Goal: Task Accomplishment & Management: Manage account settings

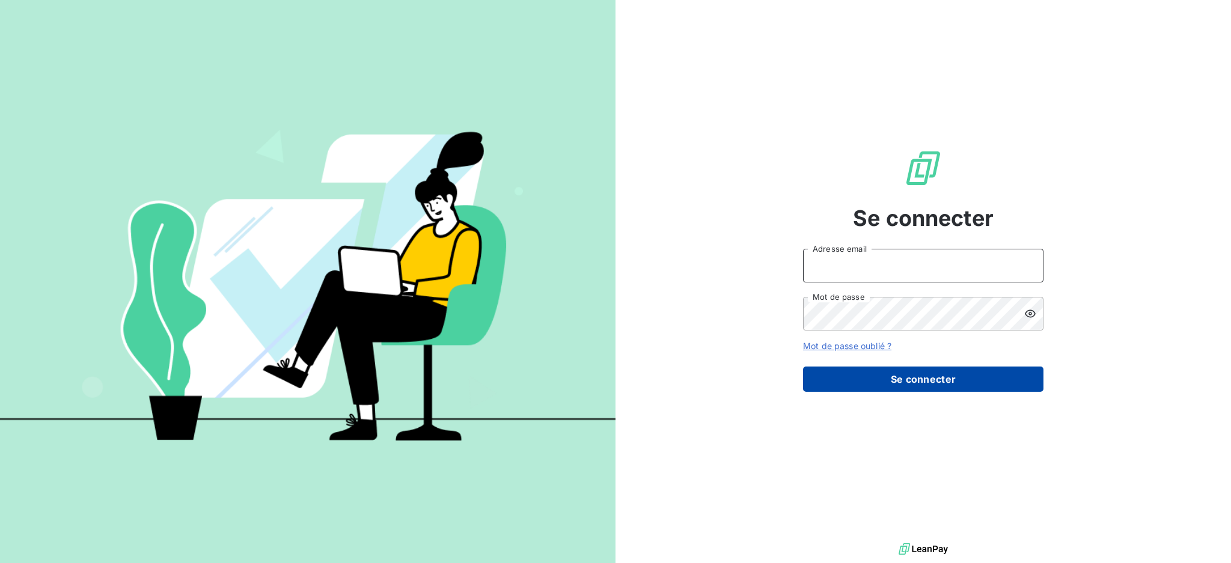
type input "dubuc@serpe.fr"
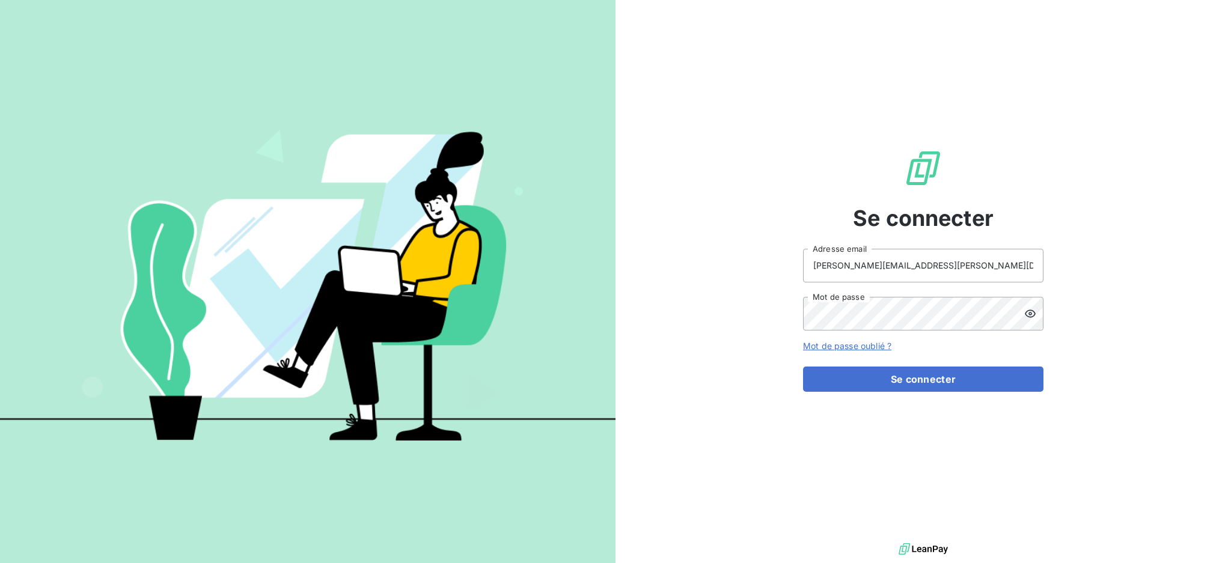
drag, startPoint x: 936, startPoint y: 379, endPoint x: 832, endPoint y: 340, distance: 110.5
click at [936, 379] on button "Se connecter" at bounding box center [923, 379] width 240 height 25
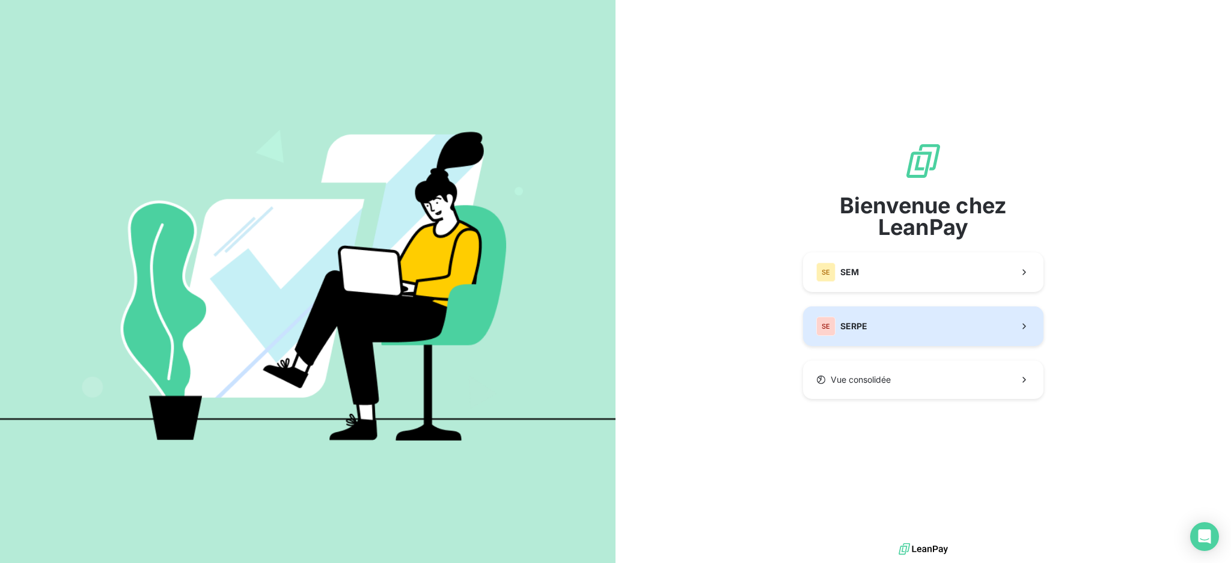
click at [958, 325] on button "SE SERPE" at bounding box center [923, 326] width 240 height 40
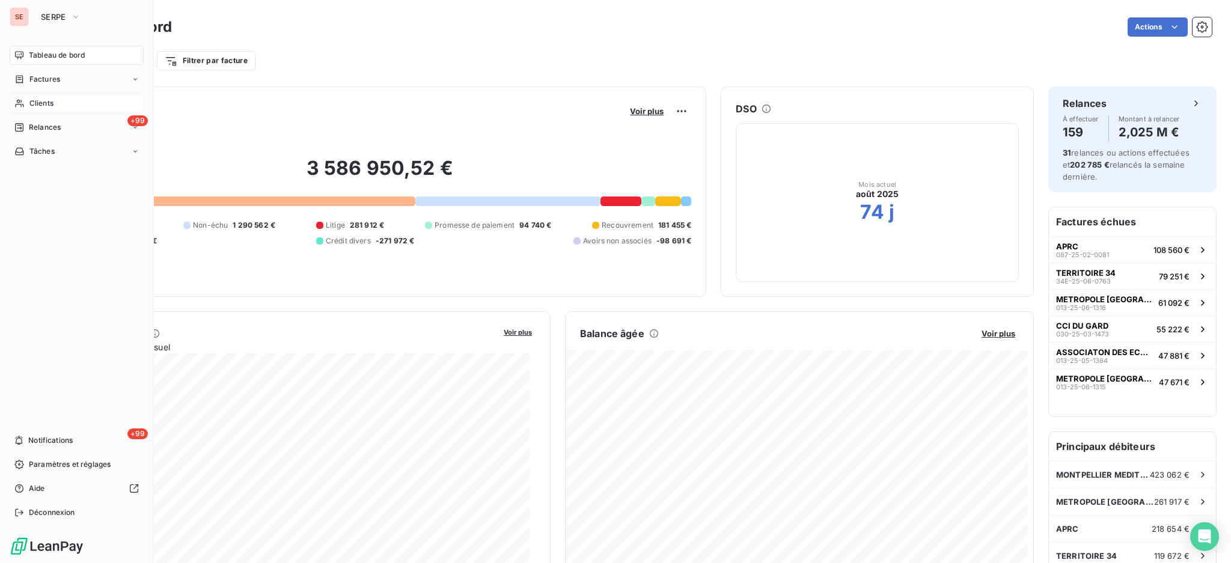
click at [50, 104] on span "Clients" at bounding box center [41, 103] width 24 height 11
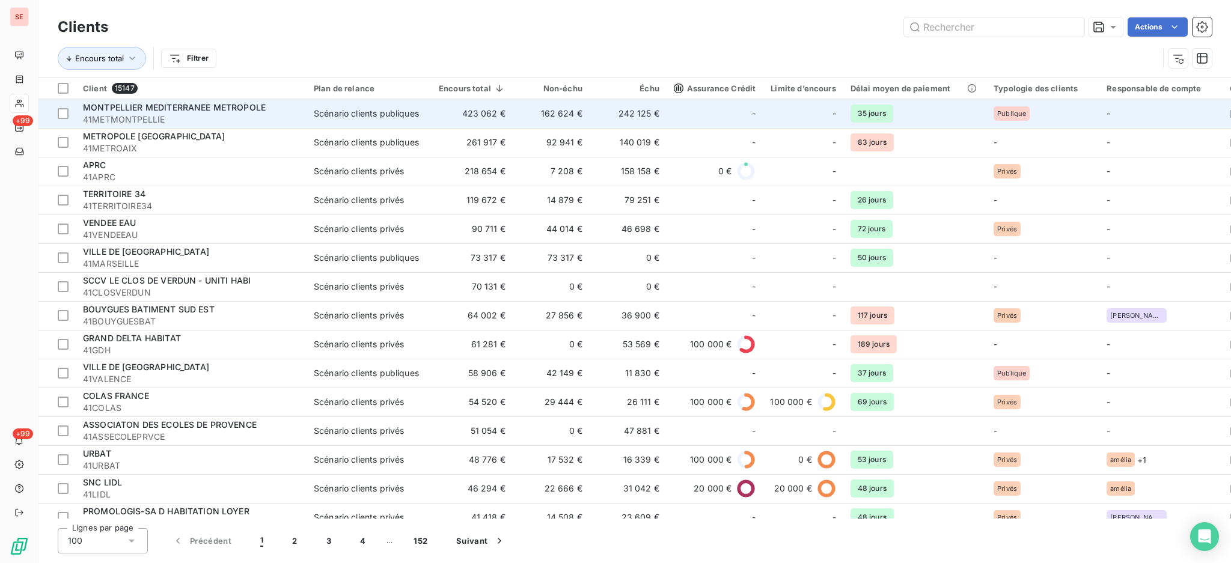
click at [204, 111] on span "MONTPELLIER MEDITERRANEE METROPOLE" at bounding box center [174, 107] width 183 height 10
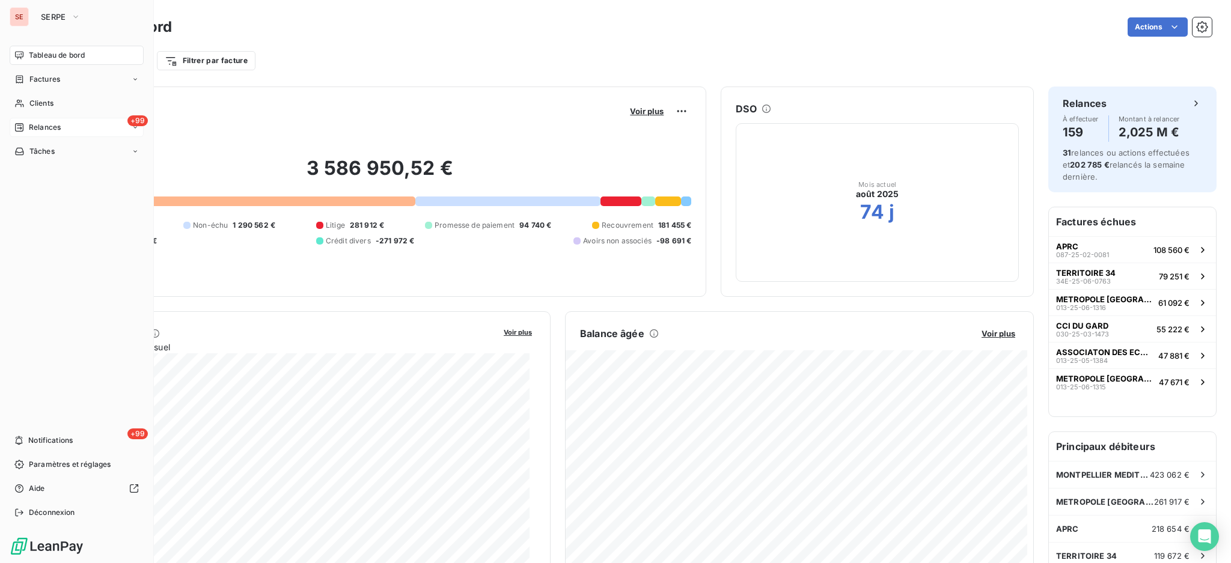
click at [49, 126] on span "Relances" at bounding box center [45, 127] width 32 height 11
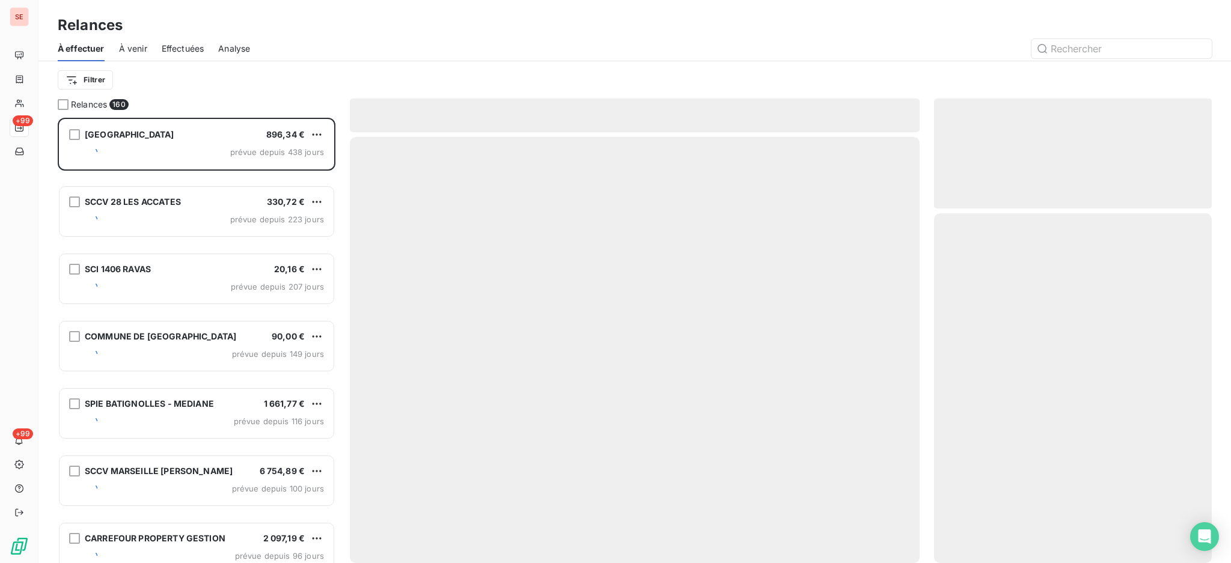
scroll to position [434, 265]
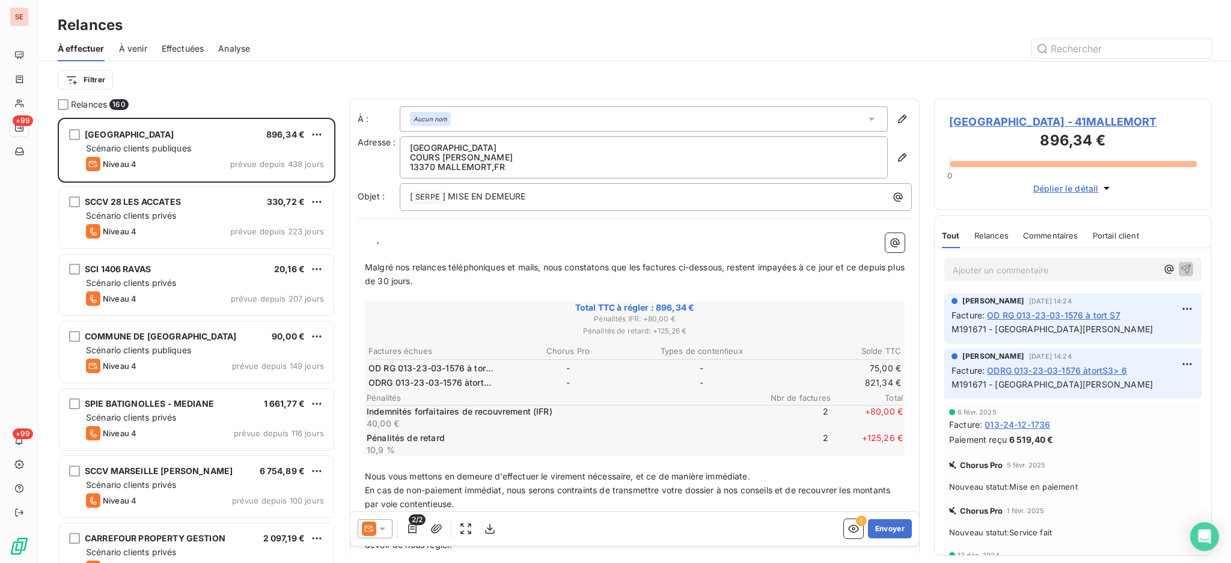
click at [1036, 123] on span "MAIRIE DE MALLEMORT - 41MALLEMORT" at bounding box center [1073, 122] width 248 height 16
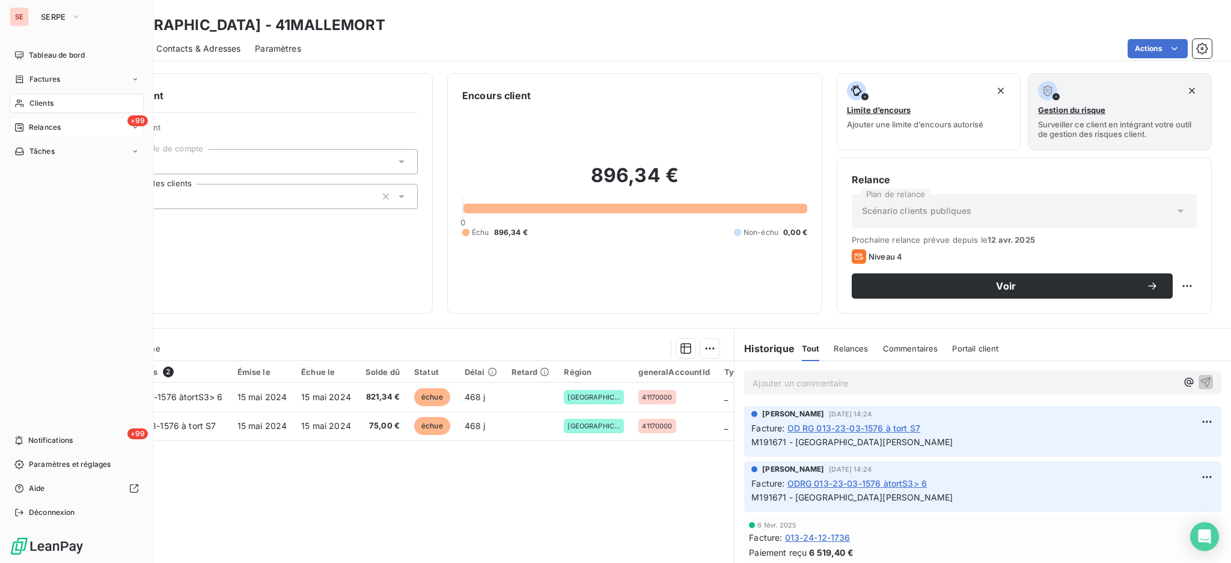
click at [36, 103] on span "Clients" at bounding box center [41, 103] width 24 height 11
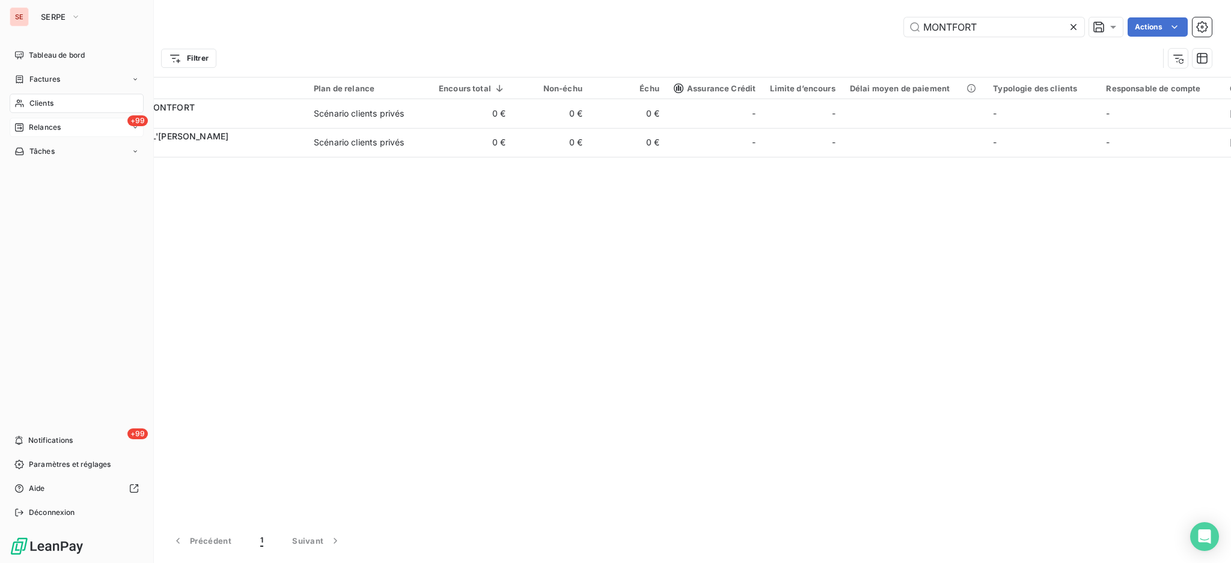
click at [32, 103] on span "Clients" at bounding box center [41, 103] width 24 height 11
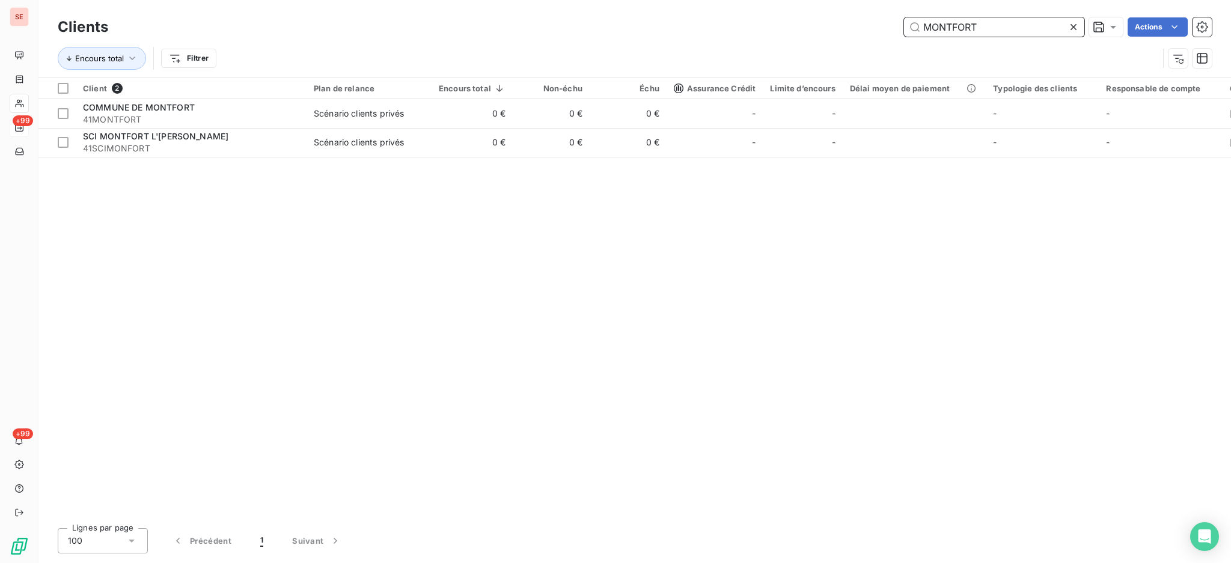
click at [993, 26] on input "MONTFORT" at bounding box center [994, 26] width 180 height 19
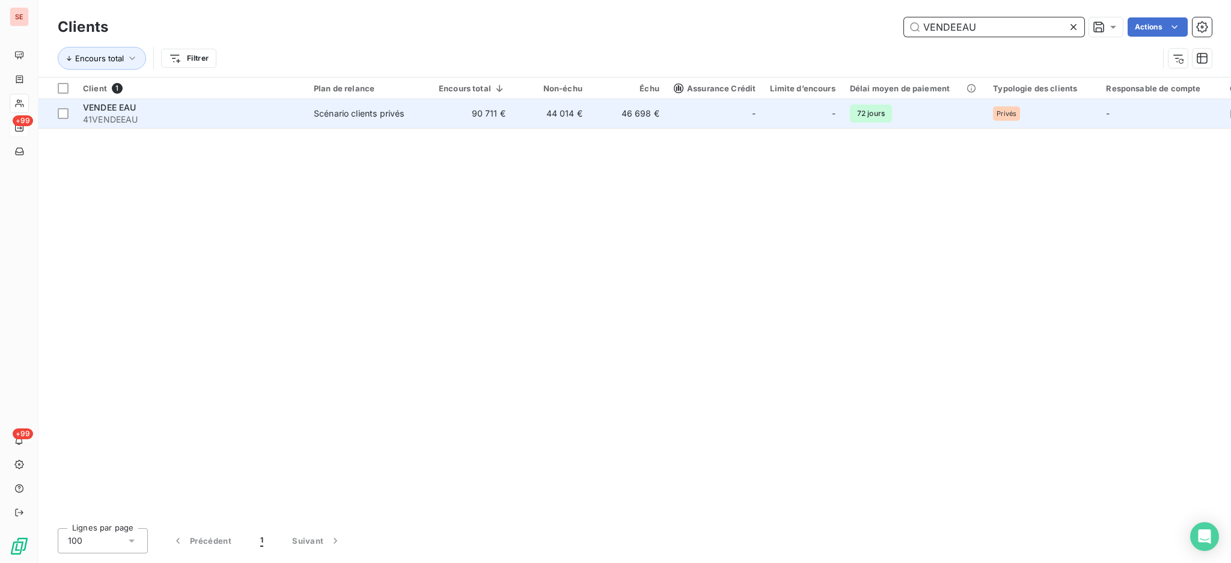
type input "VENDEEAU"
click at [481, 111] on td "90 711 €" at bounding box center [471, 113] width 81 height 29
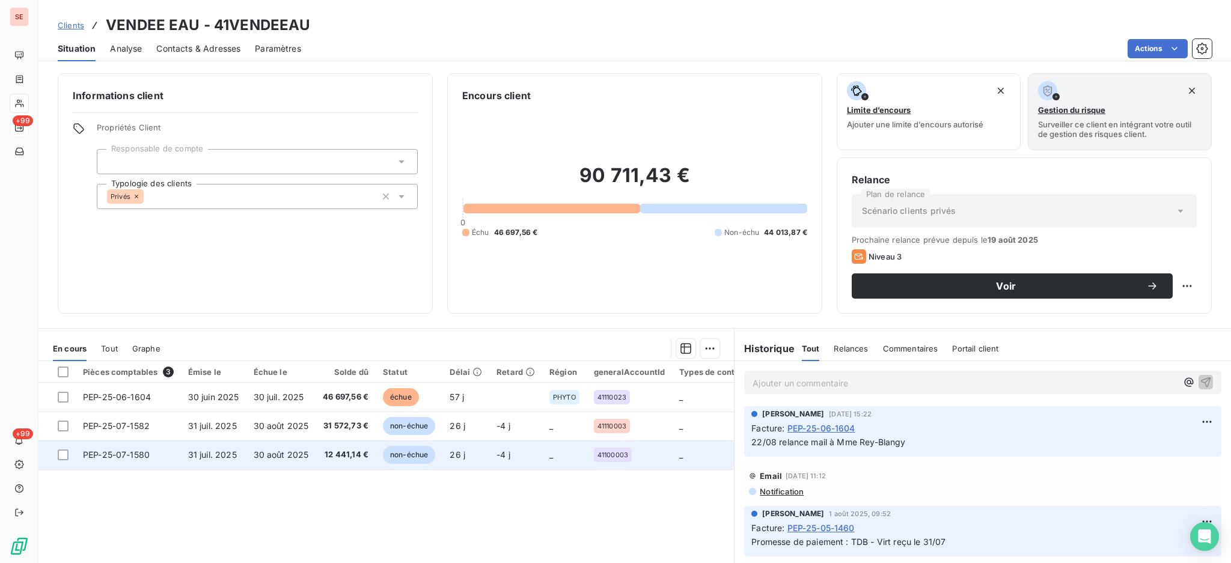
click at [218, 454] on span "31 juil. 2025" at bounding box center [212, 454] width 49 height 10
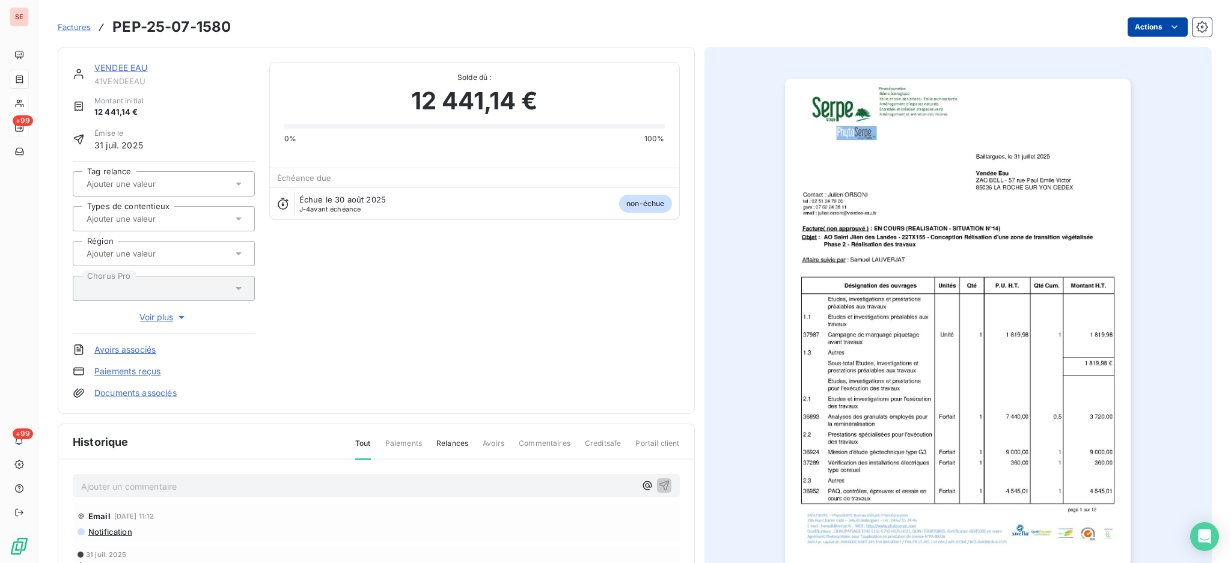
click at [1136, 22] on html "SE +99 +99 Factures PEP-25-07-1580 Actions VENDEE EAU 41VENDEEAU Montant initia…" at bounding box center [615, 281] width 1231 height 563
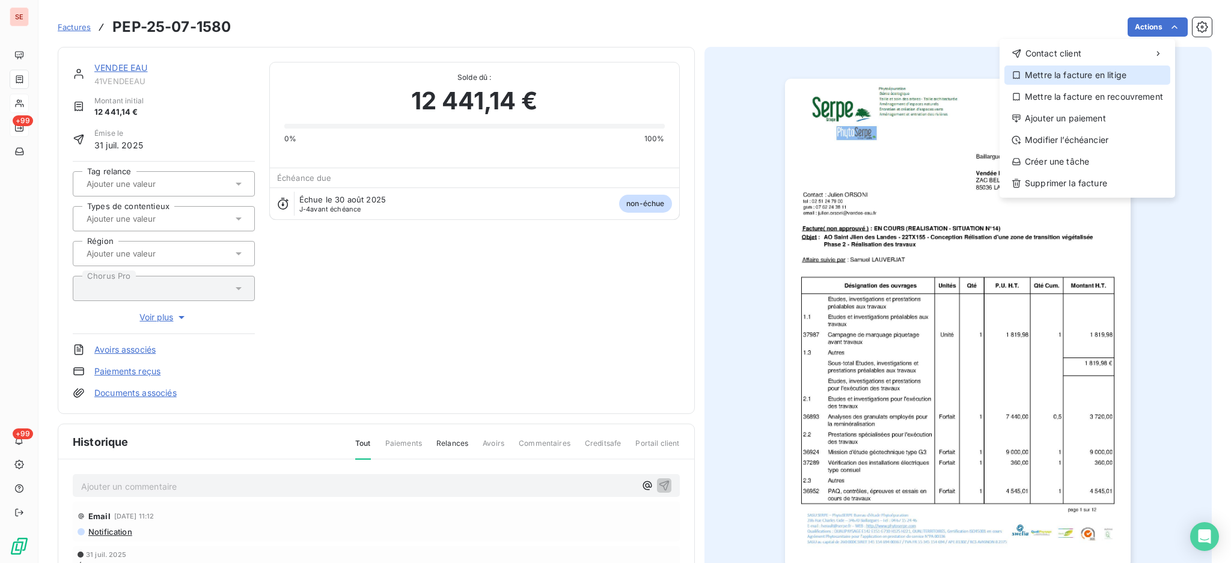
click at [1098, 74] on div "Mettre la facture en litige" at bounding box center [1087, 74] width 166 height 19
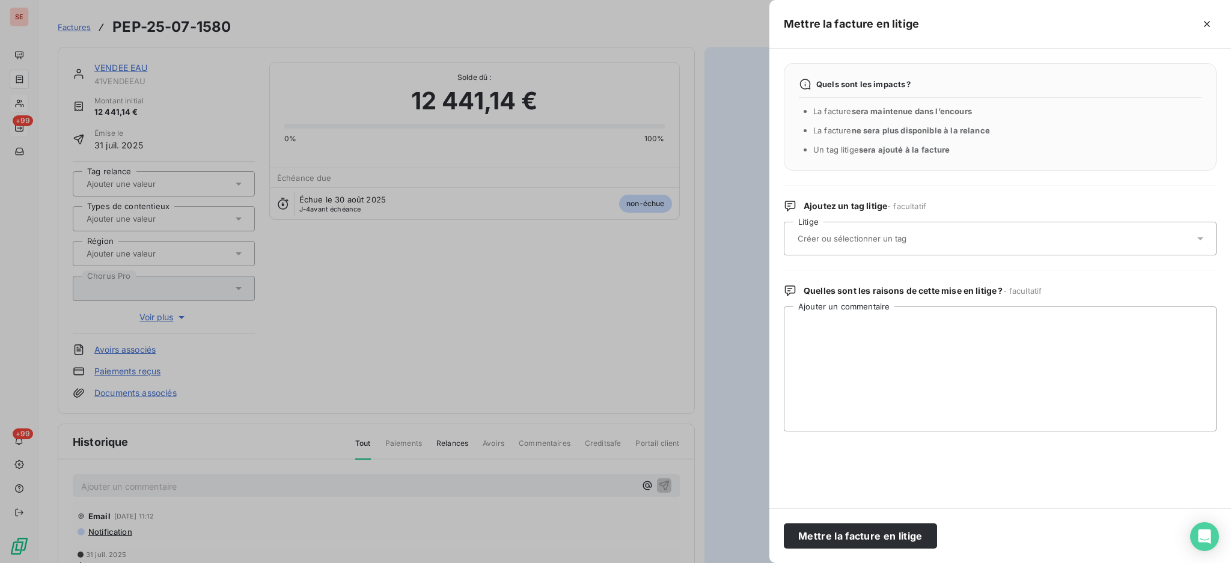
click at [1202, 231] on div at bounding box center [1000, 239] width 433 height 34
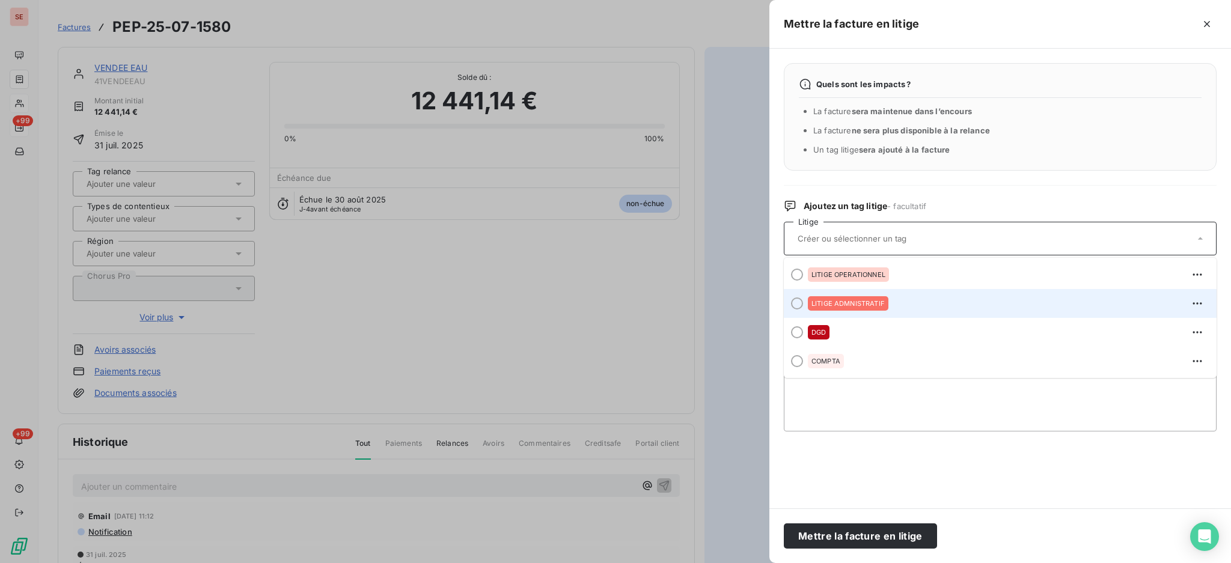
click at [900, 304] on div "LITIGE ADMNISTRATIF" at bounding box center [1007, 303] width 399 height 19
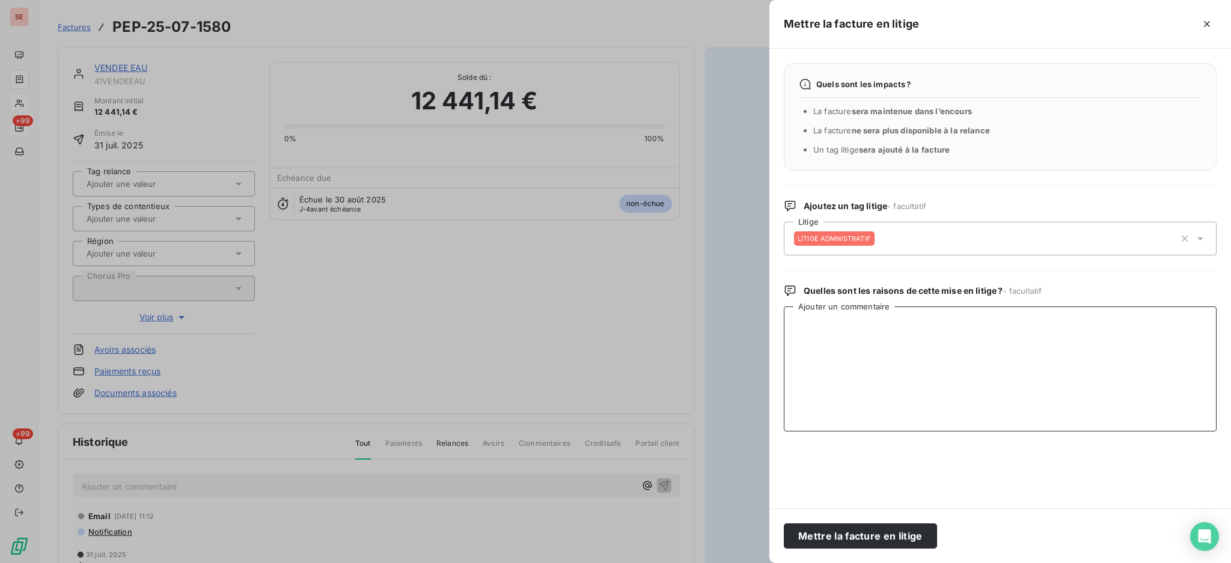
click at [848, 325] on textarea "Ajouter un commentaire" at bounding box center [1000, 368] width 433 height 125
paste textarea "Ci-dessous la relance concernant une facture non approuvée de 42172.21 € situat…"
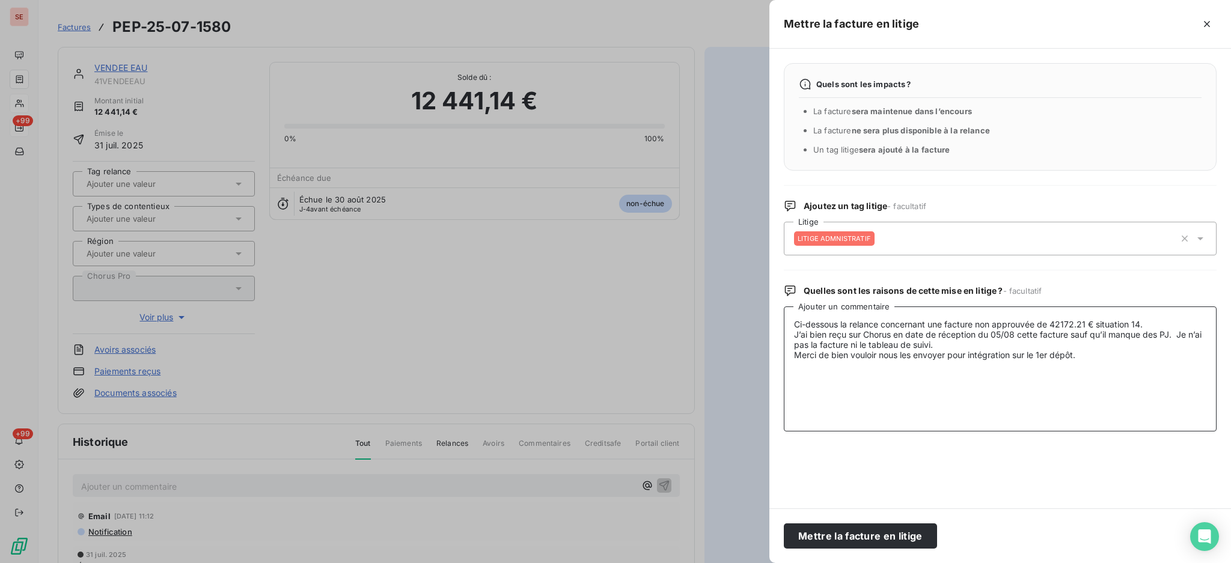
click at [848, 324] on textarea "Ci-dessous la relance concernant une facture non approuvée de 42172.21 € situat…" at bounding box center [1000, 368] width 433 height 125
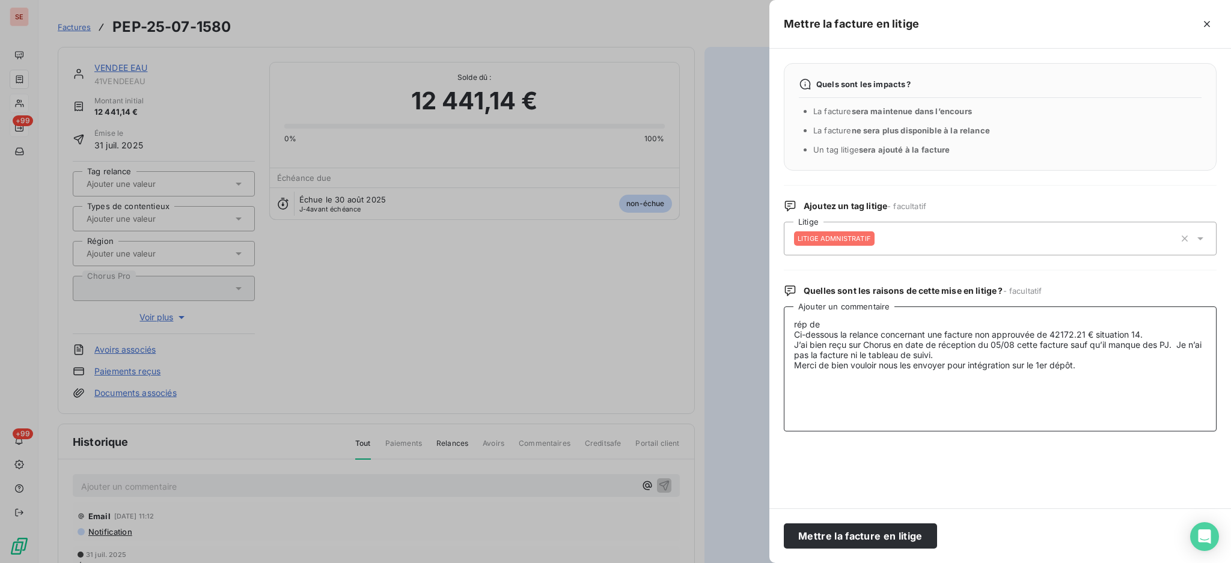
click at [846, 317] on textarea "rép de Ci-dessous la relance concernant une facture non approuvée de 42172.21 €…" at bounding box center [1000, 368] width 433 height 125
paste textarea "patricia.rey-blangy@vendee-eau.fr"
click at [1079, 381] on textarea "rép de patricia.rey-blangy@vendee-eau.fr Ci-dessous la relance concernant une f…" at bounding box center [1000, 368] width 433 height 125
type textarea "rép de patricia.rey-blangy@vendee-eau.fr Ci-dessous la relance concernant une f…"
click at [885, 538] on button "Mettre la facture en litige" at bounding box center [860, 535] width 153 height 25
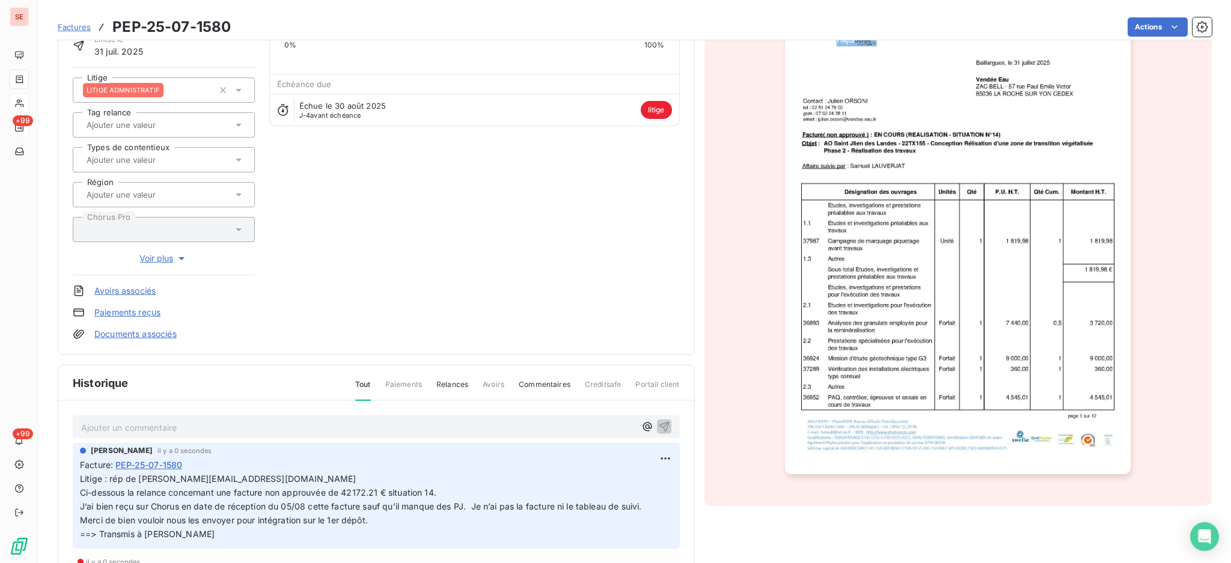
scroll to position [194, 0]
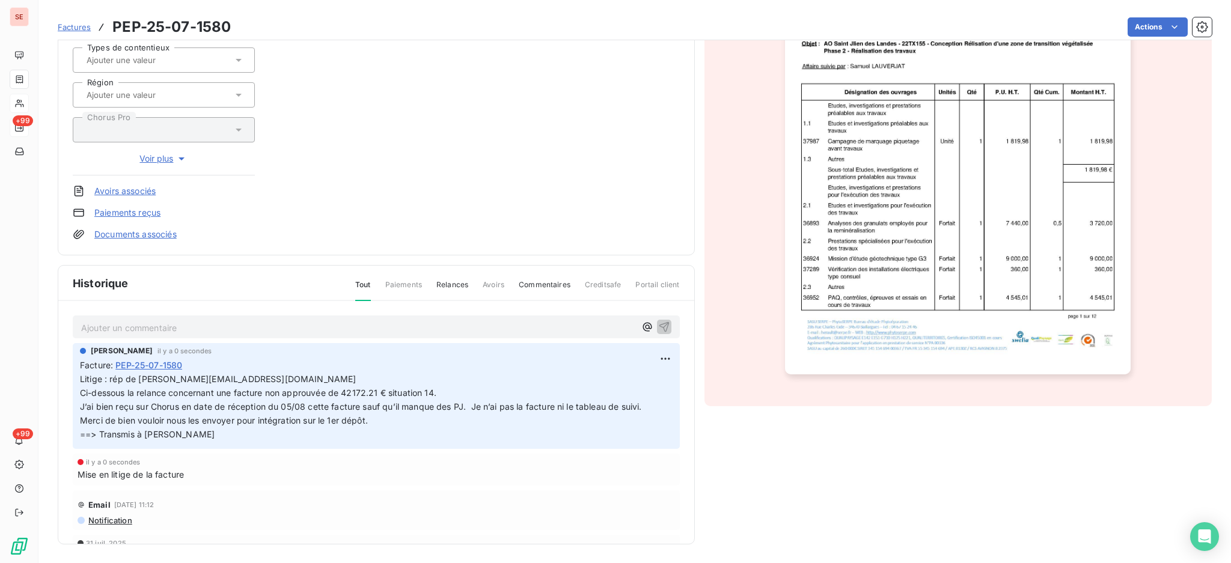
click at [149, 362] on span "PEP-25-07-1580" at bounding box center [148, 365] width 67 height 13
click at [647, 362] on html "SE +99 +99 Factures PEP-25-07-1580 Actions VENDEE EAU 41VENDEEAU Montant initia…" at bounding box center [615, 281] width 1231 height 563
click at [627, 379] on div "Editer" at bounding box center [617, 383] width 67 height 19
click at [501, 392] on p "Litige : rép de patricia.rey-blangy@vendee-eau.fr Ci-dessous la relance concern…" at bounding box center [368, 407] width 576 height 69
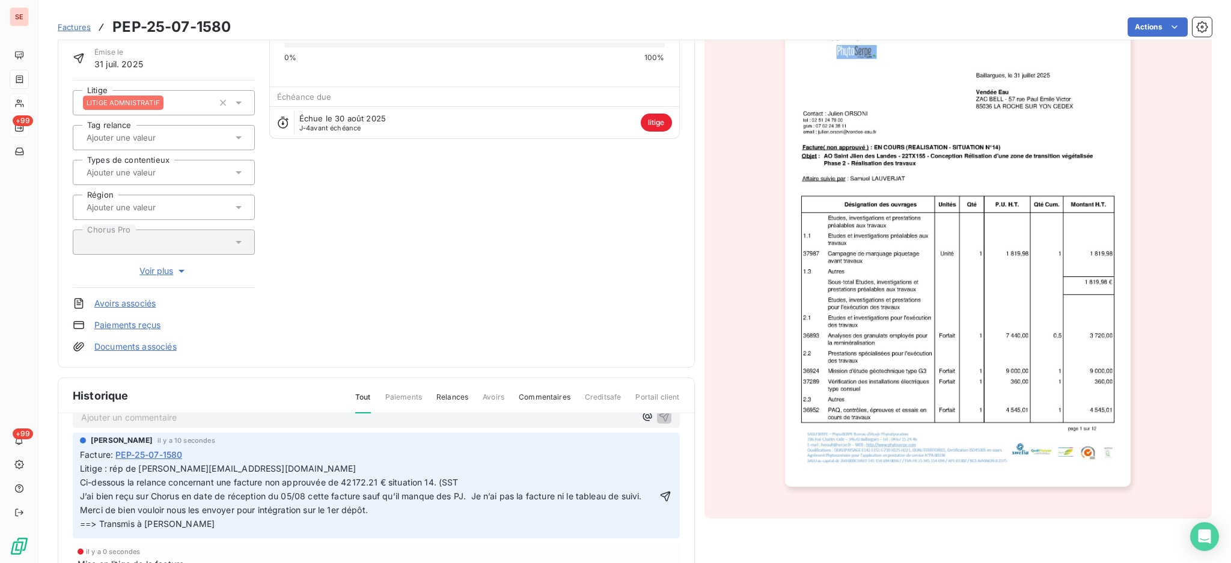
scroll to position [0, 0]
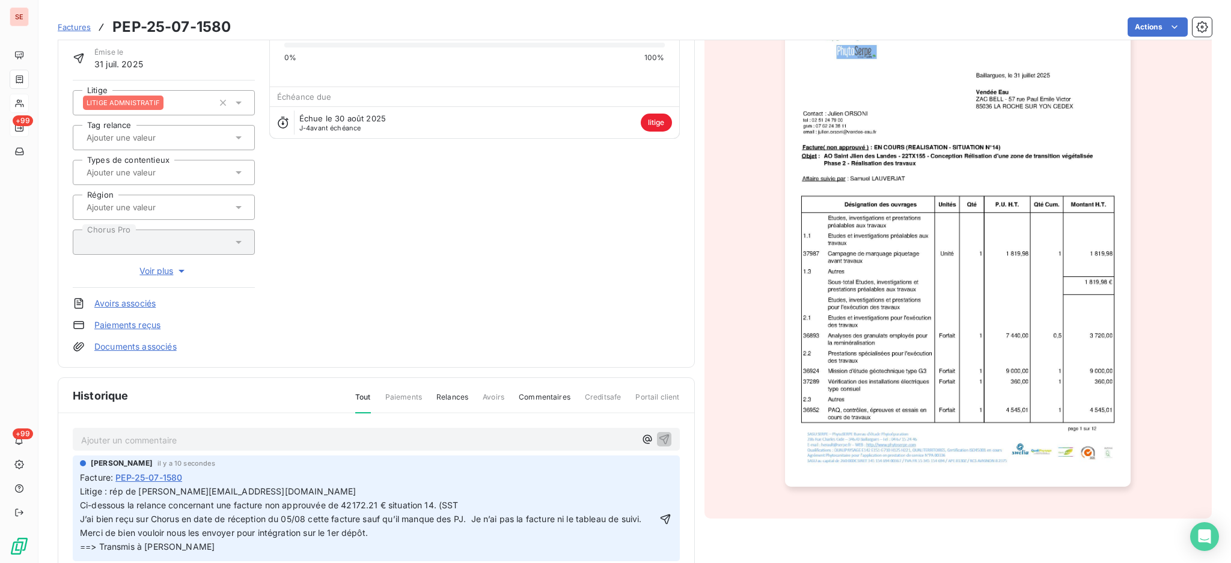
click at [481, 499] on p "Litige : rép de patricia.rey-blangy@vendee-eau.fr Ci-dessous la relance concern…" at bounding box center [368, 519] width 576 height 69
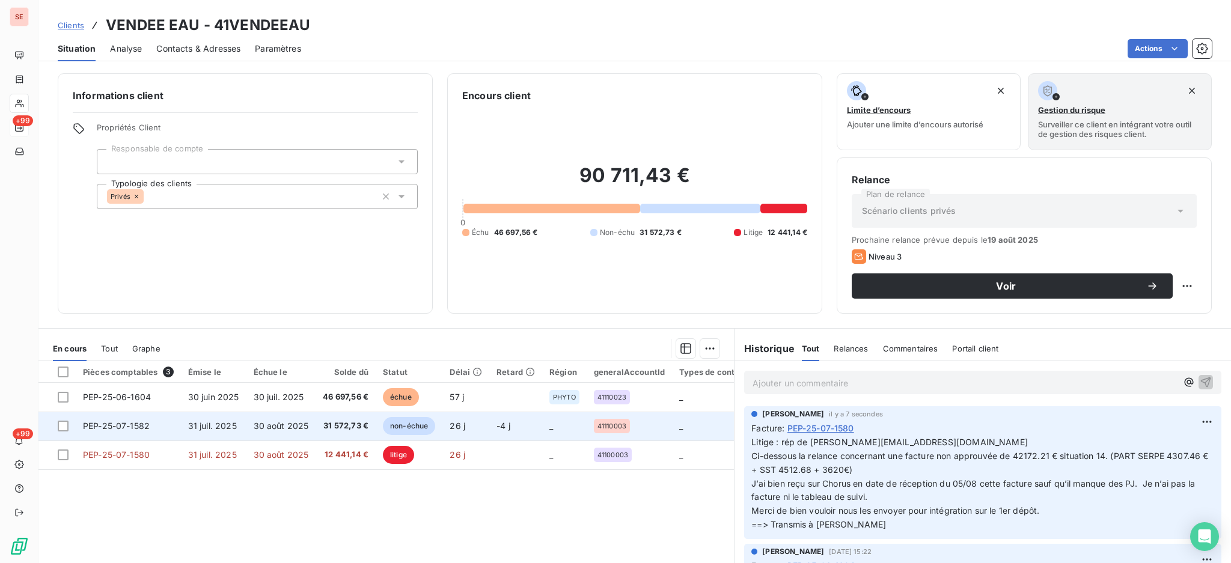
click at [275, 424] on span "30 août 2025" at bounding box center [281, 426] width 55 height 10
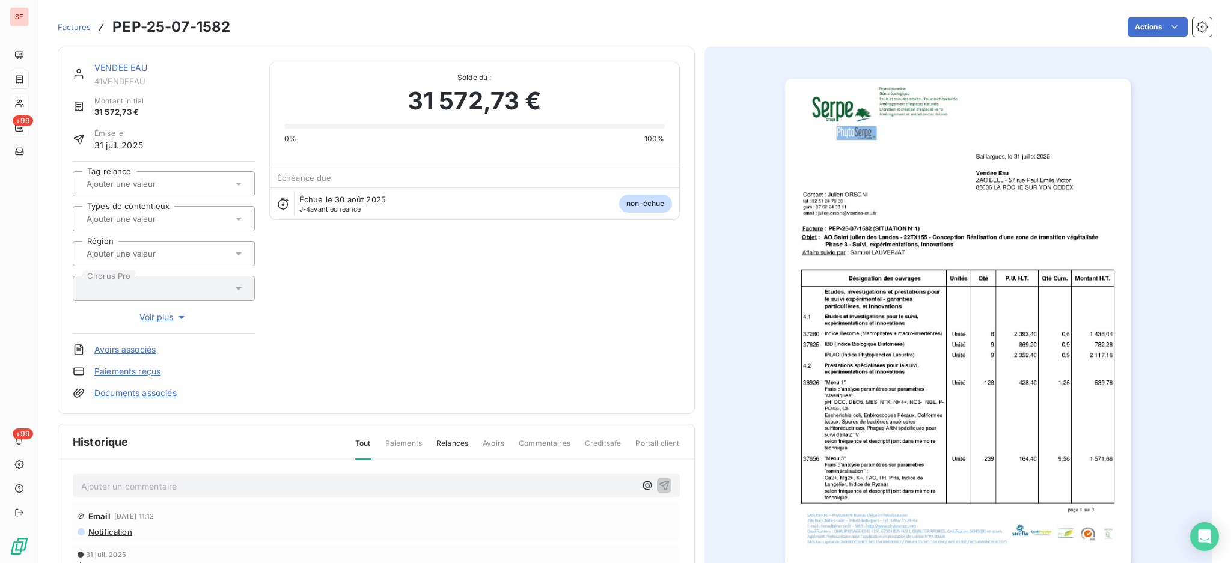
click at [216, 481] on p "Ajouter un commentaire ﻿" at bounding box center [358, 486] width 554 height 15
click at [261, 493] on p "25/08 Rép de patricia.rey-blangy@vendee-eau.fr" at bounding box center [358, 486] width 554 height 14
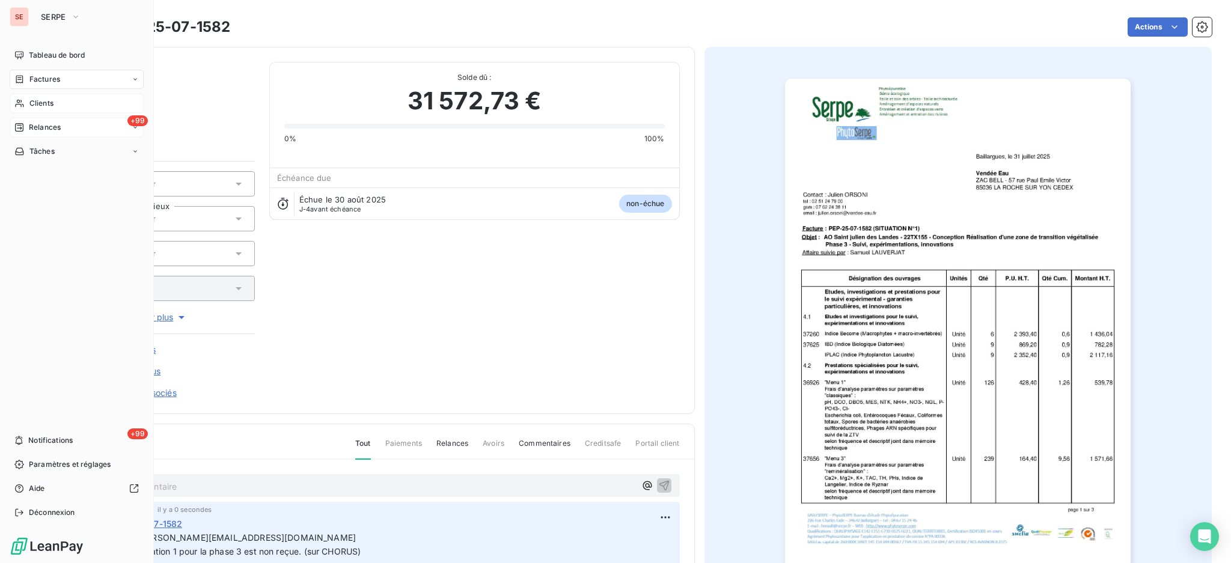
click at [35, 73] on div "Factures" at bounding box center [77, 79] width 134 height 19
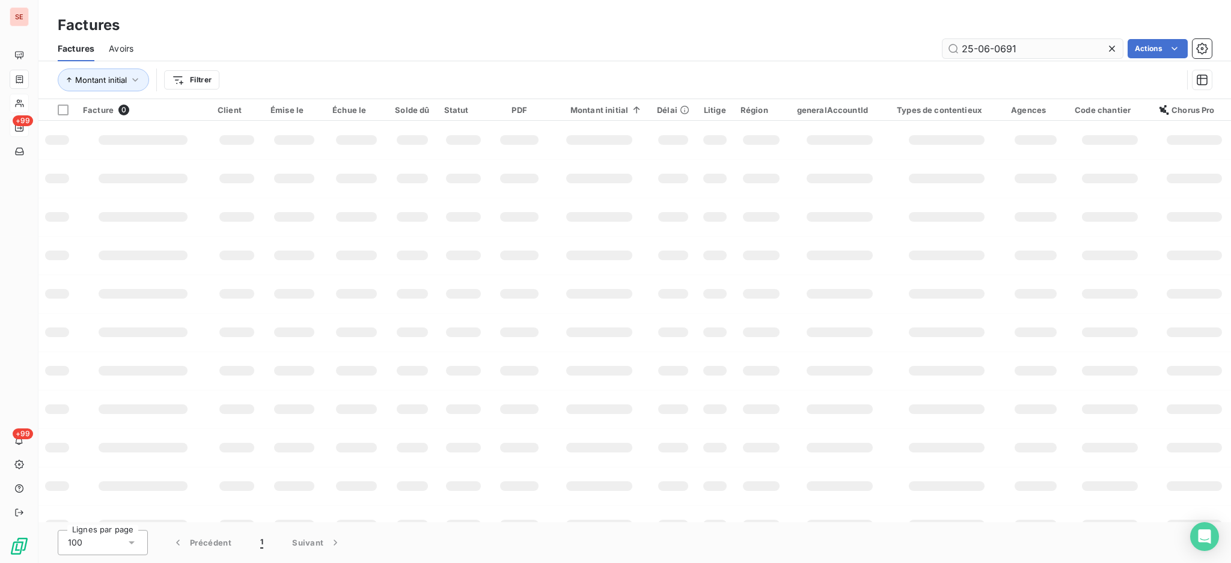
type input "25-06-0691"
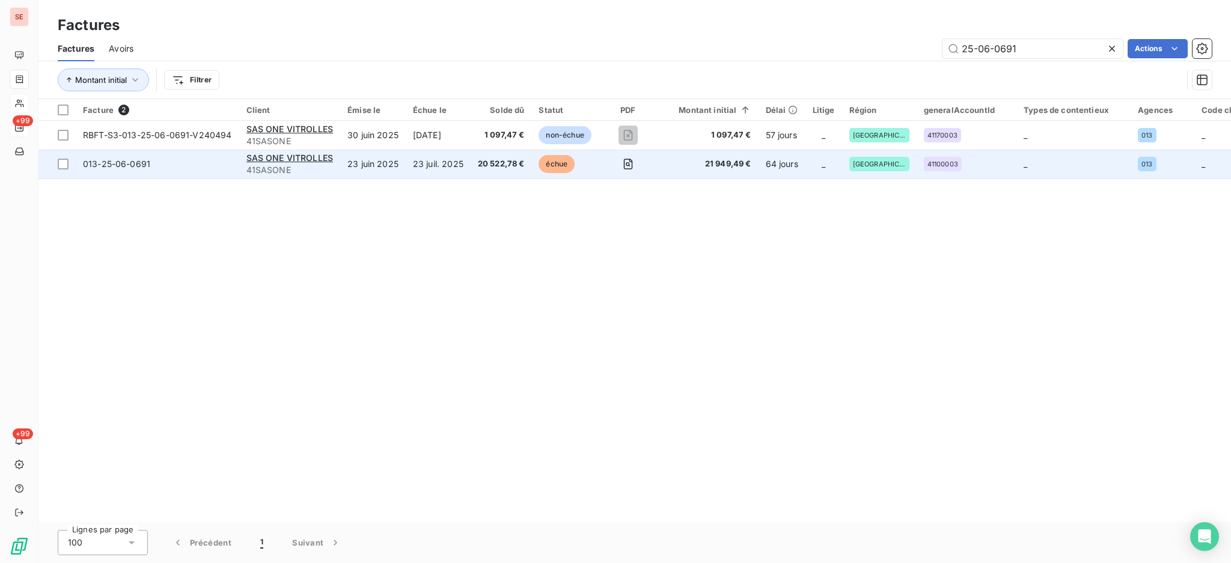
click at [391, 167] on td "23 juin 2025" at bounding box center [372, 164] width 65 height 29
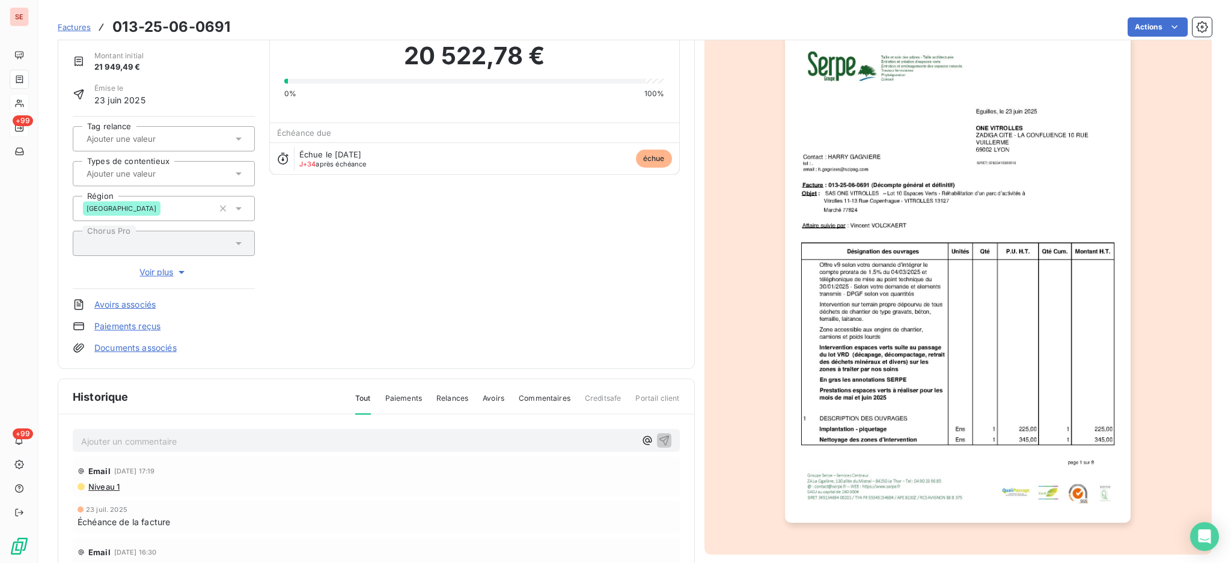
scroll to position [159, 0]
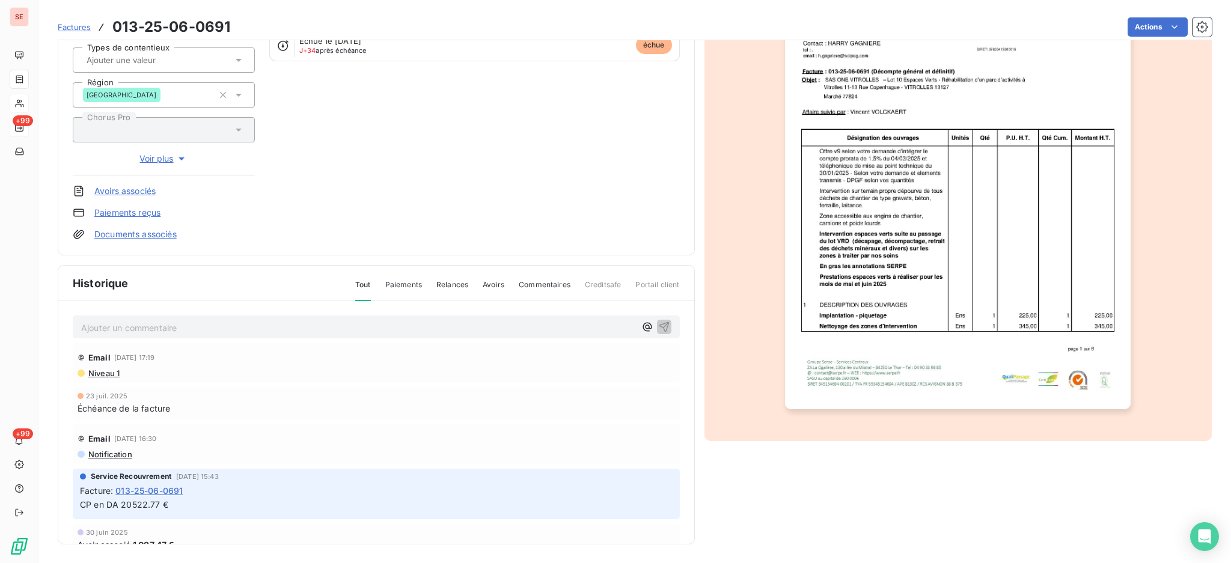
click at [231, 326] on p "Ajouter un commentaire ﻿" at bounding box center [358, 327] width 554 height 15
click at [209, 315] on div "25/08 rép de" at bounding box center [376, 326] width 607 height 22
click at [215, 327] on p "25/08 rép de" at bounding box center [358, 327] width 554 height 14
click at [130, 334] on p "25/08 rép de Hugo Mathieu <h.mathieu@scipag.com>" at bounding box center [358, 327] width 554 height 14
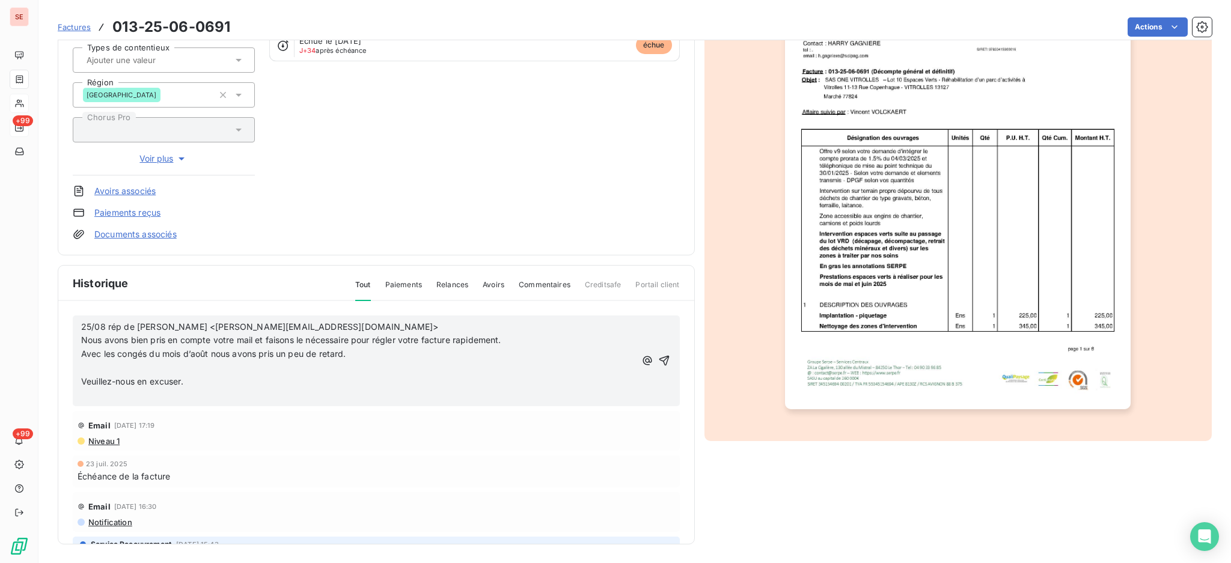
click at [109, 366] on p "﻿" at bounding box center [358, 368] width 554 height 14
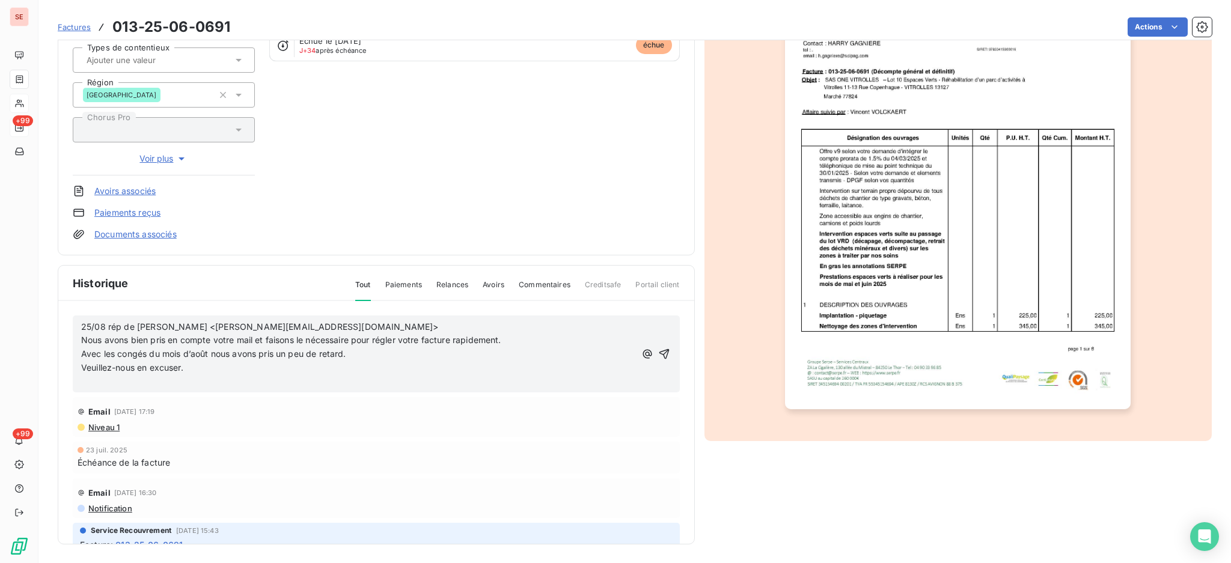
click at [110, 381] on p "﻿" at bounding box center [358, 382] width 554 height 14
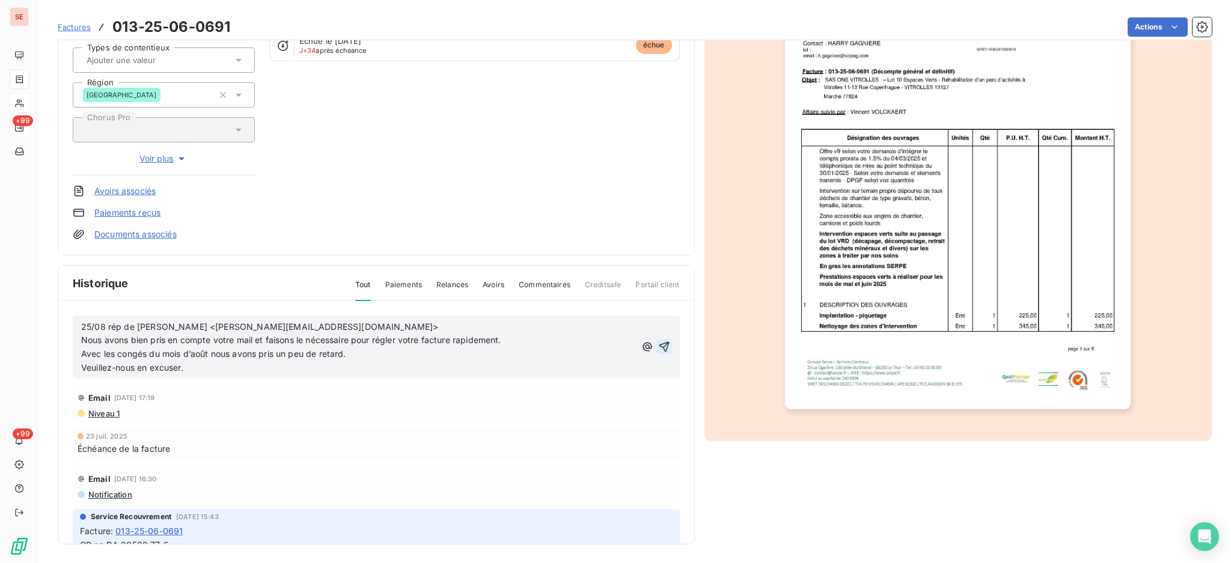
click at [658, 341] on icon "button" at bounding box center [664, 347] width 12 height 12
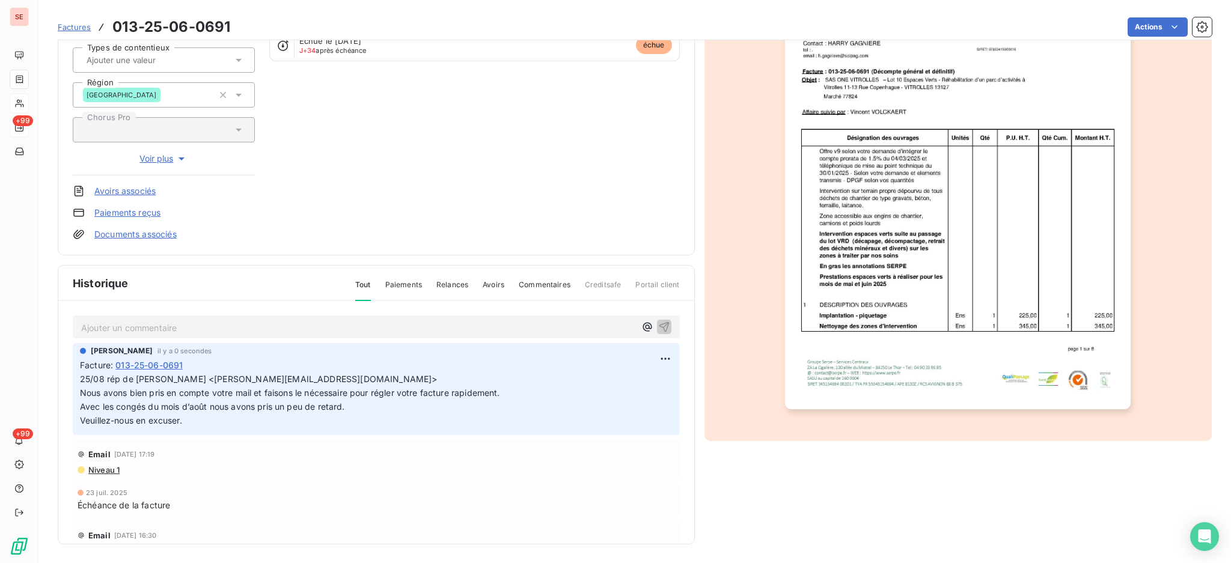
click at [96, 467] on span "Niveau 1" at bounding box center [103, 470] width 32 height 10
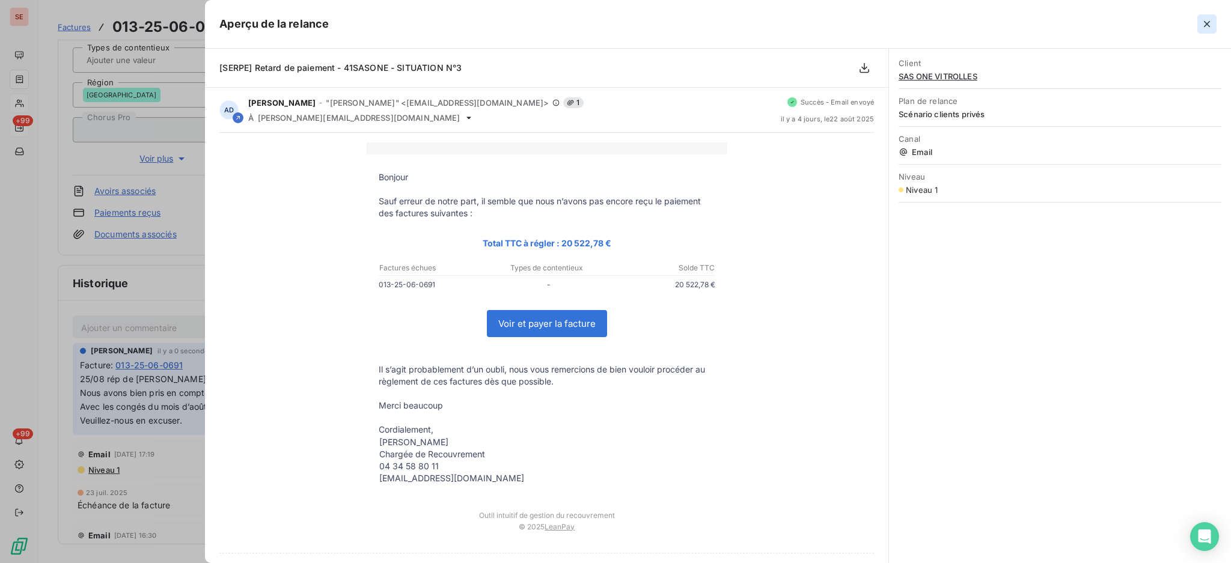
click at [1209, 23] on icon "button" at bounding box center [1207, 24] width 12 height 12
click at [1209, 23] on section "Factures 013-25-06-0691 Actions SAS ONE VITROLLES 41SASONE Montant initial 21 9…" at bounding box center [634, 281] width 1192 height 563
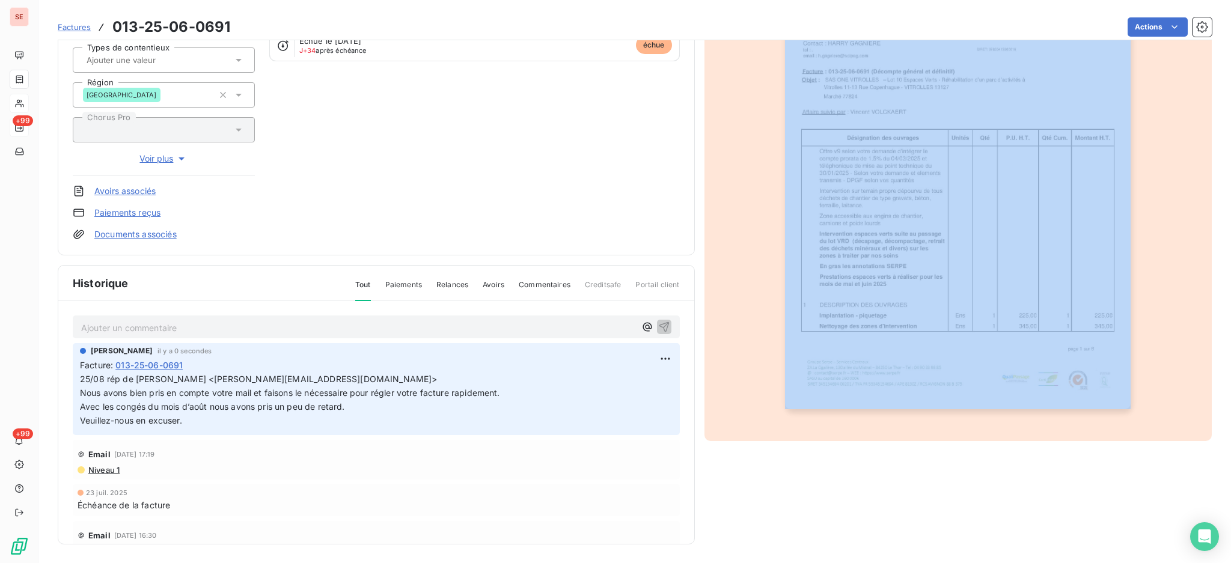
click at [724, 99] on div at bounding box center [958, 164] width 508 height 553
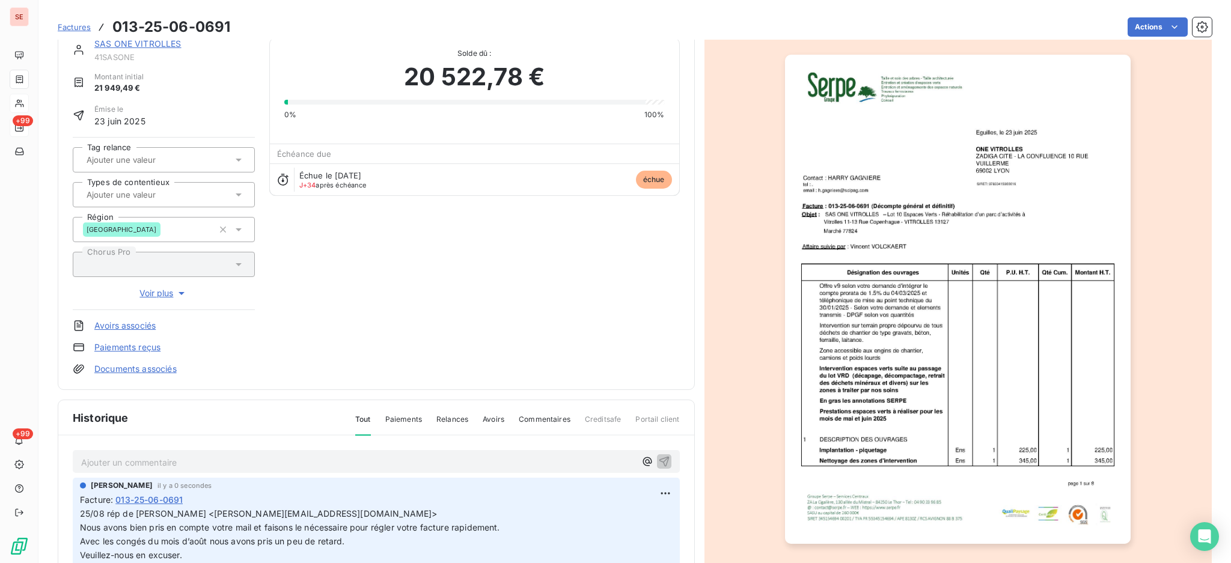
scroll to position [0, 0]
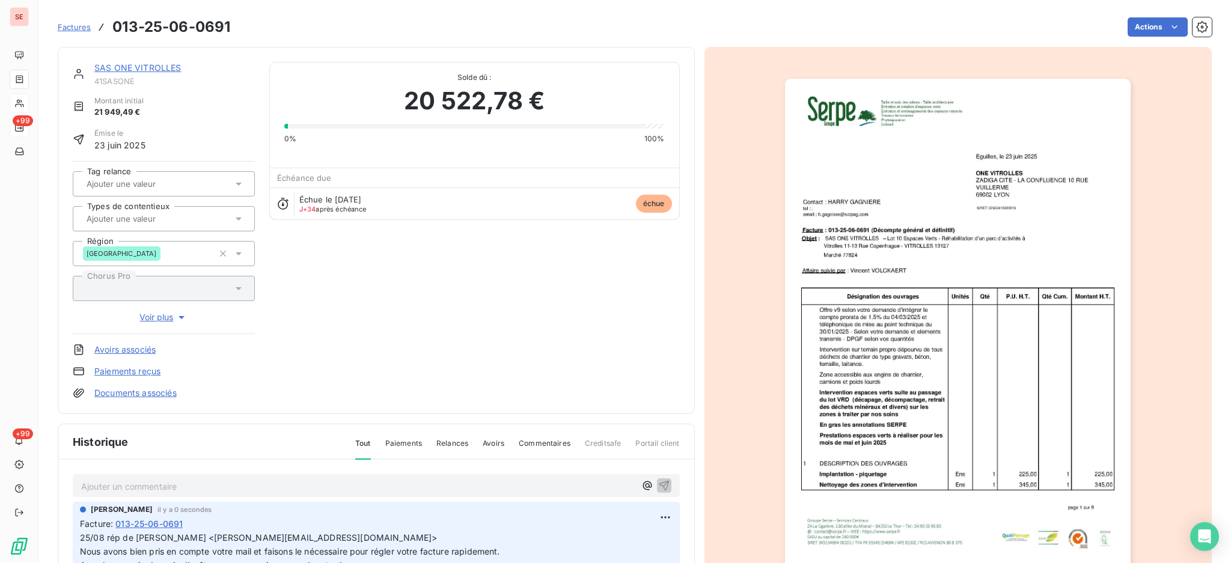
click at [148, 70] on link "SAS ONE VITROLLES" at bounding box center [137, 67] width 87 height 10
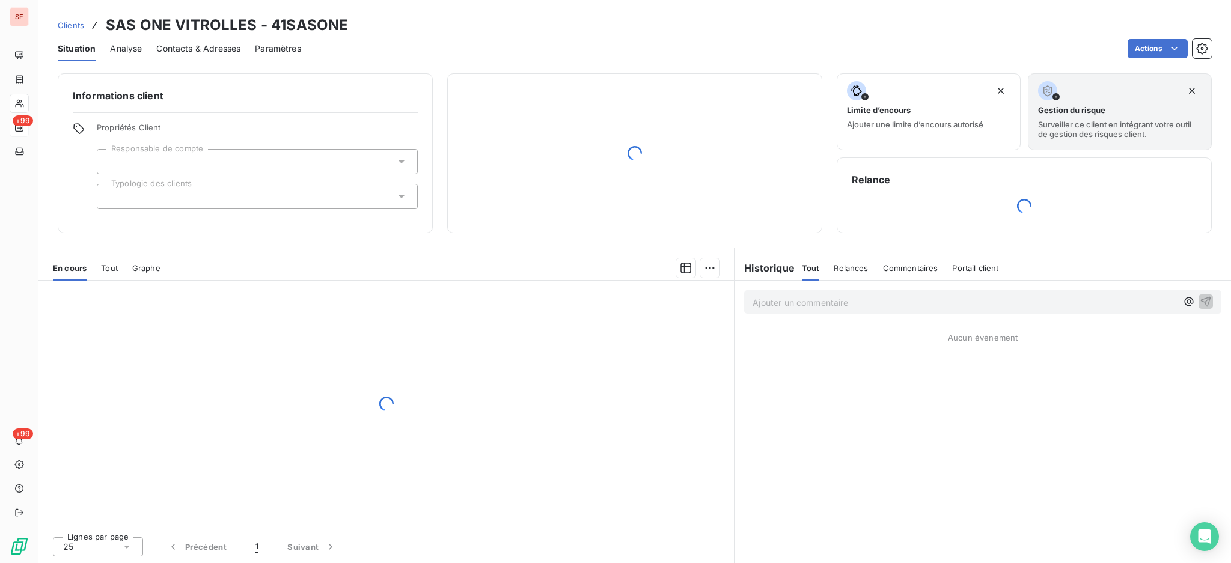
click at [204, 49] on span "Contacts & Adresses" at bounding box center [198, 49] width 84 height 12
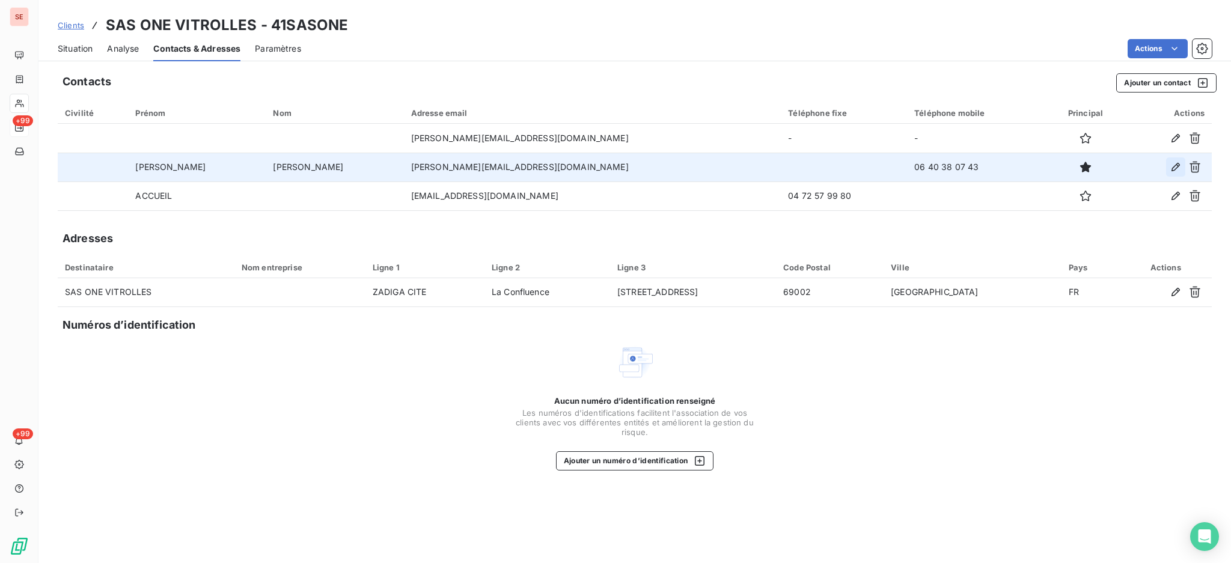
click at [1177, 165] on icon "button" at bounding box center [1175, 167] width 12 height 12
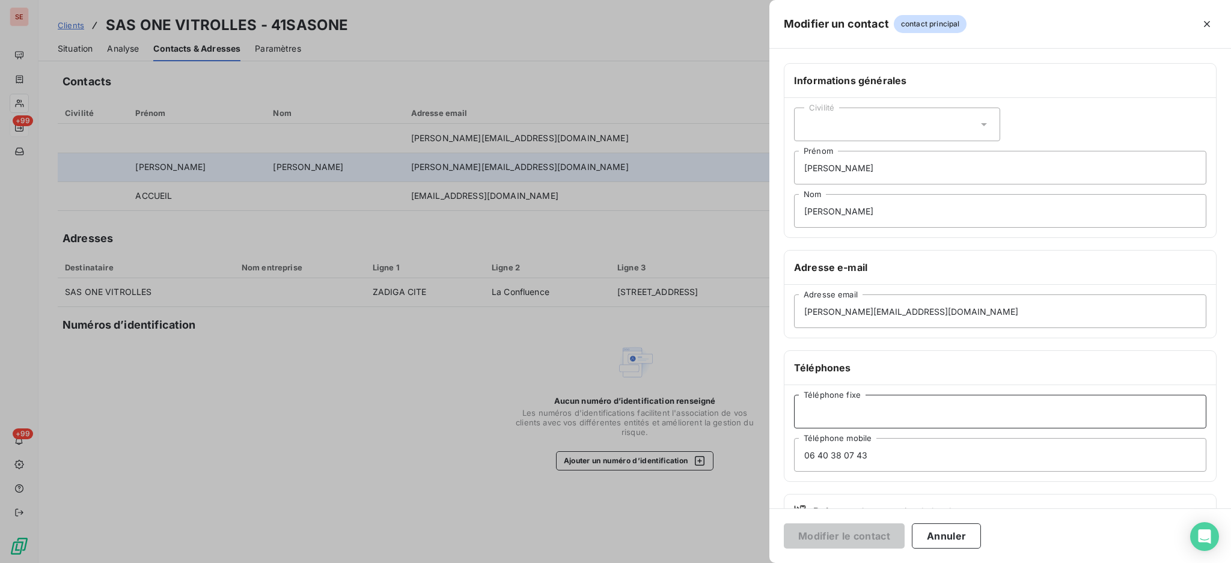
drag, startPoint x: 836, startPoint y: 408, endPoint x: 851, endPoint y: 408, distance: 15.0
click at [836, 408] on input "Téléphone fixe" at bounding box center [1000, 412] width 412 height 34
click at [930, 221] on input "MATHIEU" at bounding box center [1000, 211] width 412 height 34
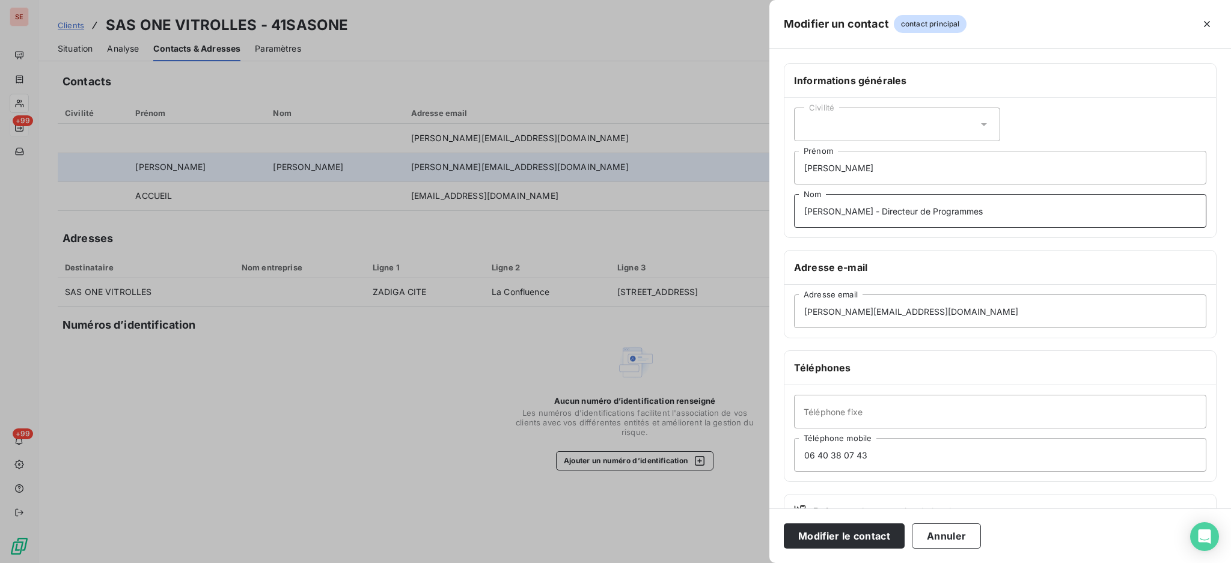
type input "MATHIEU - Directeur de Programmes"
click at [784, 523] on button "Modifier le contact" at bounding box center [844, 535] width 121 height 25
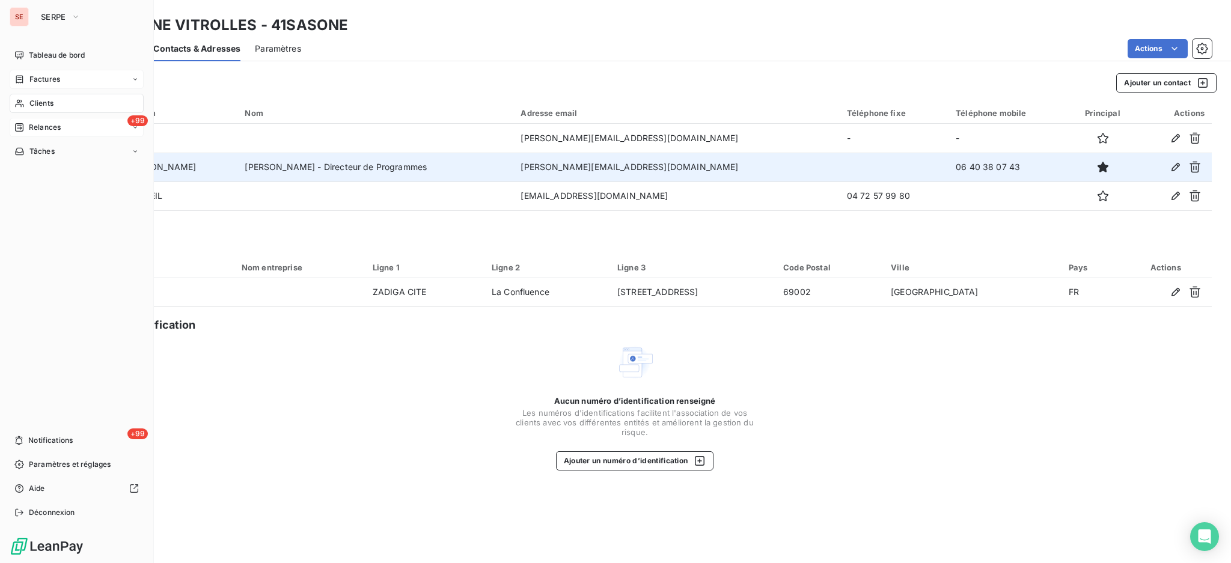
click at [44, 81] on span "Factures" at bounding box center [44, 79] width 31 height 11
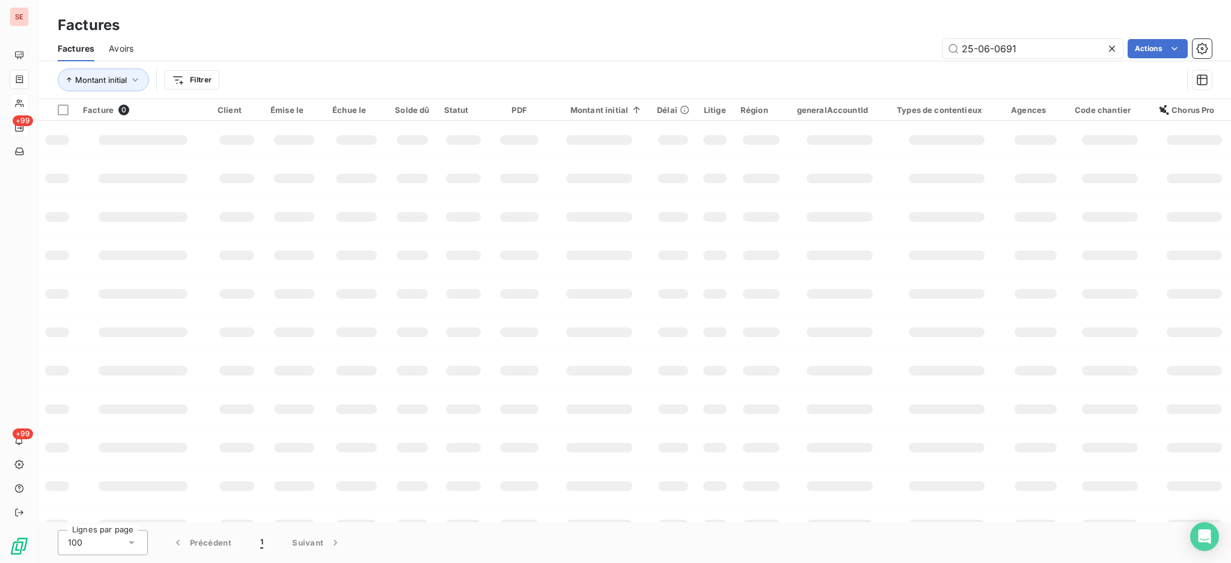
drag, startPoint x: 1047, startPoint y: 48, endPoint x: 953, endPoint y: 61, distance: 94.7
click at [953, 61] on div "Factures Avoirs 25-06-0691 Actions Montant initial Filtrer" at bounding box center [634, 67] width 1192 height 62
type input "24-12-0855"
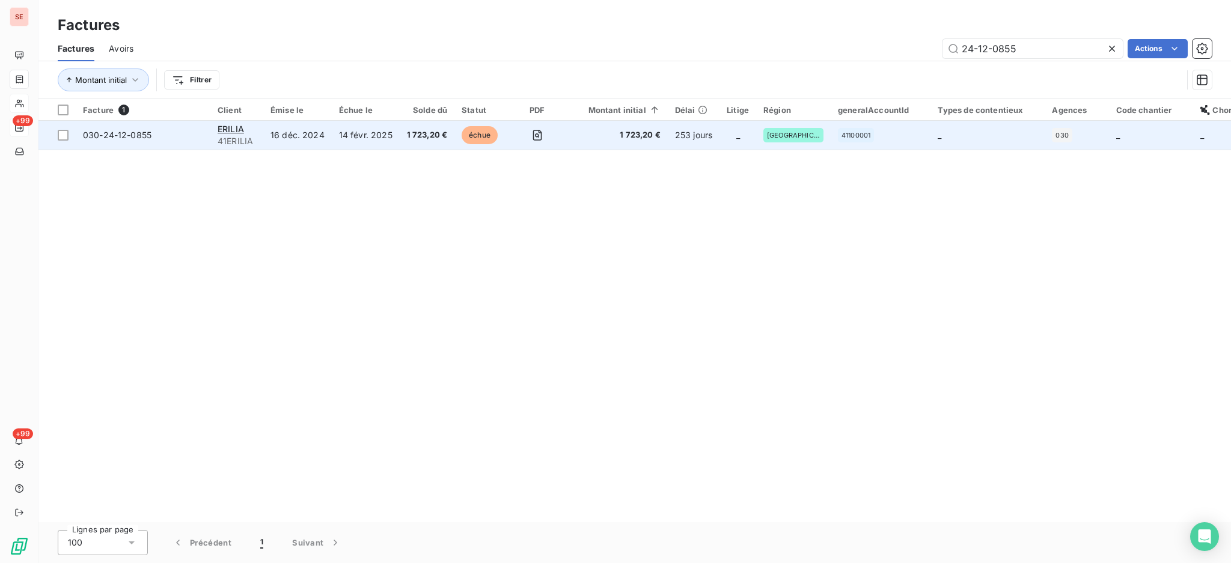
click at [354, 133] on td "14 févr. 2025" at bounding box center [366, 135] width 68 height 29
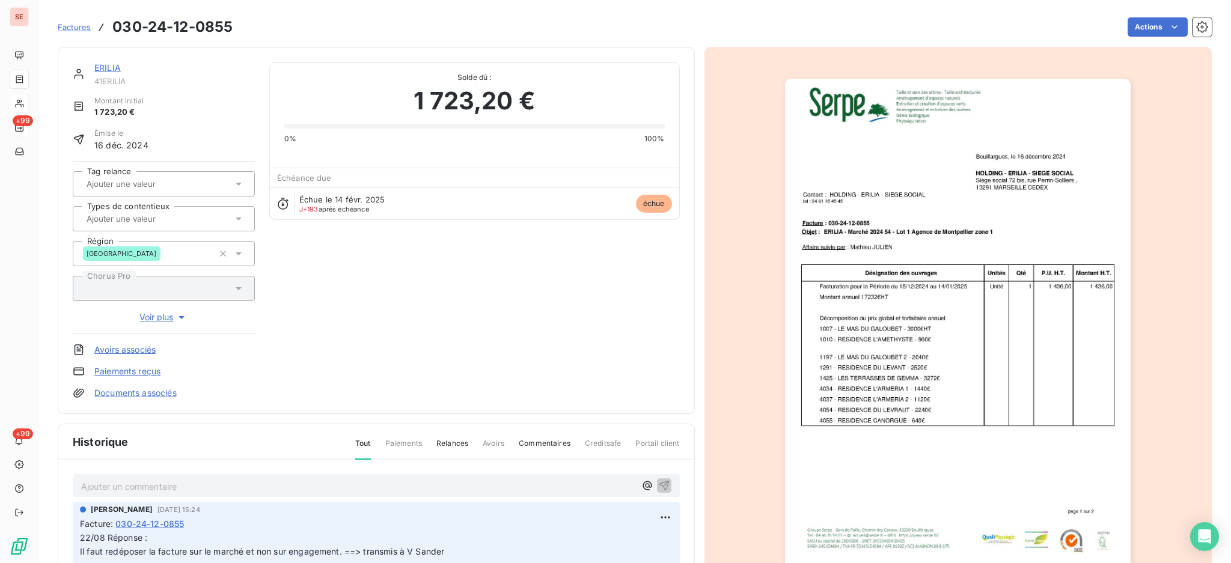
click at [233, 484] on p "Ajouter un commentaire ﻿" at bounding box center [358, 486] width 554 height 15
click at [648, 508] on html "SE +99 +99 Factures 030-24-12-0855 Actions ERILIA 41ERILIA Montant initial 1 72…" at bounding box center [615, 281] width 1231 height 563
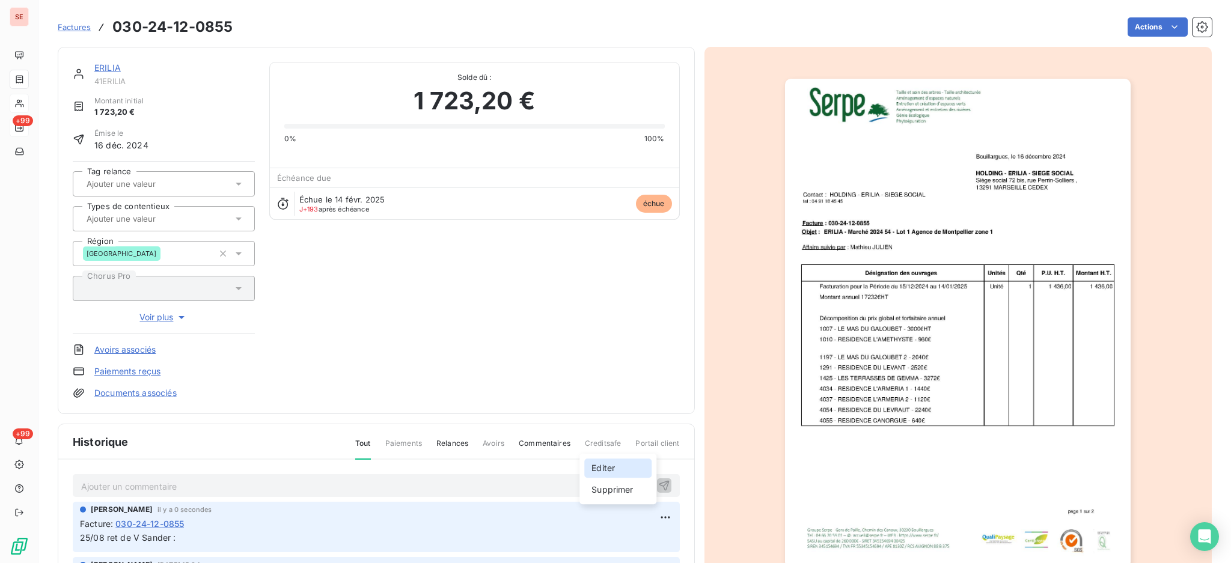
click at [610, 466] on div "Editer" at bounding box center [617, 467] width 67 height 19
click at [659, 532] on icon "button" at bounding box center [665, 538] width 12 height 12
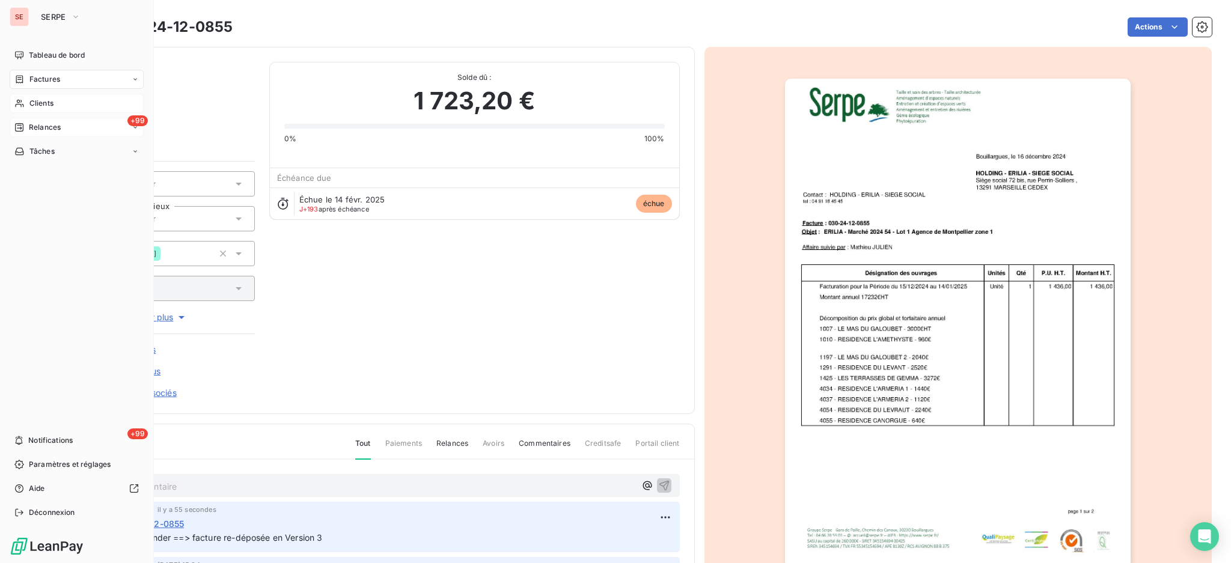
click at [37, 81] on span "Factures" at bounding box center [44, 79] width 31 height 11
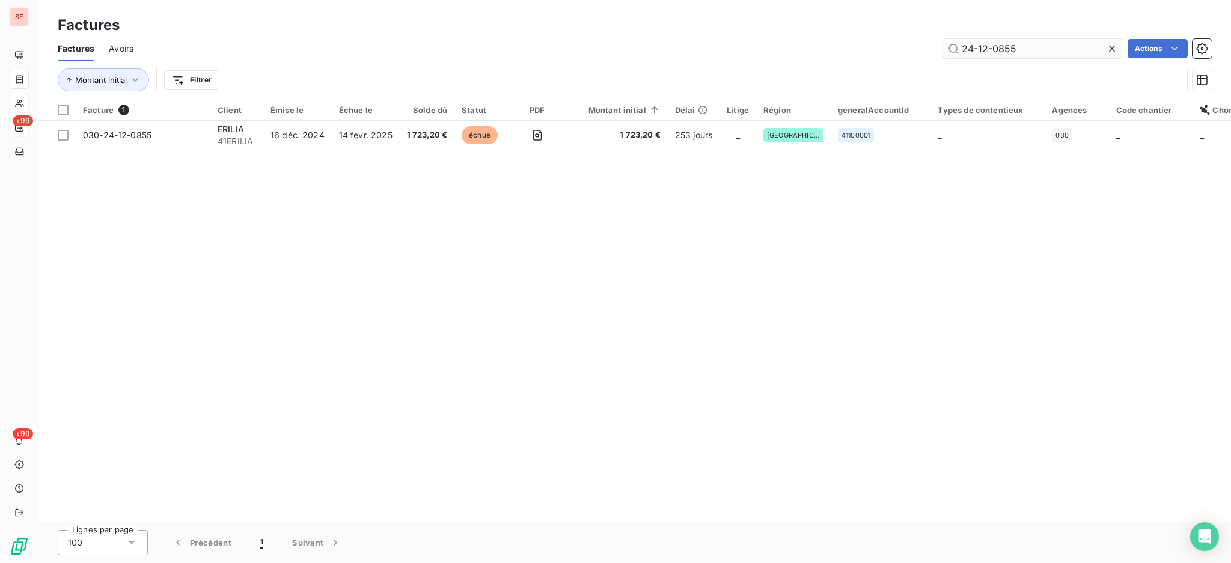
drag, startPoint x: 1030, startPoint y: 54, endPoint x: 950, endPoint y: 55, distance: 79.9
click at [950, 55] on input "24-12-0855" at bounding box center [1032, 48] width 180 height 19
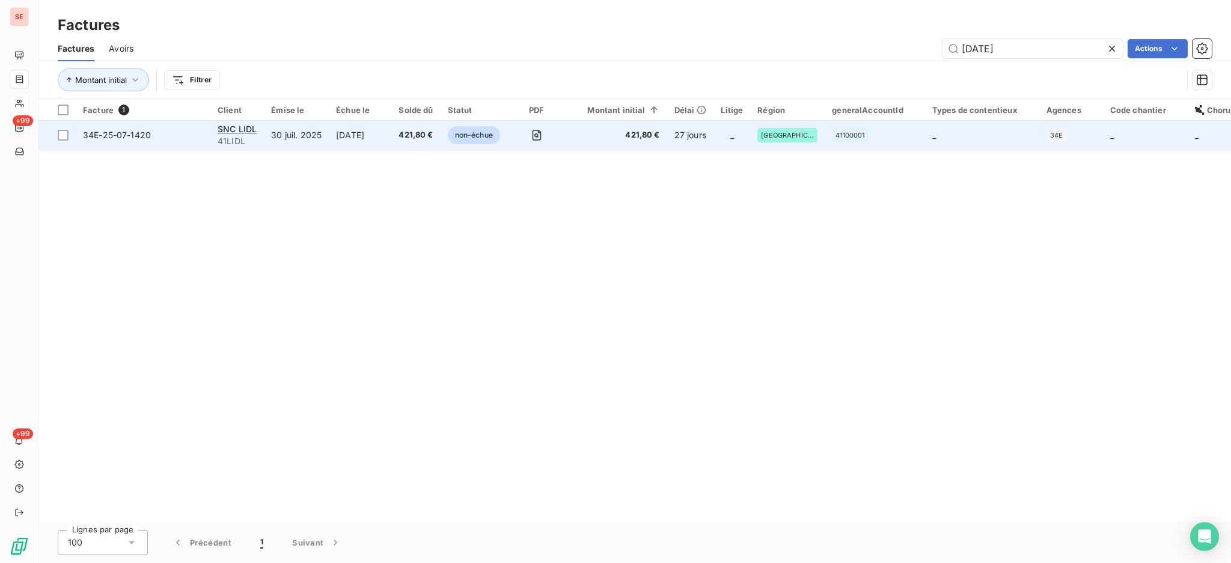
type input "25-07-1420"
click at [337, 141] on td "[DATE]" at bounding box center [360, 135] width 62 height 29
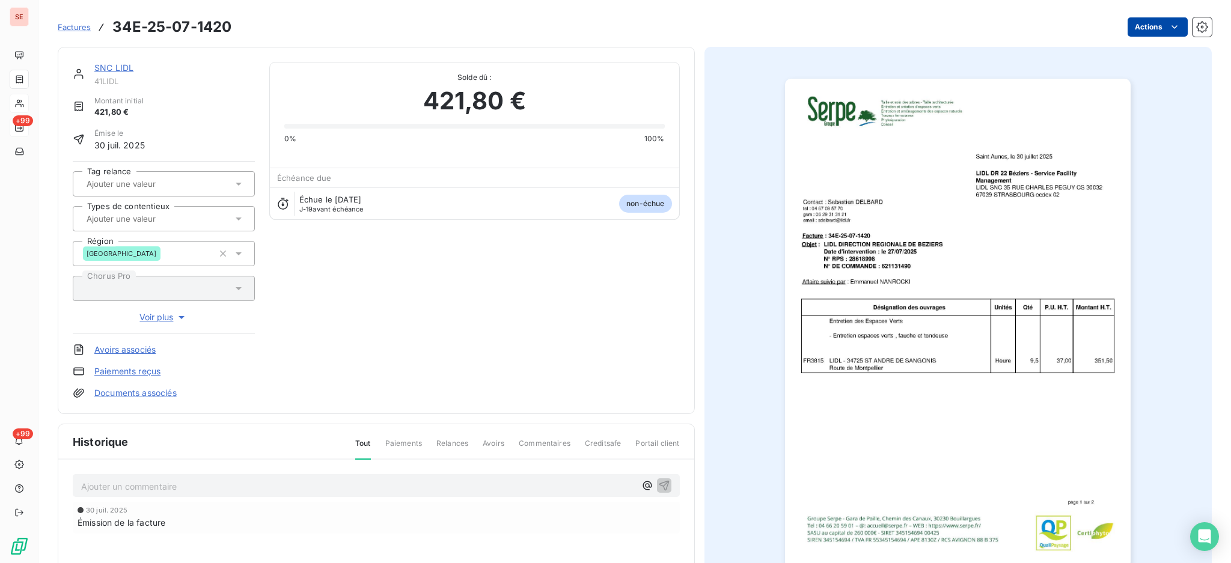
click at [1121, 17] on html "SE +99 +99 Factures 34E-25-07-1420 Actions SNC LIDL 41LIDL Montant initial 421,…" at bounding box center [615, 281] width 1231 height 563
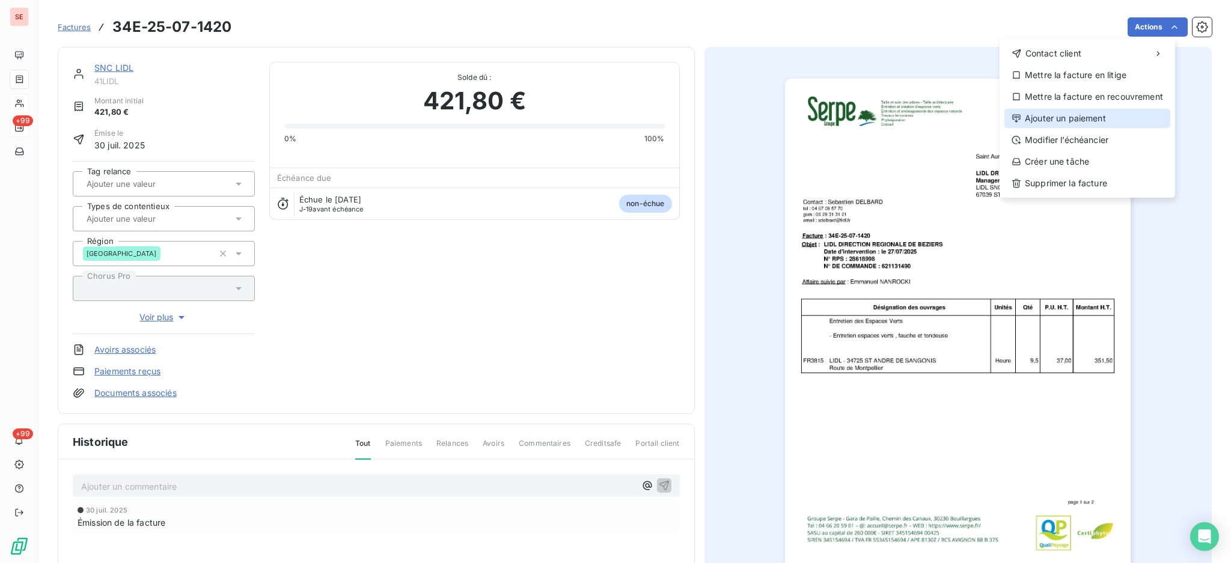
click at [1103, 123] on div "Ajouter un paiement" at bounding box center [1087, 118] width 166 height 19
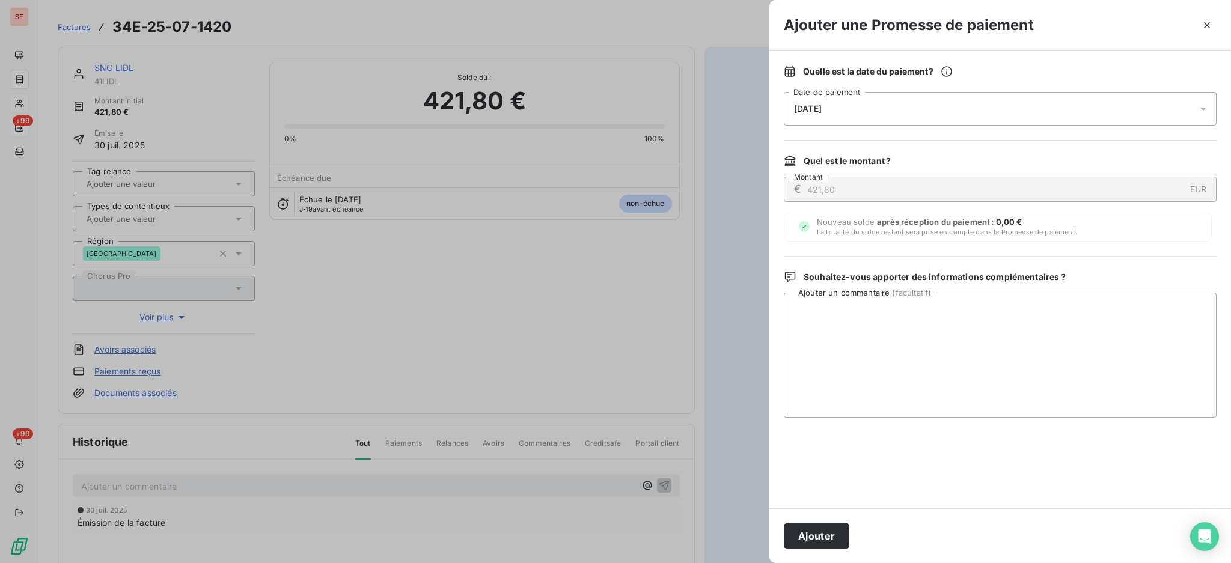
click at [1203, 111] on icon at bounding box center [1203, 109] width 12 height 12
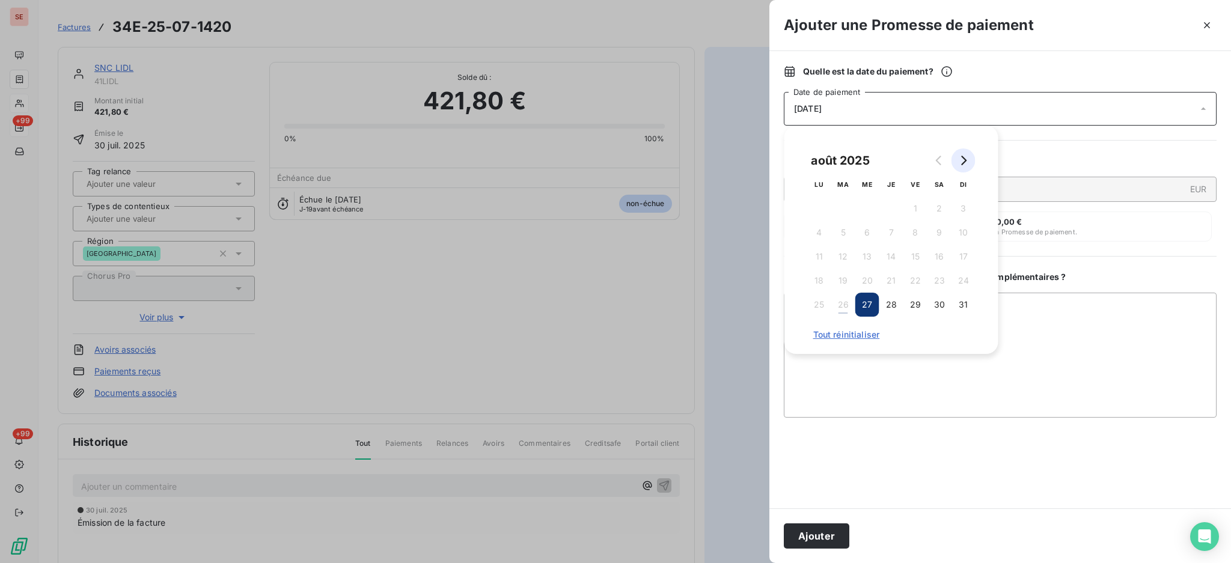
click at [960, 159] on icon "Go to next month" at bounding box center [963, 161] width 10 height 10
click at [841, 210] on button "2" at bounding box center [843, 208] width 24 height 24
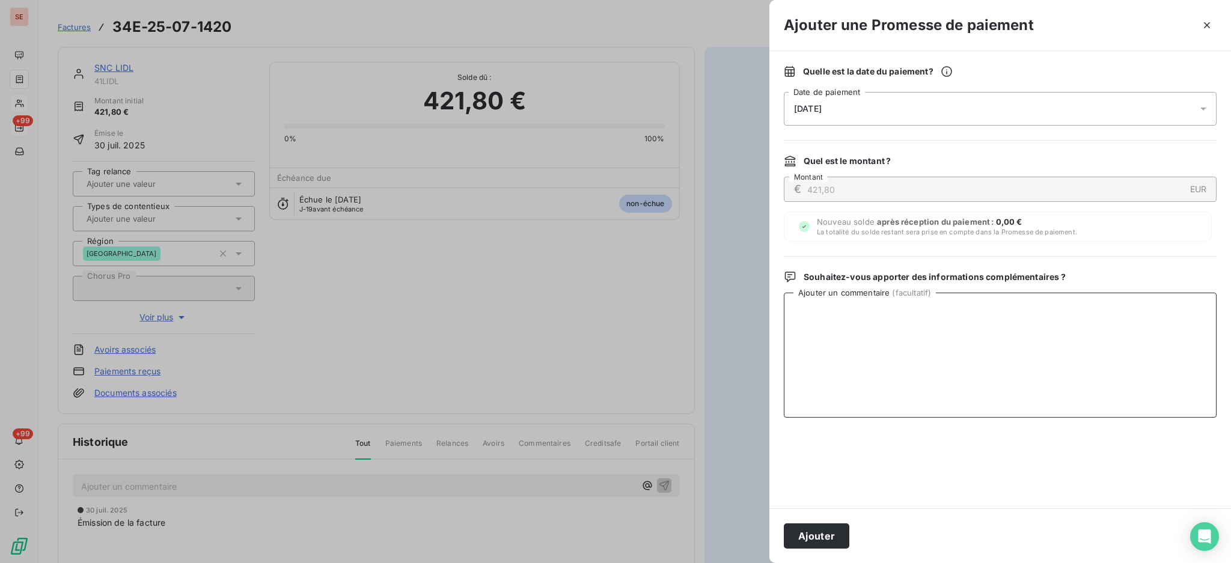
click at [1031, 322] on textarea "Ajouter un commentaire ( facultatif )" at bounding box center [1000, 355] width 433 height 125
type textarea "Avis de paiement reçu"
click at [812, 534] on button "Ajouter" at bounding box center [816, 535] width 65 height 25
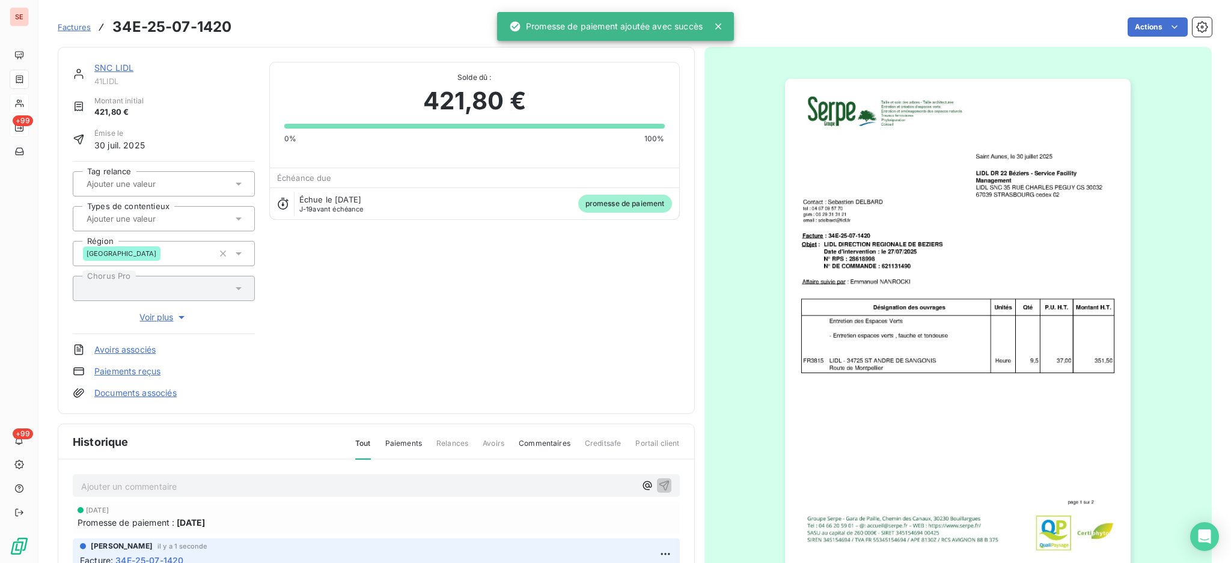
click at [136, 392] on link "Documents associés" at bounding box center [135, 393] width 82 height 12
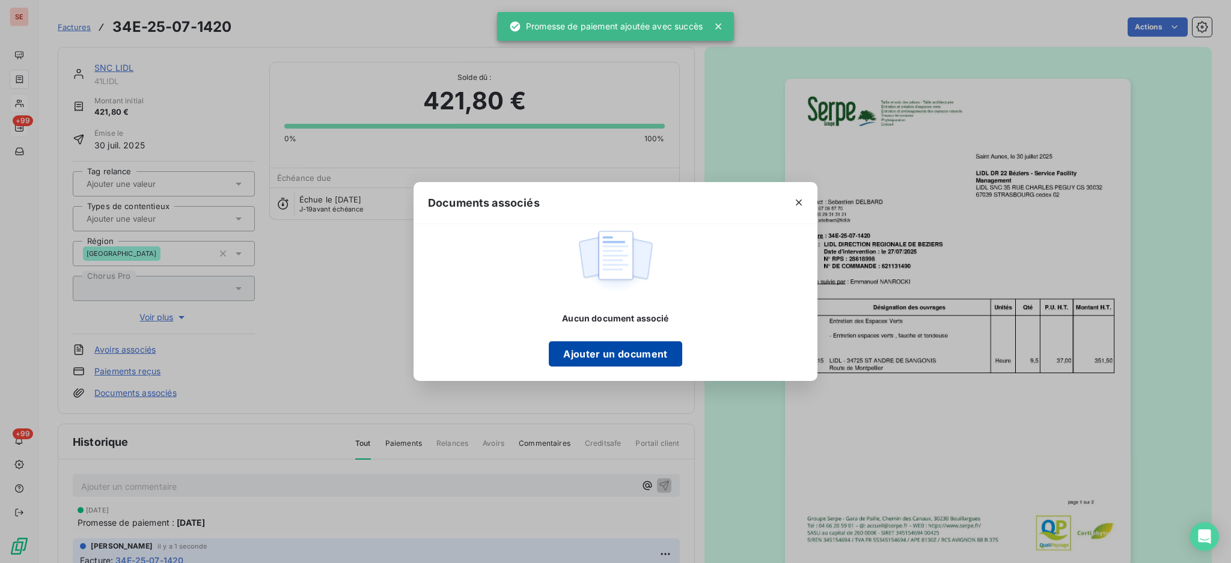
click at [657, 353] on button "Ajouter un document" at bounding box center [615, 353] width 133 height 25
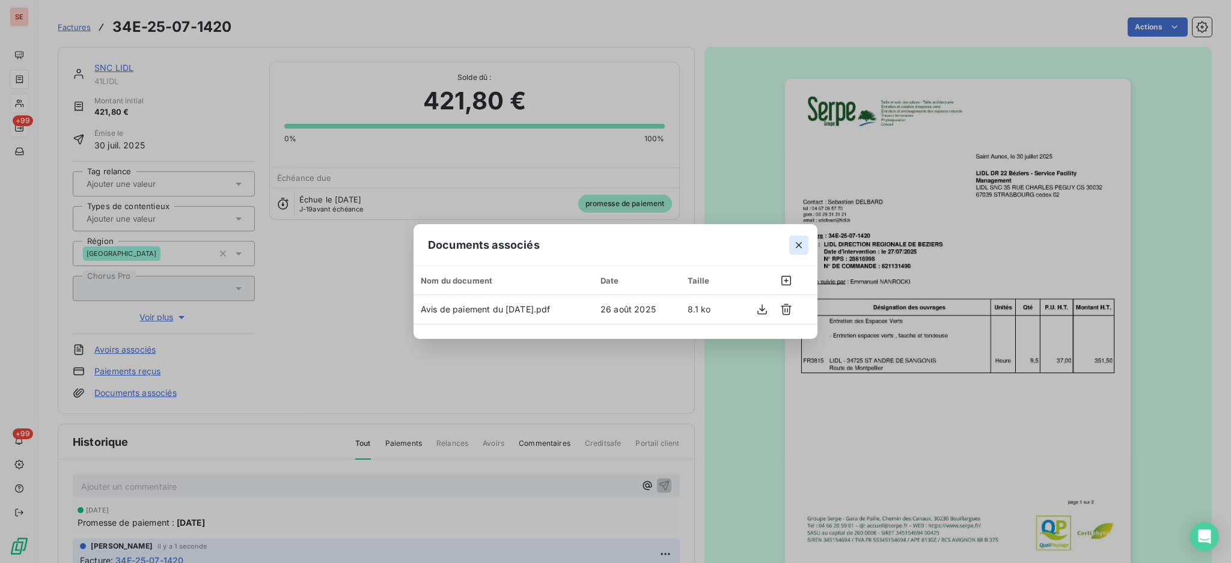
click at [794, 248] on icon "button" at bounding box center [799, 245] width 12 height 12
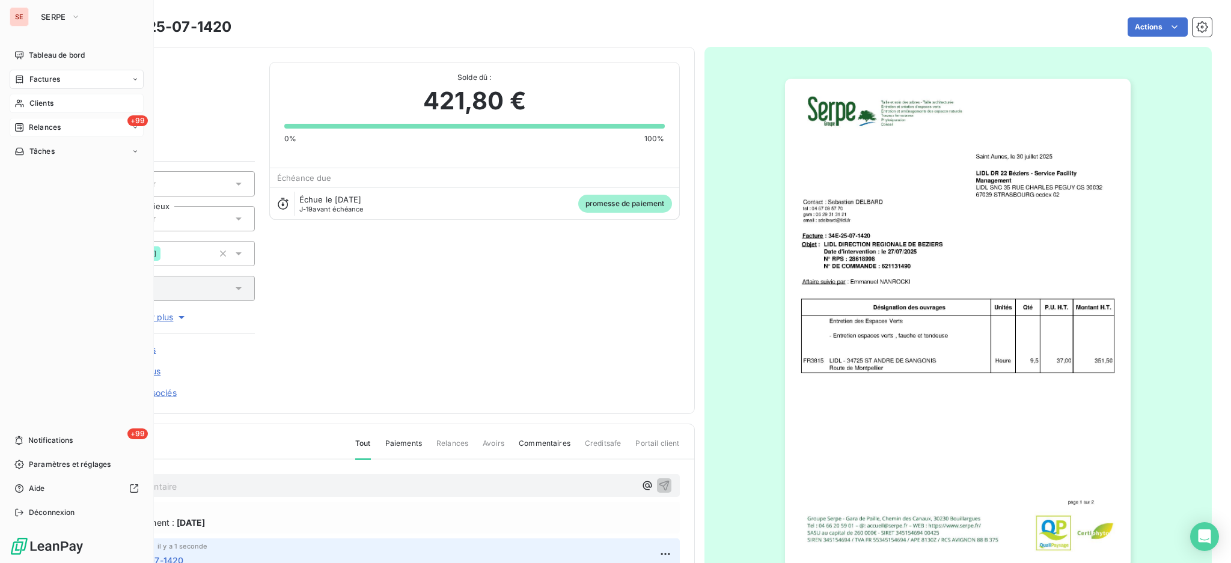
click at [31, 78] on span "Factures" at bounding box center [44, 79] width 31 height 11
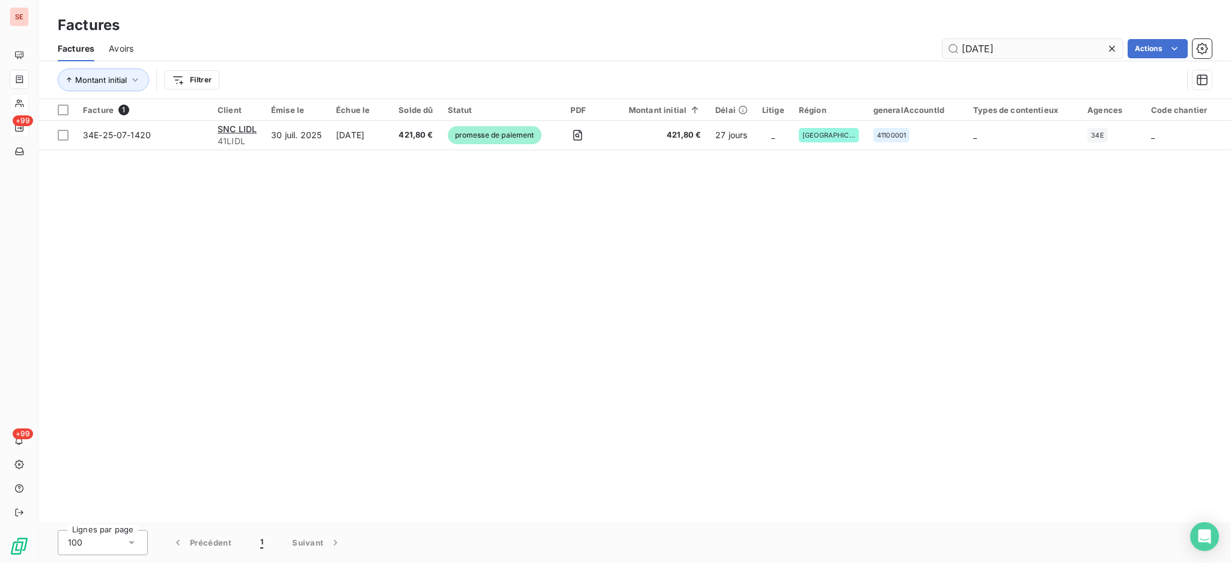
drag, startPoint x: 1043, startPoint y: 49, endPoint x: 982, endPoint y: 49, distance: 60.7
click at [982, 49] on input "25-07-1420" at bounding box center [1032, 48] width 180 height 19
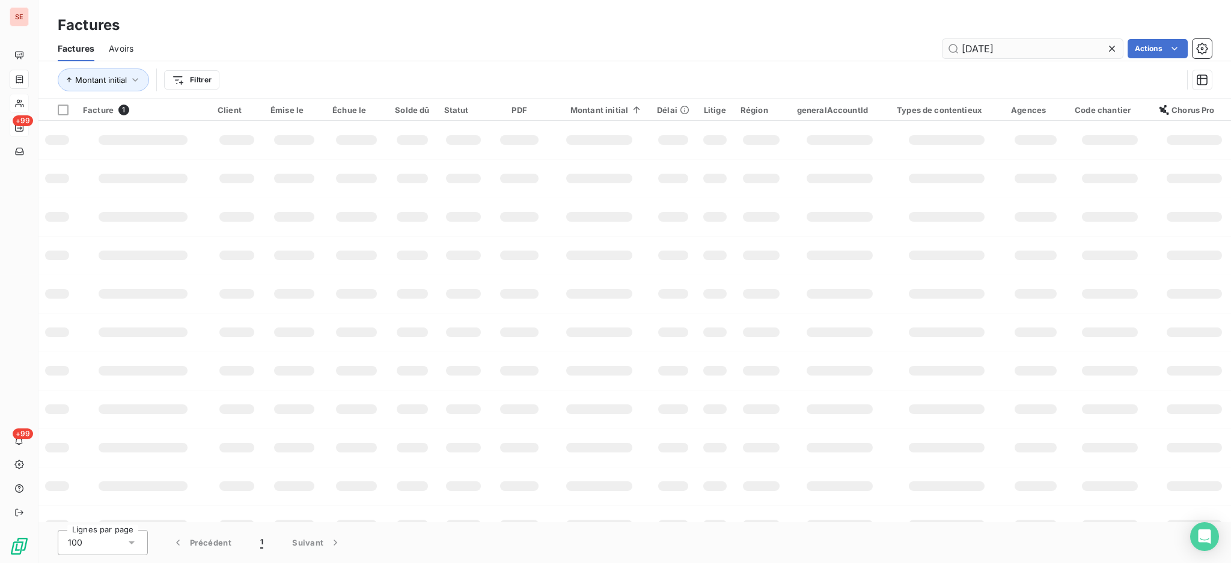
type input "25-06-1604"
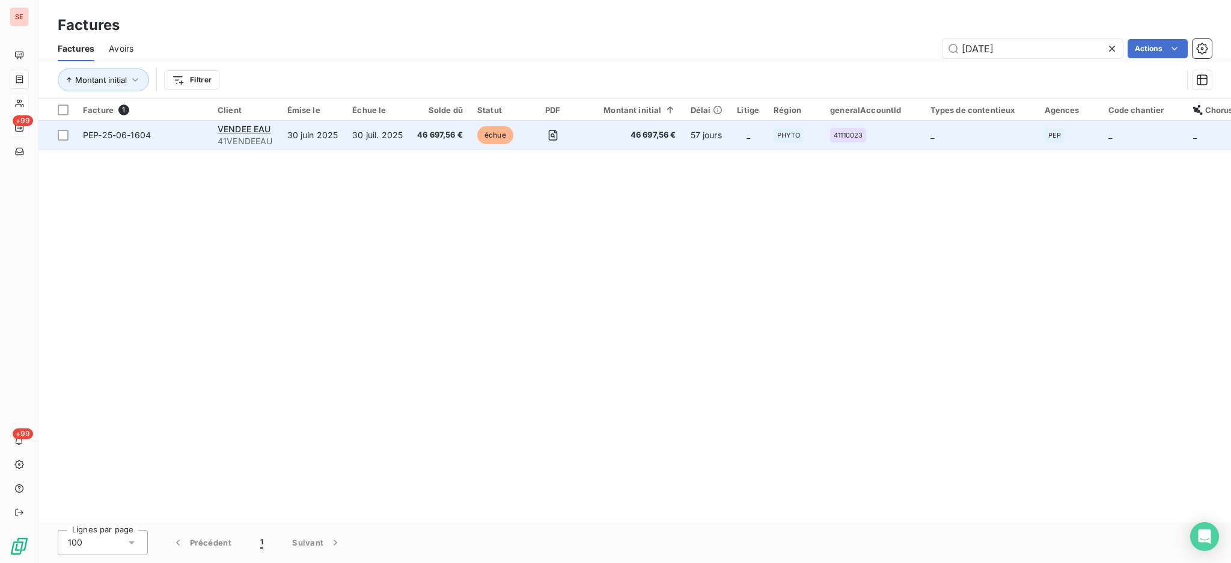
click at [300, 129] on td "30 juin 2025" at bounding box center [312, 135] width 65 height 29
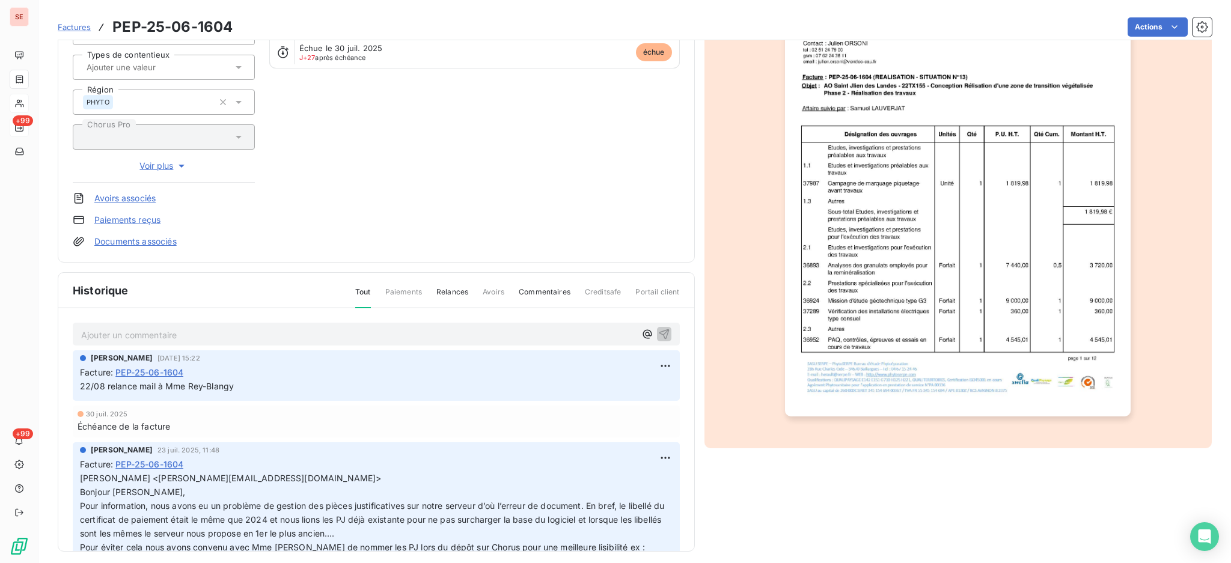
scroll to position [159, 0]
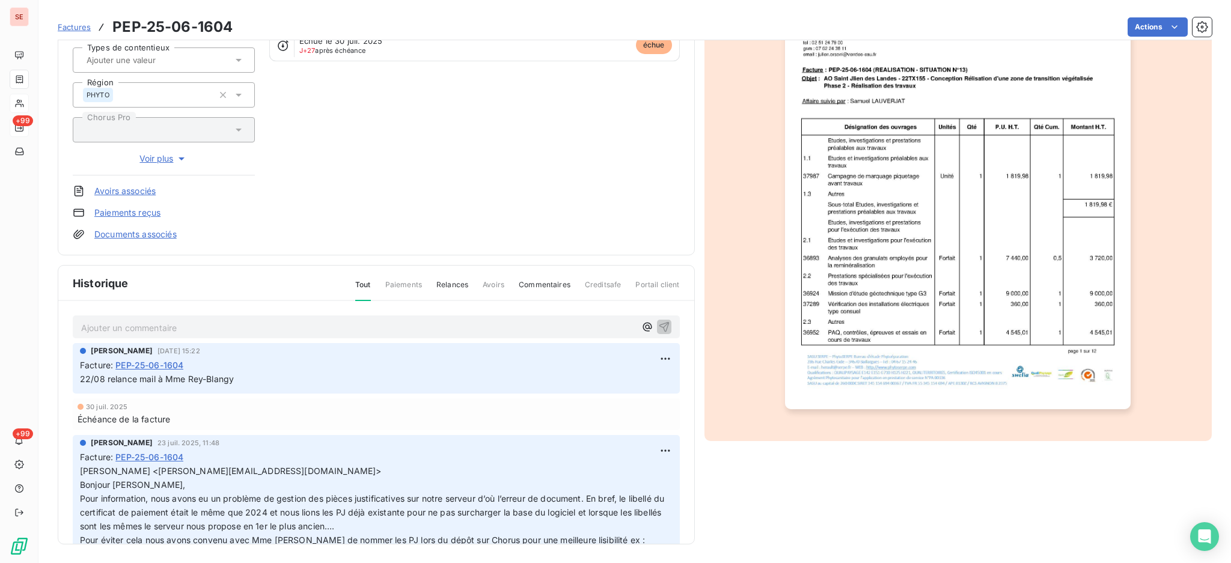
click at [227, 316] on div "Ajouter un commentaire ﻿" at bounding box center [376, 326] width 607 height 23
click at [229, 332] on p "Ajouter un commentaire ﻿" at bounding box center [358, 327] width 554 height 15
click at [218, 322] on p "25/08 Rép de Mme" at bounding box center [358, 327] width 554 height 14
click at [294, 334] on p "25/08 Rép de Mme Patricia REY BLANGY <patricia.rey-blangy@vendee-eau.fr>" at bounding box center [358, 327] width 554 height 14
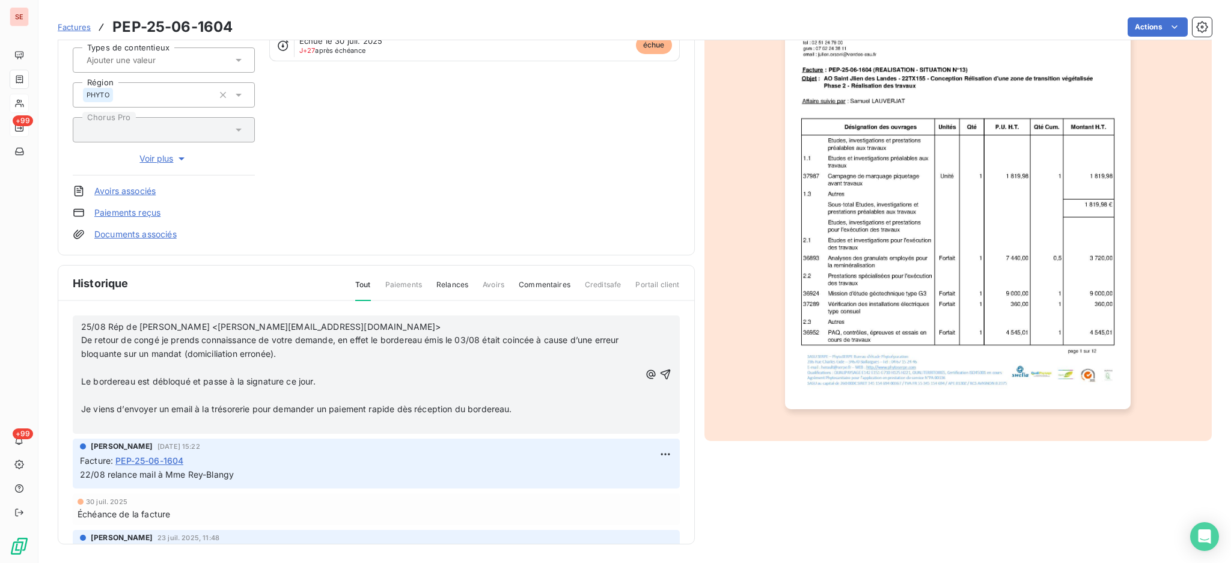
click at [209, 370] on p "﻿" at bounding box center [360, 368] width 559 height 14
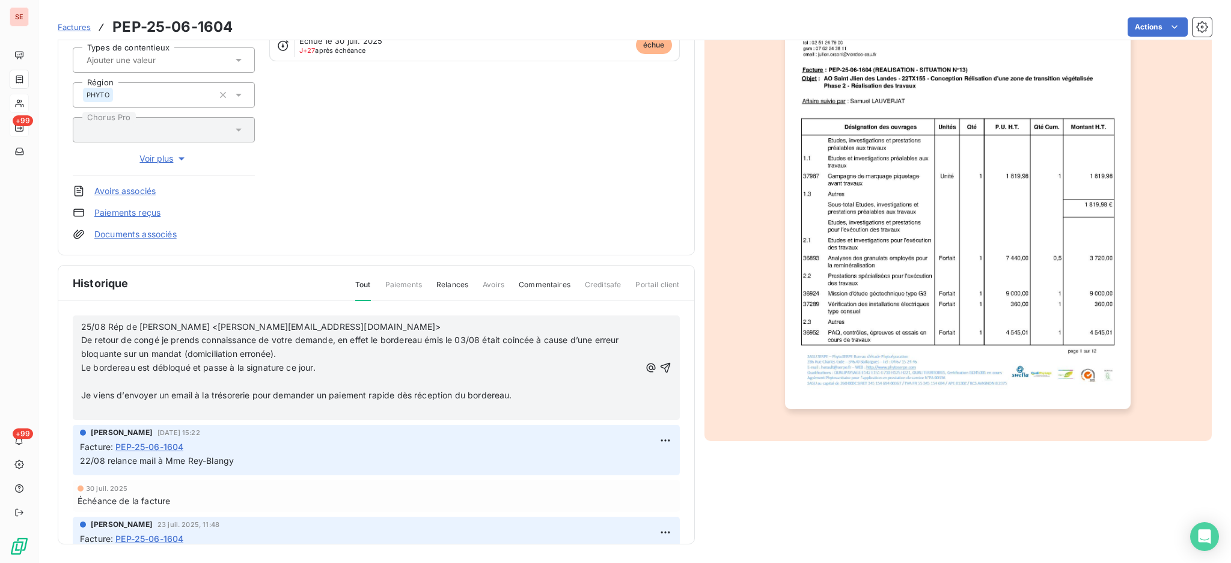
click at [180, 375] on p "﻿" at bounding box center [360, 382] width 559 height 14
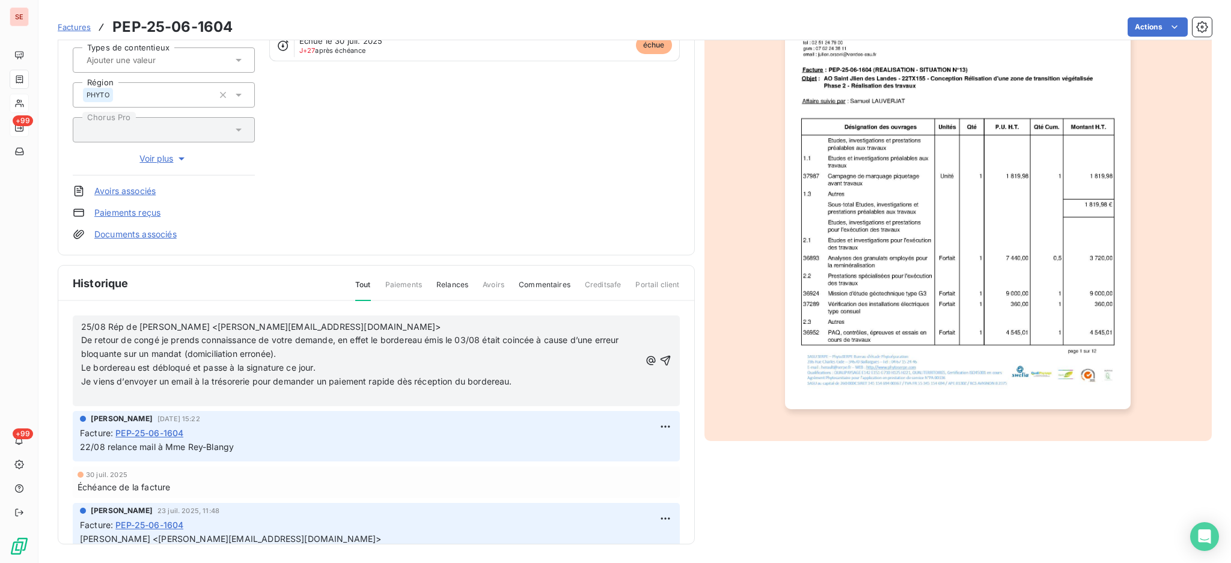
click at [161, 391] on p "﻿" at bounding box center [360, 396] width 559 height 14
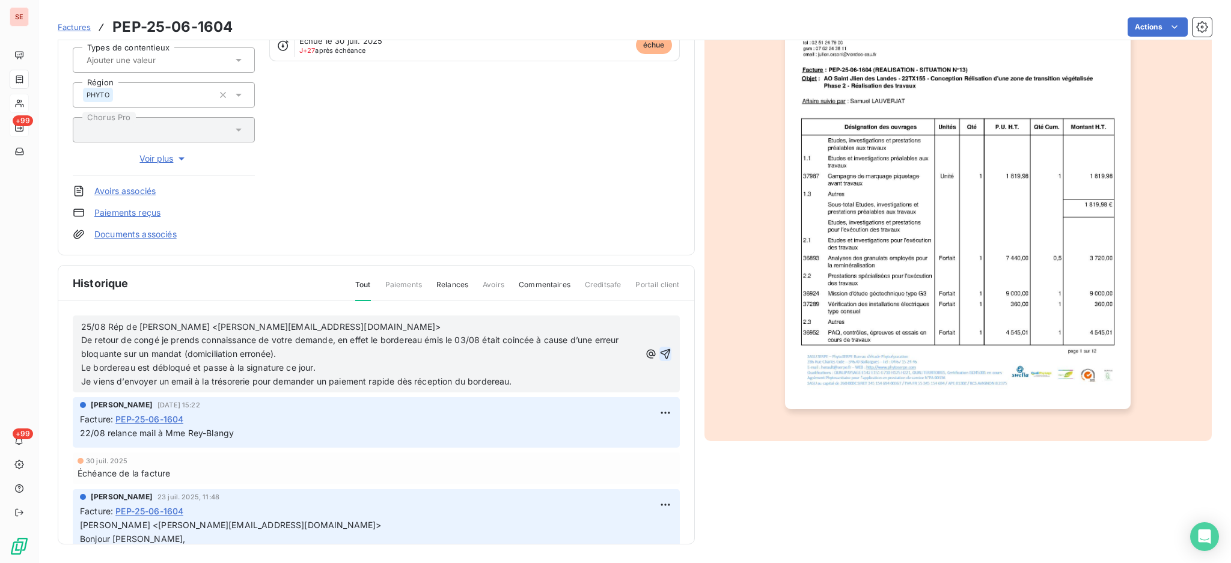
click at [659, 348] on icon "button" at bounding box center [665, 354] width 12 height 12
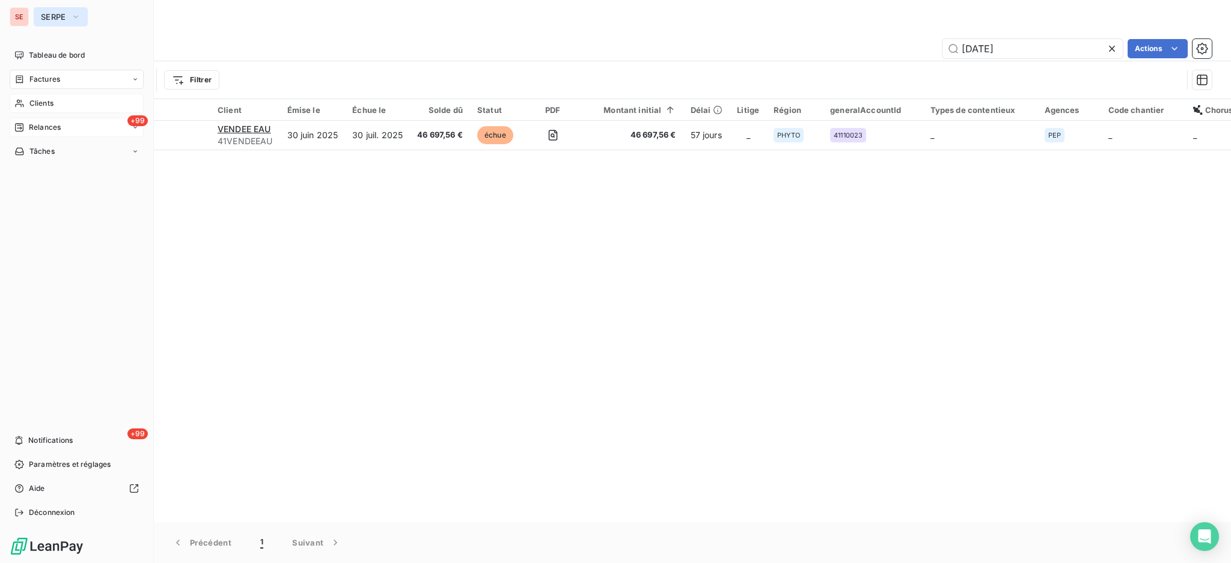
click at [71, 16] on icon "button" at bounding box center [76, 17] width 10 height 12
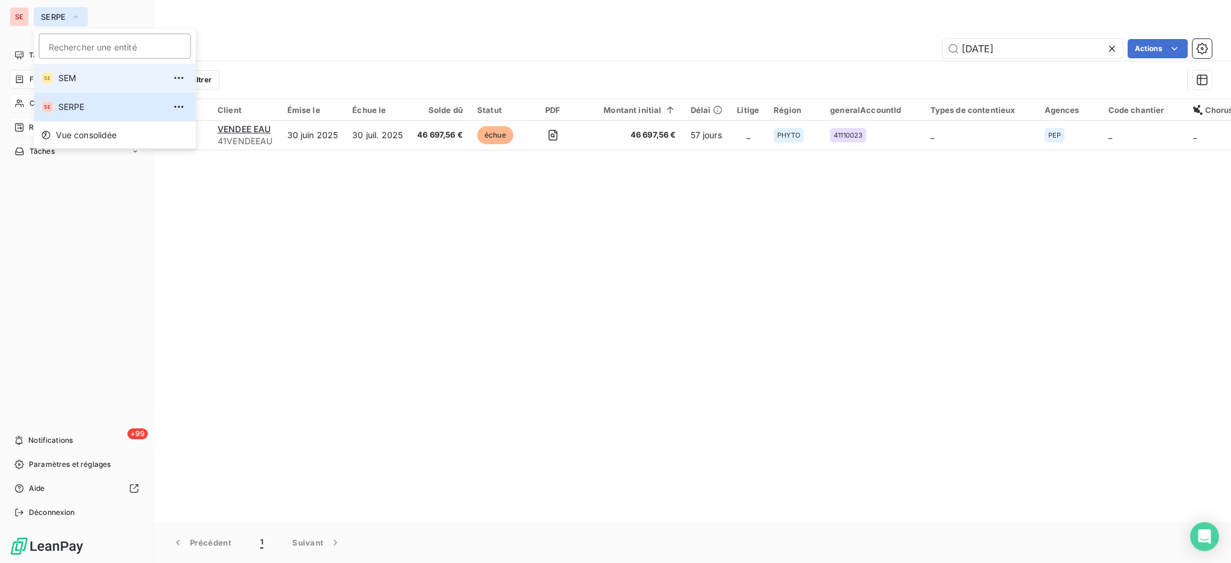
click at [85, 77] on span "SEM" at bounding box center [111, 78] width 106 height 12
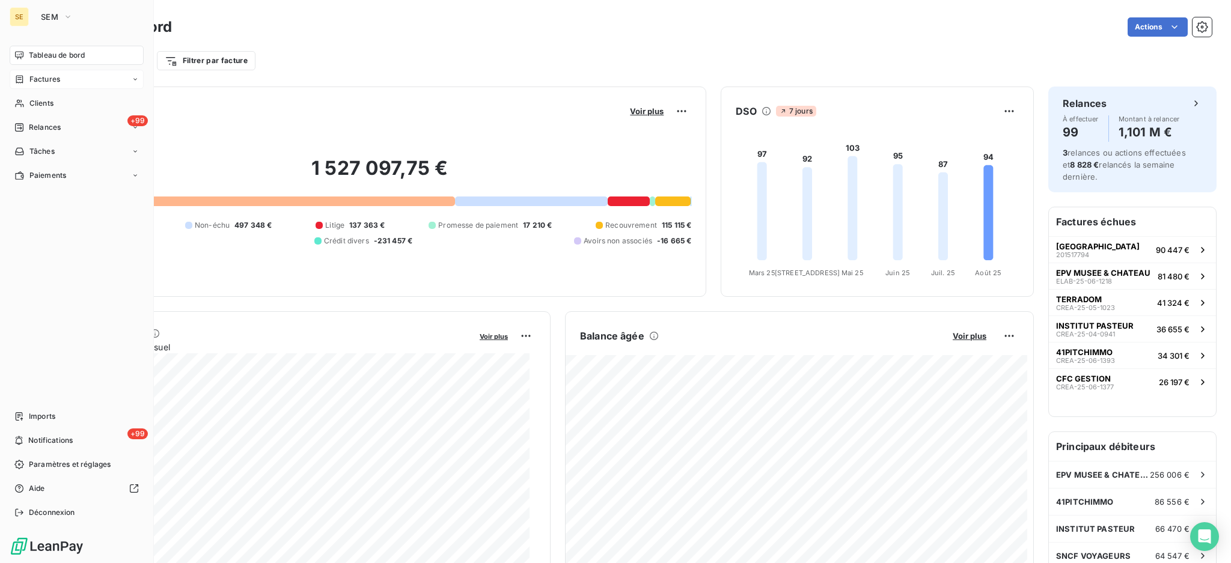
click at [37, 73] on div "Factures" at bounding box center [77, 79] width 134 height 19
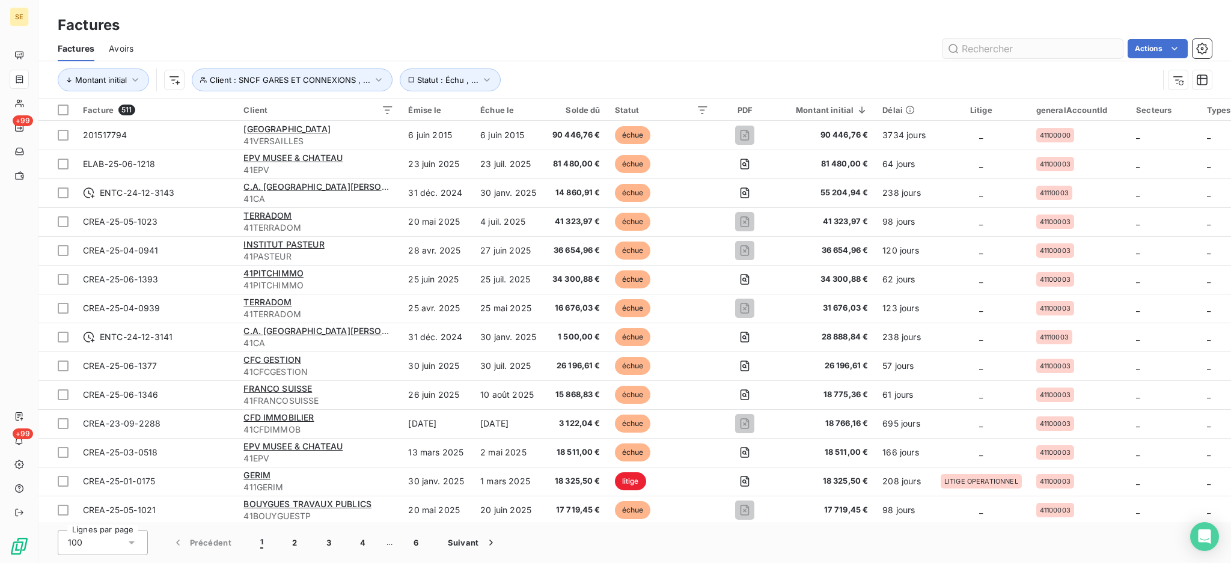
click at [1023, 47] on input "text" at bounding box center [1032, 48] width 180 height 19
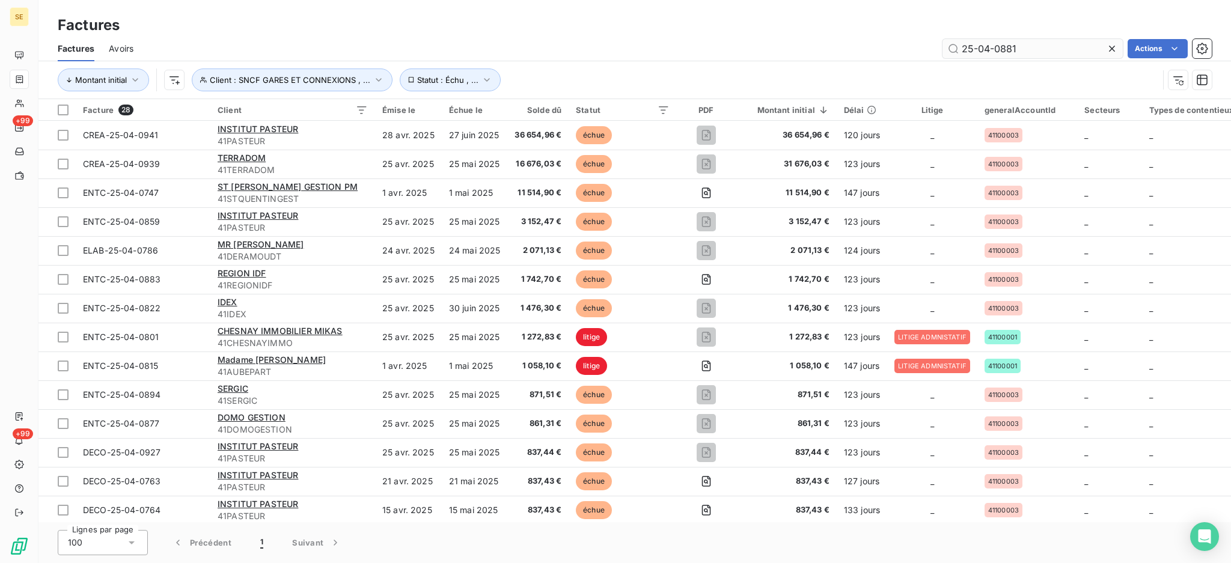
type input "25-04-0881"
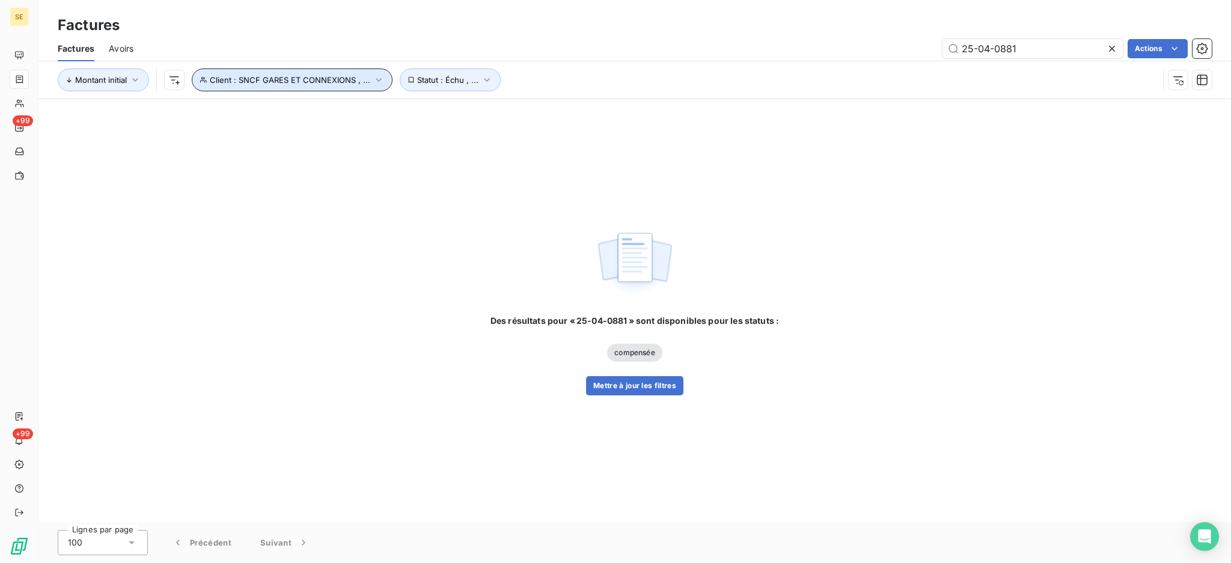
click at [377, 78] on icon "button" at bounding box center [379, 80] width 12 height 12
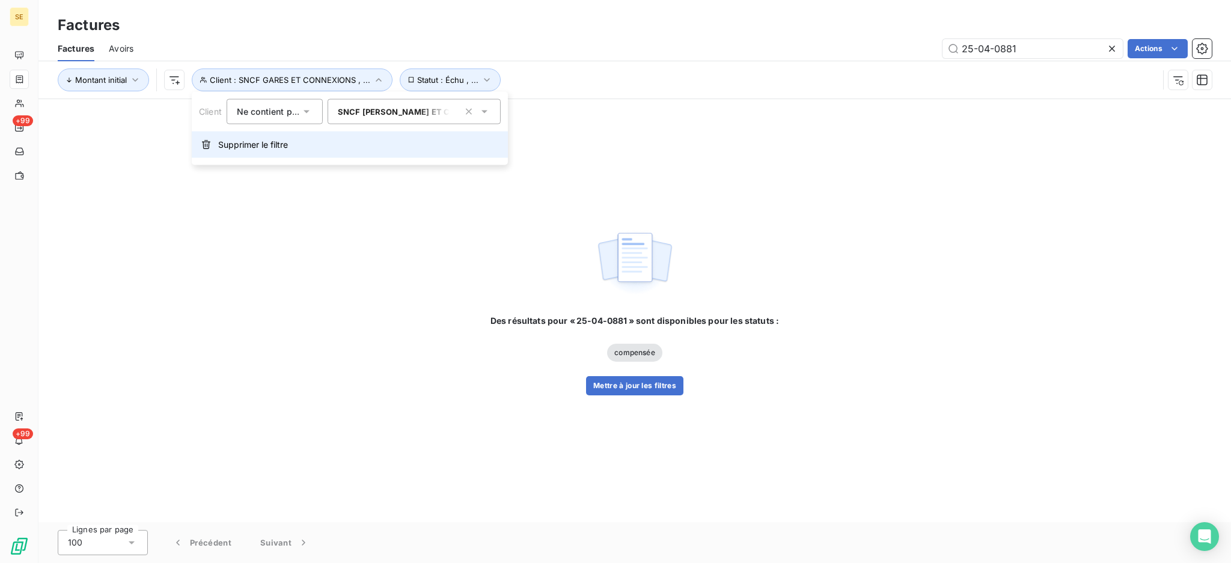
click at [349, 147] on button "Supprimer le filtre" at bounding box center [350, 145] width 316 height 26
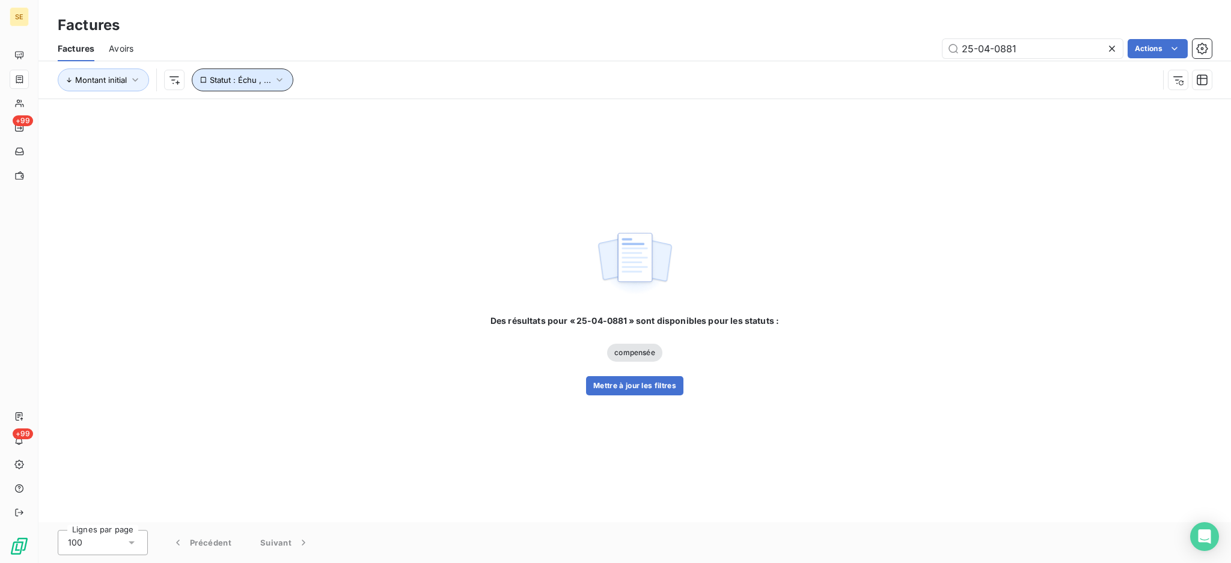
click at [280, 78] on icon "button" at bounding box center [279, 80] width 12 height 12
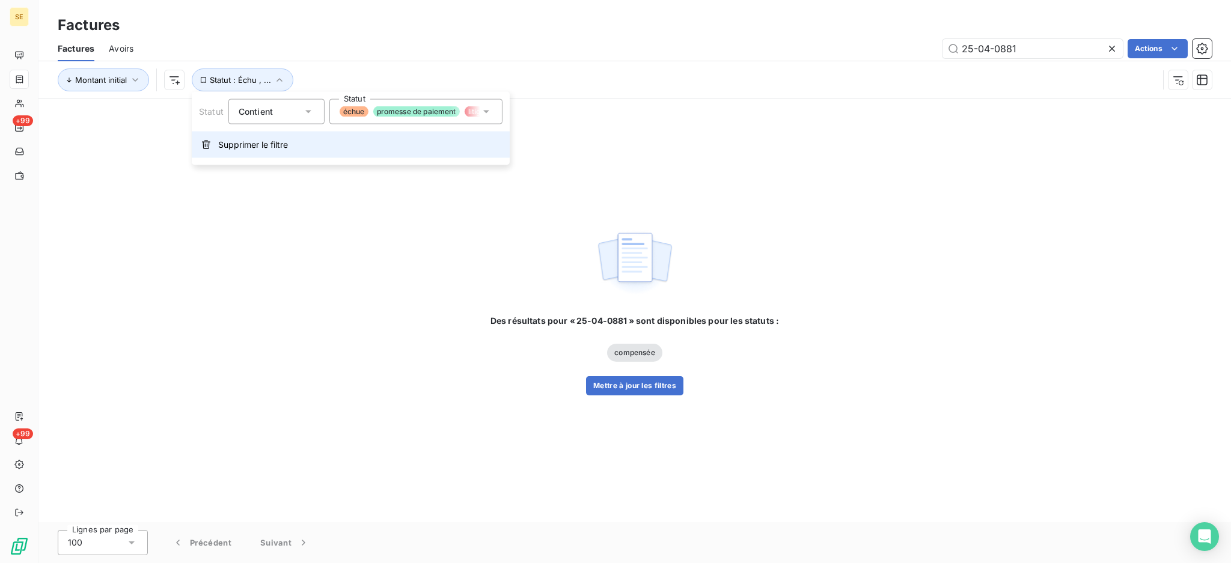
click at [254, 144] on span "Supprimer le filtre" at bounding box center [253, 145] width 70 height 12
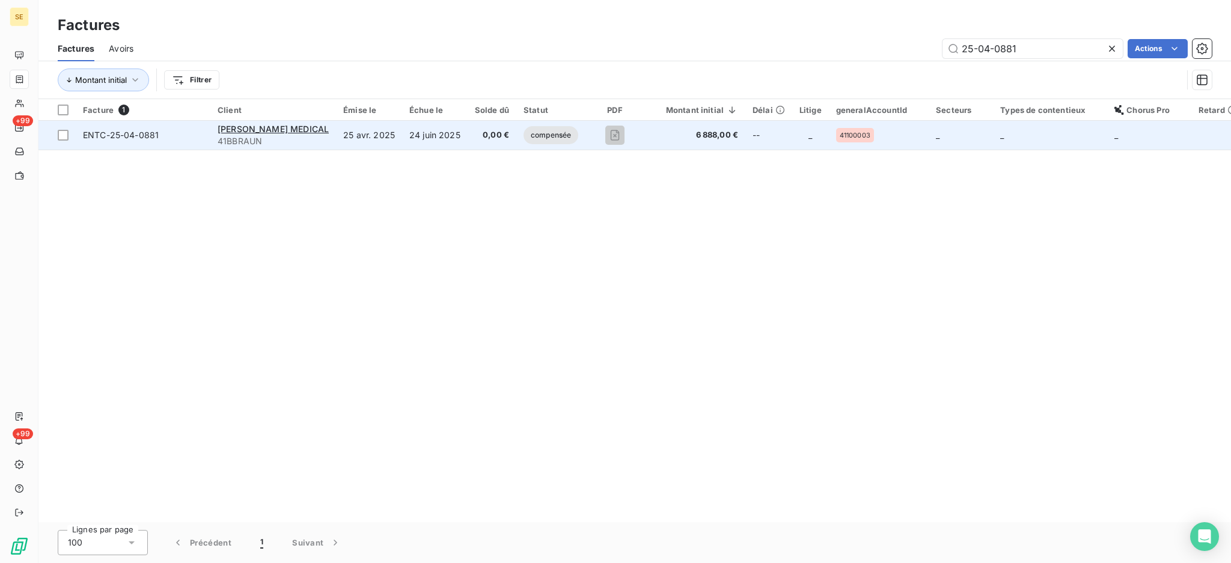
click at [258, 135] on span "41BBRAUN" at bounding box center [273, 141] width 111 height 12
click at [264, 127] on span "B. BRAUN MEDICAL" at bounding box center [273, 129] width 111 height 10
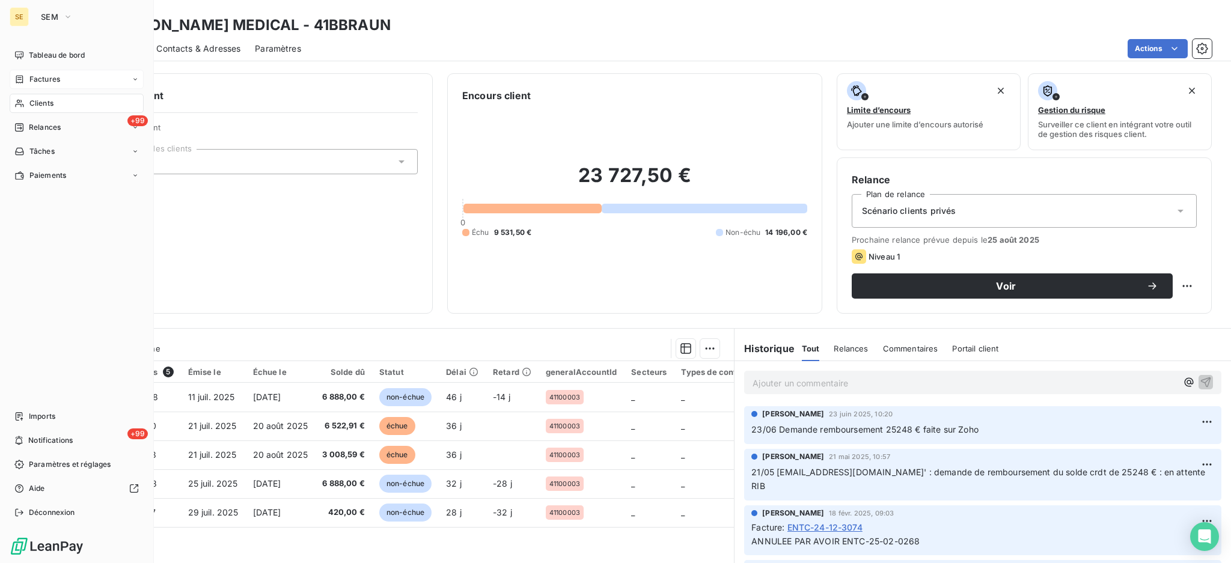
click at [33, 74] on span "Factures" at bounding box center [44, 79] width 31 height 11
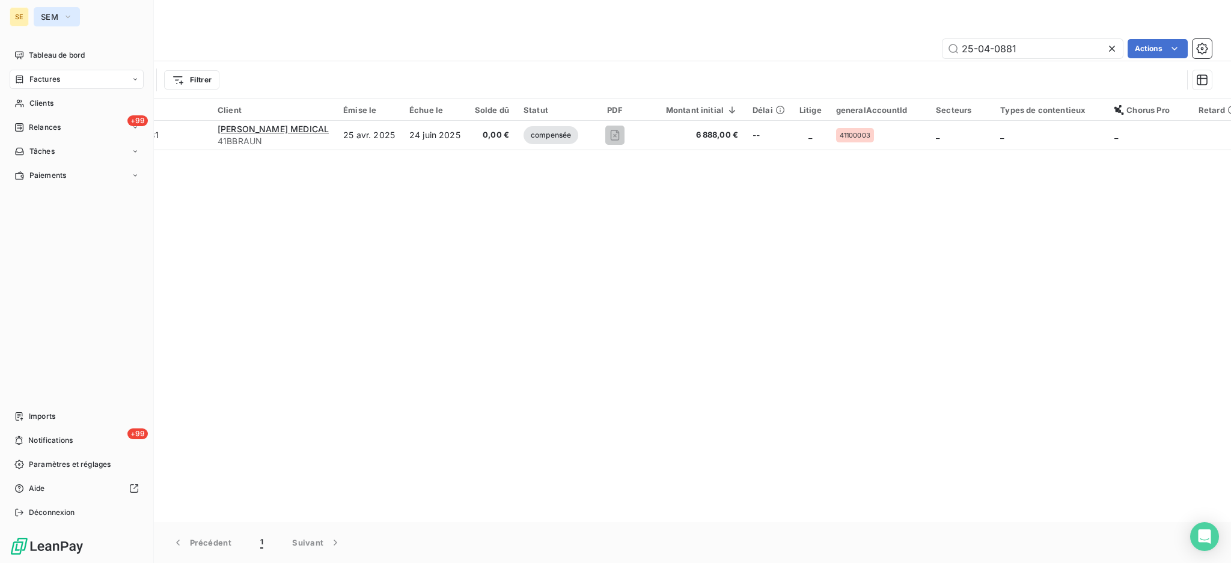
click at [69, 13] on icon "button" at bounding box center [68, 17] width 10 height 12
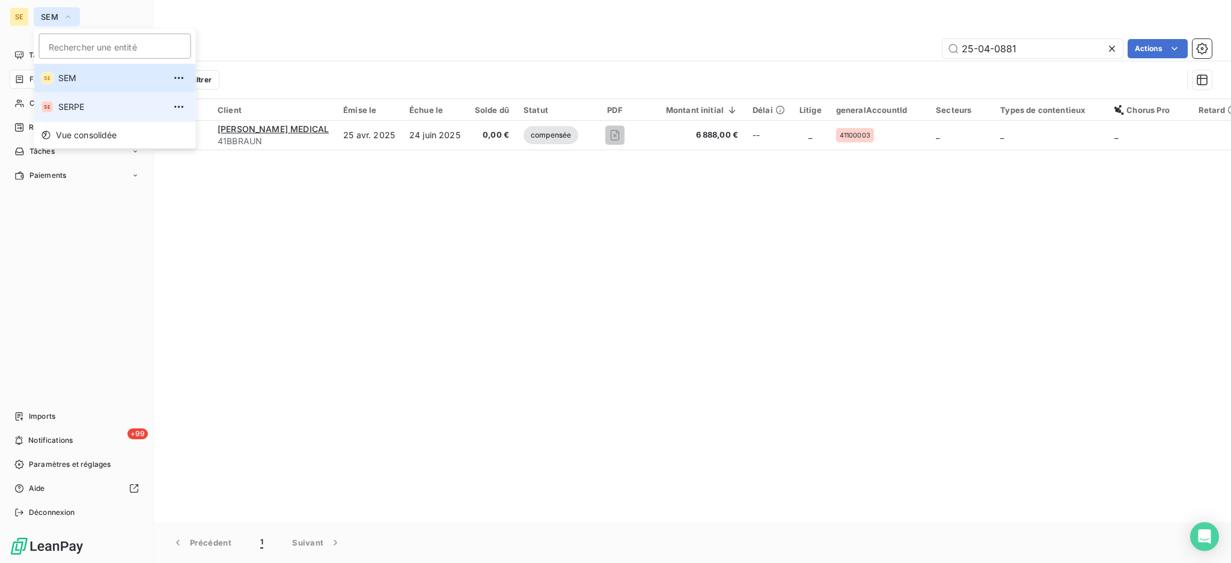
click at [77, 106] on span "SERPE" at bounding box center [111, 107] width 106 height 12
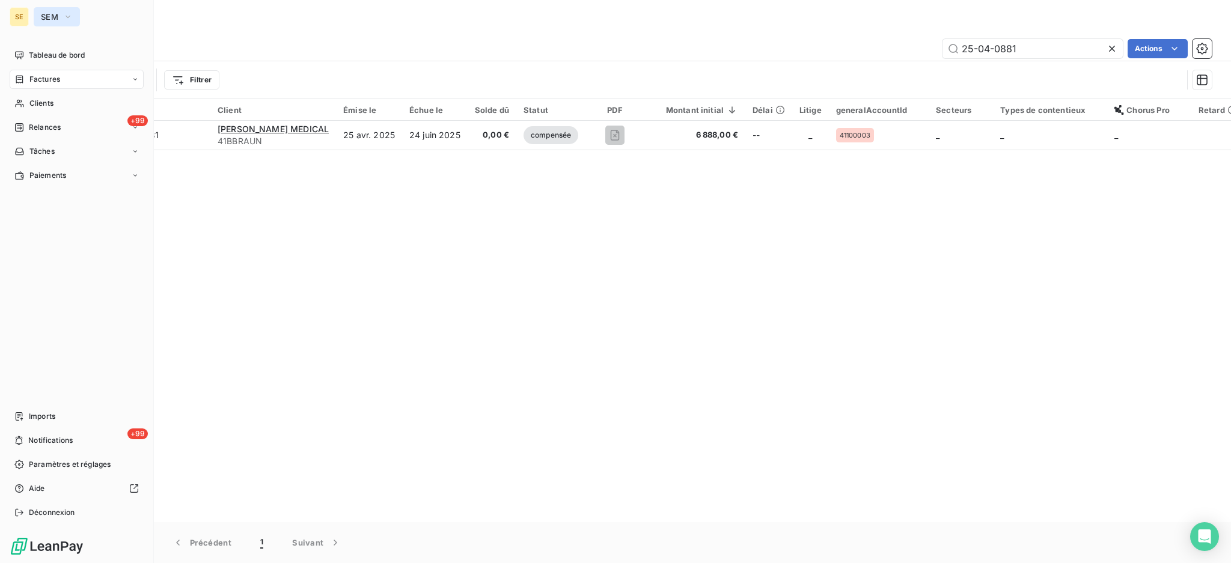
type input "[DATE]"
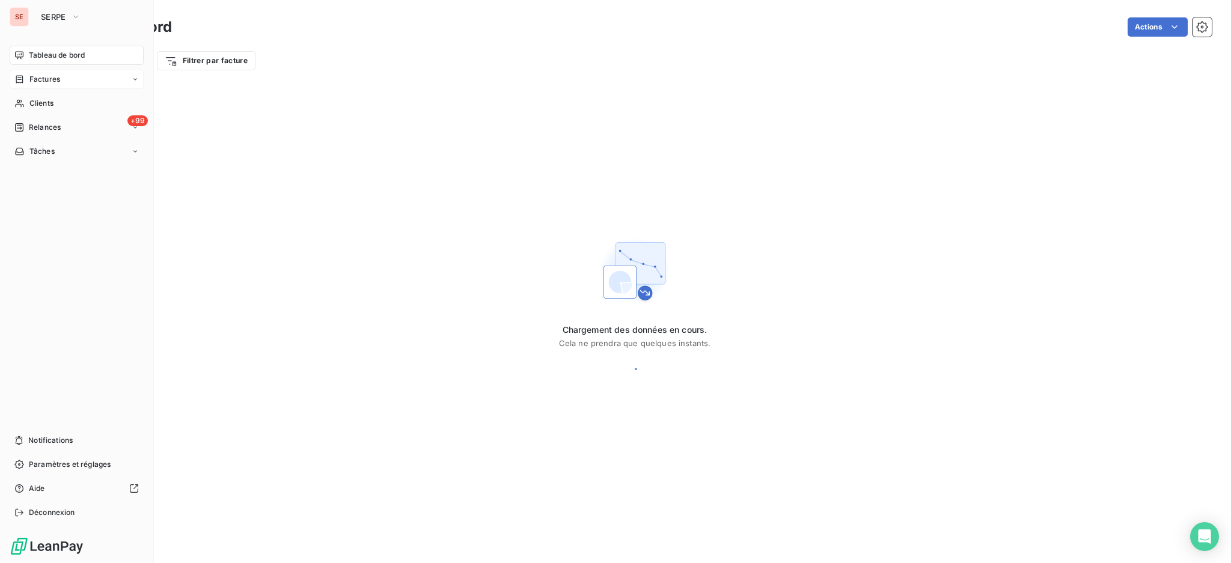
click at [45, 75] on span "Factures" at bounding box center [44, 79] width 31 height 11
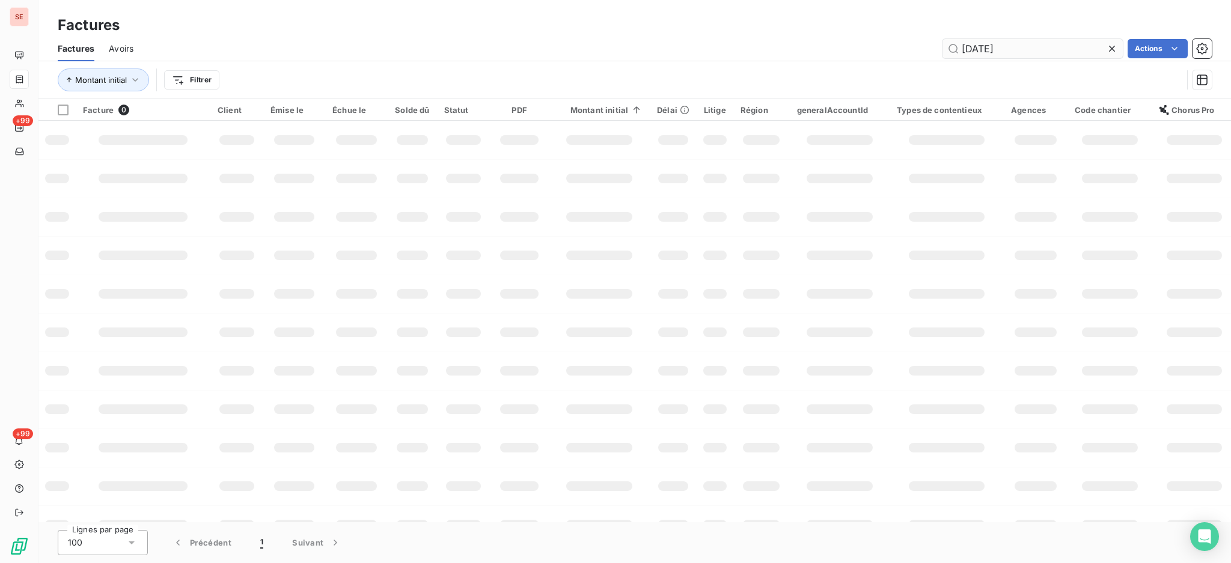
click at [1044, 46] on input "[DATE]" at bounding box center [1032, 48] width 180 height 19
type input "25-01-0387"
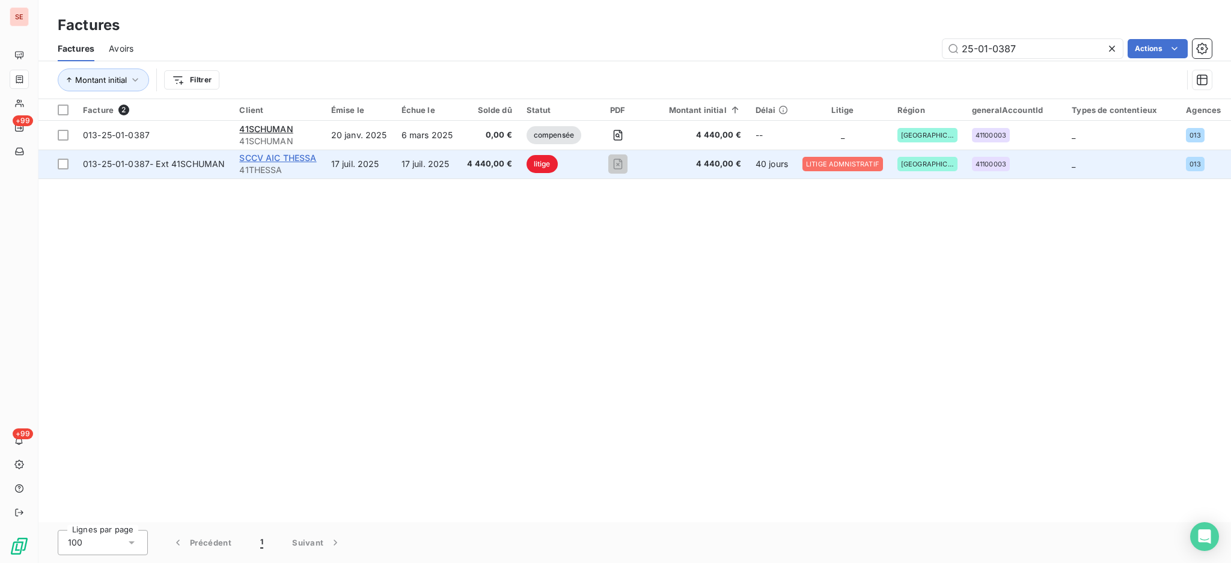
click at [242, 159] on span "SCCV AIC THESSA" at bounding box center [277, 158] width 77 height 10
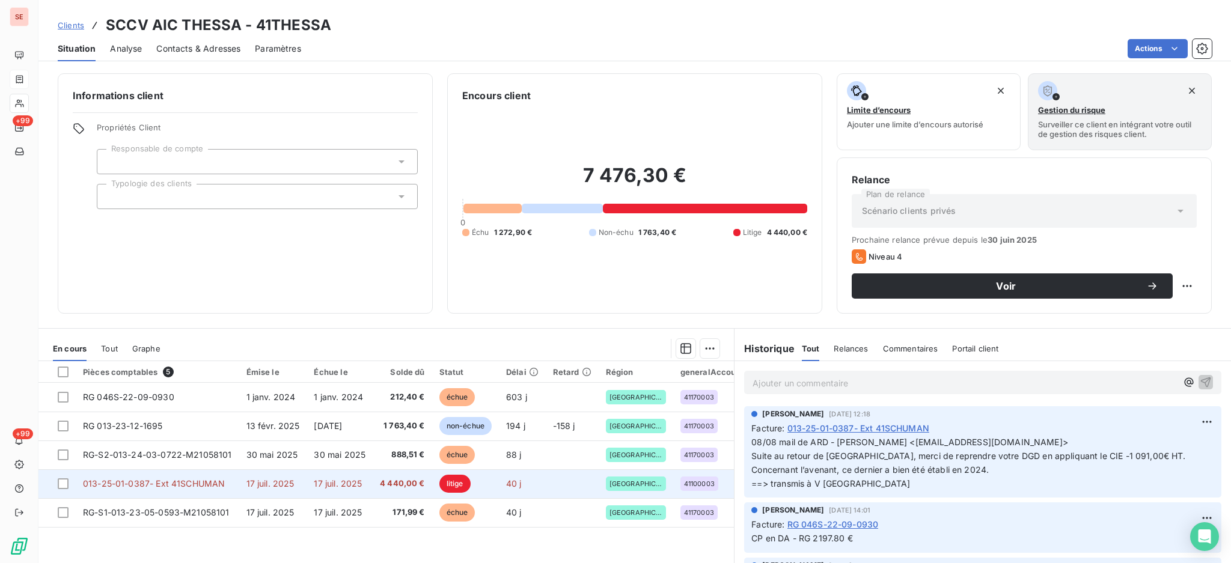
click at [339, 487] on span "17 juil. 2025" at bounding box center [338, 483] width 48 height 10
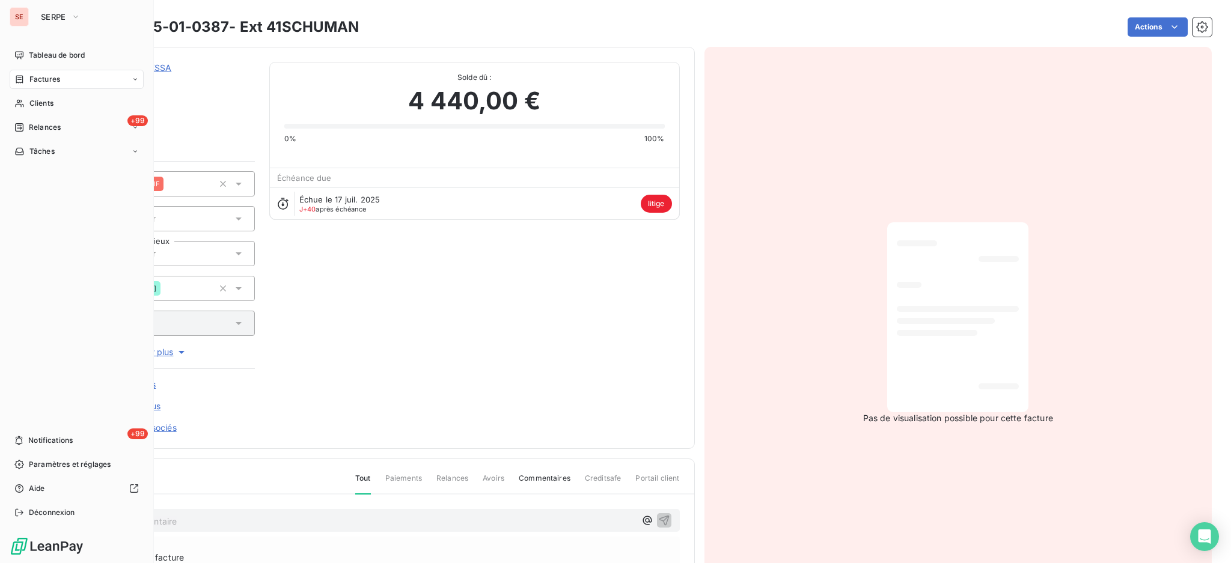
drag, startPoint x: 37, startPoint y: 76, endPoint x: 71, endPoint y: 75, distance: 33.7
click at [37, 76] on span "Factures" at bounding box center [44, 79] width 31 height 11
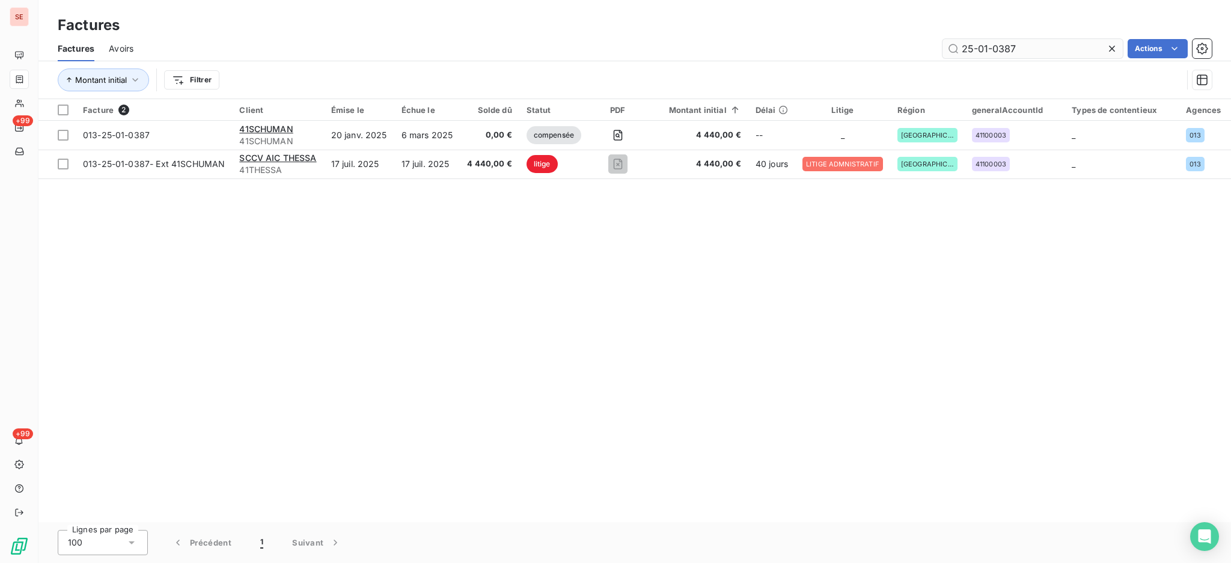
click at [1052, 49] on input "25-01-0387" at bounding box center [1032, 48] width 180 height 19
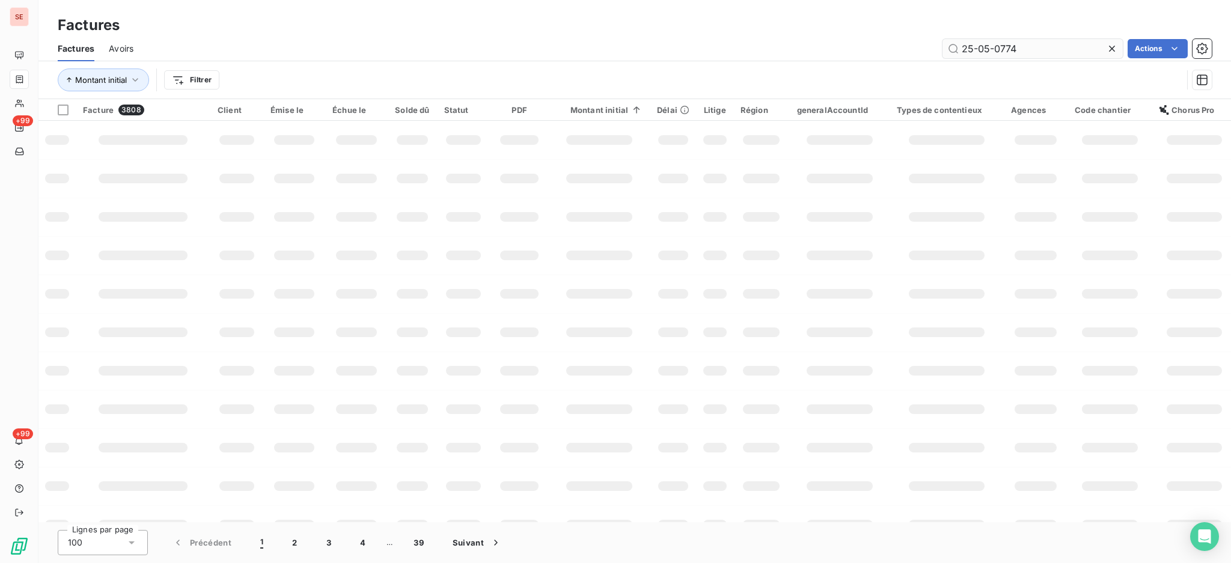
type input "25-05-0774"
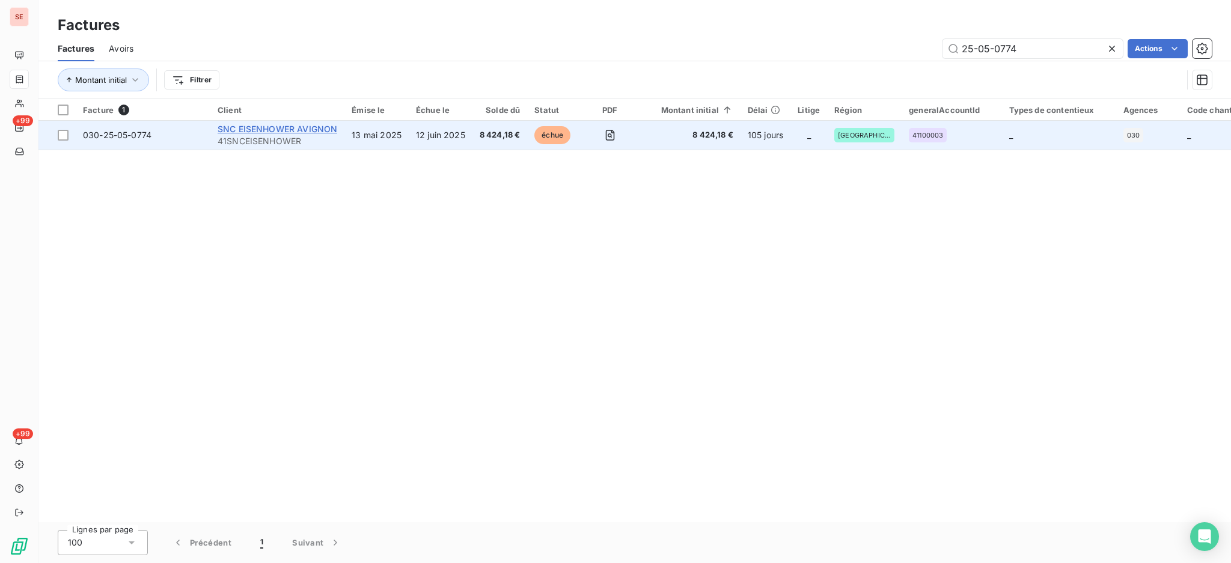
click at [300, 132] on span "SNC EISENHOWER AVIGNON" at bounding box center [278, 129] width 120 height 10
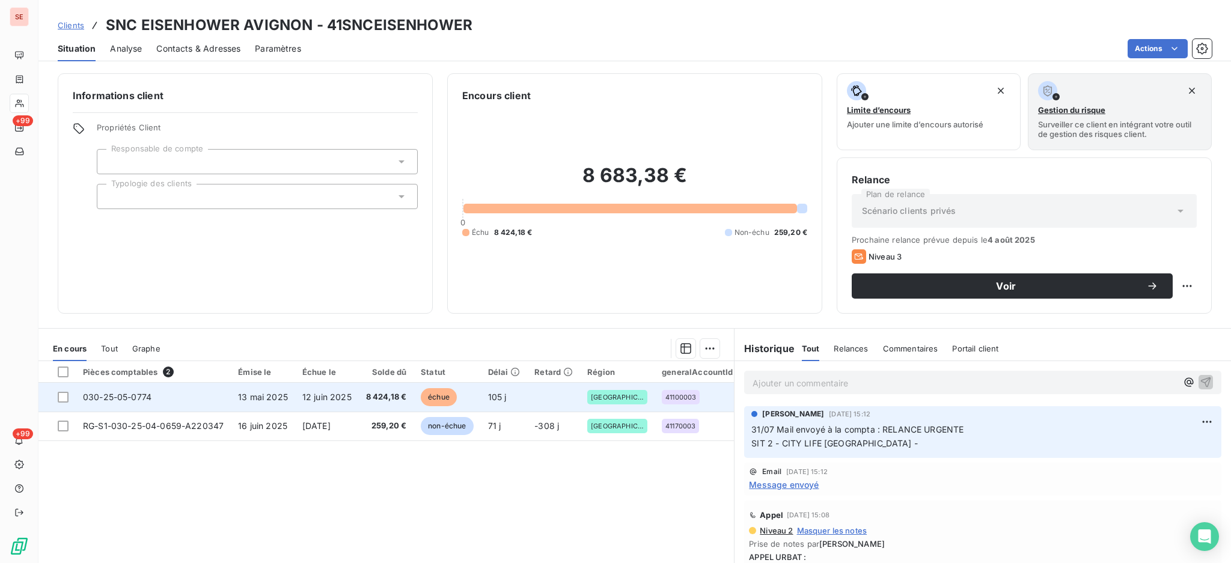
click at [324, 402] on td "12 juin 2025" at bounding box center [327, 397] width 64 height 29
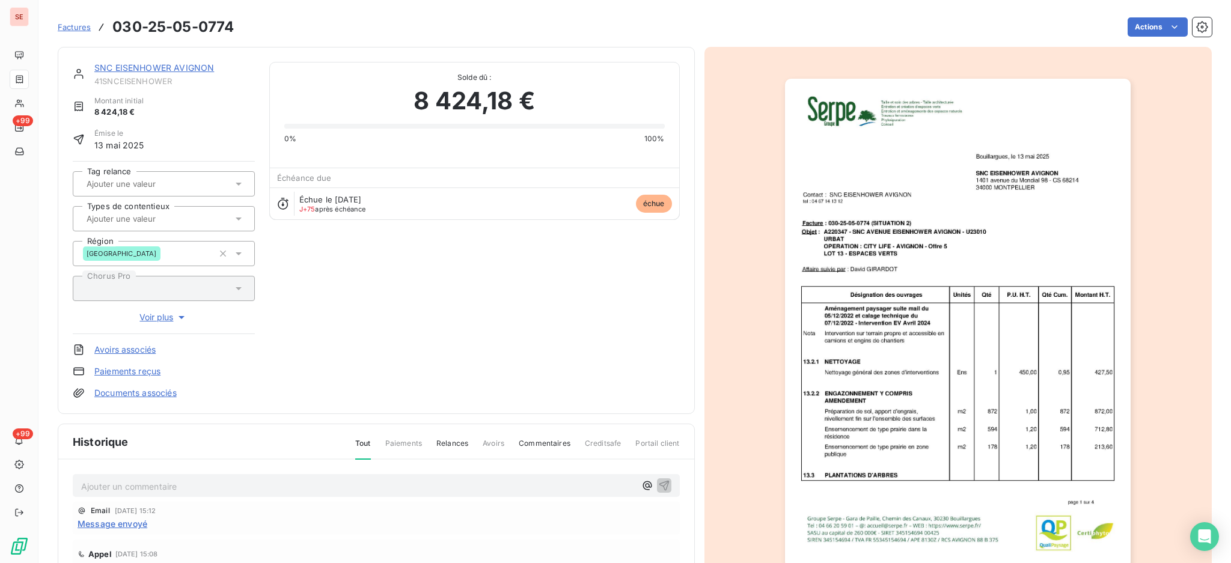
scroll to position [159, 0]
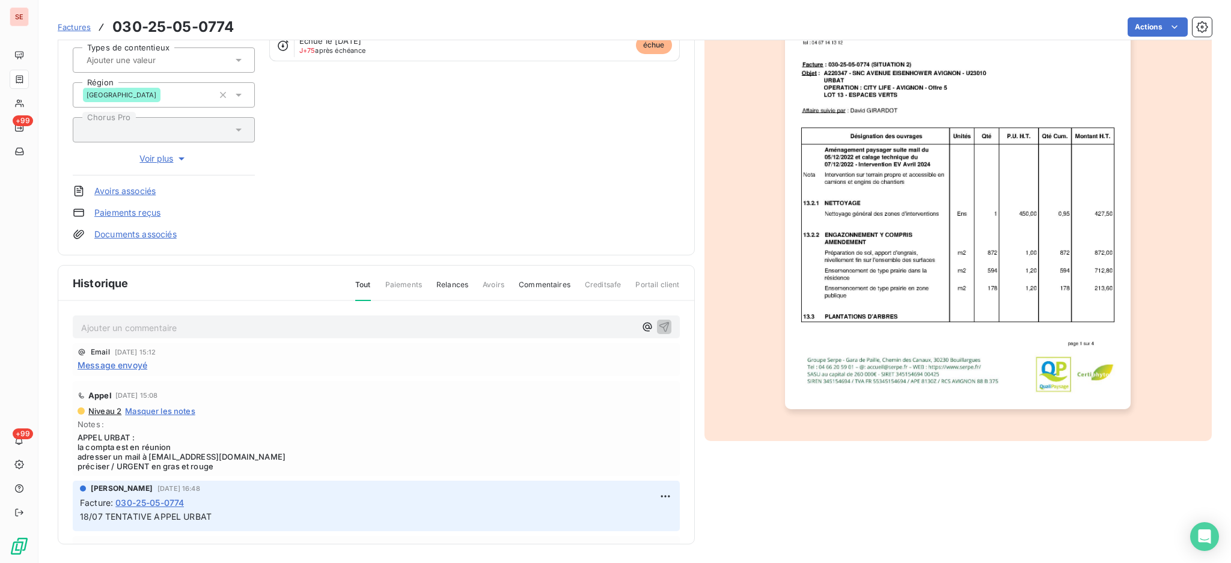
click at [116, 364] on span "Message envoyé" at bounding box center [113, 365] width 70 height 13
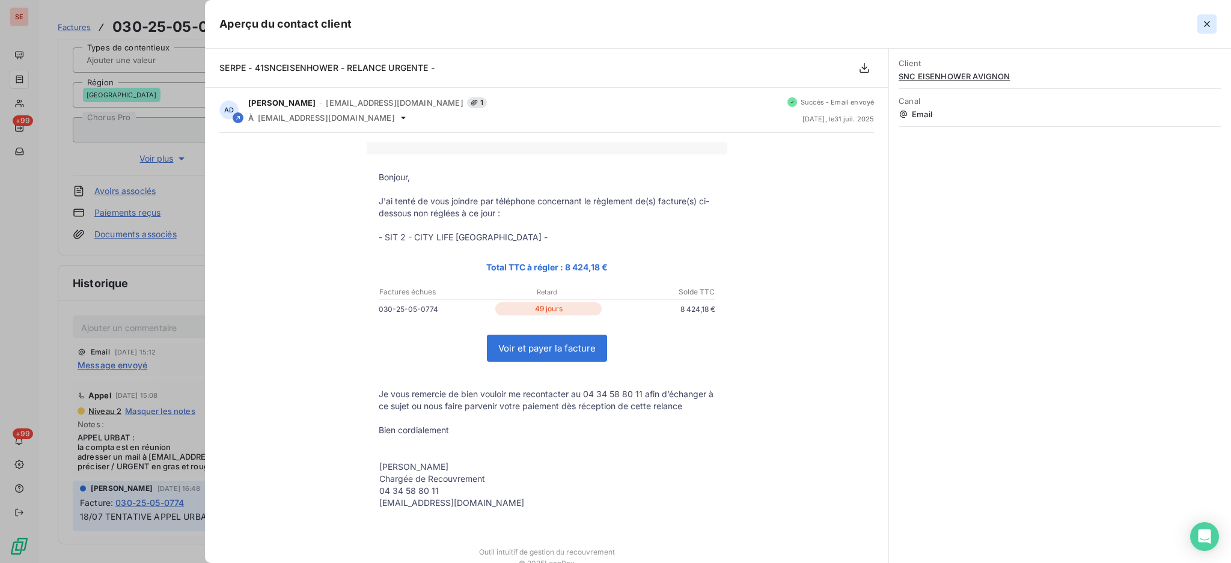
click at [1210, 24] on icon "button" at bounding box center [1207, 24] width 12 height 12
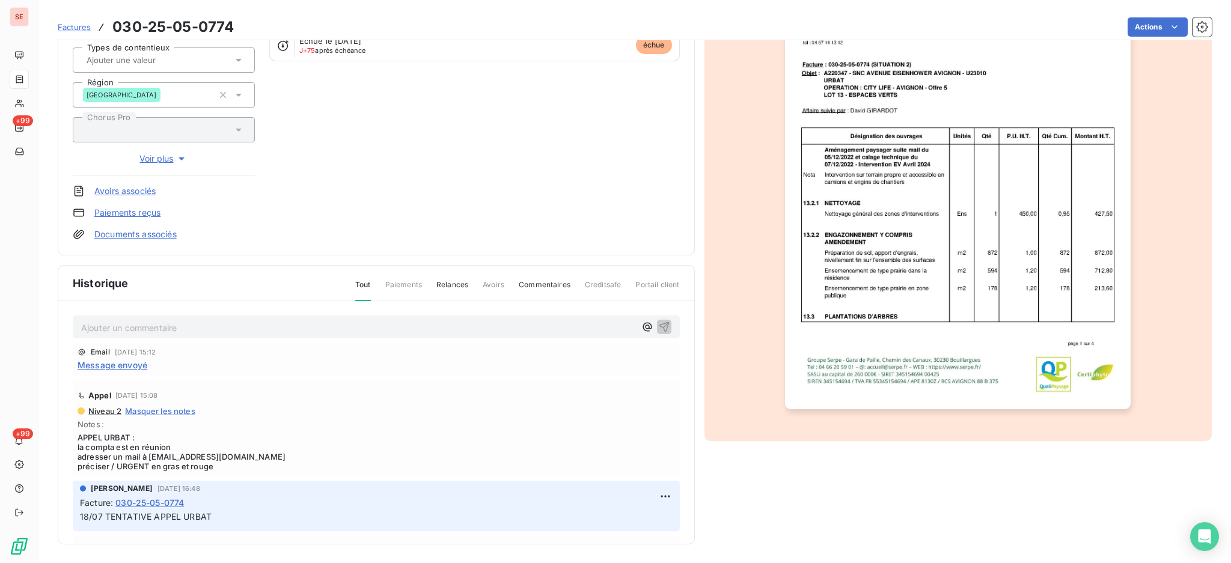
click at [190, 319] on div "Ajouter un commentaire ﻿" at bounding box center [358, 327] width 554 height 16
click at [192, 323] on p "Ajouter un commentaire ﻿" at bounding box center [358, 327] width 554 height 15
click at [283, 324] on p "25/08 Rép de" at bounding box center [358, 327] width 554 height 14
click at [139, 334] on p "25/08 Rép [PERSON_NAME] <[EMAIL_ADDRESS][DOMAIN_NAME]>" at bounding box center [358, 327] width 554 height 14
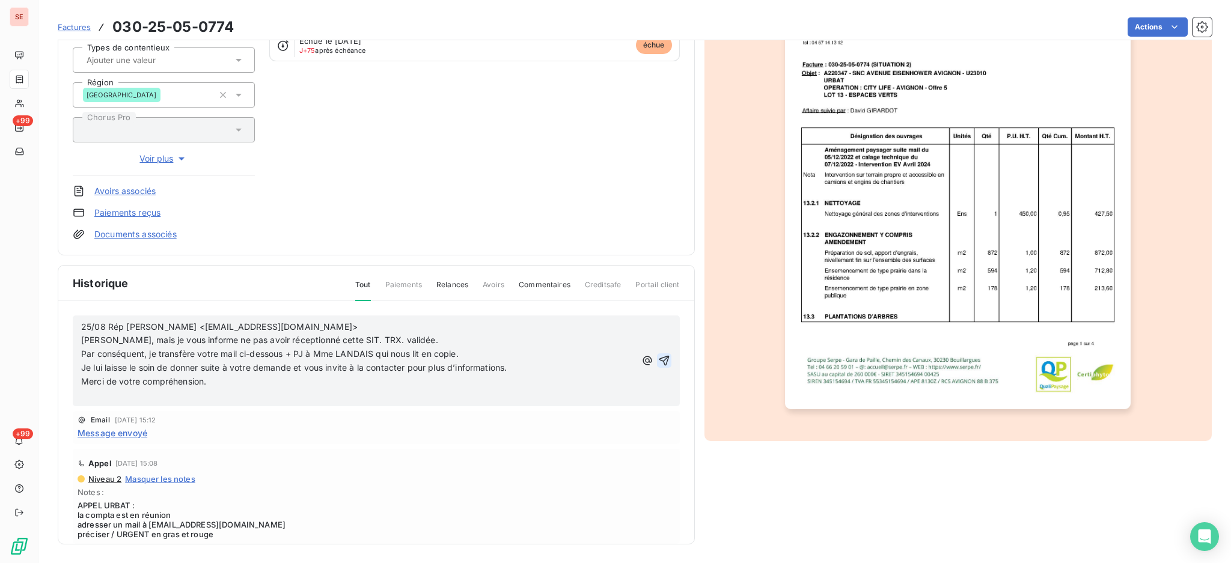
click at [658, 356] on icon "button" at bounding box center [664, 361] width 12 height 12
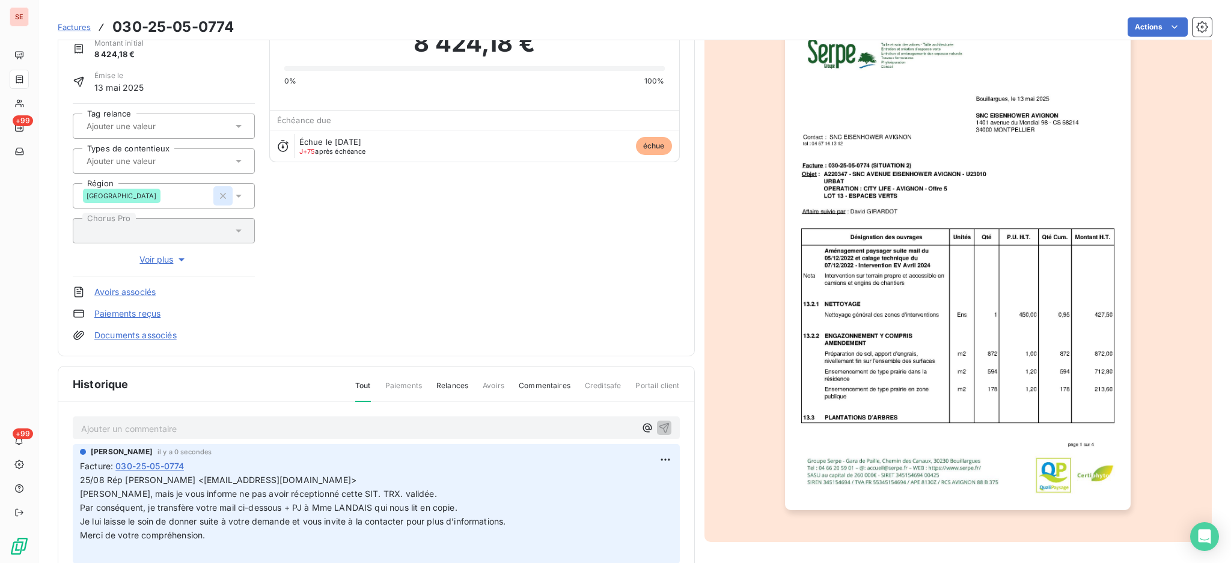
scroll to position [0, 0]
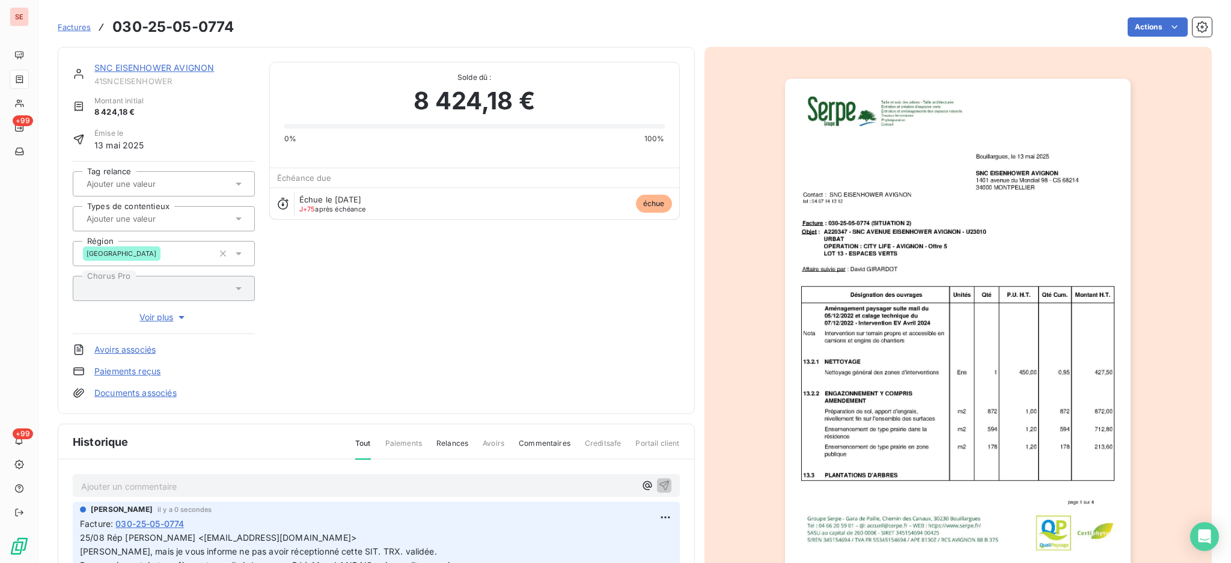
click at [157, 65] on link "SNC EISENHOWER AVIGNON" at bounding box center [154, 67] width 120 height 10
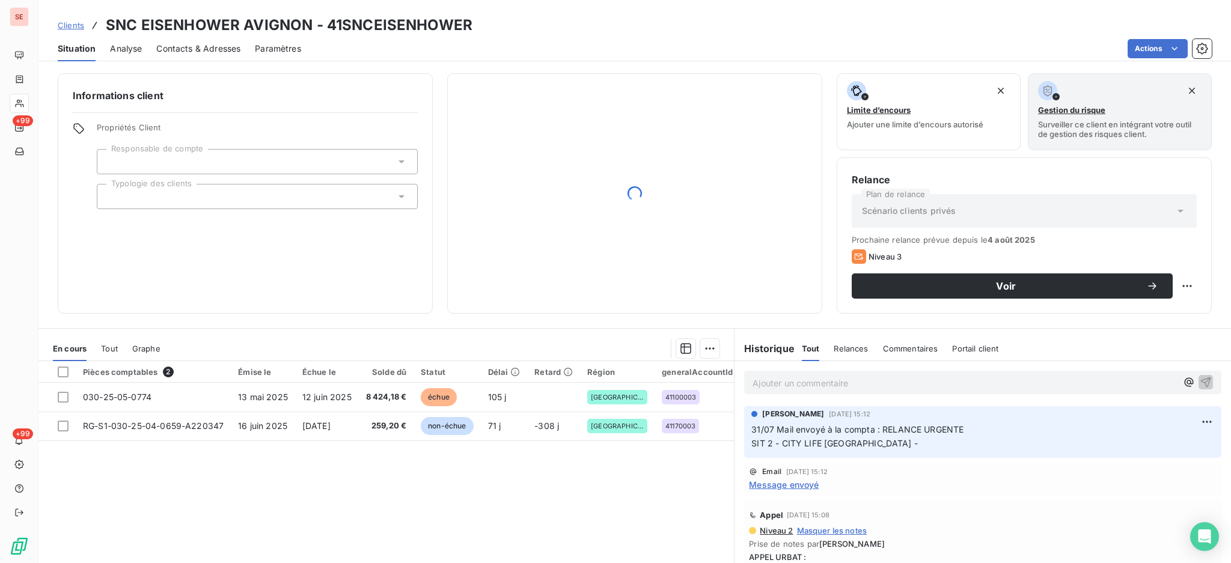
click at [173, 47] on span "Contacts & Adresses" at bounding box center [198, 49] width 84 height 12
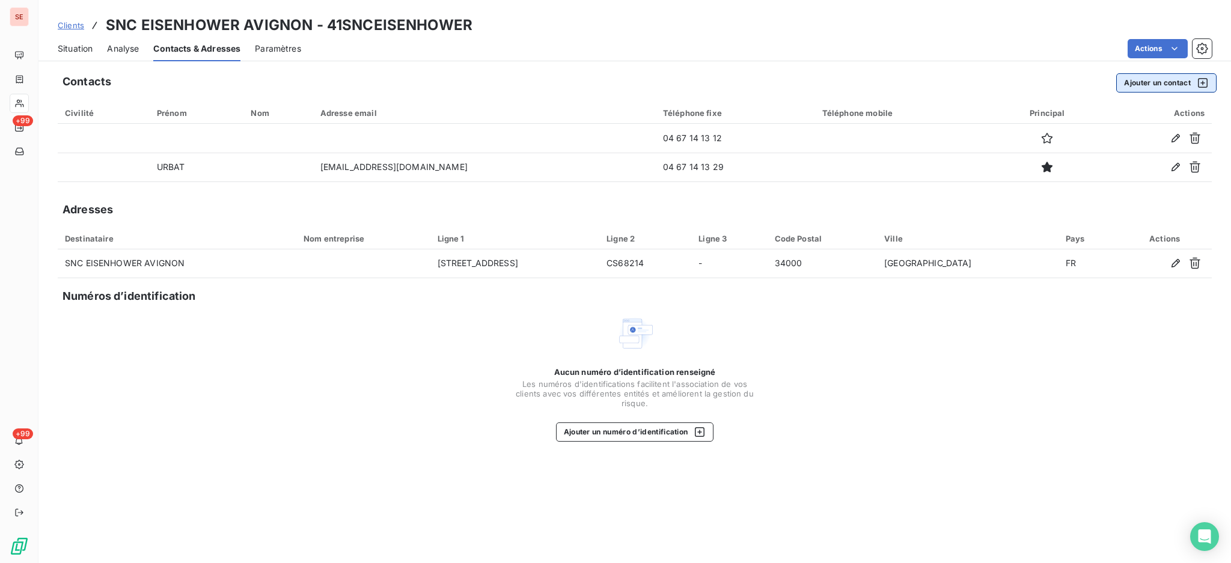
click at [1160, 82] on button "Ajouter un contact" at bounding box center [1166, 82] width 100 height 19
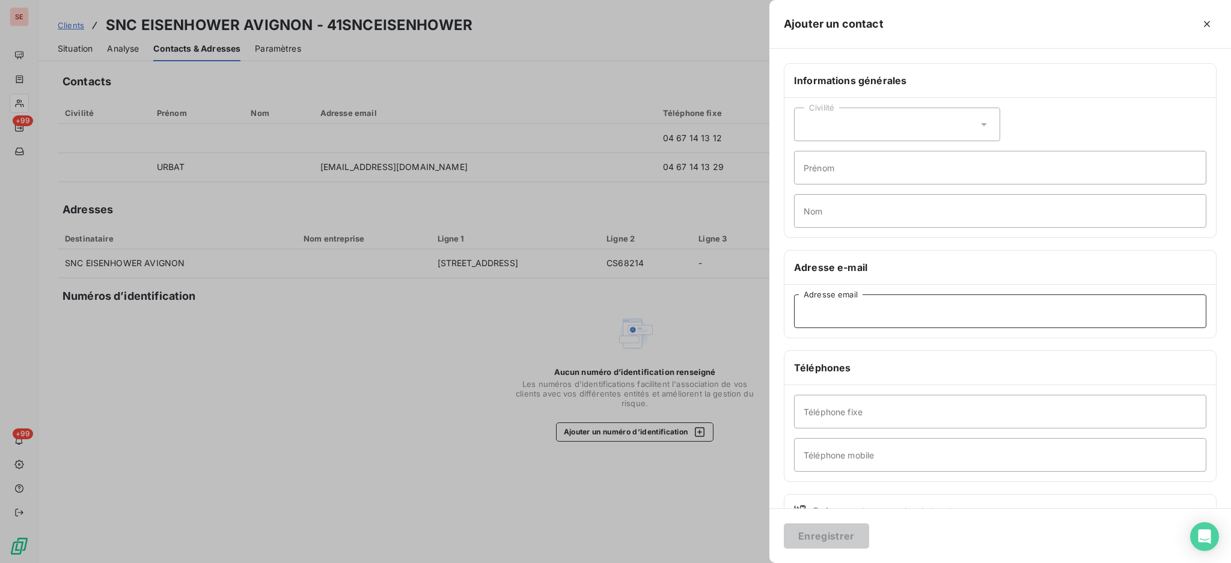
click at [860, 305] on input "Adresse email" at bounding box center [1000, 311] width 412 height 34
click at [946, 318] on input "Adresse email" at bounding box center [1000, 311] width 412 height 34
paste input "alandais@urbat.com"
type input "alandais@urbat.com"
click at [823, 208] on input "Nom" at bounding box center [1000, 211] width 412 height 34
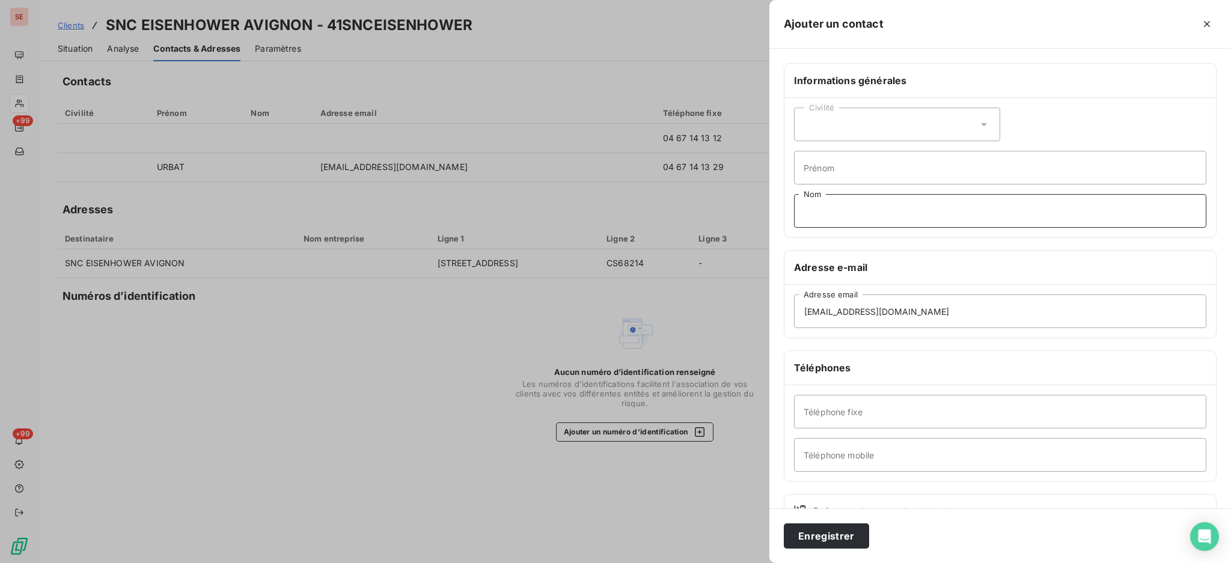
type input "a"
type input "LANDAIS"
click at [981, 125] on icon at bounding box center [984, 124] width 6 height 3
click at [881, 156] on li "Madame" at bounding box center [897, 155] width 206 height 22
click at [882, 162] on input "Prénom" at bounding box center [1000, 168] width 412 height 34
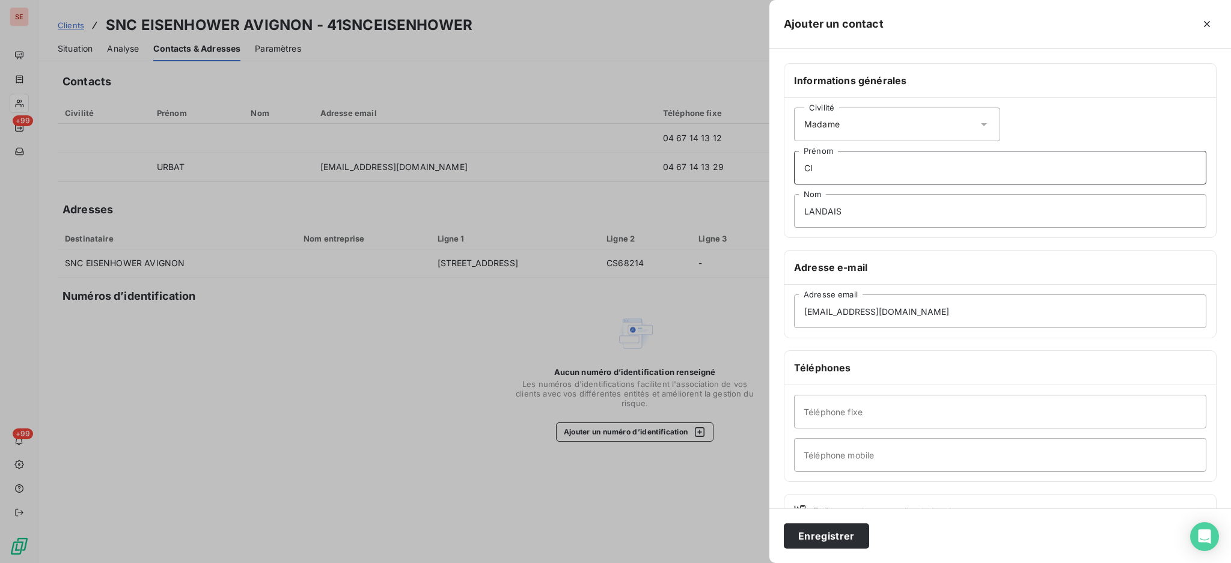
type input "C"
type input "Opération CITY LIFE AVIGNON"
click at [838, 530] on button "Enregistrer" at bounding box center [826, 535] width 85 height 25
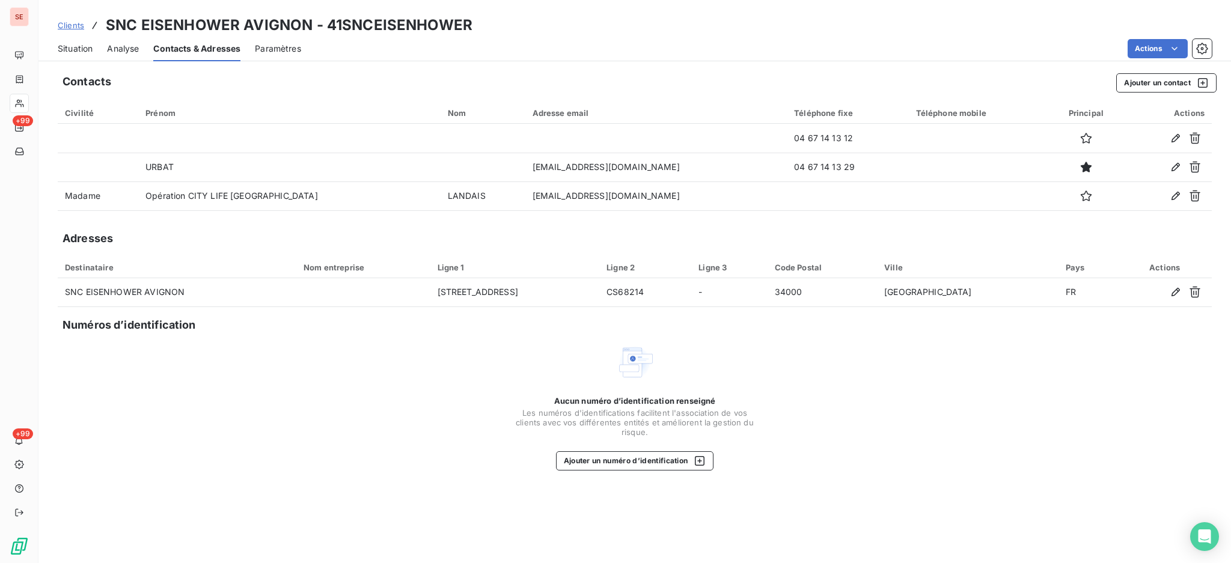
click at [75, 54] on span "Situation" at bounding box center [75, 49] width 35 height 12
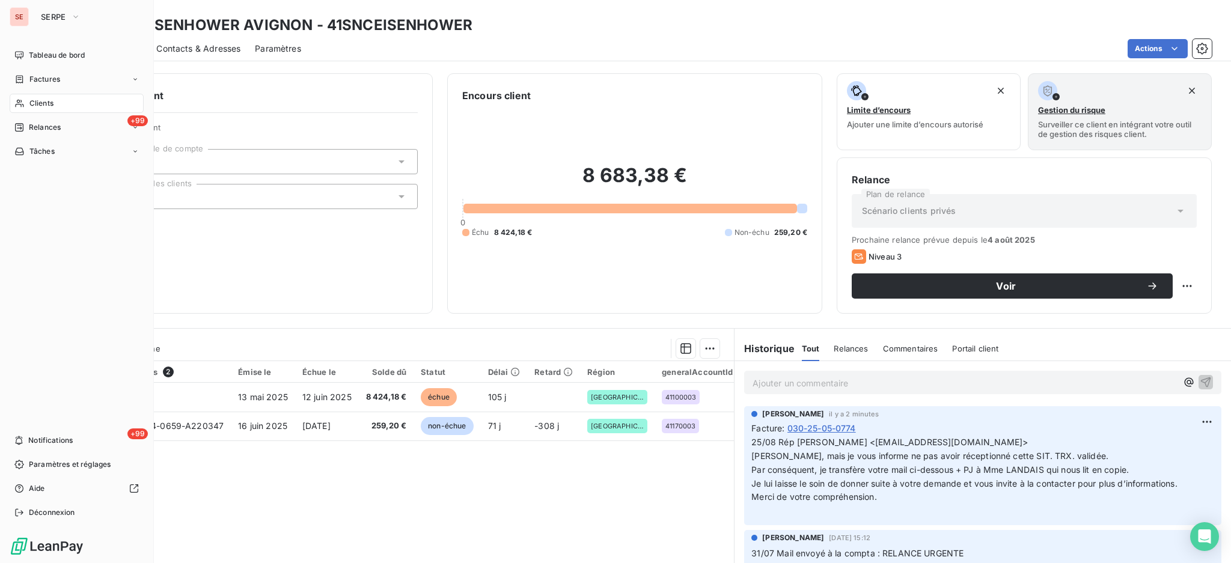
click at [45, 110] on div "Clients" at bounding box center [77, 103] width 134 height 19
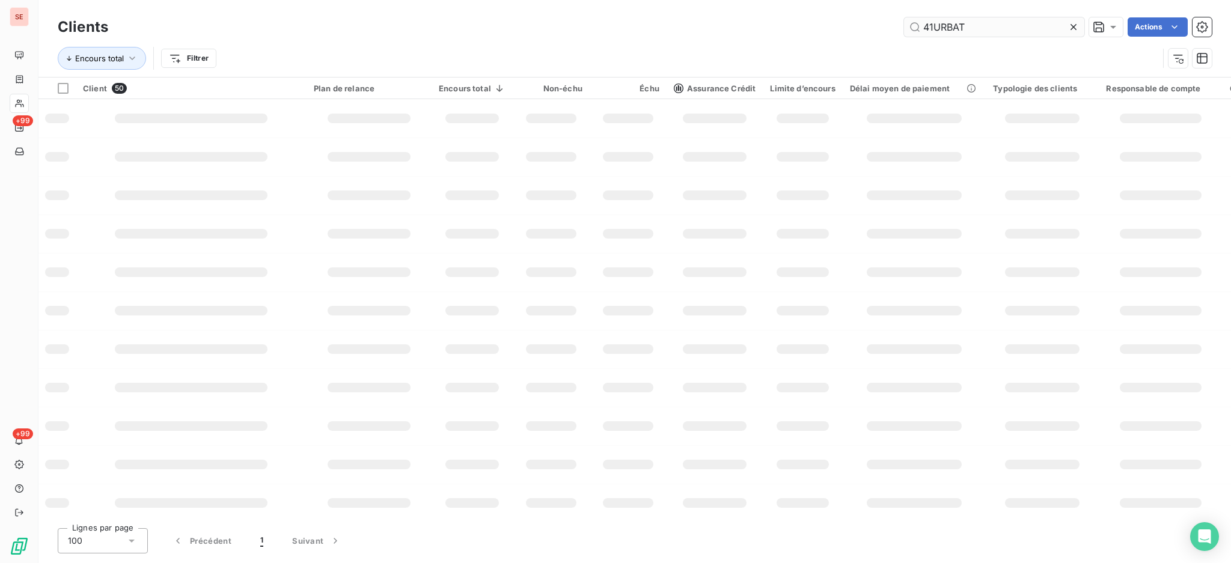
type input "41URBAT"
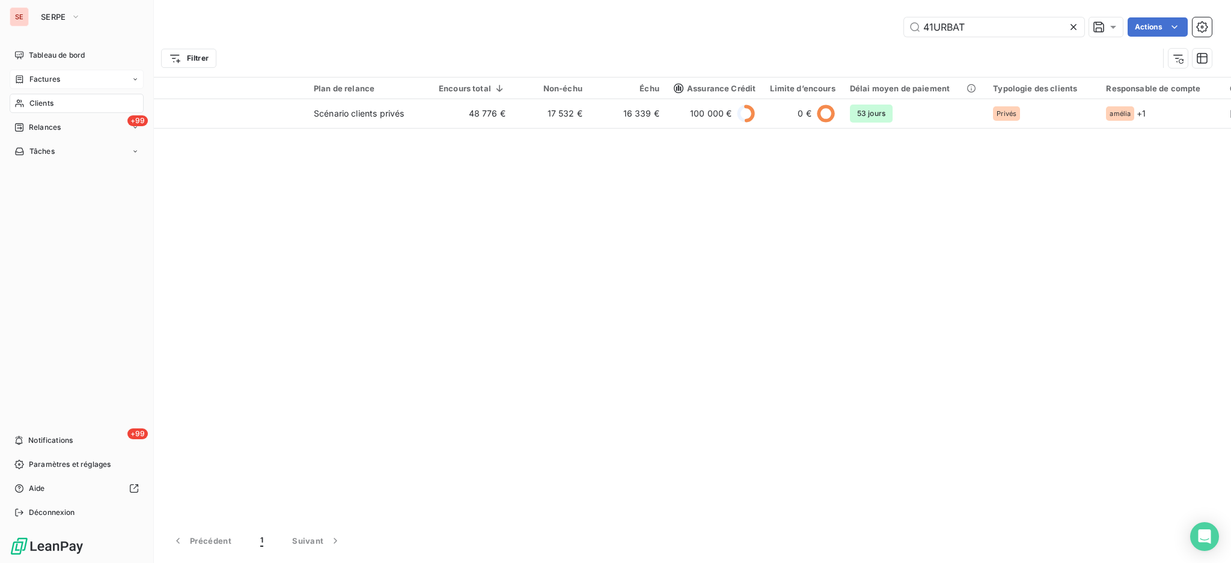
click at [31, 77] on span "Factures" at bounding box center [44, 79] width 31 height 11
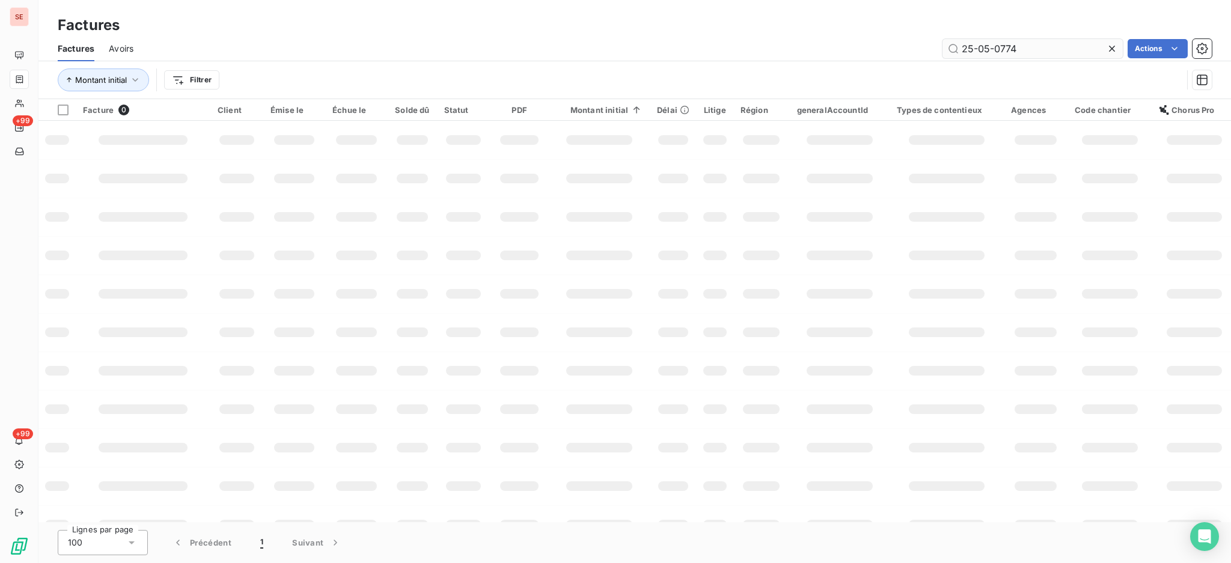
drag, startPoint x: 1053, startPoint y: 45, endPoint x: 977, endPoint y: 47, distance: 75.8
click at [977, 47] on input "25-05-0774" at bounding box center [1032, 48] width 180 height 19
type input "25-07-0868"
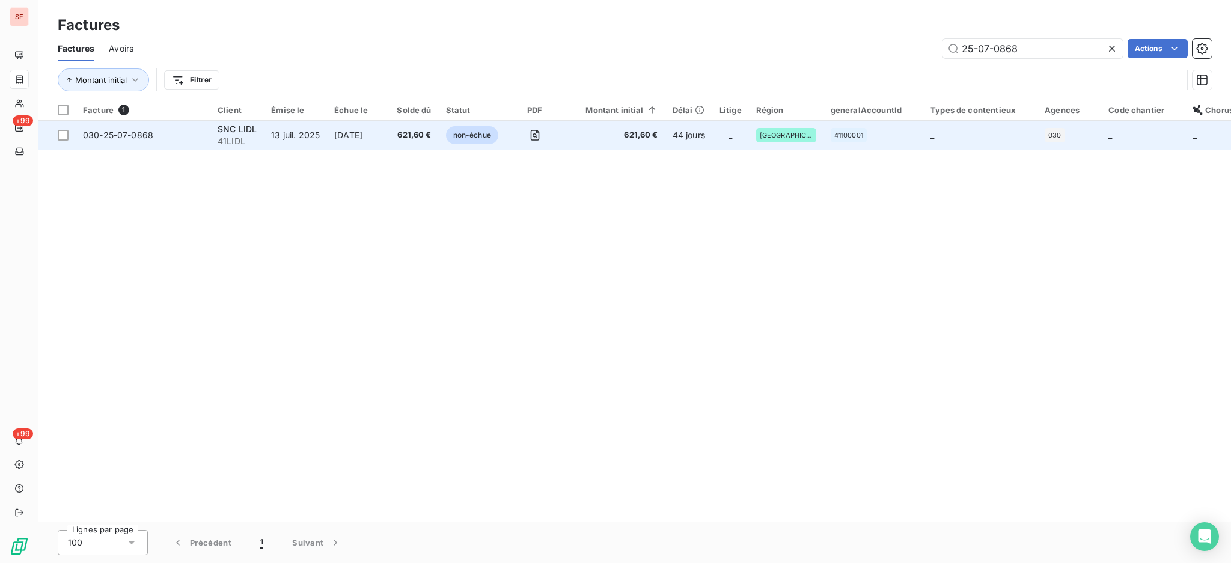
click at [308, 133] on td "13 juil. 2025" at bounding box center [295, 135] width 63 height 29
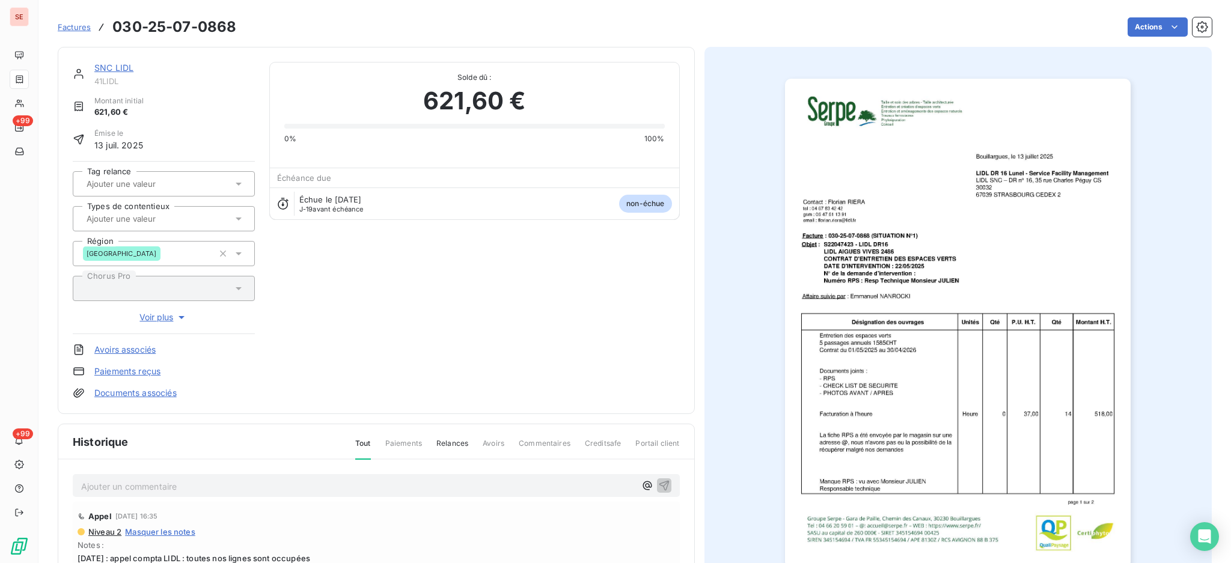
click at [515, 481] on p "Ajouter un commentaire ﻿" at bounding box center [358, 486] width 554 height 15
click at [181, 481] on p "25/08 V Sander à" at bounding box center [358, 486] width 554 height 14
click at [305, 489] on p "25/08 V Sander à technique.dr16@lidl.fr +" at bounding box center [358, 486] width 554 height 14
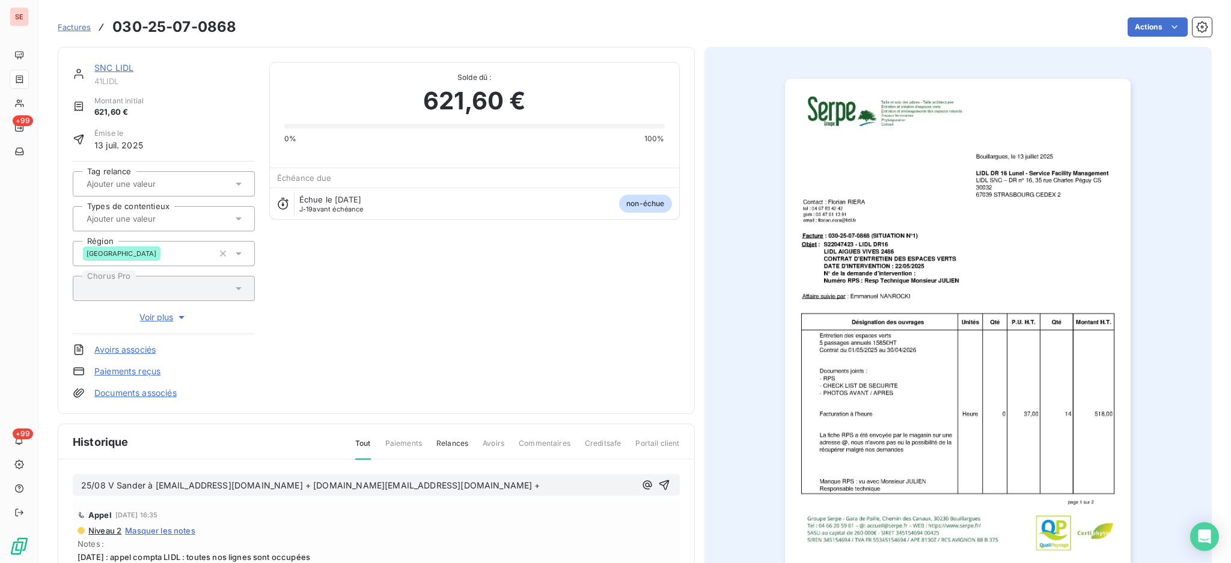
click at [393, 481] on p "25/08 V Sander à technique.dr16@lidl.fr + CLAIRE.DELAHAYE1@lidl.fr +" at bounding box center [358, 486] width 554 height 14
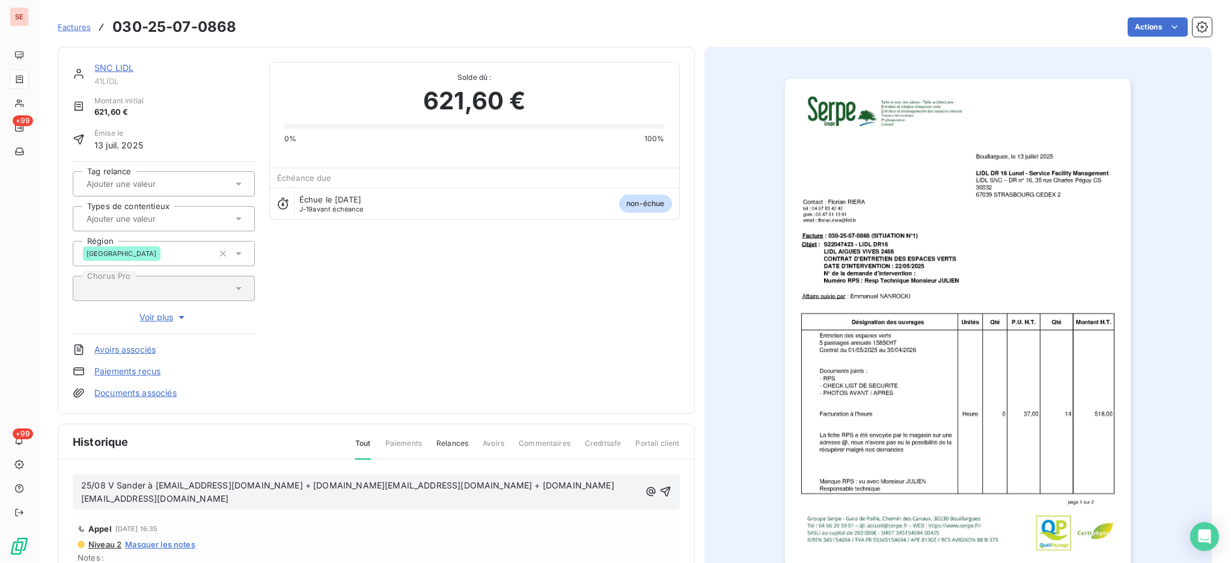
click at [398, 504] on p "25/08 V Sander à technique.dr16@lidl.fr + CLAIRE.DELAHAYE1@lidl.fr + NIKOLA.RUM…" at bounding box center [360, 493] width 559 height 28
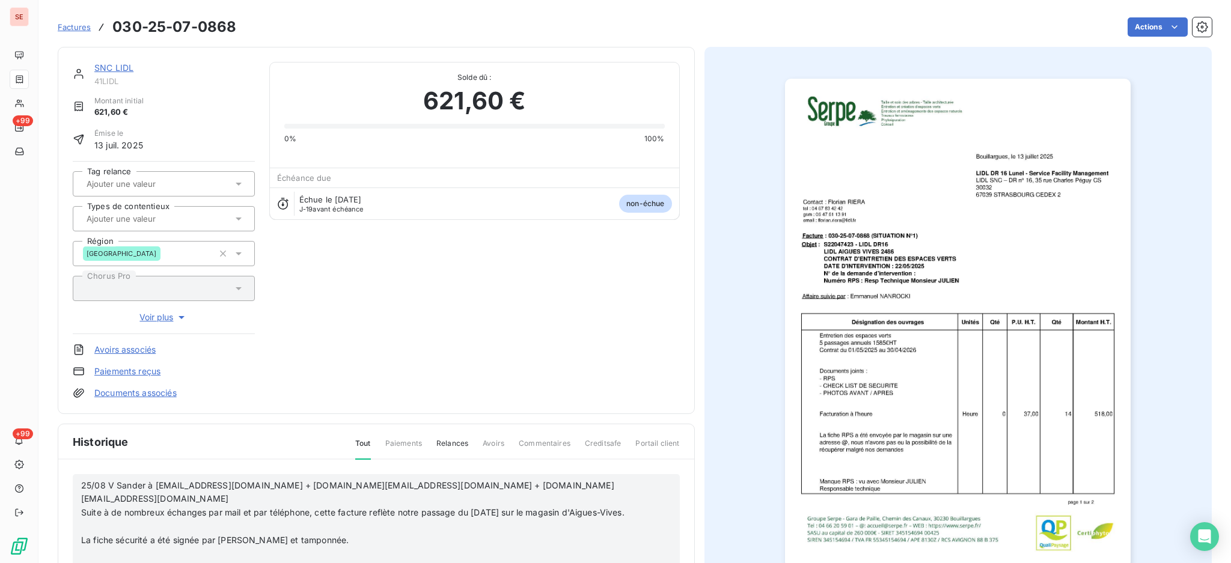
click at [275, 522] on p "﻿" at bounding box center [360, 527] width 559 height 14
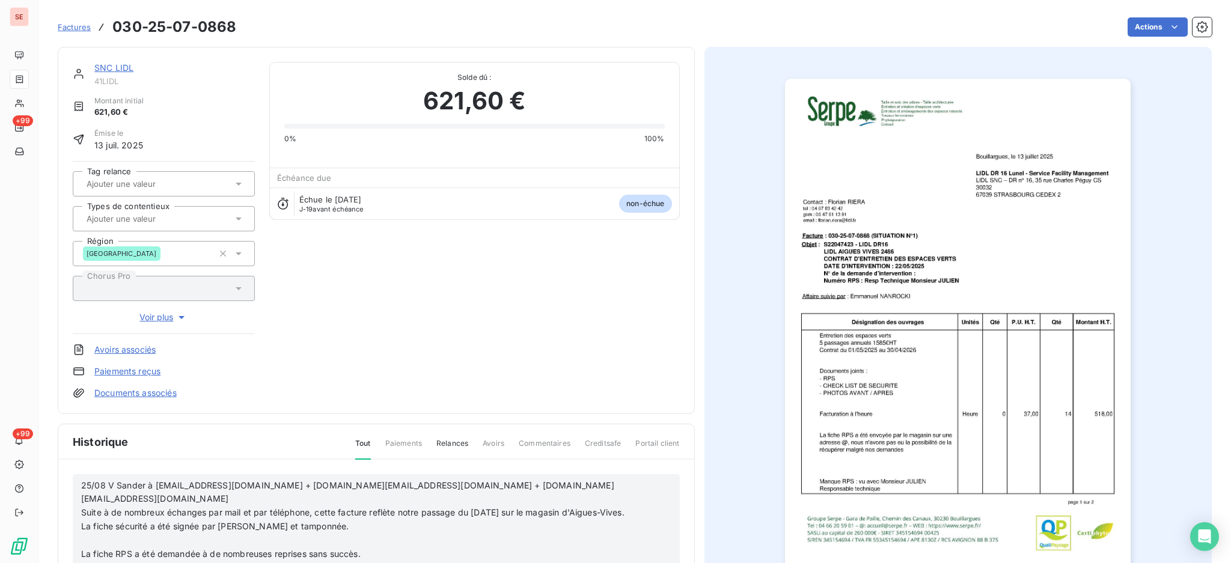
click at [216, 542] on p "﻿" at bounding box center [360, 541] width 559 height 14
click at [199, 552] on p "﻿" at bounding box center [360, 554] width 559 height 14
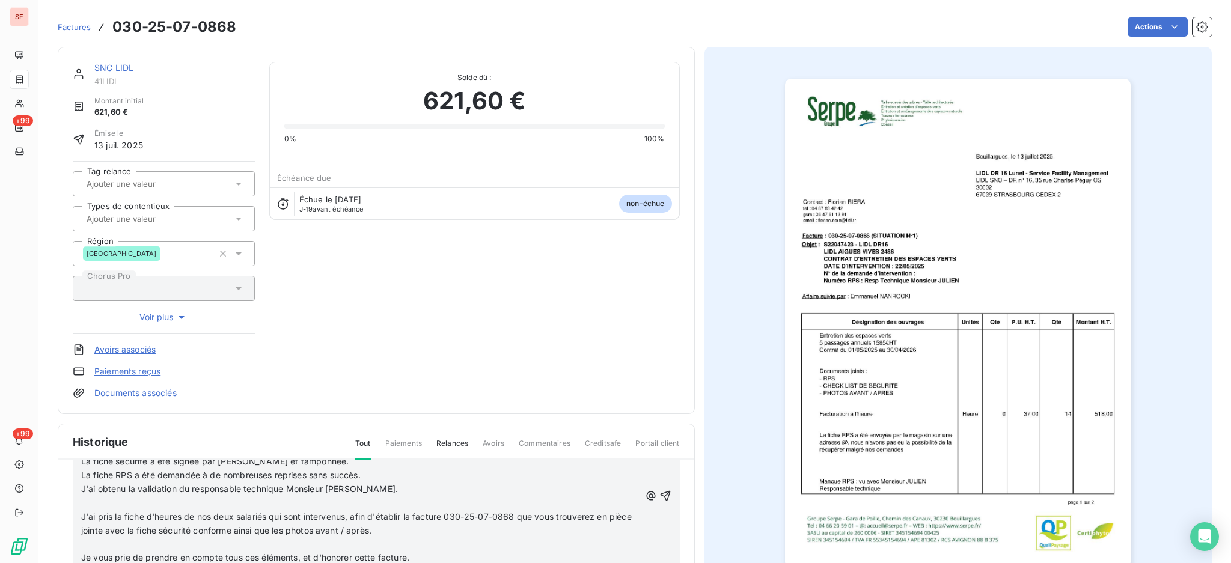
click at [186, 504] on p "﻿" at bounding box center [360, 503] width 559 height 14
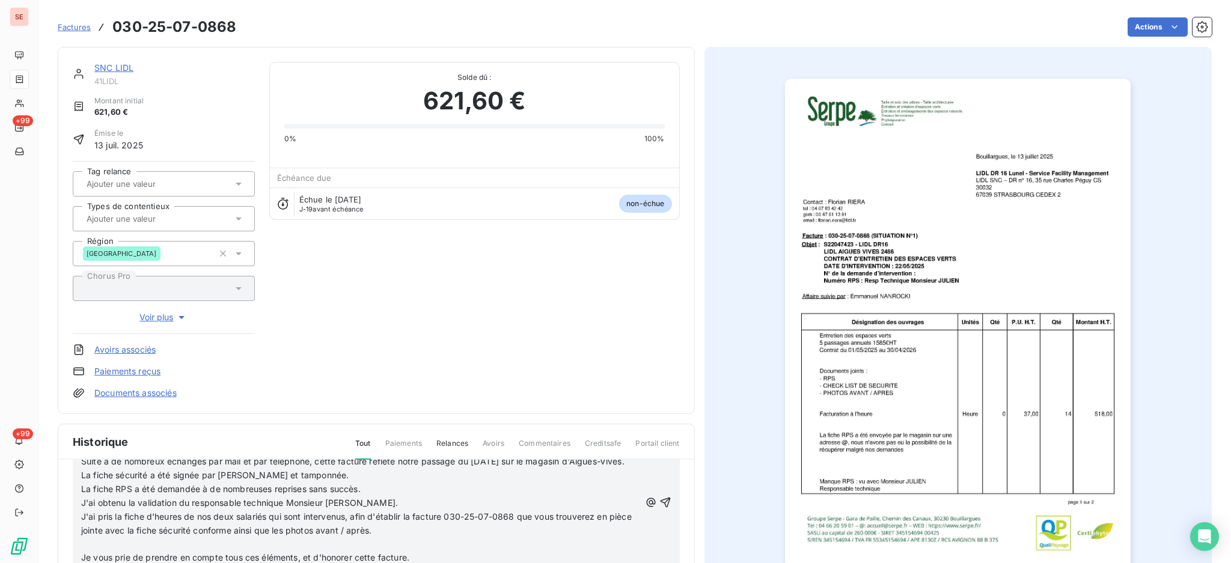
click at [176, 541] on p "﻿" at bounding box center [360, 545] width 559 height 14
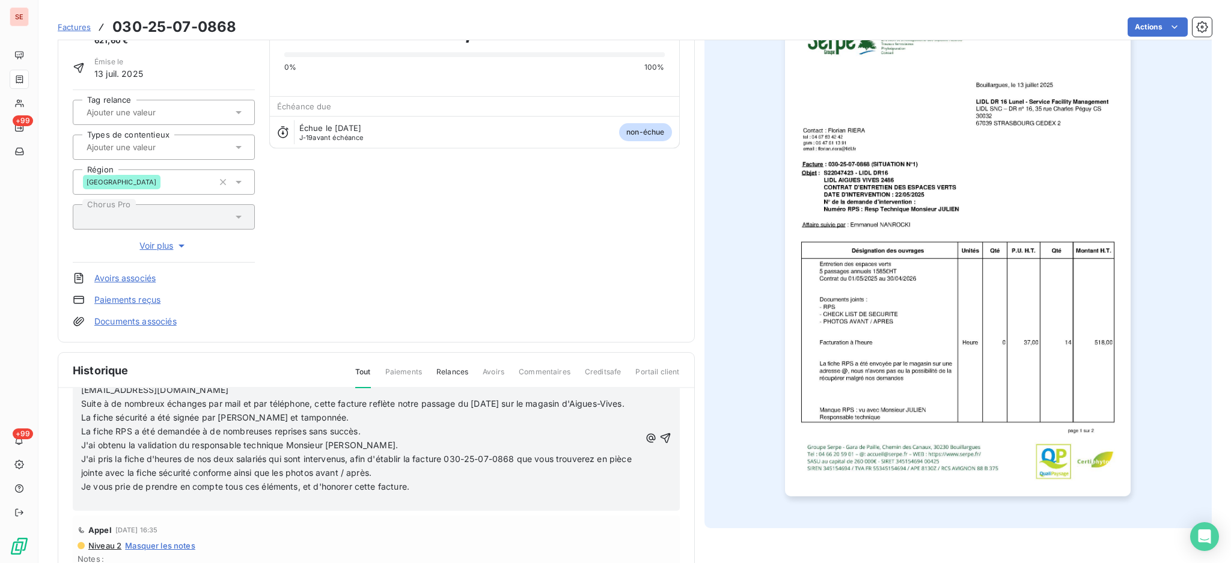
scroll to position [82, 0]
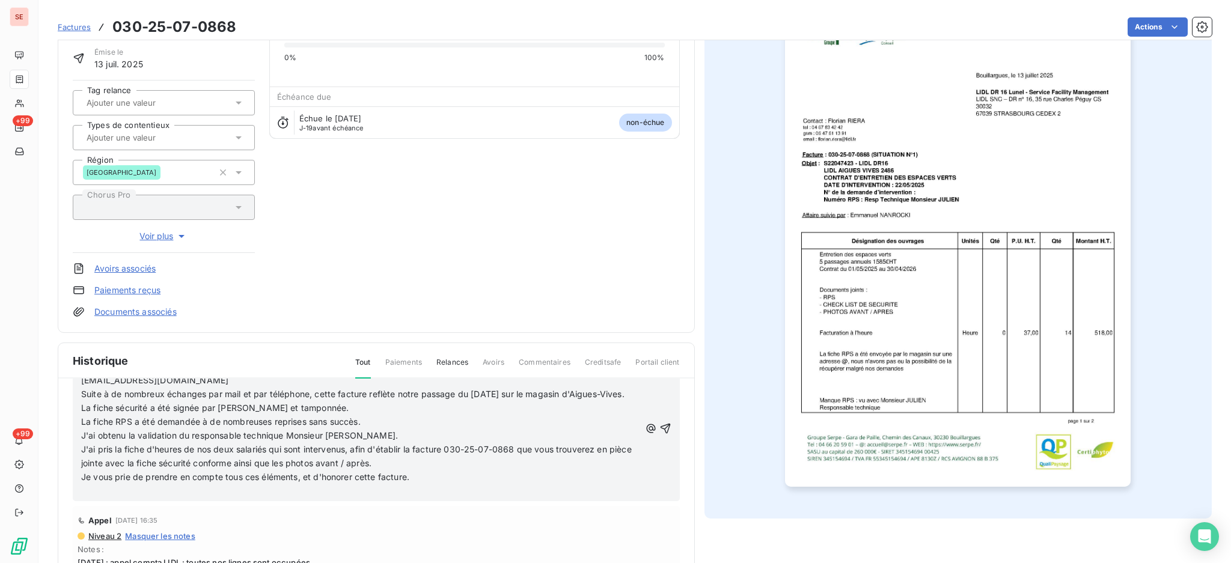
click at [183, 496] on div "25/08 V Sander à technique.dr16@lidl.fr + CLAIRE.DELAHAYE1@lidl.fr + NIKOLA.RUM…" at bounding box center [376, 429] width 607 height 146
click at [184, 492] on p "﻿" at bounding box center [360, 491] width 559 height 14
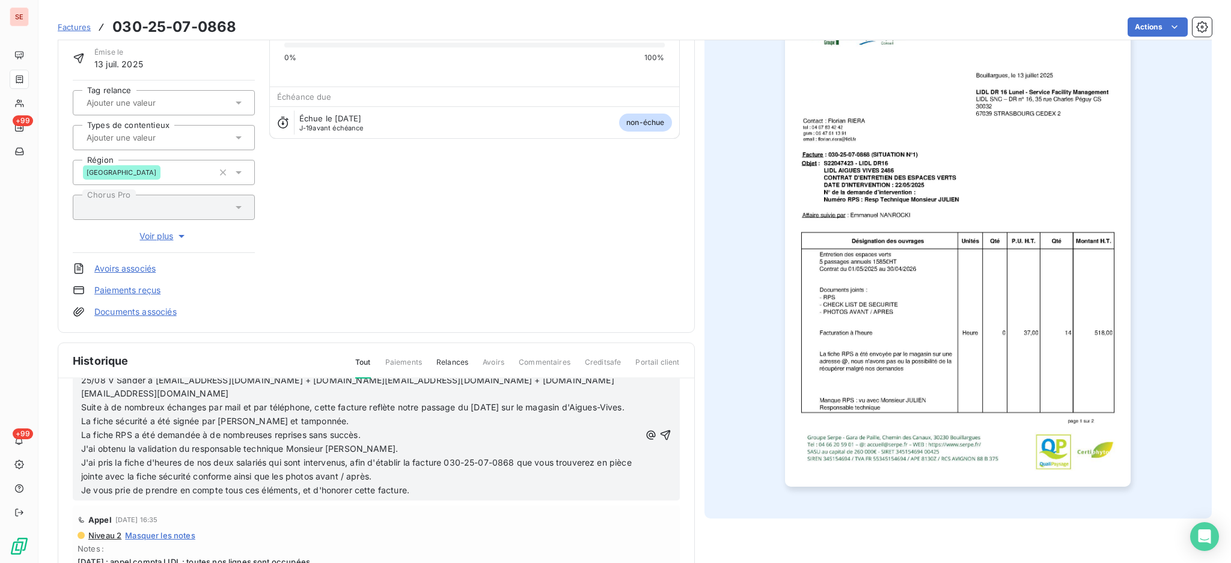
scroll to position [95, 0]
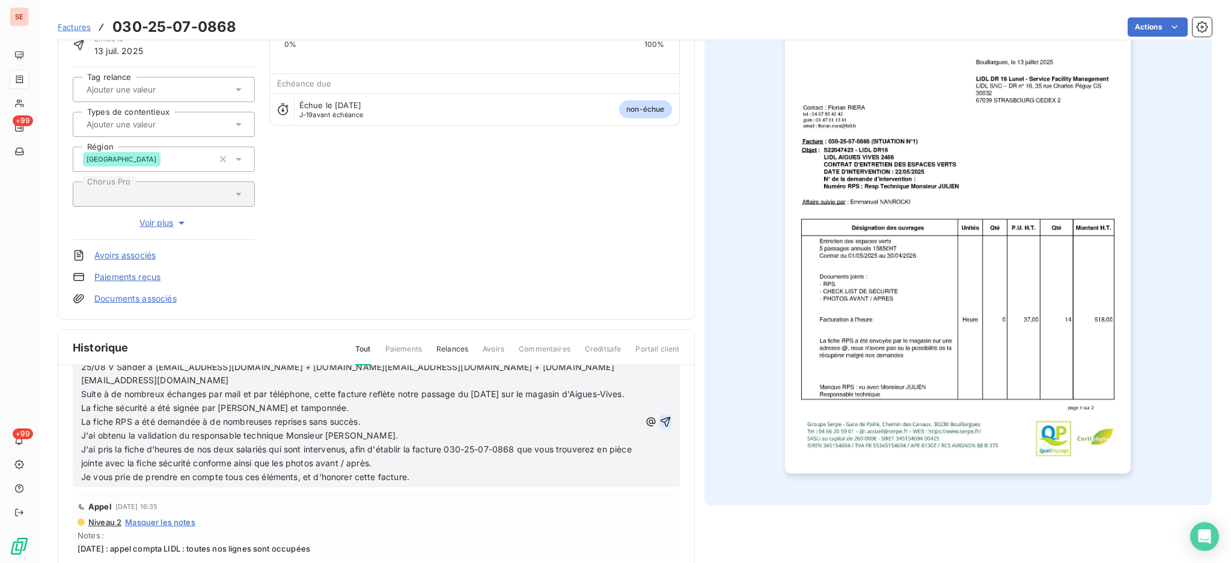
click at [660, 416] on icon "button" at bounding box center [665, 421] width 10 height 10
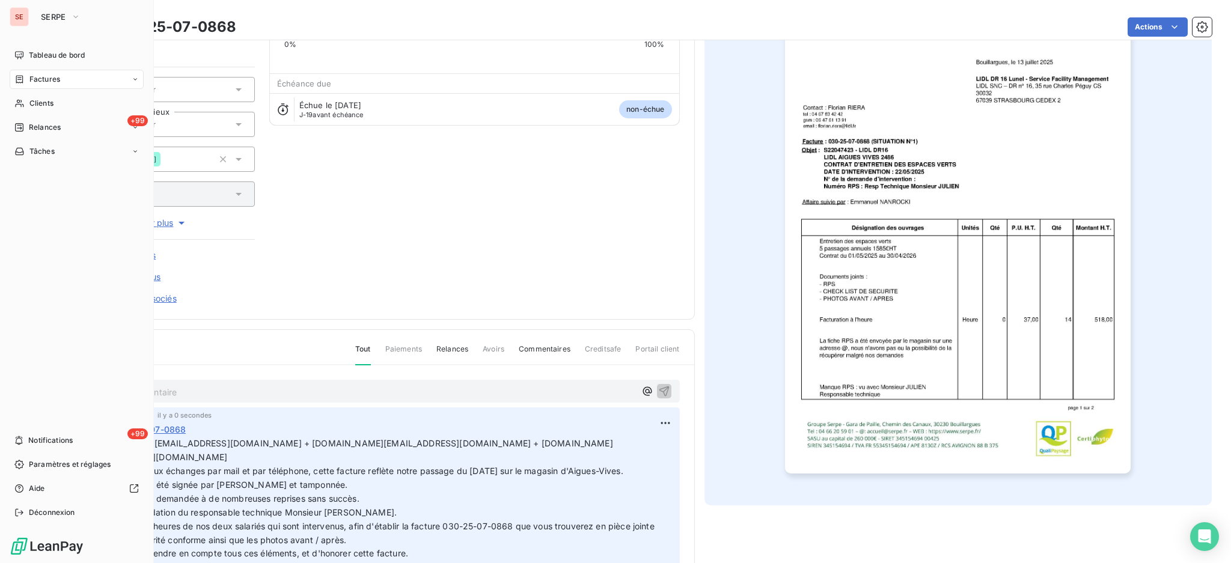
click at [34, 79] on span "Factures" at bounding box center [44, 79] width 31 height 11
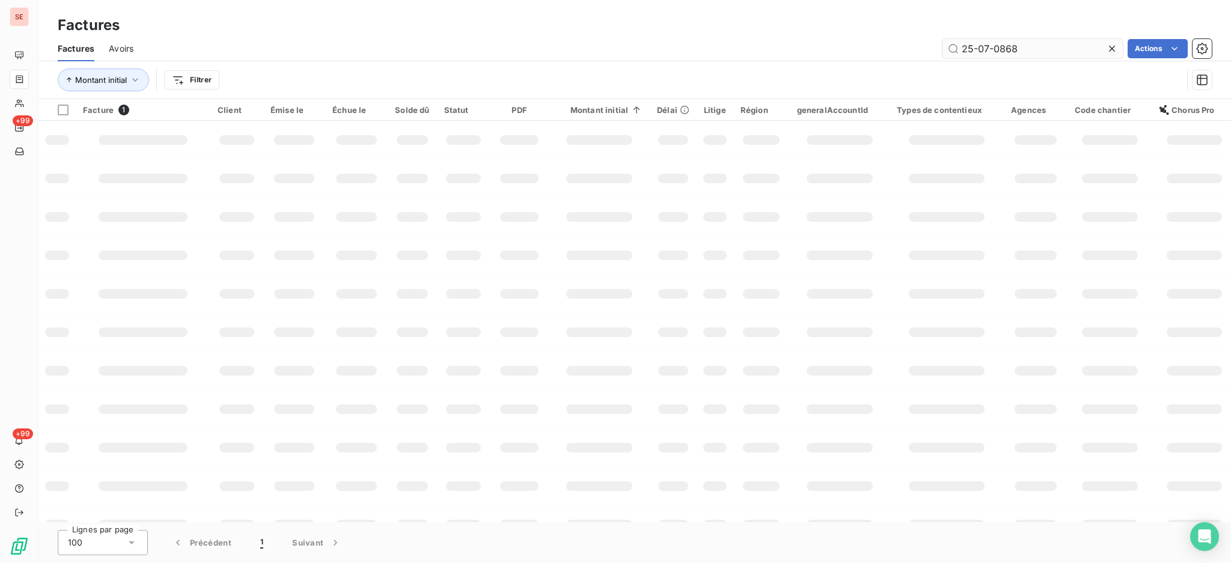
drag, startPoint x: 1042, startPoint y: 41, endPoint x: 953, endPoint y: 44, distance: 89.0
click at [953, 44] on input "25-07-0868" at bounding box center [1032, 48] width 180 height 19
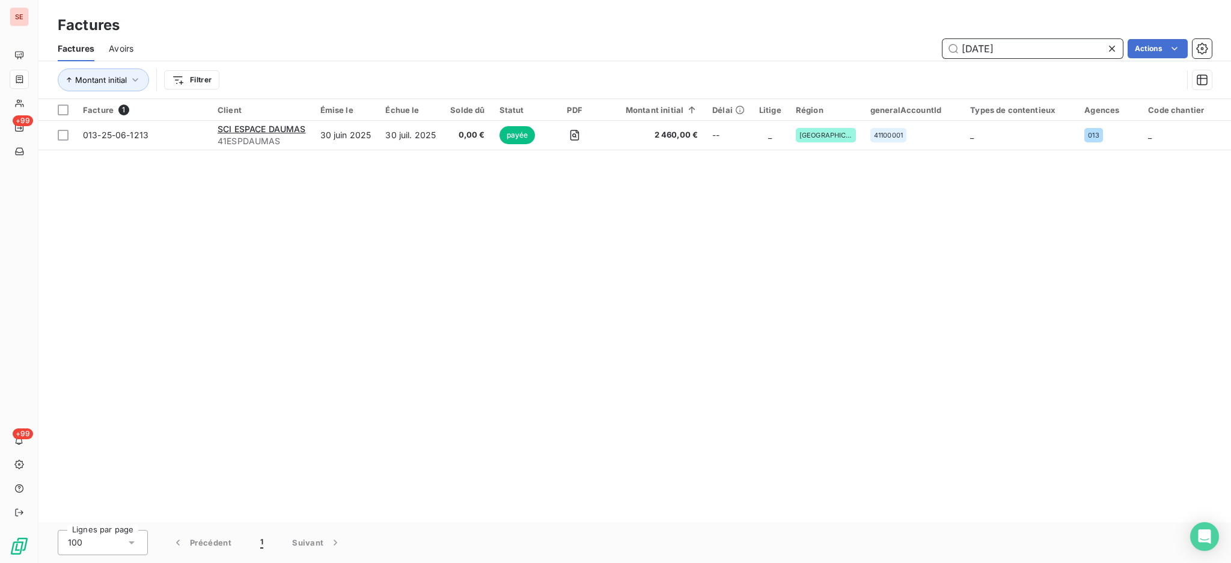
click at [1037, 45] on input "25-06-1213" at bounding box center [1032, 48] width 180 height 19
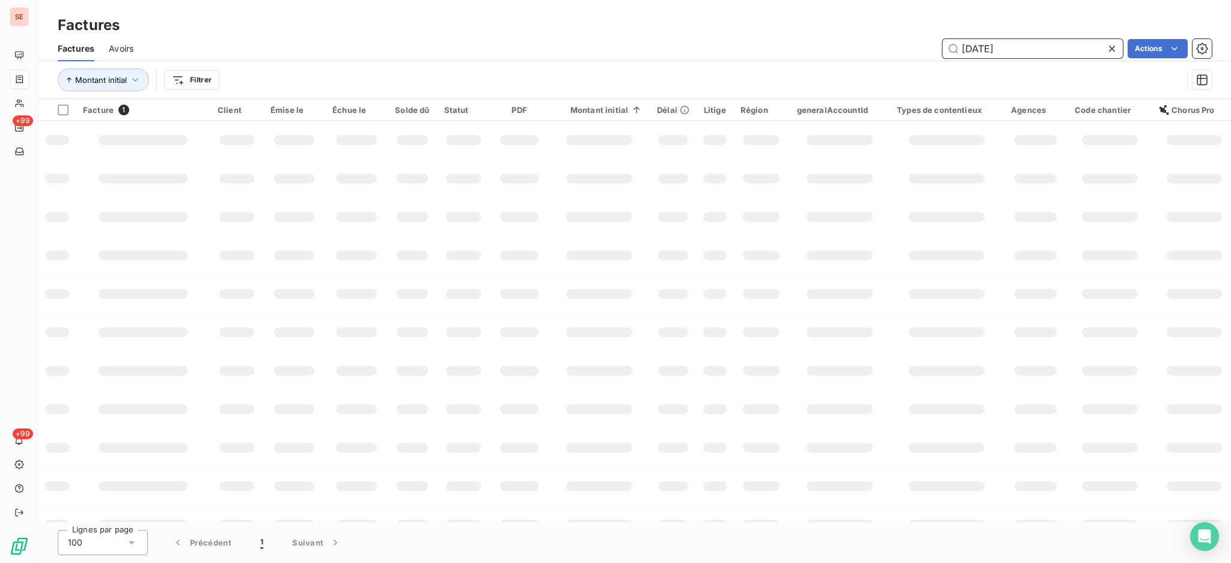
type input "25-07-1432"
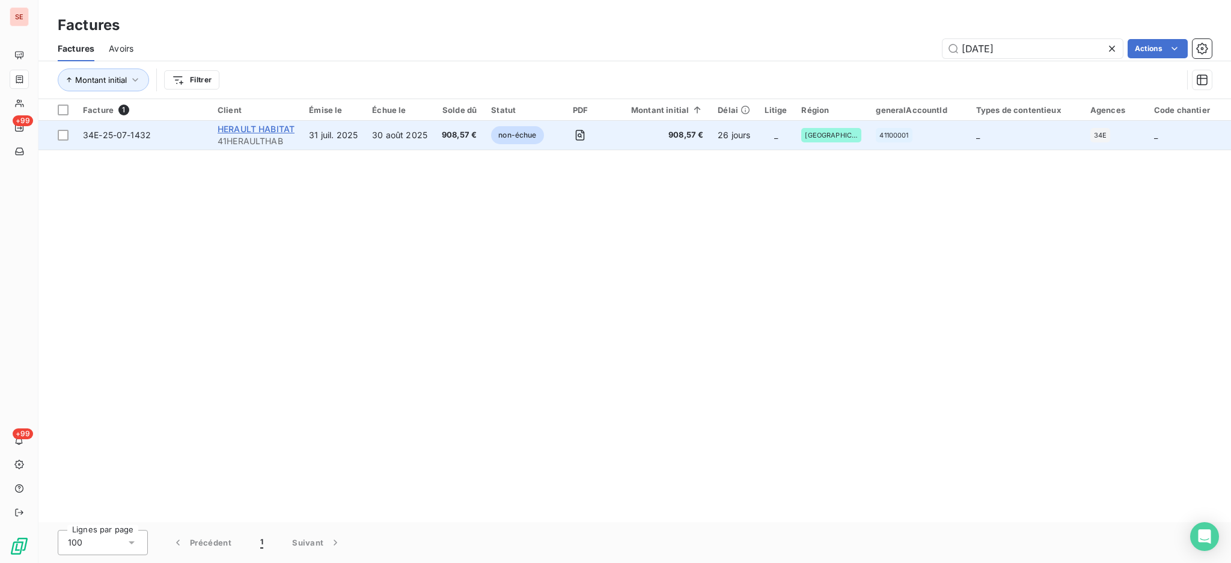
click at [261, 130] on span "HERAULT HABITAT" at bounding box center [256, 129] width 77 height 10
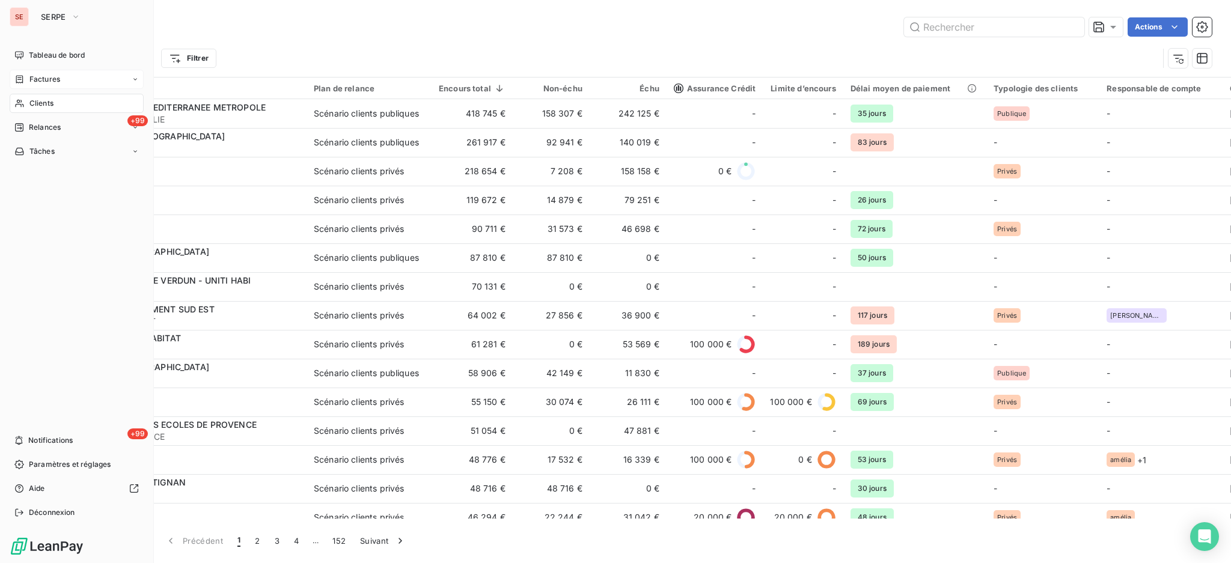
click at [32, 76] on span "Factures" at bounding box center [44, 79] width 31 height 11
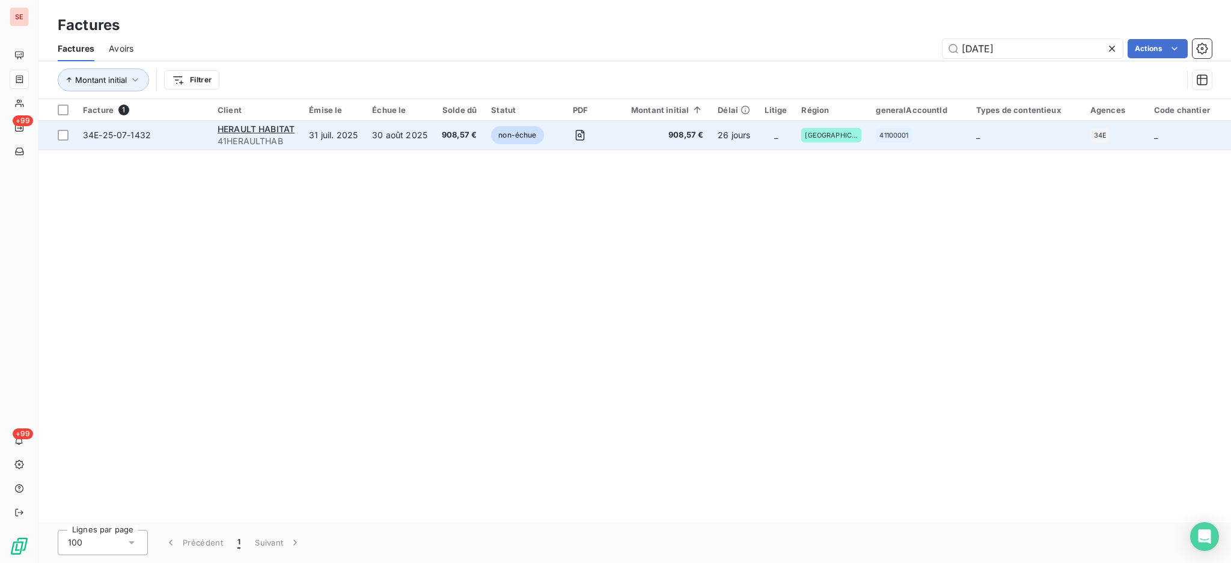
click at [449, 134] on span "908,57 €" at bounding box center [459, 135] width 35 height 12
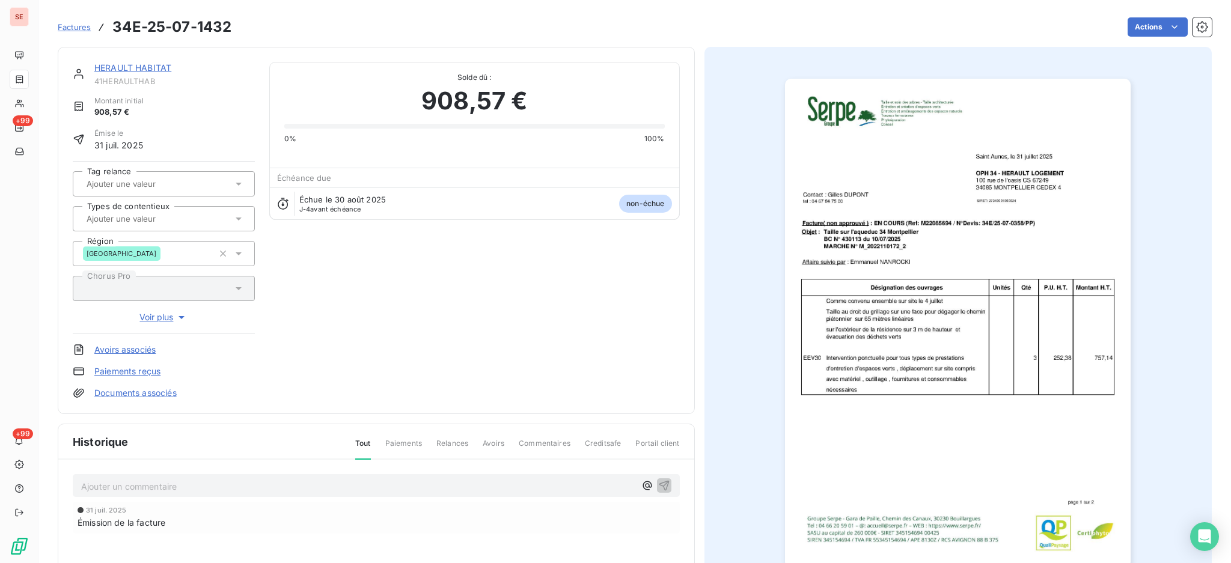
click at [161, 67] on link "HERAULT HABITAT" at bounding box center [132, 67] width 77 height 10
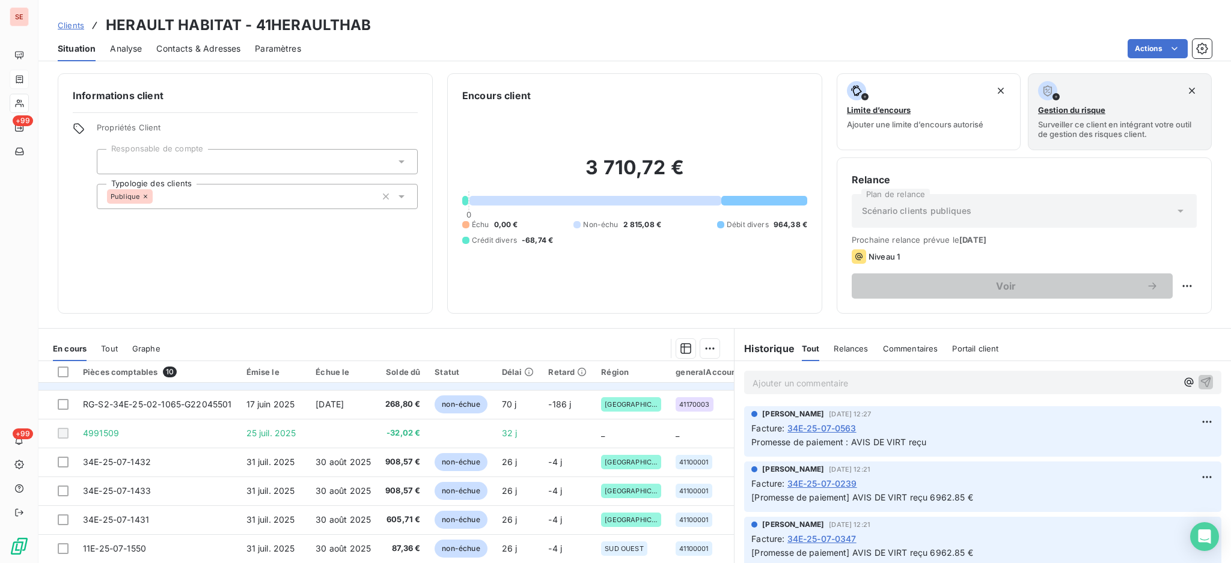
scroll to position [83, 0]
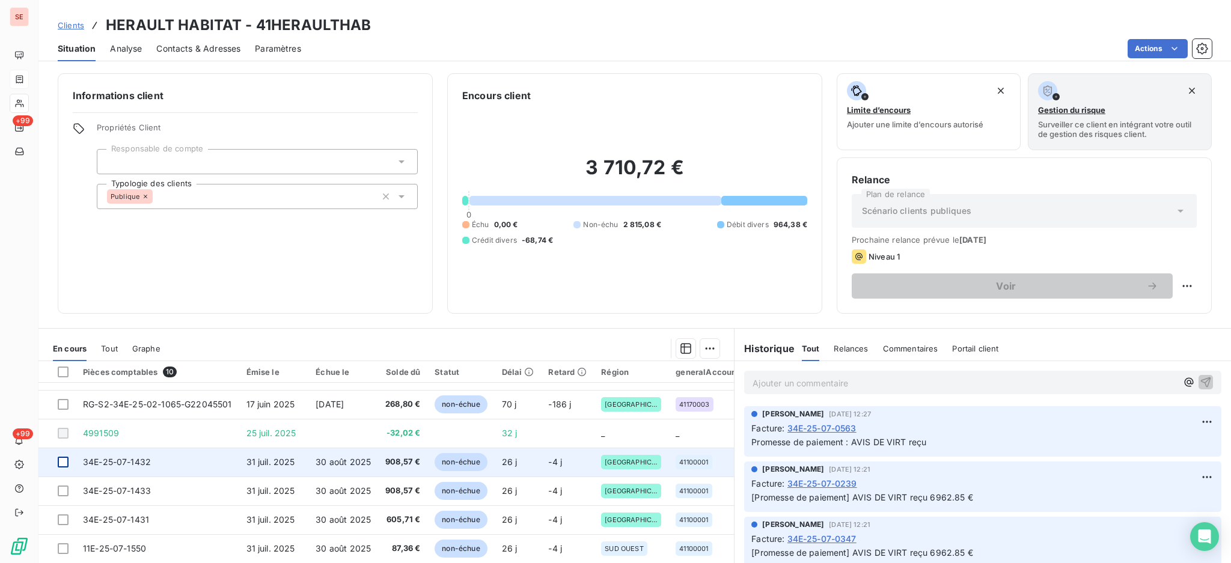
click at [65, 457] on div at bounding box center [63, 462] width 11 height 11
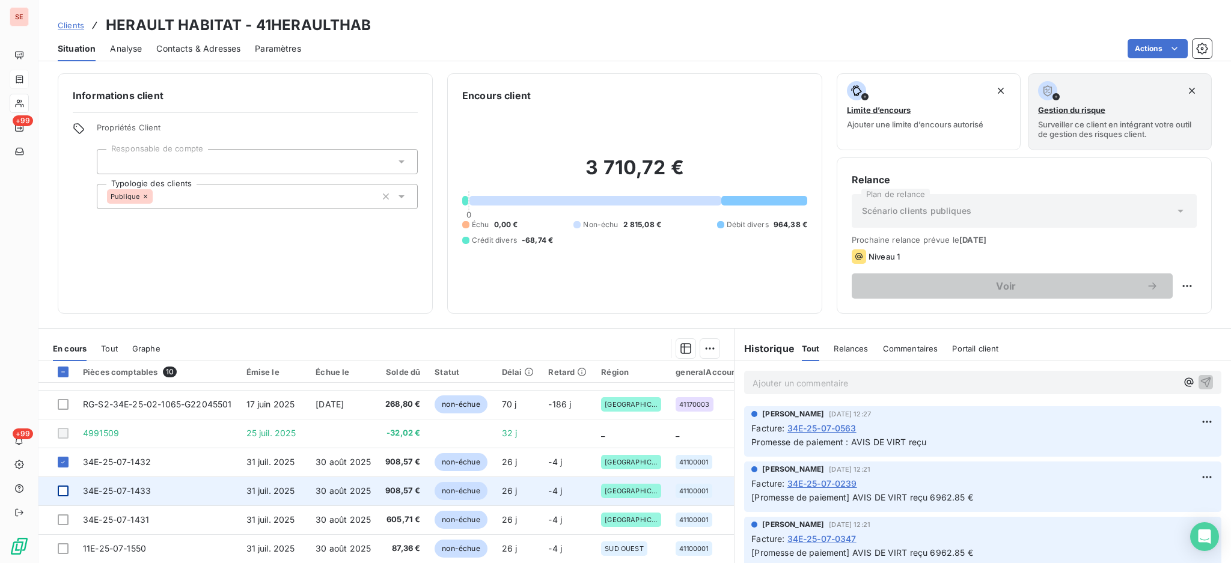
click at [64, 487] on div at bounding box center [63, 491] width 11 height 11
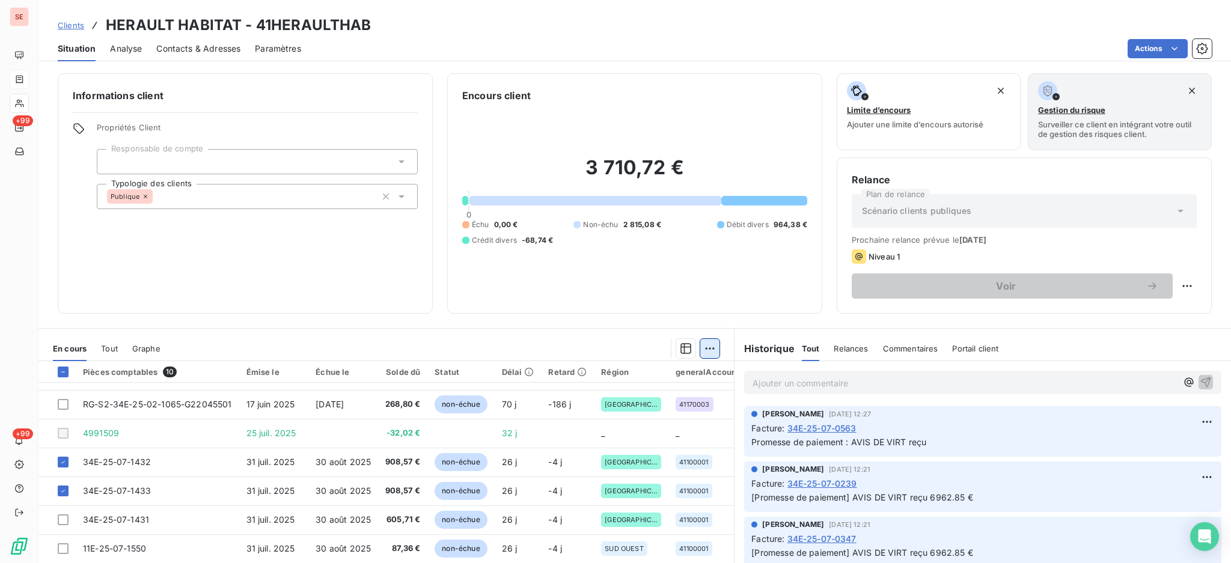
click at [704, 347] on html "SE +99 +99 Clients HERAULT HABITAT - 41HERAULTHAB Situation Analyse Contacts & …" at bounding box center [615, 281] width 1231 height 563
click at [681, 399] on div "Ajouter une promesse de paiement (2 factures)" at bounding box center [597, 395] width 218 height 19
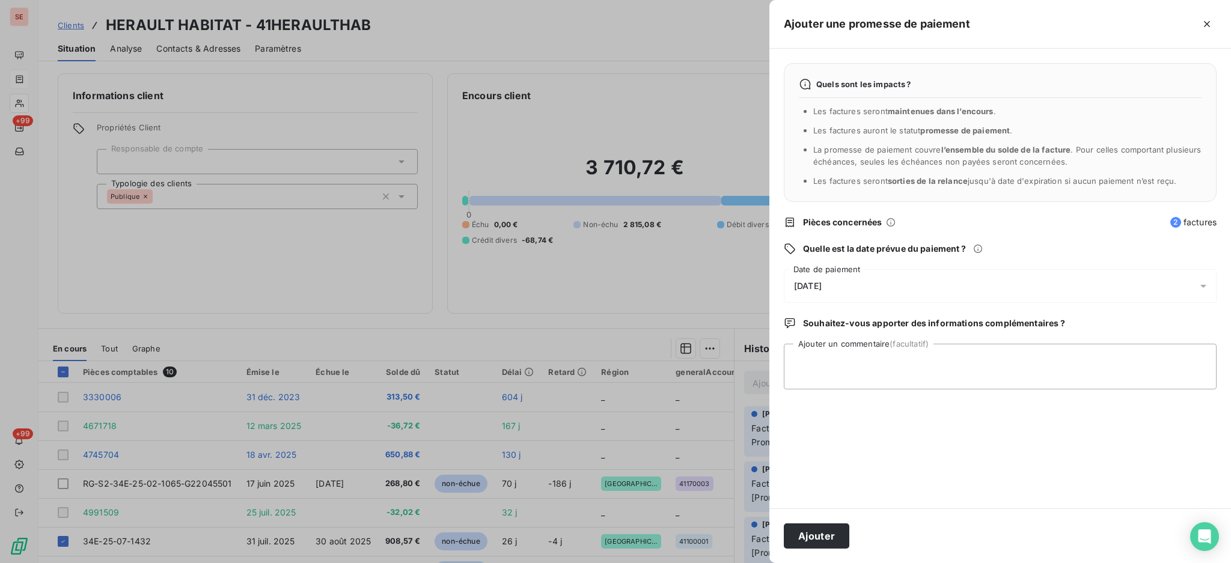
click at [1200, 289] on icon at bounding box center [1203, 286] width 12 height 12
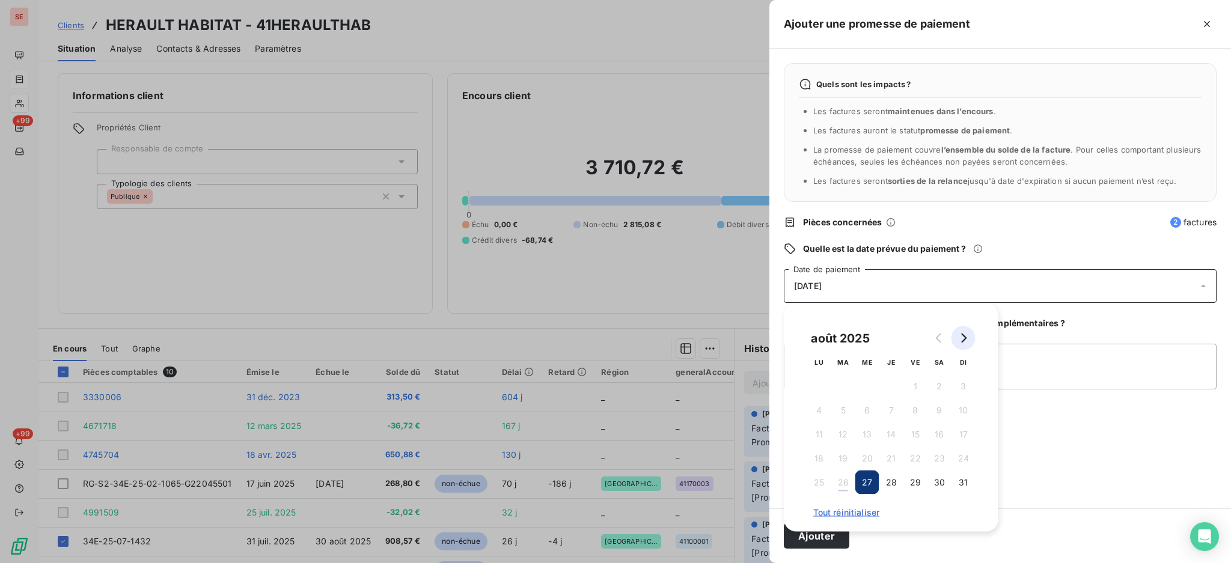
click at [963, 340] on icon "Go to next month" at bounding box center [963, 338] width 5 height 10
click at [837, 389] on button "2" at bounding box center [843, 386] width 24 height 24
click at [1050, 357] on textarea "Ajouter un commentaire (facultatif)" at bounding box center [1000, 367] width 433 height 46
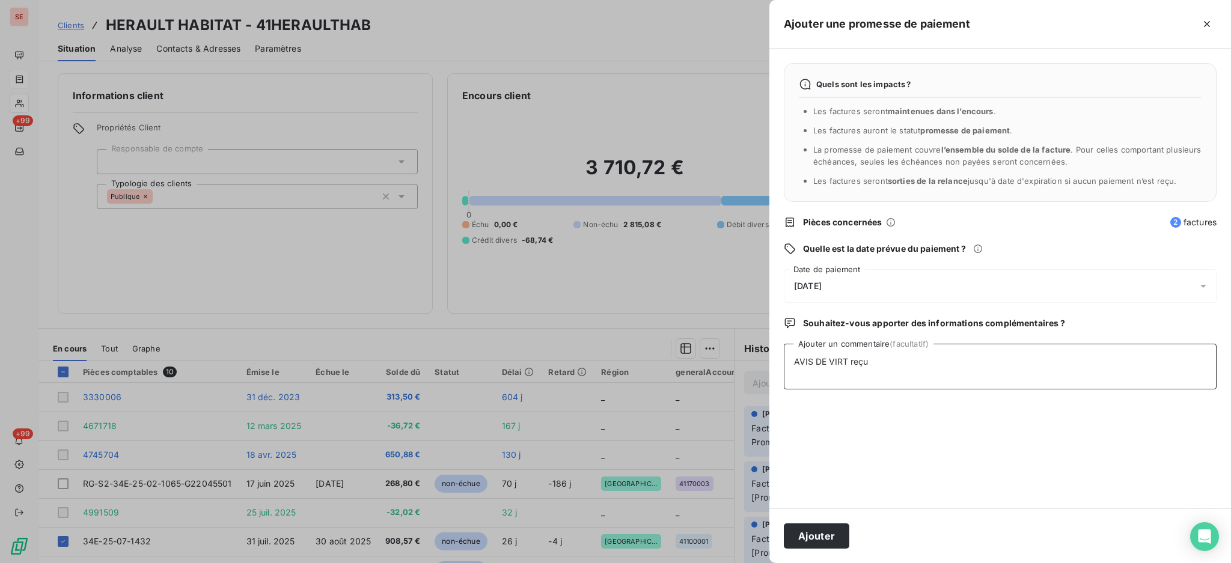
click at [967, 365] on textarea "AVIS DE VIRT reçu" at bounding box center [1000, 367] width 433 height 46
drag, startPoint x: 869, startPoint y: 359, endPoint x: 817, endPoint y: 361, distance: 51.7
click at [821, 361] on textarea "AVIS DE VIRT reçu 1817.14 €" at bounding box center [1000, 367] width 433 height 46
click at [793, 359] on textarea "AVIS DE VIRT reçu 1817.14 €" at bounding box center [1000, 367] width 433 height 46
click at [784, 359] on textarea "AVIS DE VIRT reçu 1817.14 €" at bounding box center [1000, 367] width 433 height 46
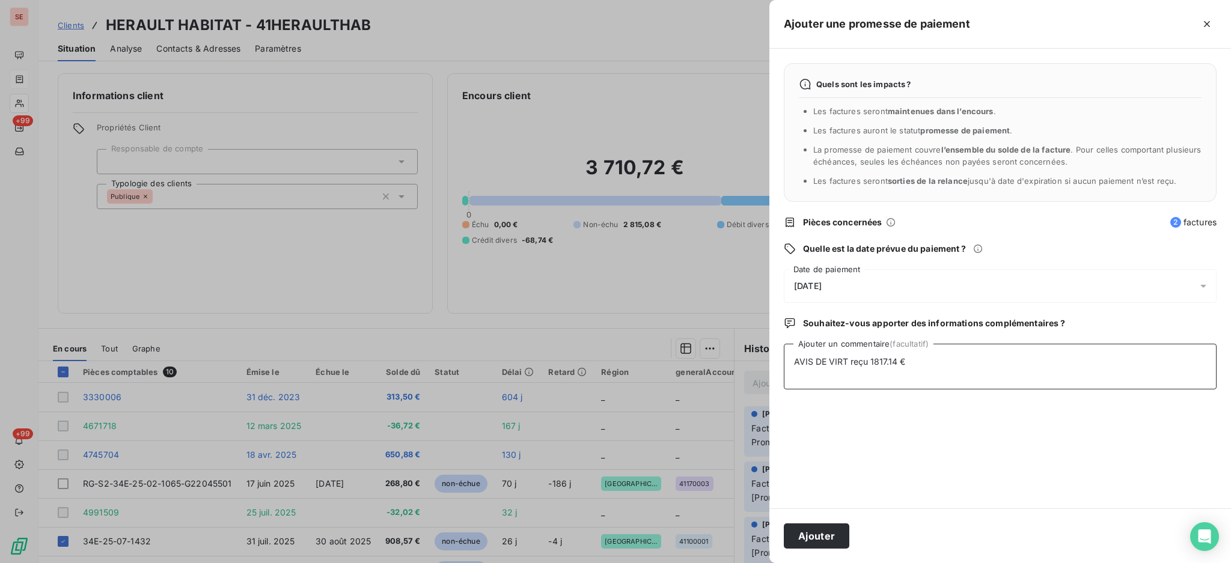
drag, startPoint x: 784, startPoint y: 359, endPoint x: 793, endPoint y: 359, distance: 9.0
click at [793, 359] on textarea "AVIS DE VIRT reçu 1817.14 €" at bounding box center [1000, 367] width 433 height 46
click at [809, 378] on textarea "AVIS DE VIRT reçu 1817.14 €" at bounding box center [1000, 367] width 433 height 46
drag, startPoint x: 868, startPoint y: 359, endPoint x: 793, endPoint y: 361, distance: 75.1
click at [793, 361] on textarea "AVIS DE VIRT reçu 1817.14 €" at bounding box center [1000, 367] width 433 height 46
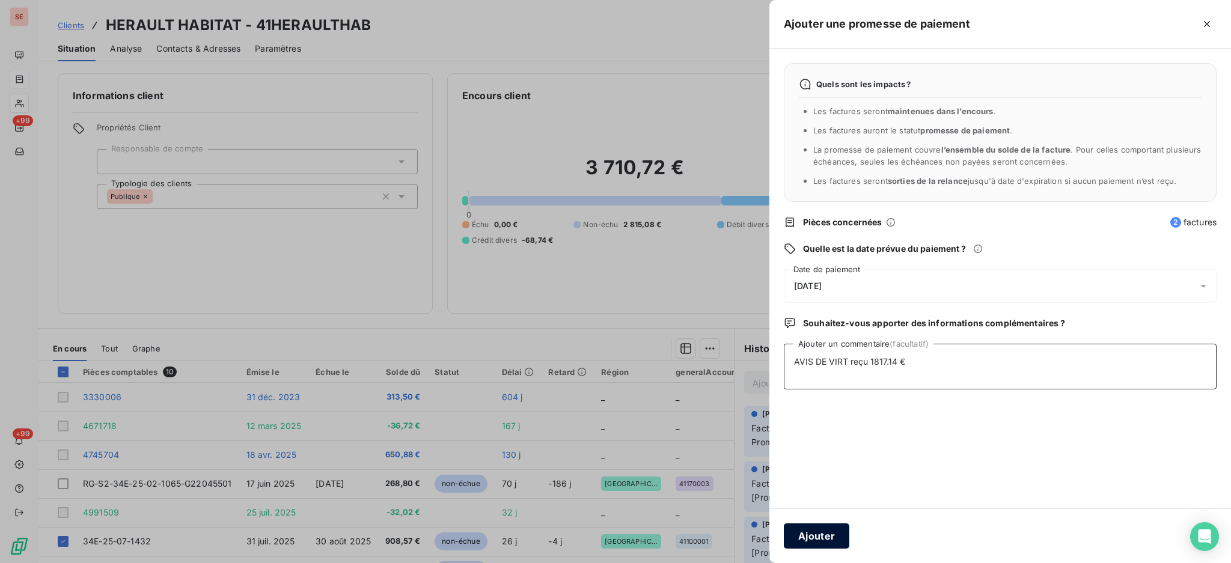
type textarea "AVIS DE VIRT reçu 1817.14 €"
click at [820, 537] on button "Ajouter" at bounding box center [816, 535] width 65 height 25
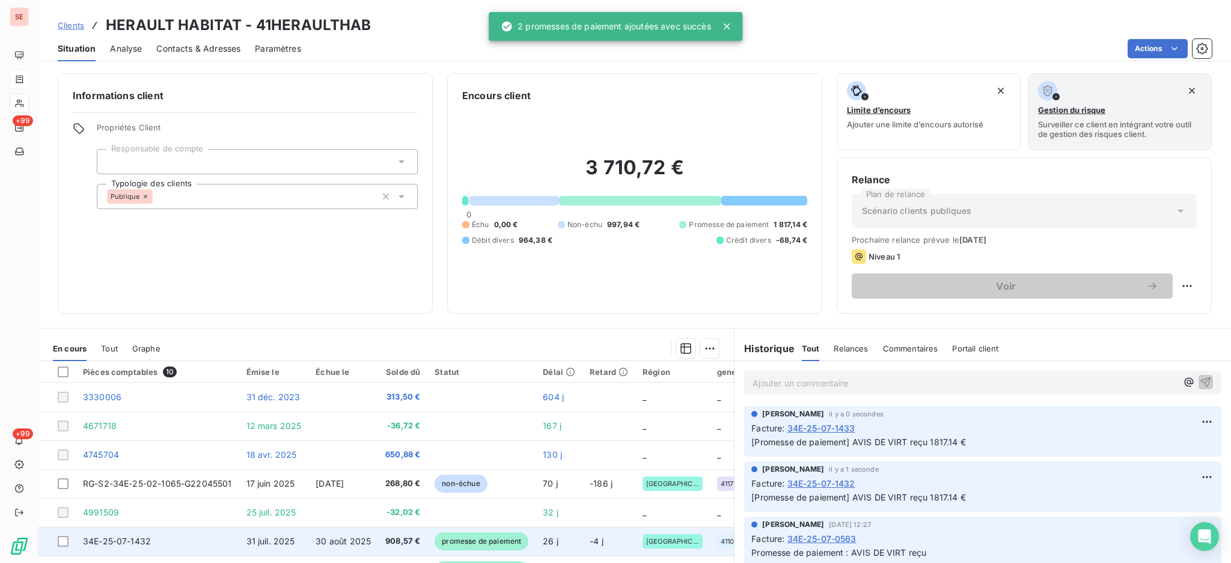
click at [239, 538] on td "31 juil. 2025" at bounding box center [274, 541] width 70 height 29
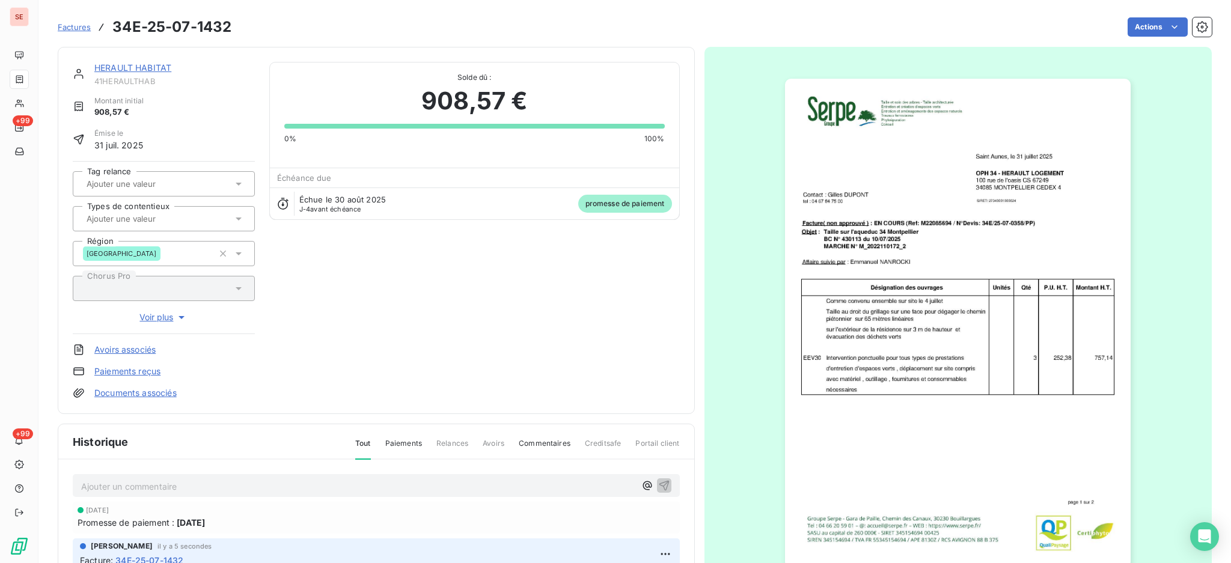
click at [132, 389] on link "Documents associés" at bounding box center [135, 393] width 82 height 12
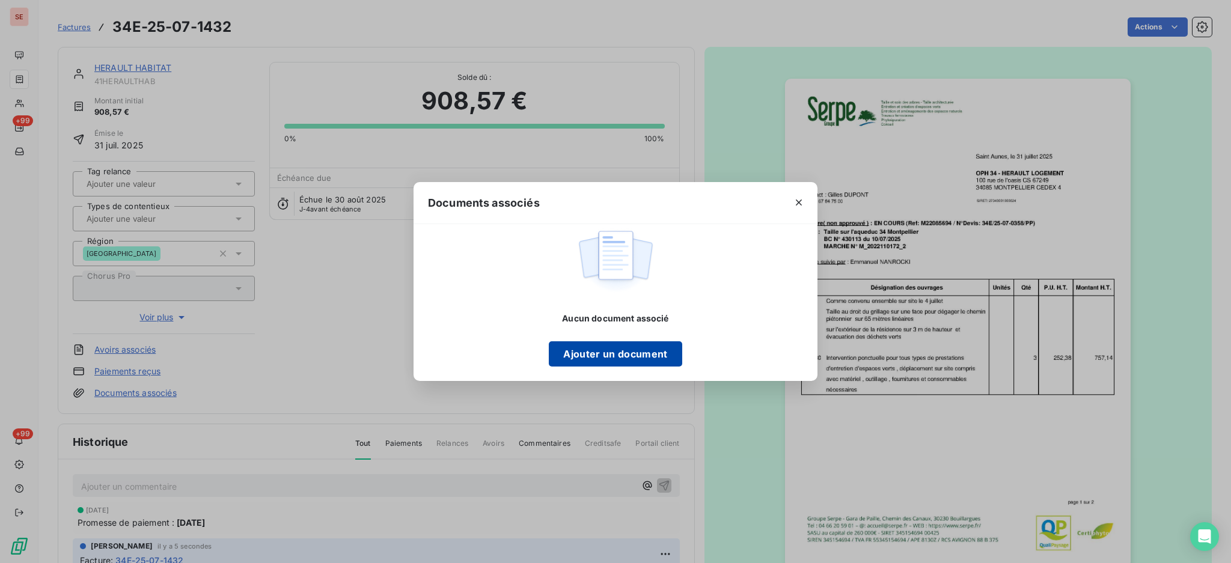
click at [611, 355] on button "Ajouter un document" at bounding box center [615, 353] width 133 height 25
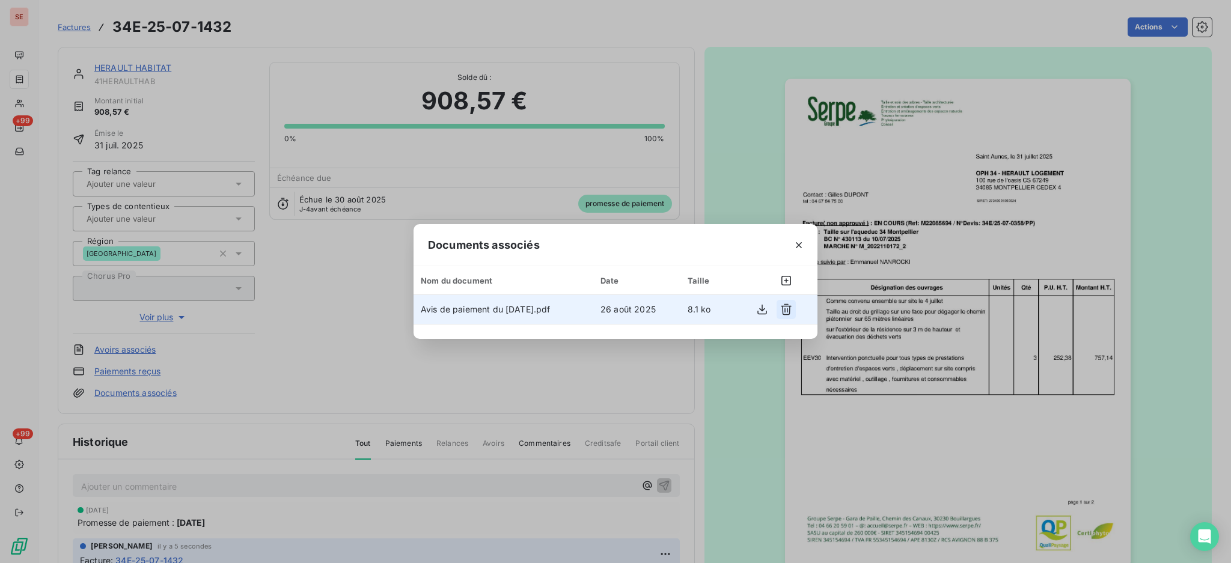
click at [786, 311] on icon "button" at bounding box center [786, 309] width 12 height 12
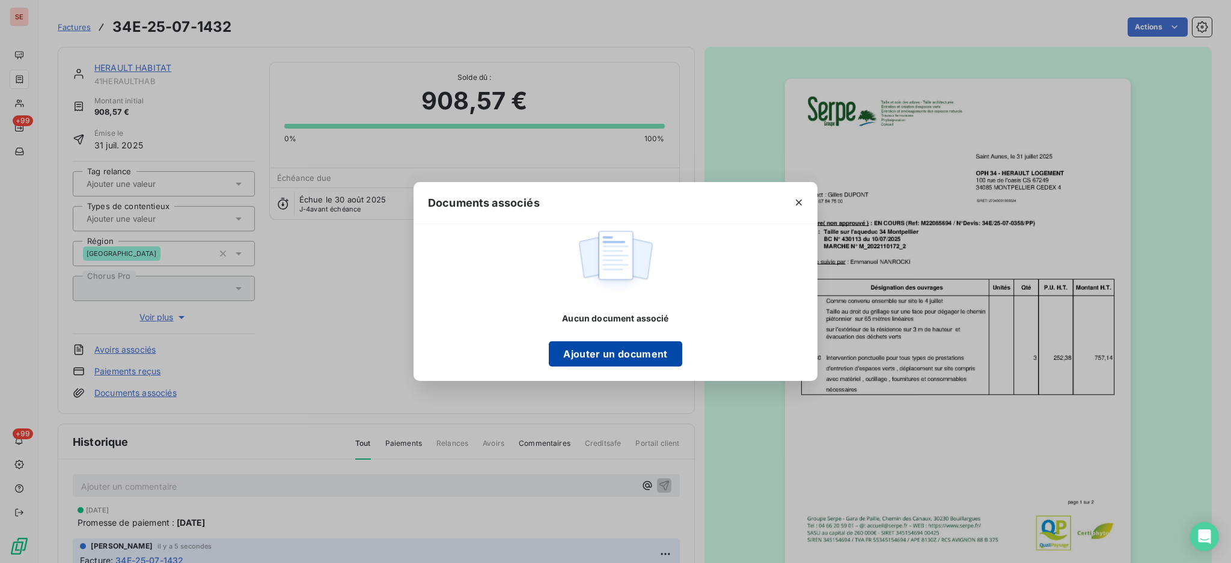
click at [646, 352] on button "Ajouter un document" at bounding box center [615, 353] width 133 height 25
click at [620, 350] on button "Ajouter un document" at bounding box center [615, 353] width 133 height 25
click at [938, 183] on div "Documents associés Aucun document associé Ajouter un document" at bounding box center [615, 281] width 1231 height 563
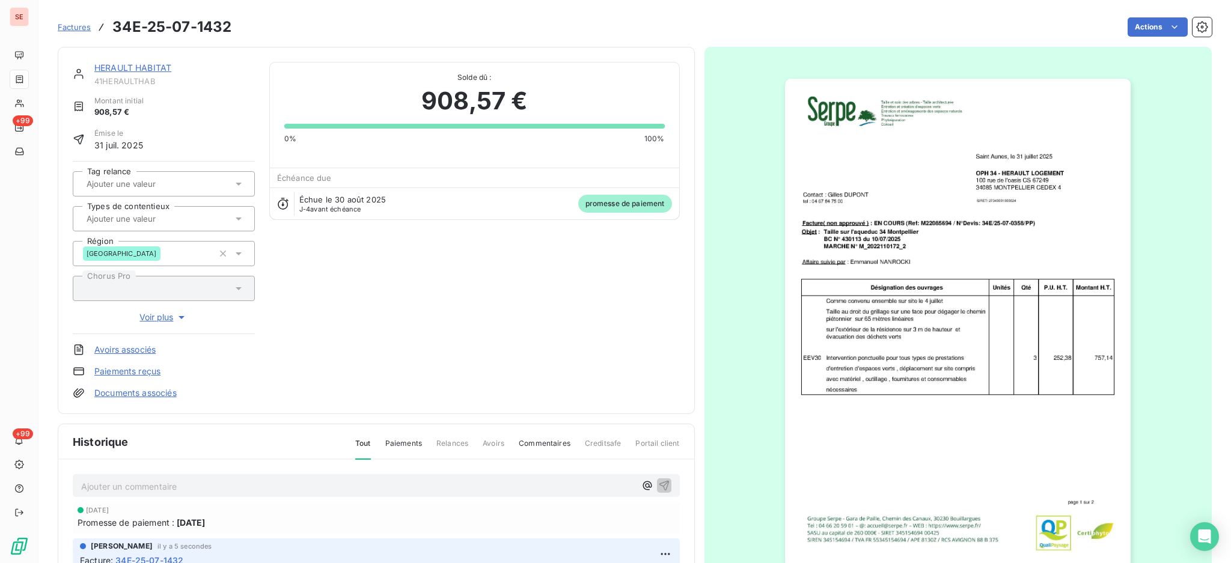
click at [138, 390] on link "Documents associés" at bounding box center [135, 393] width 82 height 12
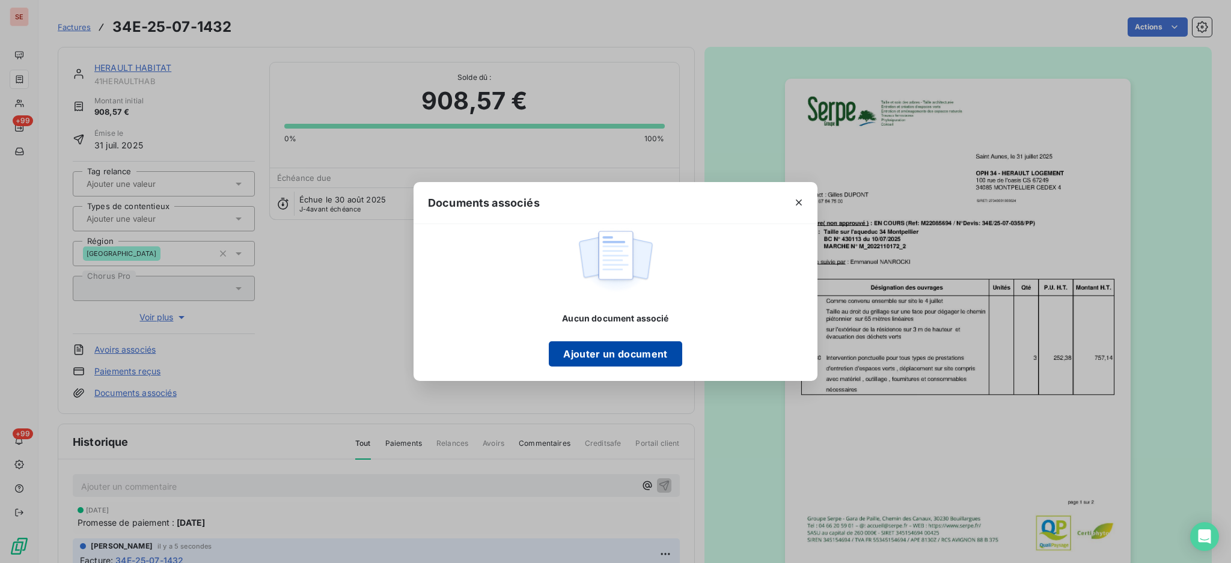
click at [646, 356] on button "Ajouter un document" at bounding box center [615, 353] width 133 height 25
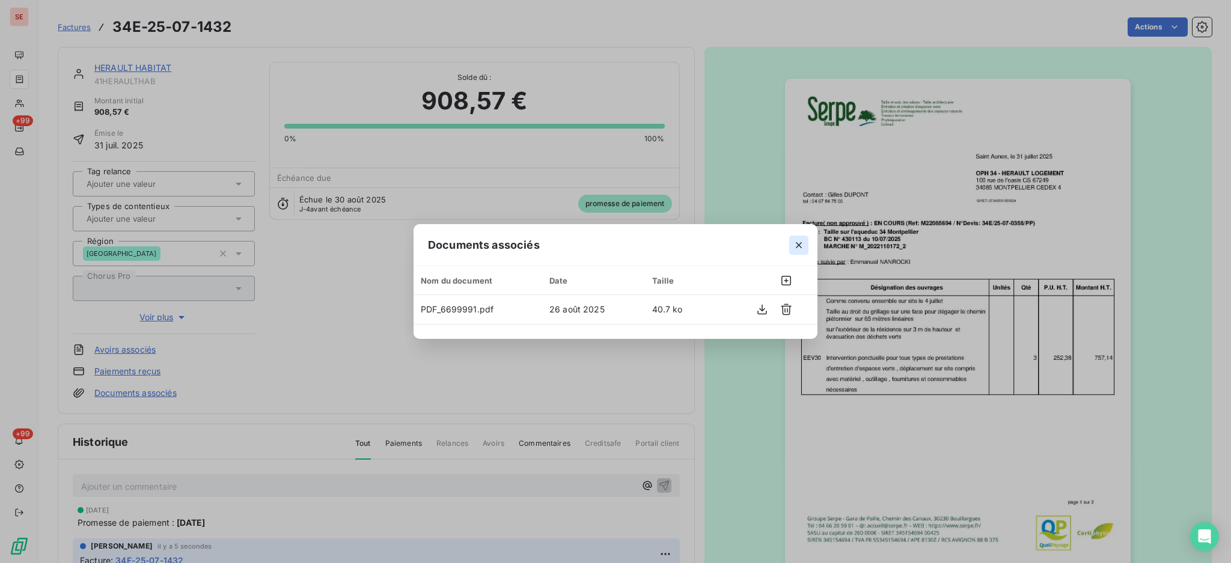
click at [802, 243] on icon "button" at bounding box center [799, 245] width 12 height 12
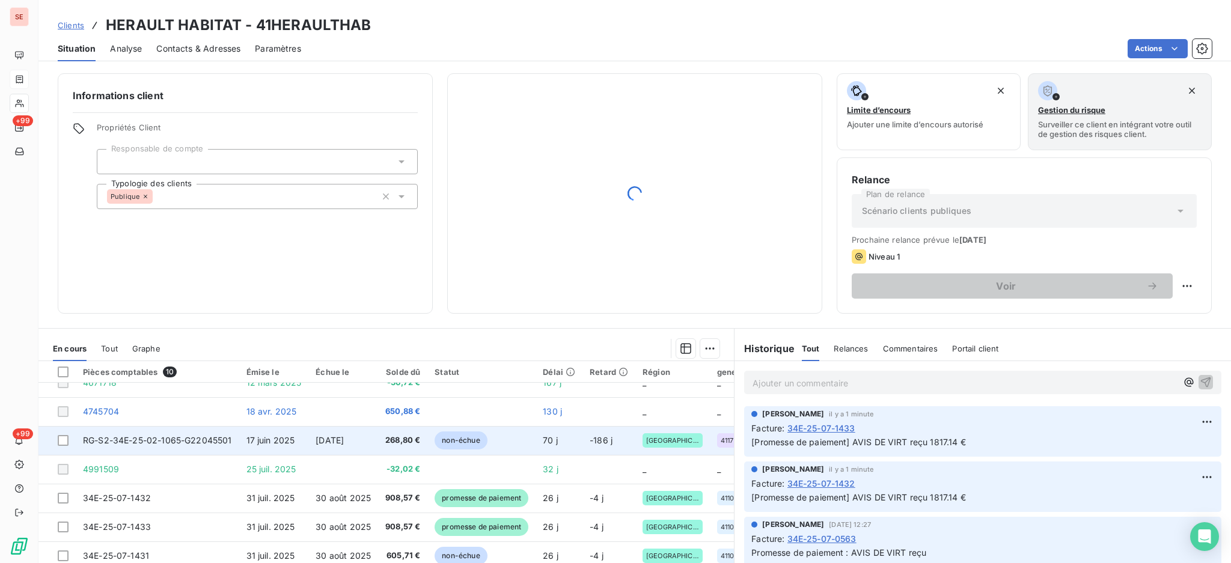
scroll to position [83, 0]
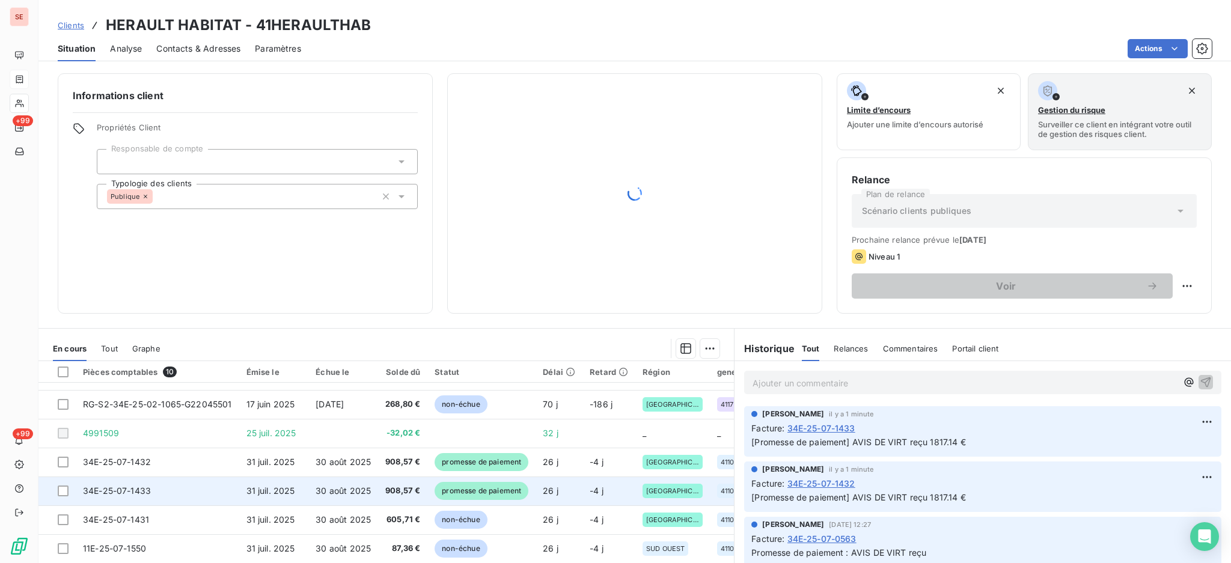
click at [263, 486] on span "31 juil. 2025" at bounding box center [270, 491] width 49 height 10
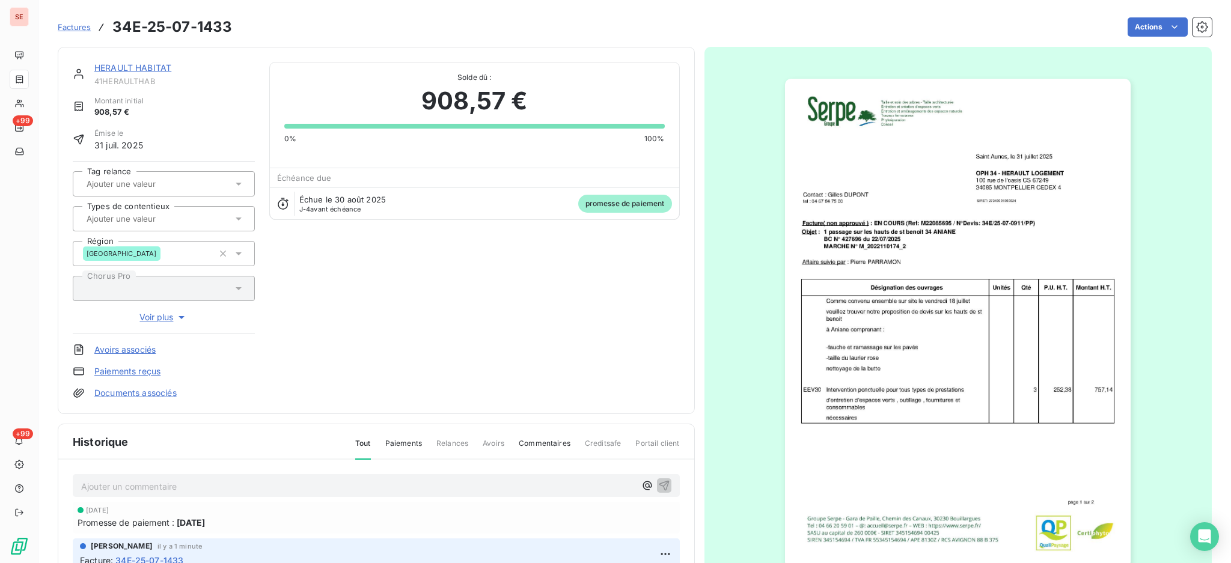
click at [144, 72] on link "HERAULT HABITAT" at bounding box center [132, 67] width 77 height 10
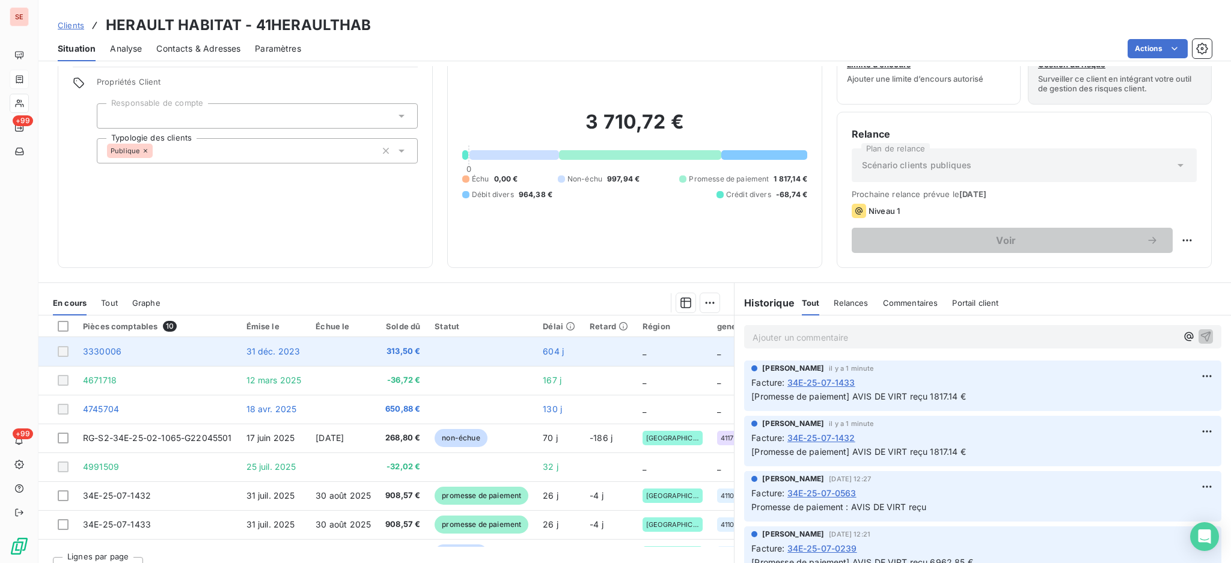
scroll to position [65, 0]
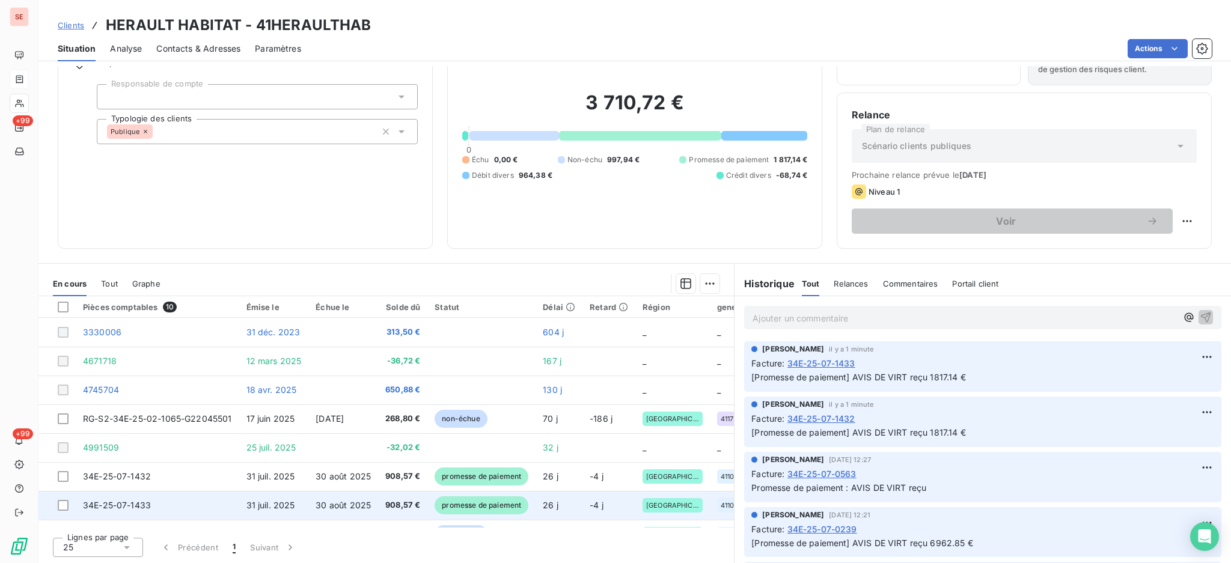
click at [163, 501] on td "34E-25-07-1433" at bounding box center [157, 505] width 163 height 29
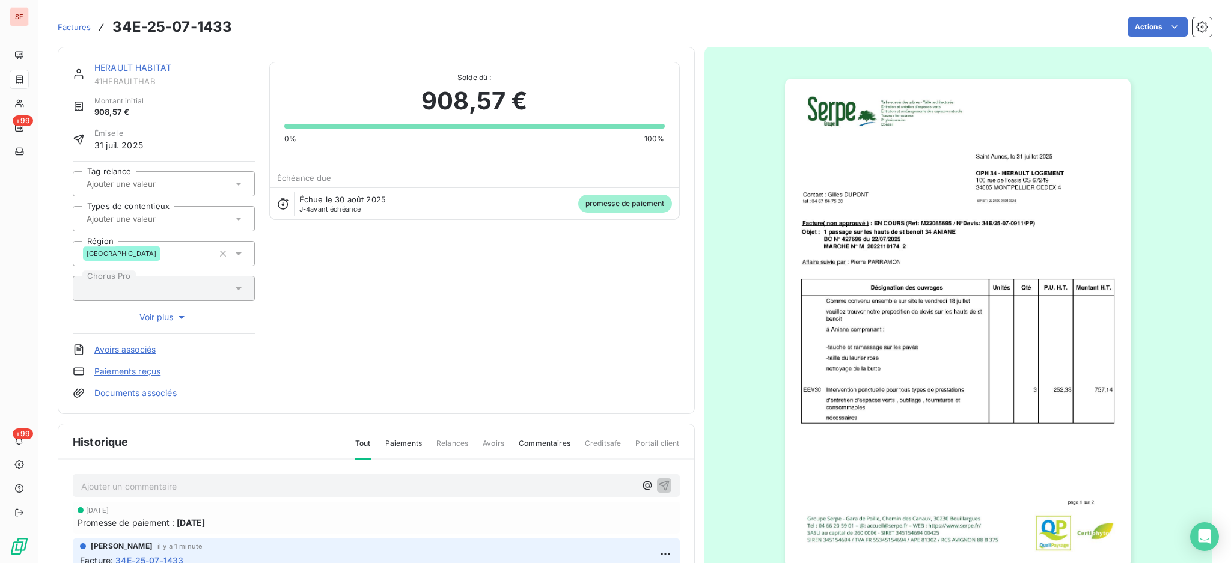
click at [169, 393] on link "Documents associés" at bounding box center [135, 393] width 82 height 12
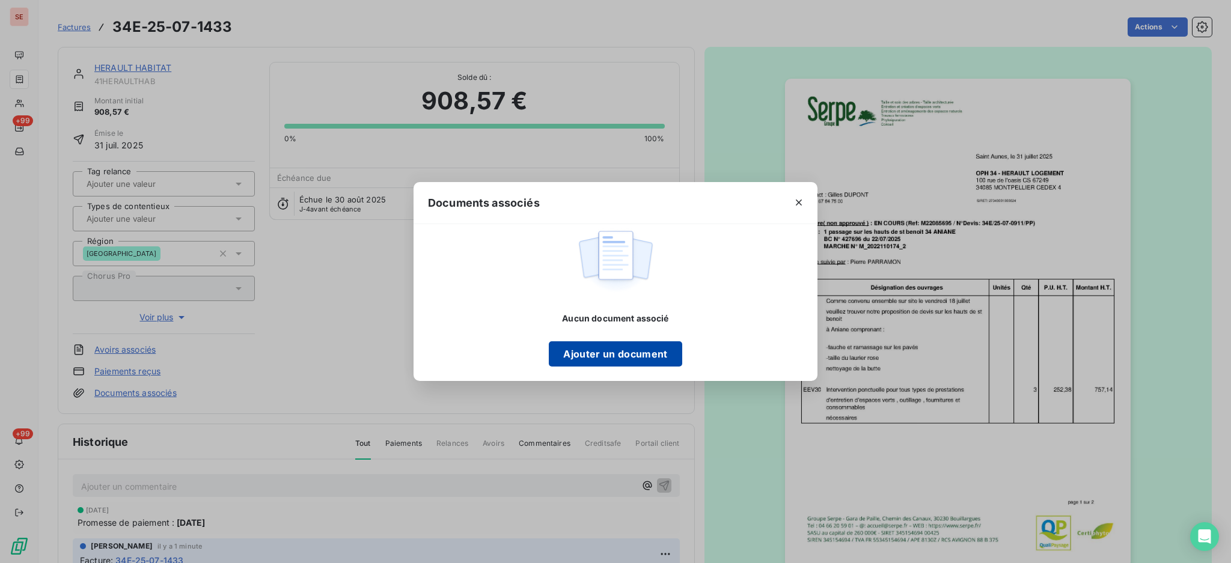
click at [627, 353] on button "Ajouter un document" at bounding box center [615, 353] width 133 height 25
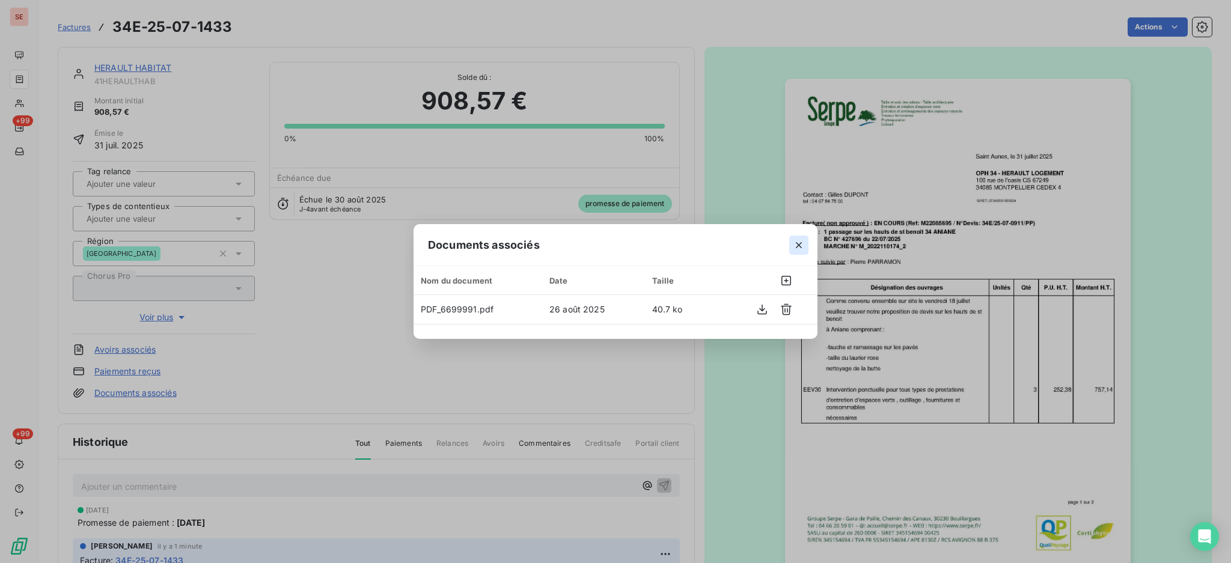
click at [801, 249] on icon "button" at bounding box center [799, 245] width 12 height 12
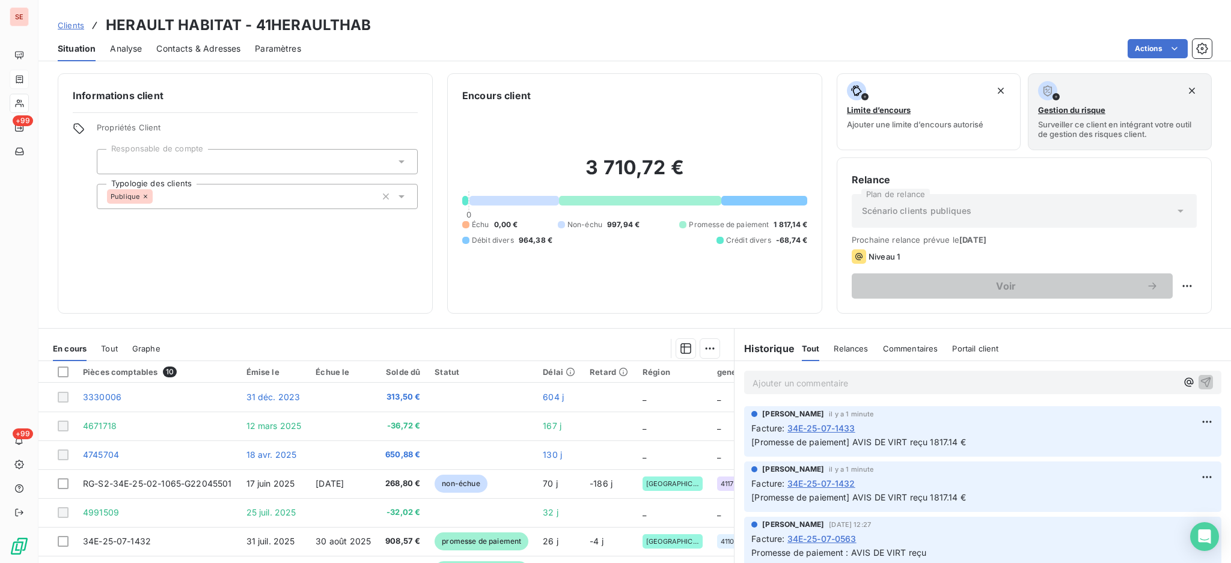
drag, startPoint x: 895, startPoint y: 29, endPoint x: 870, endPoint y: 34, distance: 25.1
click at [895, 29] on div "Clients HERAULT HABITAT - 41HERAULTHAB" at bounding box center [634, 25] width 1192 height 22
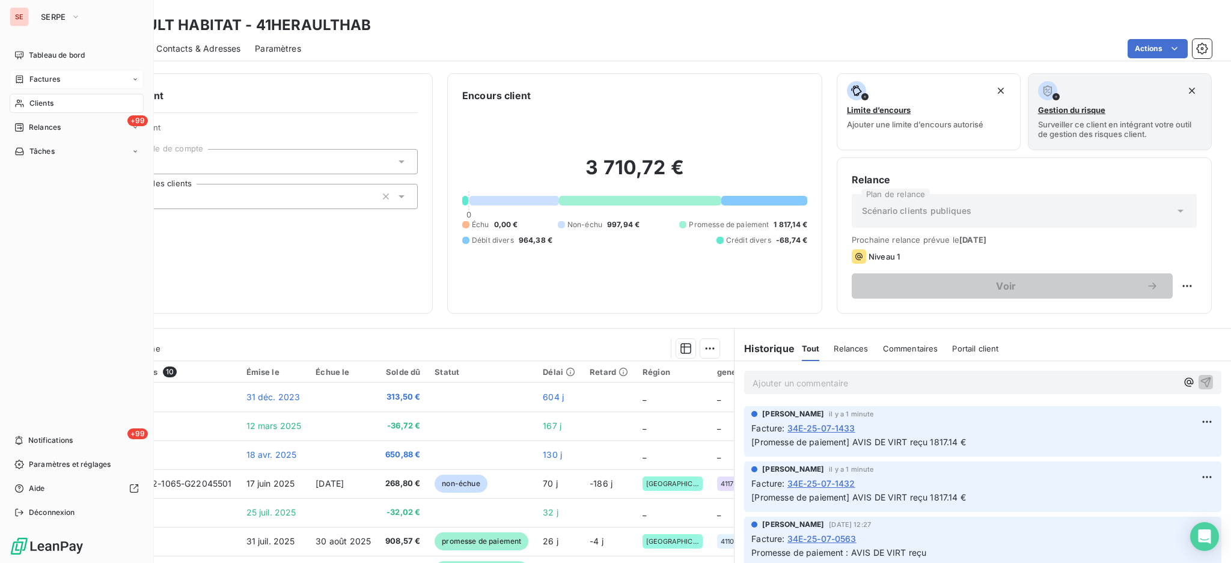
click at [32, 81] on span "Factures" at bounding box center [44, 79] width 31 height 11
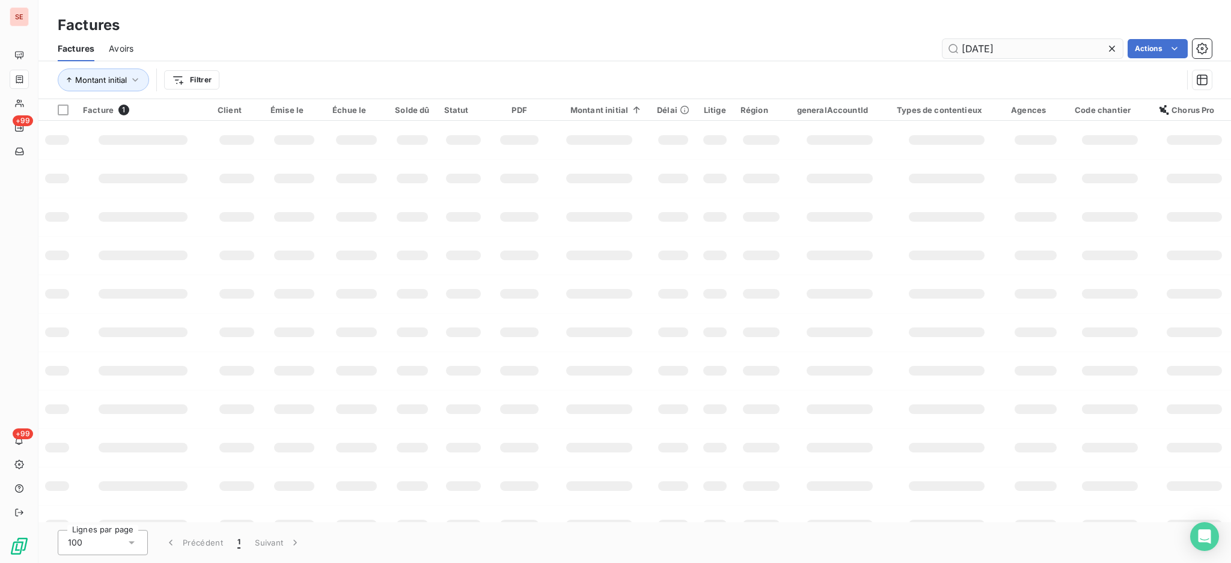
drag, startPoint x: 1037, startPoint y: 55, endPoint x: 997, endPoint y: 54, distance: 40.3
click at [997, 54] on input "25-07-1432" at bounding box center [1032, 48] width 180 height 19
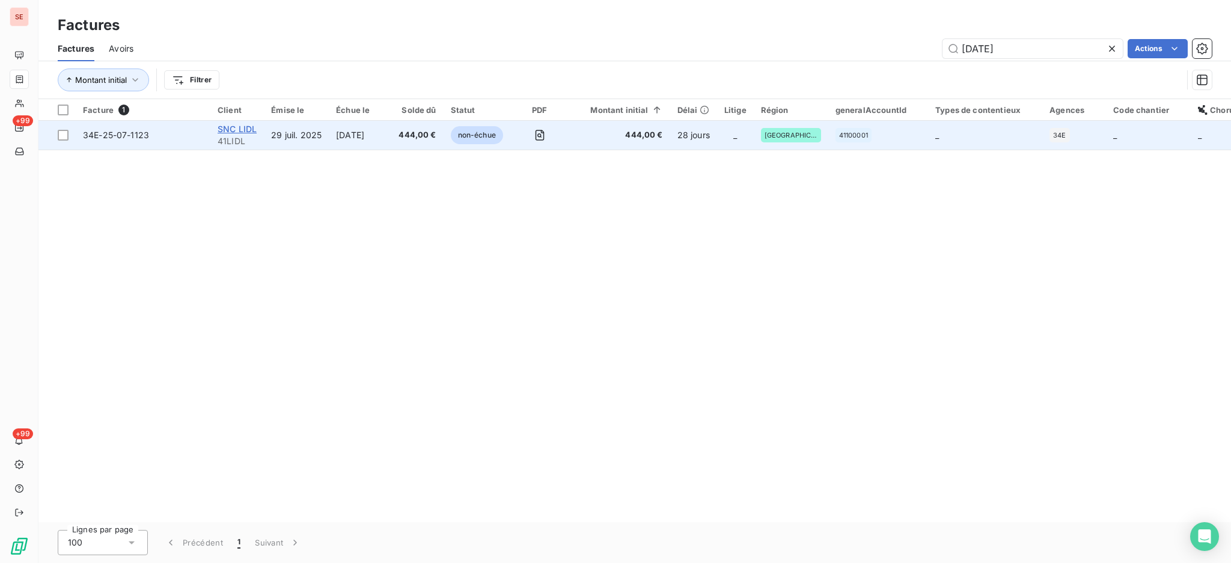
type input "25-07-1123"
click at [230, 128] on span "SNC LIDL" at bounding box center [237, 129] width 39 height 10
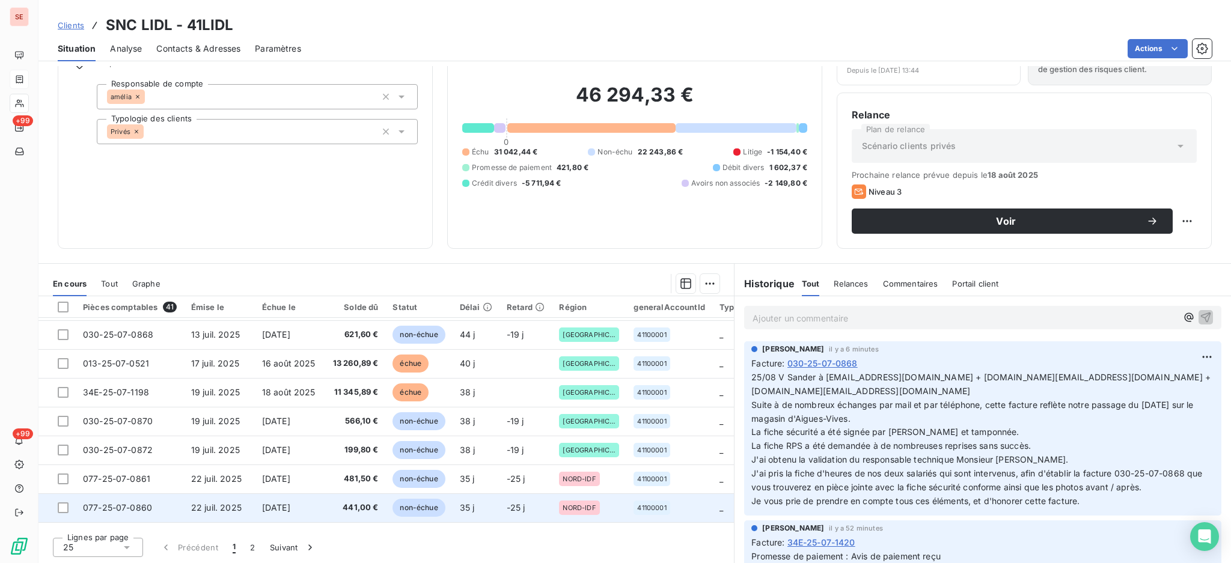
scroll to position [516, 0]
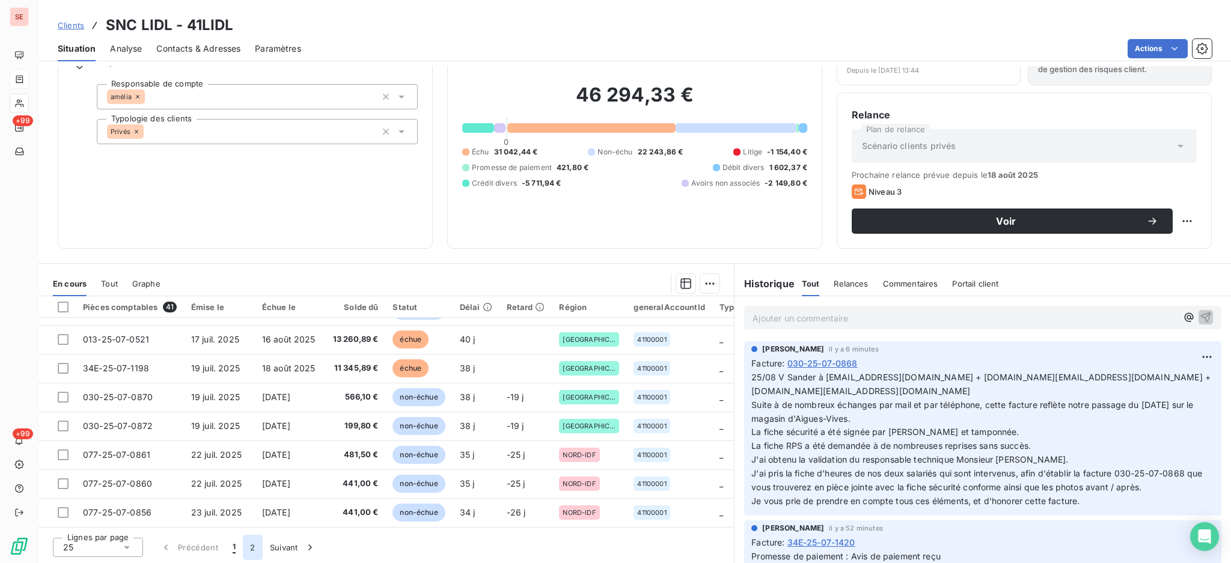
click at [255, 546] on button "2" at bounding box center [252, 547] width 19 height 25
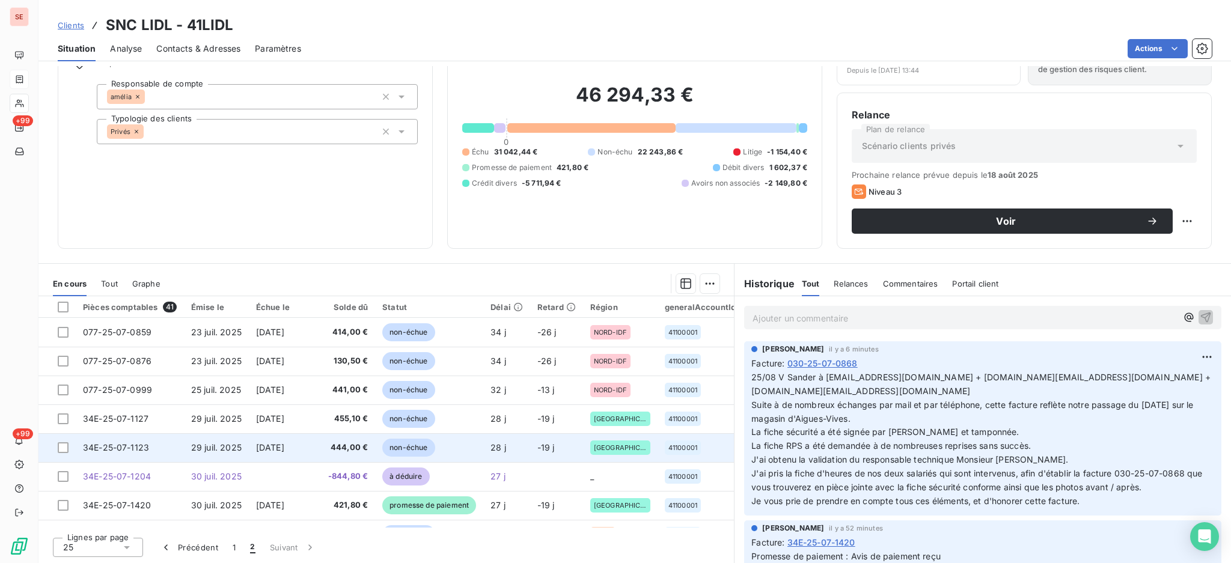
click at [152, 450] on td "34E-25-07-1123" at bounding box center [130, 447] width 108 height 29
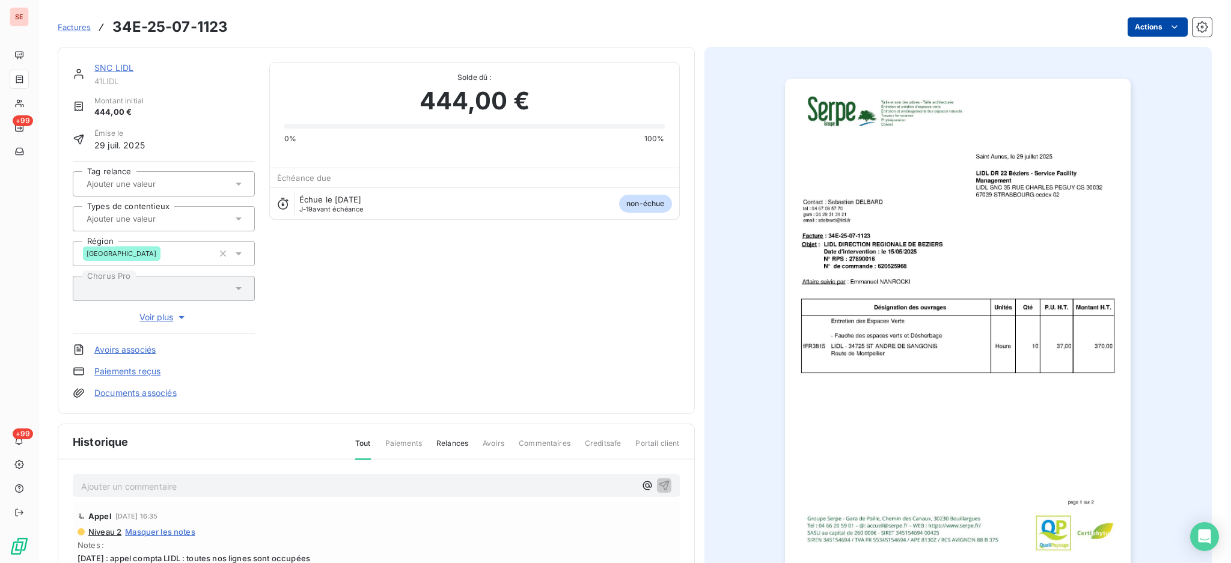
click at [1141, 30] on html "SE +99 +99 Factures 34E-25-07-1123 Actions SNC LIDL 41LIDL Montant initial 444,…" at bounding box center [615, 281] width 1231 height 563
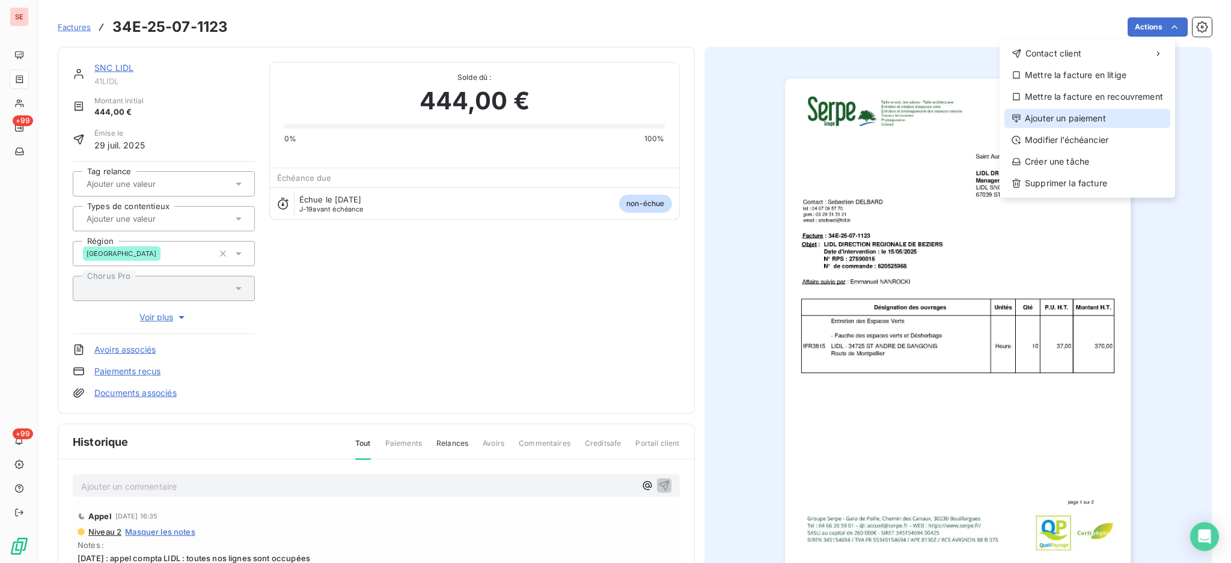
click at [1070, 121] on div "Ajouter un paiement" at bounding box center [1087, 118] width 166 height 19
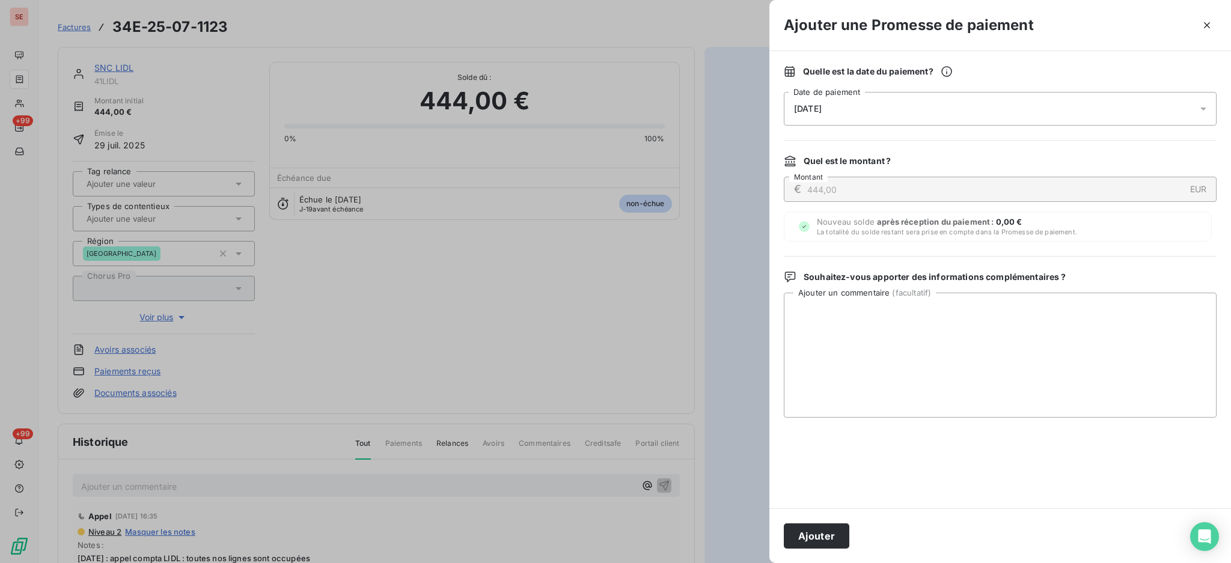
click at [1202, 113] on icon at bounding box center [1203, 109] width 12 height 12
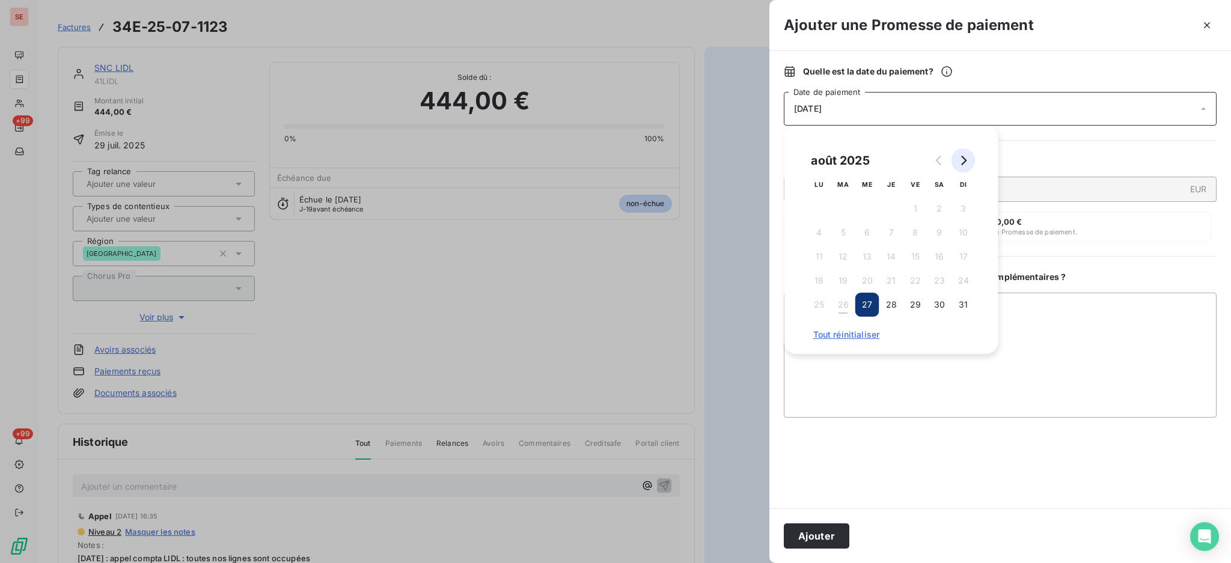
click at [966, 161] on icon "Go to next month" at bounding box center [963, 161] width 10 height 10
click at [848, 210] on button "2" at bounding box center [843, 208] width 24 height 24
drag, startPoint x: 957, startPoint y: 341, endPoint x: 976, endPoint y: 349, distance: 20.2
click at [957, 341] on div "septembre 2025 LU MA ME JE VE SA DI 1 2 3 4 5 6 7 8 9 10 11 12 13 14 15 16 17 1…" at bounding box center [891, 240] width 214 height 228
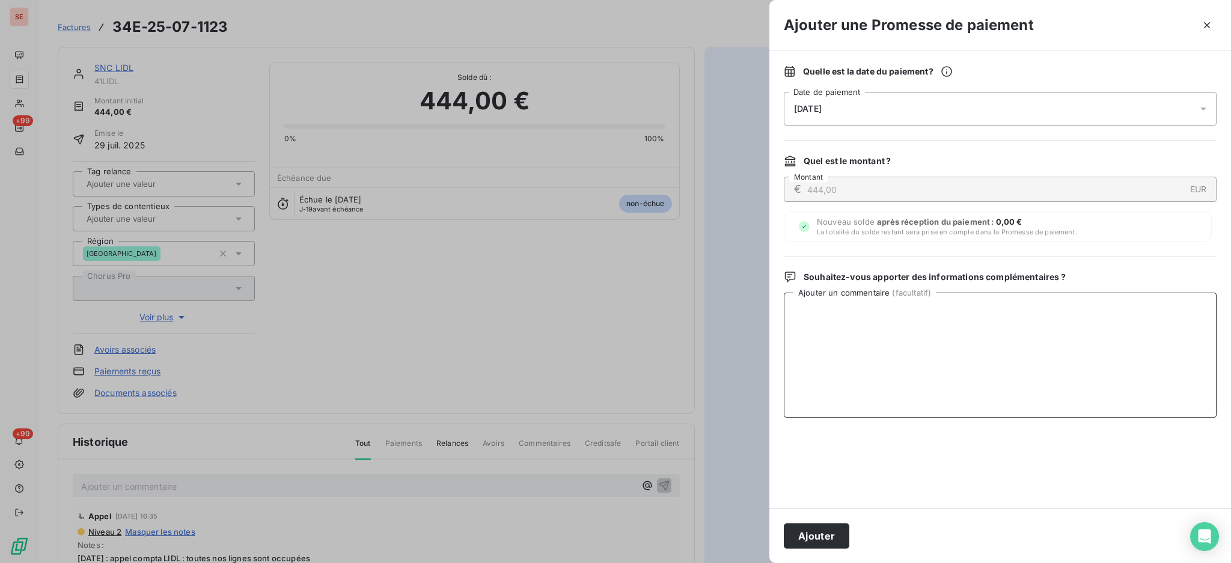
click at [1104, 353] on textarea "Ajouter un commentaire ( facultatif )" at bounding box center [1000, 355] width 433 height 125
type textarea "A"
paste textarea "AVIS DE VIRT reçu"
type textarea "AVIS DE VIRT reçu"
click at [835, 538] on button "Ajouter" at bounding box center [816, 535] width 65 height 25
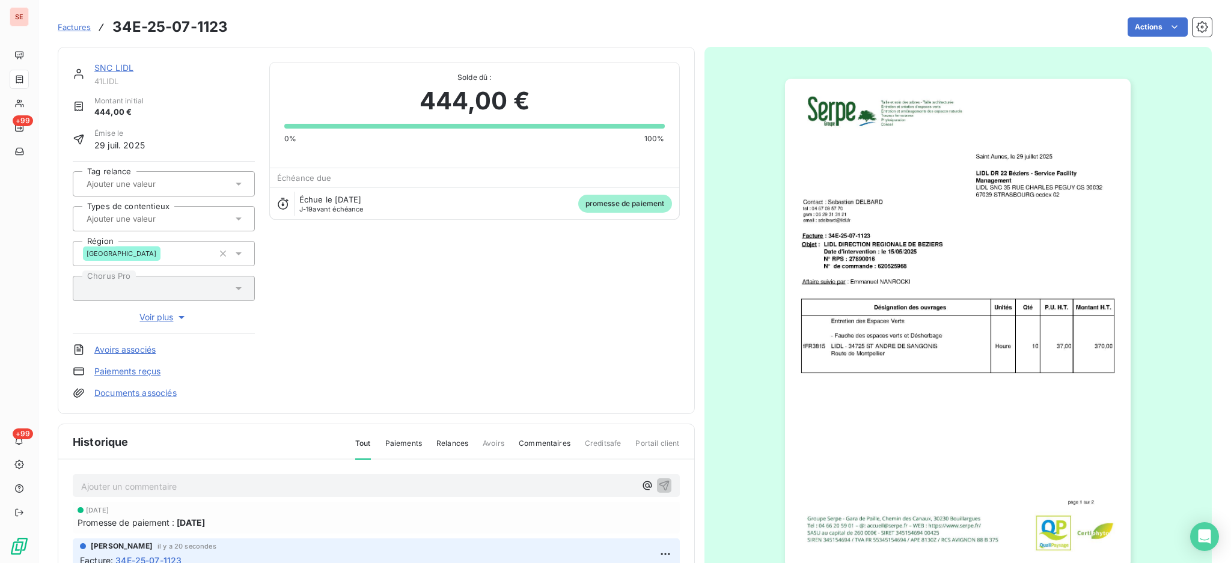
click at [148, 390] on link "Documents associés" at bounding box center [135, 393] width 82 height 12
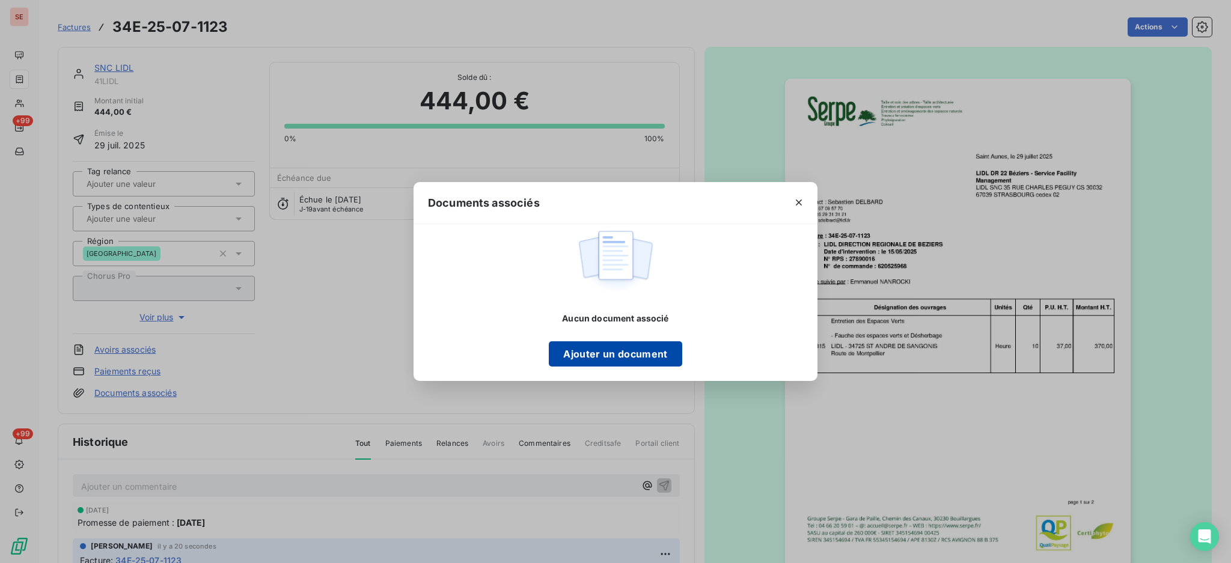
click at [630, 352] on button "Ajouter un document" at bounding box center [615, 353] width 133 height 25
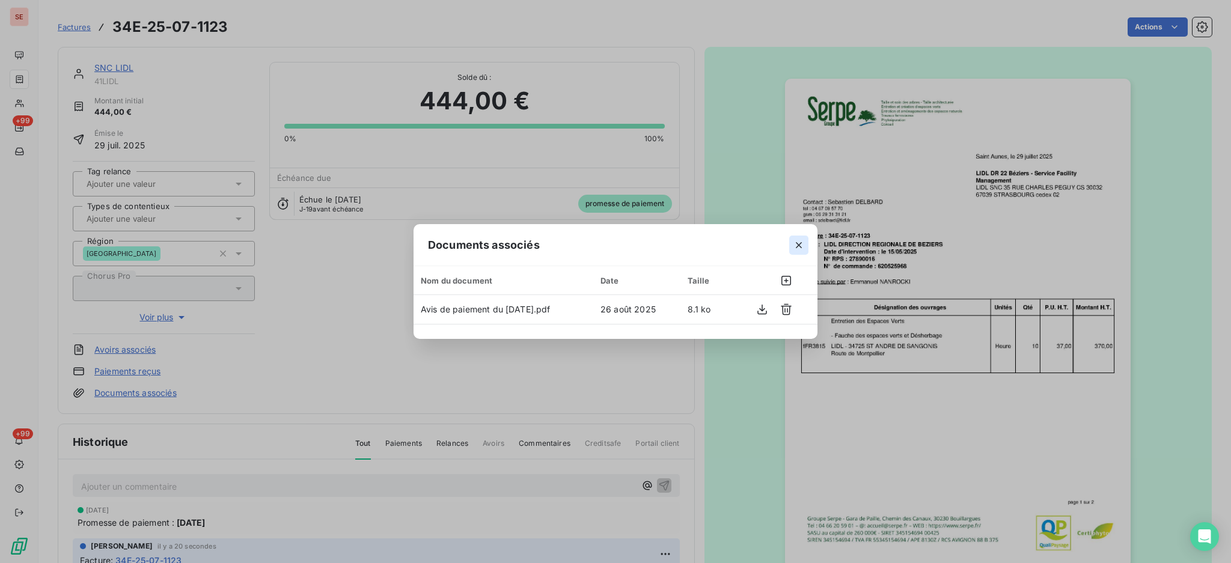
click at [794, 246] on icon "button" at bounding box center [799, 245] width 12 height 12
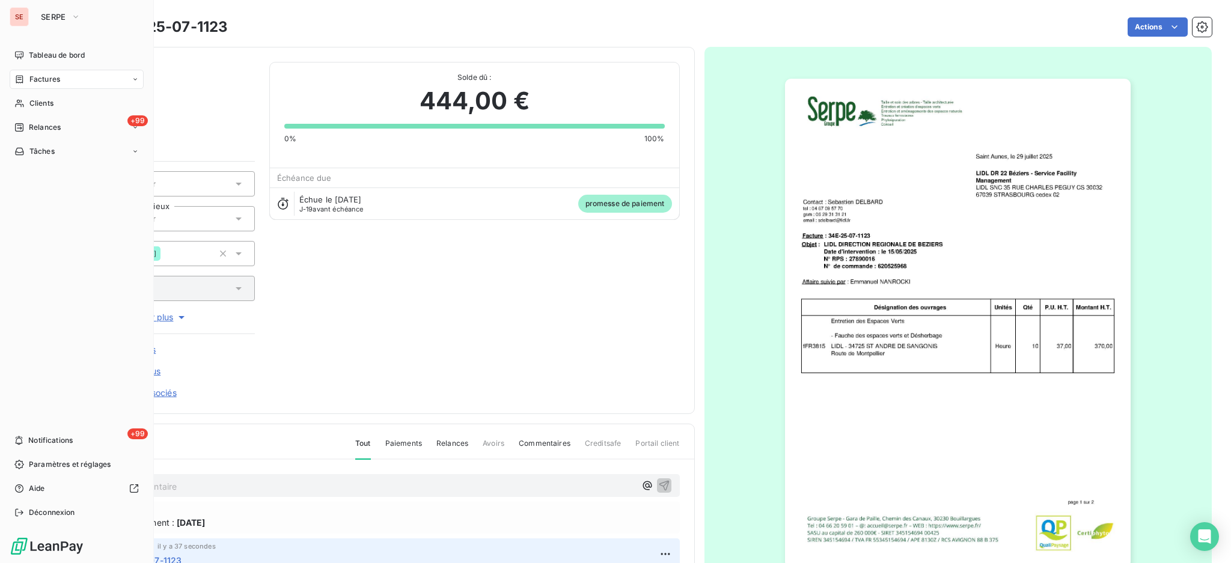
click at [29, 78] on span "Factures" at bounding box center [44, 79] width 31 height 11
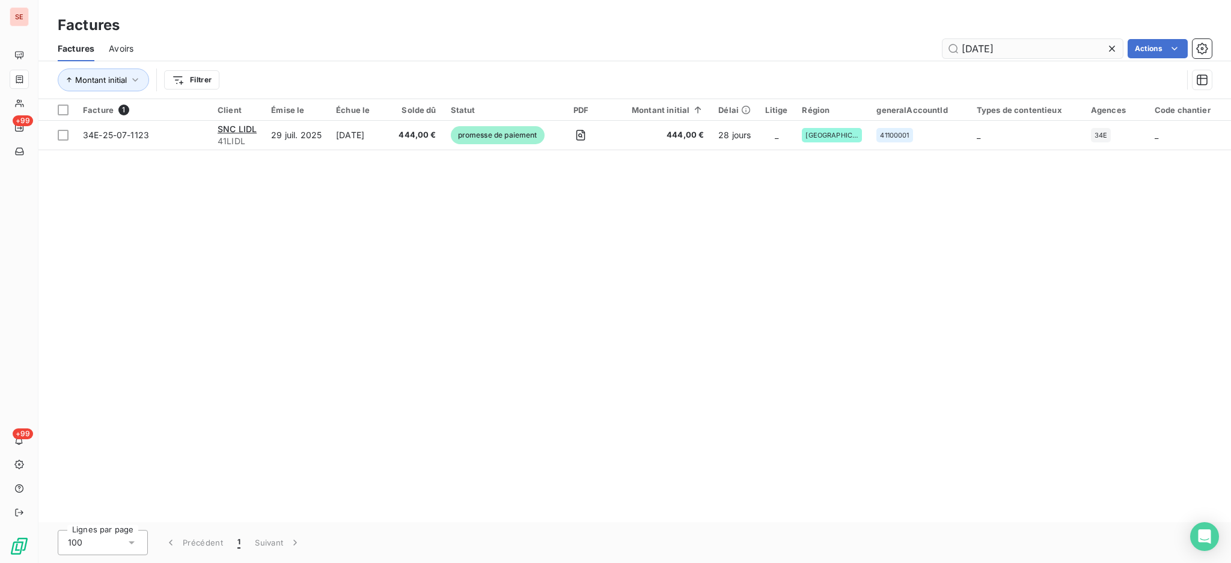
drag, startPoint x: 1060, startPoint y: 42, endPoint x: 984, endPoint y: 46, distance: 75.8
click at [984, 46] on input "25-07-1123" at bounding box center [1032, 48] width 180 height 19
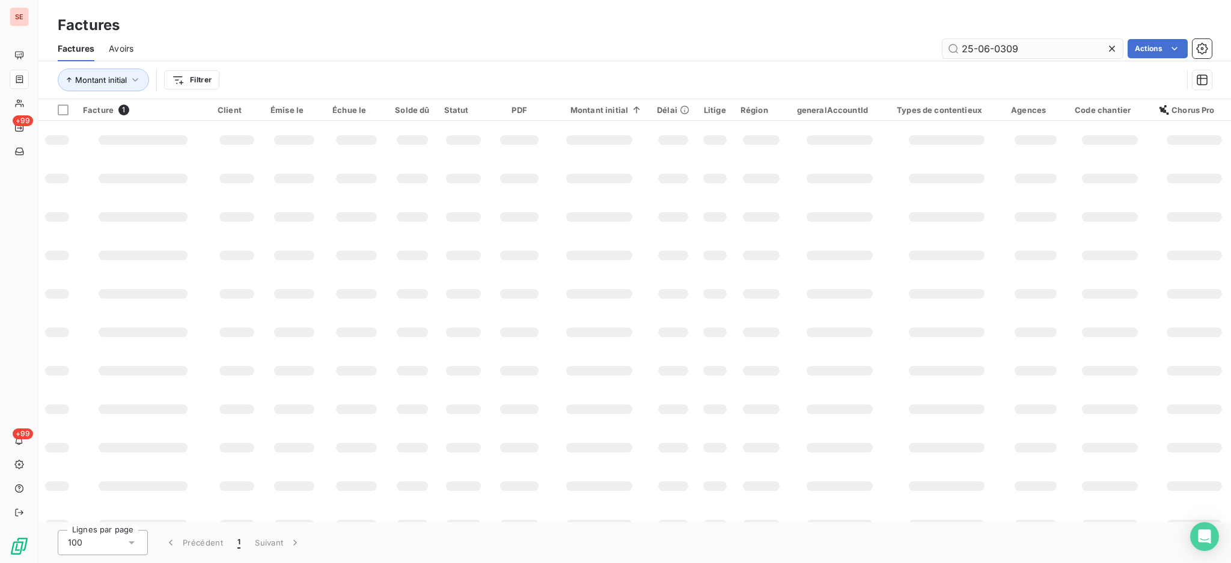
type input "25-06-0309"
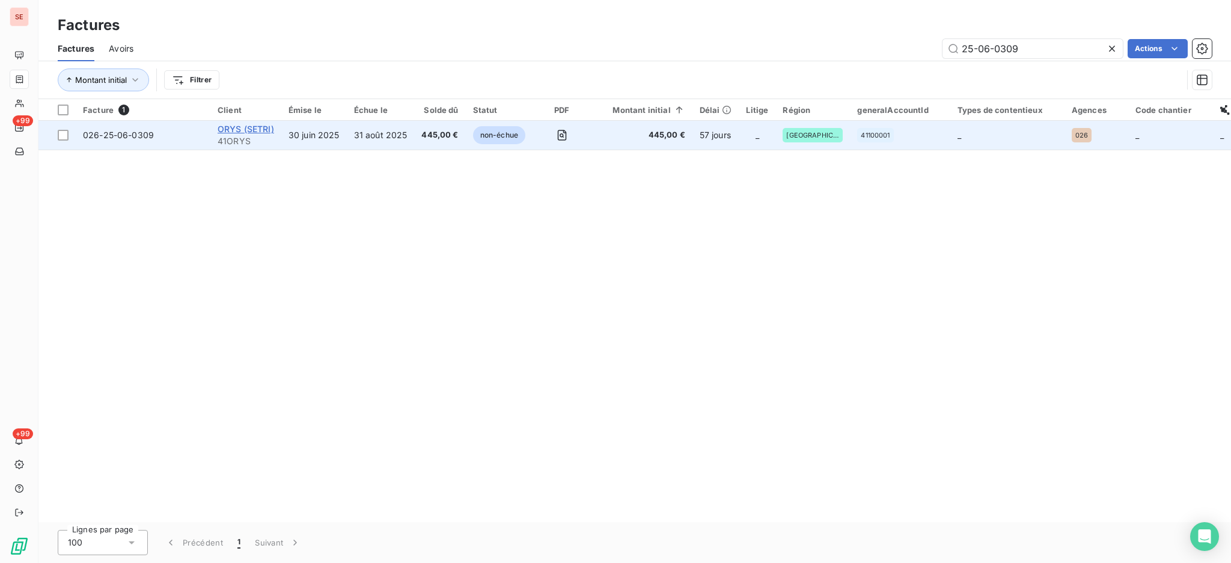
click at [260, 130] on span "ORYS (SETRI)" at bounding box center [246, 129] width 56 height 10
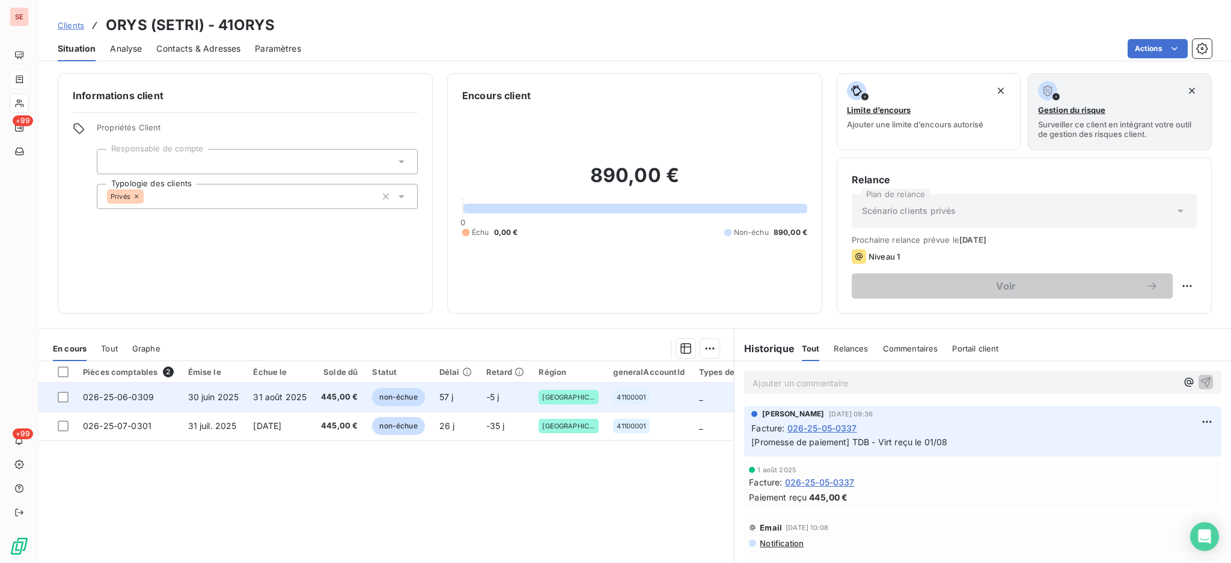
click at [175, 399] on td "026-25-06-0309" at bounding box center [128, 397] width 105 height 29
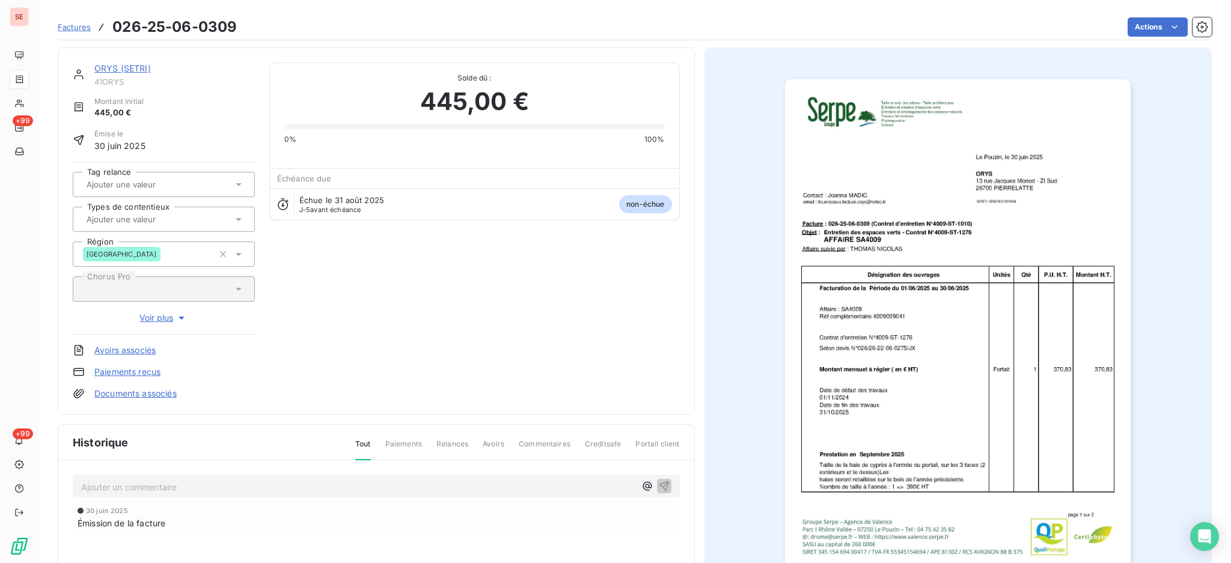
scroll to position [159, 0]
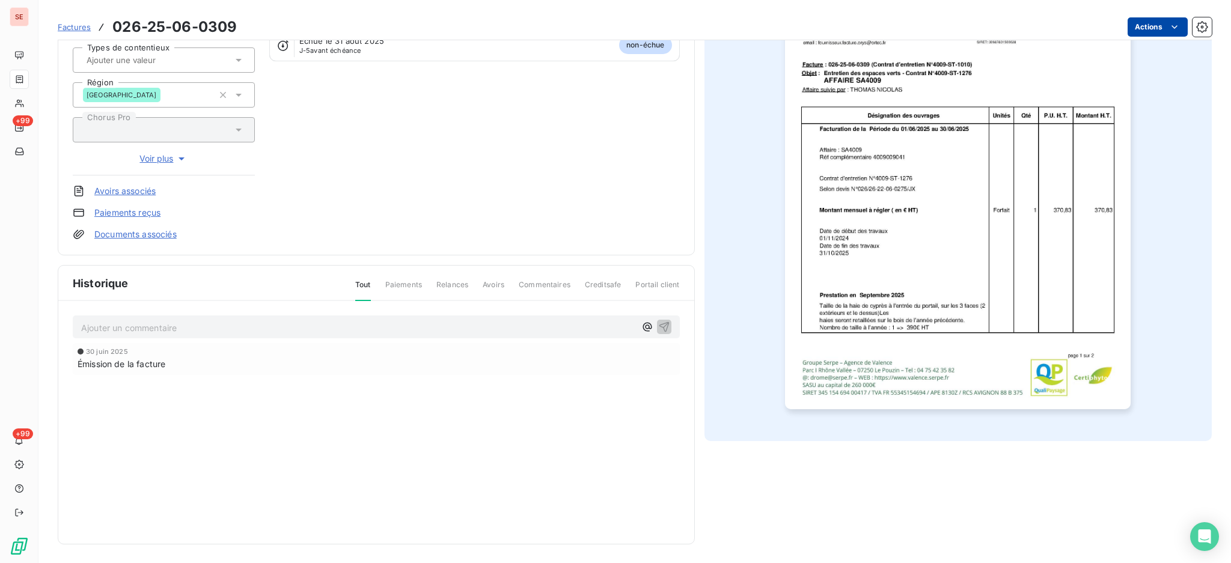
click at [1125, 22] on html "SE +99 +99 Factures 026-25-06-0309 Actions ORYS (SETRI) 41ORYS Montant initial …" at bounding box center [615, 281] width 1231 height 563
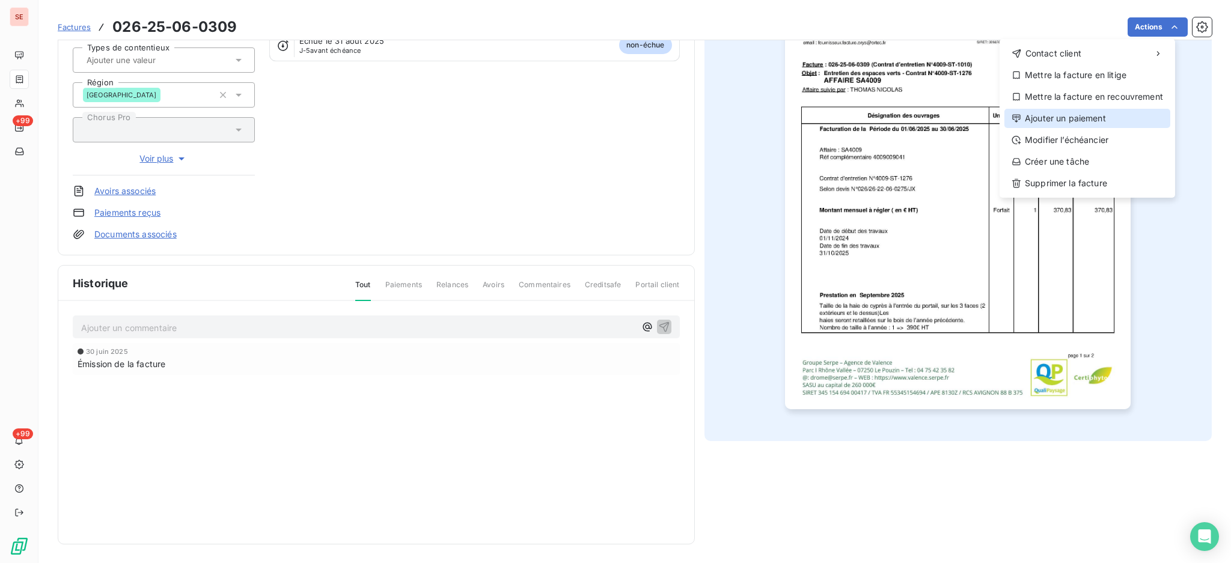
click at [1101, 110] on div "Ajouter un paiement" at bounding box center [1087, 118] width 166 height 19
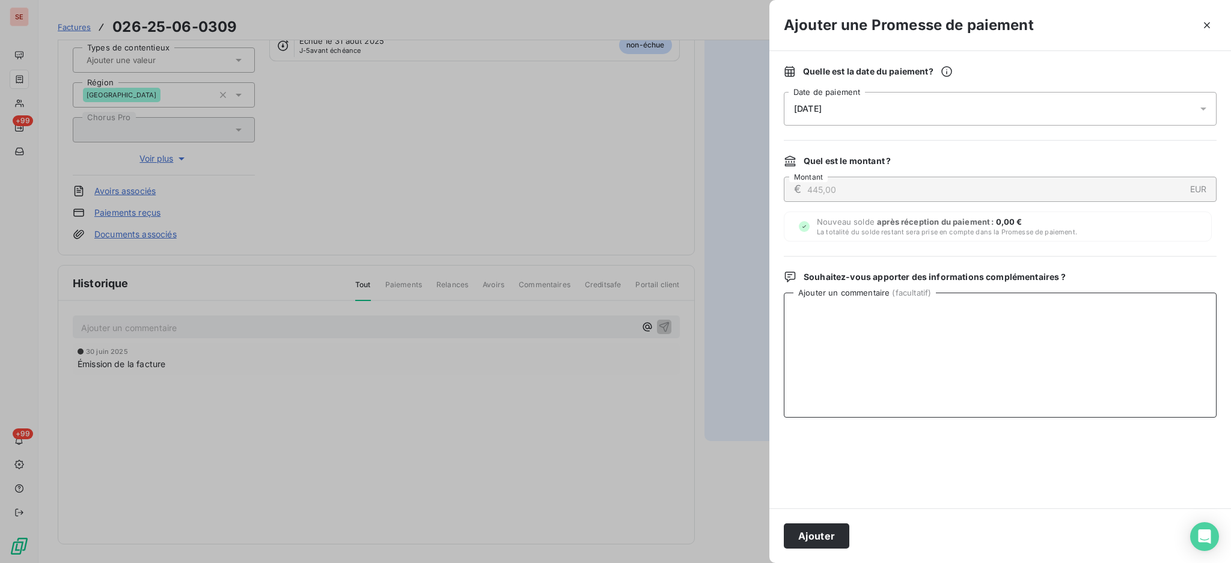
click at [947, 328] on textarea "Ajouter un commentaire ( facultatif )" at bounding box center [1000, 355] width 433 height 125
paste textarea "AVIS DE VIRT reçu"
type textarea "AVIS DE VIRT reçu"
click at [1204, 109] on icon at bounding box center [1203, 109] width 12 height 12
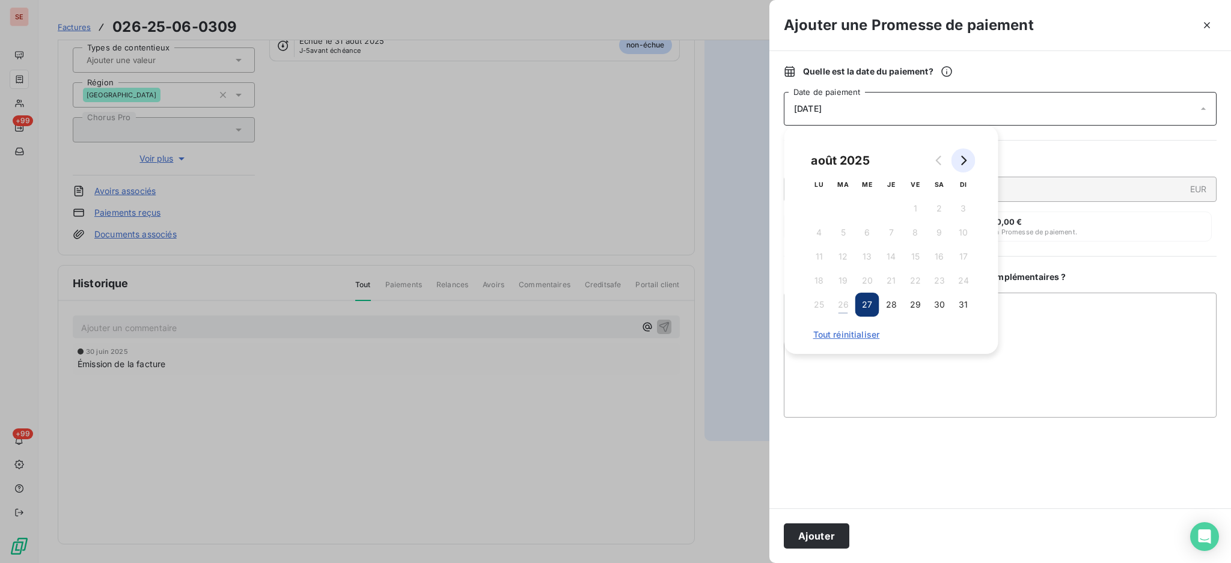
click at [963, 162] on icon "Go to next month" at bounding box center [963, 161] width 5 height 10
click at [839, 207] on button "2" at bounding box center [843, 208] width 24 height 24
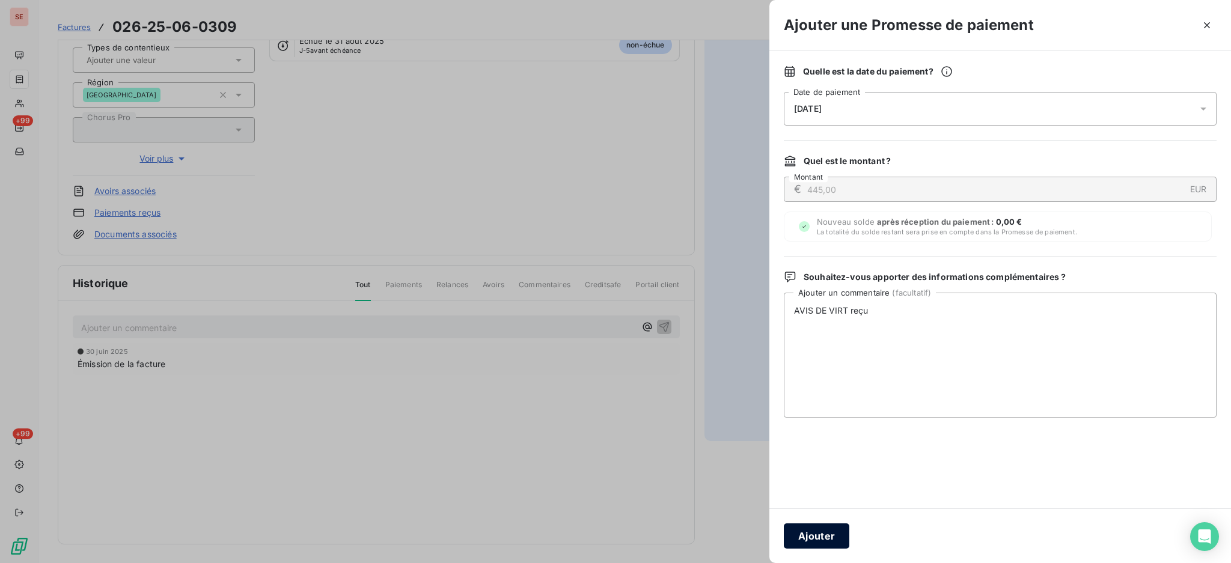
click at [812, 535] on button "Ajouter" at bounding box center [816, 535] width 65 height 25
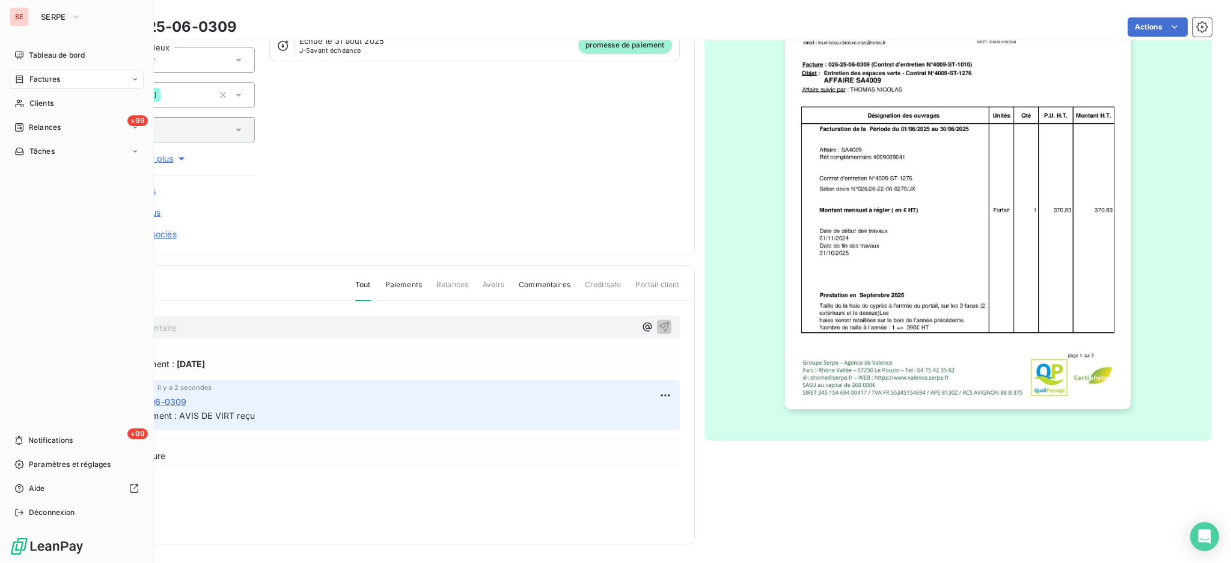
drag, startPoint x: 49, startPoint y: 81, endPoint x: 133, endPoint y: 79, distance: 84.1
click at [49, 81] on span "Factures" at bounding box center [44, 79] width 31 height 11
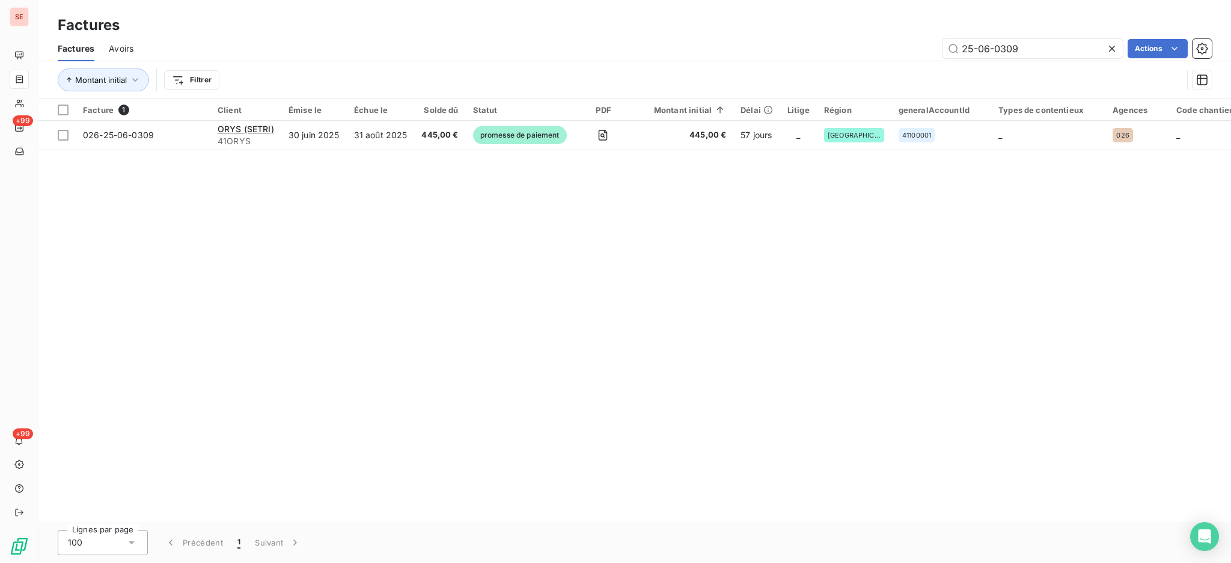
drag, startPoint x: 1031, startPoint y: 52, endPoint x: 923, endPoint y: 58, distance: 107.7
click at [923, 58] on div "Factures Avoirs 25-06-0309 Actions" at bounding box center [634, 48] width 1192 height 25
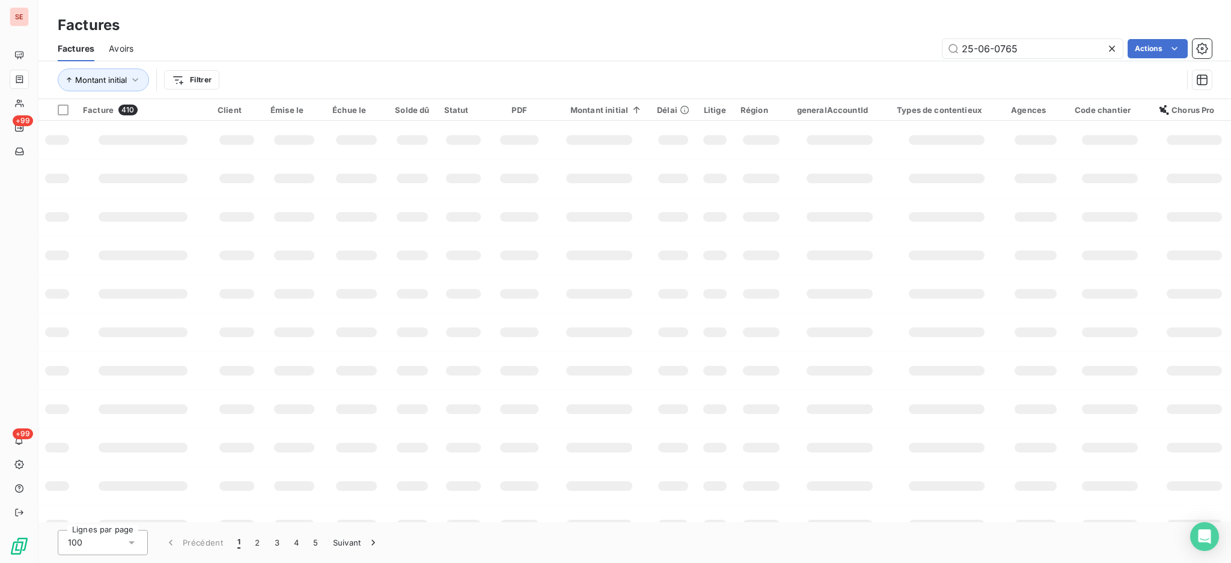
type input "25-06-0765"
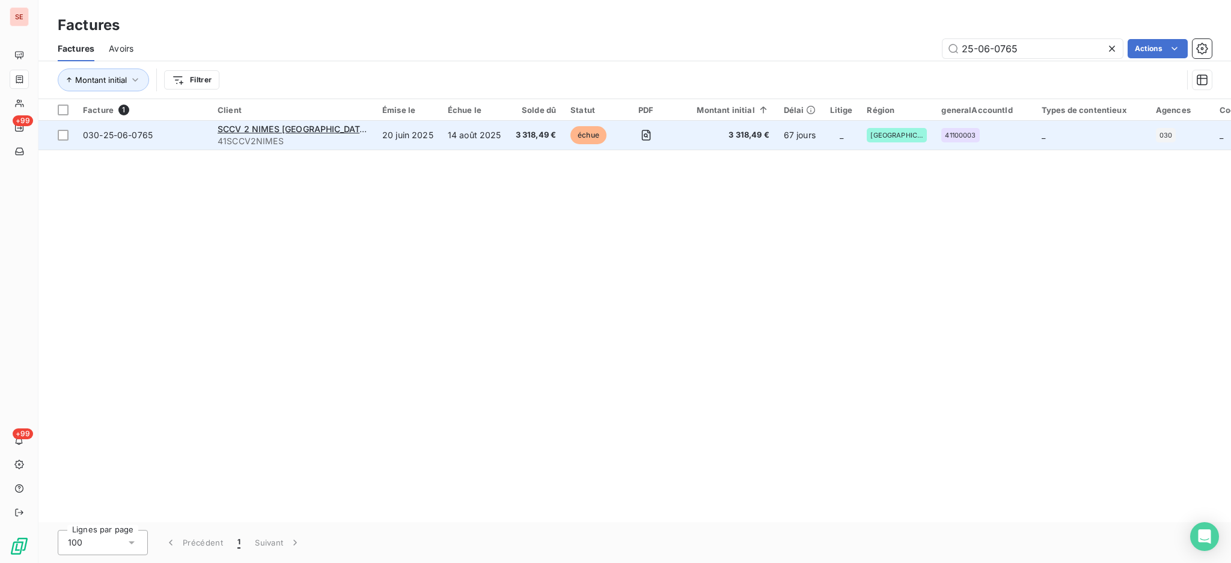
click at [314, 135] on span "41SCCV2NIMES" at bounding box center [293, 141] width 150 height 12
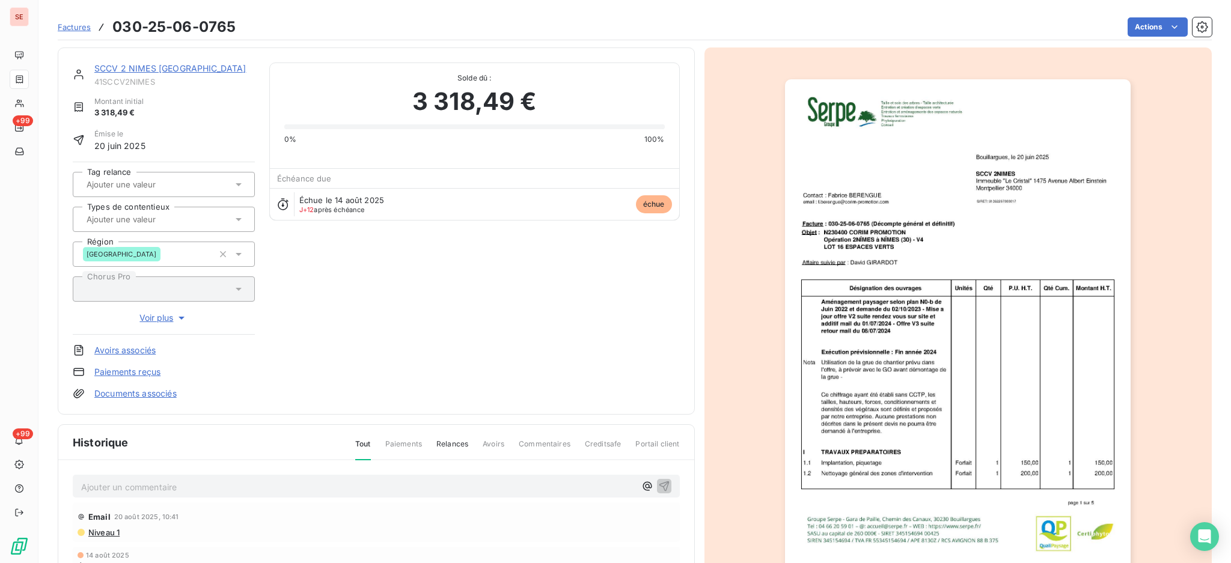
scroll to position [159, 0]
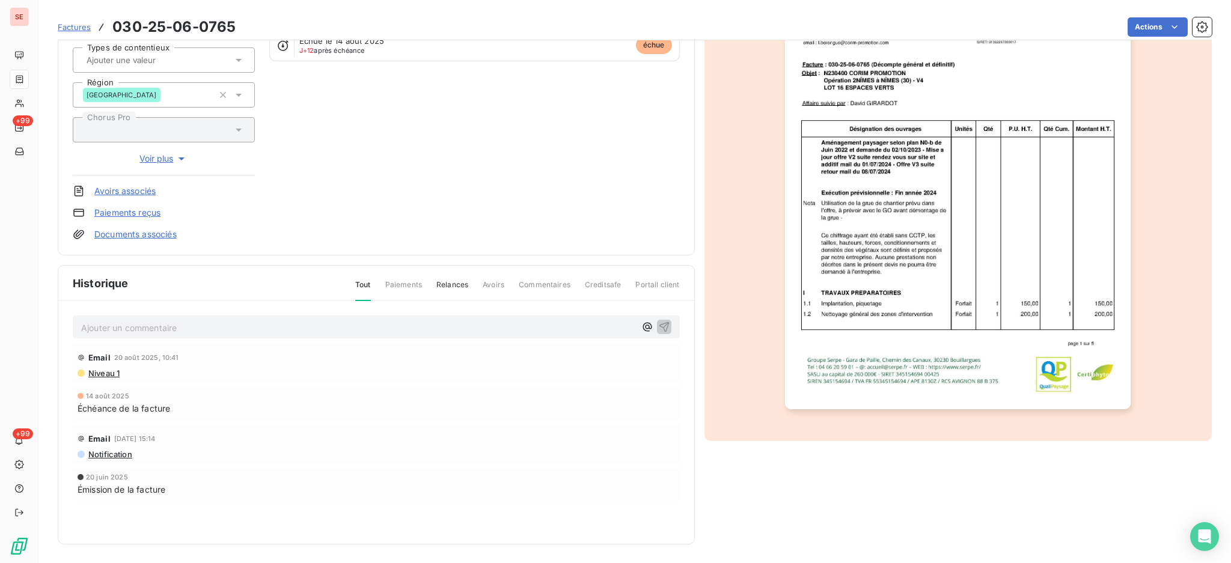
click at [380, 330] on p "Ajouter un commentaire ﻿" at bounding box center [358, 327] width 554 height 15
click at [176, 327] on p "25/08 rép de" at bounding box center [358, 327] width 554 height 14
click at [386, 334] on p "25/08 rép de Fabrice BERENGUE <f.berengue@corim-promotion.com>" at bounding box center [358, 327] width 554 height 14
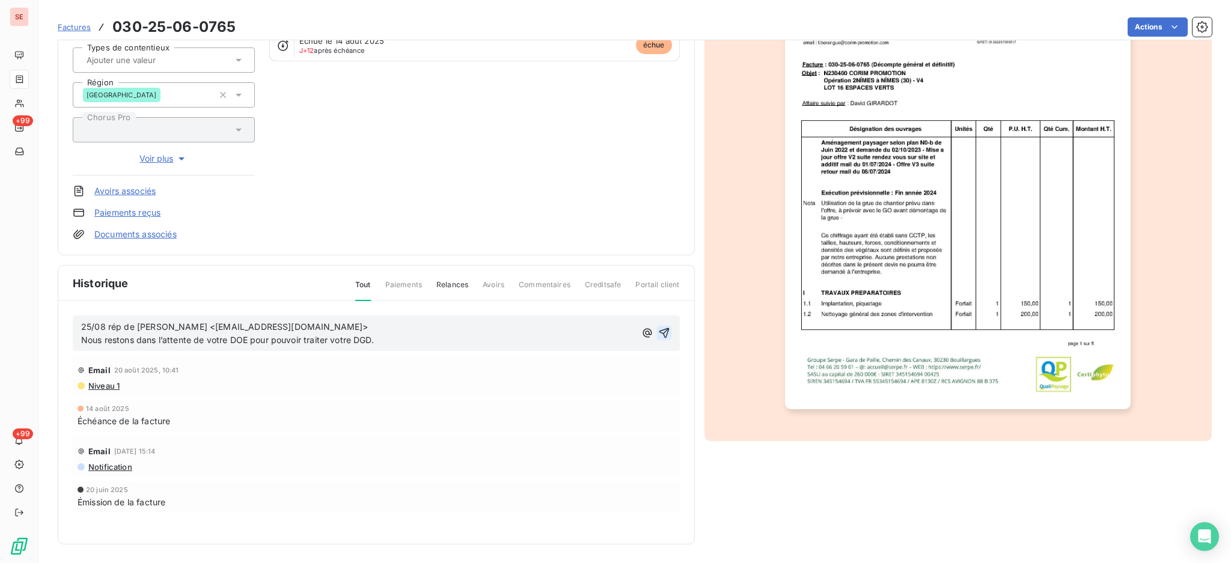
click at [659, 330] on icon "button" at bounding box center [664, 333] width 10 height 10
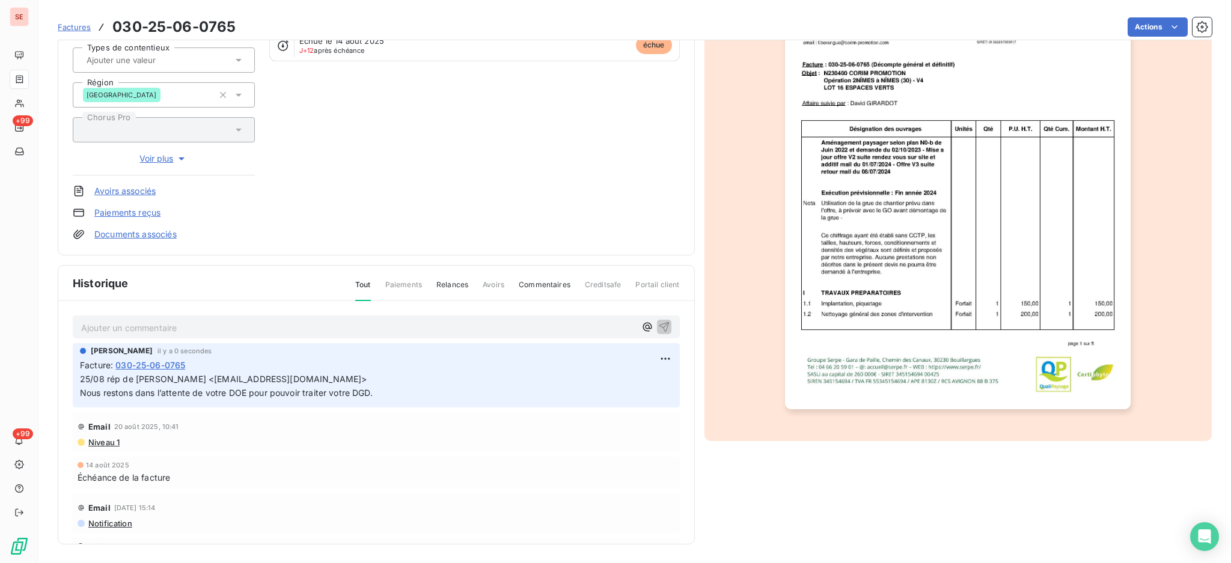
scroll to position [0, 0]
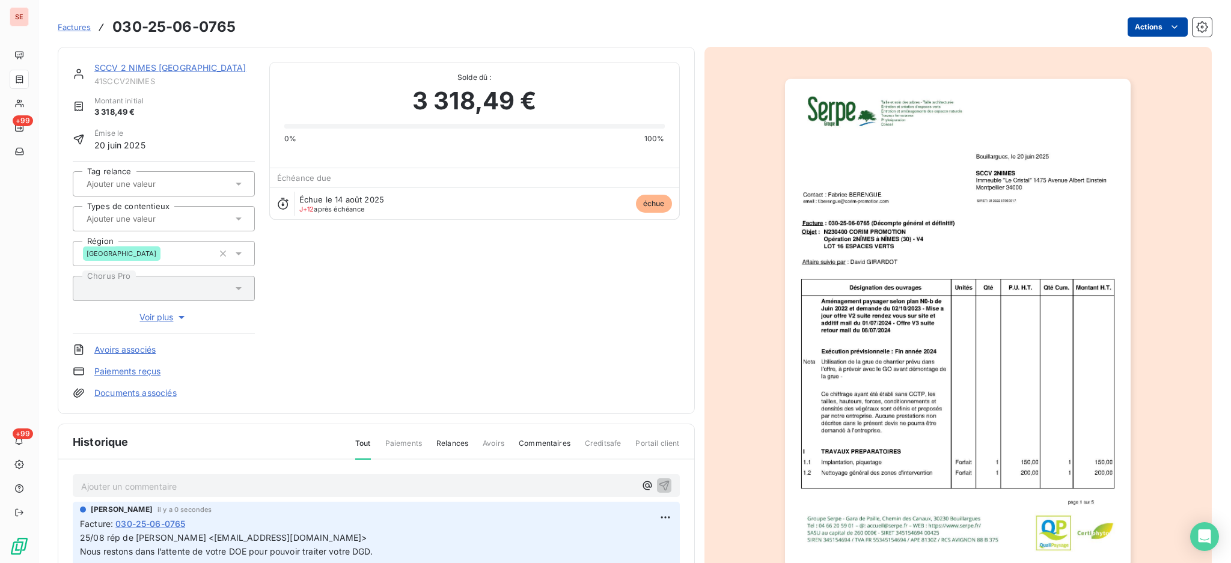
click at [1135, 29] on html "SE +99 +99 Factures 030-25-06-0765 Actions SCCV 2 NIMES MONTPELLIER 41SCCV2NIME…" at bounding box center [615, 281] width 1231 height 563
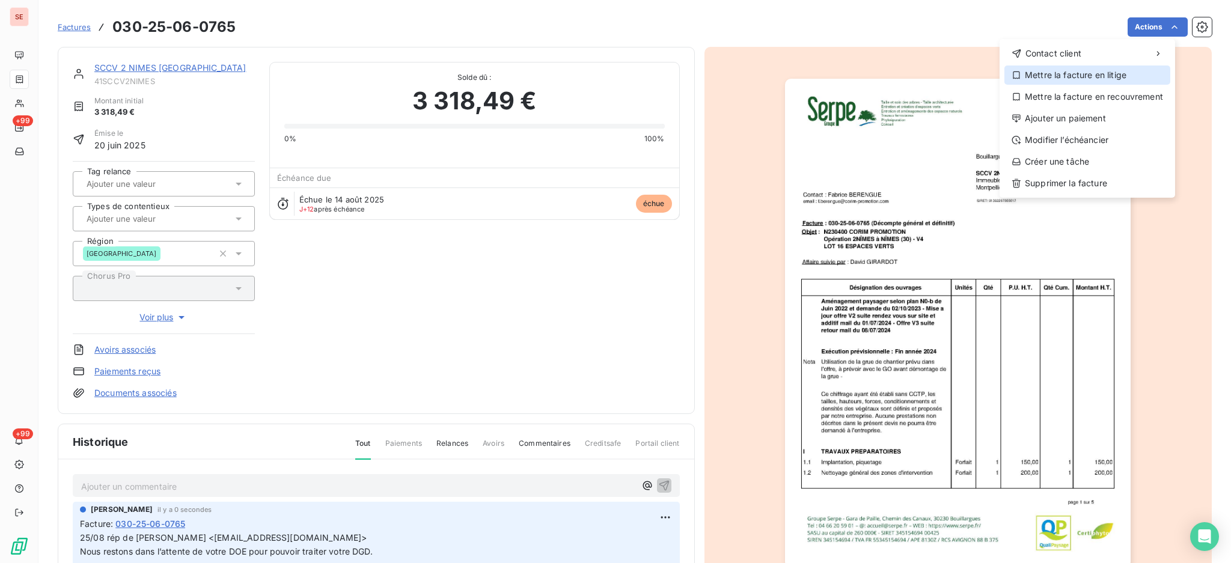
click at [1100, 73] on div "Mettre la facture en litige" at bounding box center [1087, 74] width 166 height 19
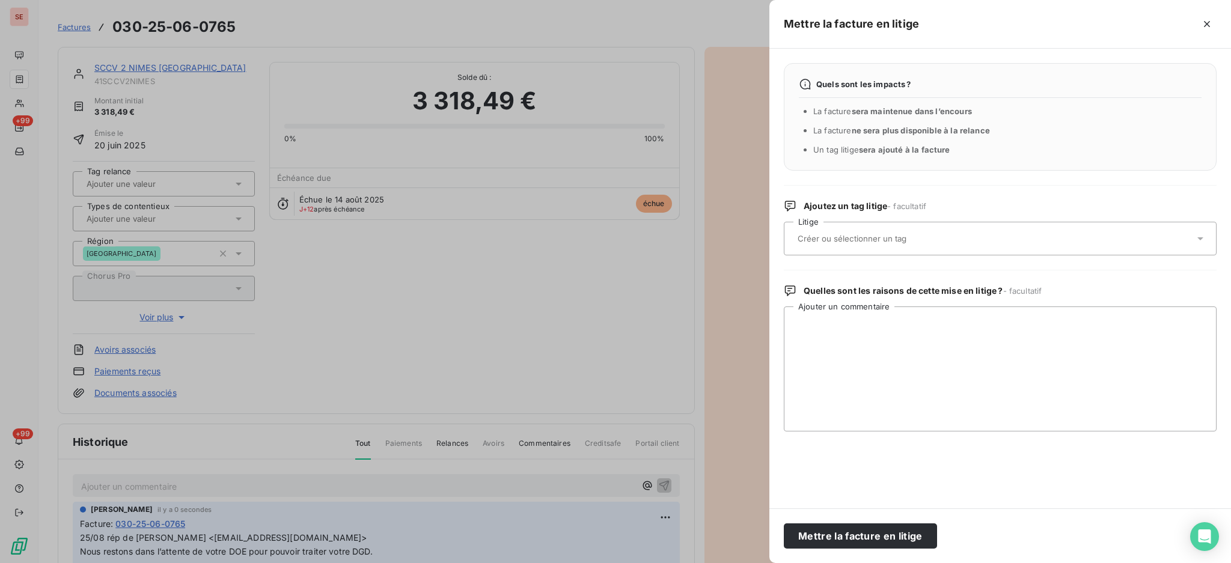
drag, startPoint x: 1204, startPoint y: 243, endPoint x: 1135, endPoint y: 243, distance: 68.5
click at [1204, 243] on icon at bounding box center [1200, 239] width 12 height 12
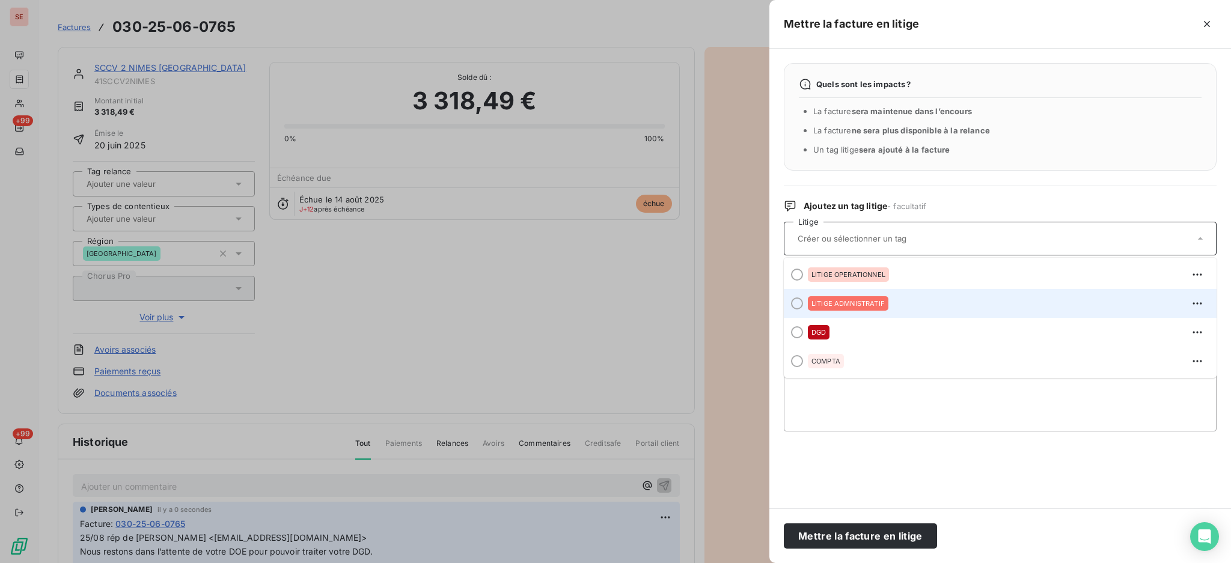
click at [888, 300] on div "LITIGE ADMNISTRATIF" at bounding box center [1007, 303] width 399 height 19
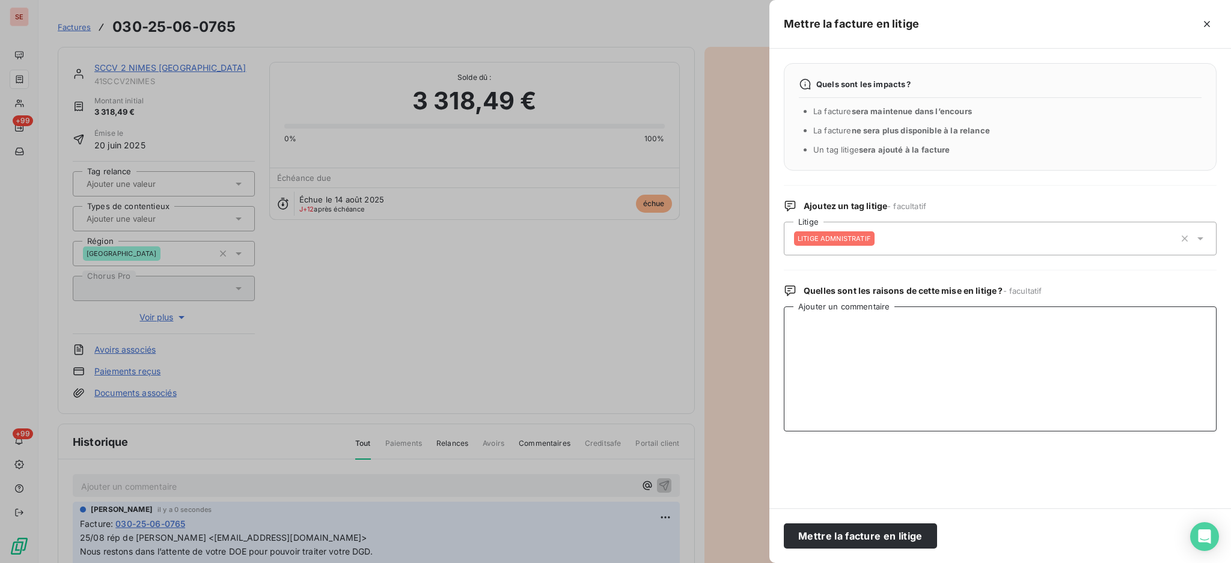
click at [889, 323] on textarea "Ajouter un commentaire" at bounding box center [1000, 368] width 433 height 125
type textarea "En attente DO"
click at [848, 523] on button "Mettre la facture en litige" at bounding box center [860, 535] width 153 height 25
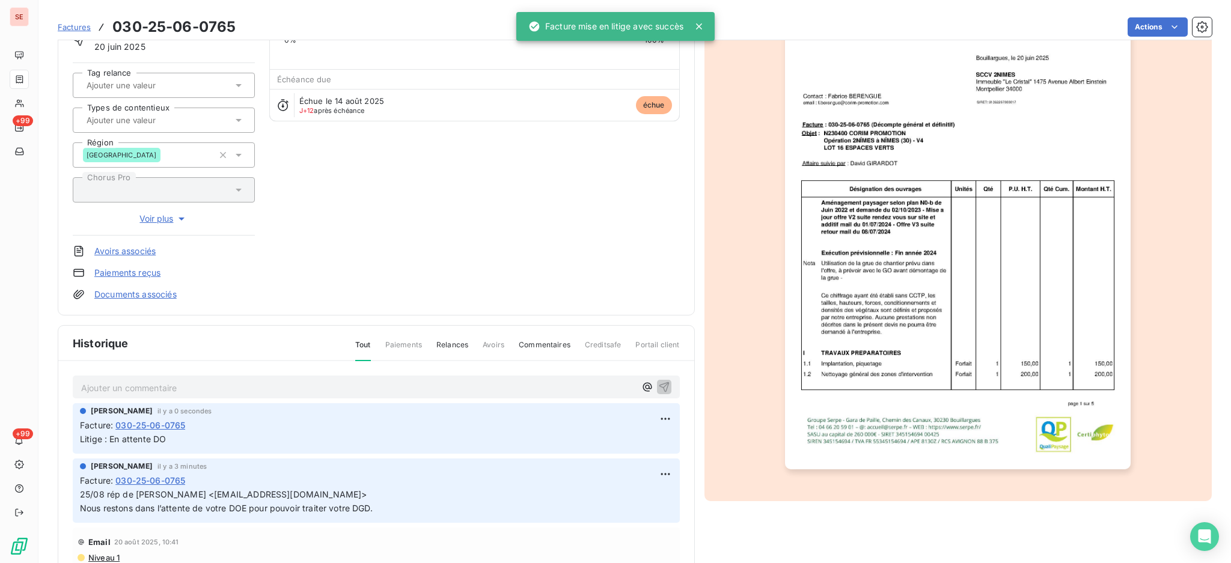
scroll to position [159, 0]
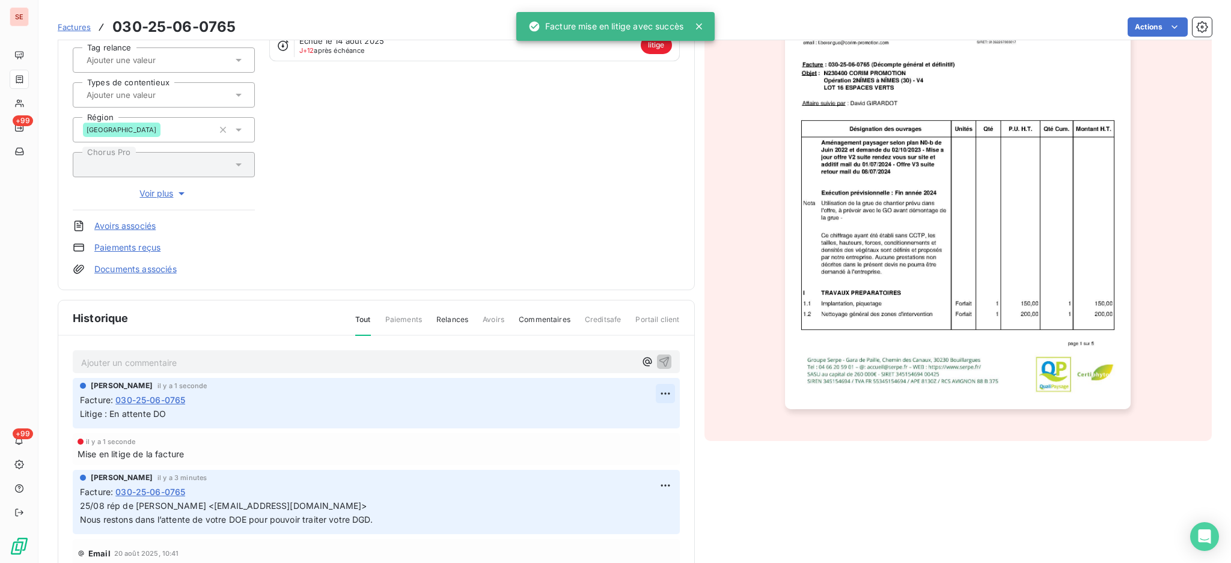
click at [645, 391] on html "SE +99 +99 Factures 030-25-06-0765 Actions SCCV 2 NIMES MONTPELLIER 41SCCV2NIME…" at bounding box center [615, 281] width 1231 height 563
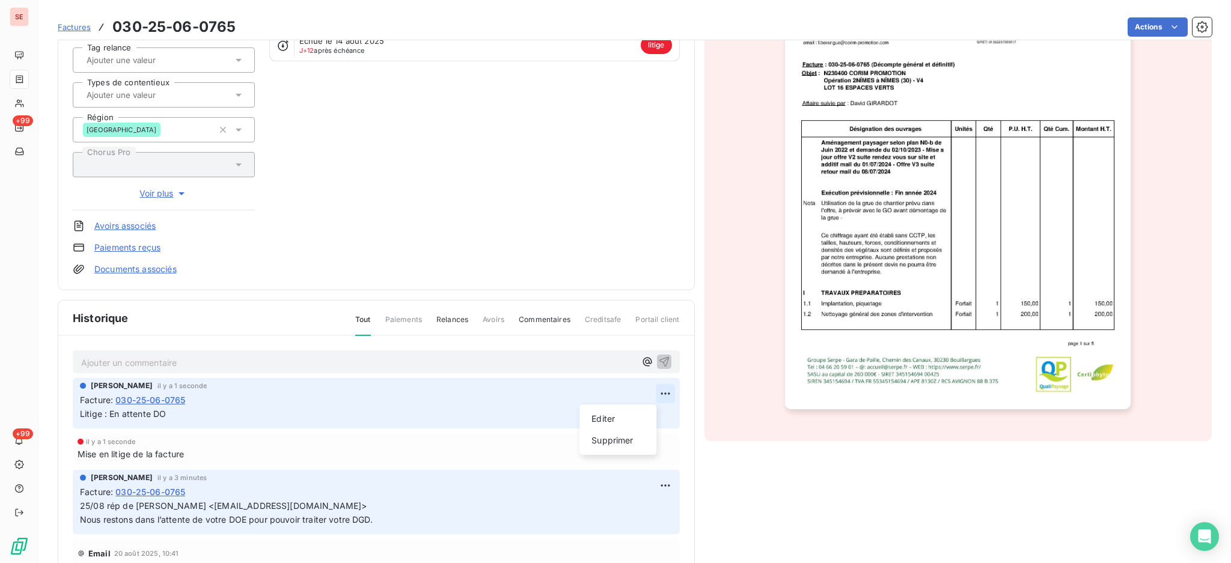
click at [645, 391] on html "SE +99 +99 Factures 030-25-06-0765 Actions SCCV 2 NIMES MONTPELLIER 41SCCV2NIME…" at bounding box center [615, 281] width 1231 height 563
click at [641, 479] on html "SE +99 +99 Factures 030-25-06-0765 Actions SCCV 2 NIMES MONTPELLIER 41SCCV2NIME…" at bounding box center [615, 281] width 1231 height 563
click at [635, 506] on div "Editer" at bounding box center [617, 510] width 67 height 19
drag, startPoint x: 412, startPoint y: 522, endPoint x: 73, endPoint y: 506, distance: 338.7
click at [73, 506] on div "Agnès Dubuc il y a 3 minutes Facture : 030-25-06-0765 25/08 rép de Fabrice BERE…" at bounding box center [376, 502] width 607 height 64
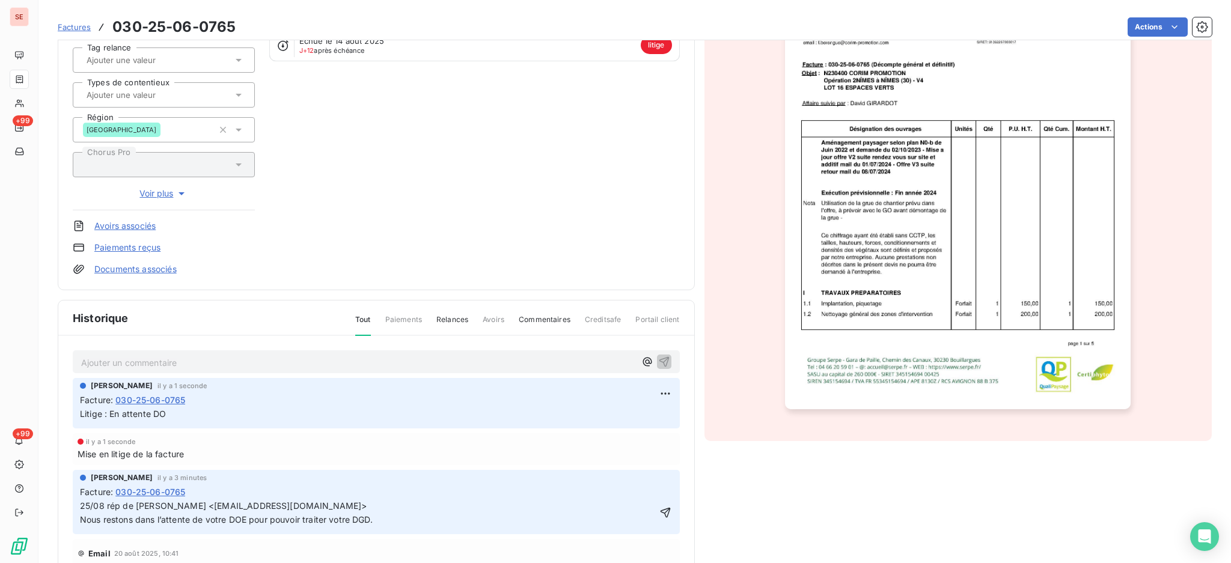
click at [73, 506] on div "Agnès Dubuc il y a 3 minutes Facture : 030-25-06-0765 25/08 rép de Fabrice BERE…" at bounding box center [376, 502] width 607 height 64
click at [648, 390] on html "SE +99 +99 Factures 030-25-06-0765 Actions SCCV 2 NIMES MONTPELLIER 41SCCV2NIME…" at bounding box center [615, 281] width 1231 height 563
click at [623, 423] on div "Editer" at bounding box center [617, 418] width 67 height 19
drag, startPoint x: 206, startPoint y: 415, endPoint x: 111, endPoint y: 418, distance: 95.0
click at [111, 418] on p "Litige : En attente DO" at bounding box center [368, 414] width 576 height 14
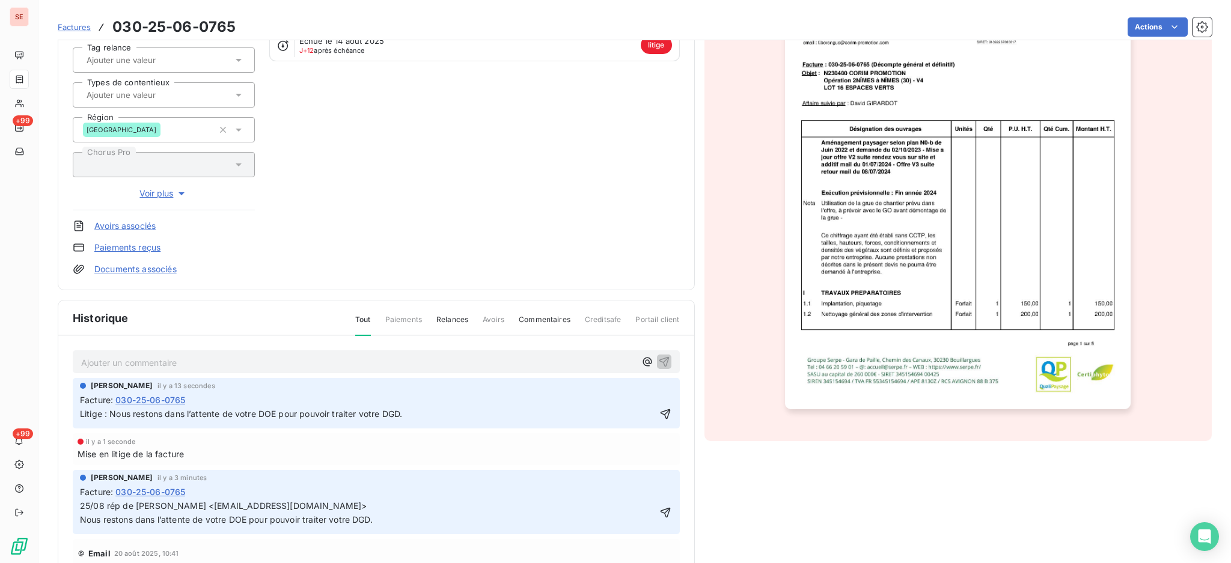
click at [111, 416] on span "Litige : Nous restons dans l’attente de votre DOE pour pouvoir traiter votre DG…" at bounding box center [241, 414] width 322 height 10
copy span "25/08 rép de Fabrice BERENGUE <f.berengue@corim-promotion.com>"
drag, startPoint x: 385, startPoint y: 498, endPoint x: 79, endPoint y: 501, distance: 305.9
click at [80, 501] on p "25/08 rép de Fabrice BERENGUE <f.berengue@corim-promotion.com> Nous restons dan…" at bounding box center [368, 513] width 576 height 28
click at [80, 501] on span "25/08 rép de Fabrice BERENGUE <f.berengue@corim-promotion.com> Nous restons dan…" at bounding box center [226, 513] width 293 height 24
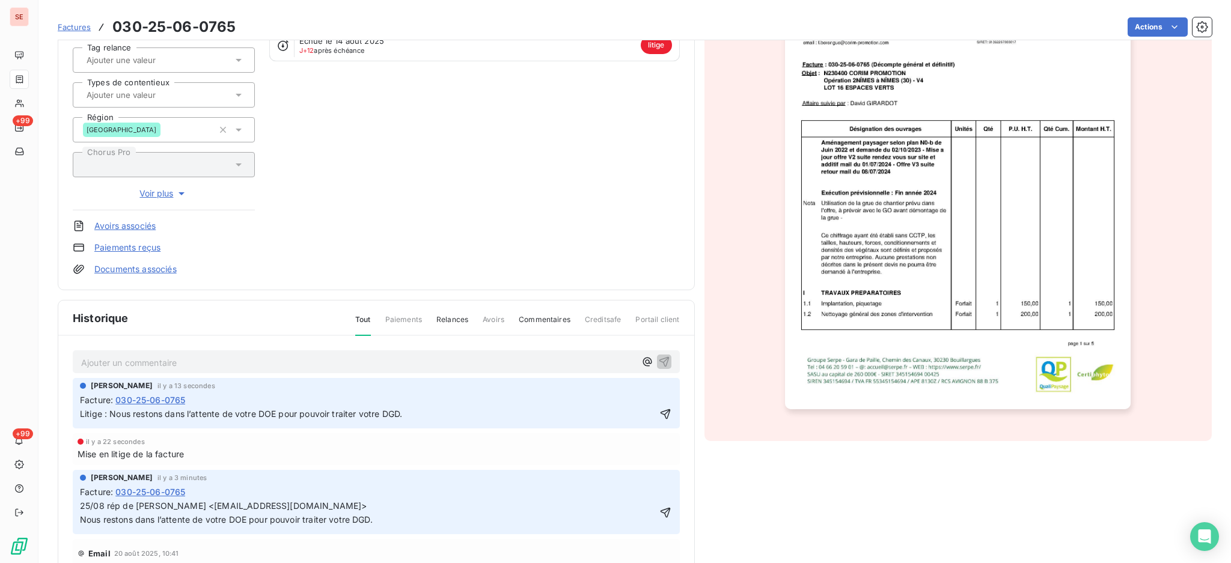
click at [109, 413] on span "Litige : Nous restons dans l’attente de votre DOE pour pouvoir traiter votre DG…" at bounding box center [241, 414] width 322 height 10
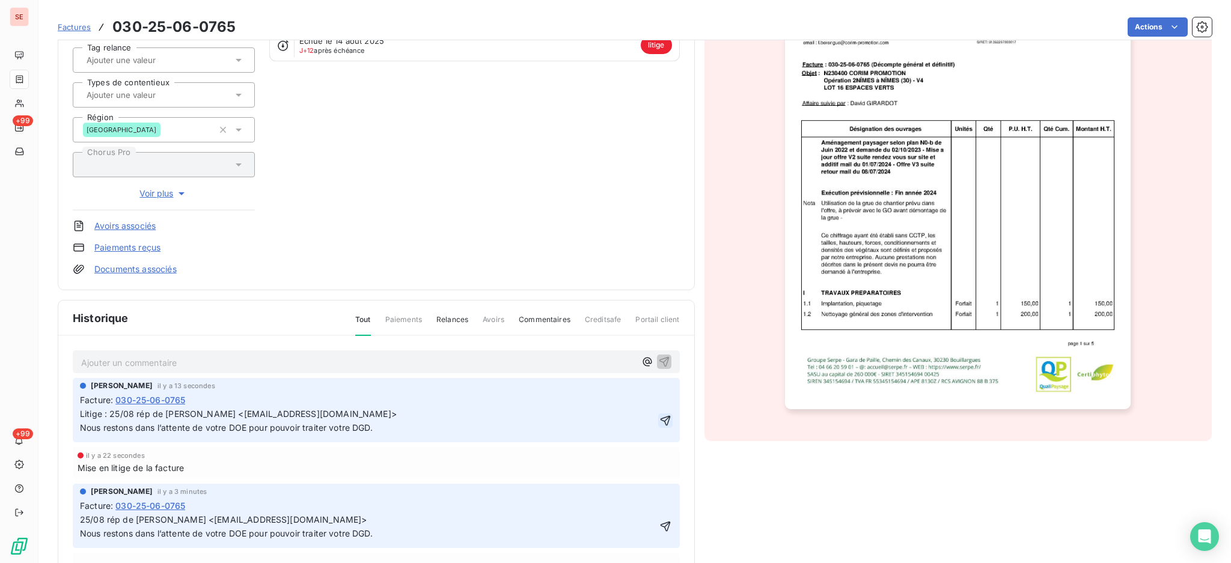
click at [659, 418] on icon "button" at bounding box center [665, 421] width 12 height 12
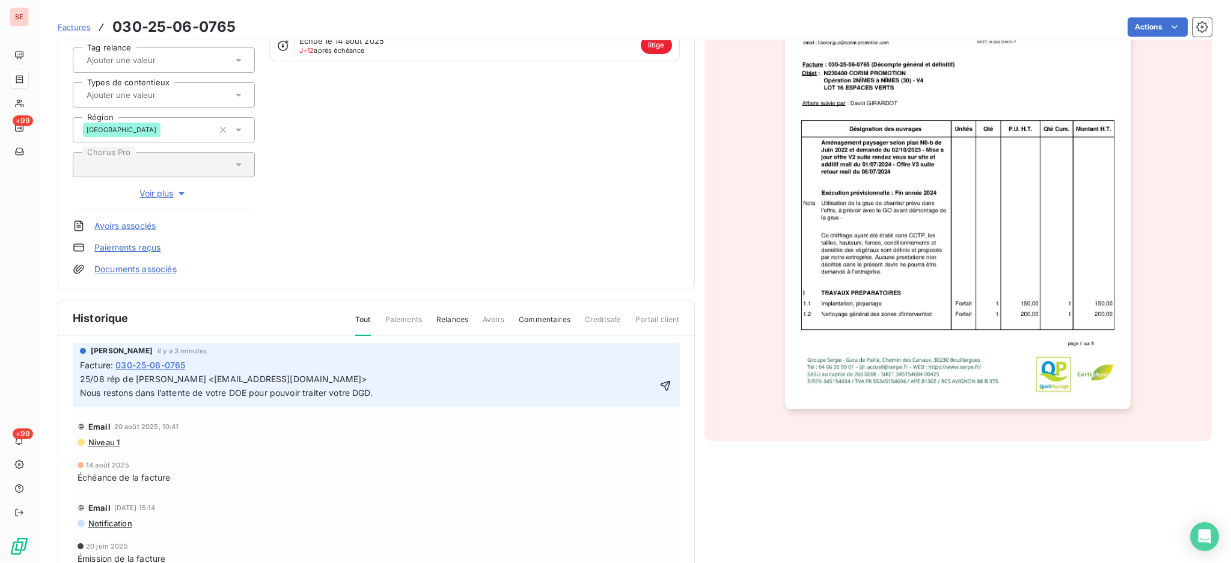
scroll to position [145, 0]
click at [627, 394] on p "25/08 rép de Fabrice BERENGUE <f.berengue@corim-promotion.com> Nous restons dan…" at bounding box center [368, 383] width 576 height 28
click at [659, 379] on icon "button" at bounding box center [665, 382] width 12 height 12
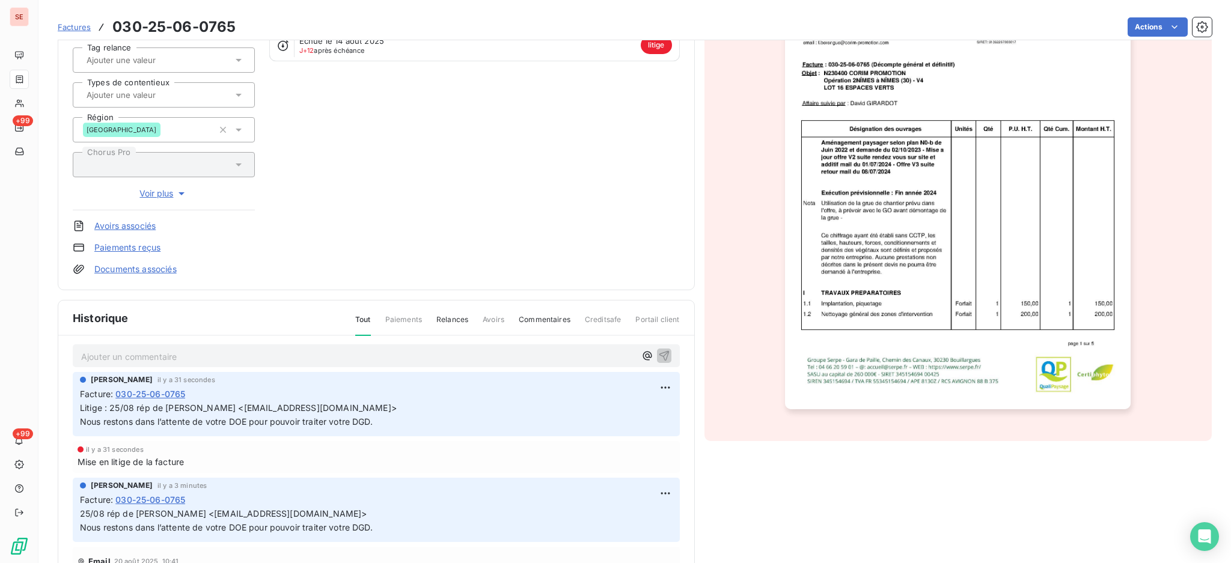
scroll to position [0, 0]
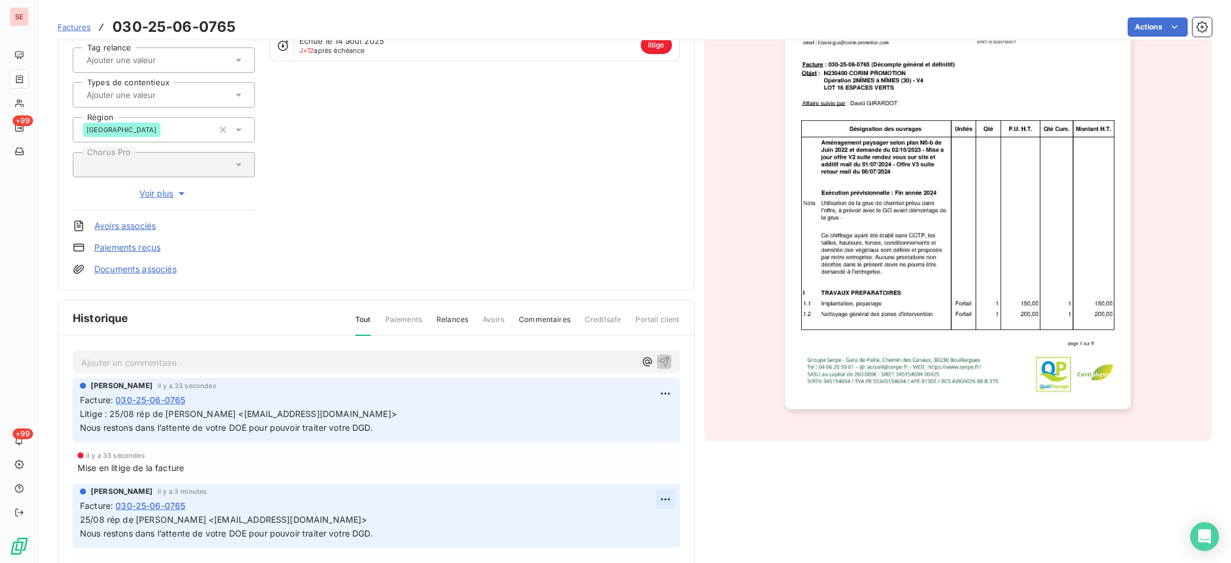
click at [648, 496] on html "SE +99 +99 Factures 030-25-06-0765 Actions SCCV 2 NIMES MONTPELLIER 41SCCV2NIME…" at bounding box center [615, 281] width 1231 height 563
click at [617, 549] on div "Supprimer" at bounding box center [617, 546] width 67 height 19
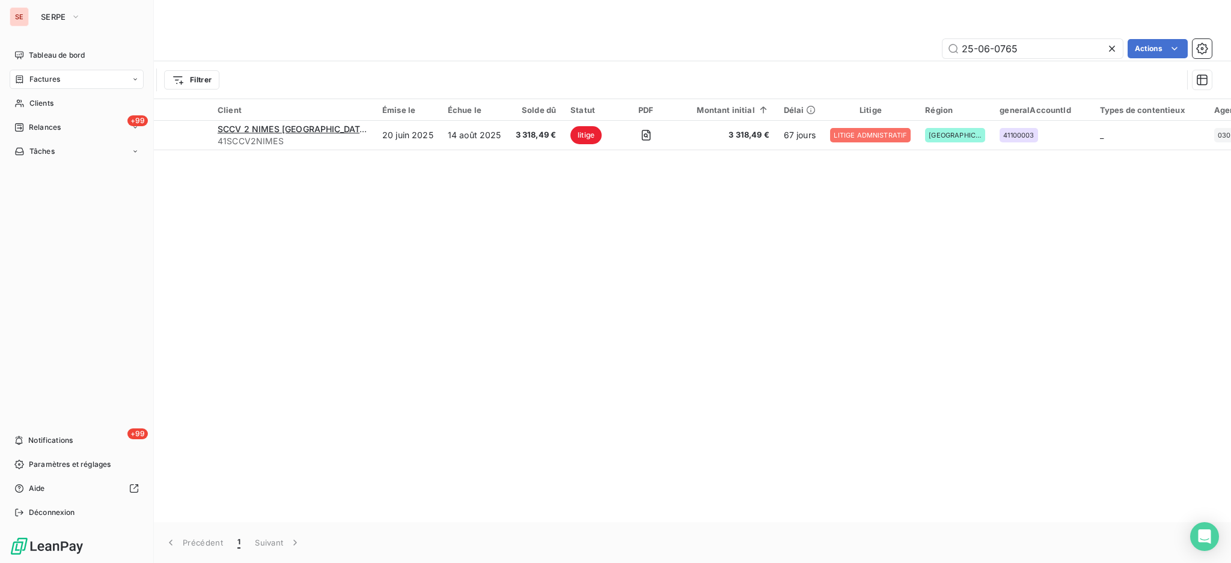
click at [46, 81] on span "Factures" at bounding box center [44, 79] width 31 height 11
click at [35, 105] on span "Clients" at bounding box center [41, 103] width 24 height 11
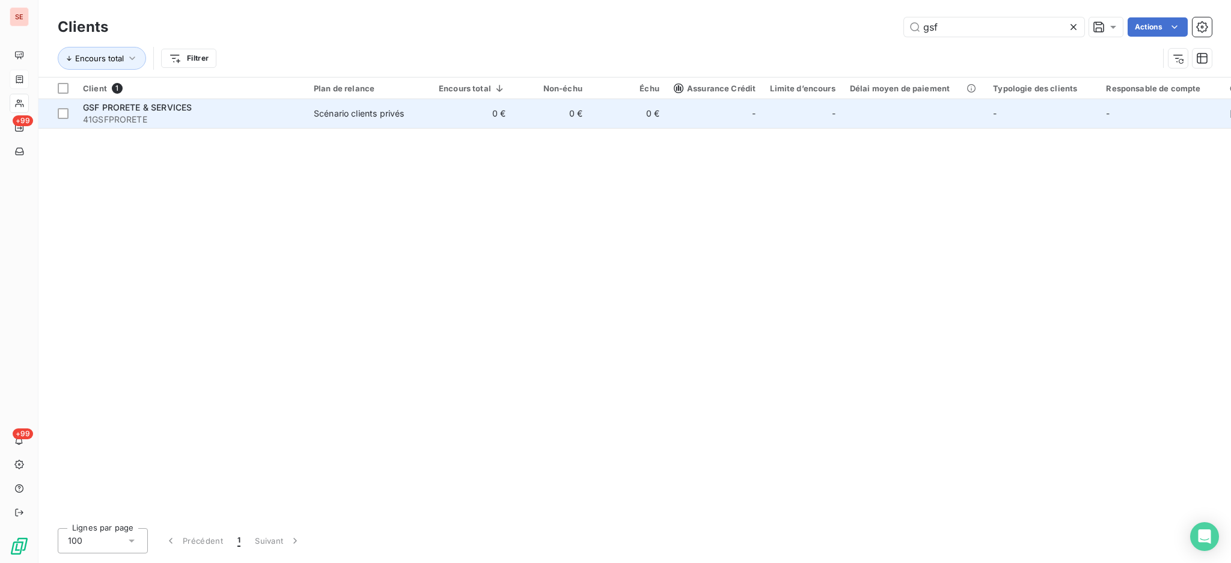
type input "gsf"
click at [186, 114] on span "41GSFPRORETE" at bounding box center [191, 120] width 216 height 12
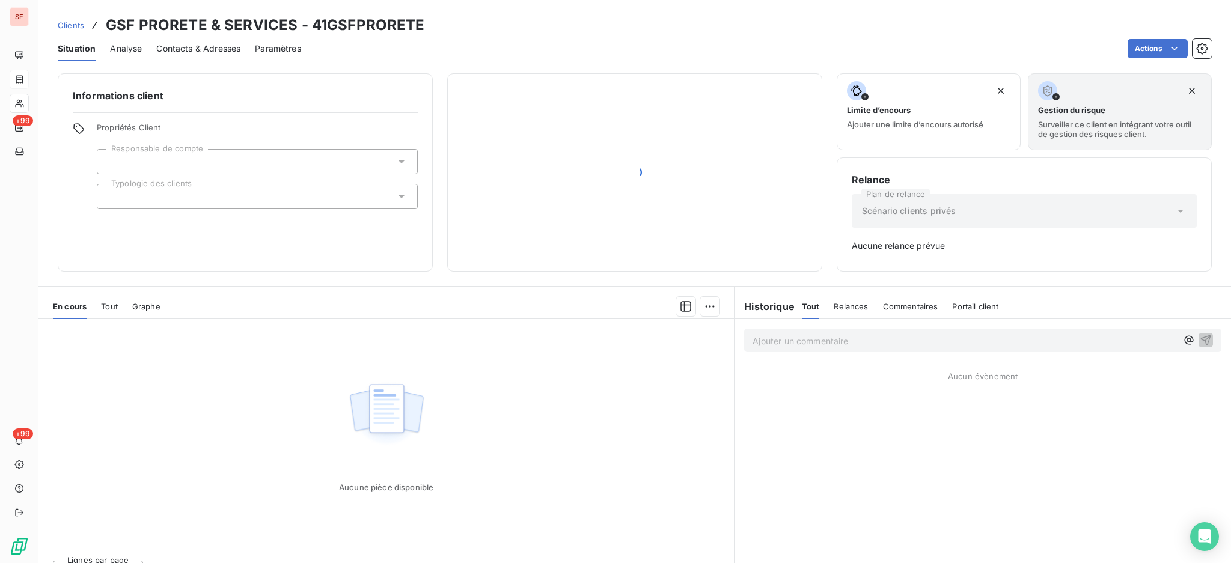
click at [109, 303] on span "Tout" at bounding box center [109, 307] width 17 height 10
click at [58, 310] on span "En cours" at bounding box center [70, 307] width 34 height 10
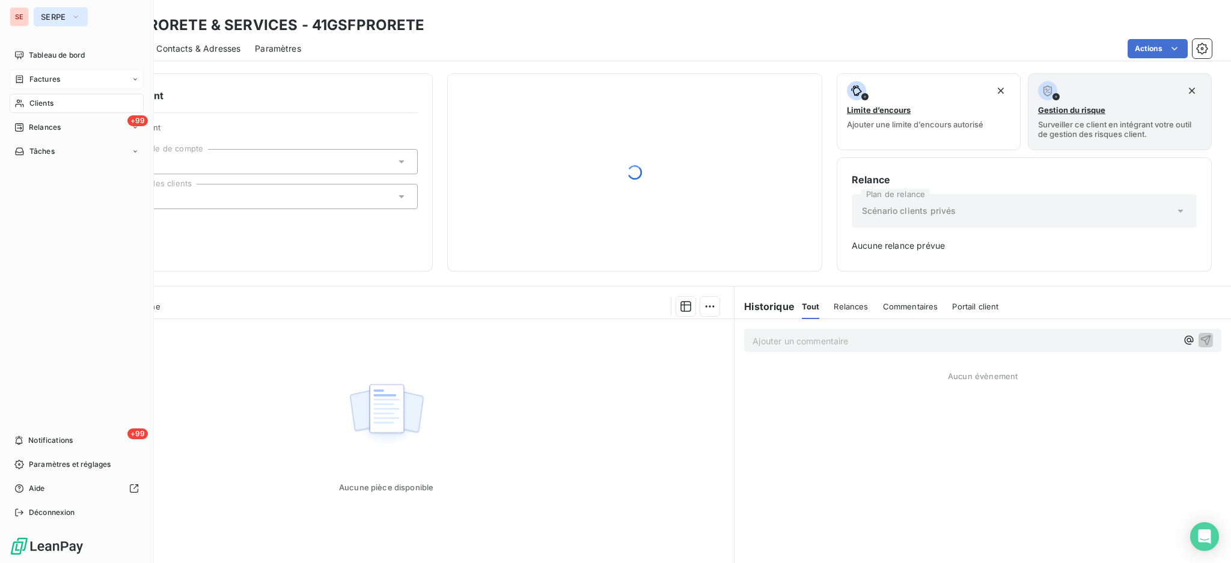
click at [62, 10] on button "SERPE" at bounding box center [61, 16] width 54 height 19
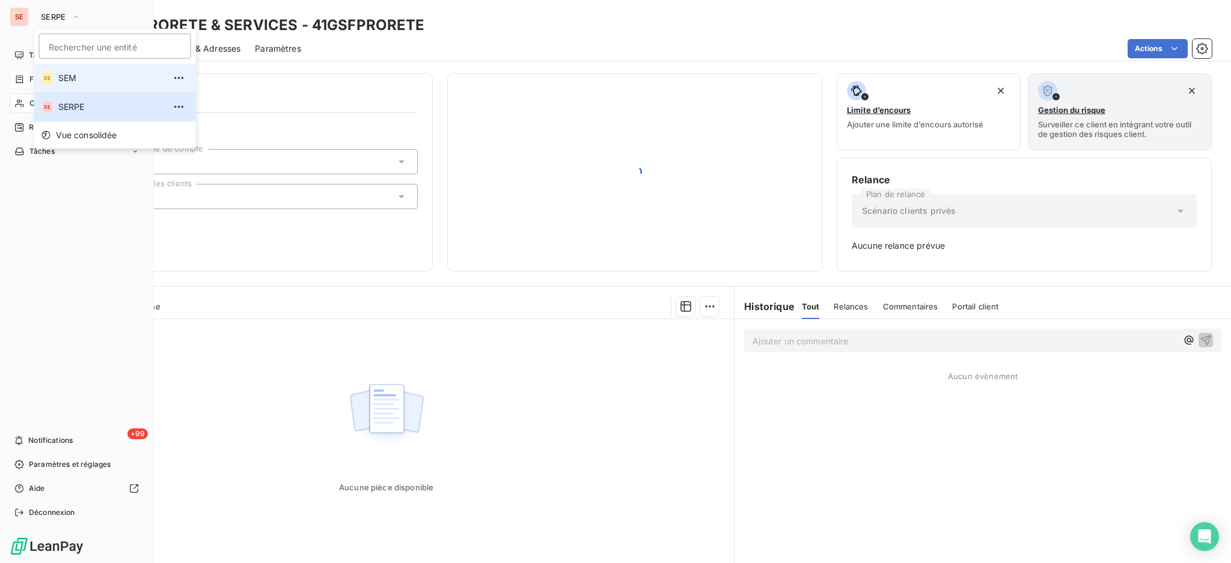
click at [83, 78] on span "SEM" at bounding box center [111, 78] width 106 height 12
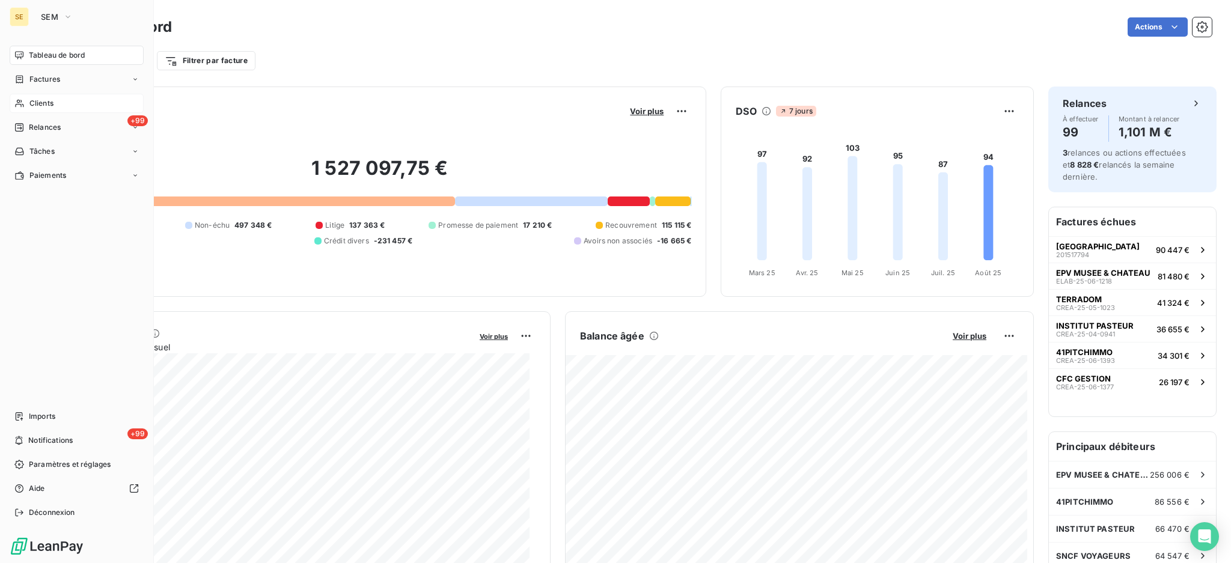
click at [42, 100] on span "Clients" at bounding box center [41, 103] width 24 height 11
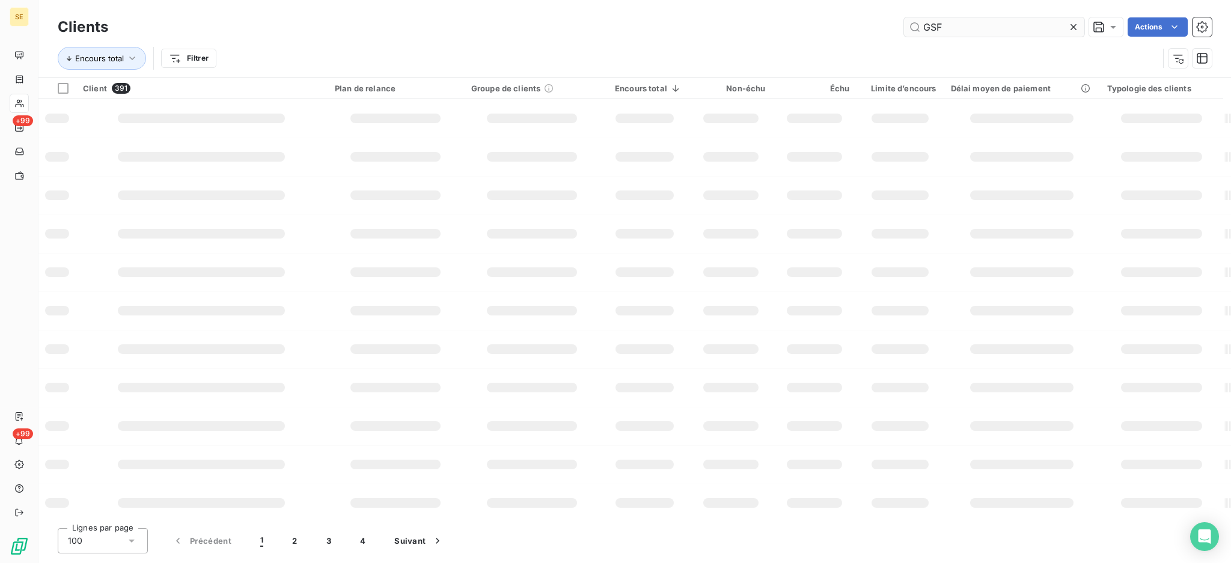
type input "GSF"
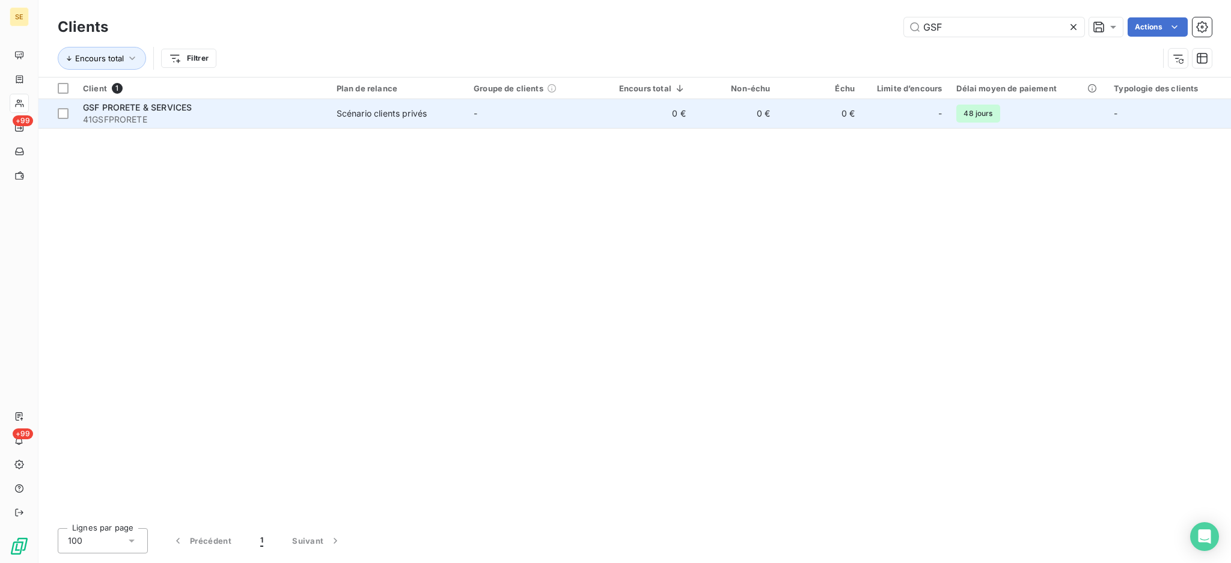
click at [311, 116] on span "41GSFPRORETE" at bounding box center [202, 120] width 239 height 12
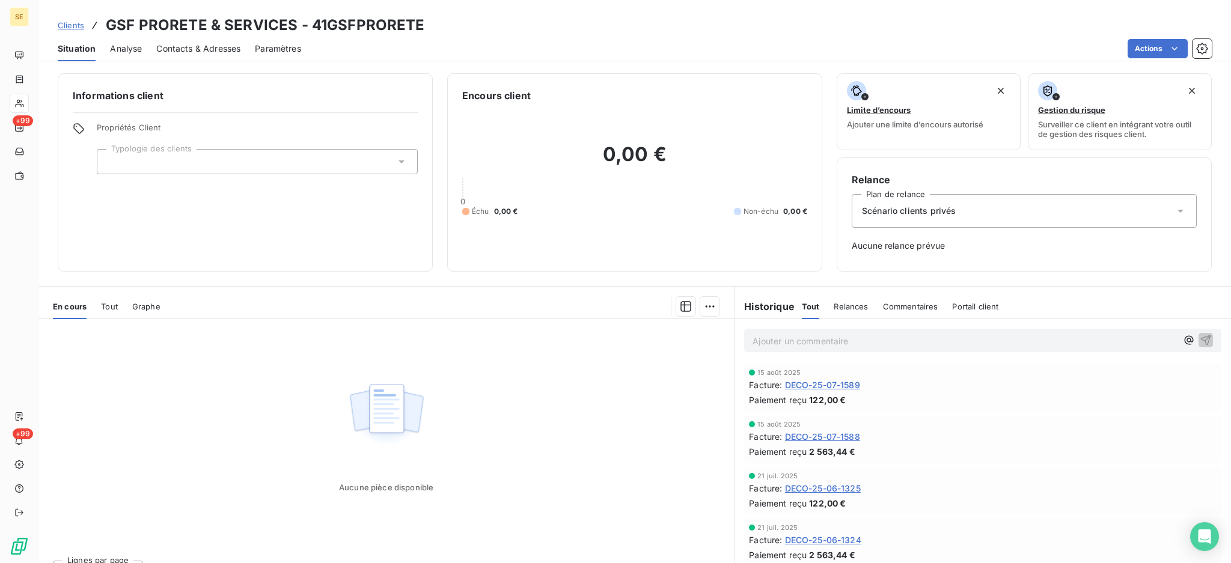
click at [111, 305] on span "Tout" at bounding box center [109, 307] width 17 height 10
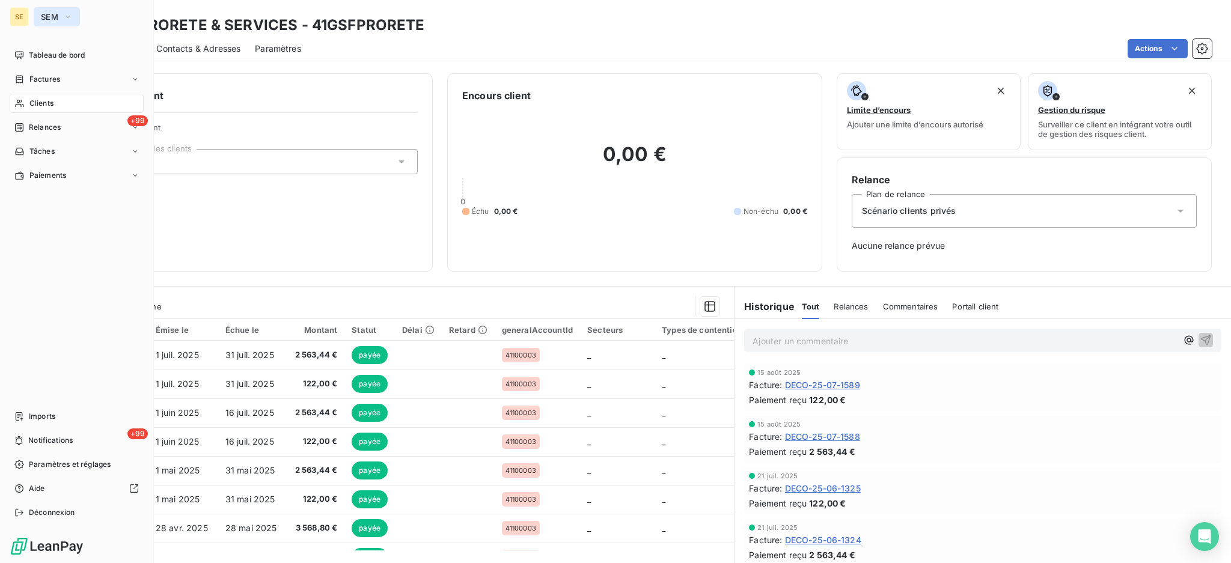
drag, startPoint x: 65, startPoint y: 11, endPoint x: 64, endPoint y: 23, distance: 12.6
click at [65, 11] on icon "button" at bounding box center [68, 17] width 10 height 12
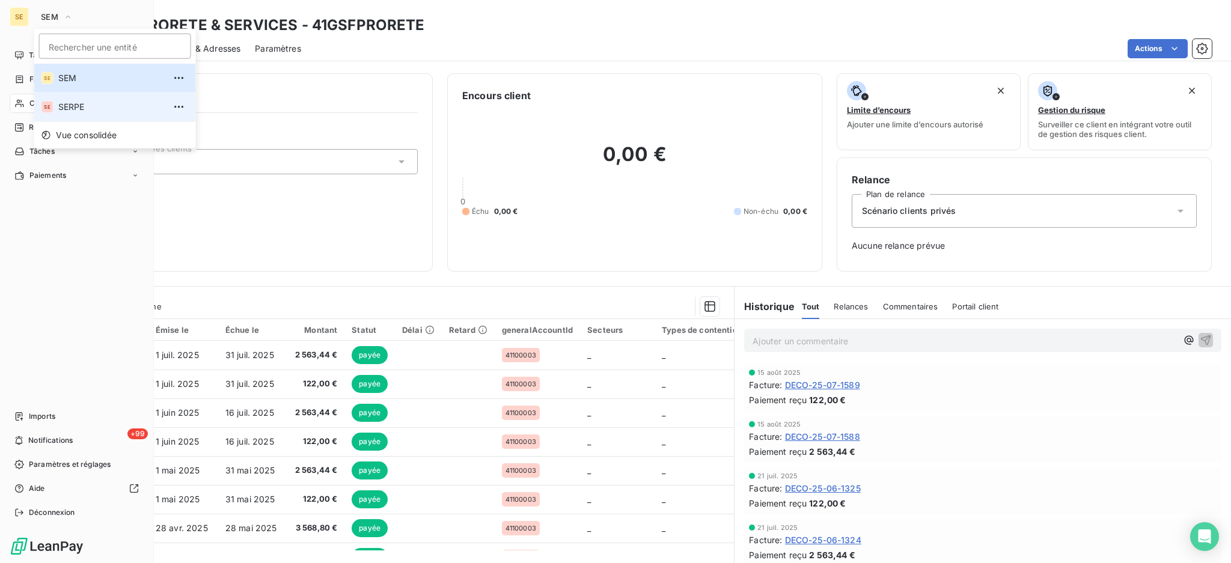
click at [79, 105] on span "SERPE" at bounding box center [111, 107] width 106 height 12
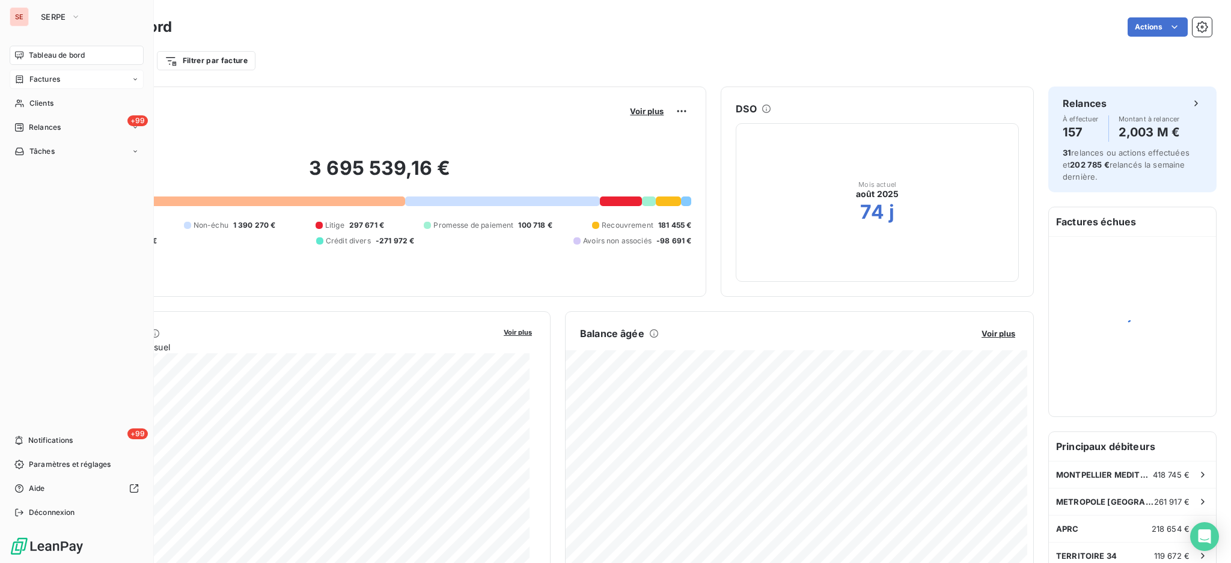
click at [59, 83] on span "Factures" at bounding box center [44, 79] width 31 height 11
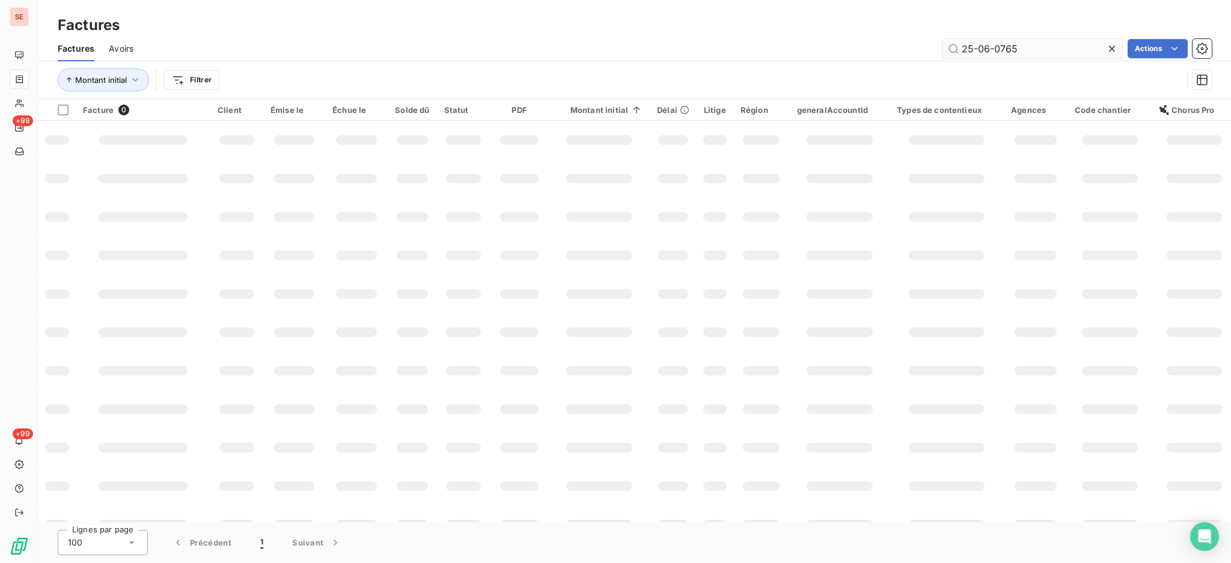
click at [1032, 43] on input "25-06-0765" at bounding box center [1032, 48] width 180 height 19
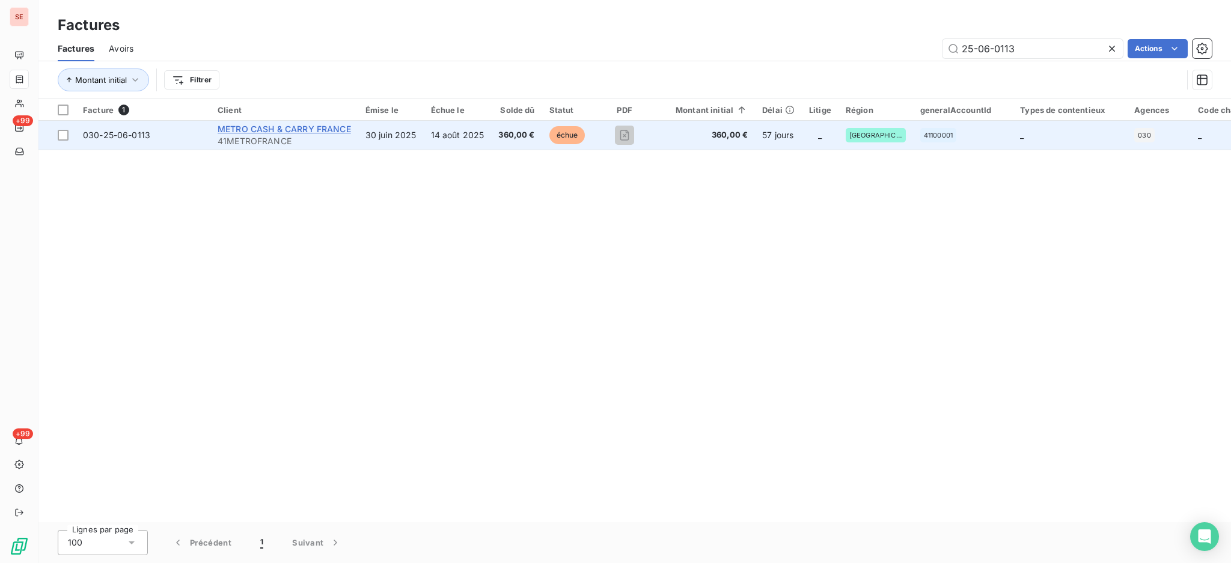
type input "25-06-0113"
click at [295, 128] on span "METRO CASH & CARRY FRANCE" at bounding box center [284, 129] width 133 height 10
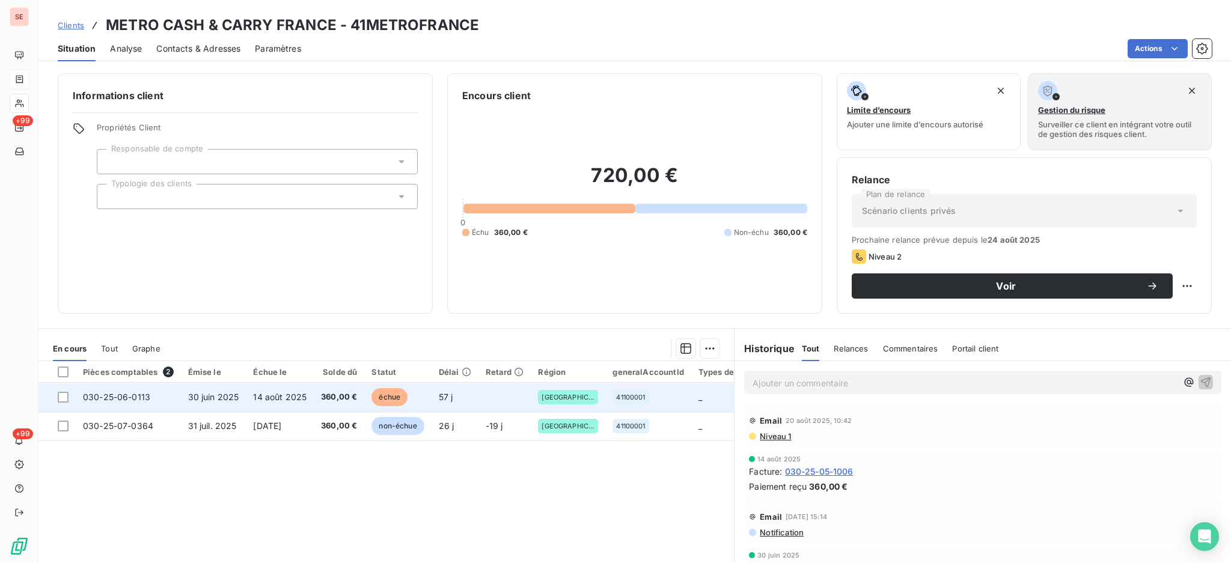
click at [330, 401] on span "360,00 €" at bounding box center [339, 397] width 36 height 12
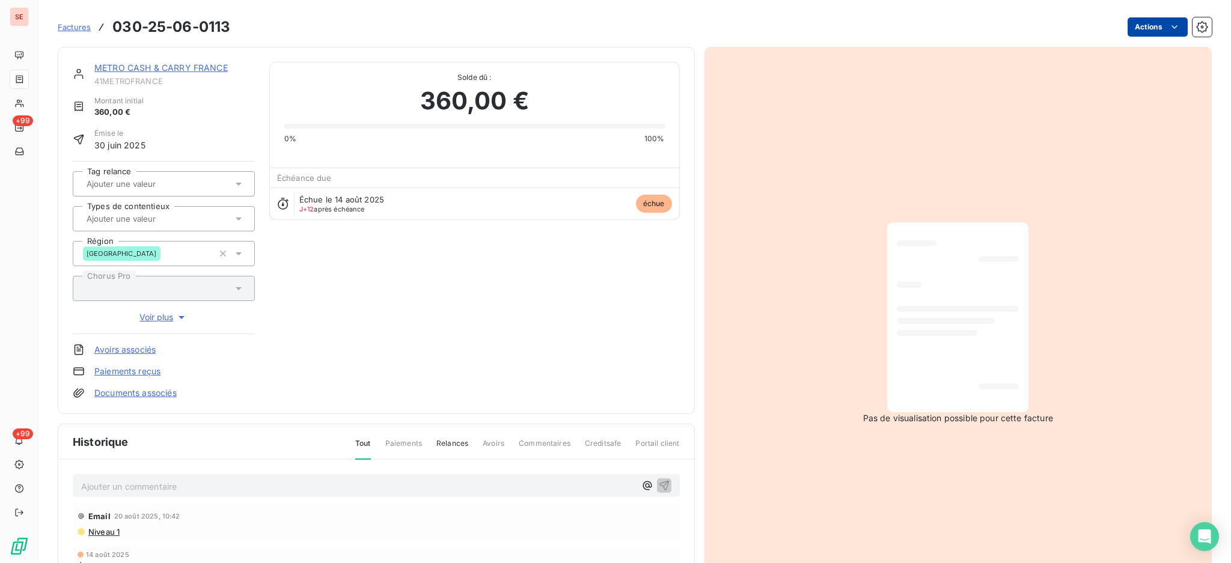
click at [1136, 23] on html "SE +99 +99 Factures 030-25-06-0113 Actions METRO CASH & CARRY FRANCE 41METROFRA…" at bounding box center [615, 281] width 1231 height 563
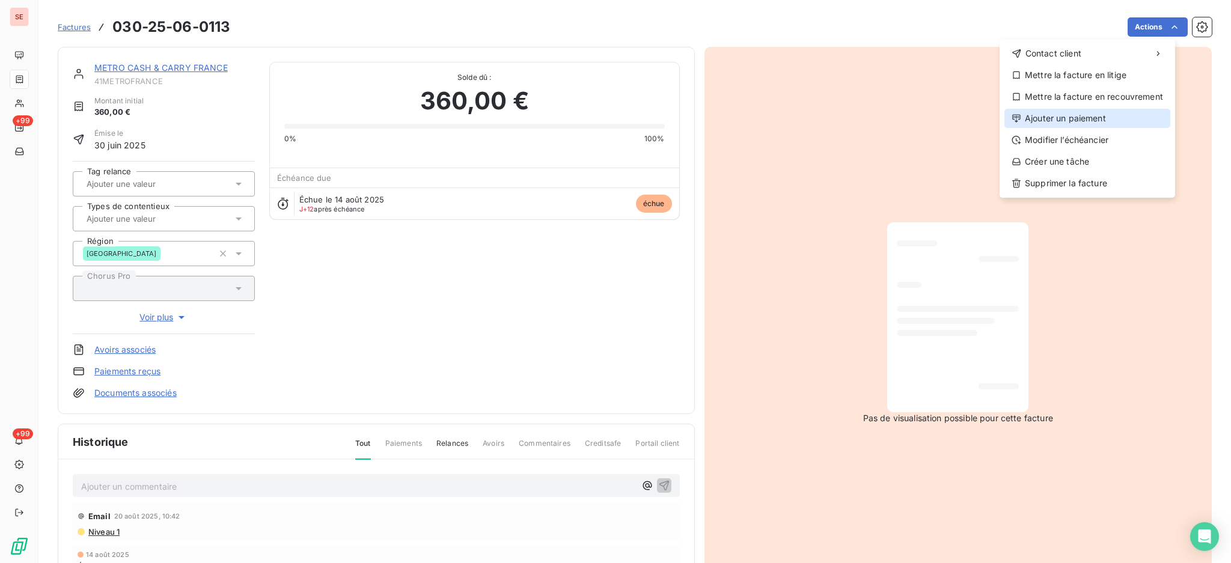
click at [1096, 116] on div "Ajouter un paiement" at bounding box center [1087, 118] width 166 height 19
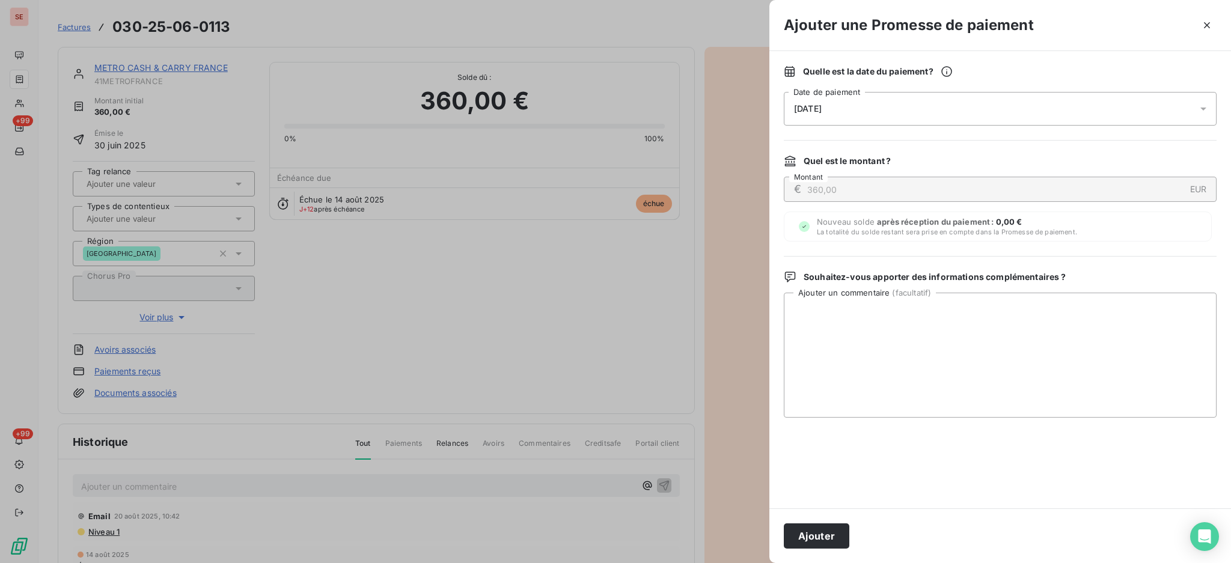
click at [1200, 110] on icon at bounding box center [1203, 109] width 12 height 12
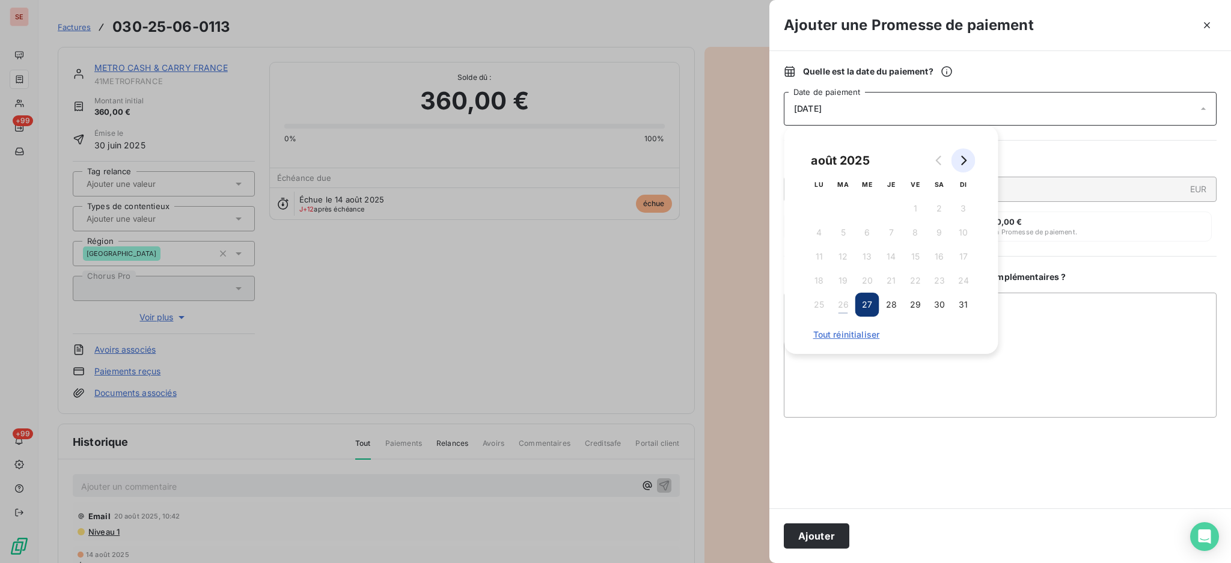
click at [970, 163] on button "Go to next month" at bounding box center [963, 160] width 24 height 24
click at [823, 212] on button "1" at bounding box center [819, 208] width 24 height 24
drag, startPoint x: 839, startPoint y: 210, endPoint x: 963, endPoint y: 242, distance: 127.1
click at [839, 210] on button "2" at bounding box center [843, 208] width 24 height 24
click at [1084, 314] on textarea "Ajouter un commentaire ( facultatif )" at bounding box center [1000, 355] width 433 height 125
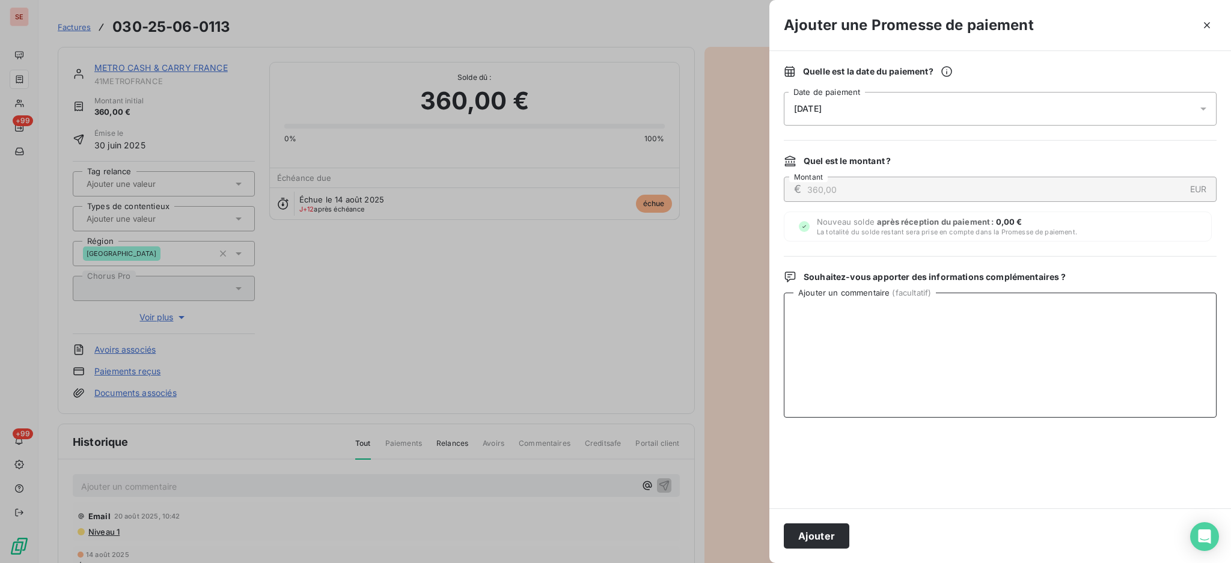
click at [829, 314] on textarea "Ajouter un commentaire ( facultatif )" at bounding box center [1000, 355] width 433 height 125
paste textarea "Suite à votre mail, votre facture 030-25-06-0113 a bien été validée, vous recev…"
type textarea "Suite à votre mail, votre facture 030-25-06-0113 a bien été validée, vous recev…"
click at [817, 533] on button "Ajouter" at bounding box center [816, 535] width 65 height 25
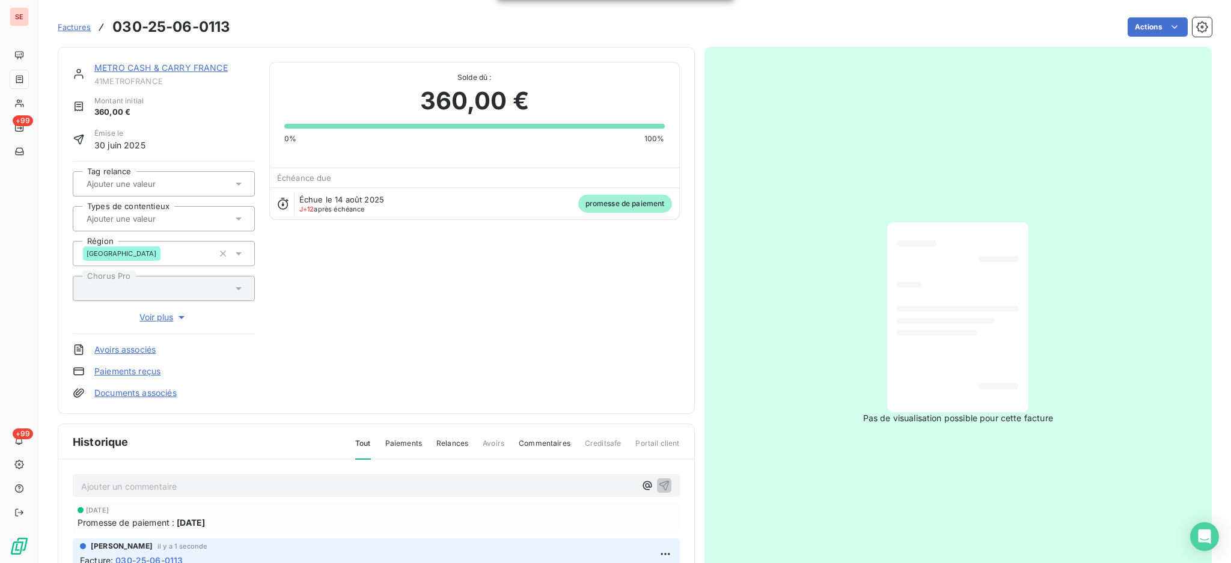
click at [155, 67] on link "METRO CASH & CARRY FRANCE" at bounding box center [160, 67] width 133 height 10
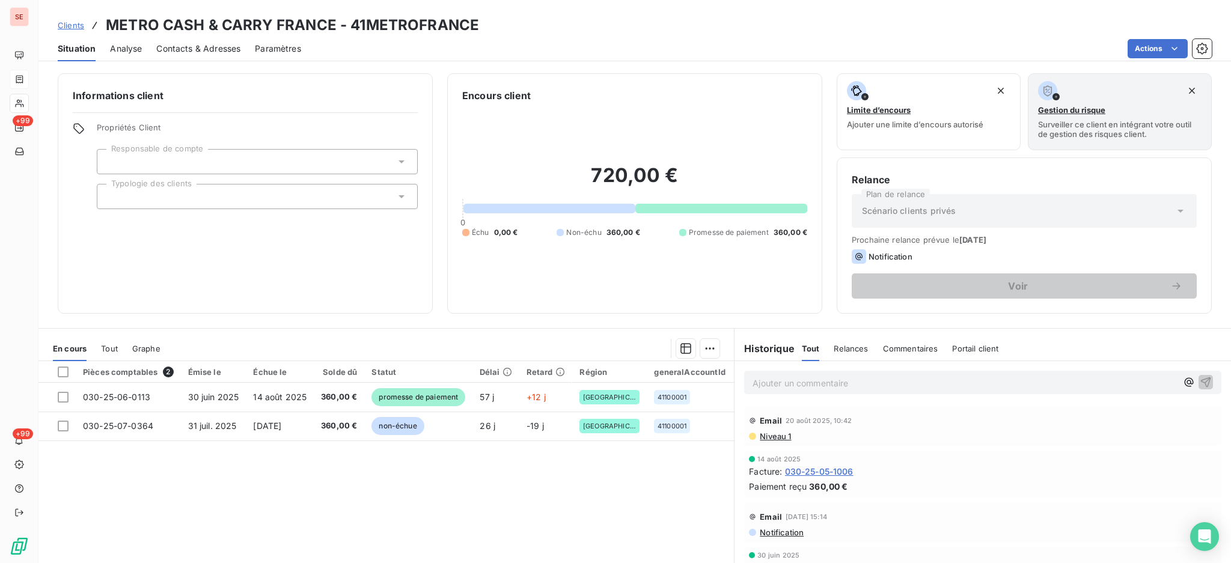
click at [187, 46] on span "Contacts & Adresses" at bounding box center [198, 49] width 84 height 12
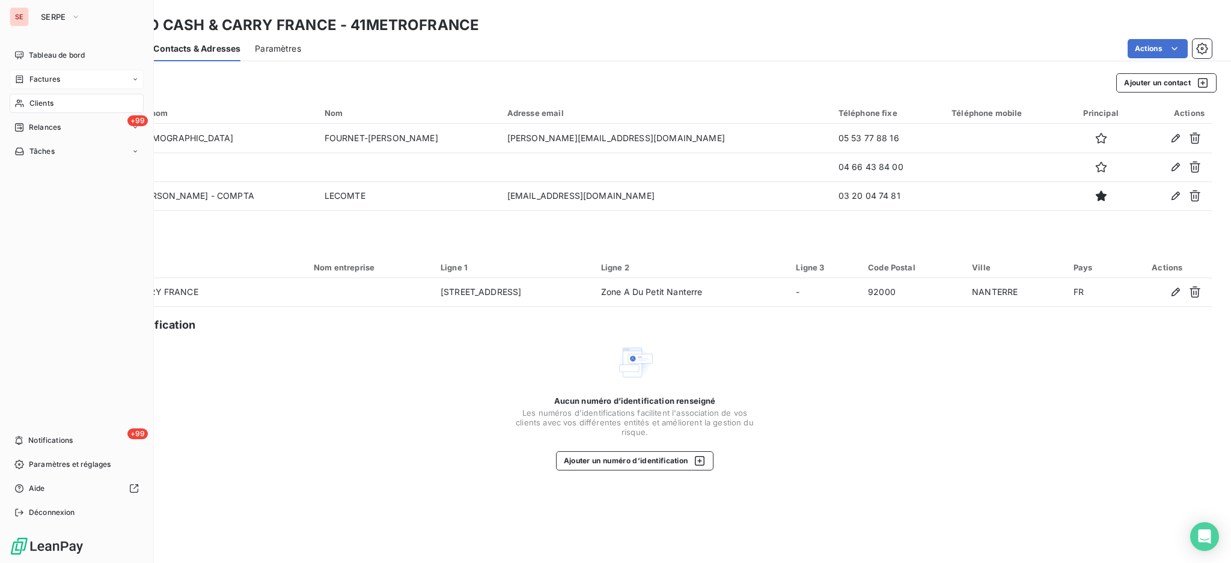
click at [33, 102] on span "Clients" at bounding box center [41, 103] width 24 height 11
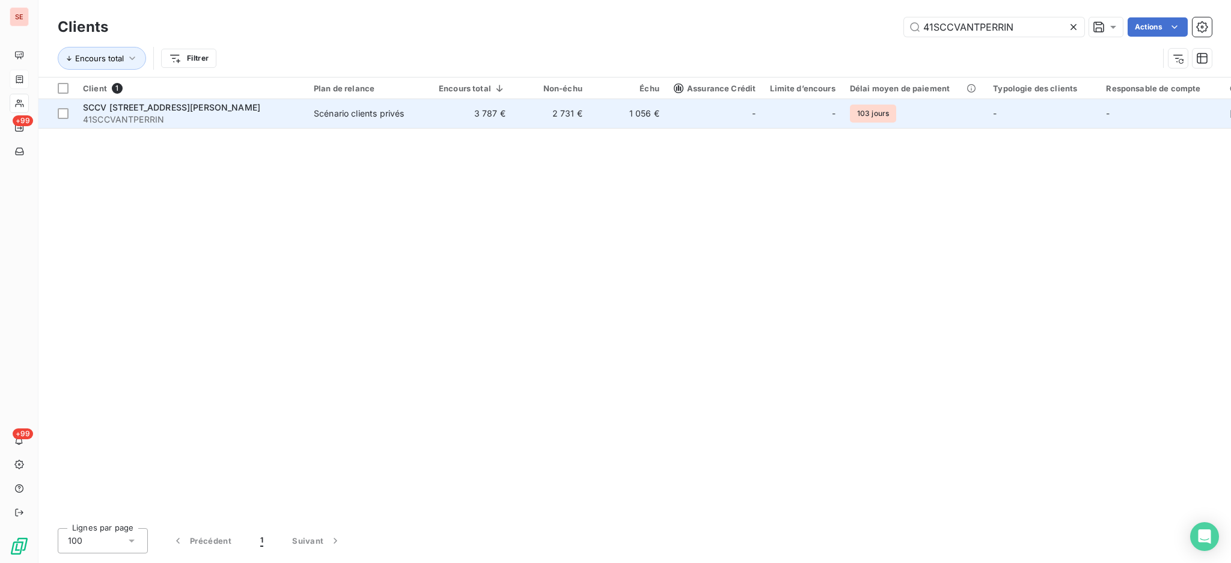
type input "41SCCVANTPERRIN"
click at [312, 112] on td "Scénario clients privés" at bounding box center [368, 113] width 125 height 29
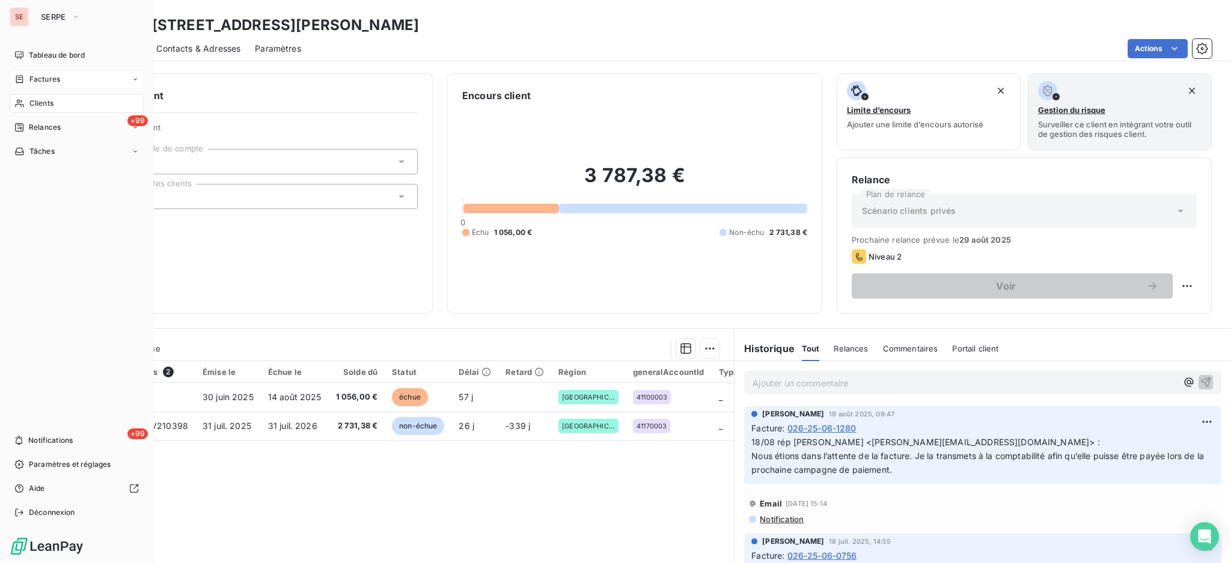
click at [42, 81] on span "Factures" at bounding box center [44, 79] width 31 height 11
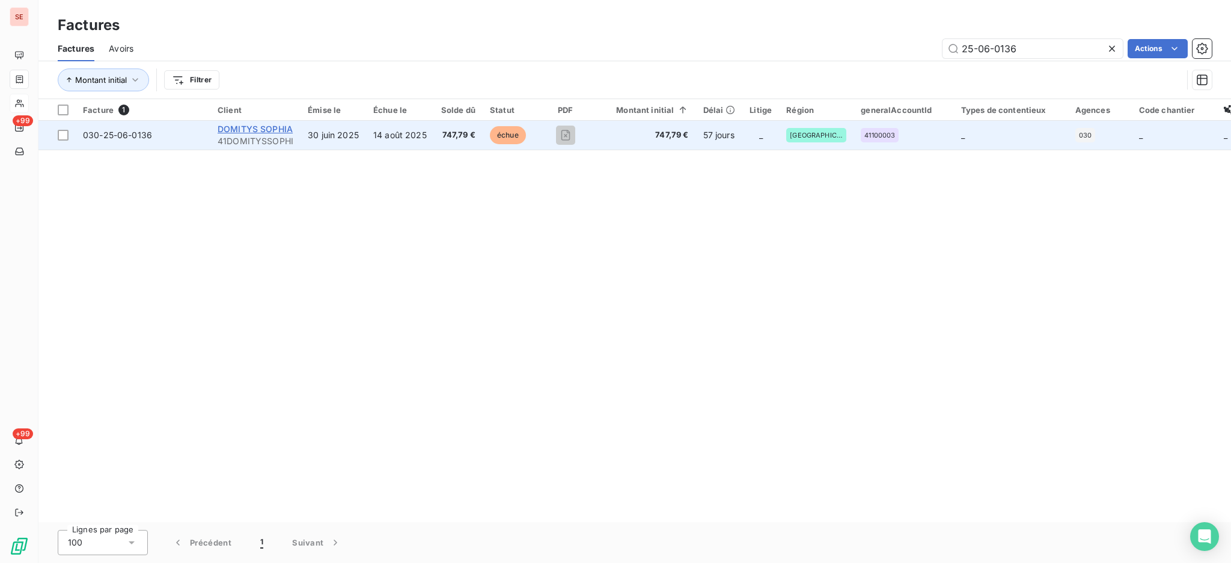
type input "25-06-0136"
click at [248, 131] on span "DOMITYS SOPHIA" at bounding box center [255, 129] width 75 height 10
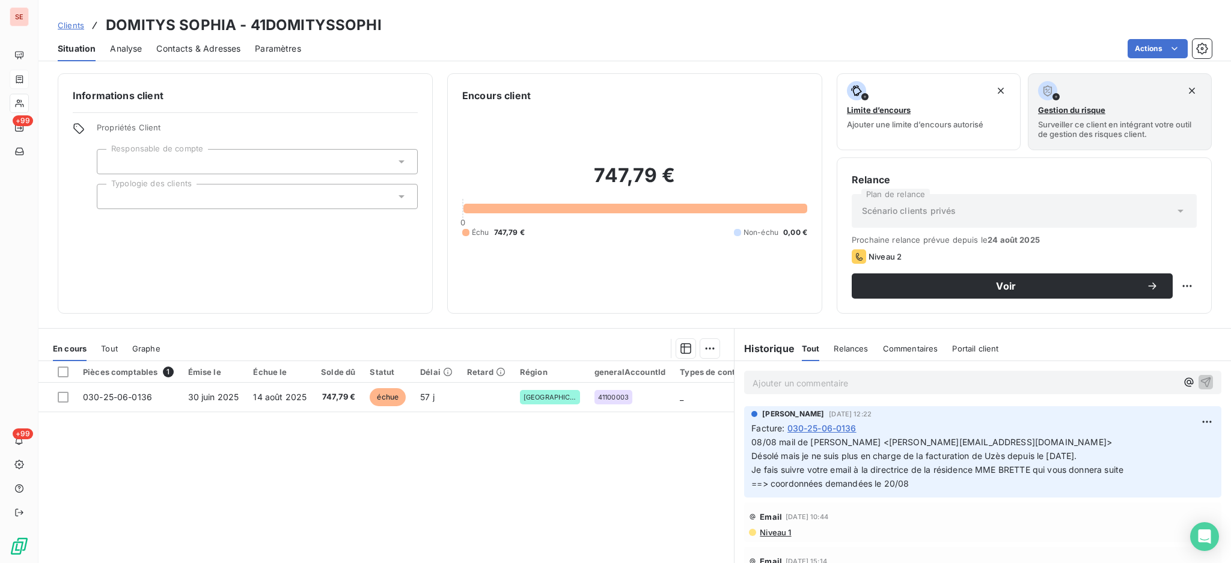
click at [189, 48] on span "Contacts & Adresses" at bounding box center [198, 49] width 84 height 12
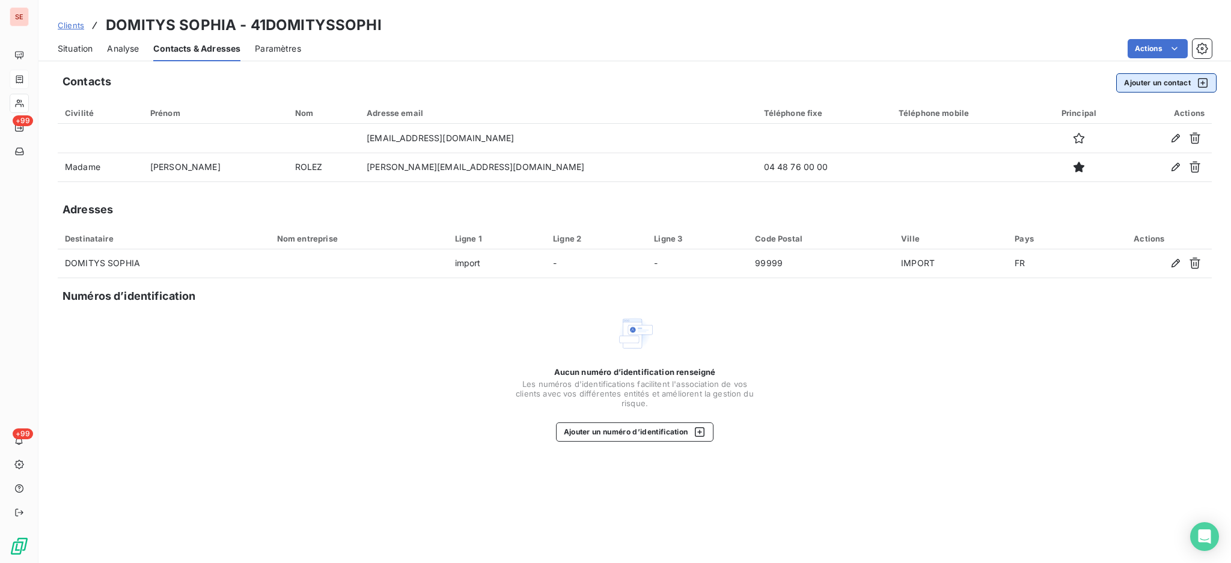
click at [1163, 85] on button "Ajouter un contact" at bounding box center [1166, 82] width 100 height 19
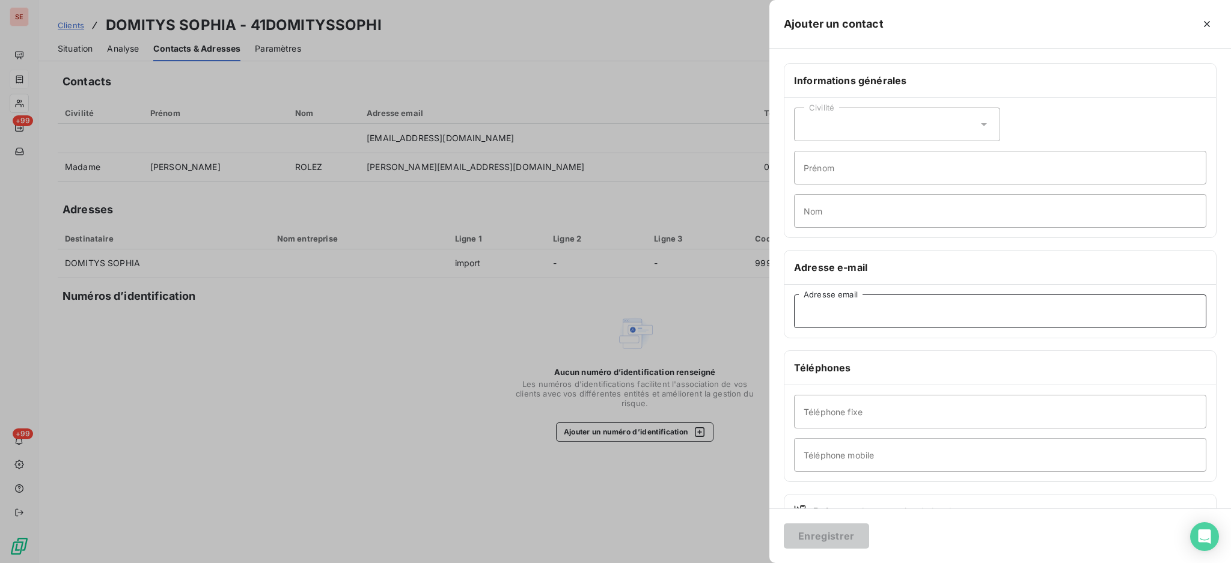
click at [860, 313] on input "Adresse email" at bounding box center [1000, 311] width 412 height 34
type input "uzes@domitys.fr"
click at [832, 531] on button "Enregistrer" at bounding box center [826, 535] width 85 height 25
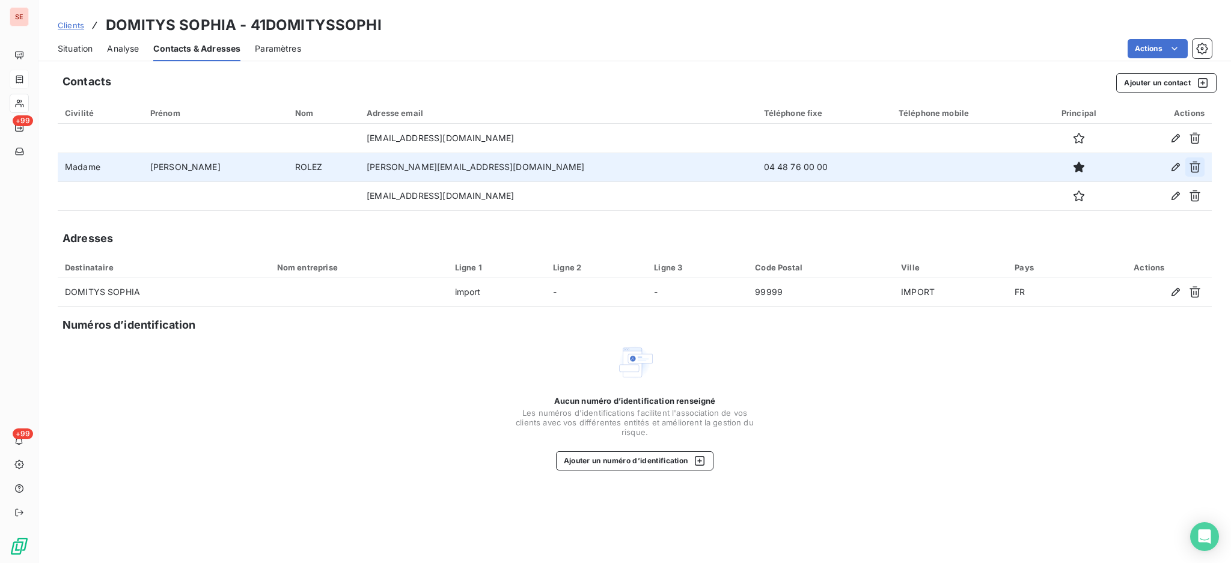
click at [1193, 164] on icon "button" at bounding box center [1195, 167] width 12 height 12
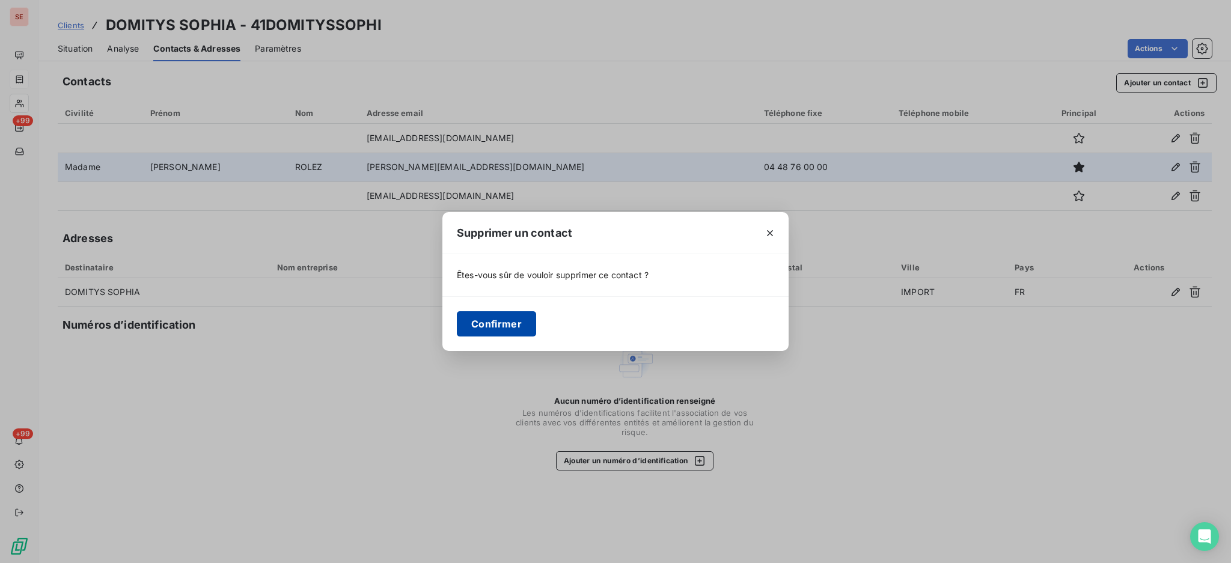
click at [514, 324] on button "Confirmer" at bounding box center [496, 323] width 79 height 25
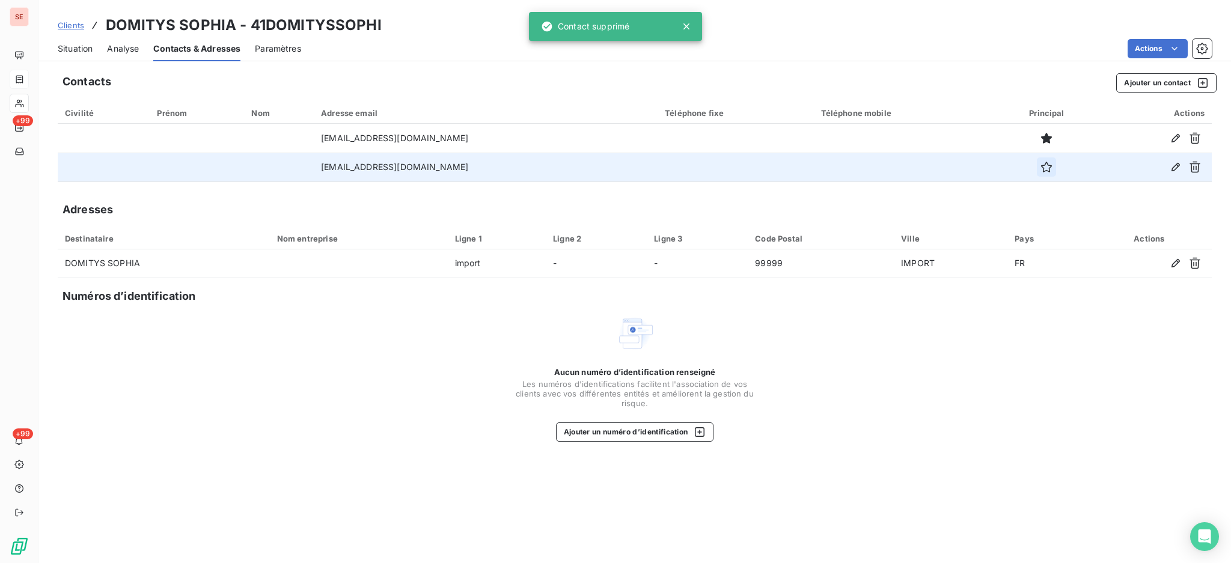
click at [1040, 168] on icon "button" at bounding box center [1046, 167] width 12 height 12
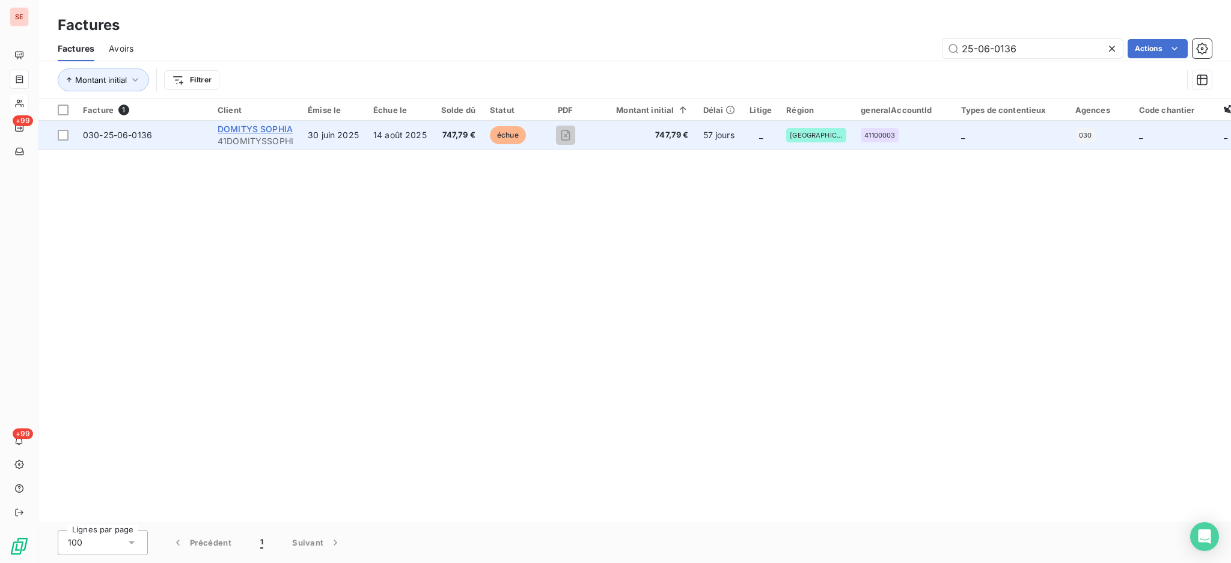
click at [252, 125] on span "DOMITYS SOPHIA" at bounding box center [255, 129] width 75 height 10
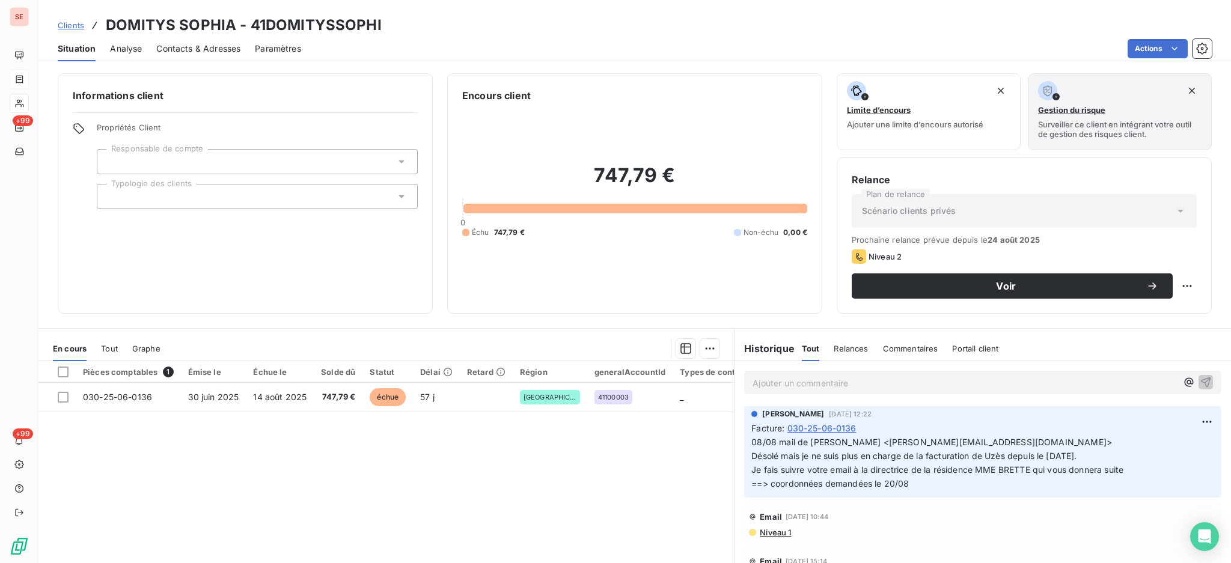
click at [770, 377] on p "Ajouter un commentaire ﻿" at bounding box center [964, 383] width 424 height 15
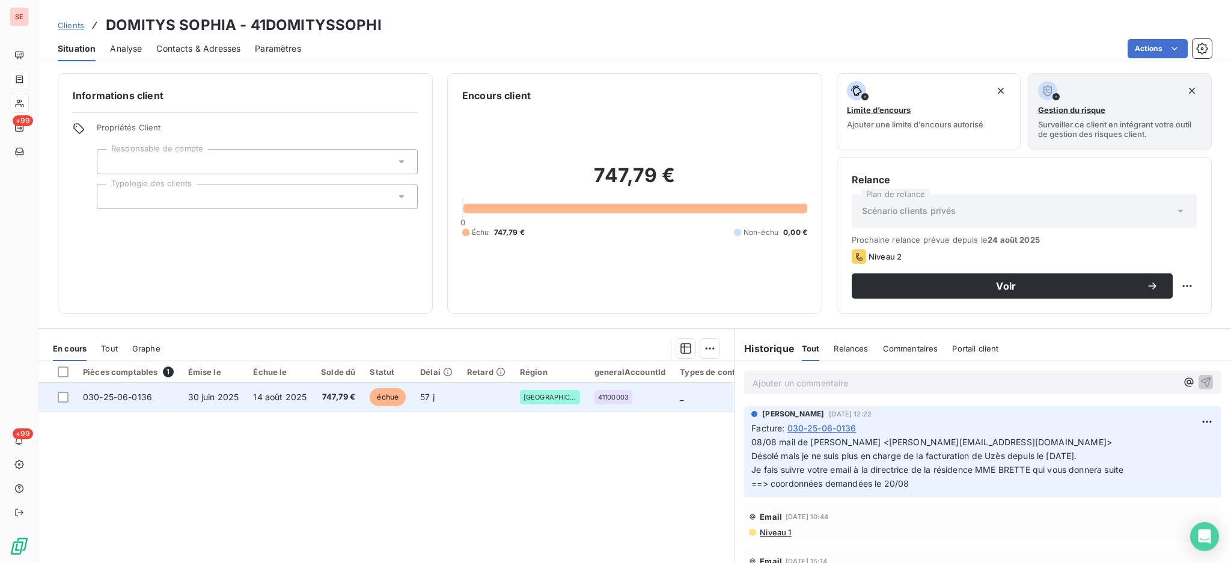
click at [294, 402] on td "14 août 2025" at bounding box center [280, 397] width 68 height 29
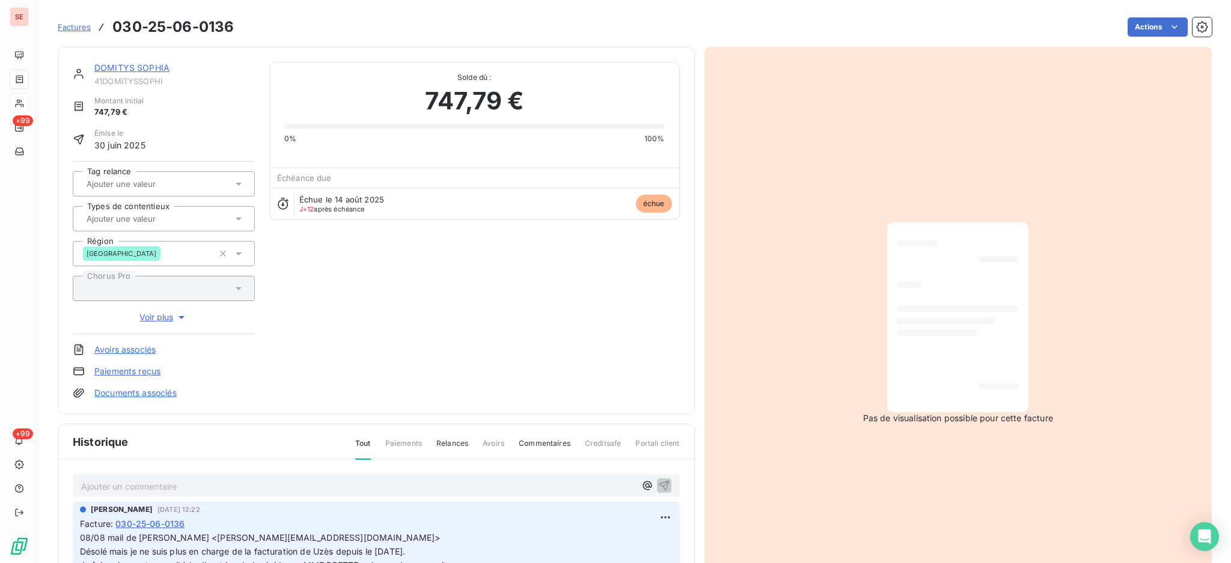
click at [190, 488] on p "Ajouter un commentaire ﻿" at bounding box center [358, 486] width 554 height 15
click at [658, 485] on icon "button" at bounding box center [664, 485] width 12 height 12
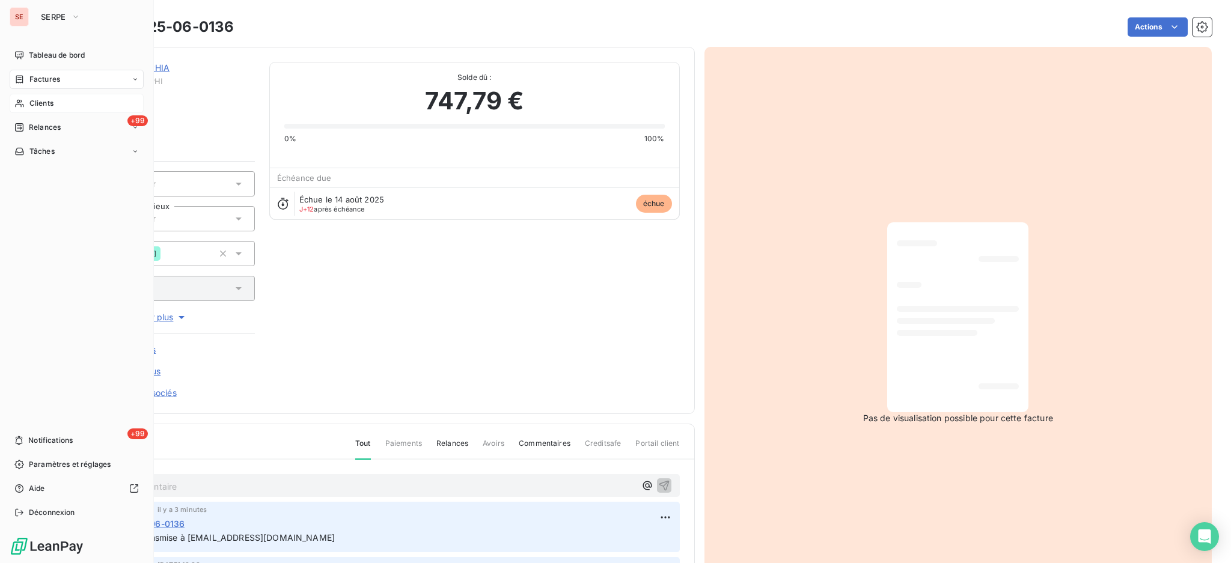
click at [44, 102] on span "Clients" at bounding box center [41, 103] width 24 height 11
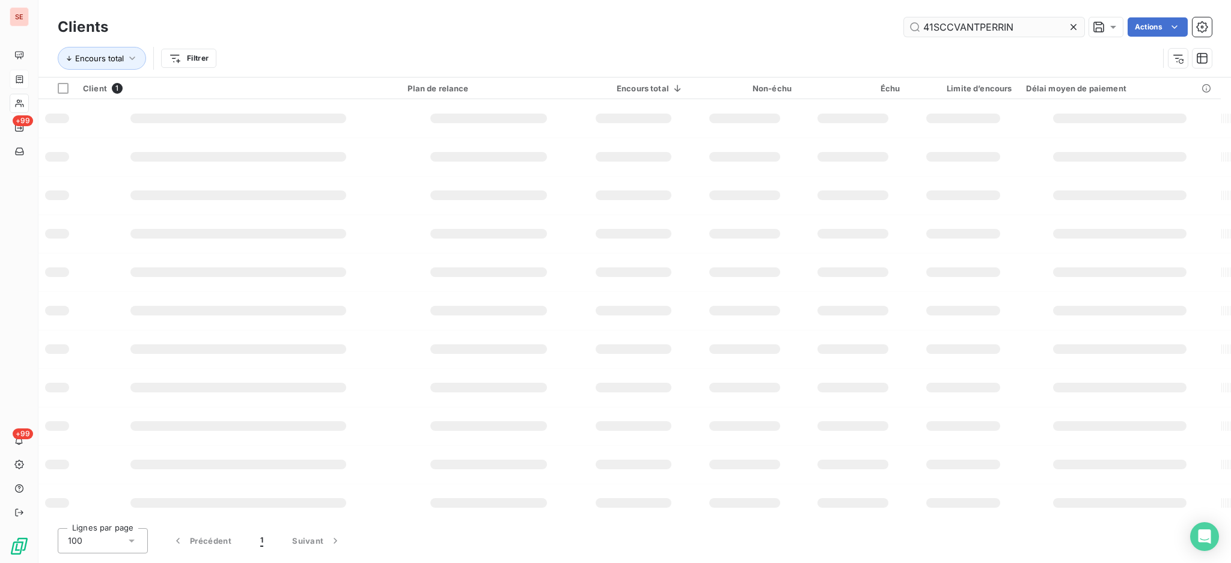
click at [1033, 29] on input "41SCCVANTPERRIN" at bounding box center [994, 26] width 180 height 19
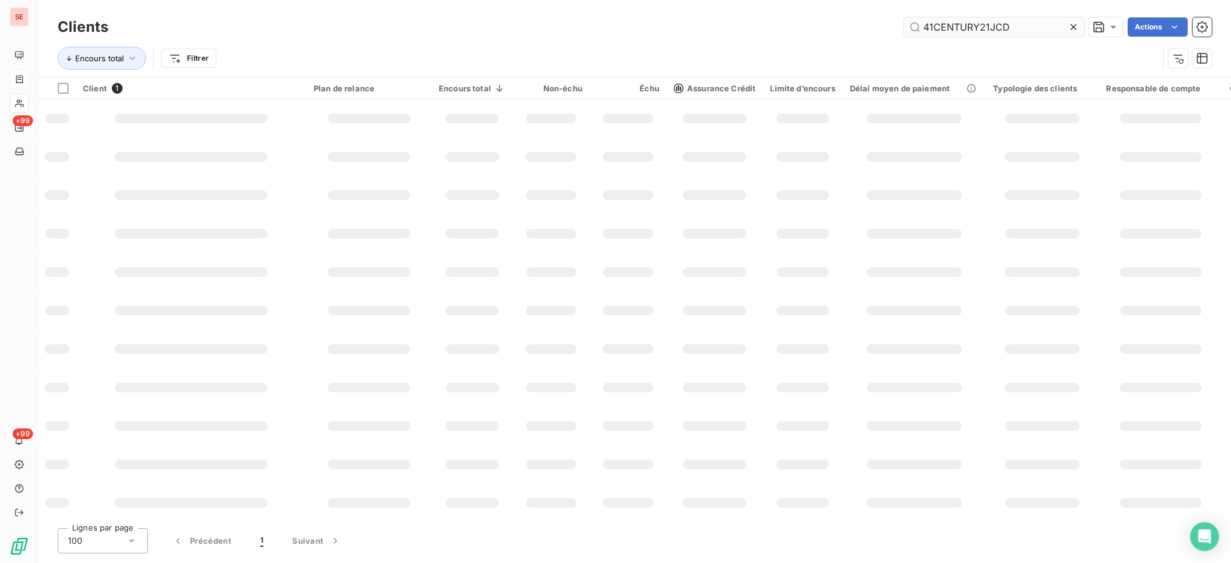
type input "41CENTURY21JCD"
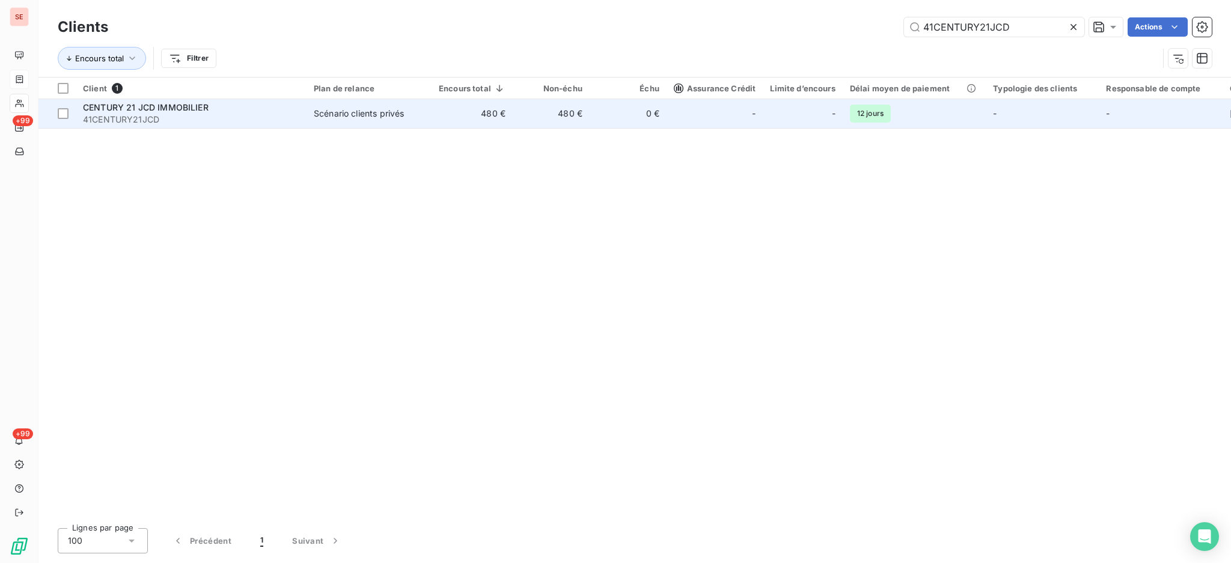
click at [356, 110] on div "Scénario clients privés" at bounding box center [359, 114] width 90 height 12
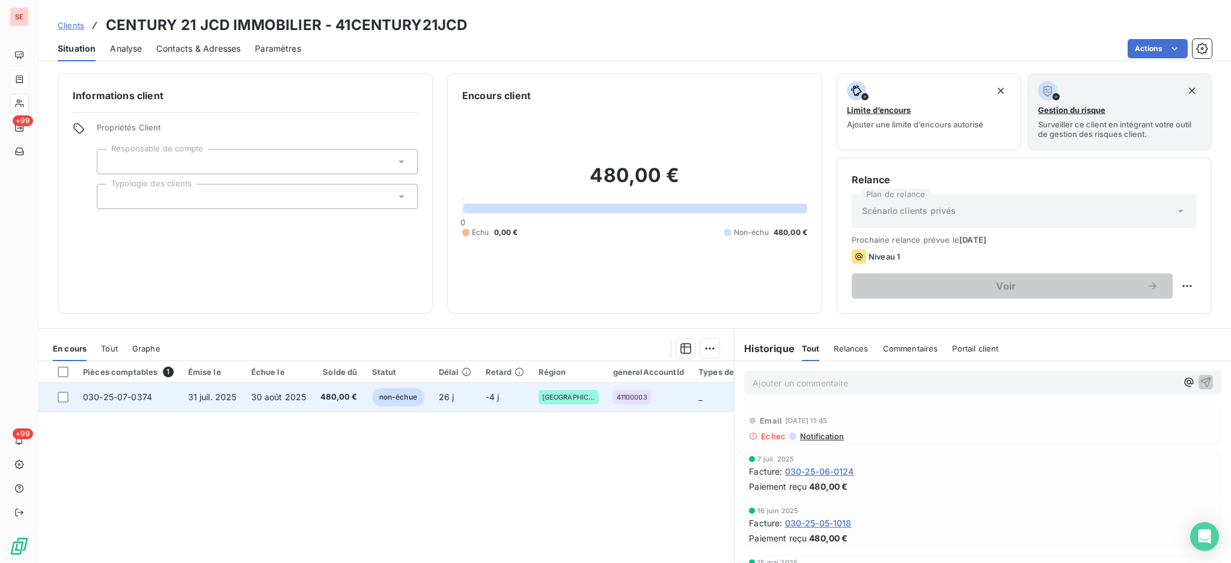
click at [270, 405] on td "30 août 2025" at bounding box center [279, 397] width 70 height 29
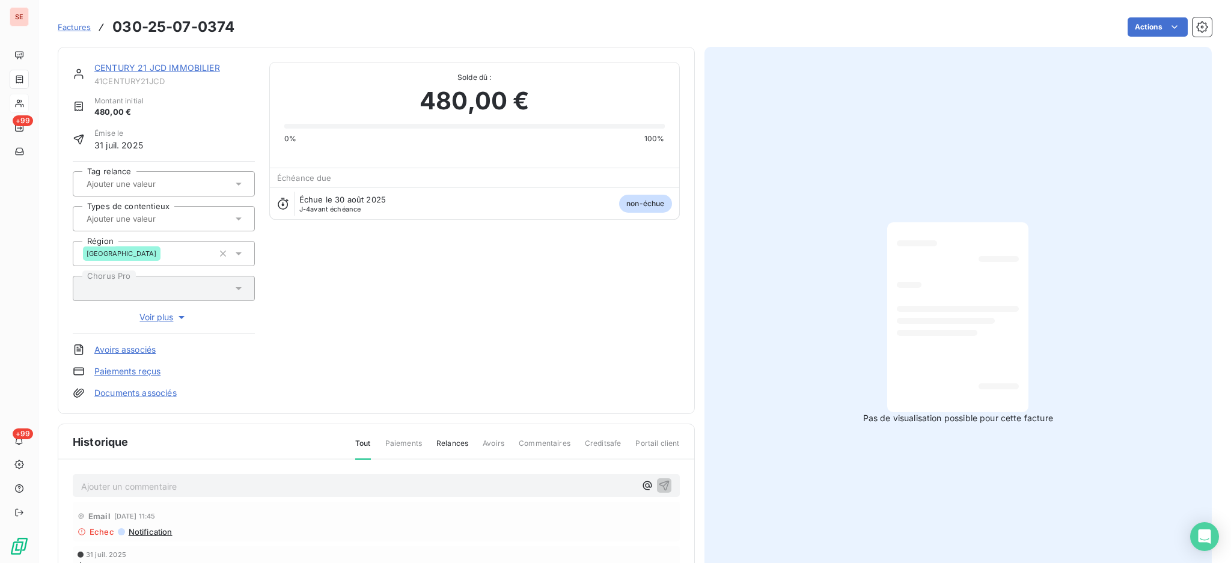
click at [162, 67] on link "CENTURY 21 JCD IMMOBILIER" at bounding box center [157, 67] width 126 height 10
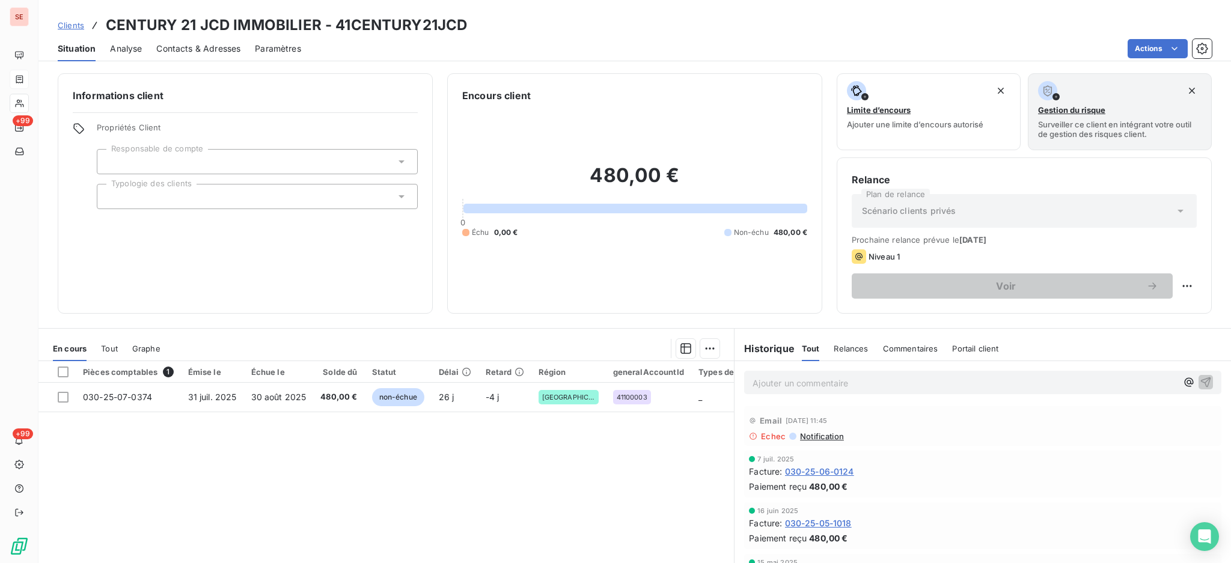
click at [209, 49] on span "Contacts & Adresses" at bounding box center [198, 49] width 84 height 12
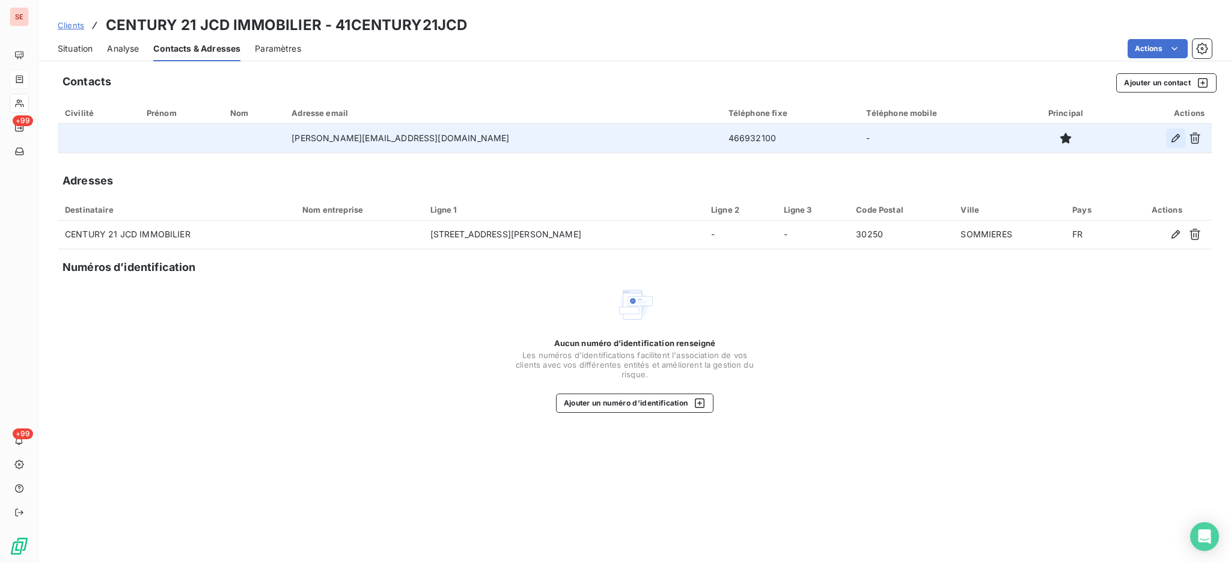
click at [1172, 140] on icon "button" at bounding box center [1175, 138] width 8 height 8
type input "geraldine.henry@century.fr"
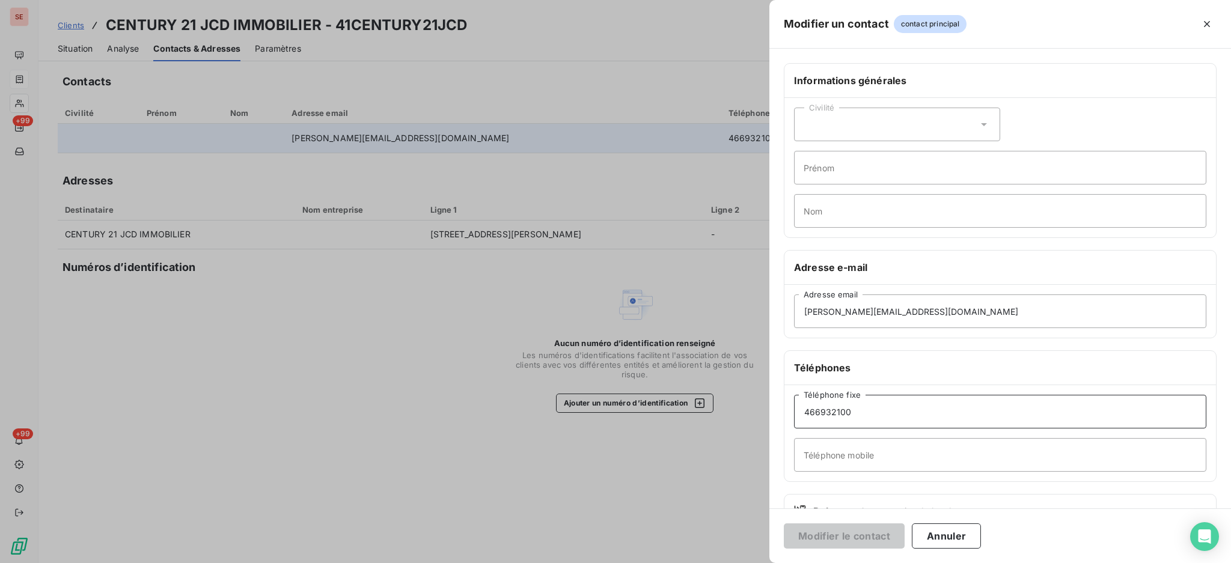
click at [803, 409] on input "466932100" at bounding box center [1000, 412] width 412 height 34
type input "04 66 93 21 00"
click at [844, 530] on button "Modifier le contact" at bounding box center [844, 535] width 121 height 25
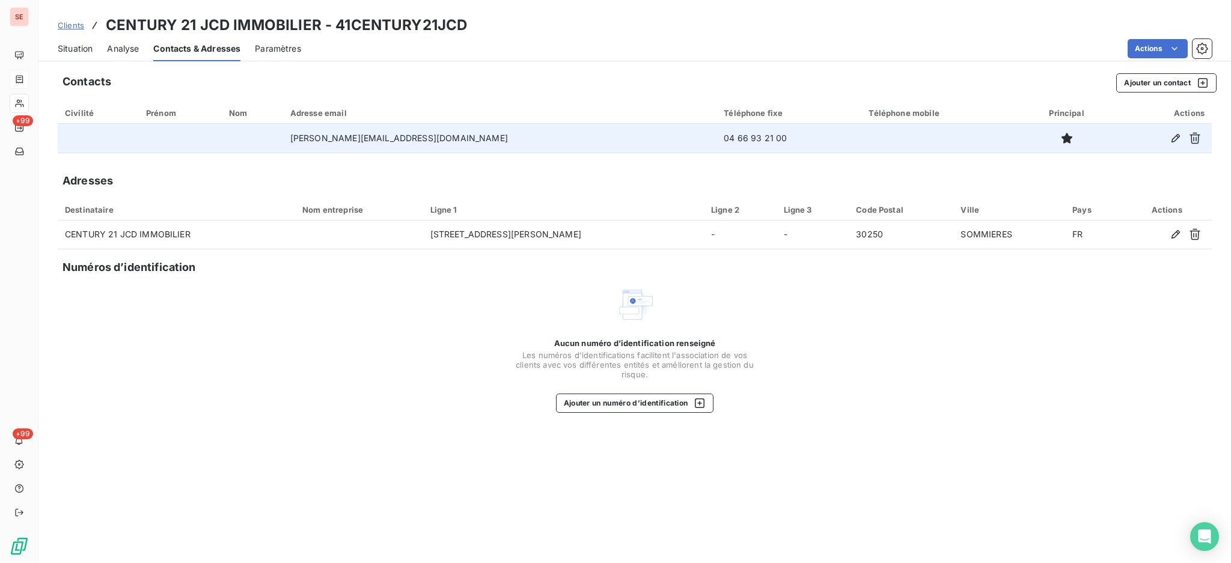
click at [75, 47] on span "Situation" at bounding box center [75, 49] width 35 height 12
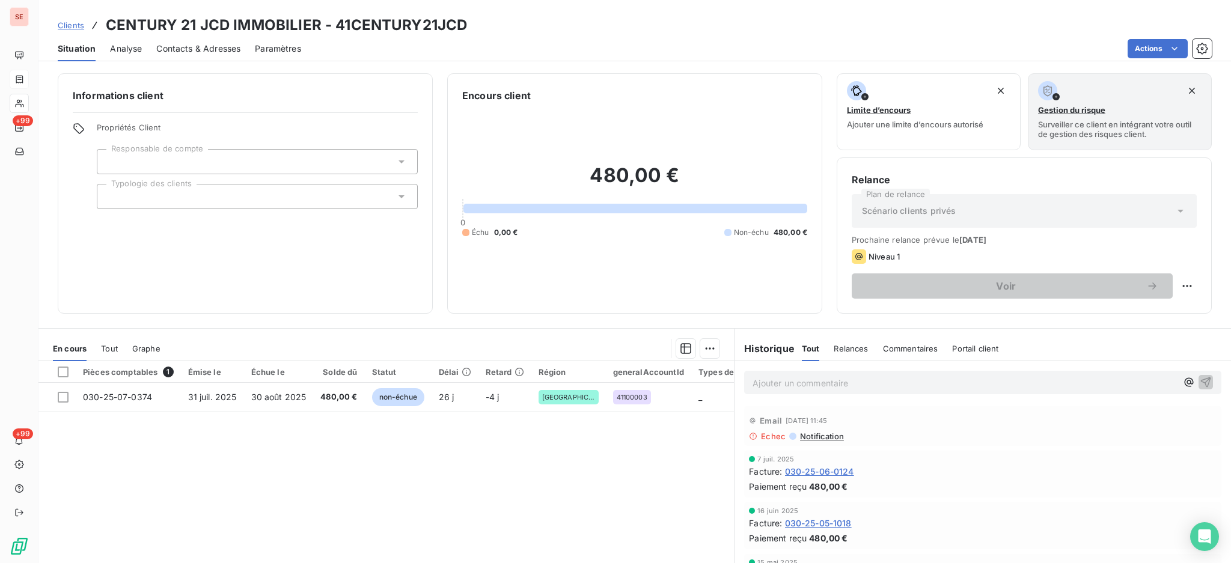
click at [218, 53] on span "Contacts & Adresses" at bounding box center [198, 49] width 84 height 12
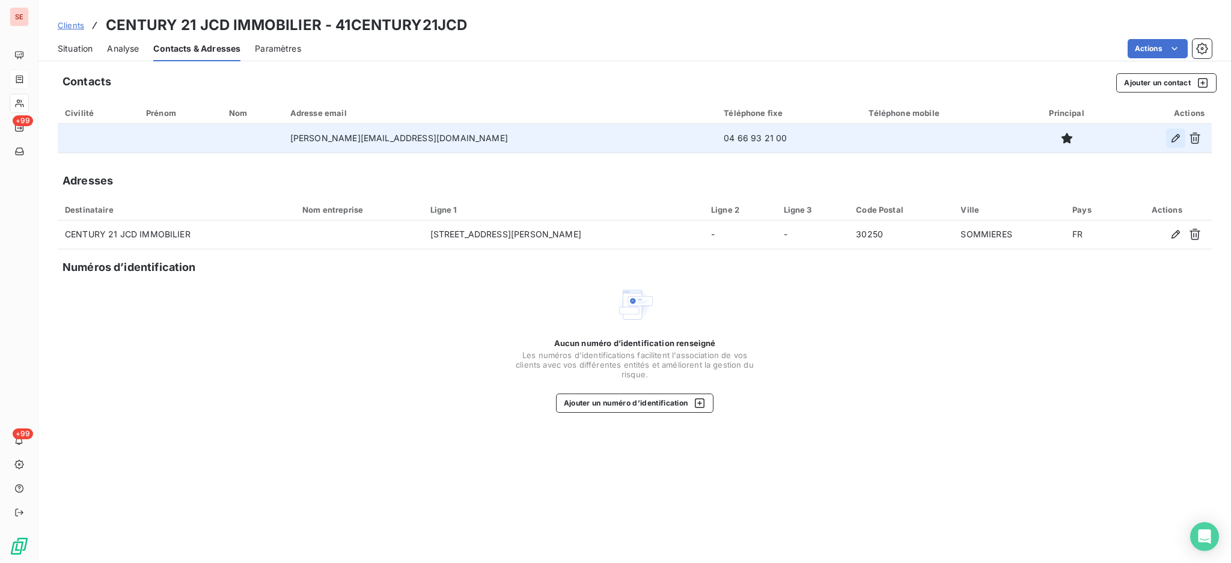
click at [1171, 138] on icon "button" at bounding box center [1175, 138] width 12 height 12
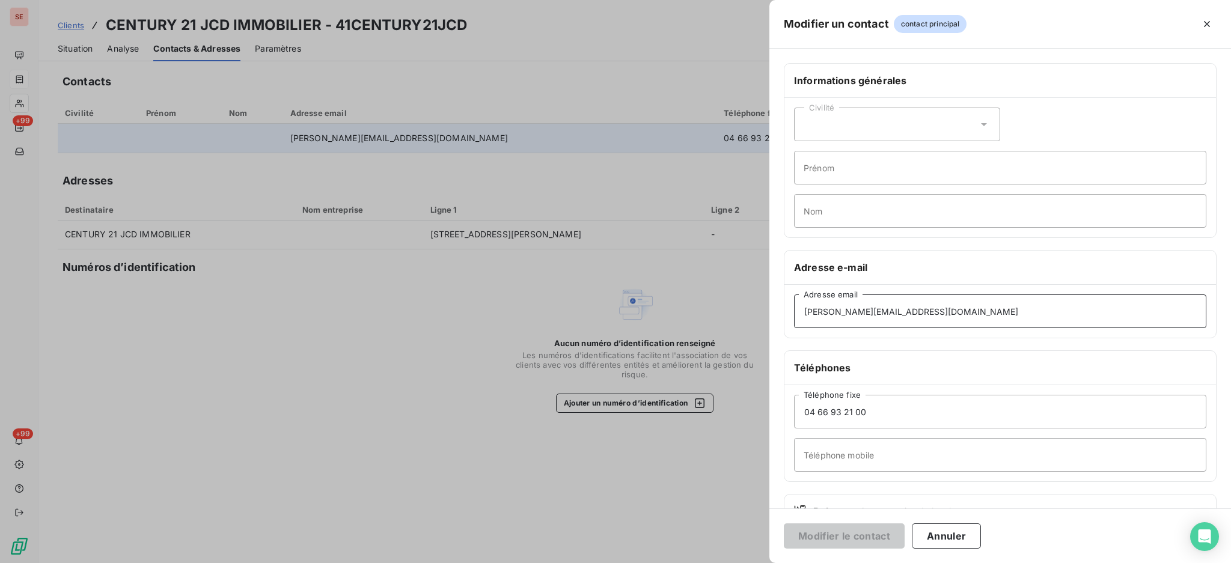
click at [904, 311] on input "geraldine.henry@century.fr" at bounding box center [1000, 311] width 412 height 34
type input "geraldine.henry@century21.fr"
click at [850, 537] on button "Modifier le contact" at bounding box center [844, 535] width 121 height 25
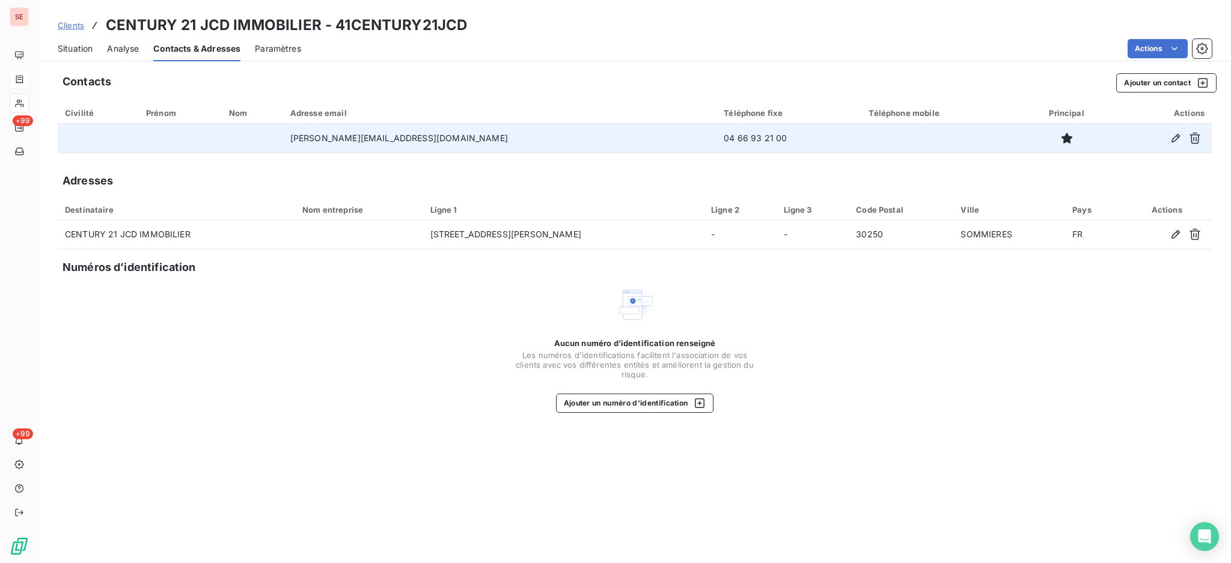
click at [83, 45] on span "Situation" at bounding box center [75, 49] width 35 height 12
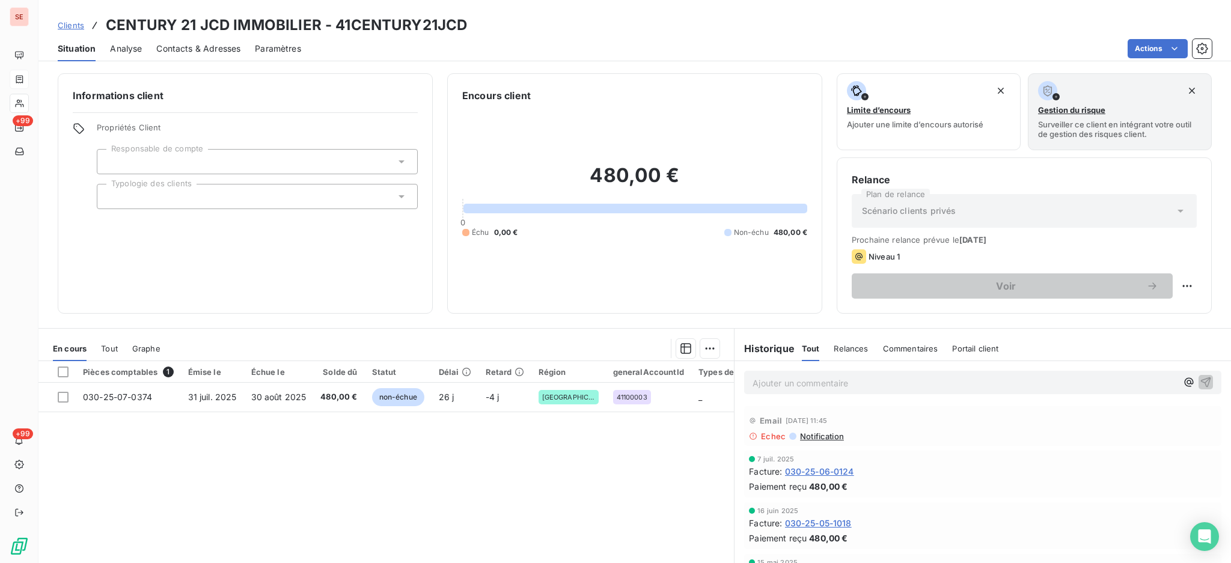
click at [815, 436] on span "Notification" at bounding box center [821, 436] width 45 height 10
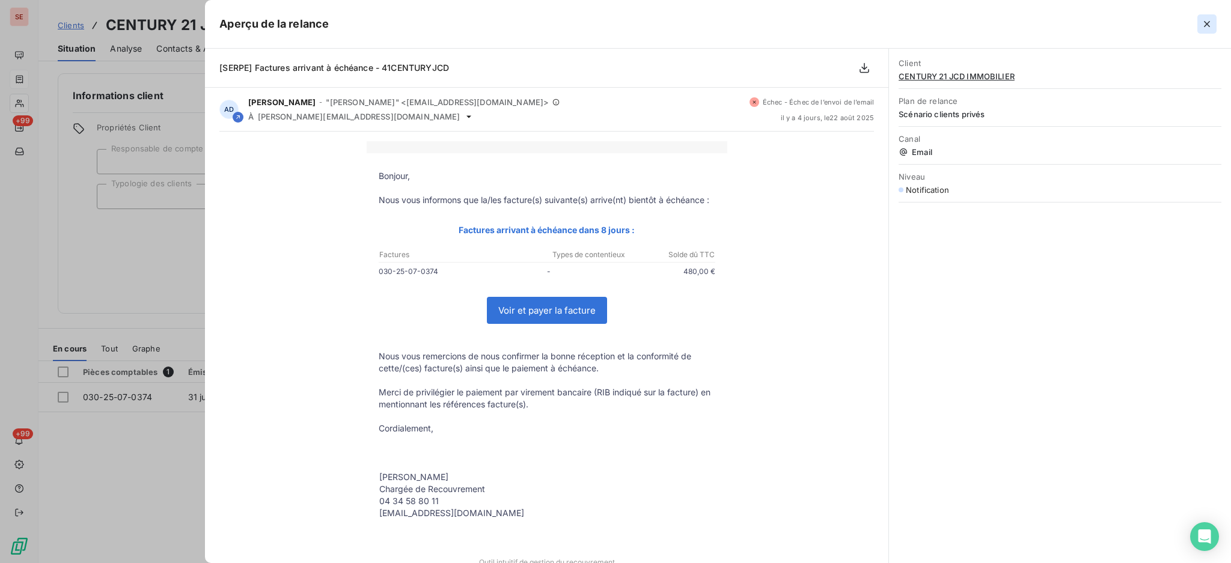
click at [1205, 25] on icon "button" at bounding box center [1207, 24] width 6 height 6
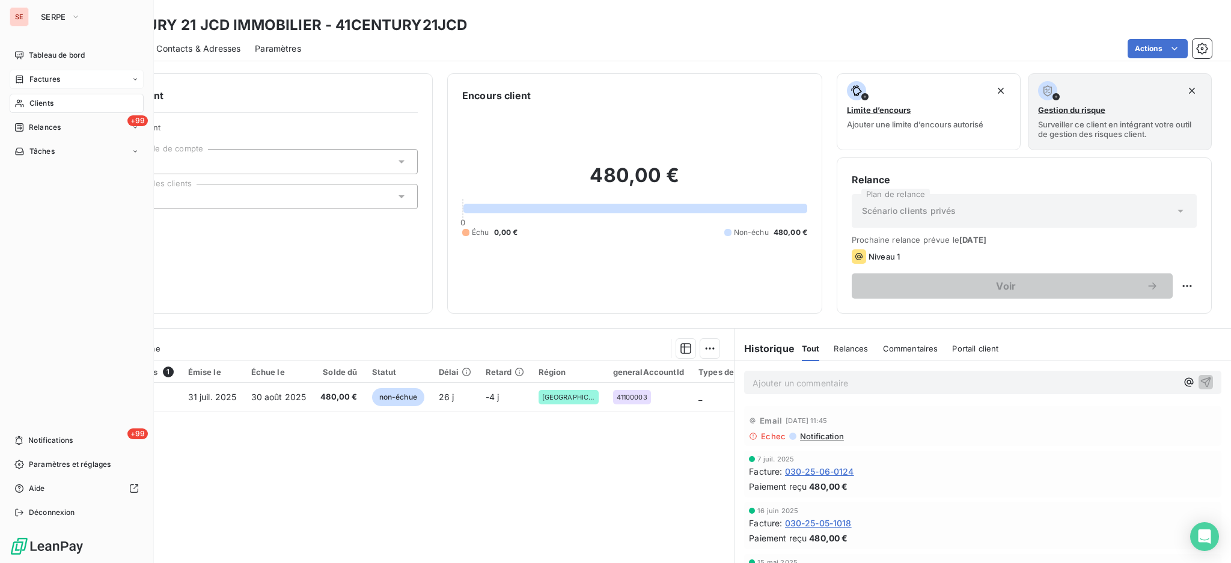
click at [30, 106] on span "Clients" at bounding box center [41, 103] width 24 height 11
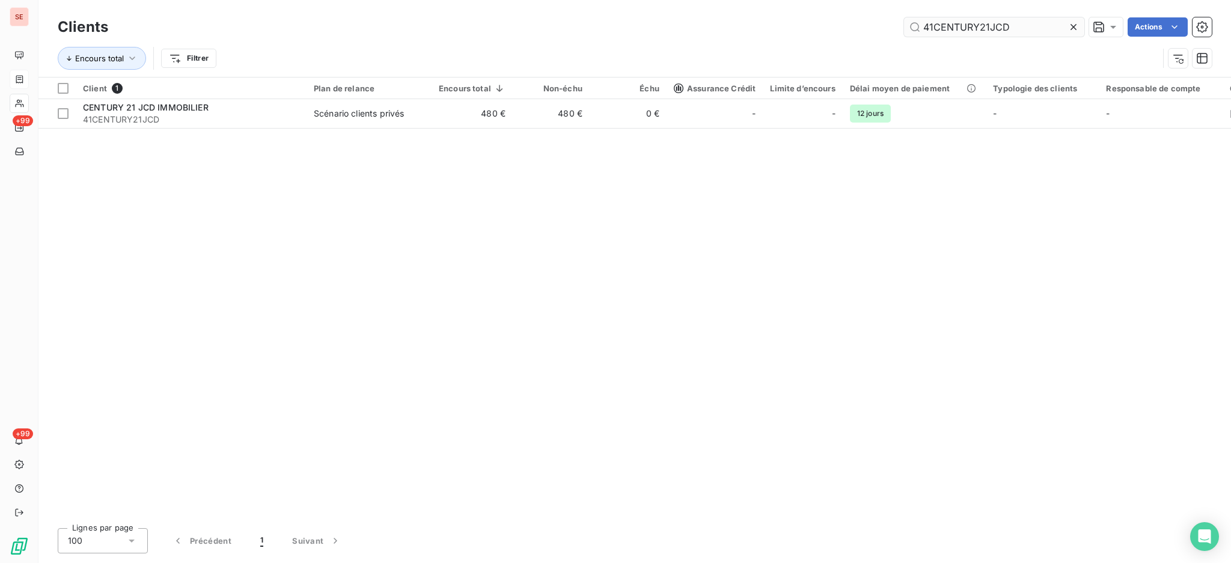
drag, startPoint x: 1014, startPoint y: 25, endPoint x: 922, endPoint y: 33, distance: 92.3
click at [922, 33] on input "41CENTURY21JCD" at bounding box center [994, 26] width 180 height 19
type input "VILLA ESMEE"
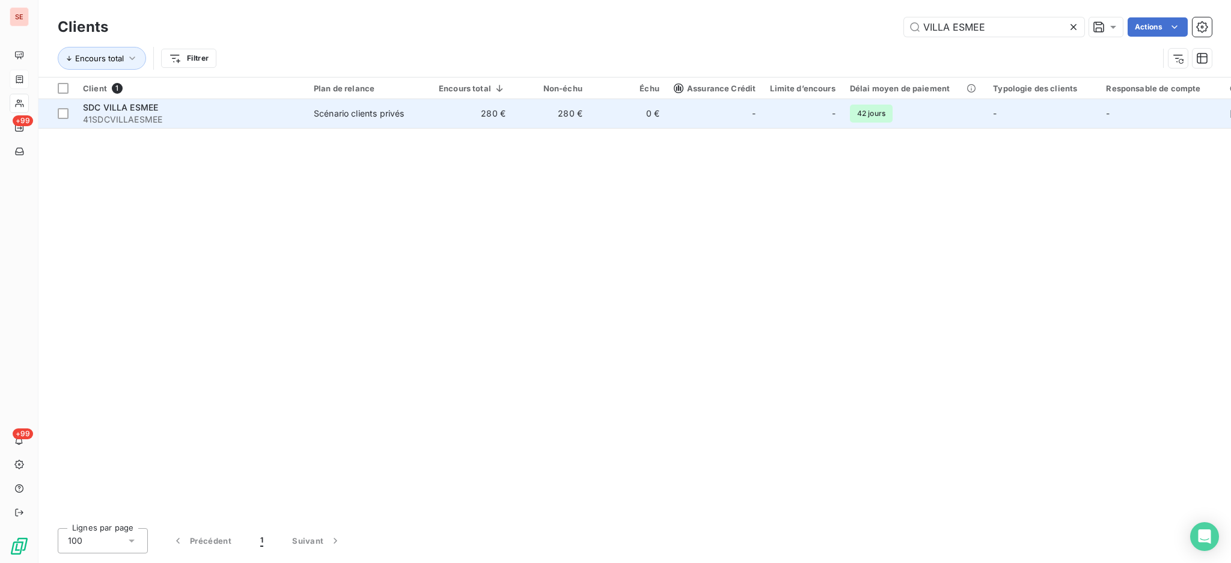
click at [629, 113] on td "0 €" at bounding box center [627, 113] width 77 height 29
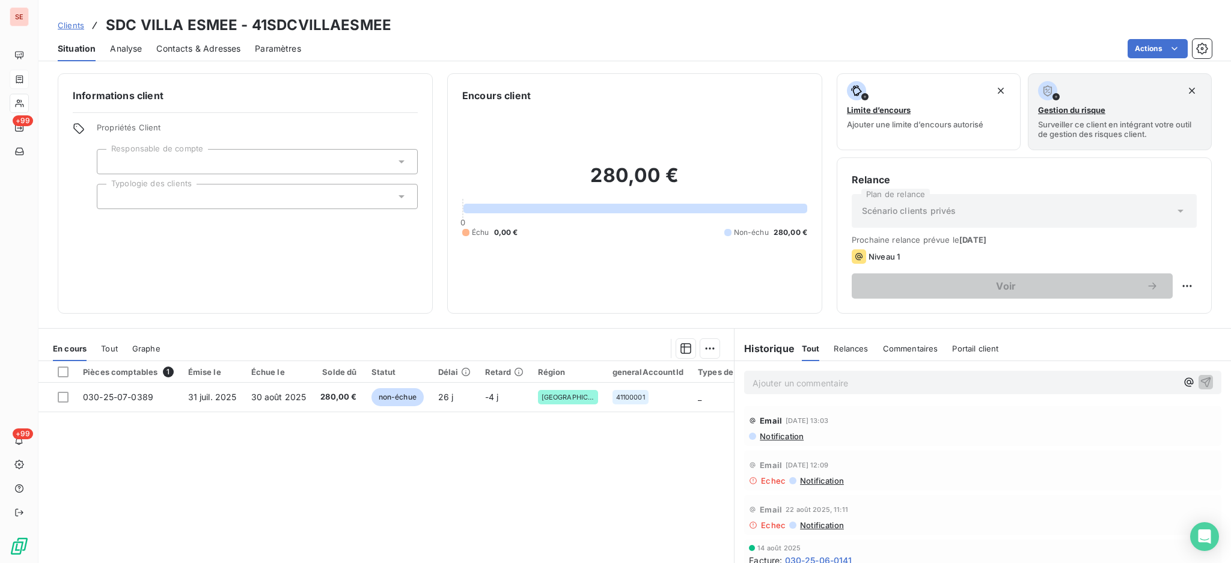
click at [775, 437] on span "Notification" at bounding box center [780, 436] width 45 height 10
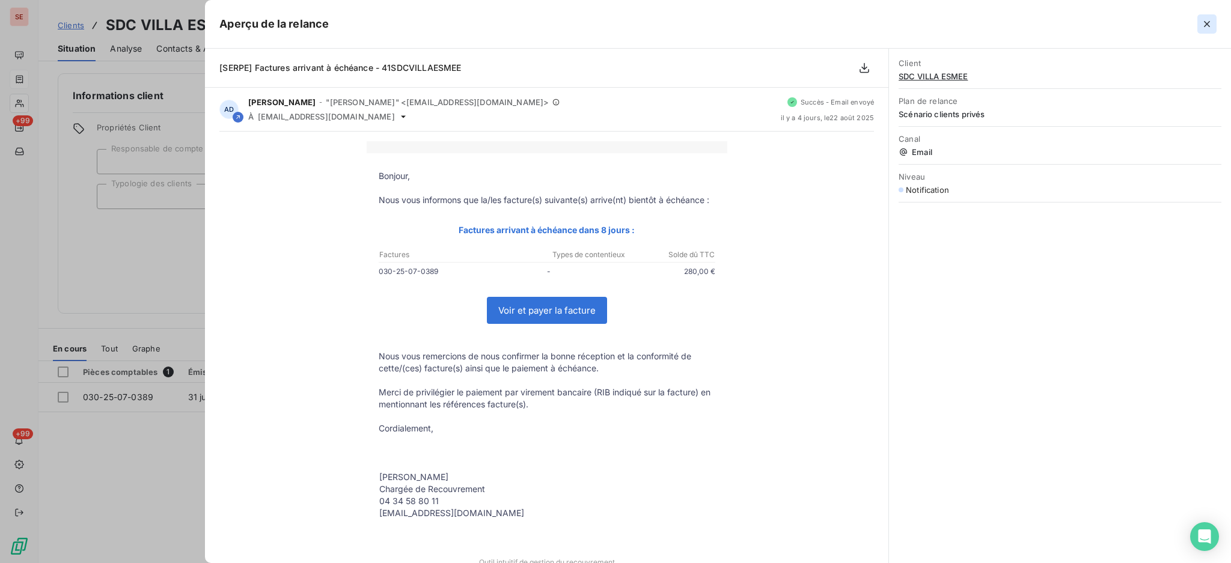
click at [1205, 20] on icon "button" at bounding box center [1207, 24] width 12 height 12
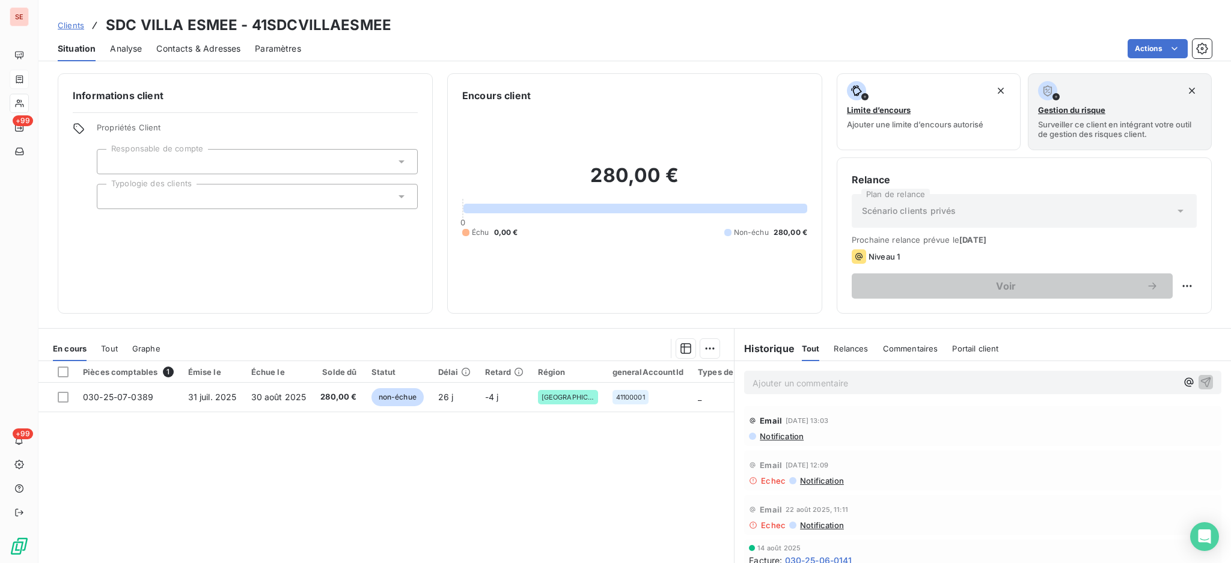
drag, startPoint x: 484, startPoint y: 489, endPoint x: 473, endPoint y: 490, distance: 11.5
click at [484, 489] on div "Pièces comptables 1 Émise le Échue le Solde dû Statut Délai Retard Région gener…" at bounding box center [385, 476] width 695 height 231
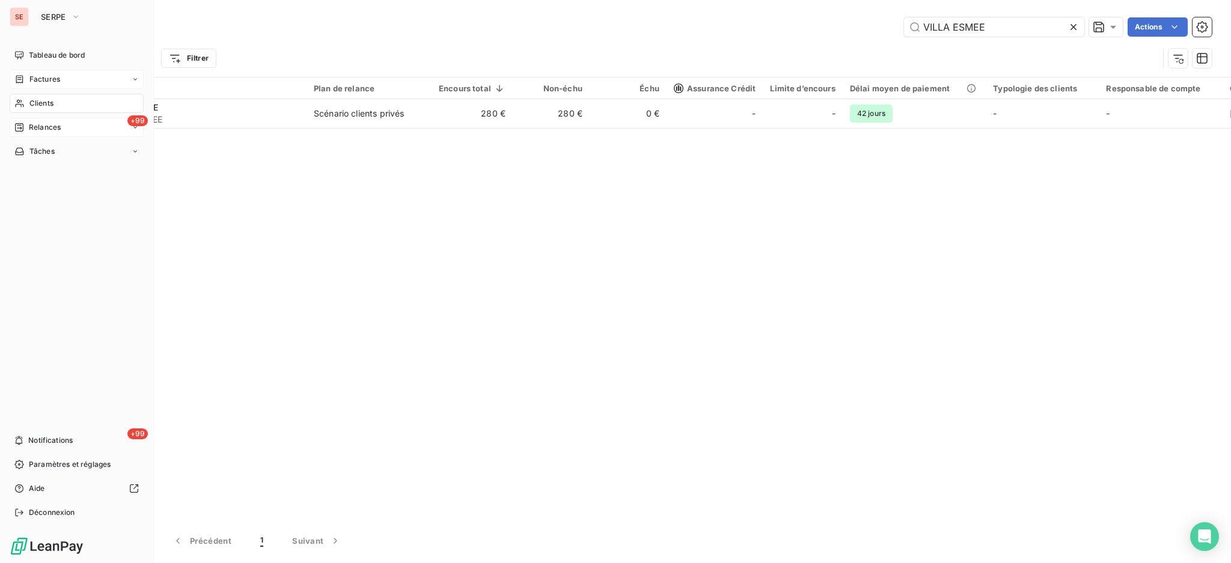
click at [35, 124] on span "Relances" at bounding box center [45, 127] width 32 height 11
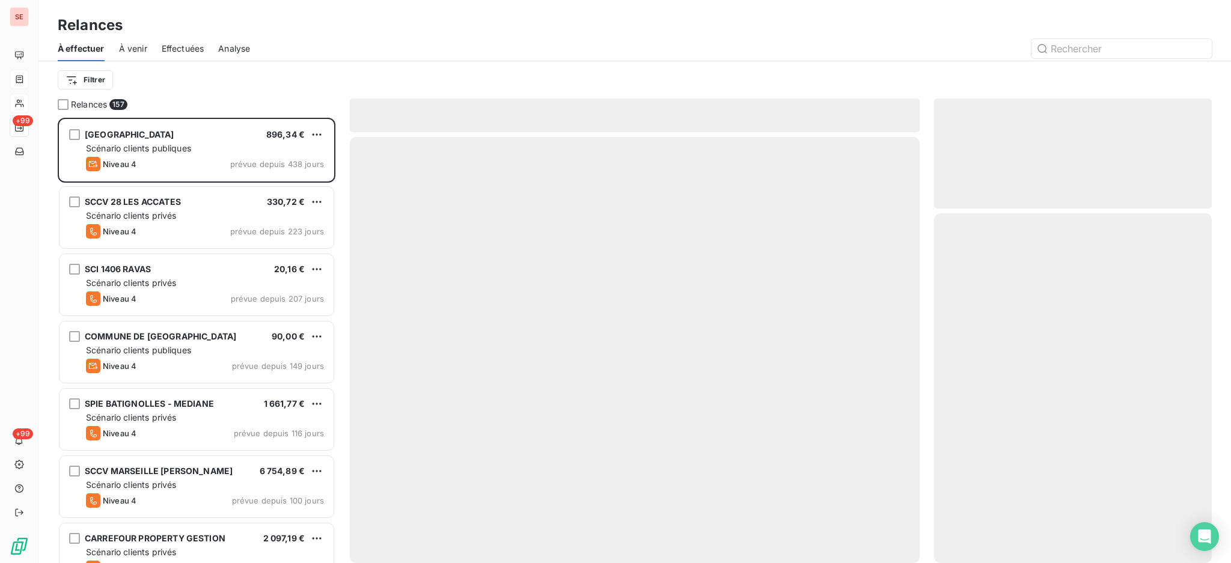
scroll to position [434, 265]
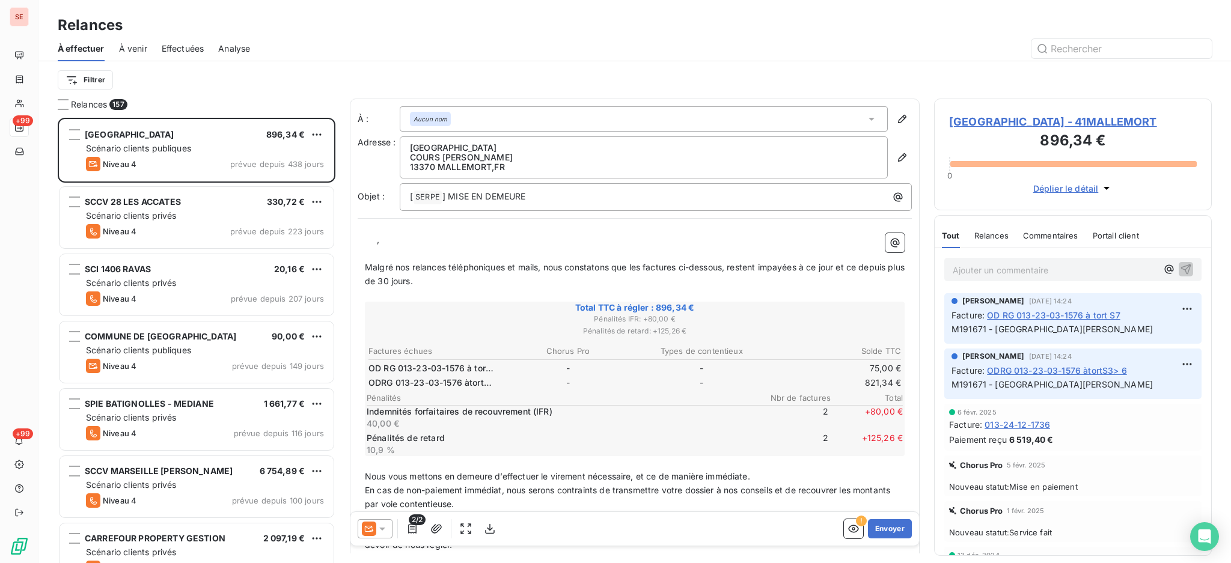
scroll to position [434, 265]
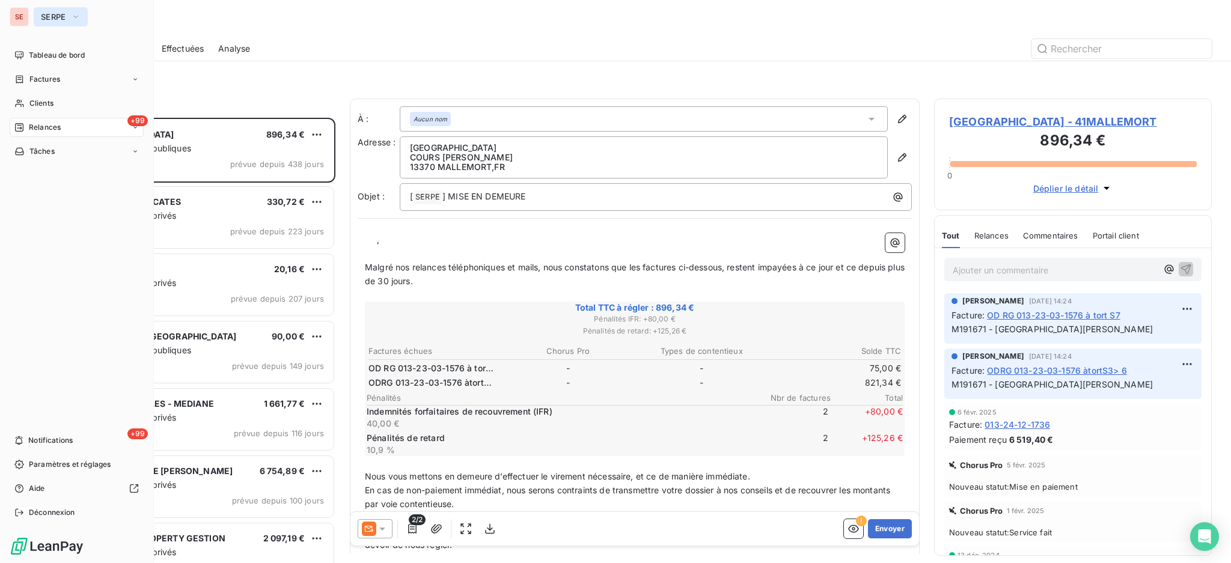
click at [73, 16] on icon "button" at bounding box center [76, 17] width 10 height 12
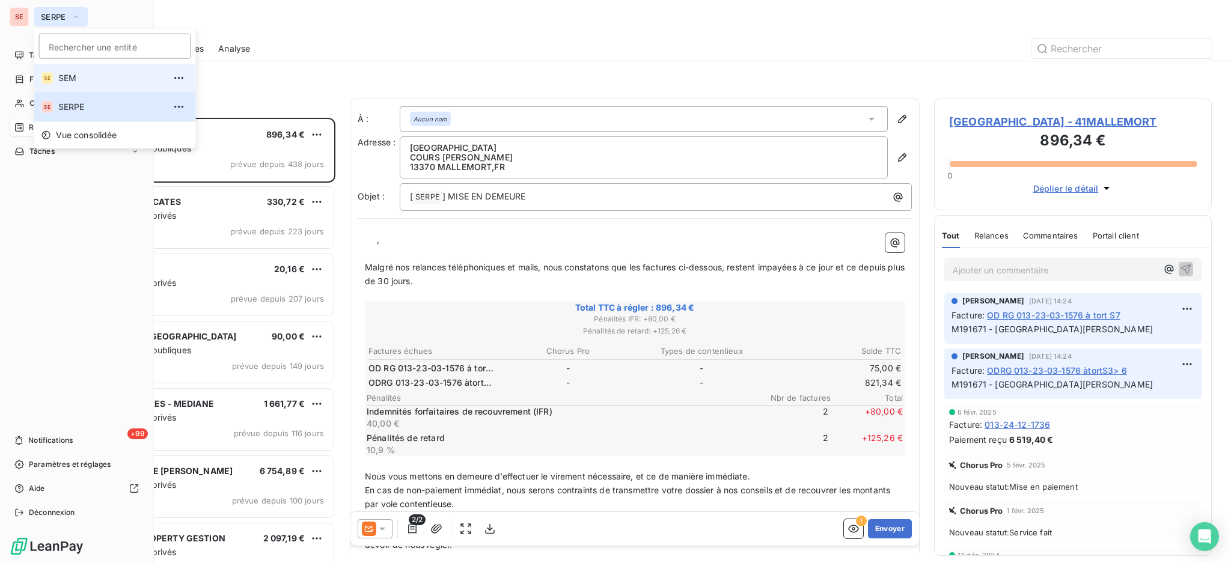
click at [68, 76] on span "SEM" at bounding box center [111, 78] width 106 height 12
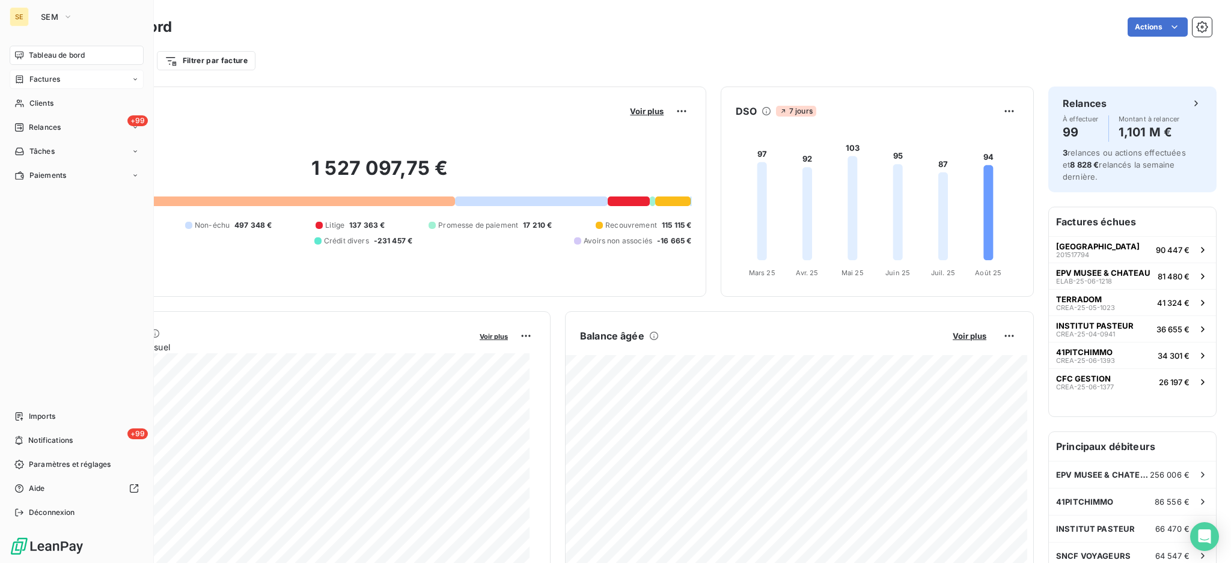
click at [46, 83] on span "Factures" at bounding box center [44, 79] width 31 height 11
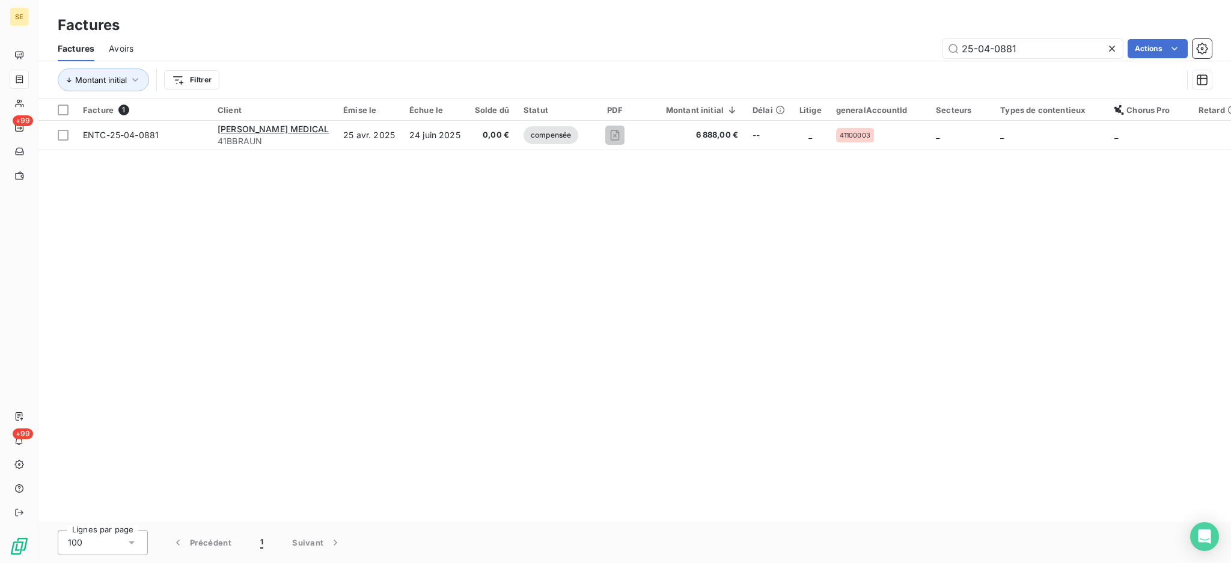
click at [1110, 46] on icon at bounding box center [1112, 49] width 12 height 12
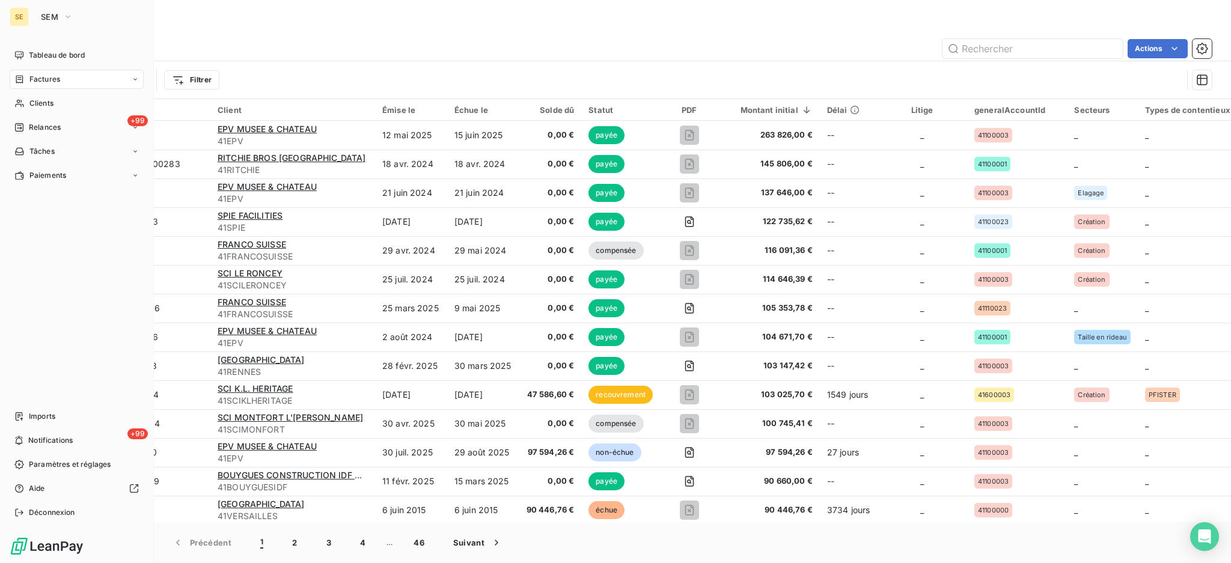
click at [39, 74] on span "Factures" at bounding box center [44, 79] width 31 height 11
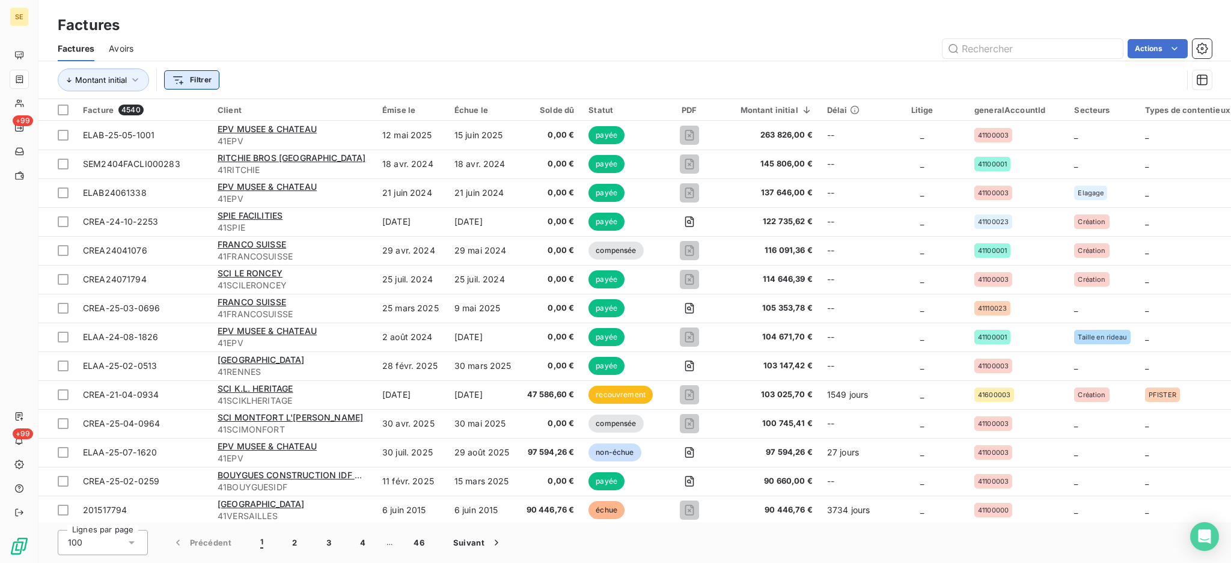
click at [193, 78] on html "SE +99 +99 Factures Factures Avoirs Actions Montant initial Filtrer Facture 454…" at bounding box center [615, 281] width 1231 height 563
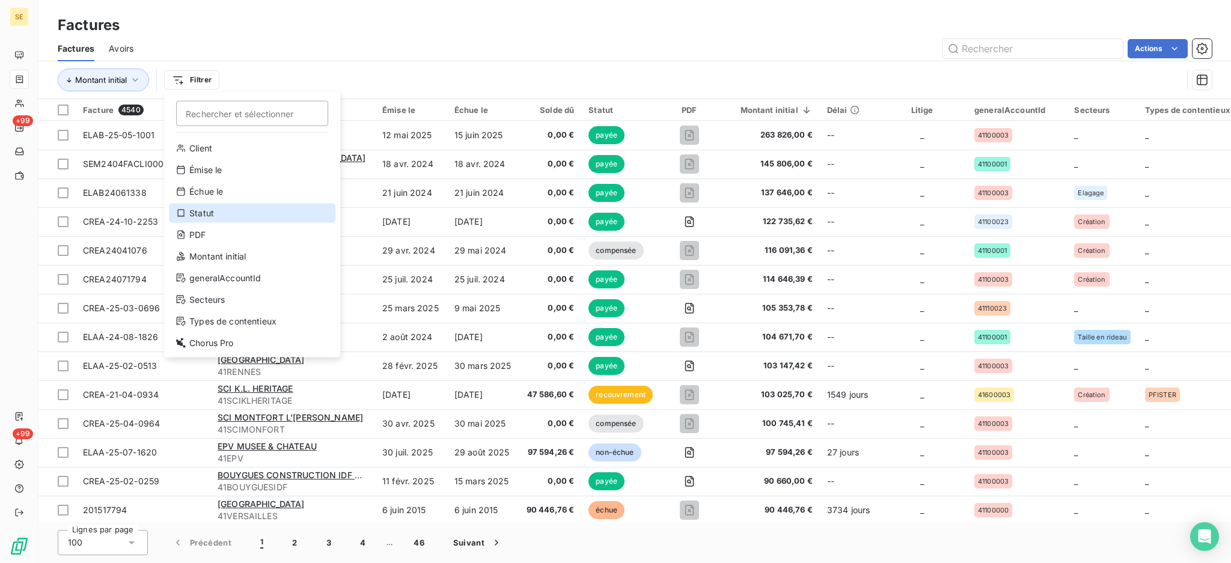
click at [233, 218] on div "Statut" at bounding box center [252, 213] width 166 height 19
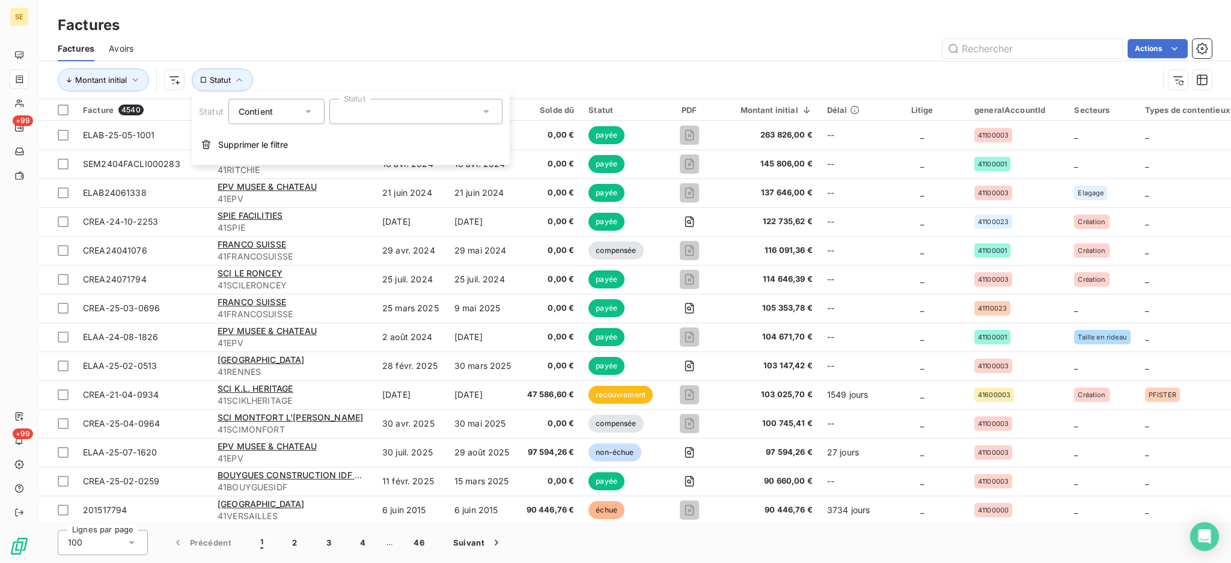
click at [303, 113] on icon at bounding box center [308, 112] width 12 height 12
click at [287, 156] on span "Ne contient pas" at bounding box center [284, 161] width 65 height 10
click at [306, 112] on icon at bounding box center [308, 112] width 6 height 3
click at [293, 140] on li "Contient" at bounding box center [277, 140] width 99 height 22
click at [485, 110] on icon at bounding box center [486, 112] width 12 height 12
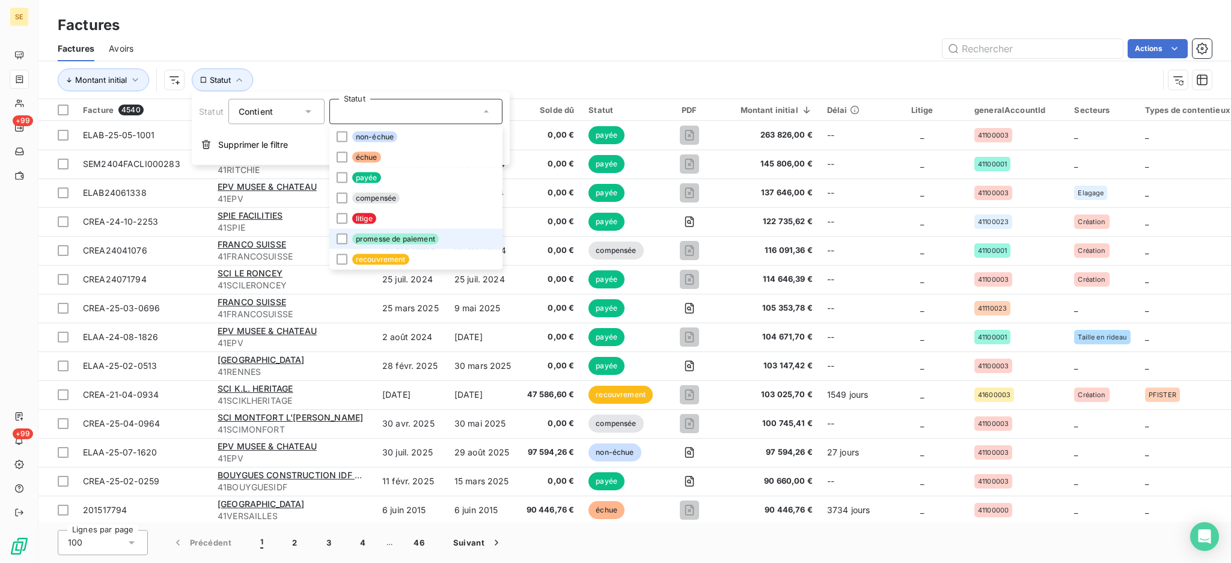
click at [414, 235] on span "promesse de paiement" at bounding box center [395, 239] width 87 height 11
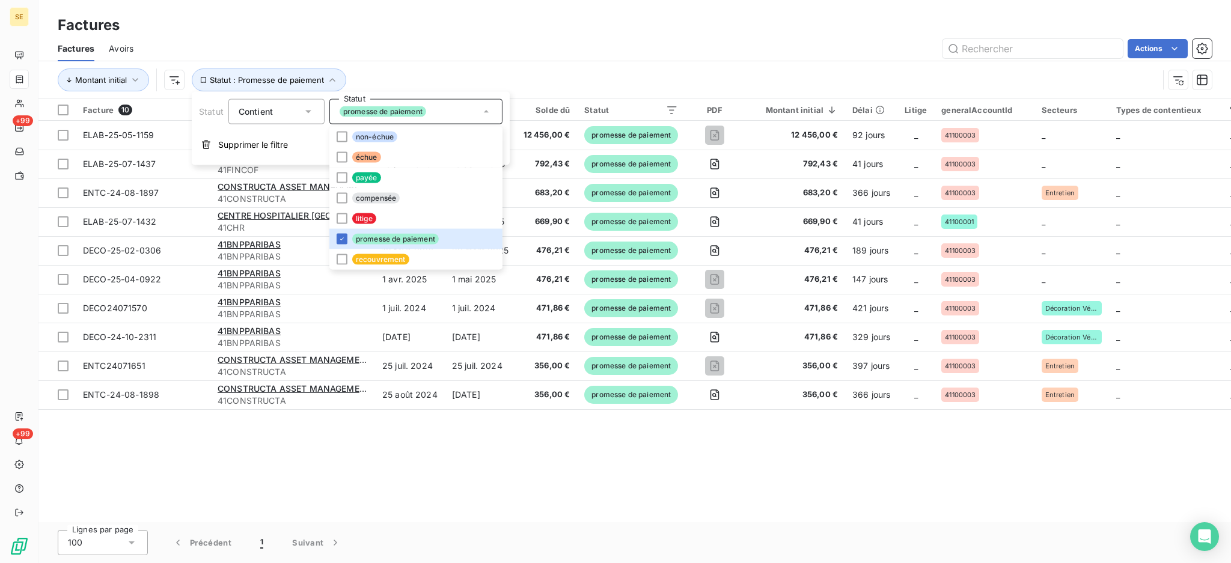
click at [377, 431] on div "Facture 10 Client Émise le Échue le Solde dû Statut PDF Montant initial Délai L…" at bounding box center [634, 310] width 1192 height 423
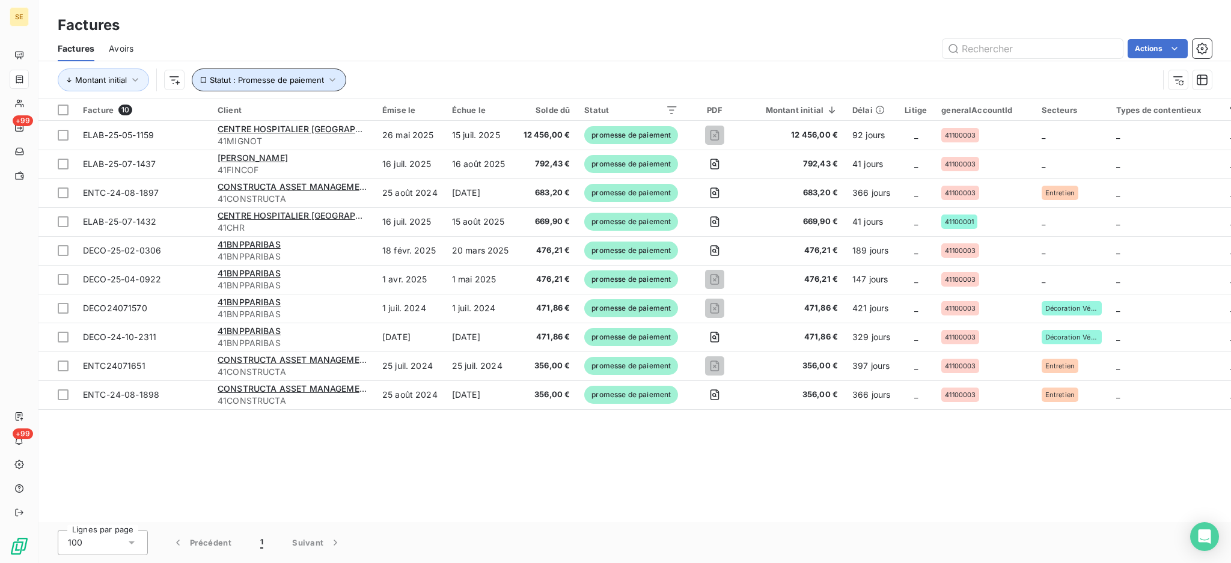
click at [330, 78] on icon "button" at bounding box center [332, 80] width 12 height 12
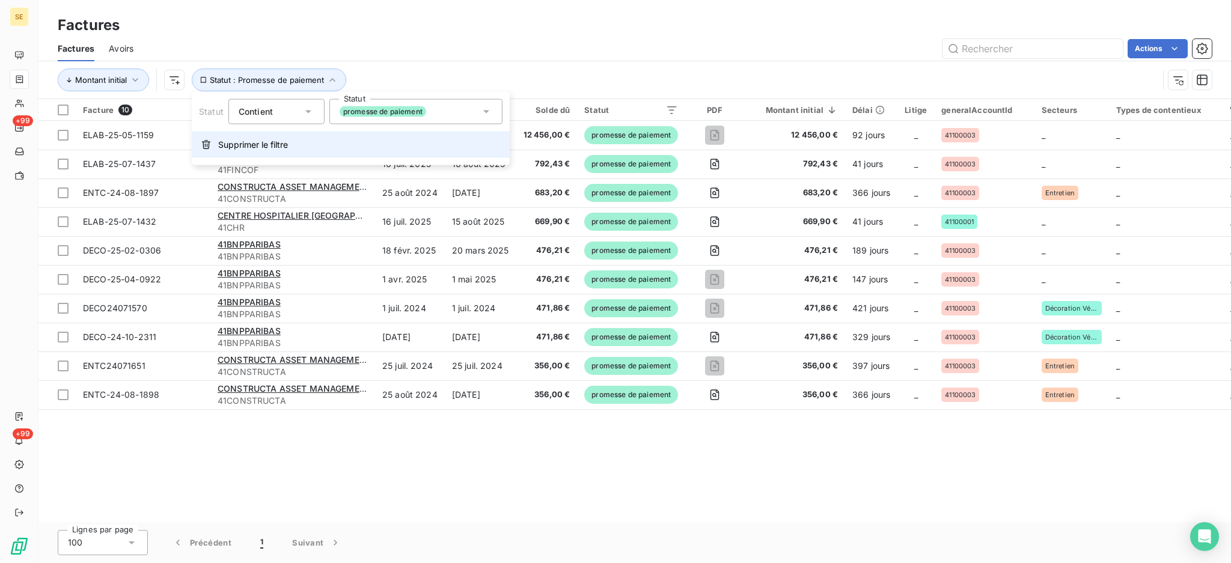
click at [248, 149] on span "Supprimer le filtre" at bounding box center [253, 145] width 70 height 12
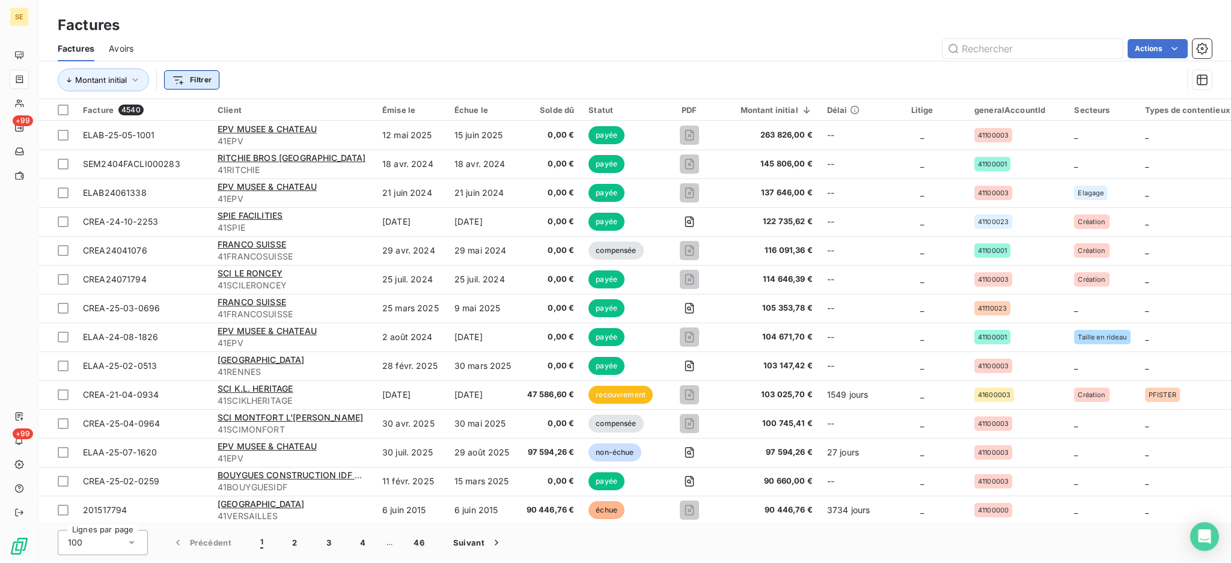
click at [199, 80] on html "SE +99 +99 Factures Factures Avoirs Actions Montant initial Filtrer Facture 454…" at bounding box center [615, 281] width 1231 height 563
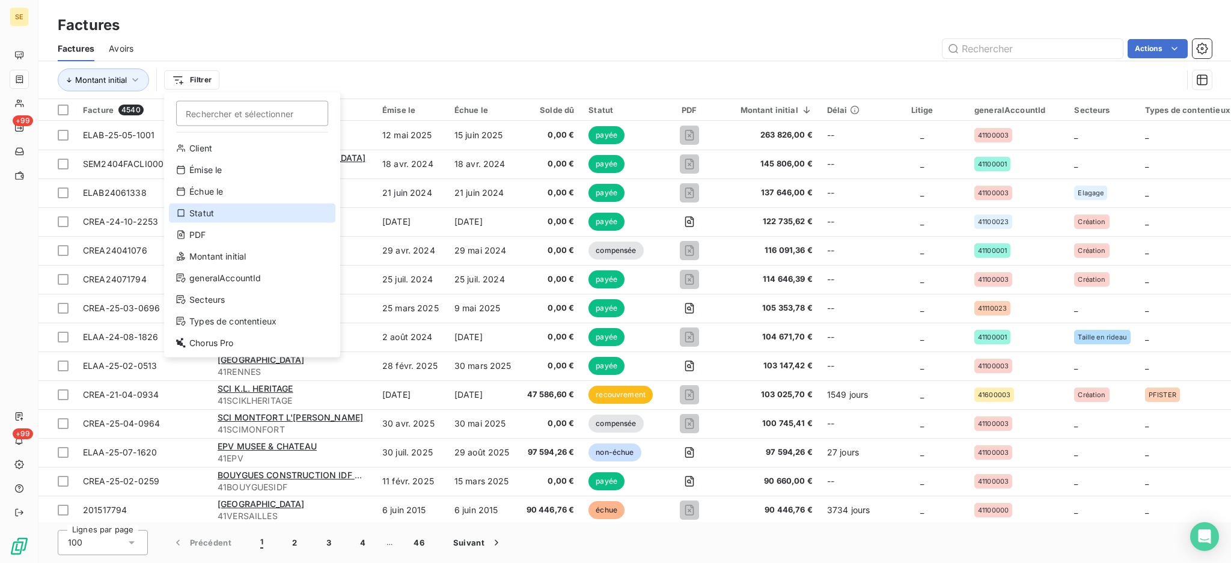
click at [208, 209] on div "Statut" at bounding box center [252, 213] width 166 height 19
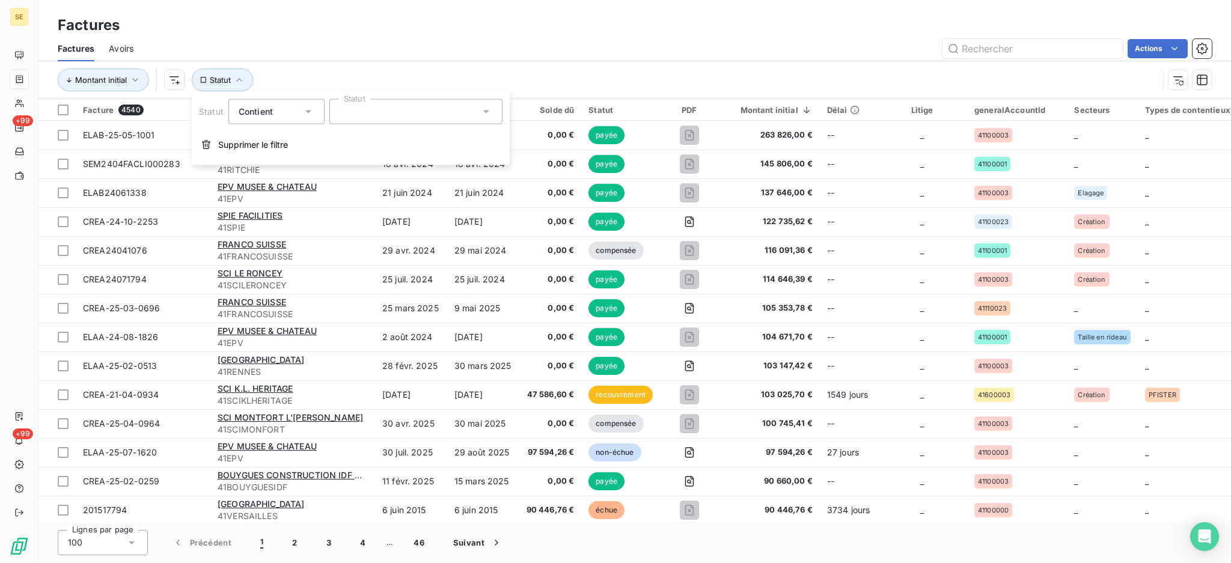
click at [306, 108] on icon at bounding box center [308, 112] width 12 height 12
click at [276, 162] on span "Ne contient pas" at bounding box center [284, 161] width 65 height 10
click at [485, 107] on icon at bounding box center [486, 112] width 12 height 12
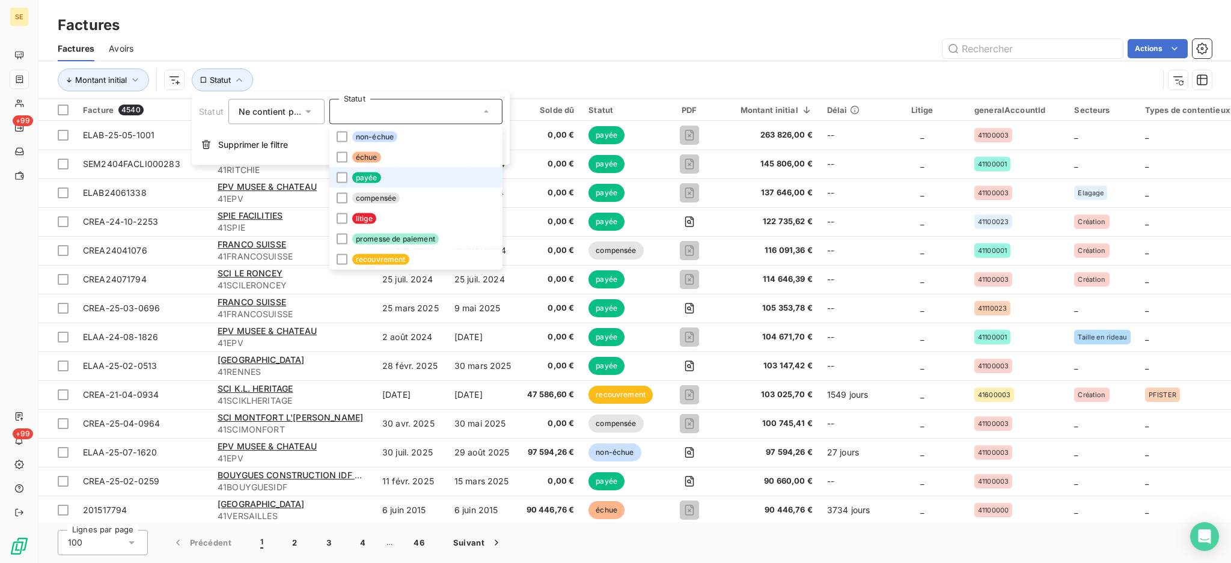
click at [364, 174] on span "payée" at bounding box center [366, 177] width 29 height 11
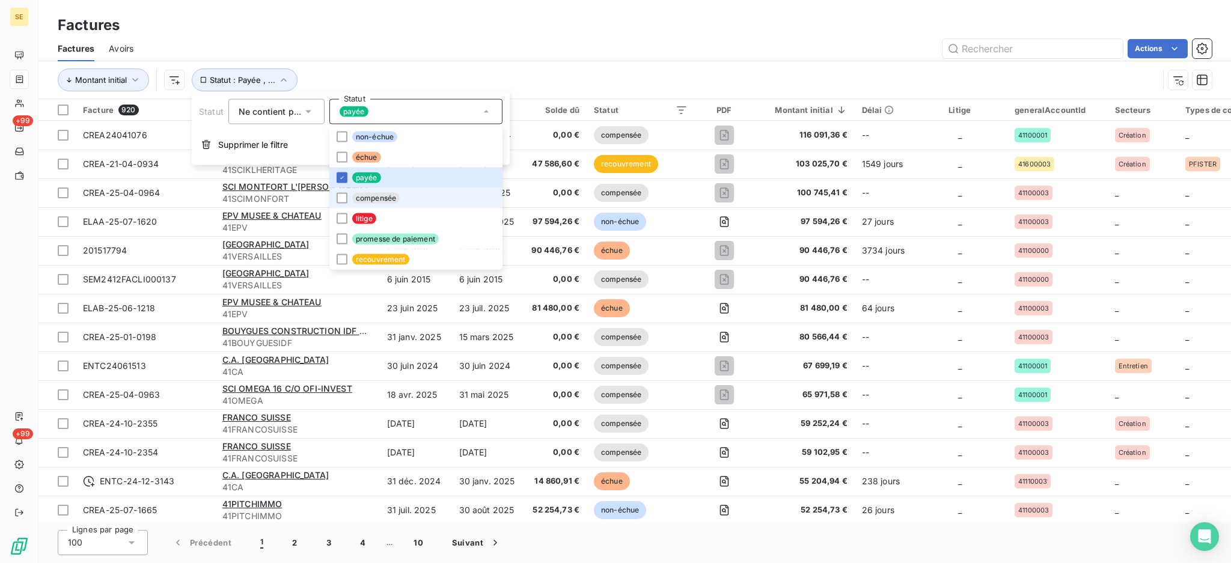
click at [375, 200] on span "compensée" at bounding box center [375, 198] width 47 height 11
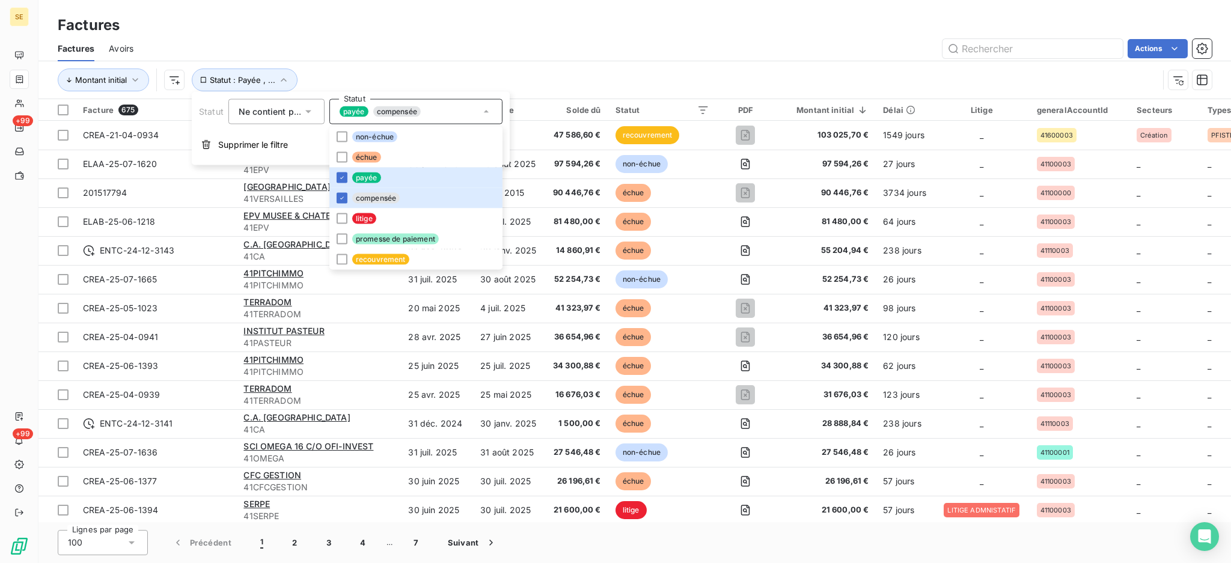
click at [612, 32] on div "Factures" at bounding box center [634, 25] width 1192 height 22
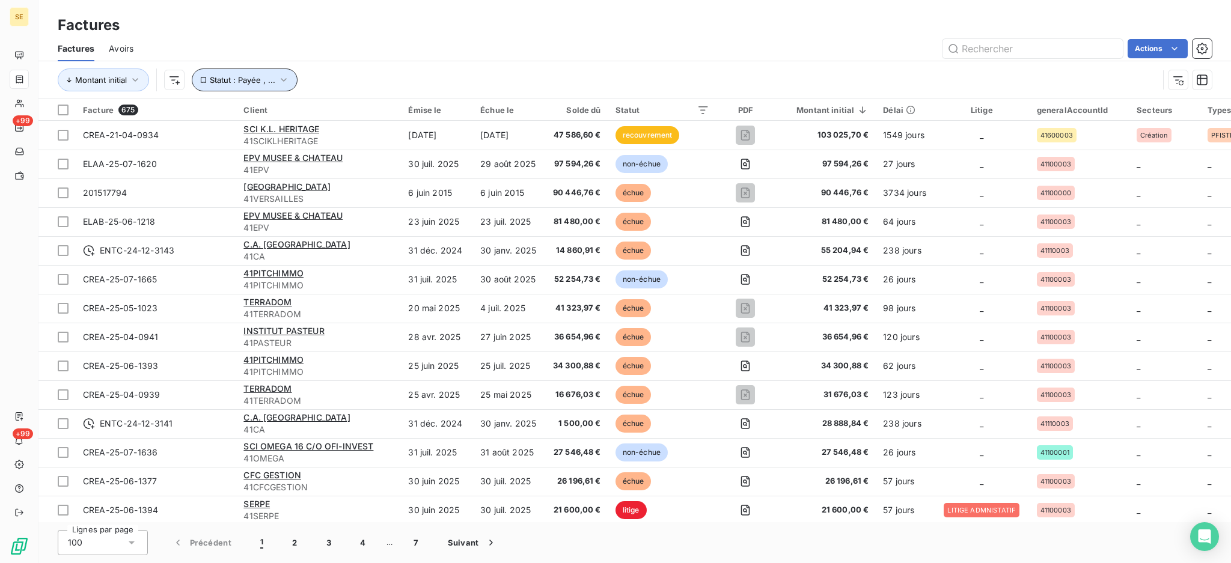
click at [279, 77] on icon "button" at bounding box center [284, 80] width 12 height 12
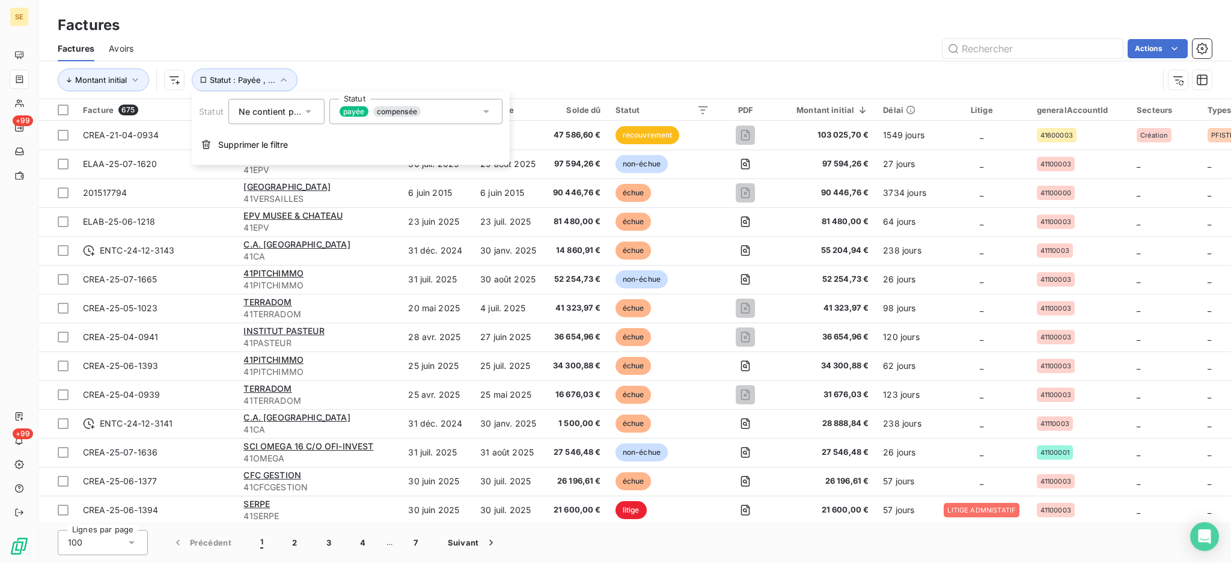
click at [493, 114] on div "payée compensée" at bounding box center [415, 111] width 173 height 25
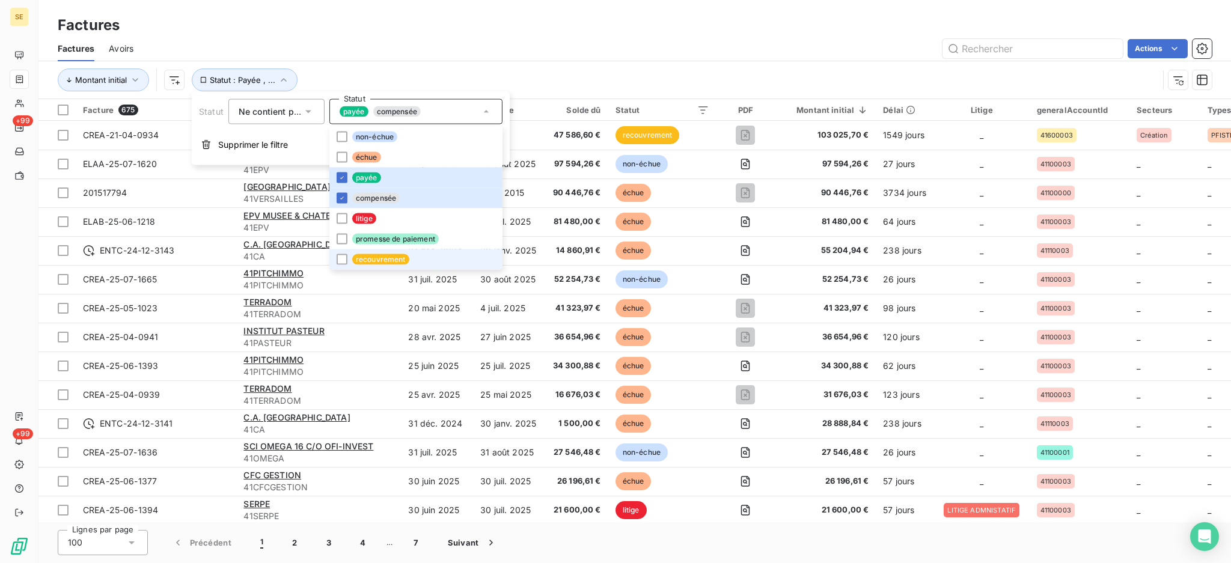
click at [401, 254] on span "recouvrement" at bounding box center [380, 259] width 57 height 11
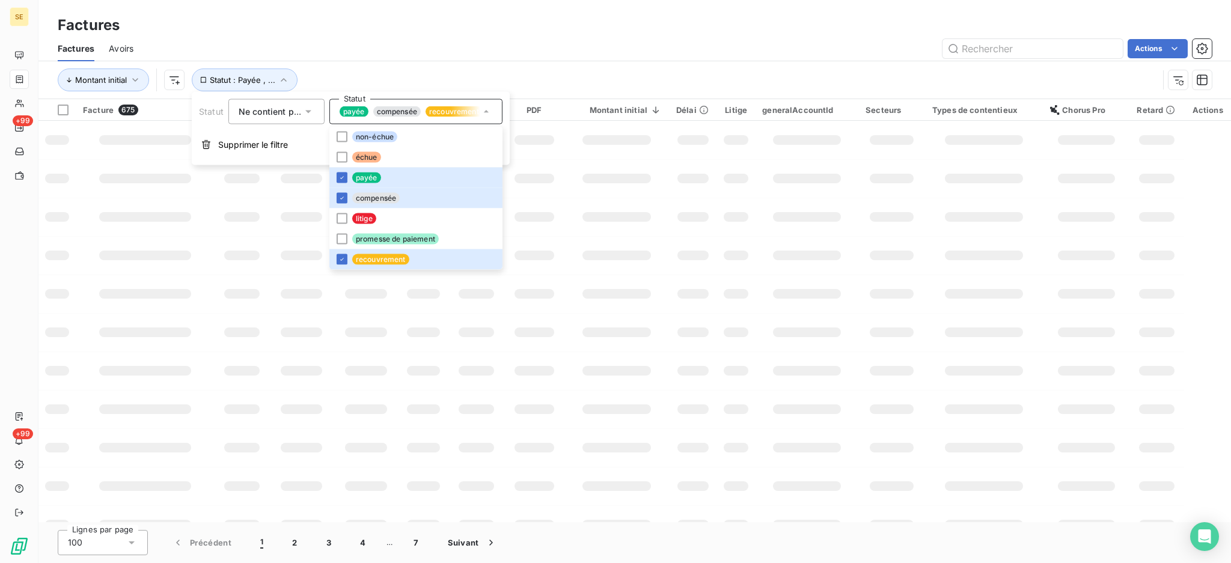
click at [437, 19] on div "Factures" at bounding box center [634, 25] width 1192 height 22
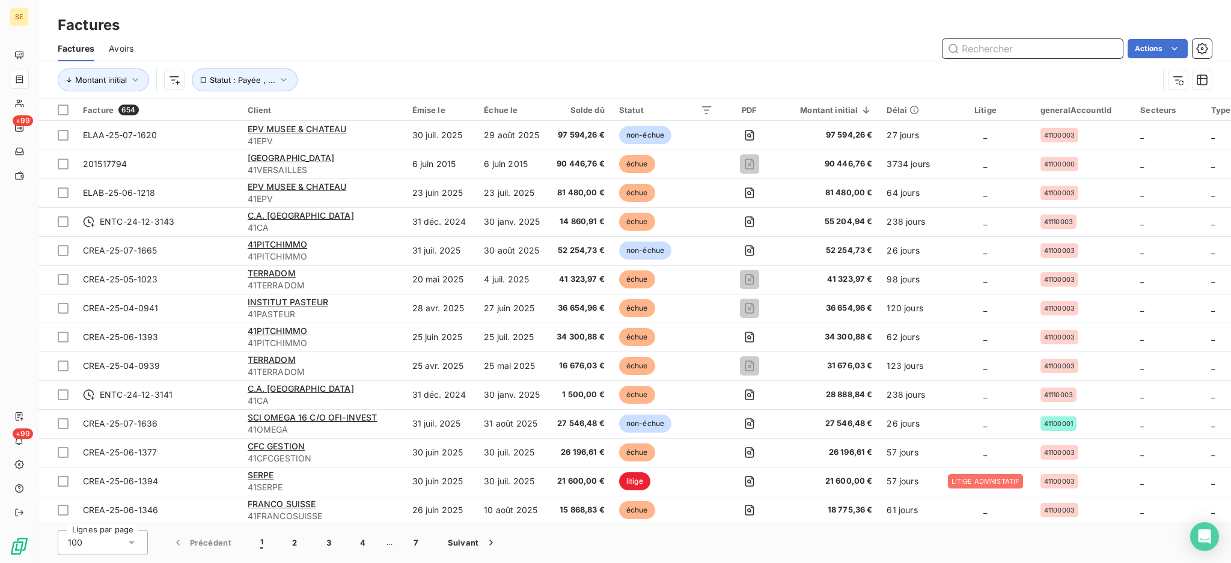
click at [1074, 46] on input "text" at bounding box center [1032, 48] width 180 height 19
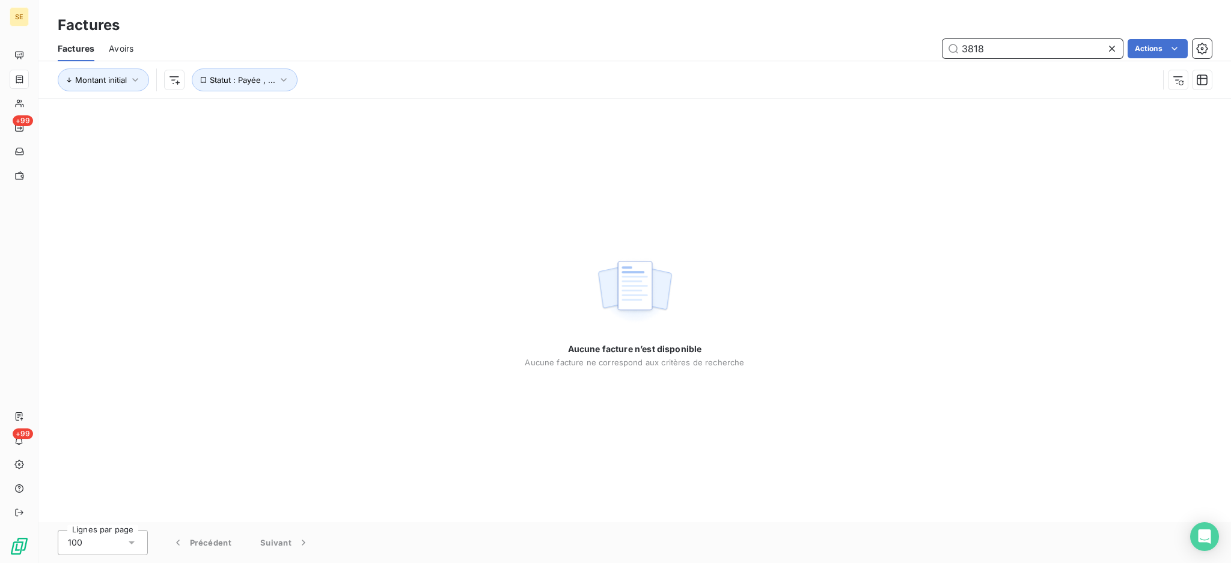
click at [1000, 52] on input "3818" at bounding box center [1032, 48] width 180 height 19
type input "3"
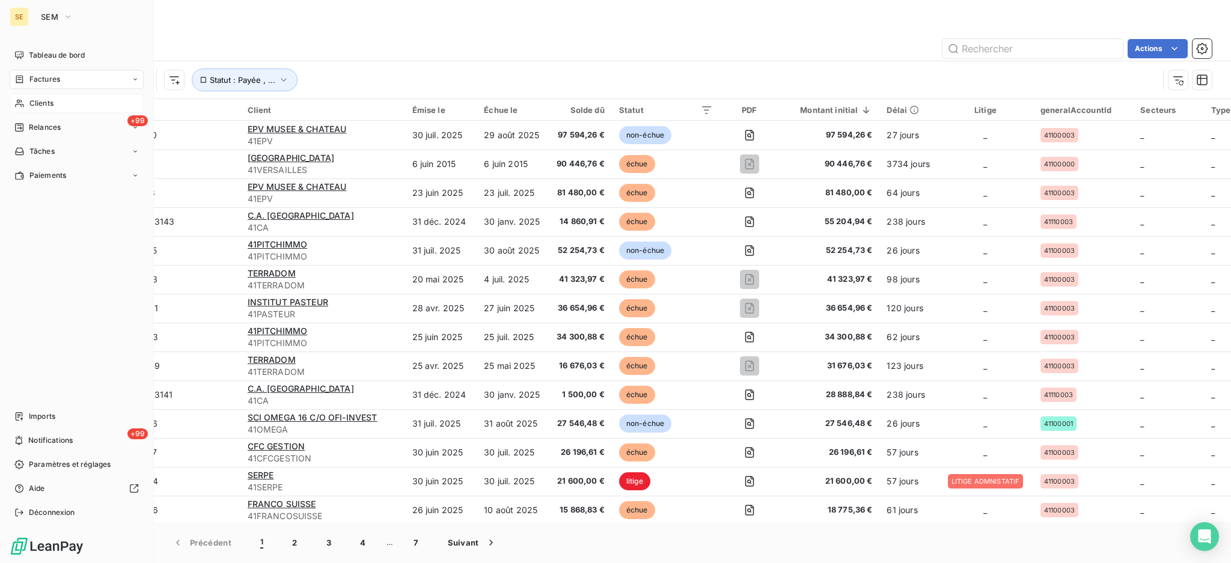
click at [45, 102] on span "Clients" at bounding box center [41, 103] width 24 height 11
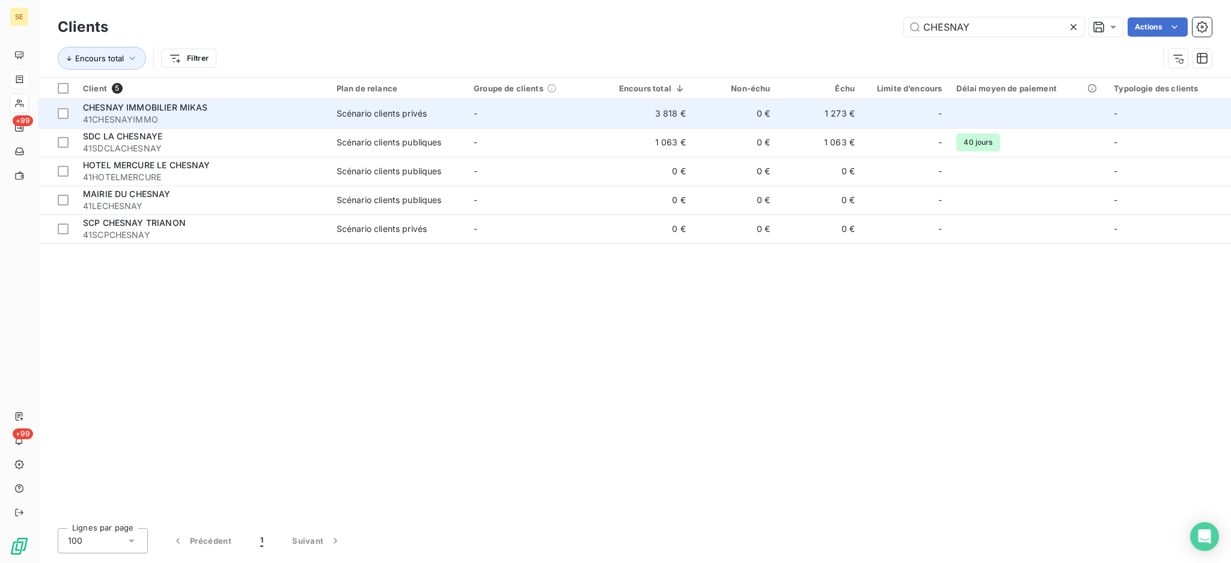
type input "CHESNAY"
click at [266, 107] on div "CHESNAY IMMOBILIER MIKAS" at bounding box center [202, 108] width 239 height 12
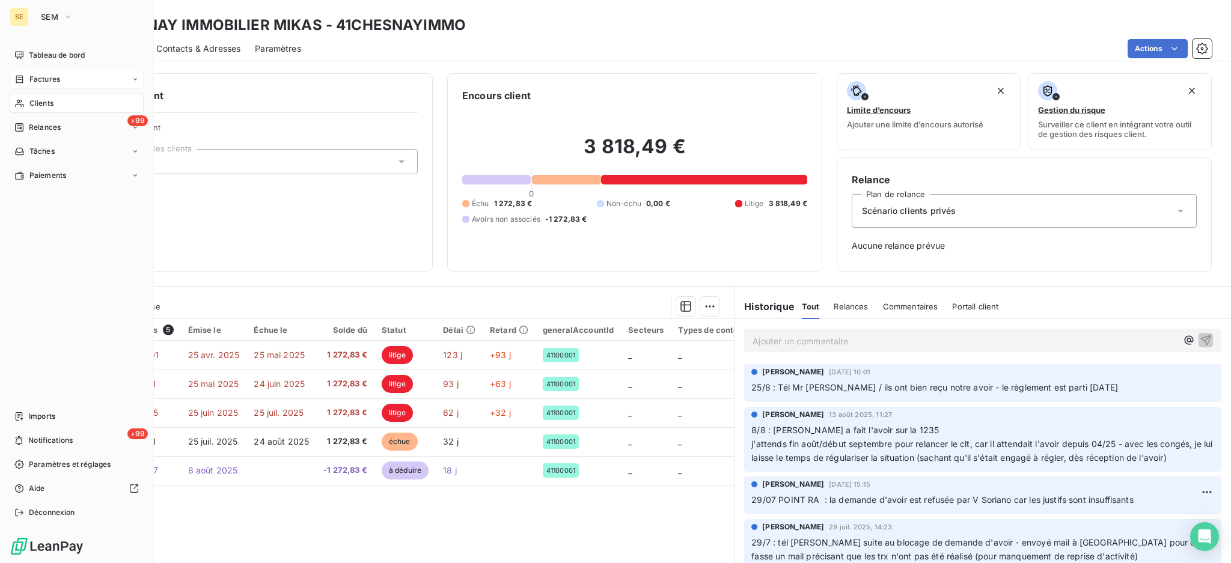
drag, startPoint x: 37, startPoint y: 103, endPoint x: 142, endPoint y: 81, distance: 107.9
click at [37, 103] on span "Clients" at bounding box center [41, 103] width 24 height 11
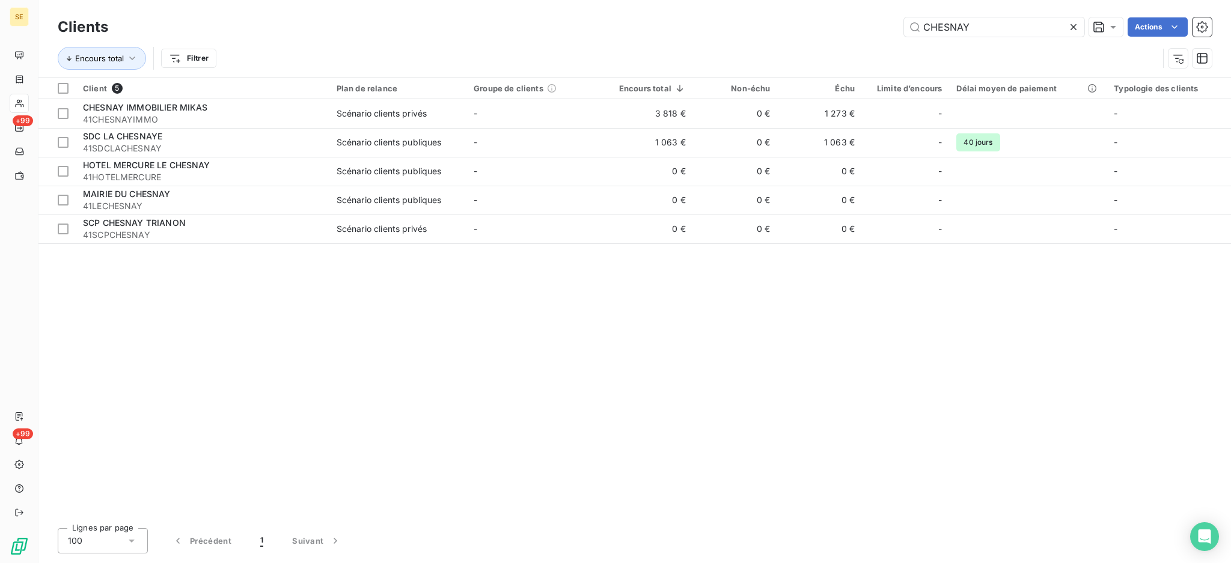
drag, startPoint x: 1001, startPoint y: 26, endPoint x: 882, endPoint y: 32, distance: 119.1
click at [895, 32] on div "CHESNAY Actions" at bounding box center [667, 26] width 1089 height 19
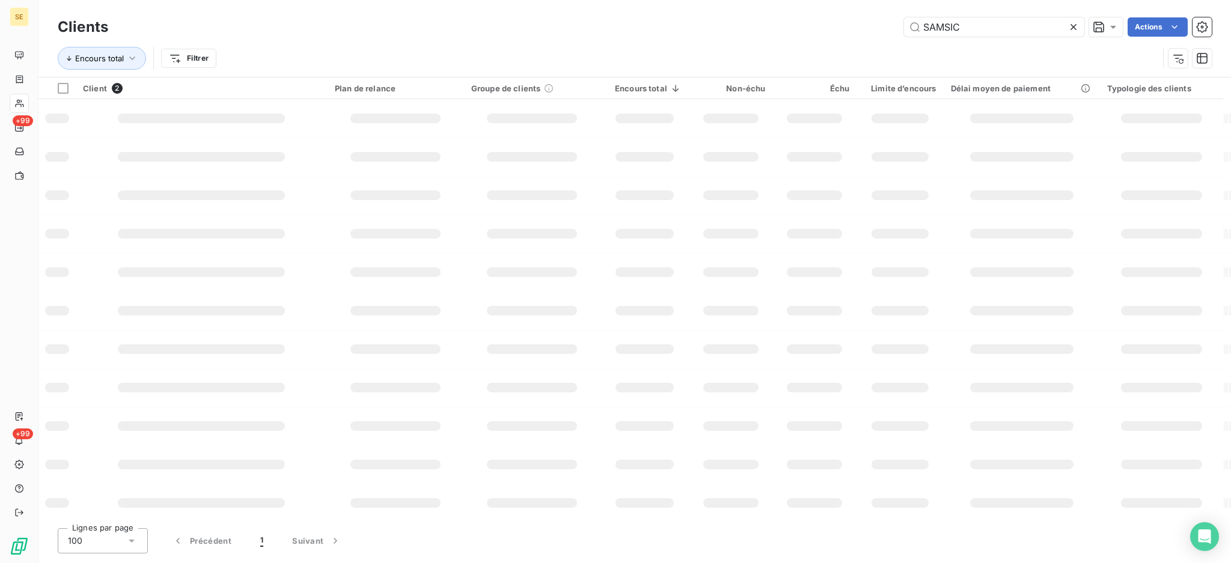
type input "SAMSIC"
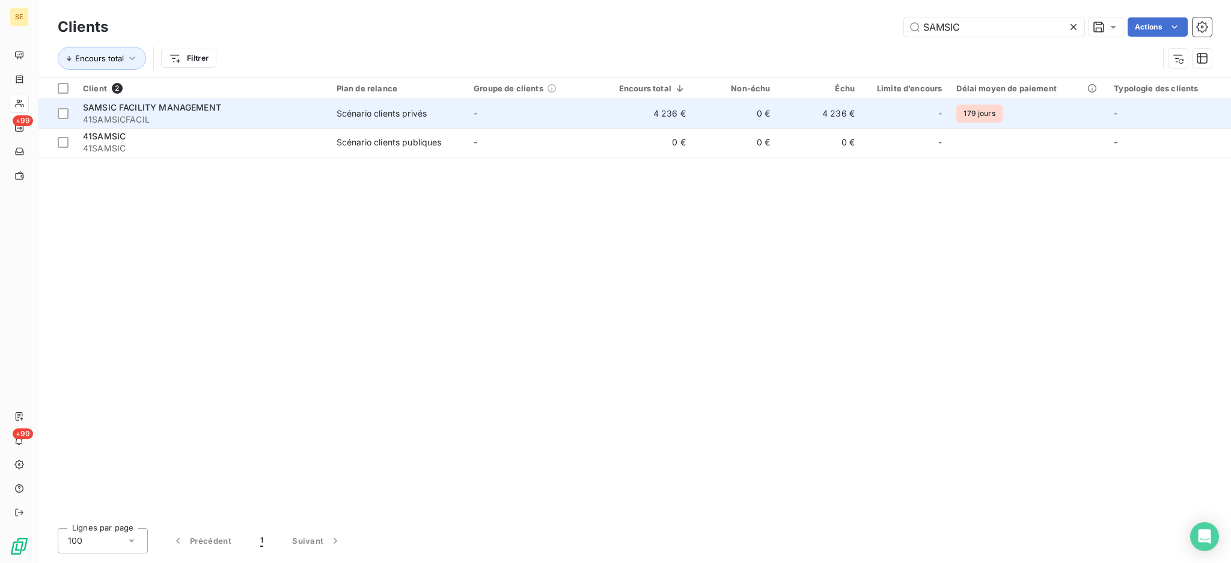
click at [365, 111] on div "Scénario clients privés" at bounding box center [381, 114] width 90 height 12
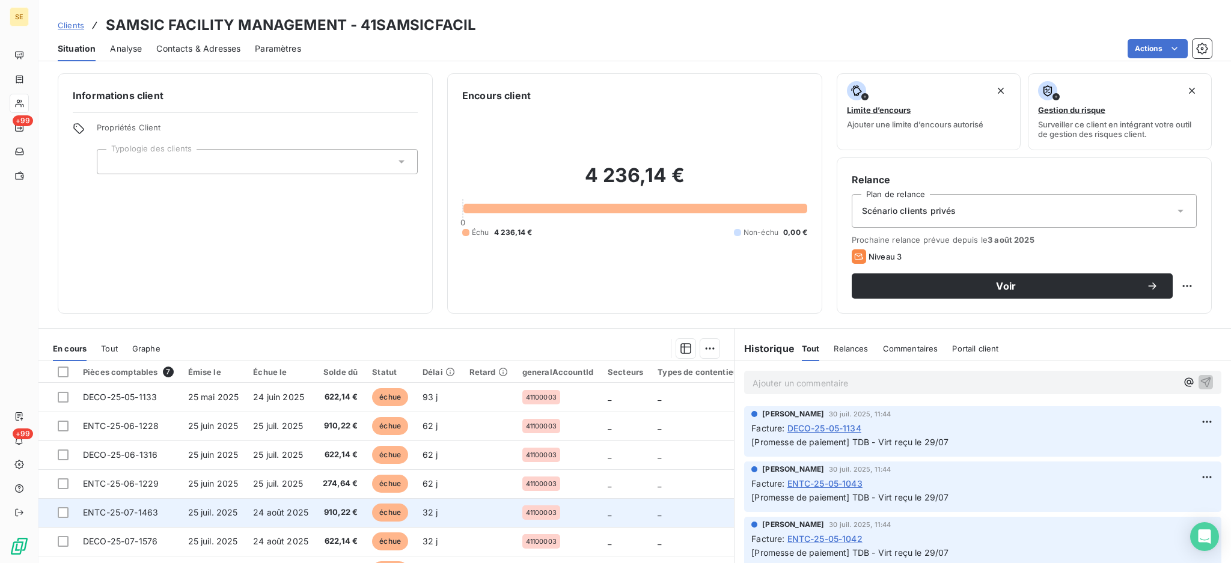
scroll to position [65, 0]
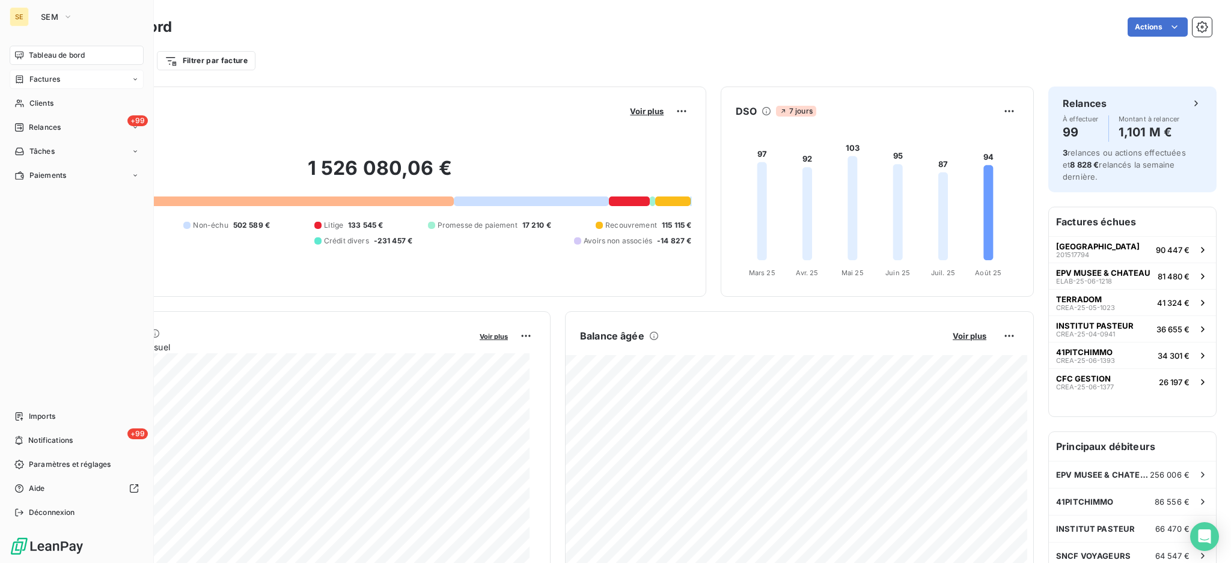
click at [37, 80] on span "Factures" at bounding box center [44, 79] width 31 height 11
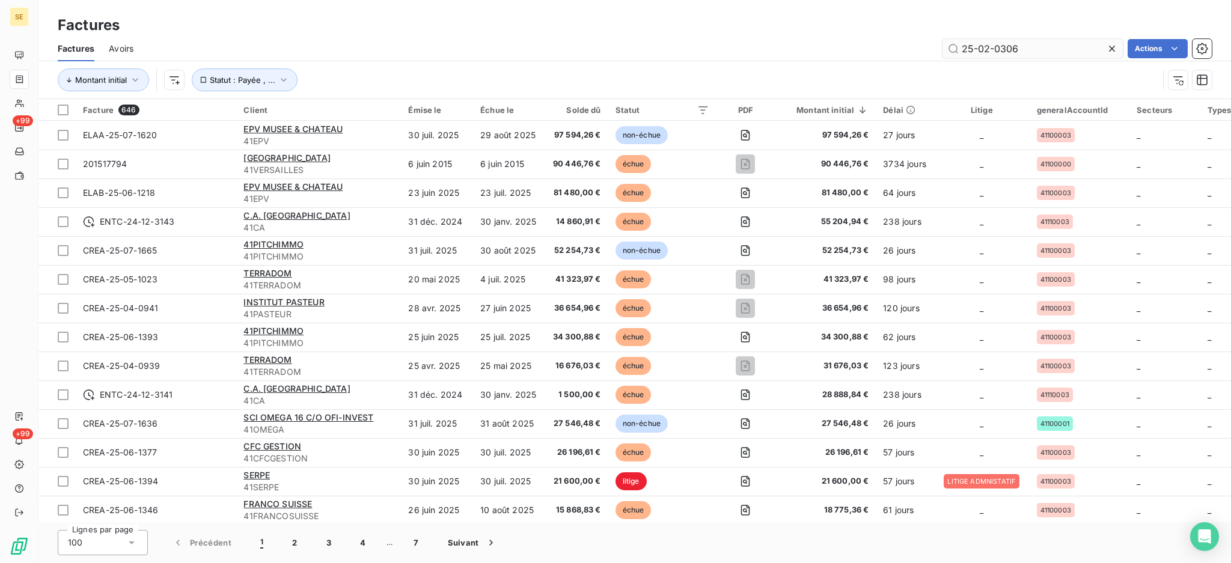
type input "25-02-0306"
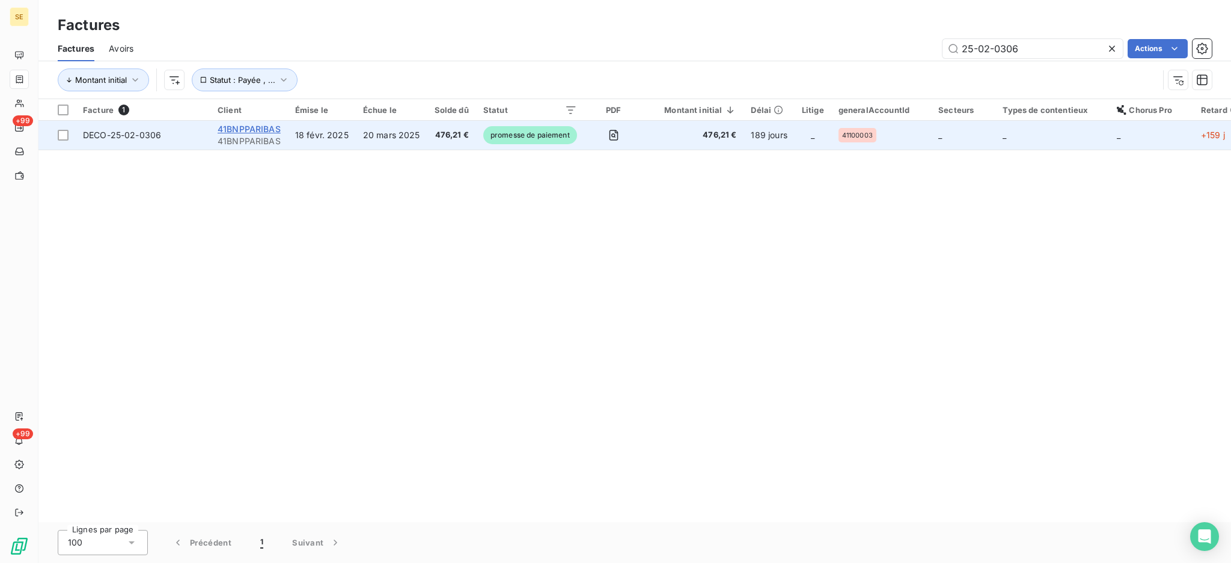
click at [248, 132] on span "41BNPPARIBAS" at bounding box center [249, 129] width 63 height 10
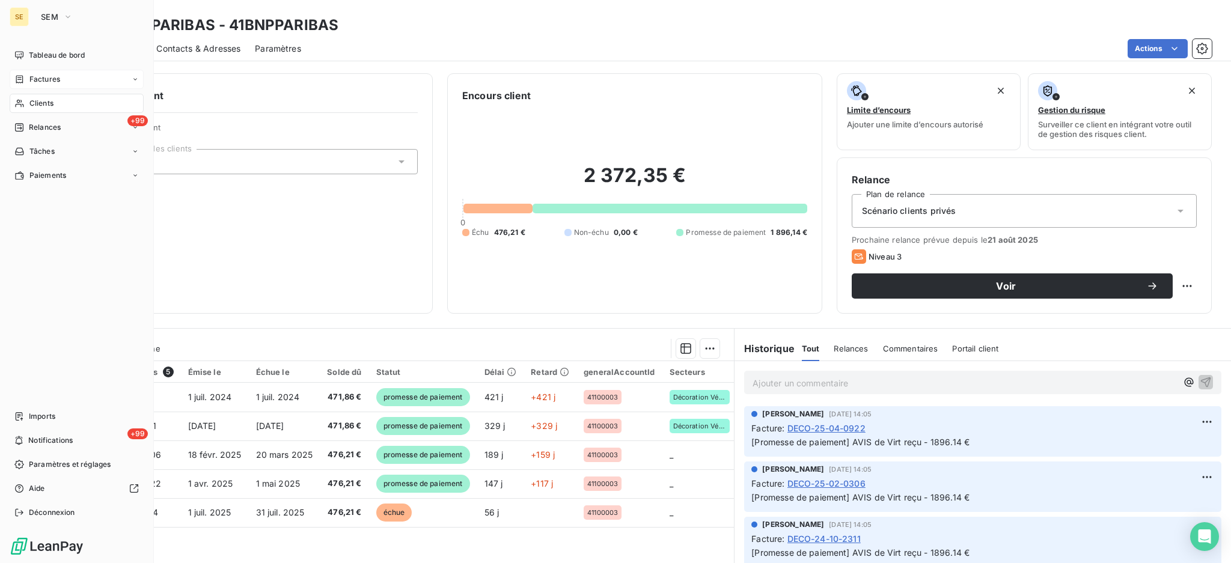
click at [38, 75] on span "Factures" at bounding box center [44, 79] width 31 height 11
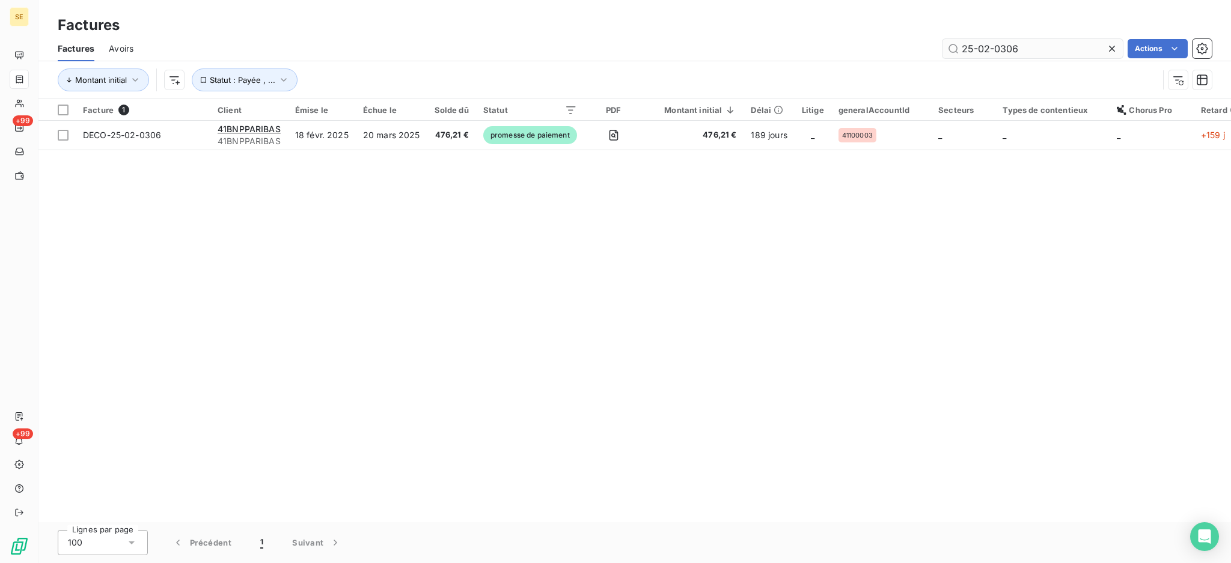
drag, startPoint x: 1035, startPoint y: 40, endPoint x: 993, endPoint y: 44, distance: 42.9
click at [993, 44] on input "25-02-0306" at bounding box center [1032, 48] width 180 height 19
click at [984, 44] on input "25-02-0306" at bounding box center [1032, 48] width 180 height 19
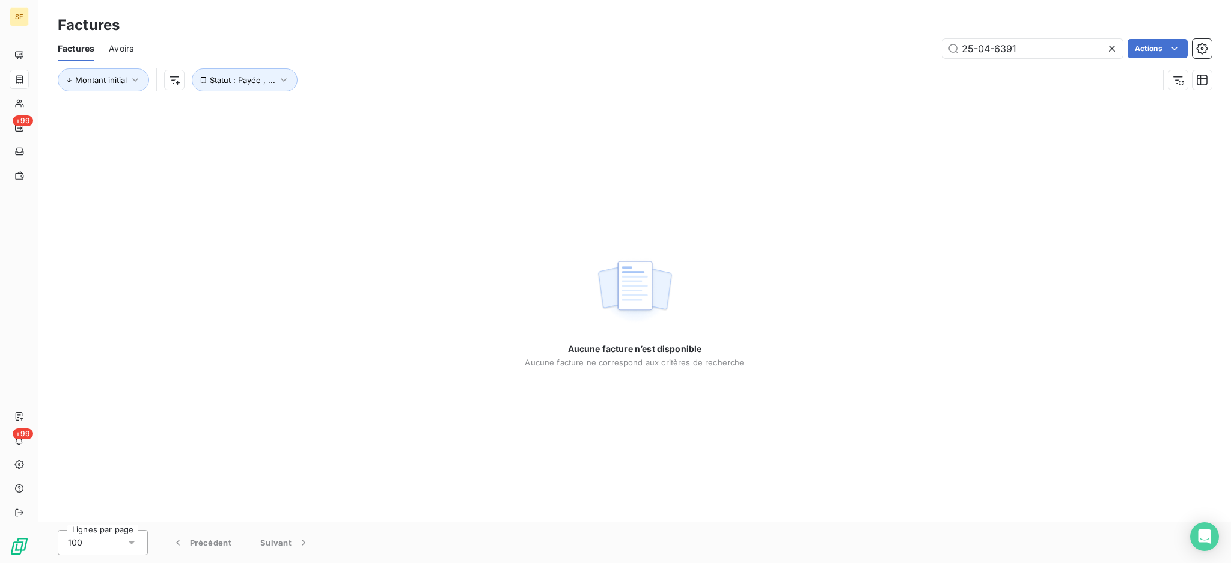
type input "25-04-6391"
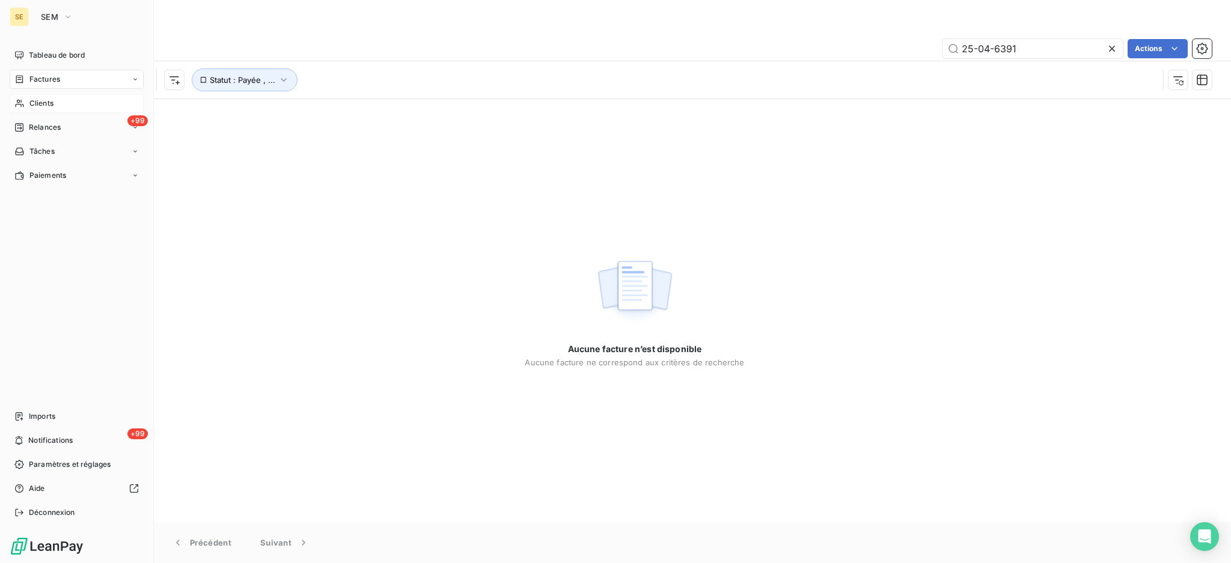
click at [41, 102] on span "Clients" at bounding box center [41, 103] width 24 height 11
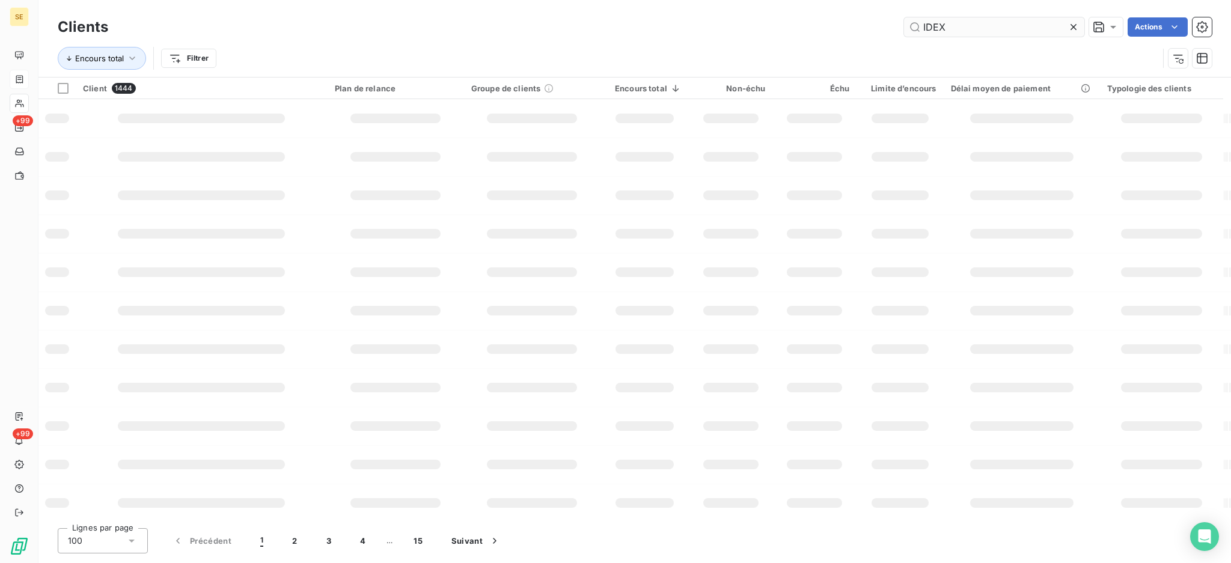
type input "IDEX"
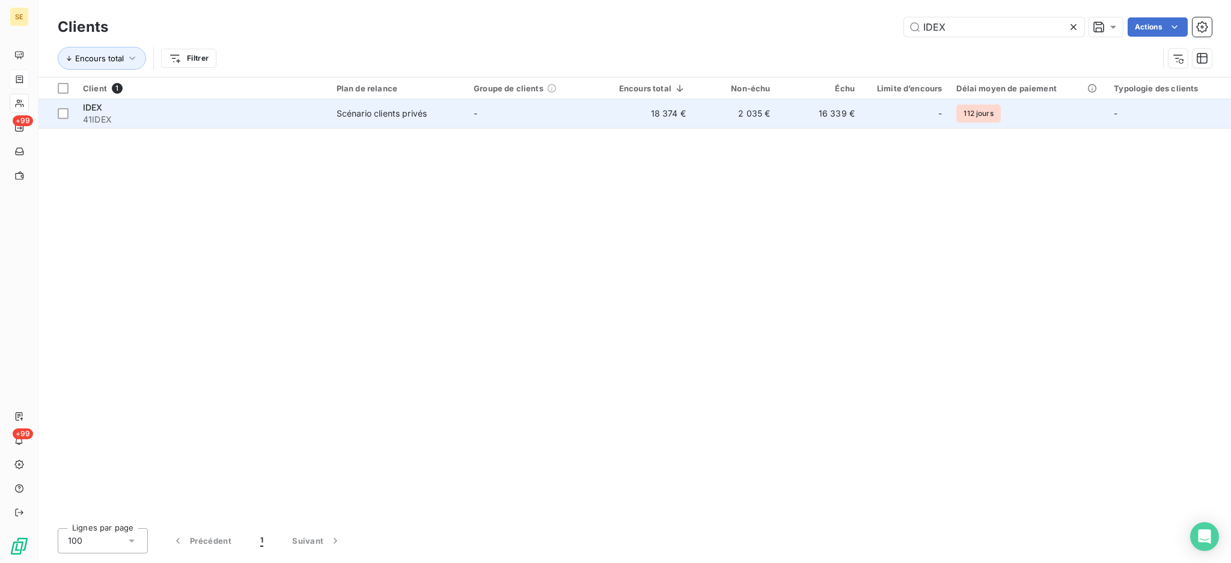
click at [355, 123] on td "Scénario clients privés" at bounding box center [397, 113] width 137 height 29
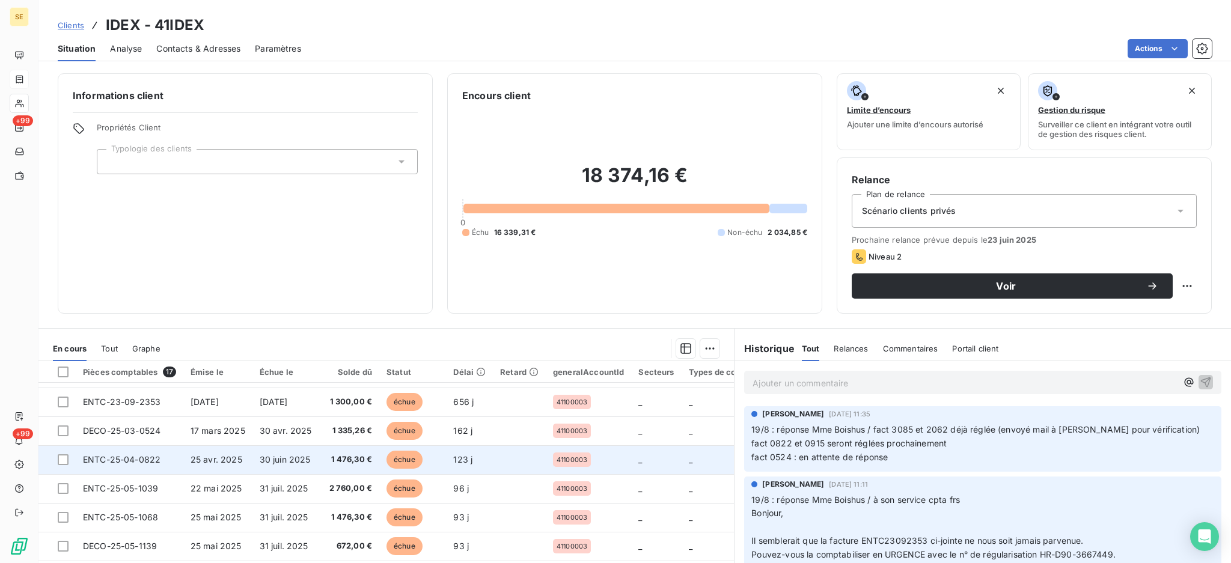
scroll to position [80, 0]
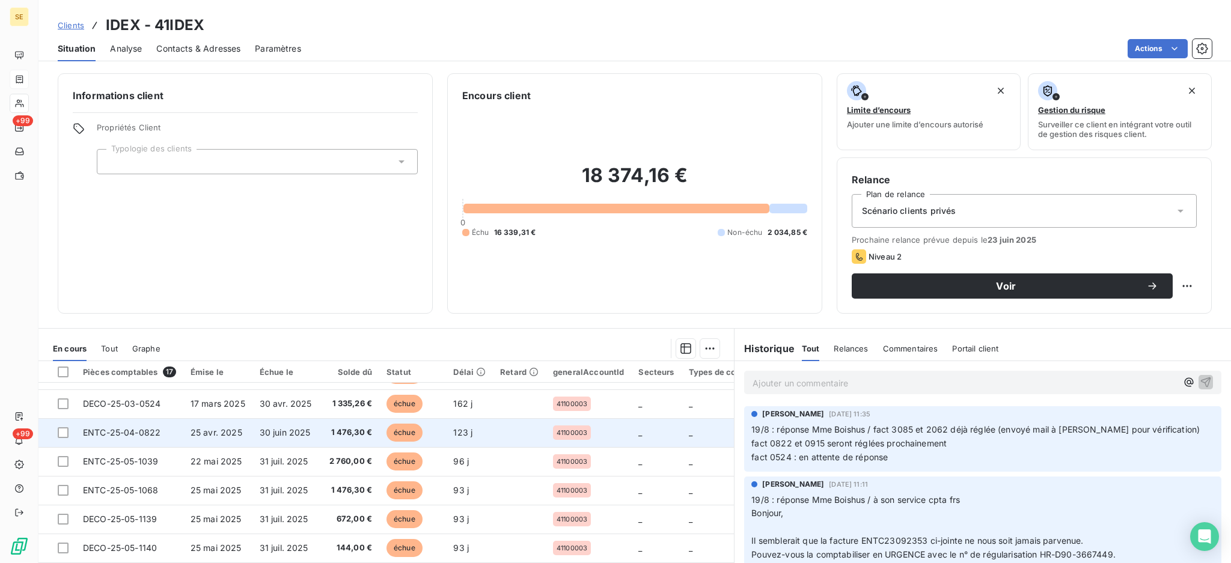
click at [346, 442] on td "1 476,30 €" at bounding box center [351, 432] width 58 height 29
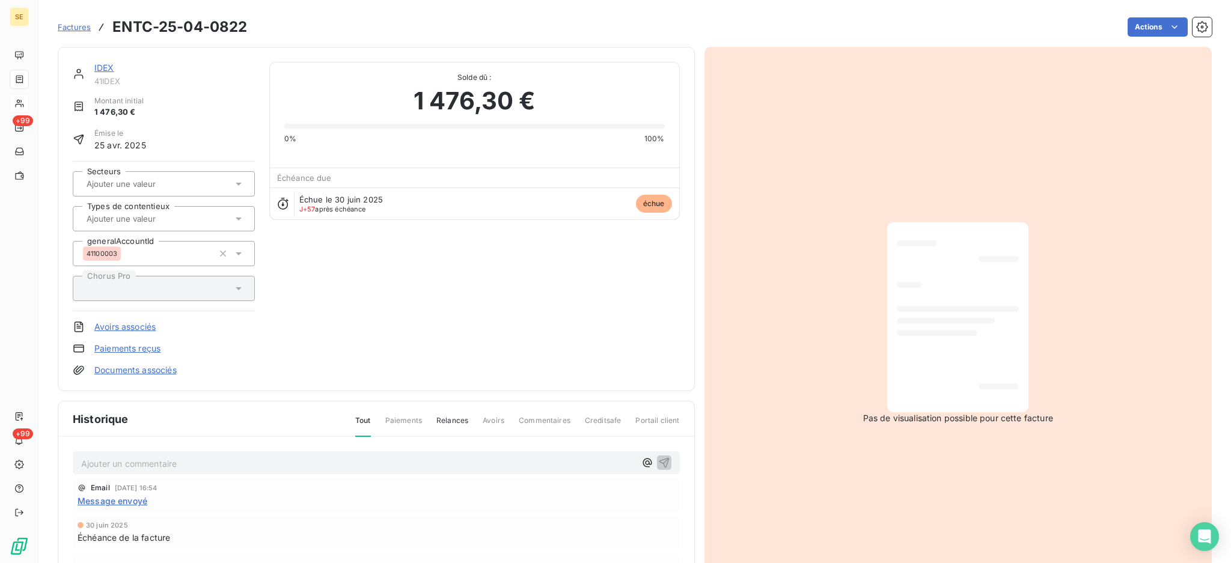
scroll to position [7, 0]
click at [141, 493] on span "Message envoyé" at bounding box center [113, 493] width 70 height 13
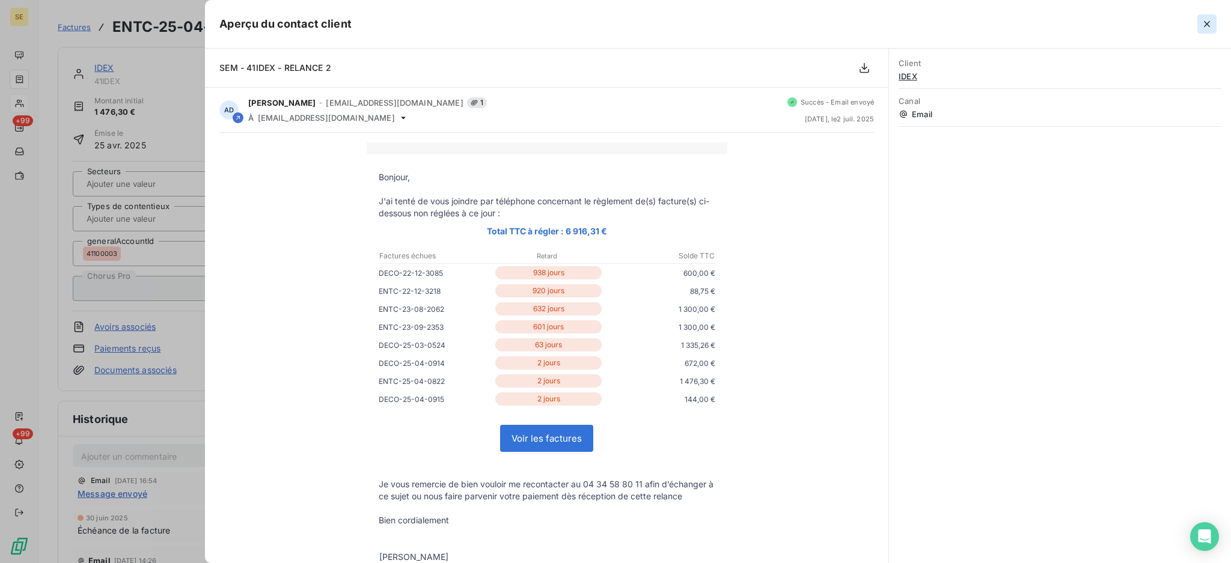
click at [1204, 17] on button "button" at bounding box center [1206, 23] width 19 height 19
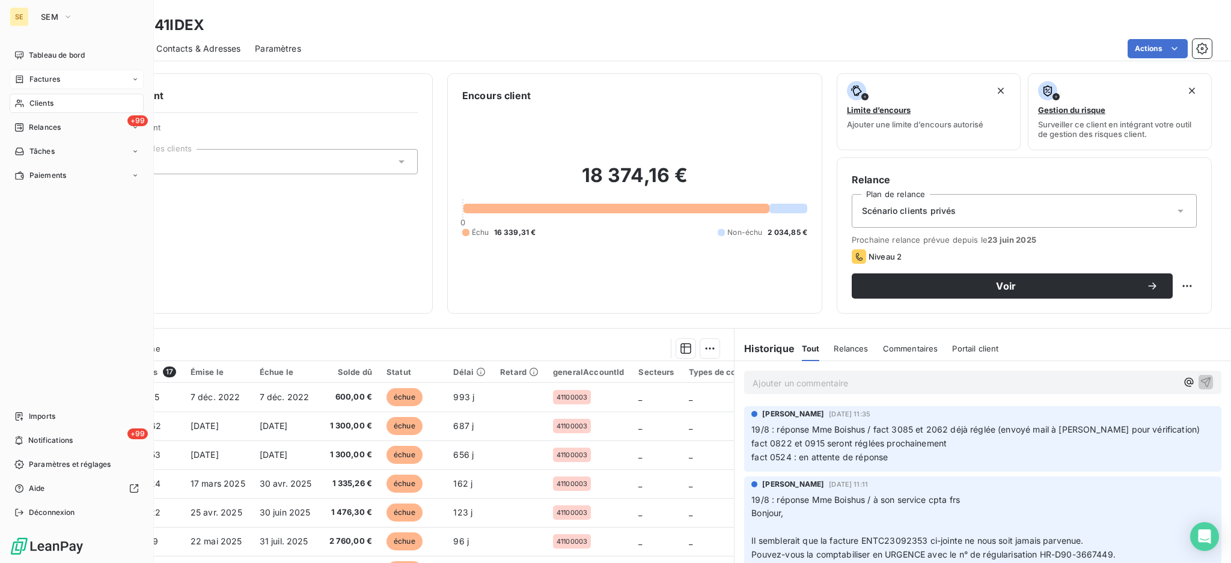
click at [39, 76] on span "Factures" at bounding box center [44, 79] width 31 height 11
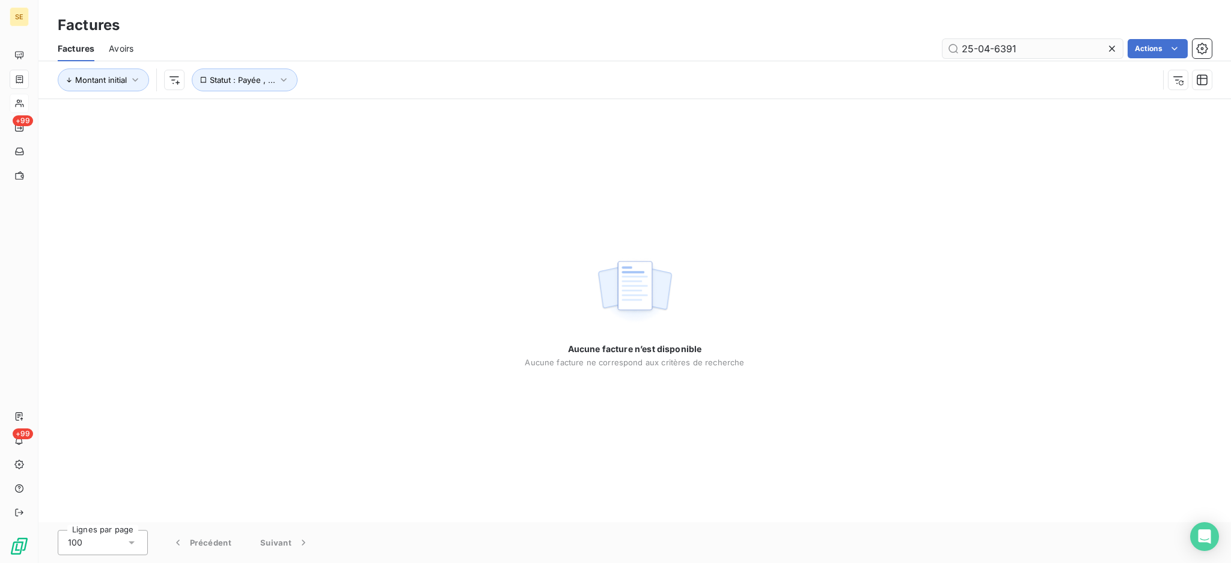
drag, startPoint x: 1029, startPoint y: 46, endPoint x: 984, endPoint y: 48, distance: 45.1
click at [984, 48] on input "25-04-6391" at bounding box center [1032, 48] width 180 height 19
type input "[DATE]"
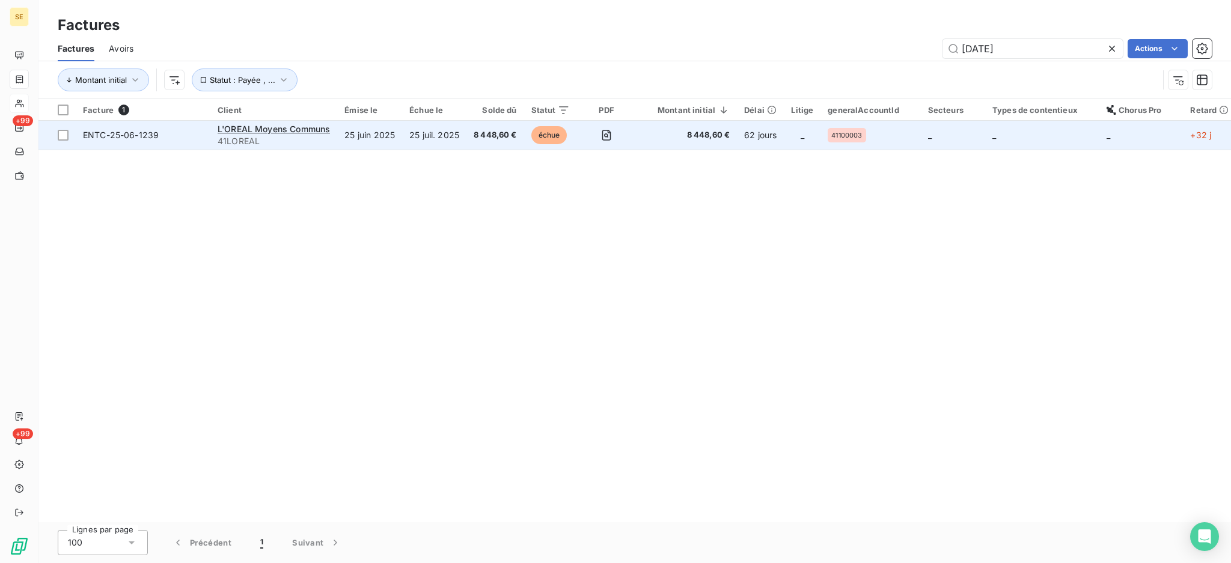
click at [258, 137] on span "41LOREAL" at bounding box center [274, 141] width 112 height 12
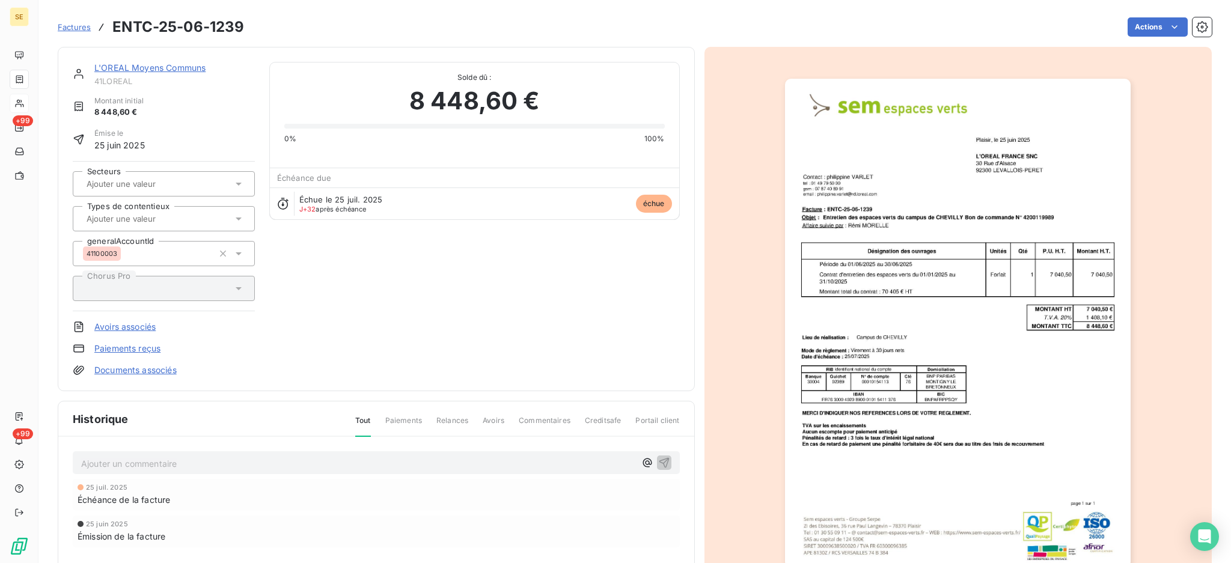
click at [151, 64] on link "L'OREAL Moyens Communs" at bounding box center [149, 67] width 111 height 10
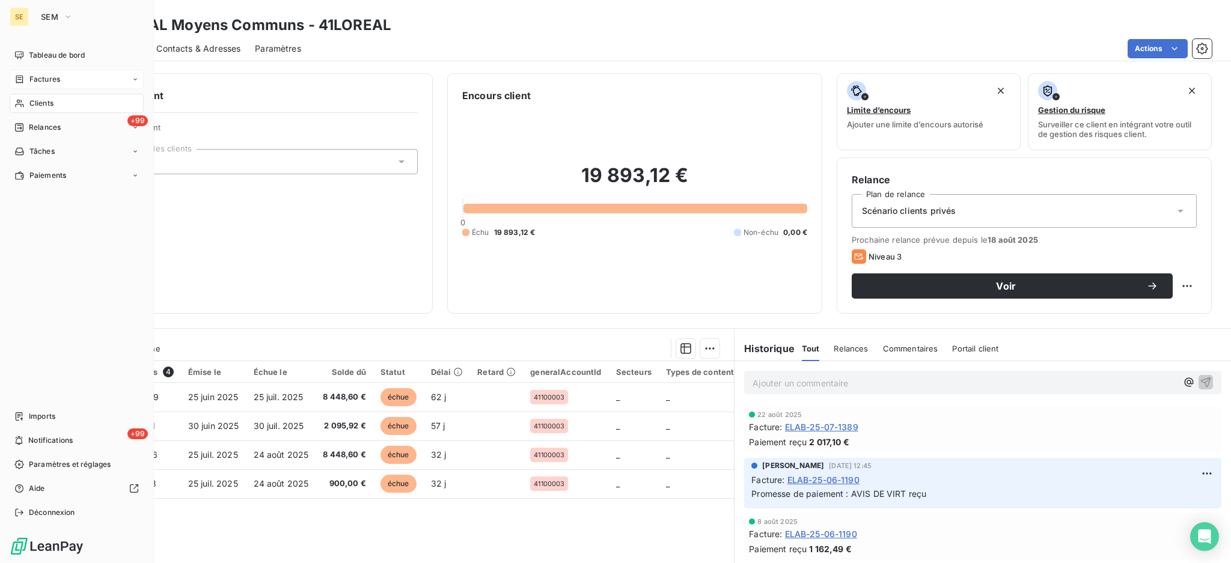
click at [27, 78] on div "Factures" at bounding box center [37, 79] width 46 height 11
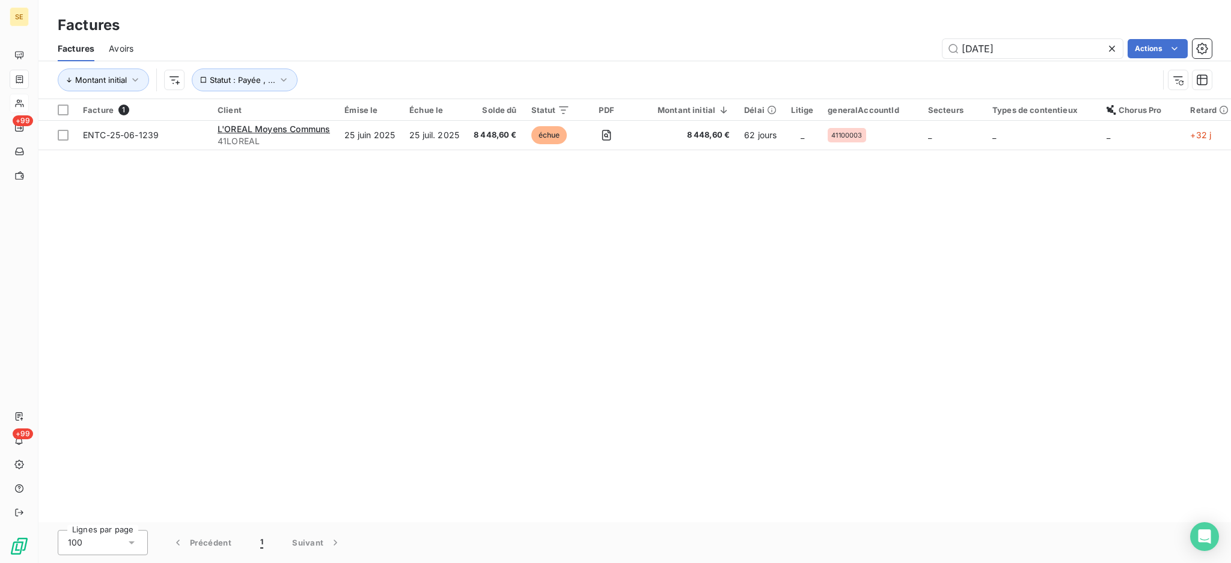
drag, startPoint x: 1052, startPoint y: 46, endPoint x: 875, endPoint y: 44, distance: 176.1
click at [875, 44] on div "[DATE] Actions" at bounding box center [680, 48] width 1064 height 19
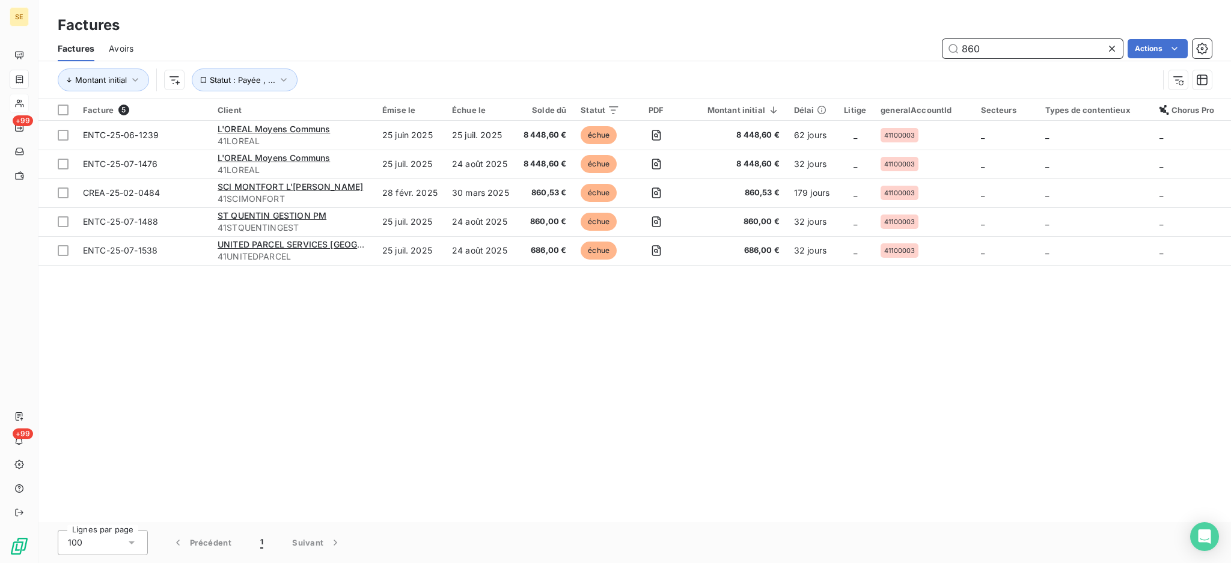
drag, startPoint x: 1017, startPoint y: 45, endPoint x: 918, endPoint y: 47, distance: 99.2
click at [931, 46] on div "860 Actions" at bounding box center [680, 48] width 1064 height 19
click at [918, 47] on div "860 Actions" at bounding box center [680, 48] width 1064 height 19
click at [1006, 47] on input "860" at bounding box center [1032, 48] width 180 height 19
type input "8"
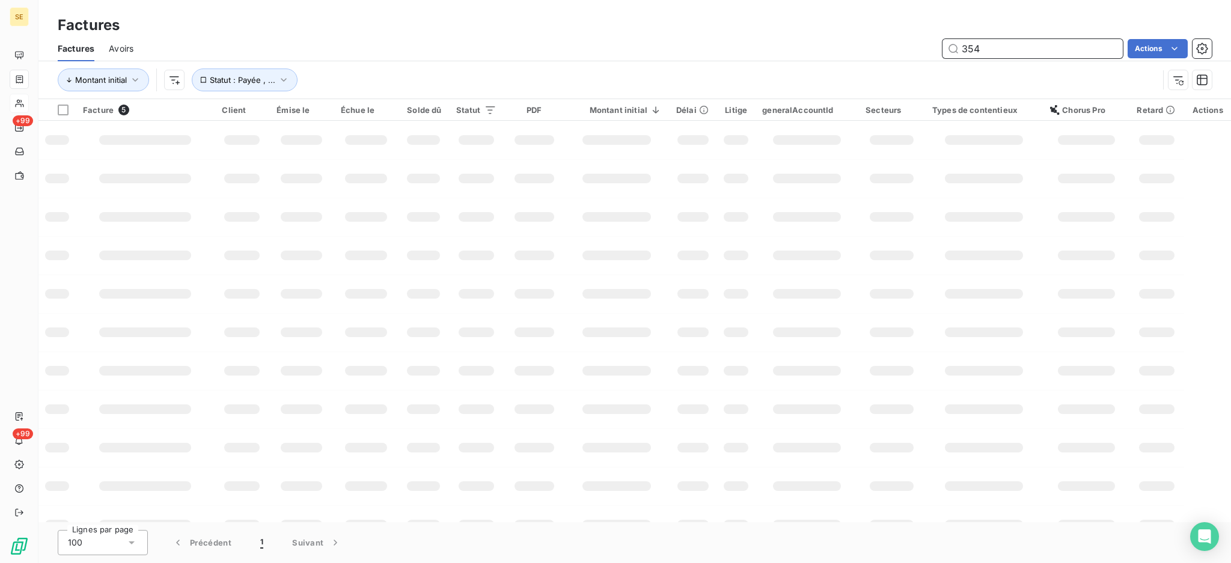
type input "354"
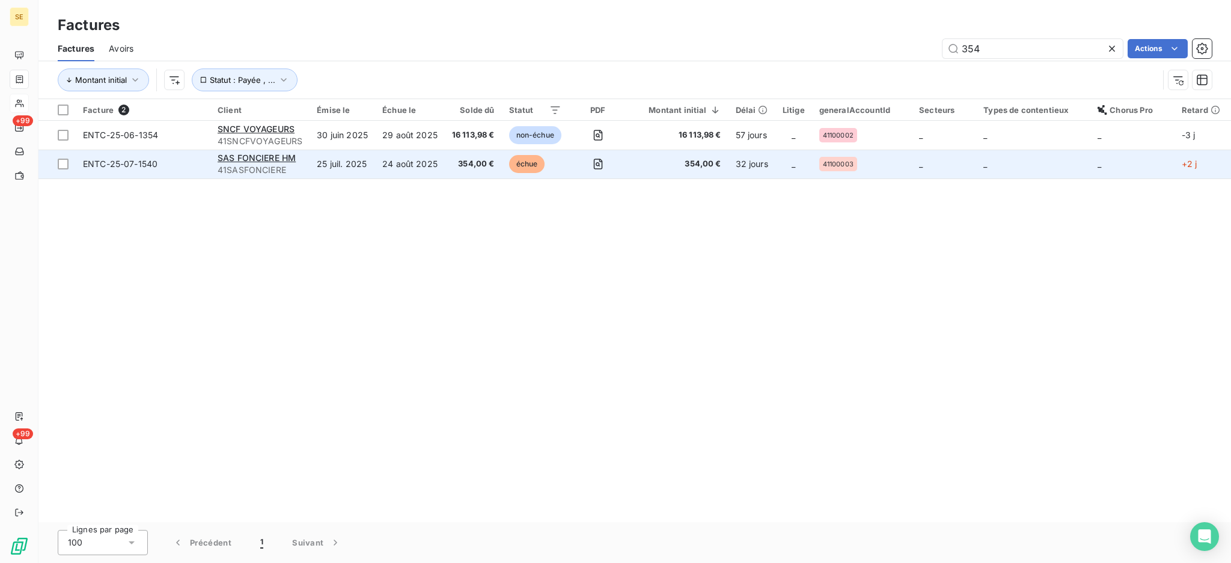
click at [386, 163] on td "24 août 2025" at bounding box center [410, 164] width 70 height 29
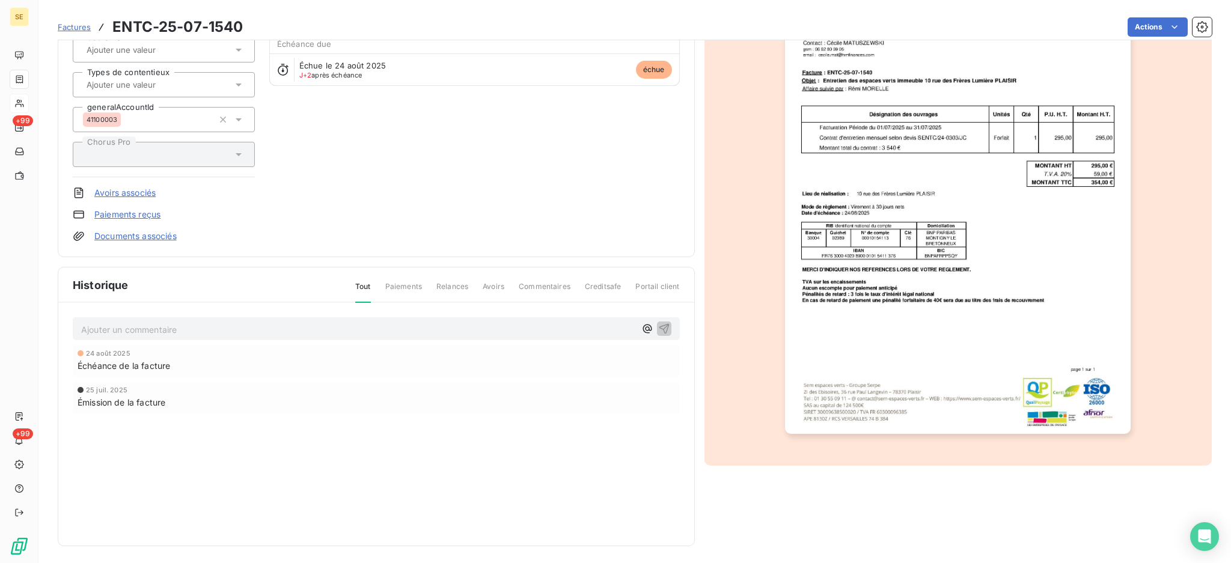
scroll to position [136, 0]
click at [904, 297] on img "button" at bounding box center [958, 187] width 346 height 489
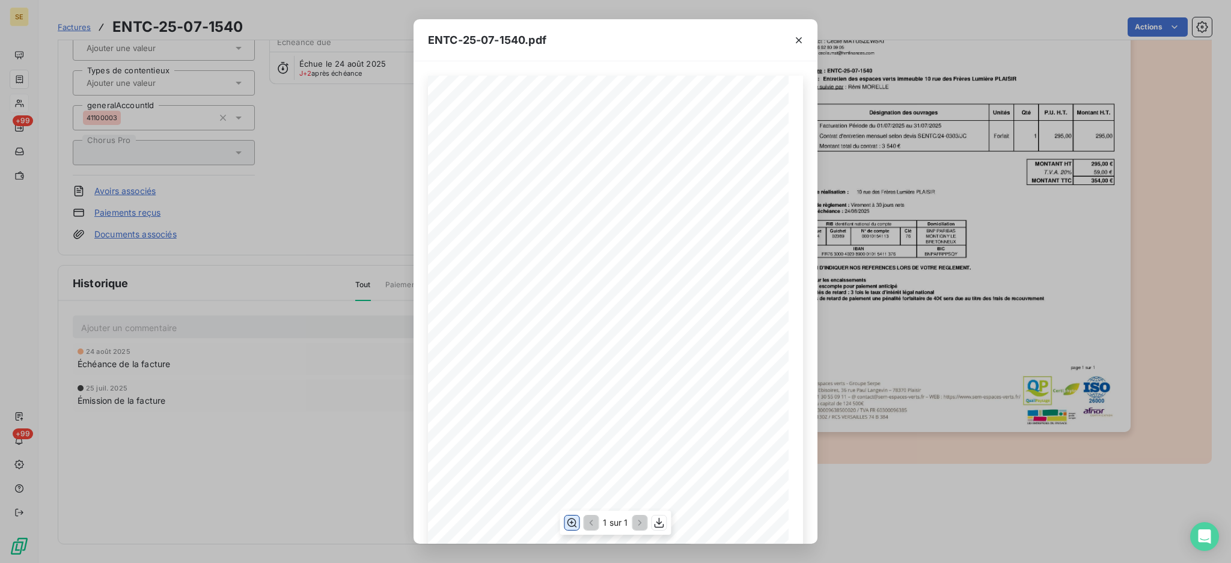
click at [565, 523] on icon "button" at bounding box center [571, 523] width 12 height 12
click at [796, 37] on icon "button" at bounding box center [799, 40] width 12 height 12
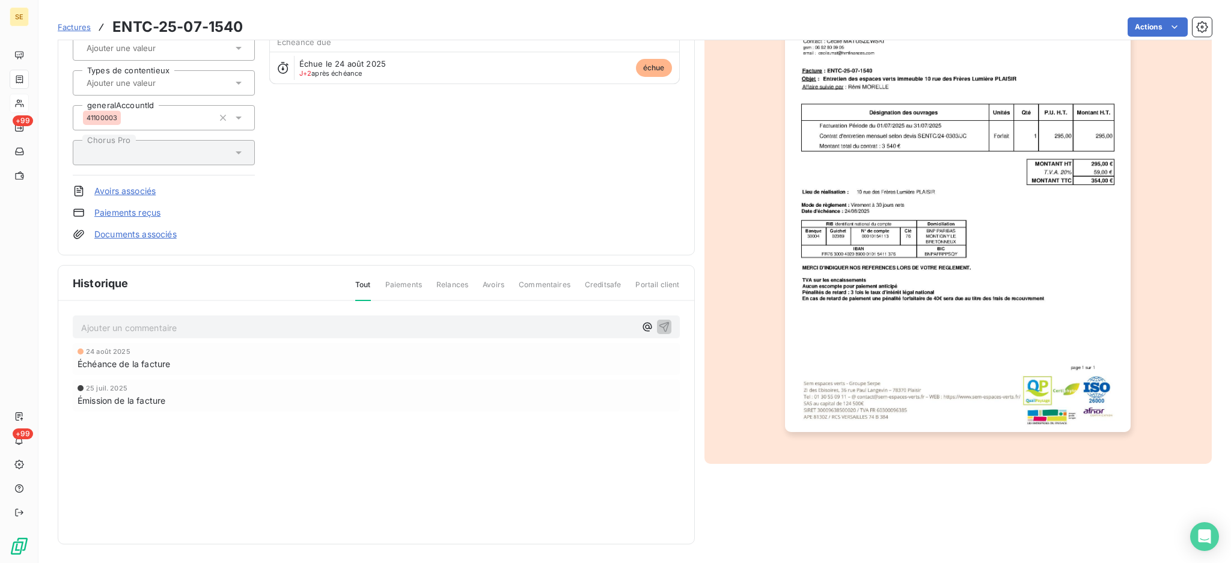
scroll to position [0, 0]
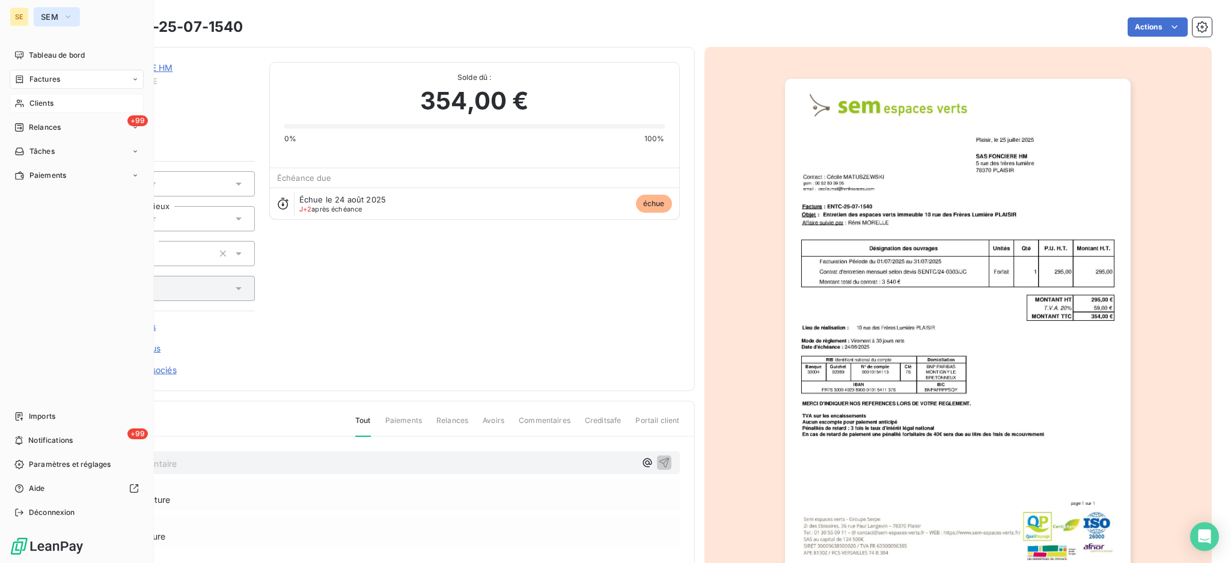
click at [70, 14] on icon "button" at bounding box center [68, 17] width 10 height 12
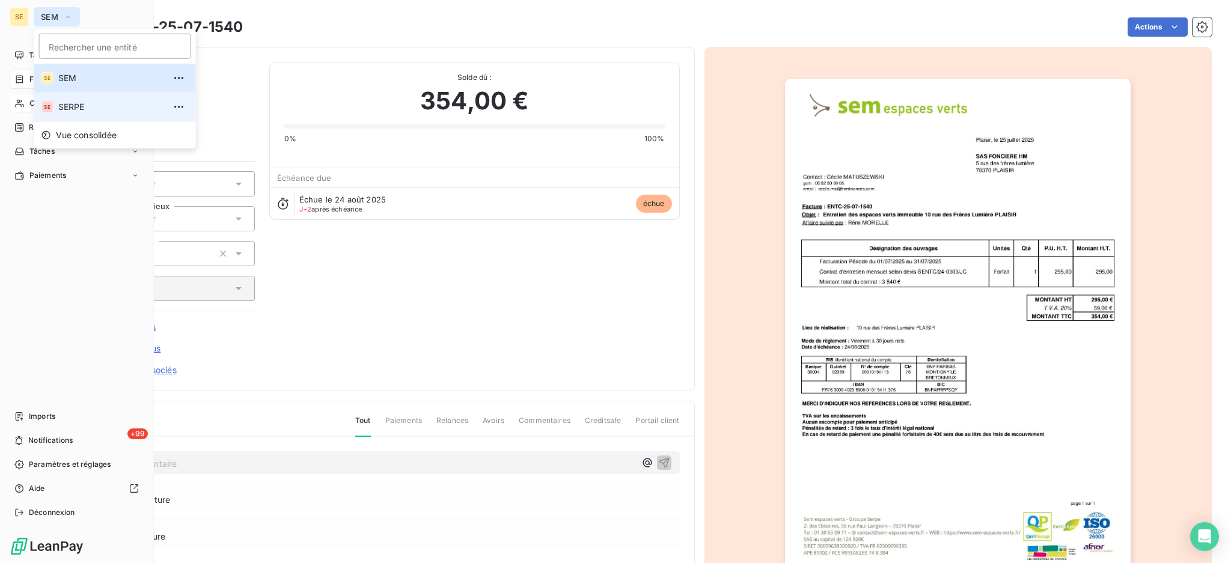
click at [71, 113] on li "SE SERPE" at bounding box center [115, 107] width 162 height 29
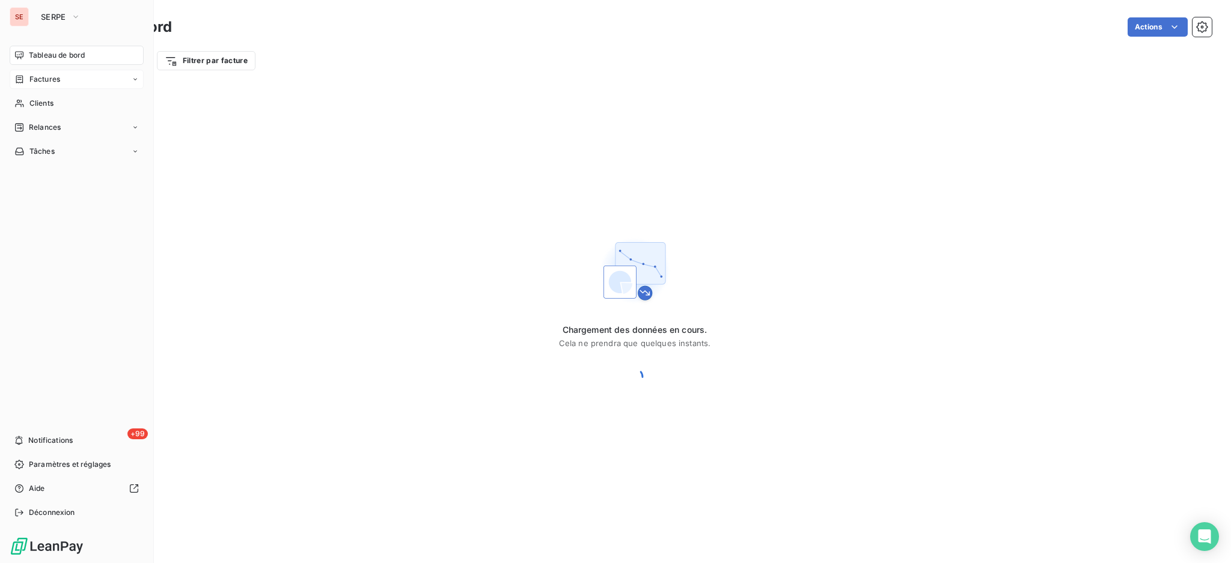
click at [46, 77] on span "Factures" at bounding box center [44, 79] width 31 height 11
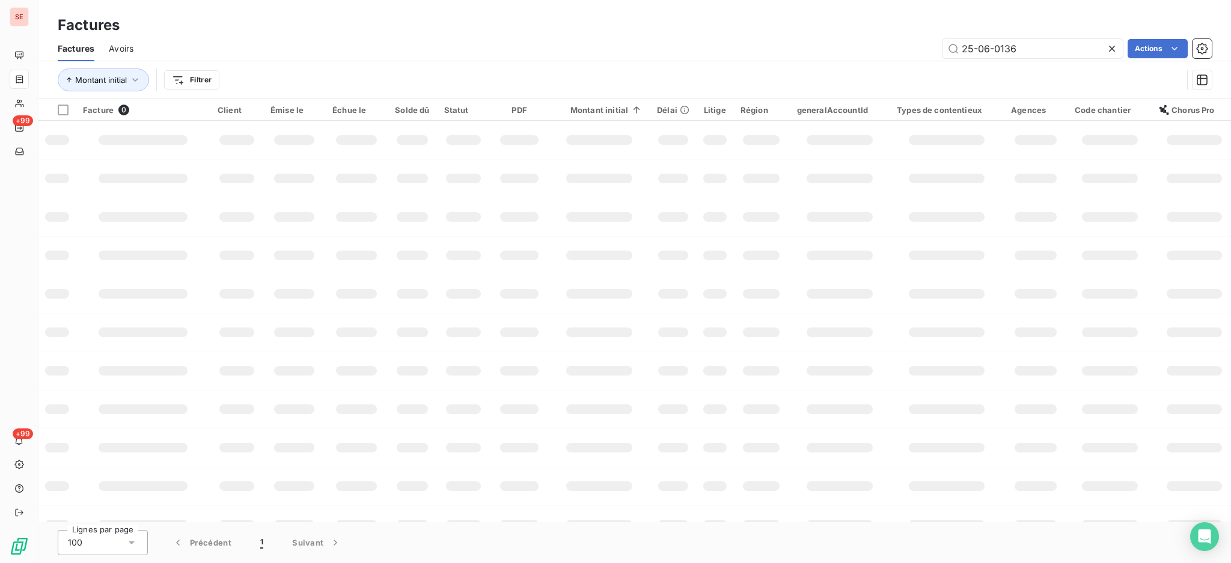
drag, startPoint x: 1042, startPoint y: 41, endPoint x: 936, endPoint y: 52, distance: 106.2
click at [936, 52] on div "25-06-0136 Actions" at bounding box center [680, 48] width 1064 height 19
drag, startPoint x: 986, startPoint y: 52, endPoint x: 1005, endPoint y: 38, distance: 23.7
click at [957, 52] on input "354" at bounding box center [1032, 48] width 180 height 19
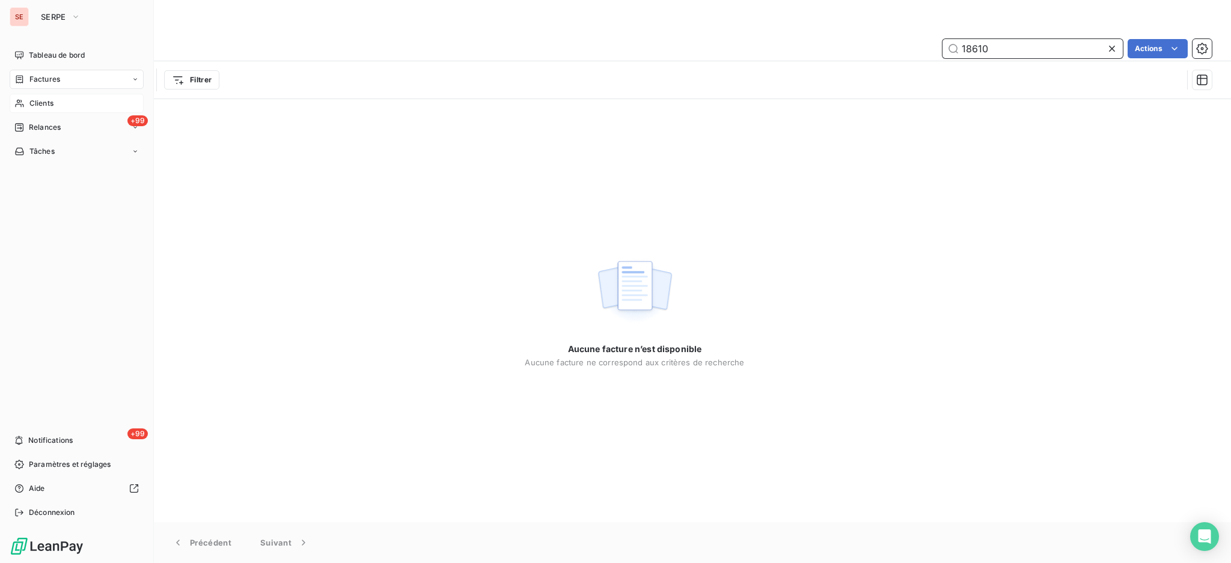
type input "18610"
click at [46, 106] on span "Clients" at bounding box center [41, 103] width 24 height 11
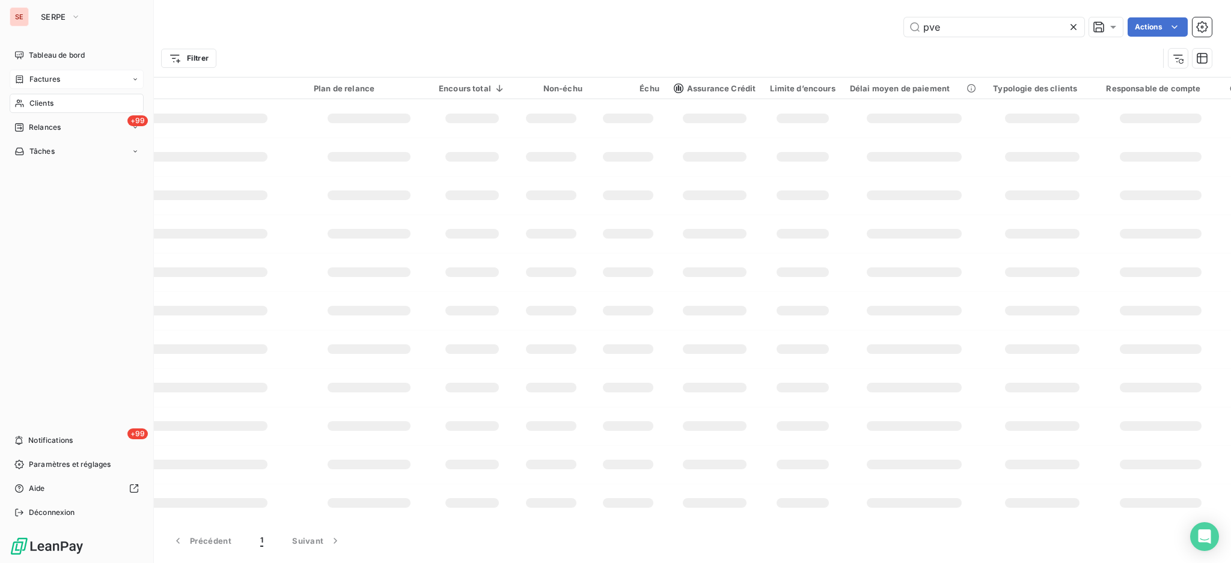
click at [44, 99] on span "Clients" at bounding box center [41, 103] width 24 height 11
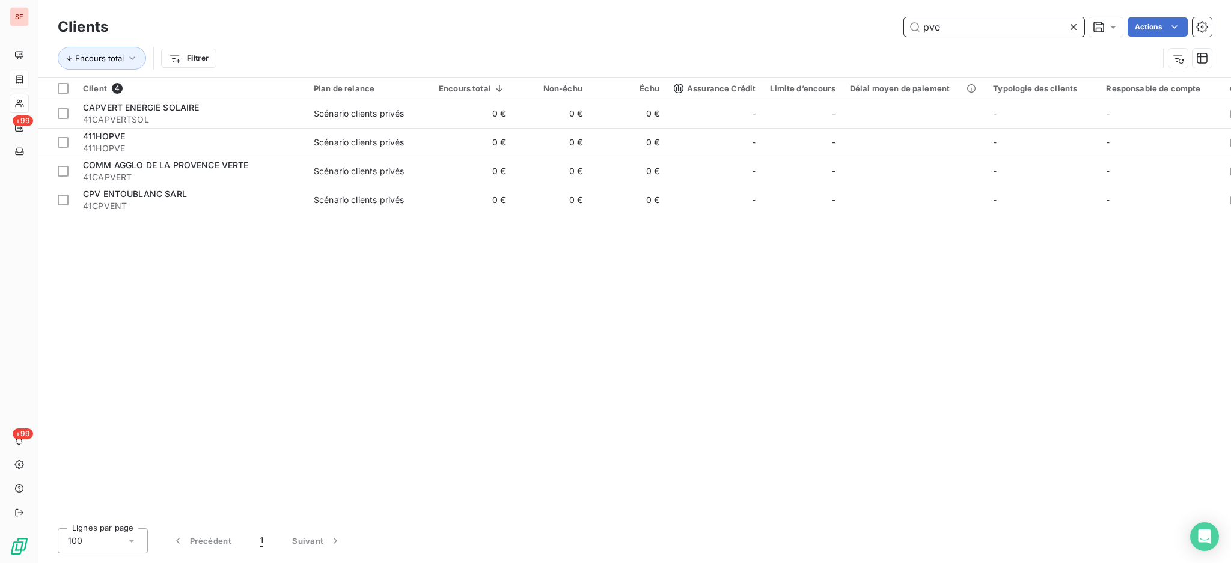
click at [961, 34] on input "pve" at bounding box center [994, 26] width 180 height 19
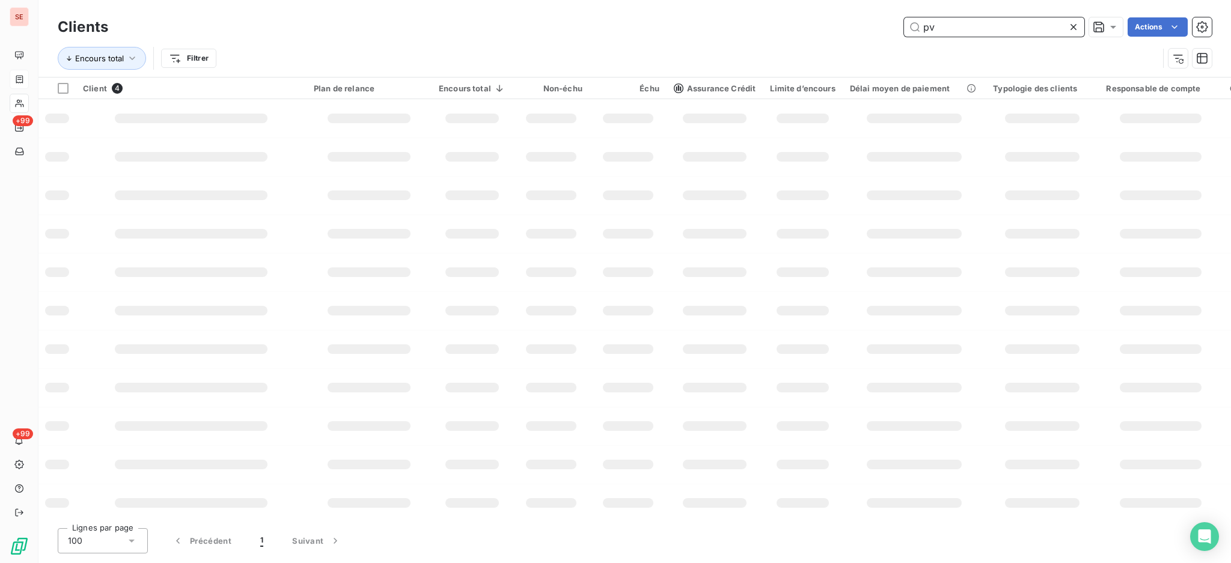
type input "p"
type input "41nexity"
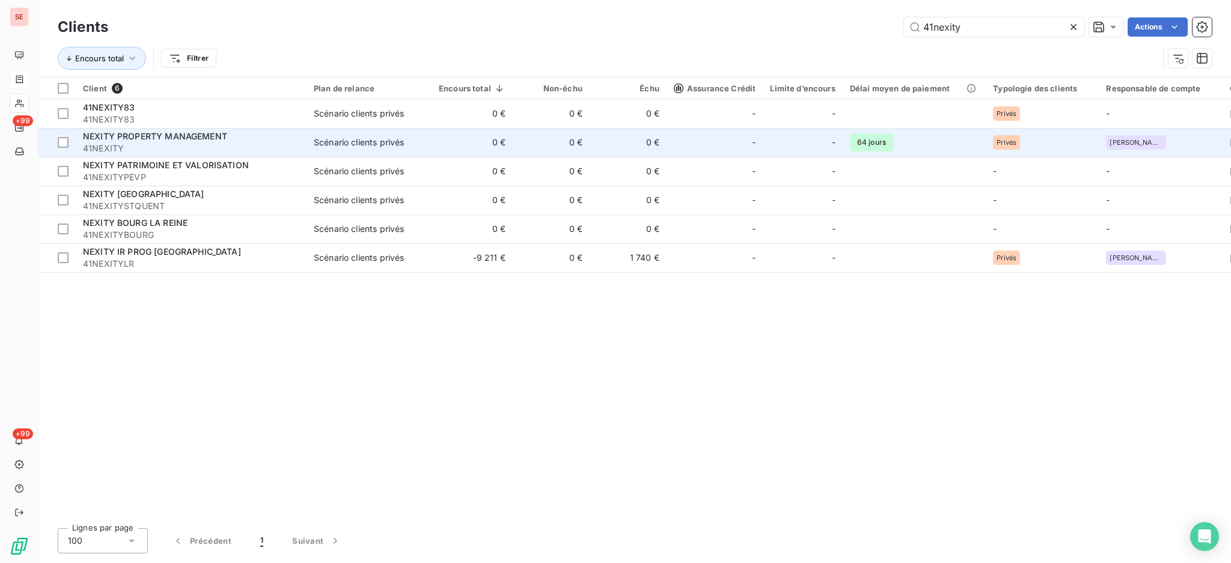
click at [163, 144] on span "41NEXITY" at bounding box center [191, 148] width 216 height 12
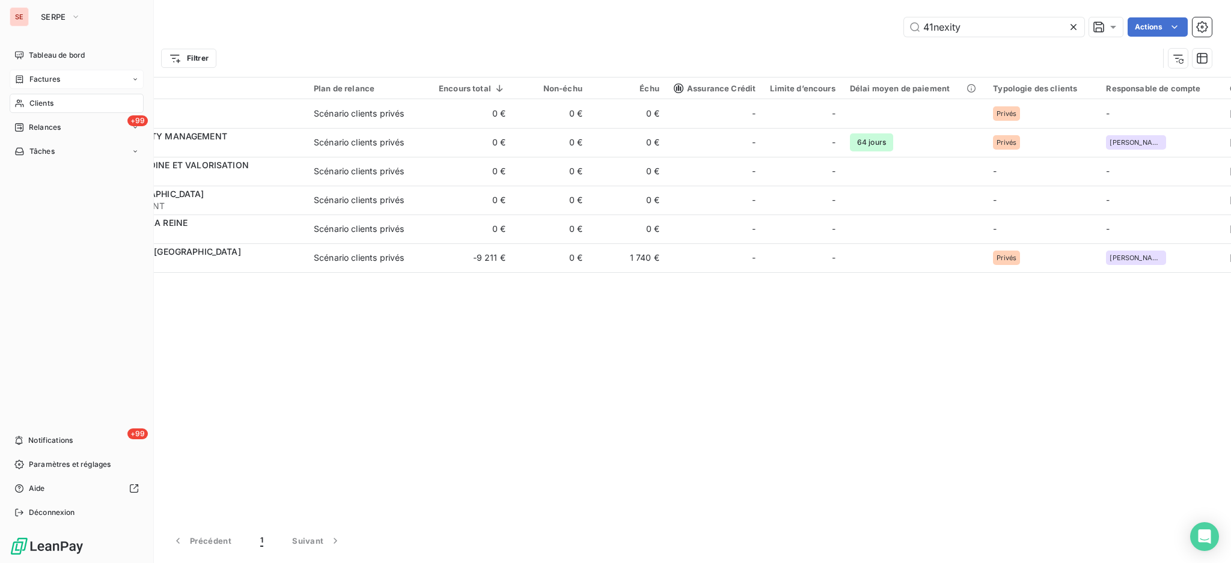
drag, startPoint x: 36, startPoint y: 78, endPoint x: 102, endPoint y: 70, distance: 66.0
click at [36, 78] on span "Factures" at bounding box center [44, 79] width 31 height 11
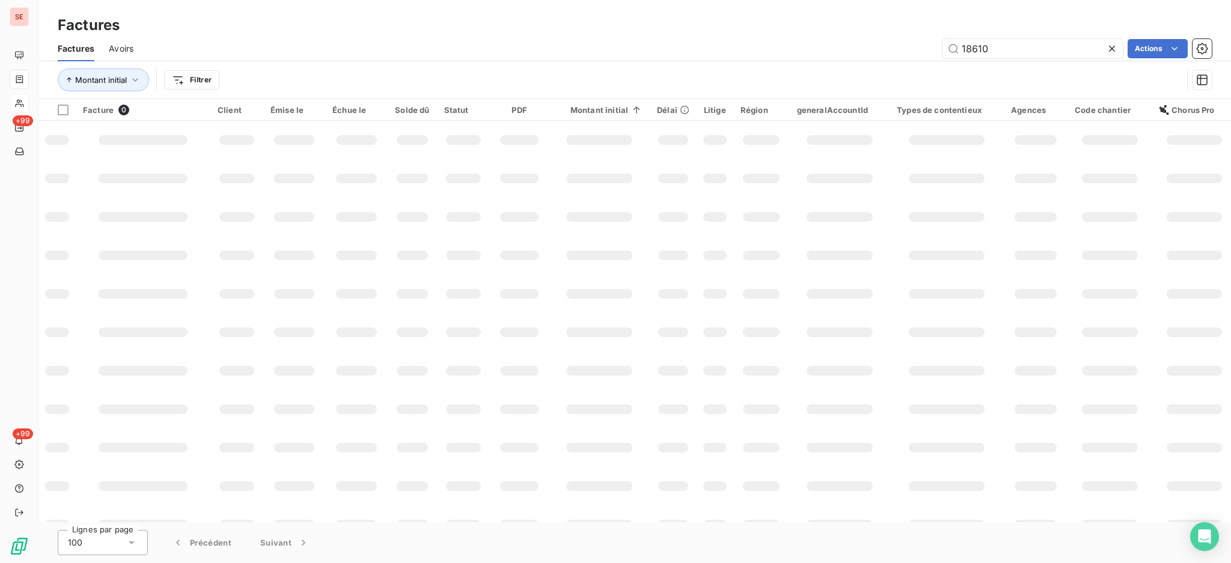
drag, startPoint x: 1023, startPoint y: 44, endPoint x: 902, endPoint y: 68, distance: 123.0
click at [902, 68] on div "Factures Avoirs 18610 Actions Montant initial Filtrer" at bounding box center [634, 67] width 1192 height 62
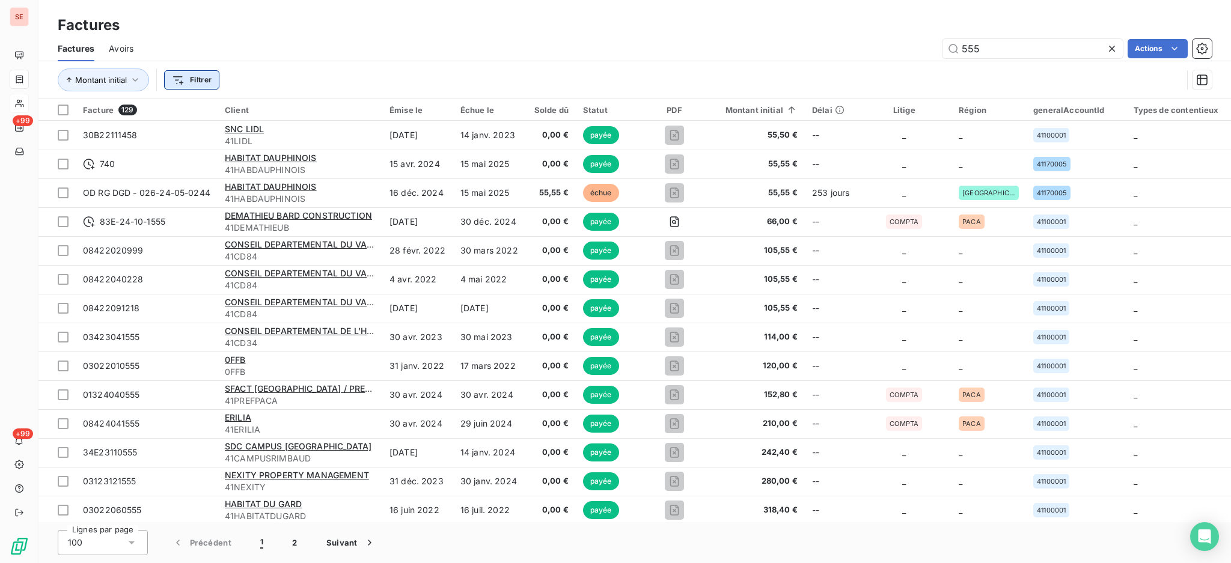
click at [208, 78] on html "SE +99 +99 Factures Factures Avoirs 555 Actions Montant initial Filtrer Facture…" at bounding box center [615, 281] width 1231 height 563
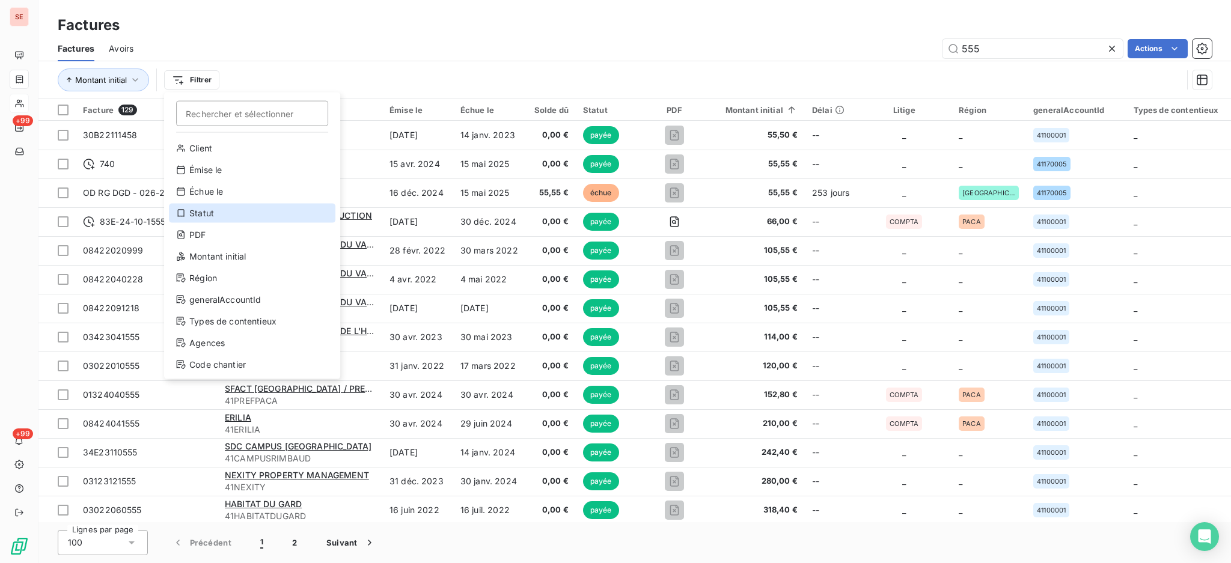
click at [223, 215] on div "Statut" at bounding box center [252, 213] width 166 height 19
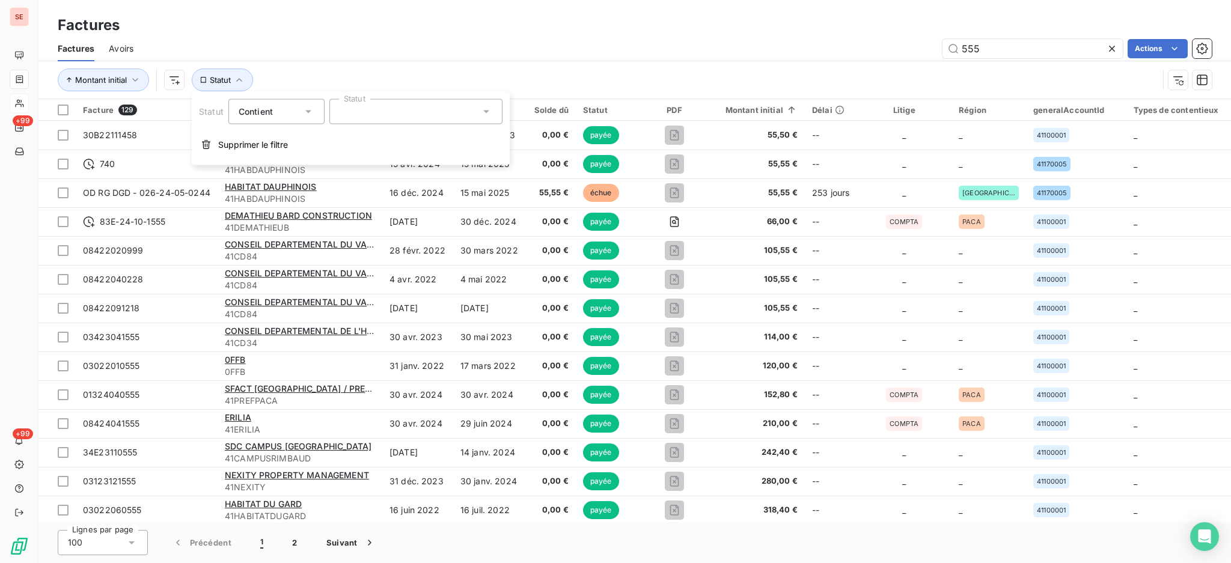
click at [311, 113] on icon at bounding box center [308, 112] width 12 height 12
click at [285, 163] on span "Ne contient pas" at bounding box center [284, 161] width 65 height 10
click at [484, 114] on icon at bounding box center [486, 112] width 12 height 12
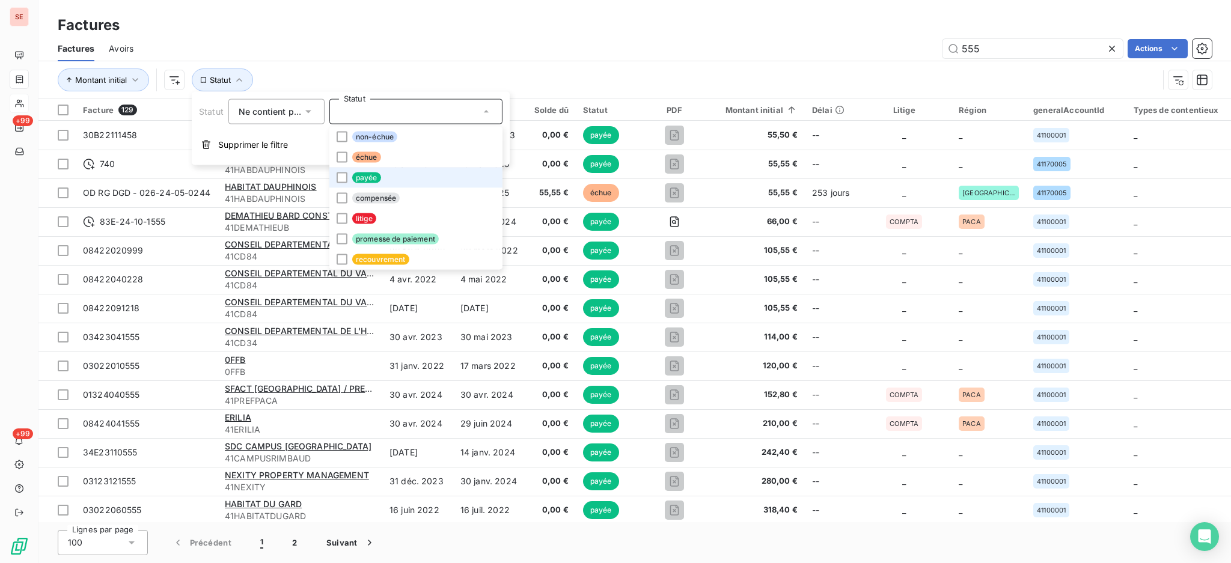
click at [386, 179] on li "payée" at bounding box center [415, 178] width 173 height 20
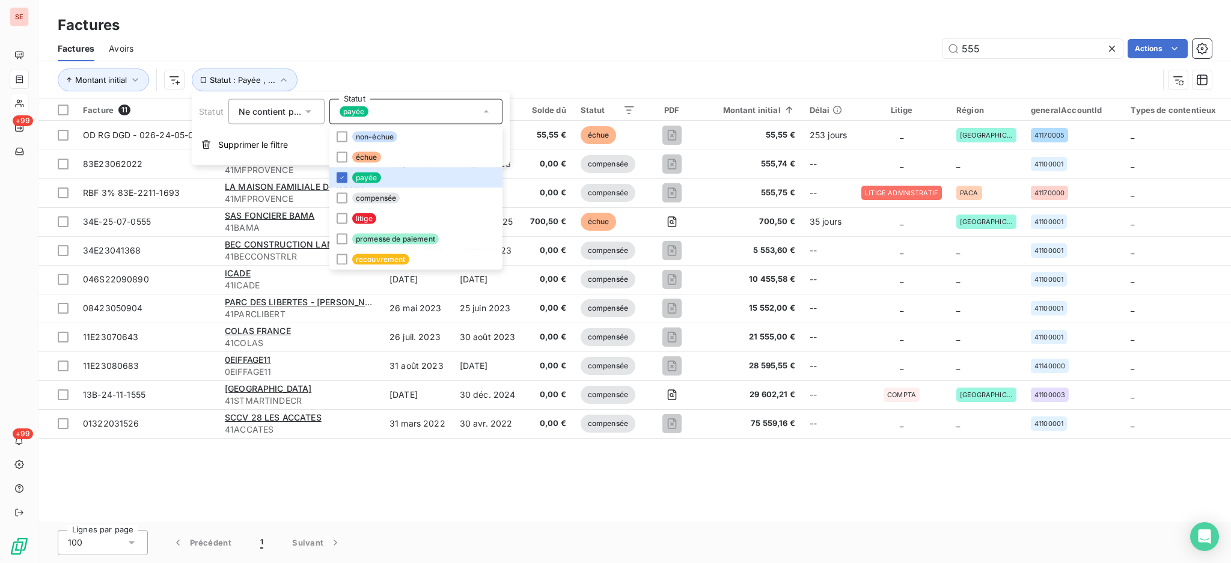
click at [409, 52] on div "555 Actions" at bounding box center [680, 48] width 1064 height 19
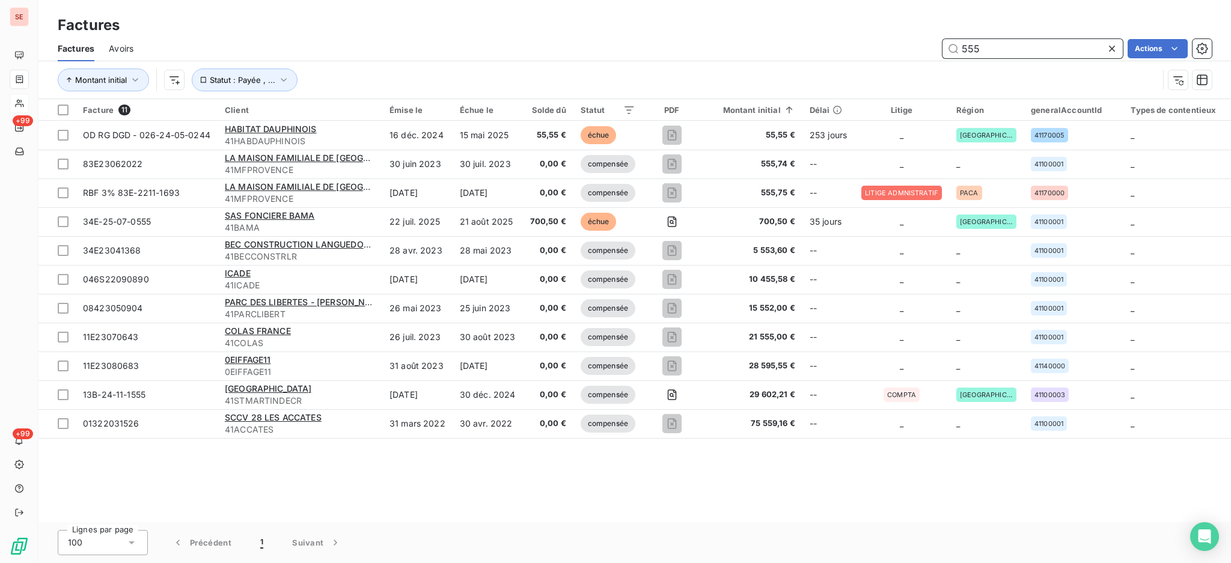
drag, startPoint x: 987, startPoint y: 49, endPoint x: 949, endPoint y: 54, distance: 37.6
click at [949, 54] on input "555" at bounding box center [1032, 48] width 180 height 19
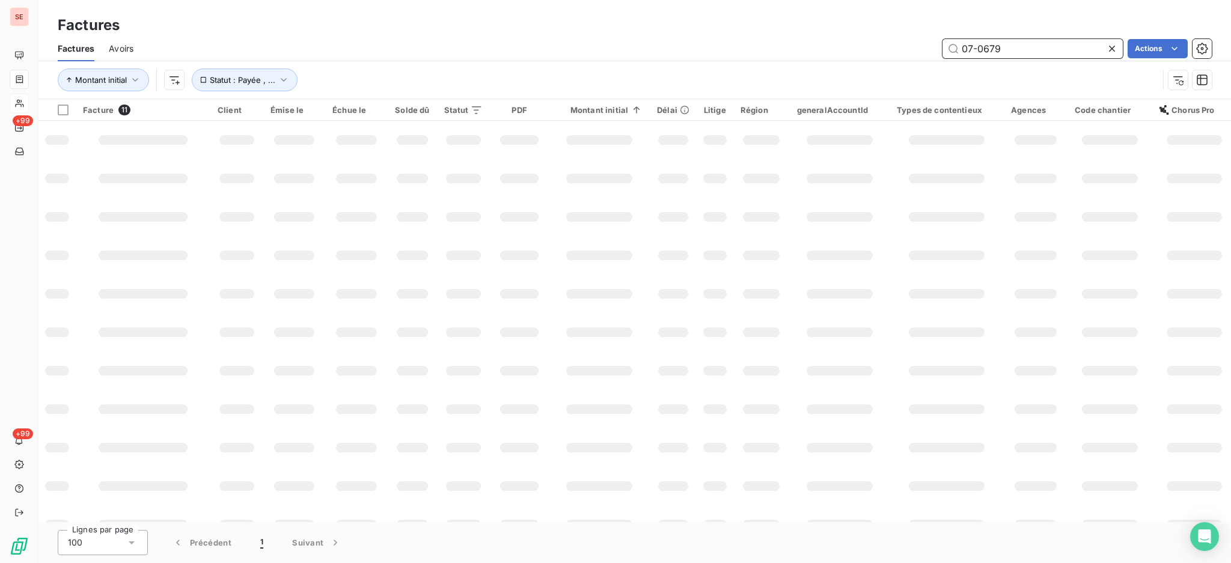
type input "07-0679"
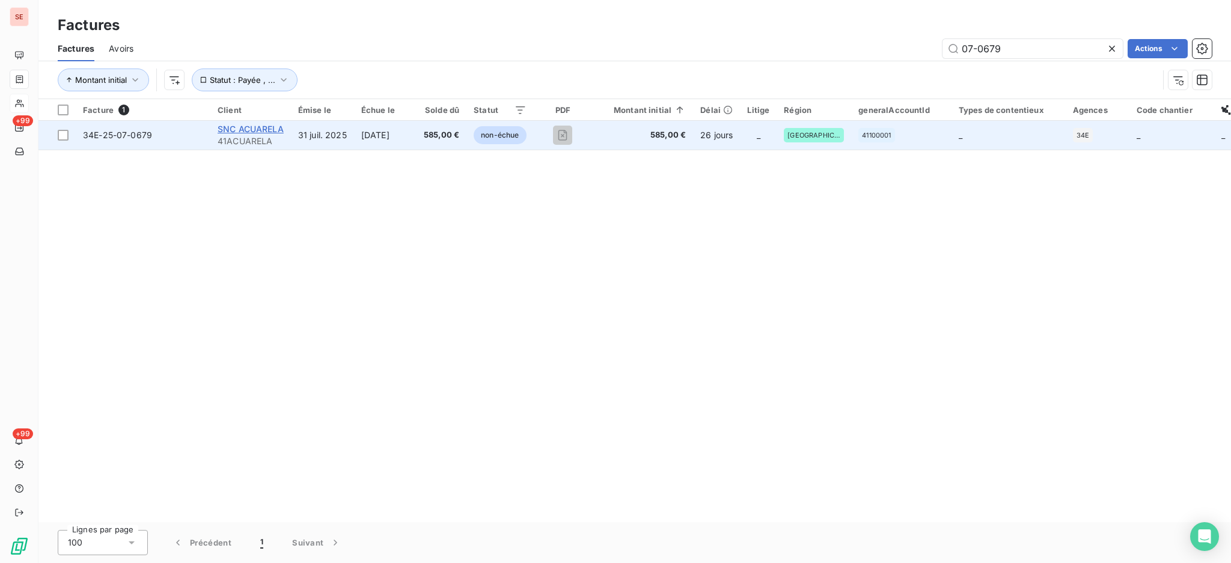
click at [283, 130] on span "SNC ACUARELA" at bounding box center [251, 129] width 66 height 10
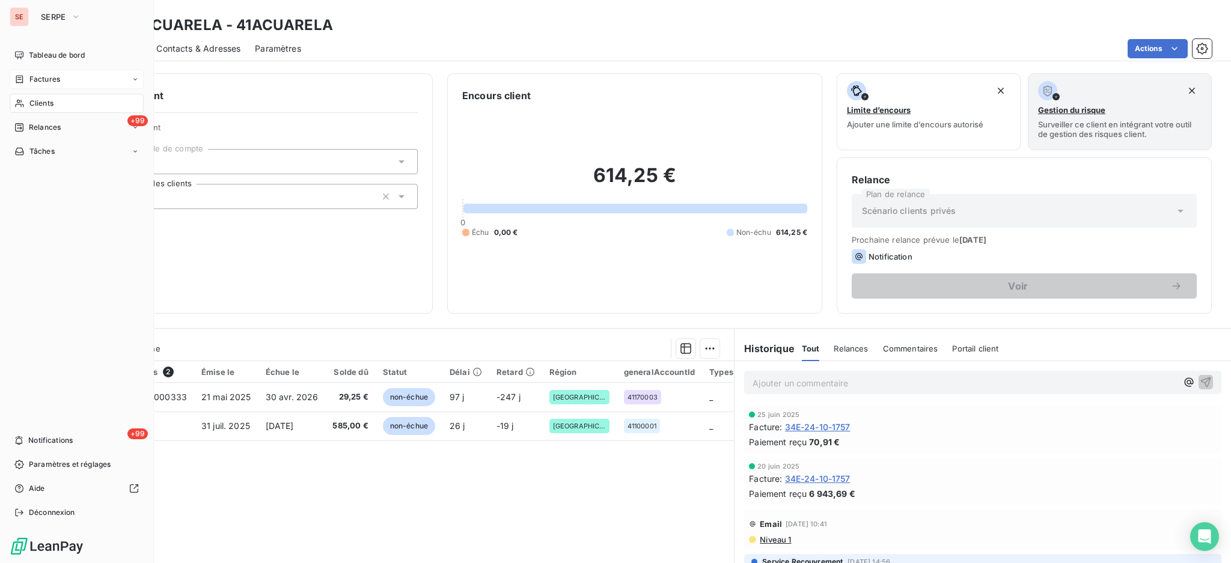
click at [52, 85] on div "Factures" at bounding box center [77, 79] width 134 height 19
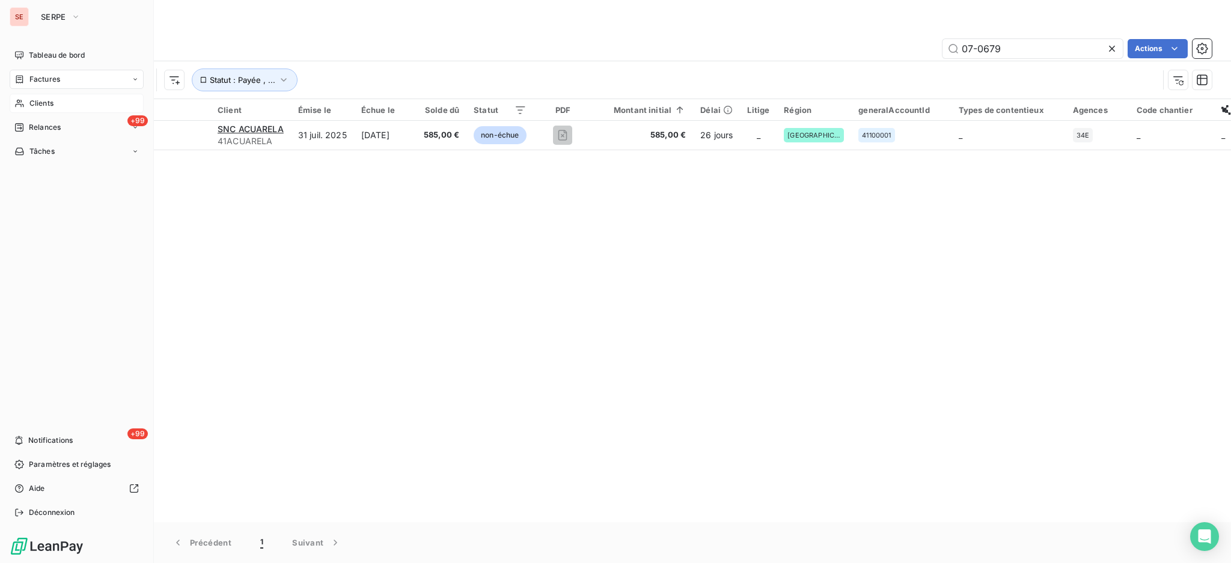
click at [43, 99] on span "Clients" at bounding box center [41, 103] width 24 height 11
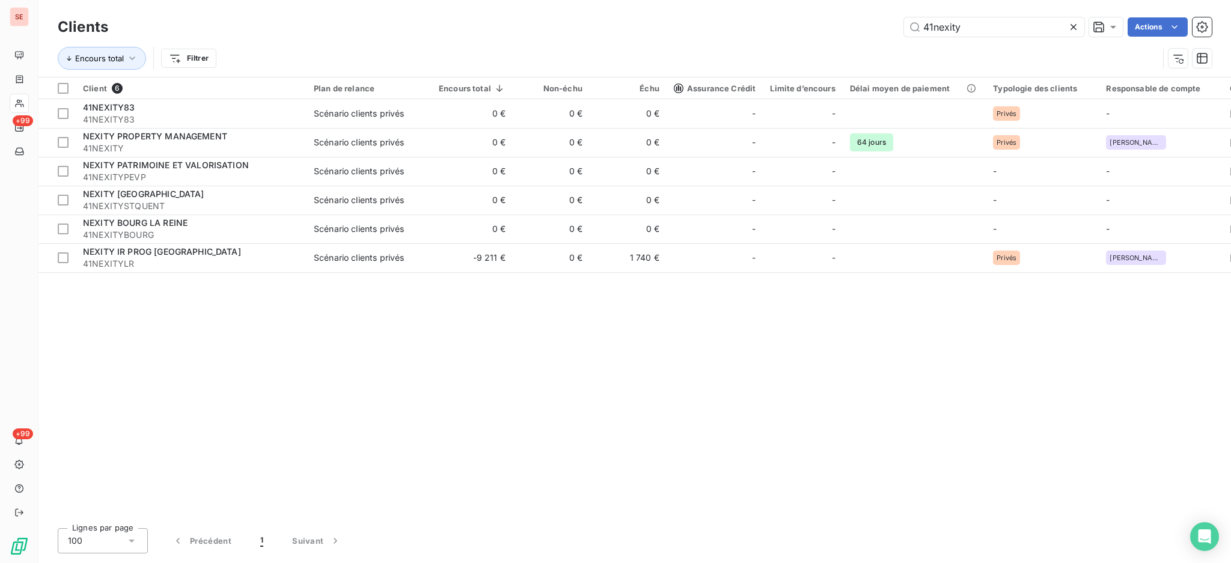
drag, startPoint x: 979, startPoint y: 29, endPoint x: 883, endPoint y: 37, distance: 96.5
click at [883, 37] on div "Clients 41nexity Actions" at bounding box center [635, 26] width 1154 height 25
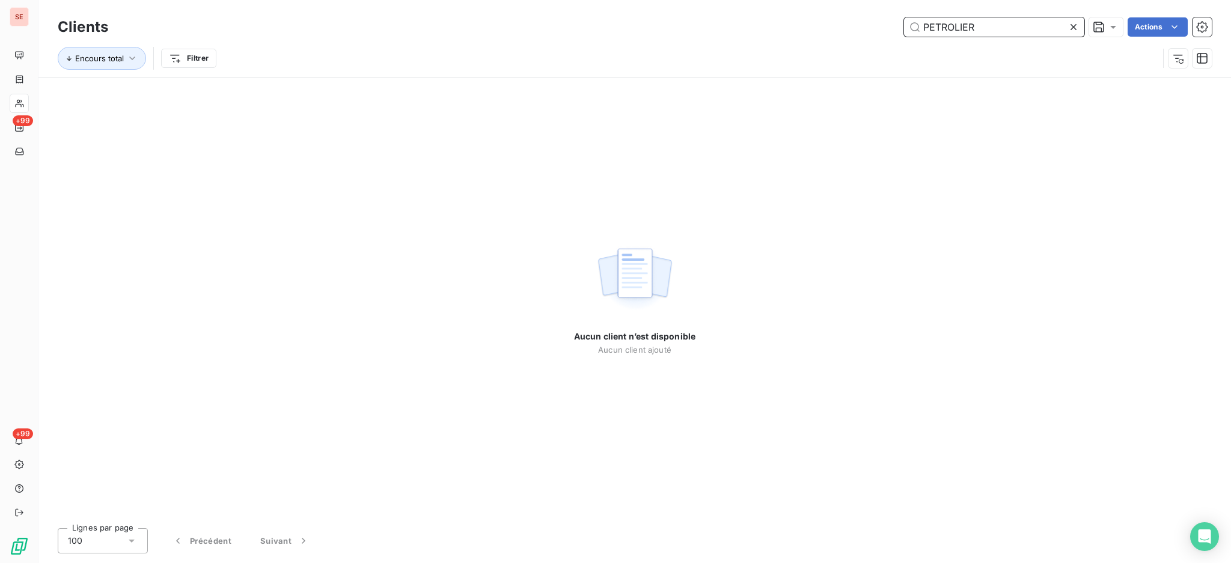
drag, startPoint x: 982, startPoint y: 27, endPoint x: 806, endPoint y: 29, distance: 176.1
click at [808, 29] on div "PETROLIER Actions" at bounding box center [667, 26] width 1089 height 19
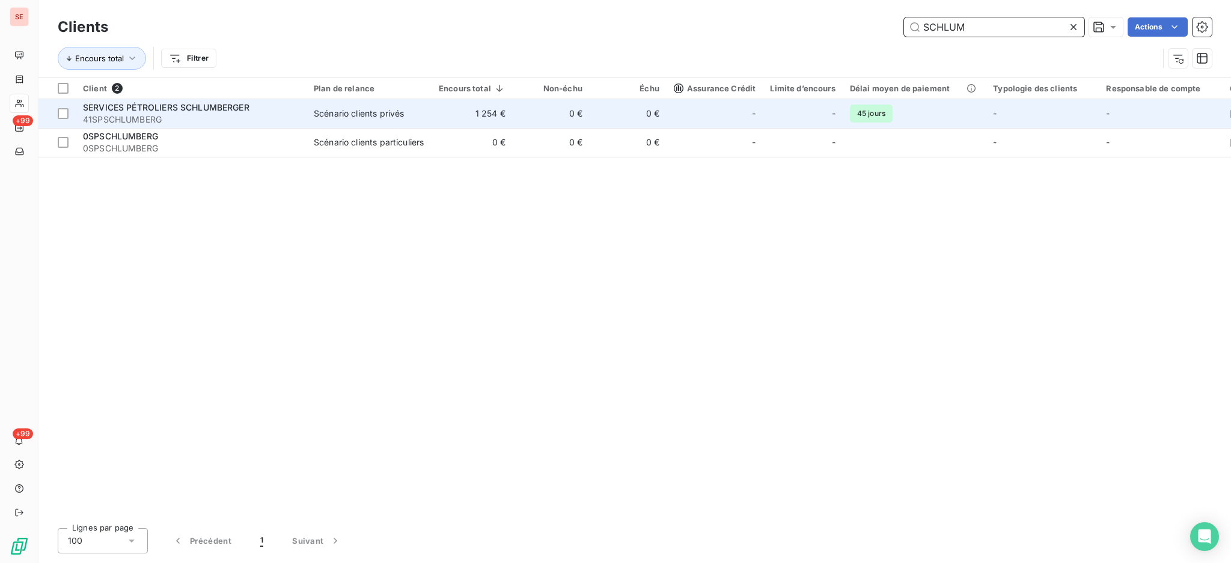
type input "SCHLUM"
click at [189, 117] on span "41SPSCHLUMBERG" at bounding box center [191, 120] width 216 height 12
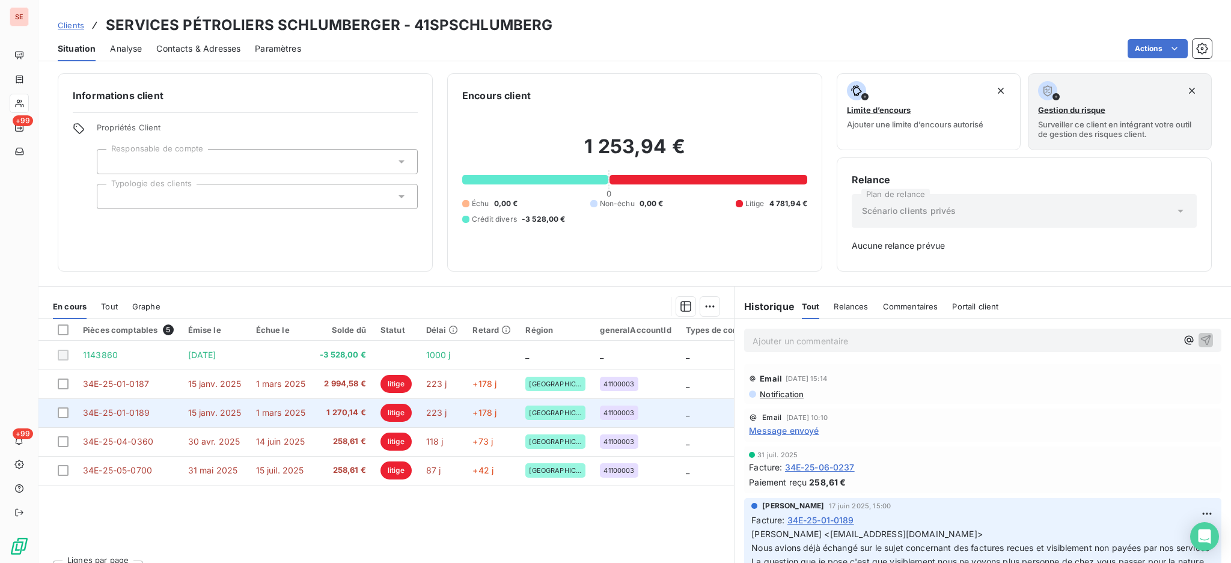
click at [344, 414] on span "1 270,14 €" at bounding box center [343, 413] width 46 height 12
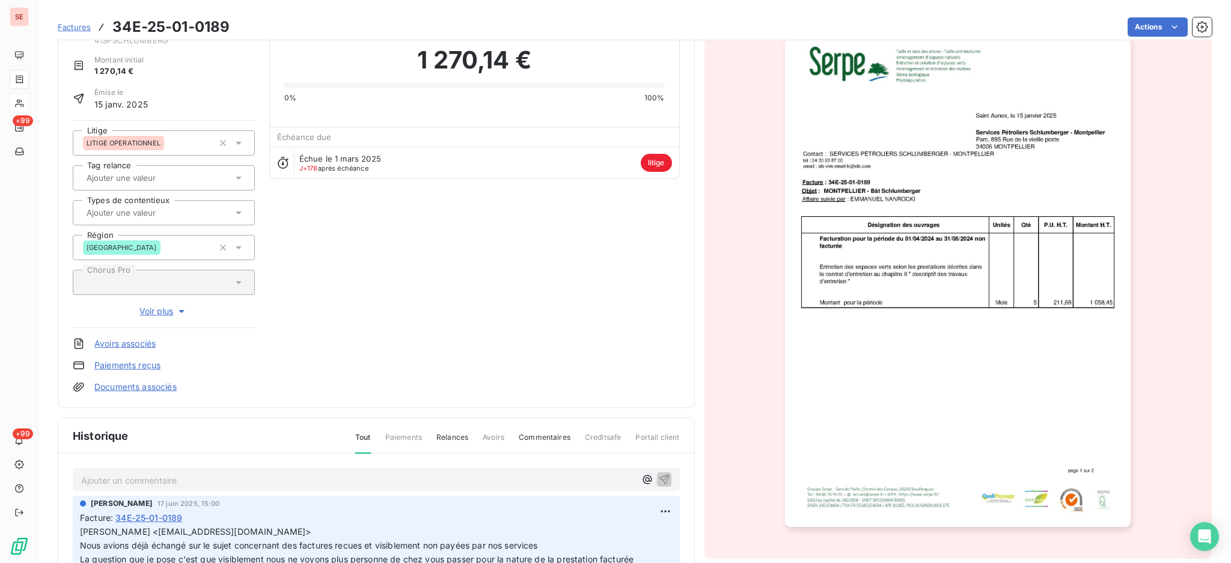
scroll to position [81, 0]
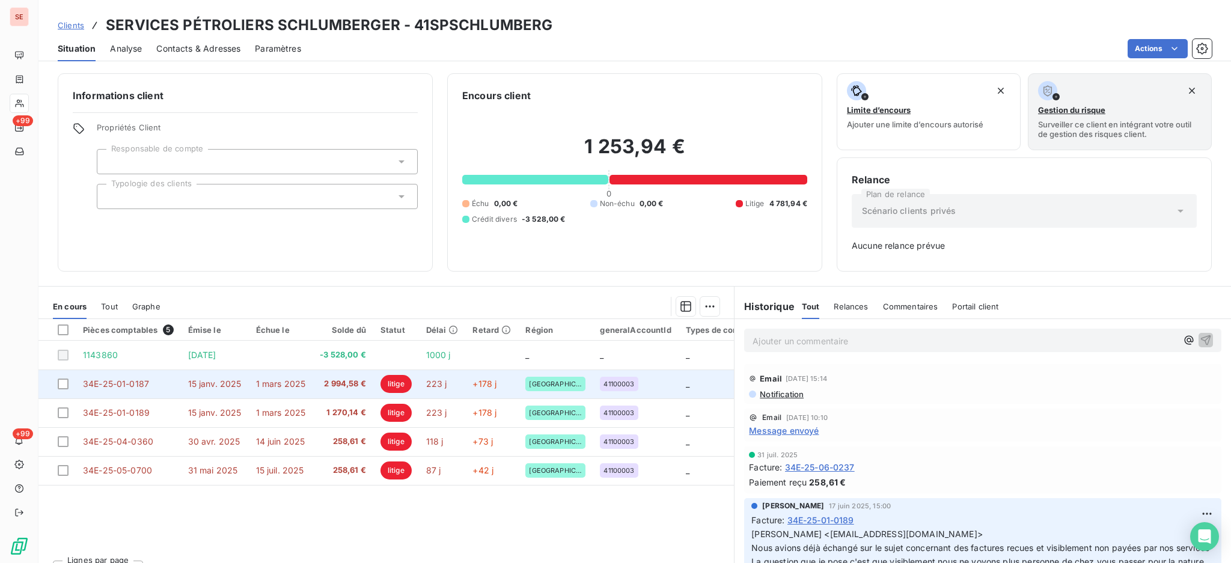
click at [359, 389] on span "2 994,58 €" at bounding box center [343, 384] width 46 height 12
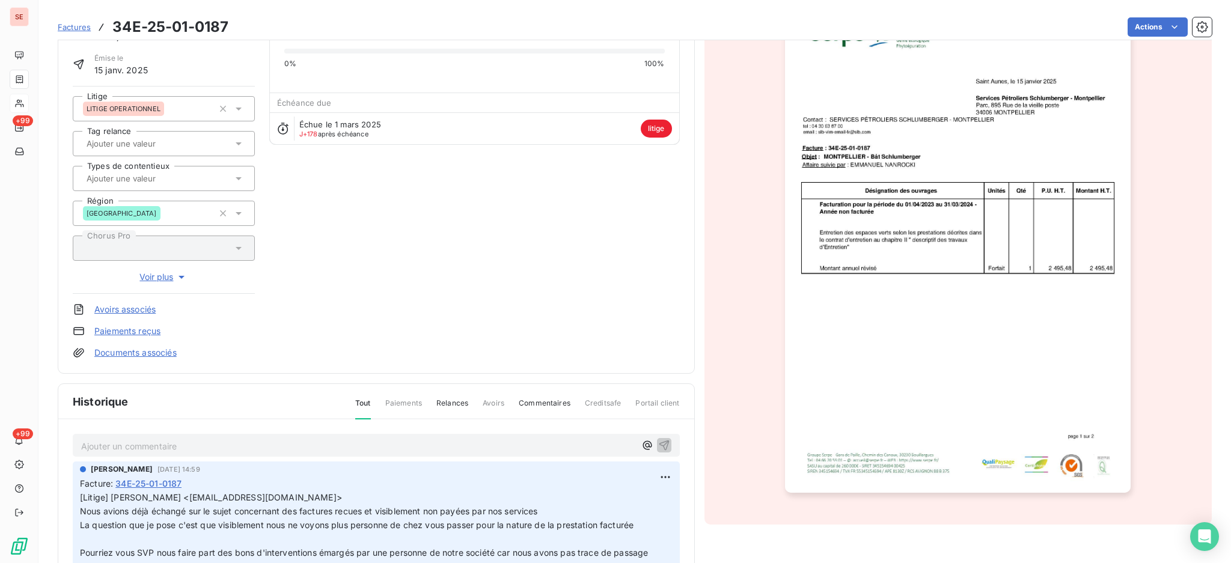
scroll to position [194, 0]
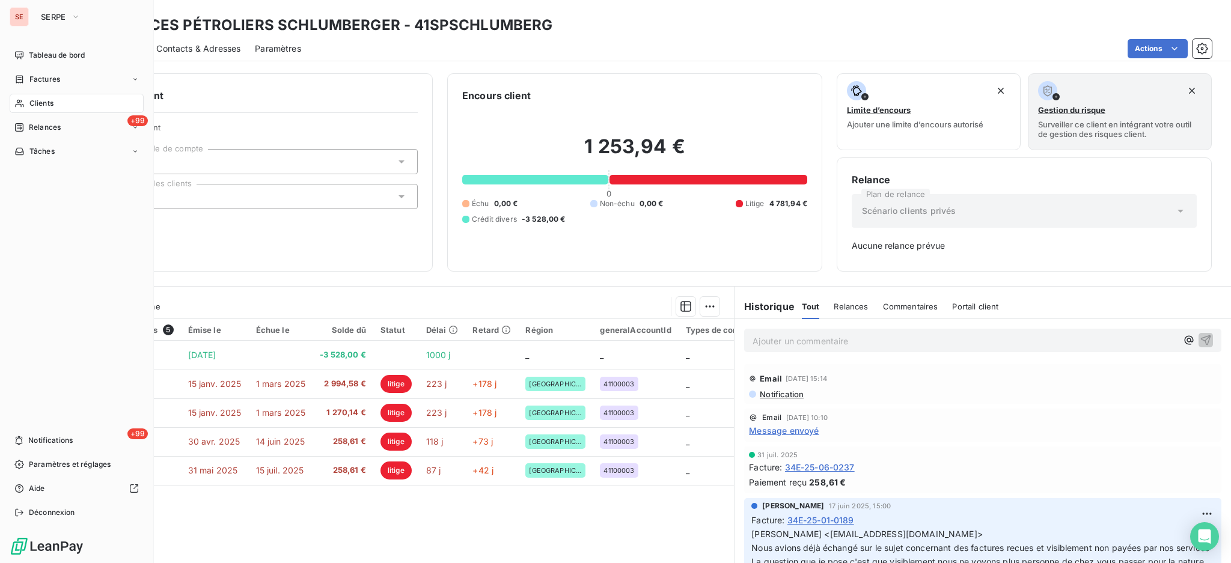
click at [46, 102] on span "Clients" at bounding box center [41, 103] width 24 height 11
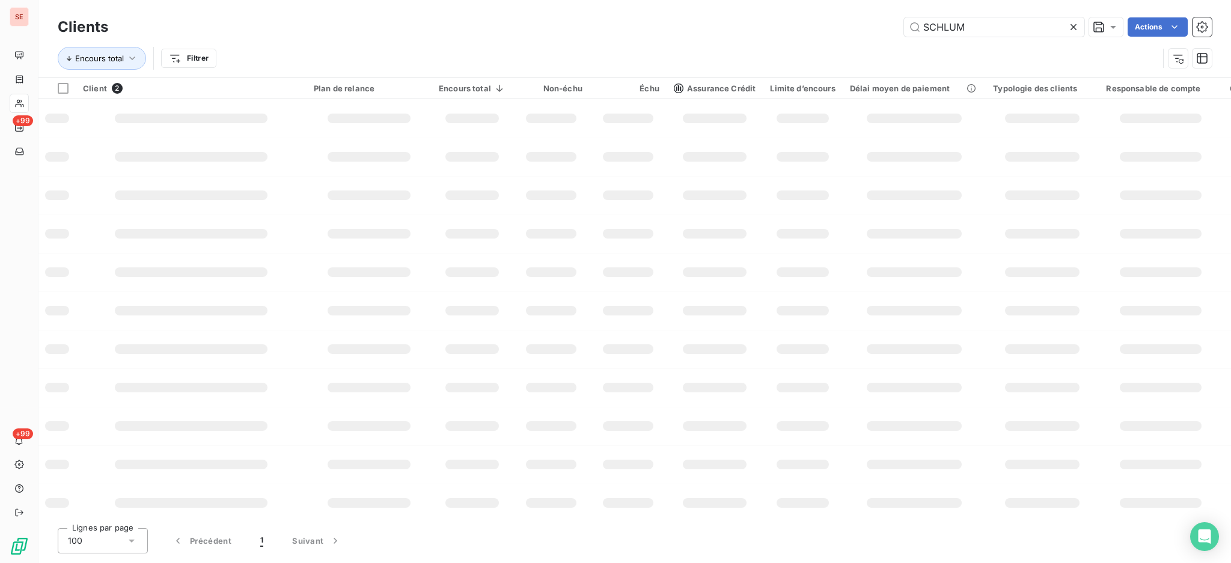
drag, startPoint x: 1025, startPoint y: 26, endPoint x: 843, endPoint y: 28, distance: 182.1
click at [843, 28] on div "SCHLUM Actions" at bounding box center [667, 26] width 1089 height 19
type input "JOULIE"
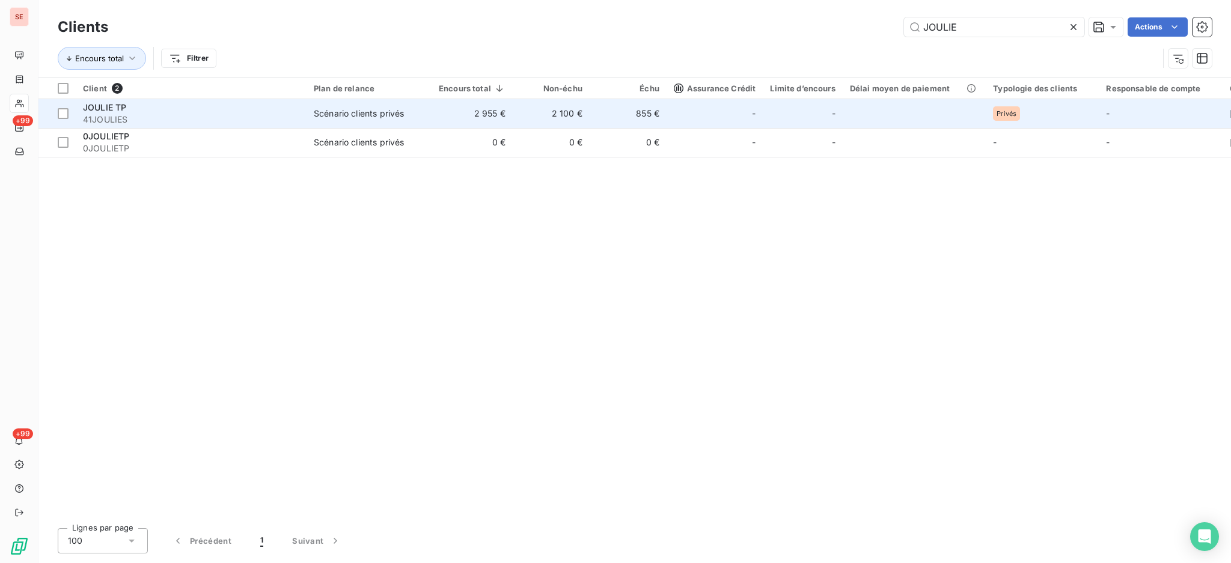
click at [638, 113] on td "855 €" at bounding box center [627, 113] width 77 height 29
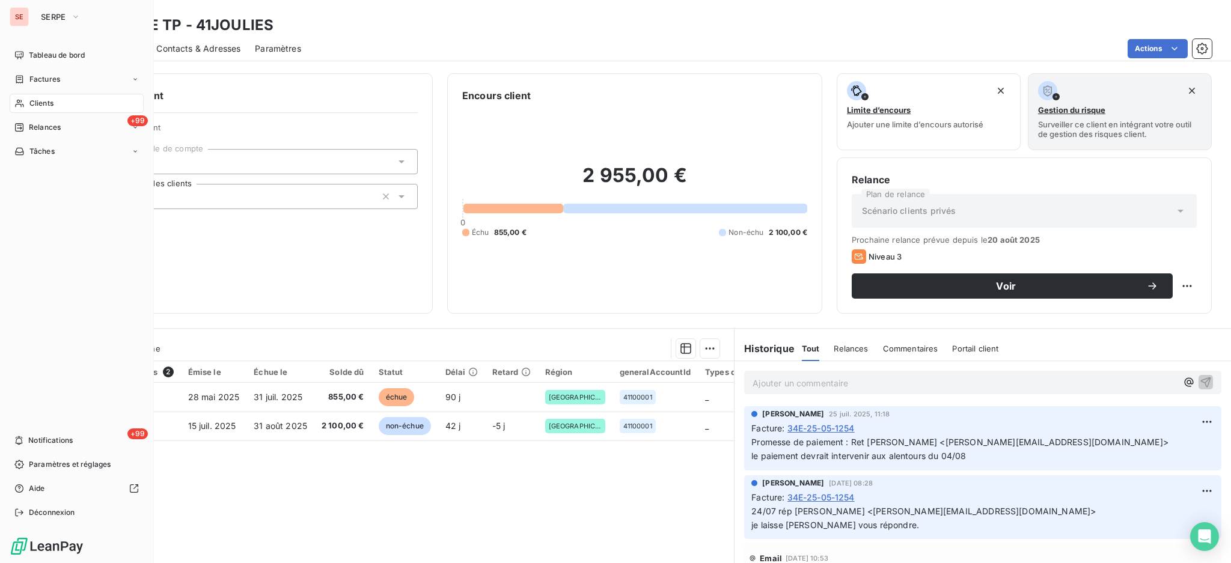
click at [41, 102] on span "Clients" at bounding box center [41, 103] width 24 height 11
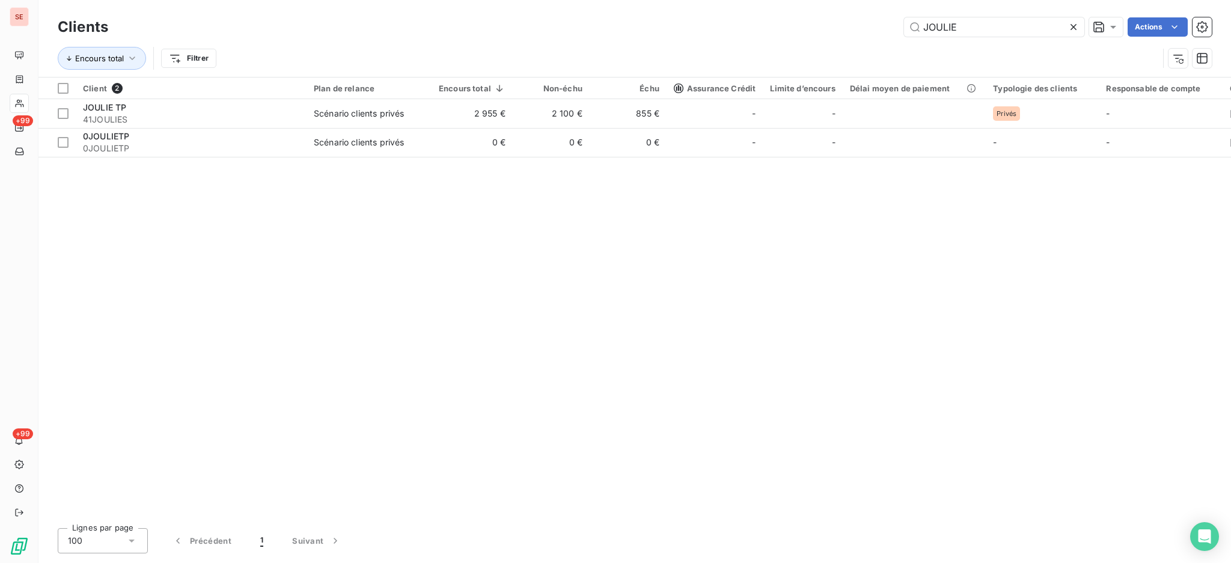
drag, startPoint x: 1012, startPoint y: 33, endPoint x: 918, endPoint y: 37, distance: 93.8
click at [918, 37] on div "Clients JOULIE Actions" at bounding box center [635, 26] width 1154 height 25
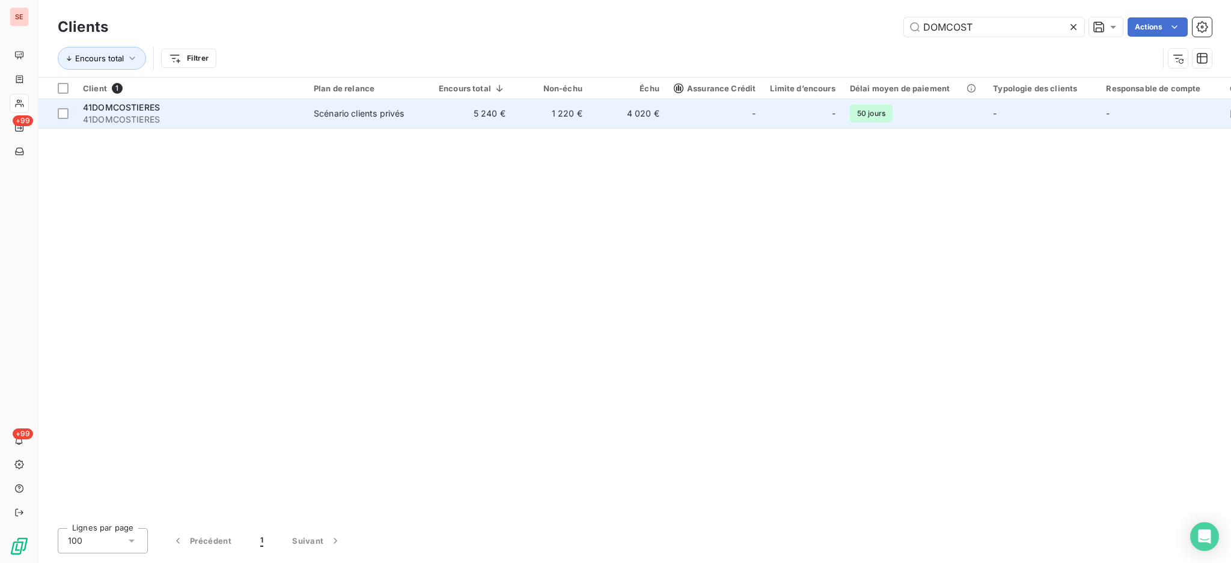
type input "DOMCOST"
click at [556, 111] on td "1 220 €" at bounding box center [551, 113] width 77 height 29
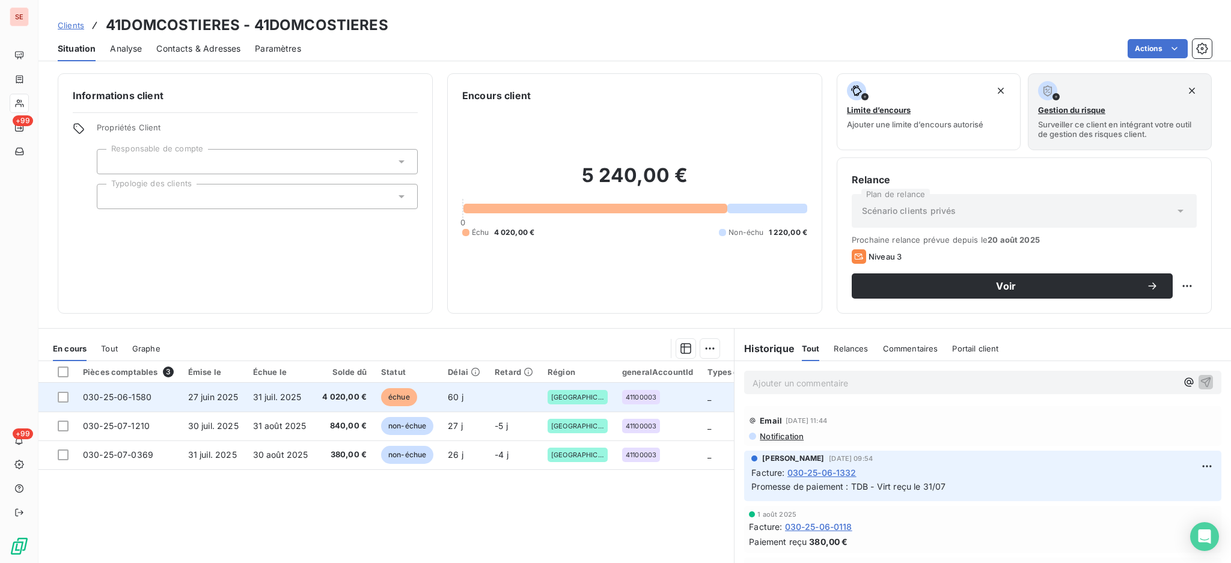
click at [315, 397] on td "4 020,00 €" at bounding box center [344, 397] width 59 height 29
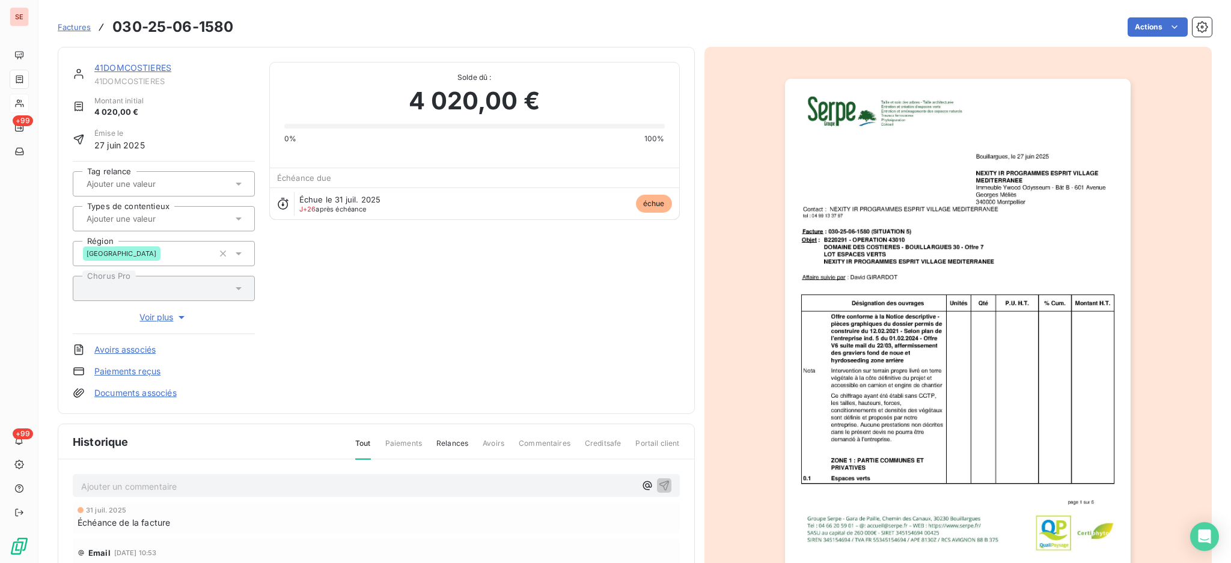
click at [122, 389] on link "Documents associés" at bounding box center [135, 393] width 82 height 12
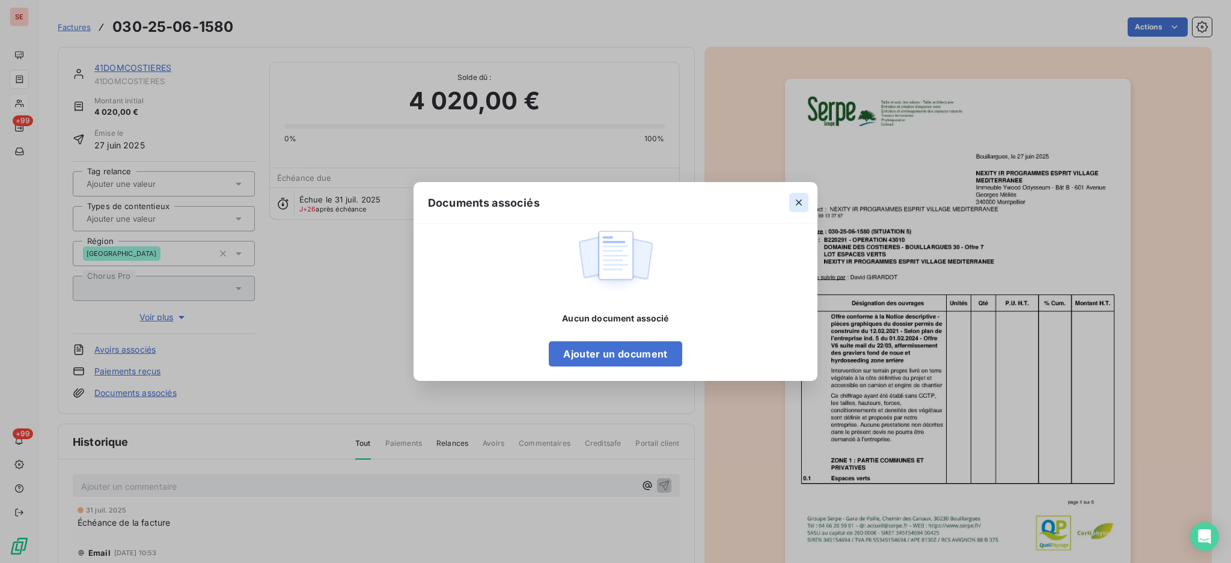
click at [800, 201] on icon "button" at bounding box center [799, 202] width 6 height 6
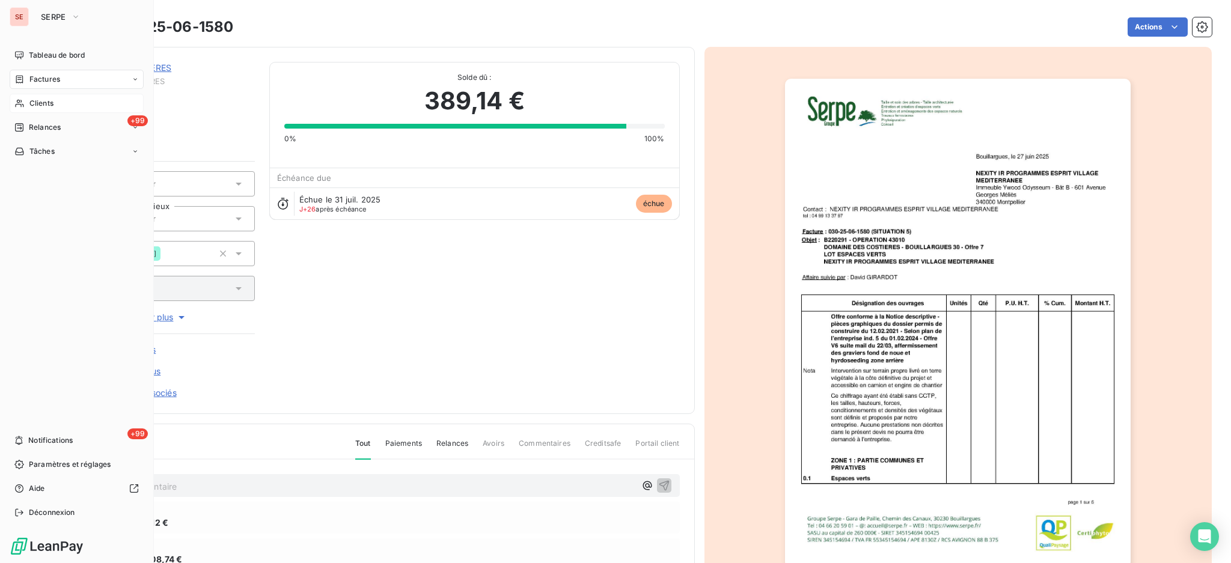
click at [47, 104] on span "Clients" at bounding box center [41, 103] width 24 height 11
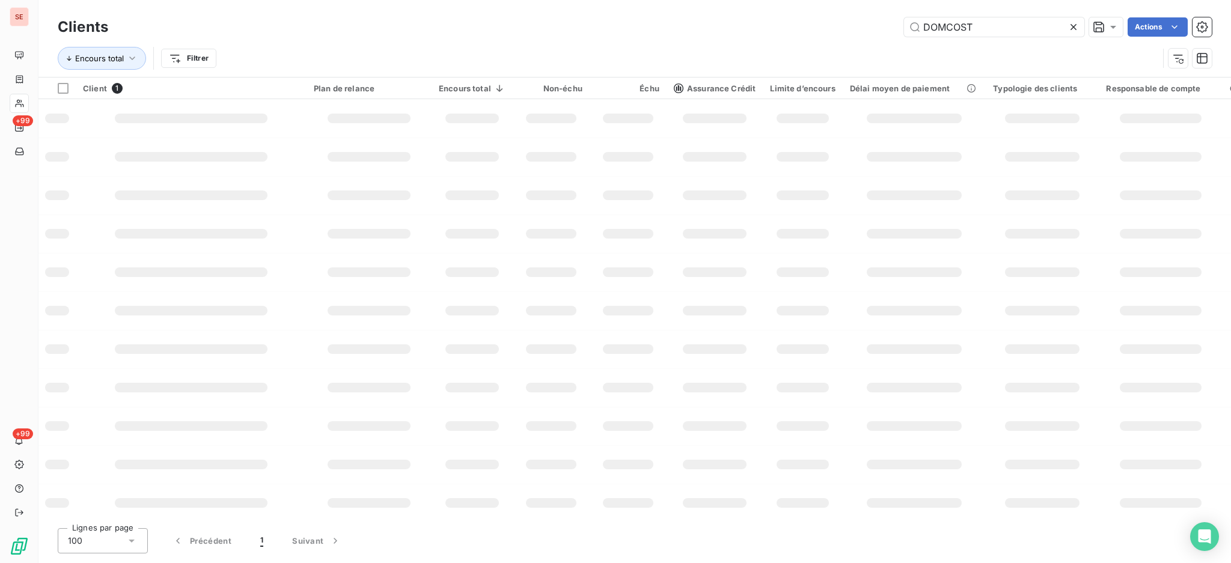
drag, startPoint x: 998, startPoint y: 23, endPoint x: 848, endPoint y: 44, distance: 151.7
click at [848, 44] on div "Clients DOMCOST Actions Encours total Filtrer" at bounding box center [635, 45] width 1154 height 62
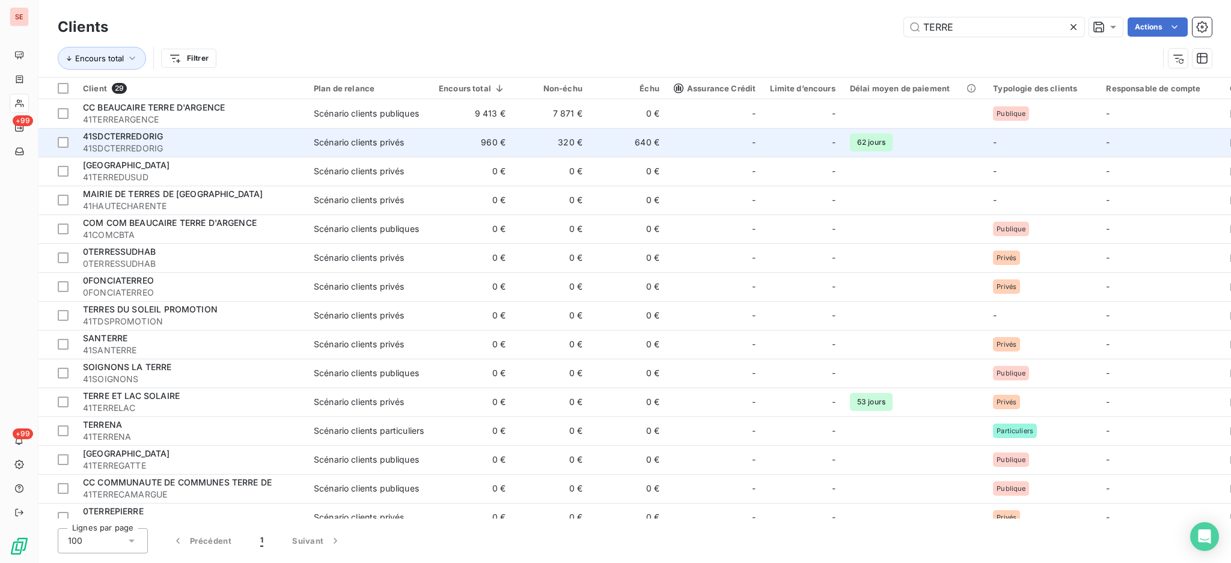
type input "TERRE"
click at [573, 142] on td "320 €" at bounding box center [551, 142] width 77 height 29
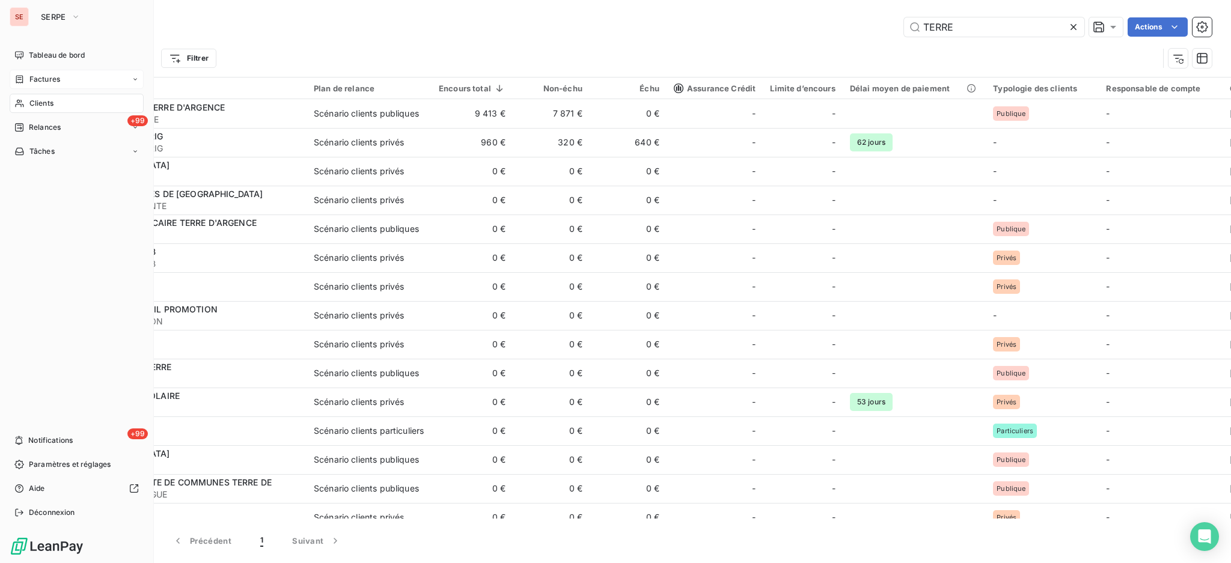
click at [48, 79] on span "Factures" at bounding box center [44, 79] width 31 height 11
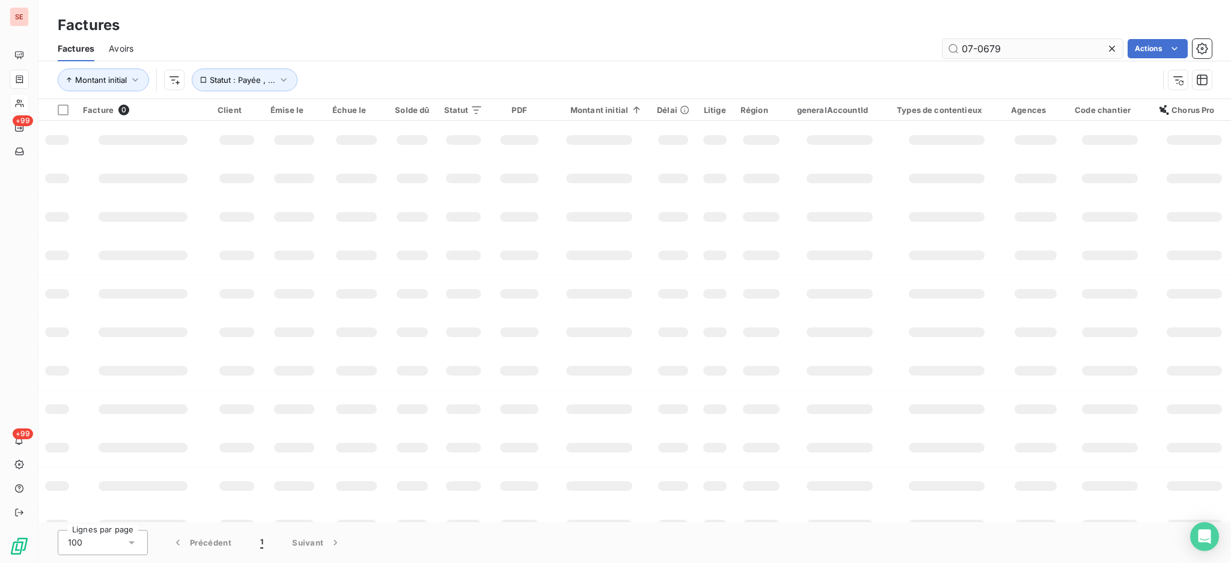
click at [1008, 46] on input "07-0679" at bounding box center [1032, 48] width 180 height 19
type input "0"
type input "12432"
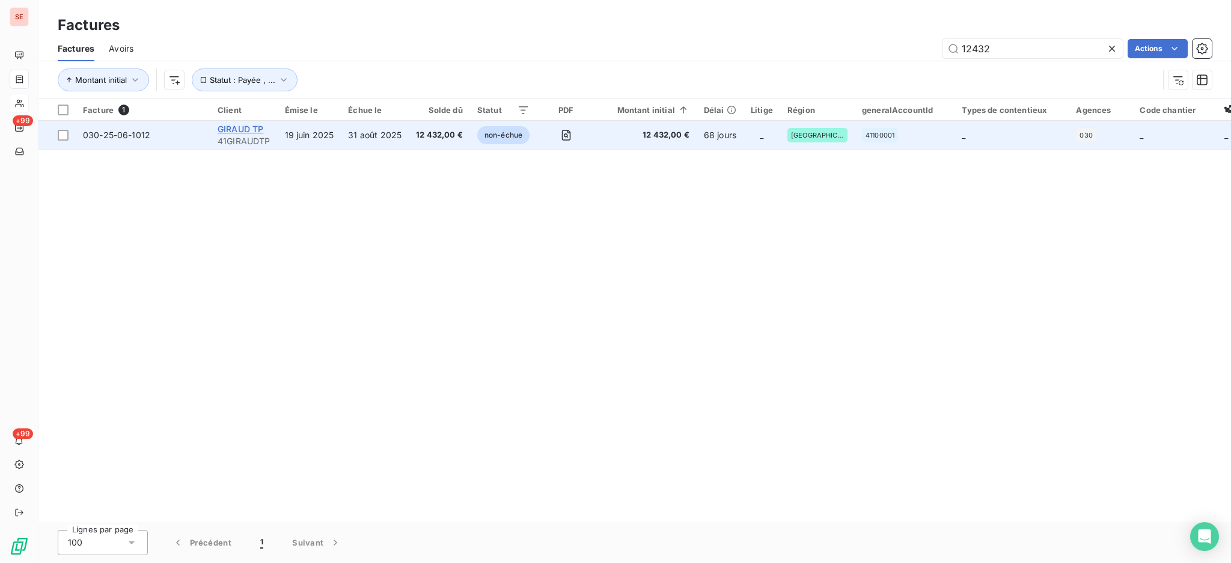
click at [225, 128] on span "GIRAUD TP" at bounding box center [241, 129] width 46 height 10
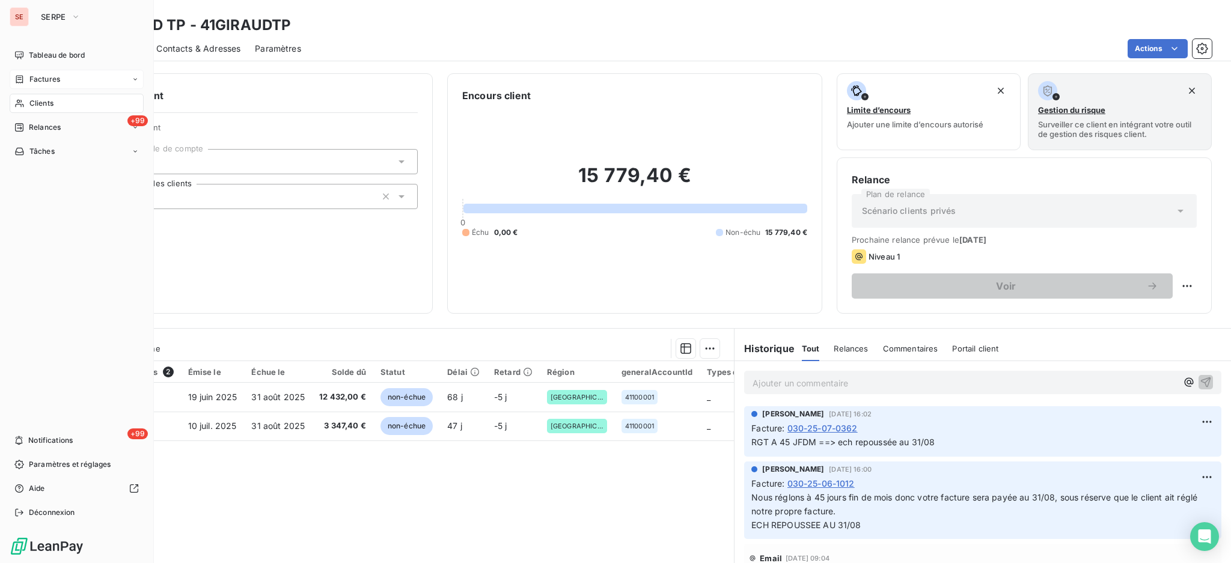
click at [41, 77] on span "Factures" at bounding box center [44, 79] width 31 height 11
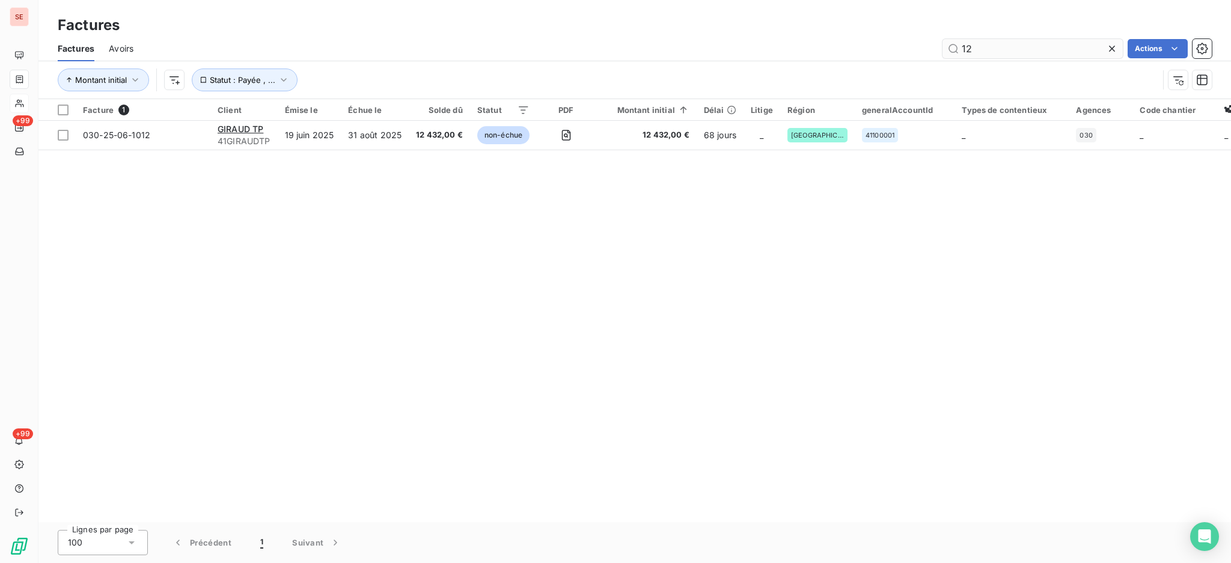
type input "1"
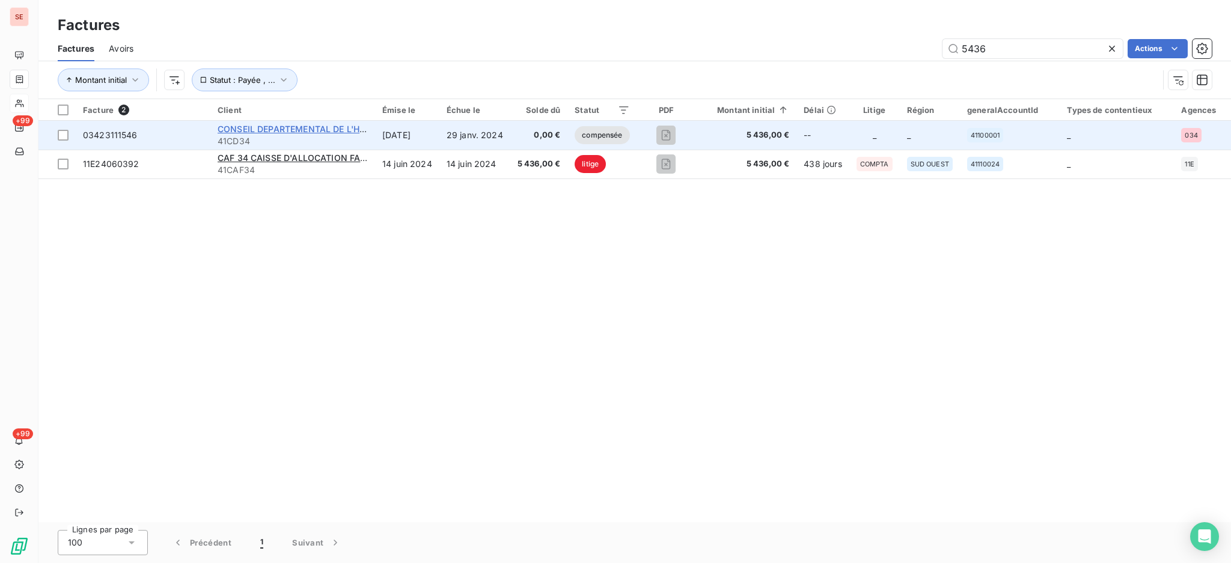
type input "5436"
click at [257, 131] on span "CONSEIL DEPARTEMENTAL DE L'HERAULT" at bounding box center [305, 129] width 174 height 10
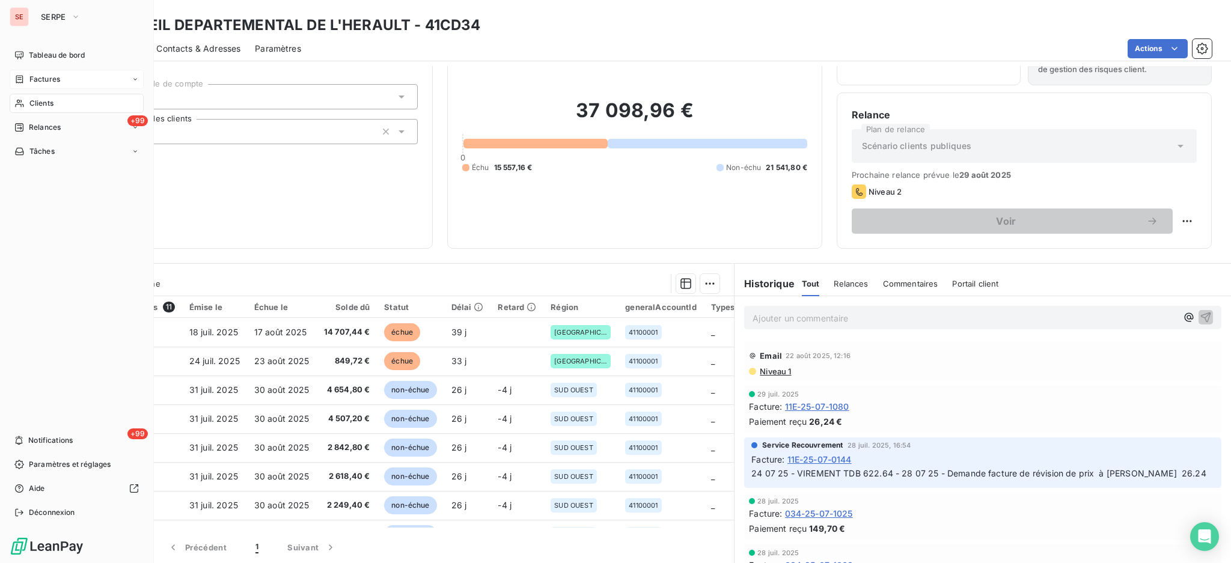
click at [46, 105] on span "Clients" at bounding box center [41, 103] width 24 height 11
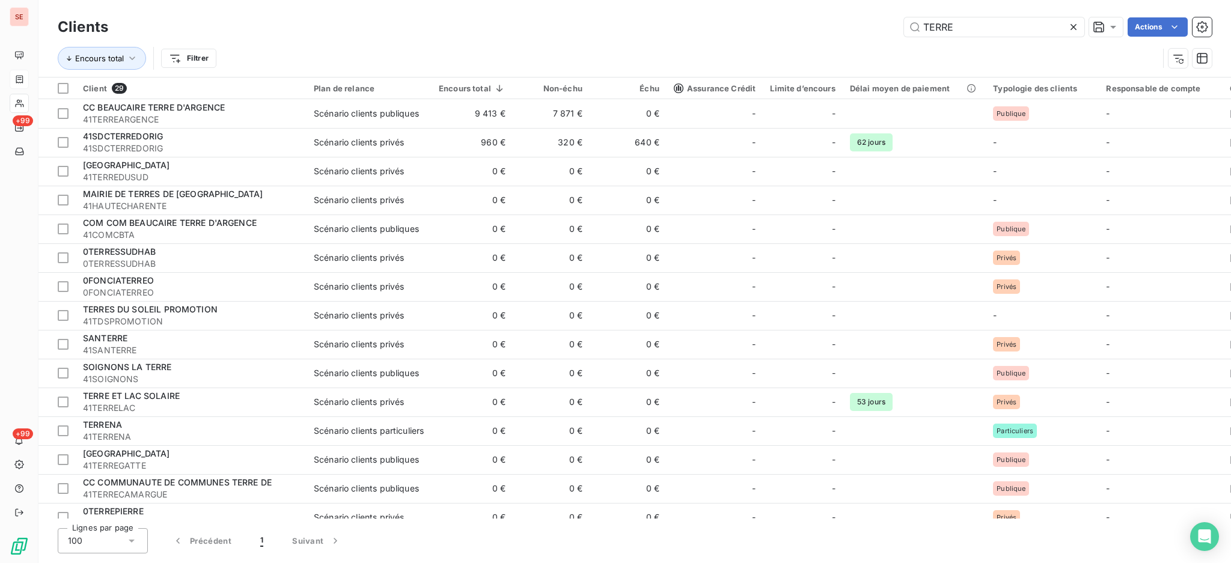
drag, startPoint x: 964, startPoint y: 26, endPoint x: 851, endPoint y: 35, distance: 113.4
click at [852, 35] on div "TERRE Actions" at bounding box center [667, 26] width 1089 height 19
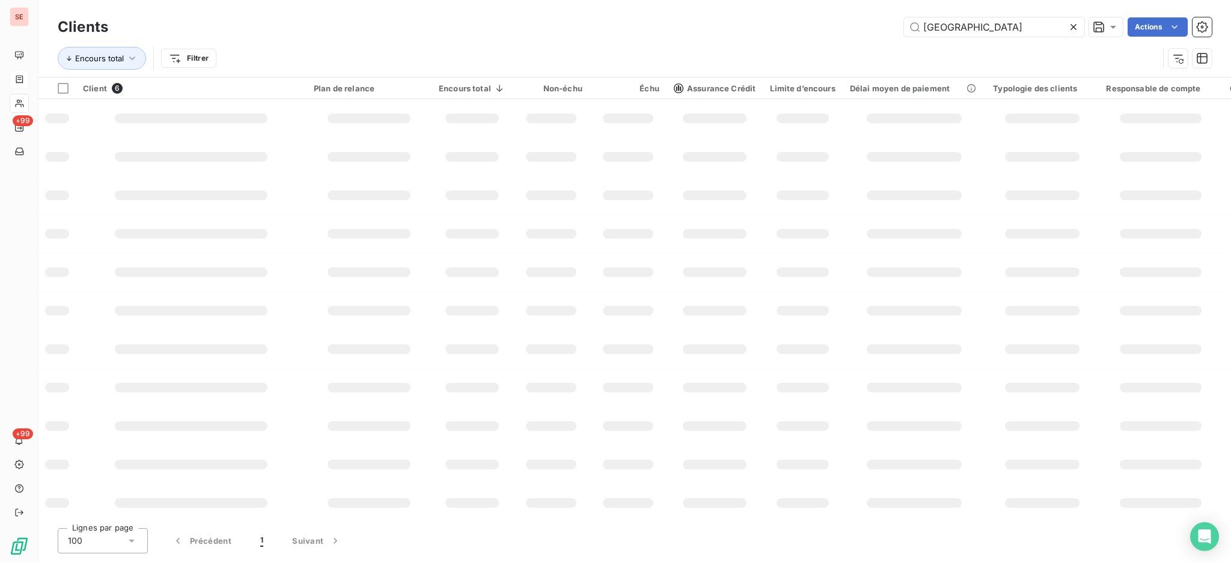
type input "[GEOGRAPHIC_DATA]"
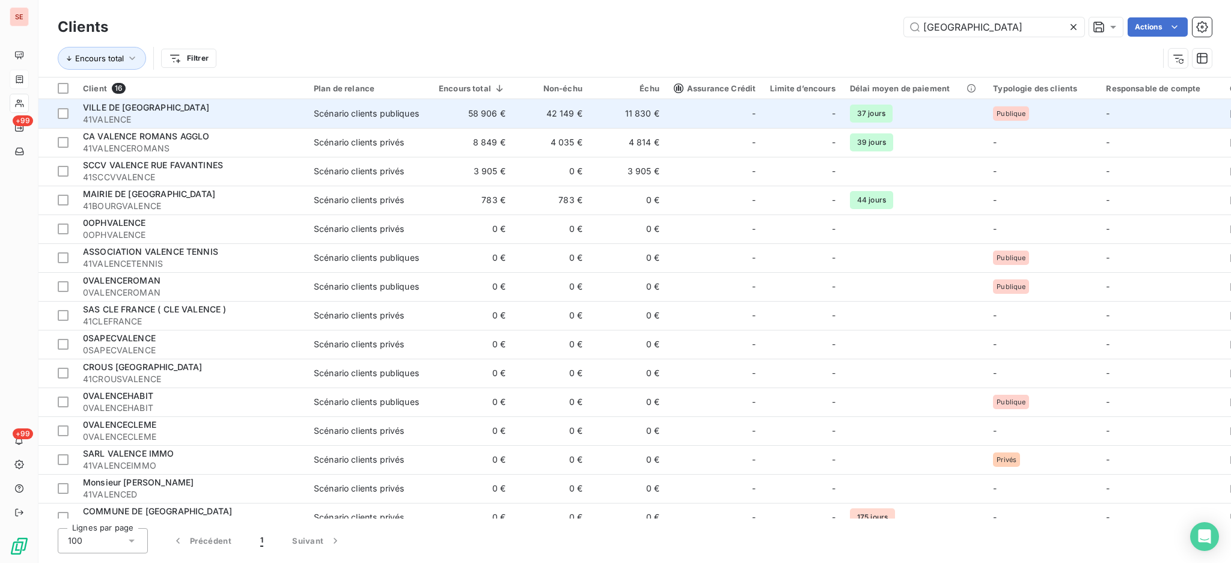
click at [548, 111] on td "42 149 €" at bounding box center [551, 113] width 77 height 29
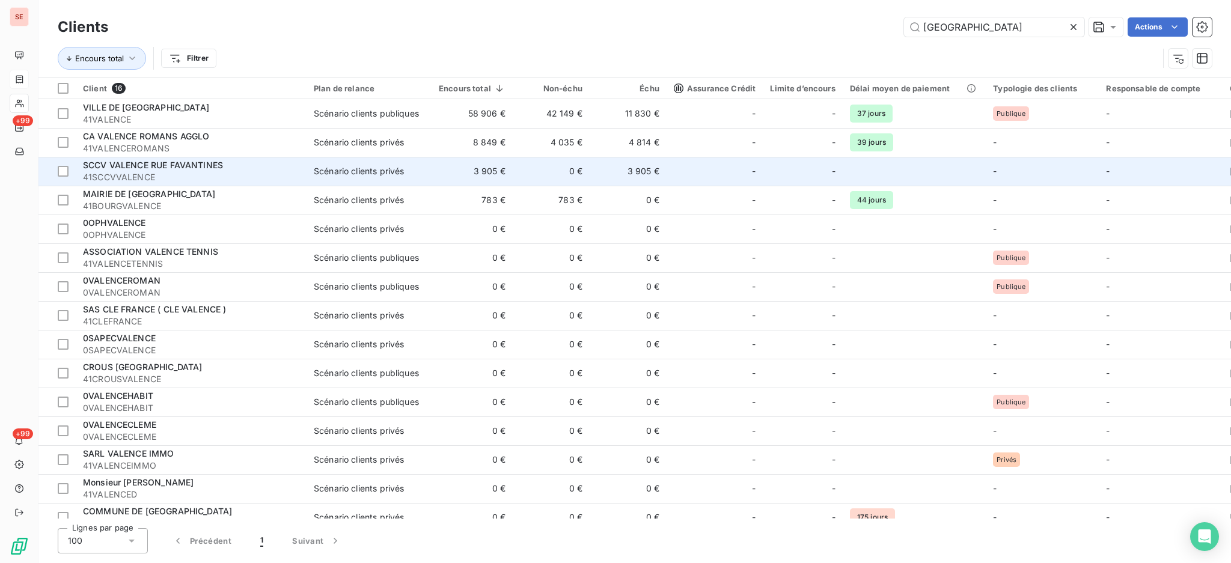
click at [373, 169] on div "Scénario clients privés" at bounding box center [359, 171] width 90 height 12
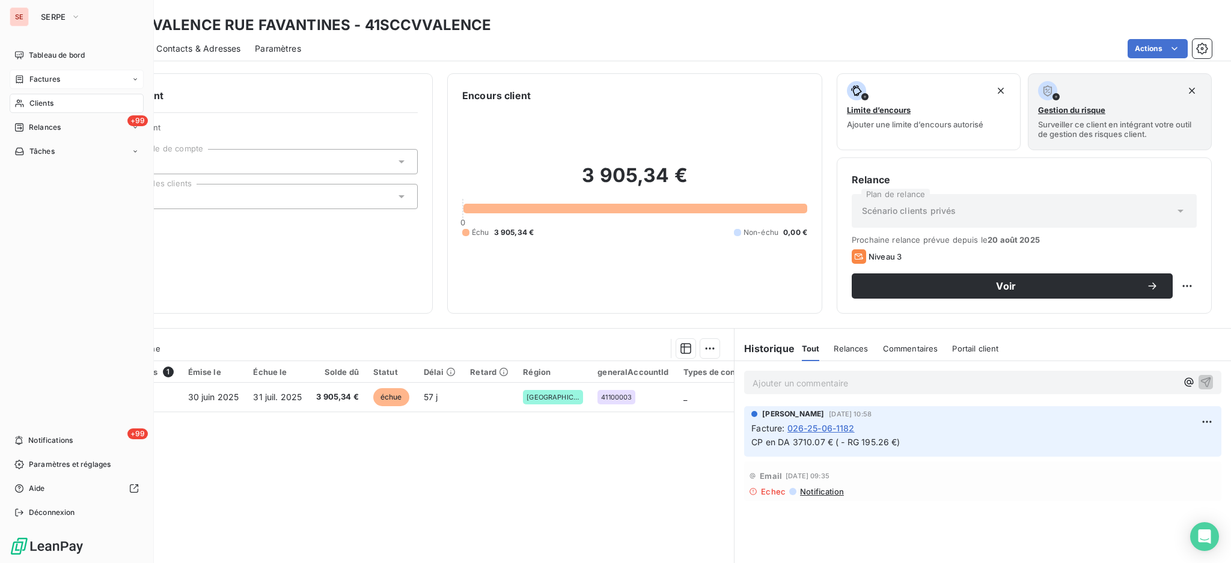
click at [46, 97] on div "Clients" at bounding box center [77, 103] width 134 height 19
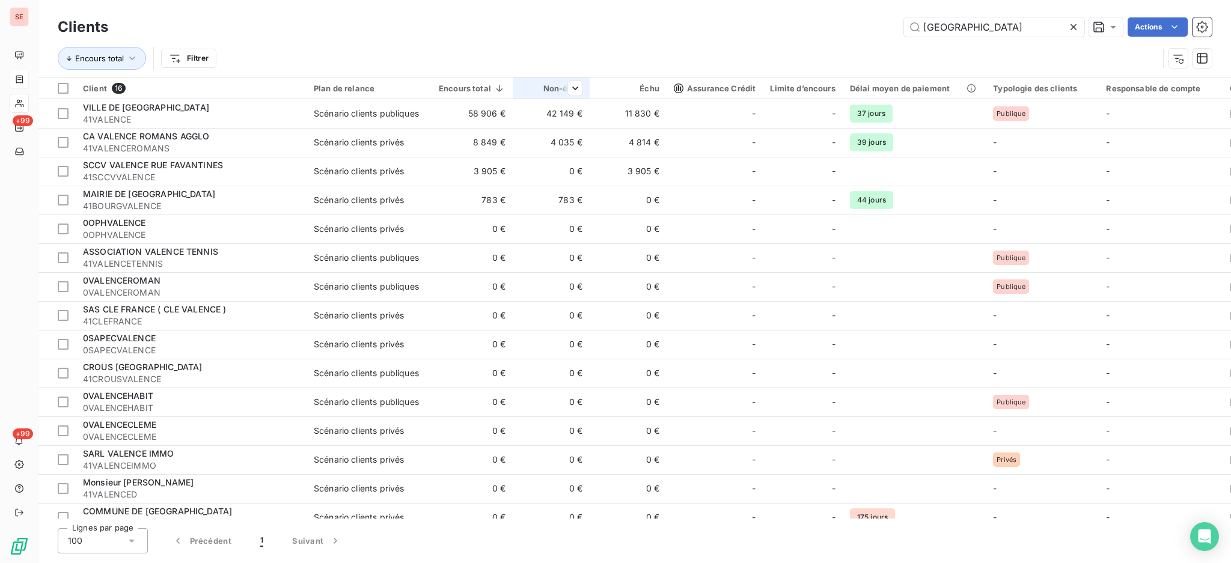
drag, startPoint x: 1000, startPoint y: 31, endPoint x: 579, endPoint y: 83, distance: 424.4
click at [766, 86] on div "Clients VALENCE Actions Encours total Filtrer Client 16 Plan de relance Encours…" at bounding box center [634, 281] width 1192 height 563
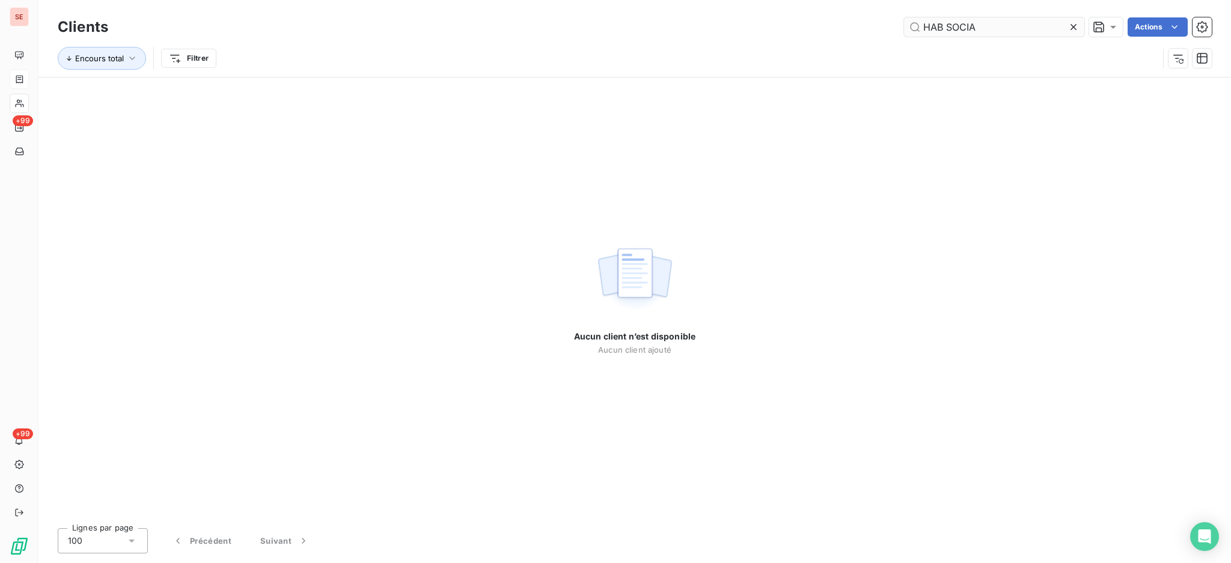
drag, startPoint x: 979, startPoint y: 25, endPoint x: 904, endPoint y: 30, distance: 75.9
click at [904, 30] on input "HAB SOCIA" at bounding box center [994, 26] width 180 height 19
type input "S"
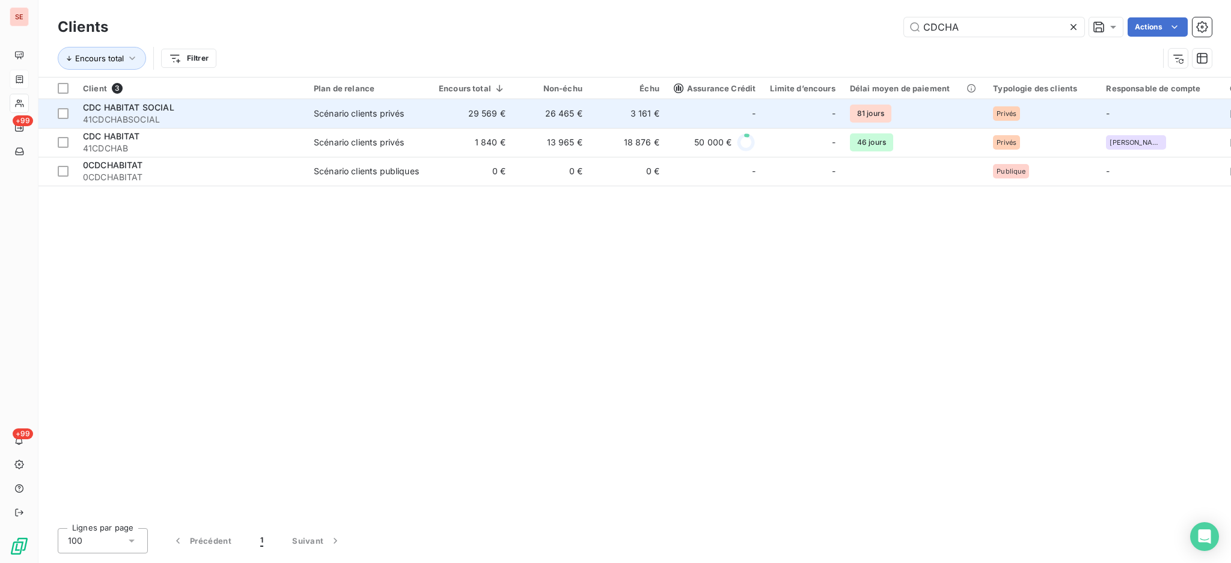
type input "CDCHA"
click at [379, 114] on div "Scénario clients privés" at bounding box center [359, 114] width 90 height 12
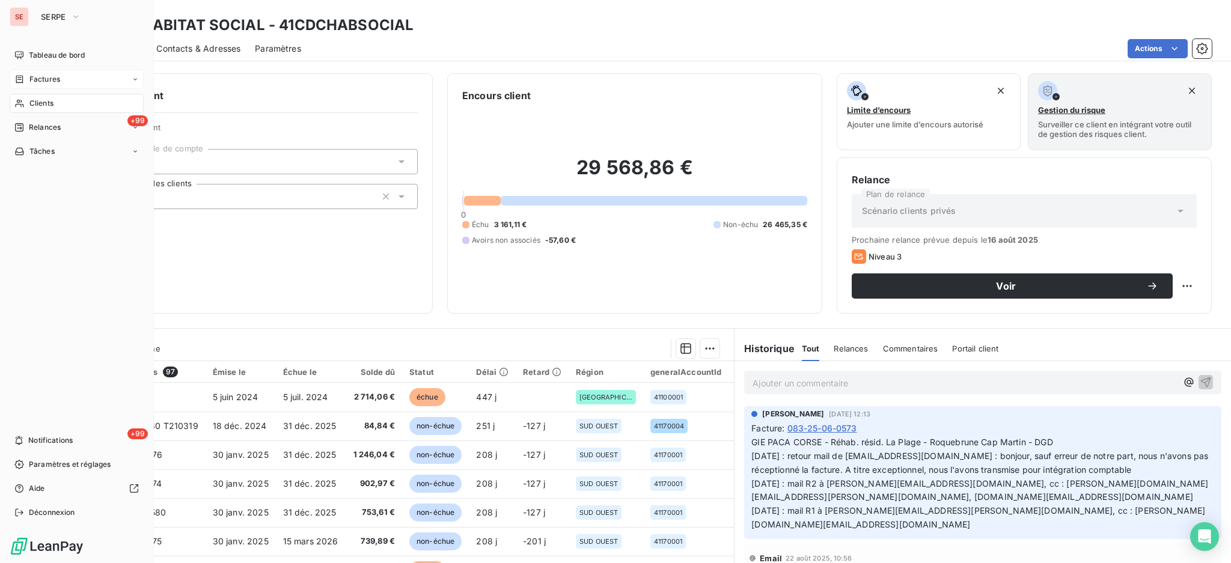
click at [91, 99] on div "Clients" at bounding box center [77, 103] width 134 height 19
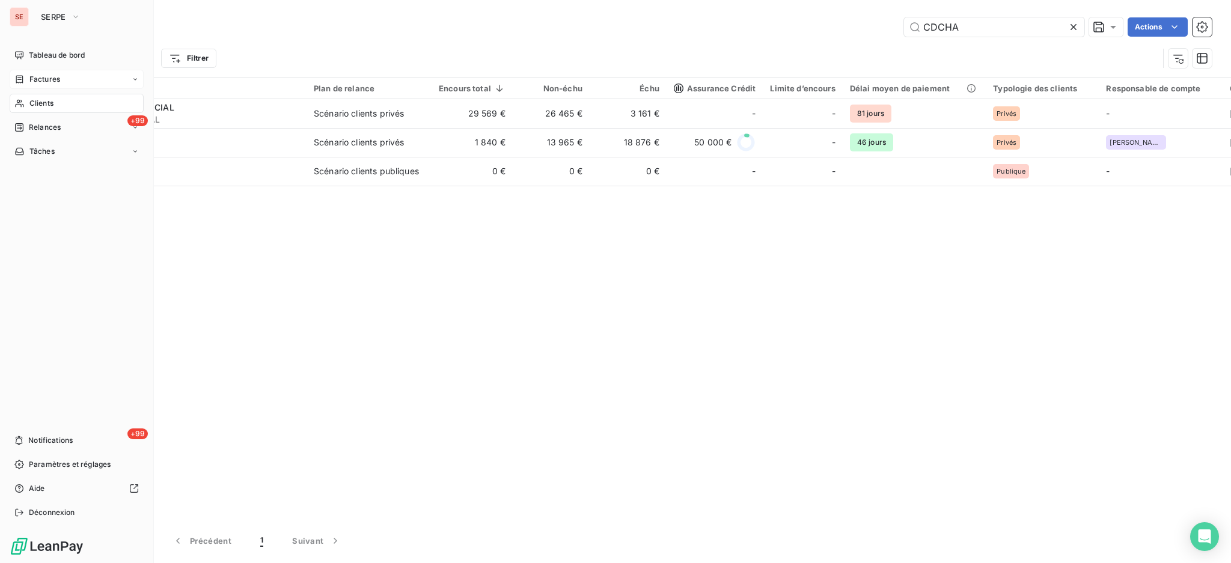
click at [32, 100] on span "Clients" at bounding box center [41, 103] width 24 height 11
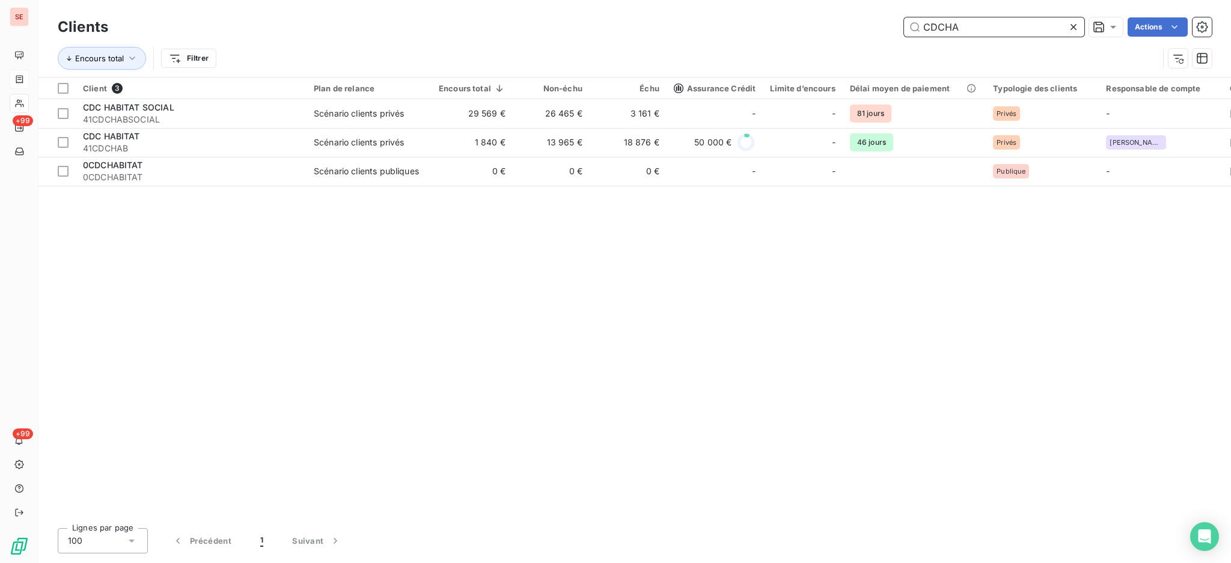
click at [1001, 29] on input "CDCHA" at bounding box center [994, 26] width 180 height 19
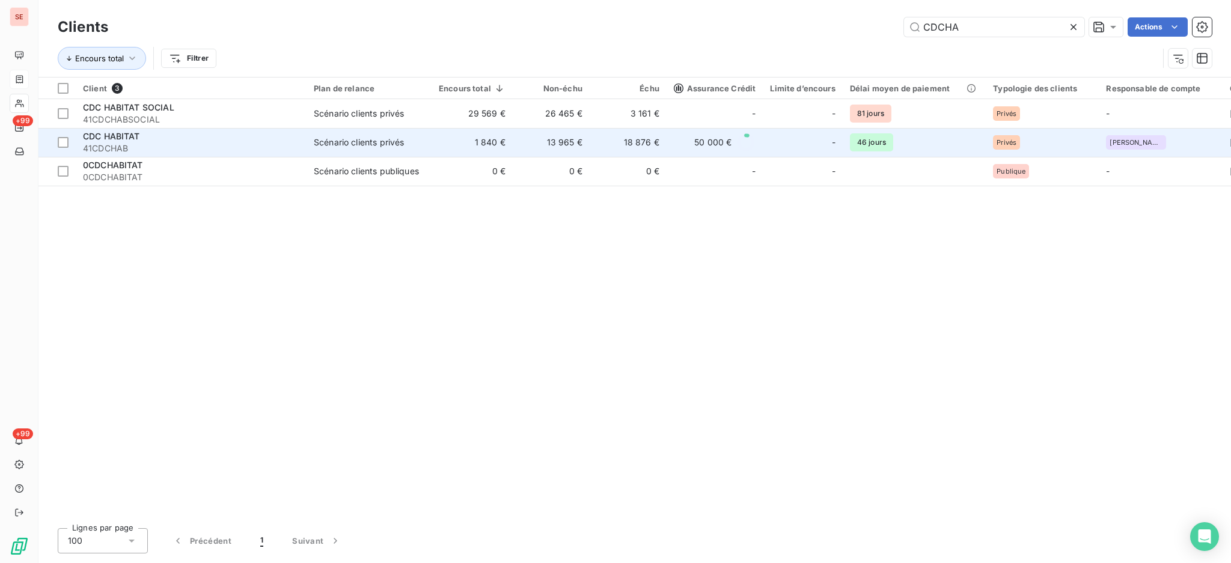
click at [568, 147] on td "13 965 €" at bounding box center [551, 142] width 77 height 29
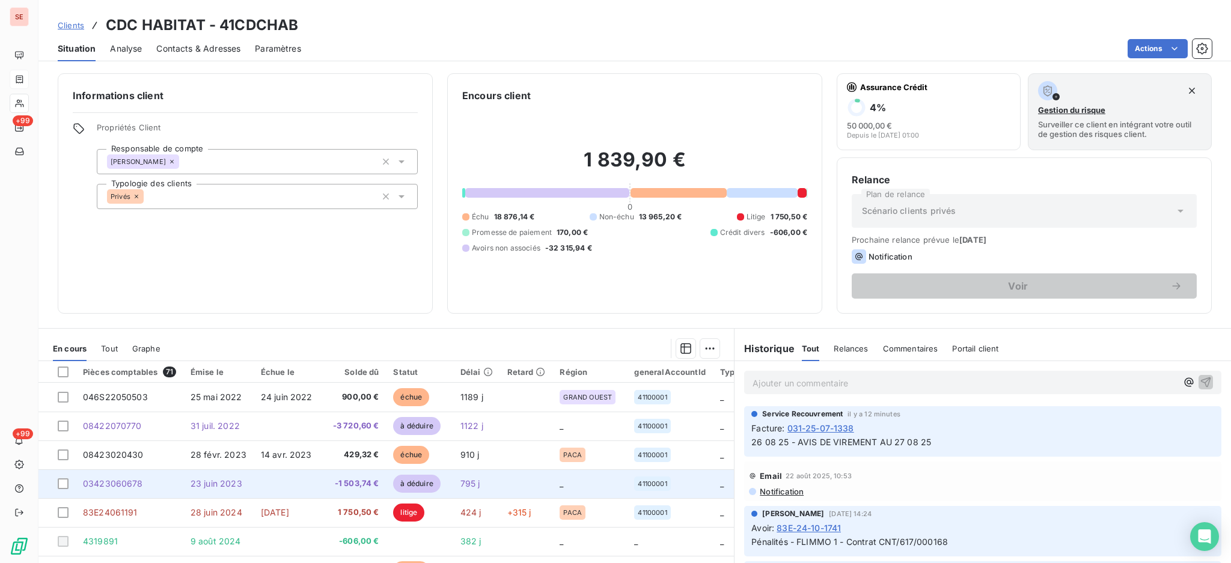
click at [342, 484] on span "-1 503,74 €" at bounding box center [354, 484] width 49 height 12
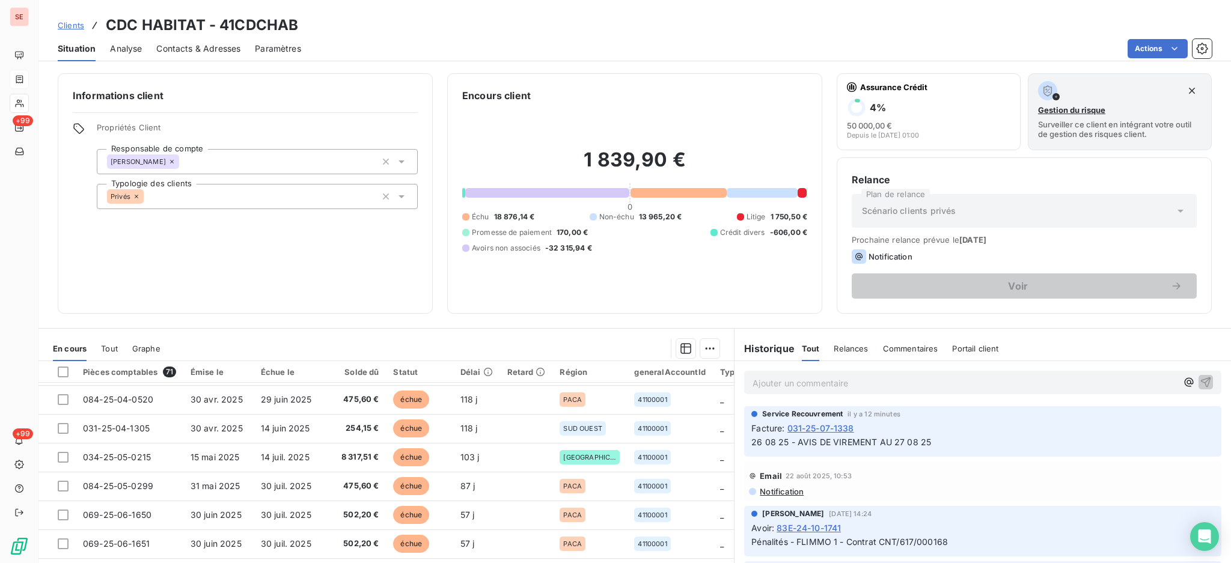
scroll to position [400, 0]
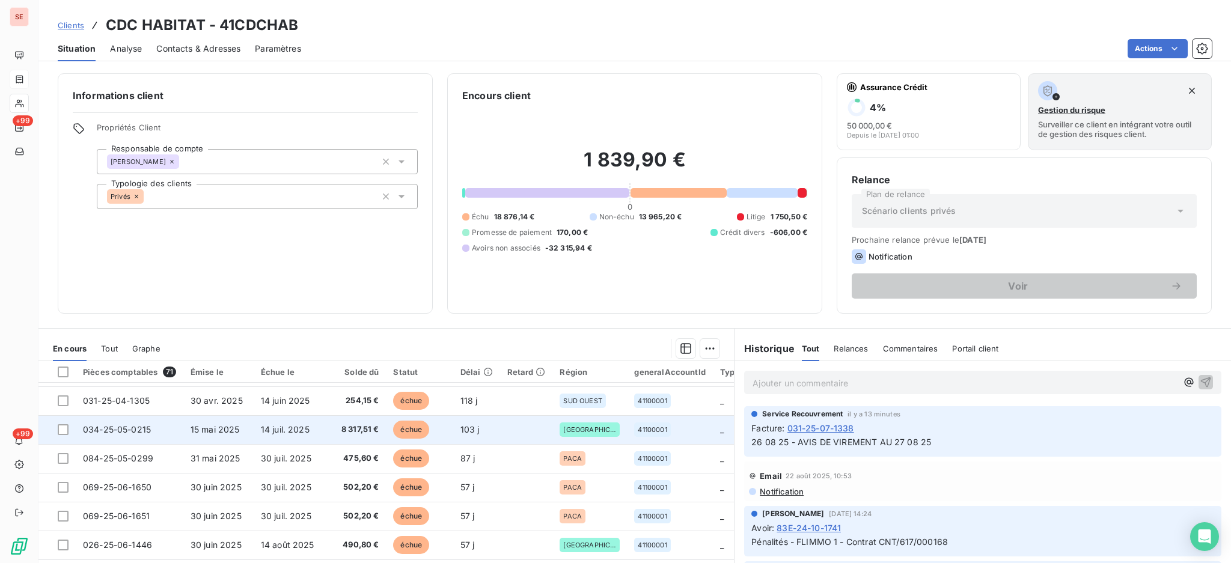
click at [224, 431] on span "15 mai 2025" at bounding box center [214, 429] width 49 height 10
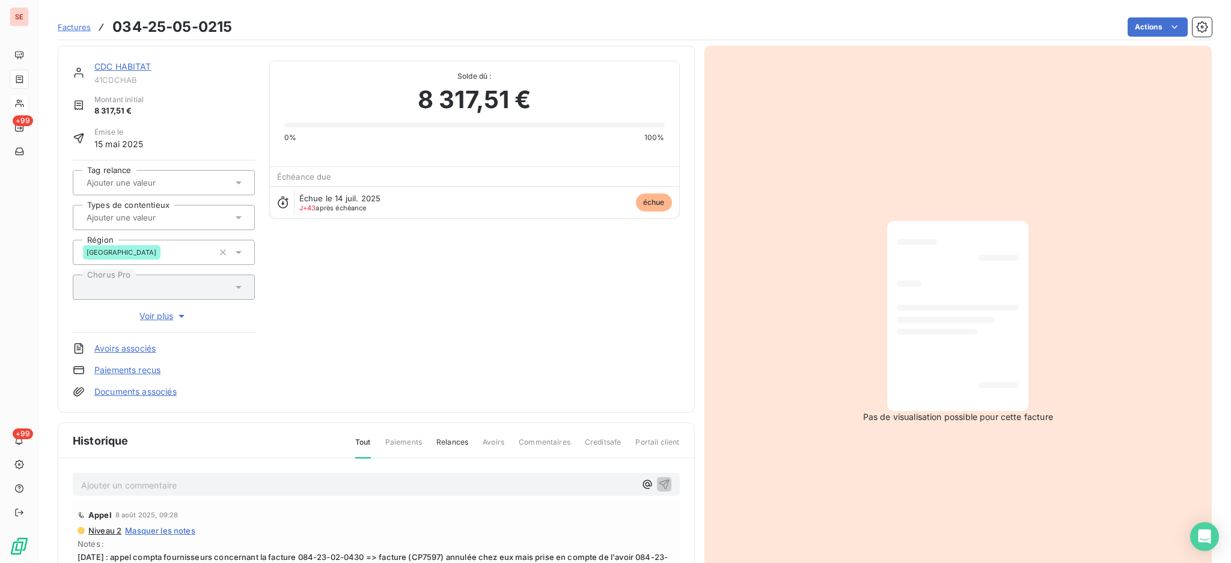
scroll to position [82, 0]
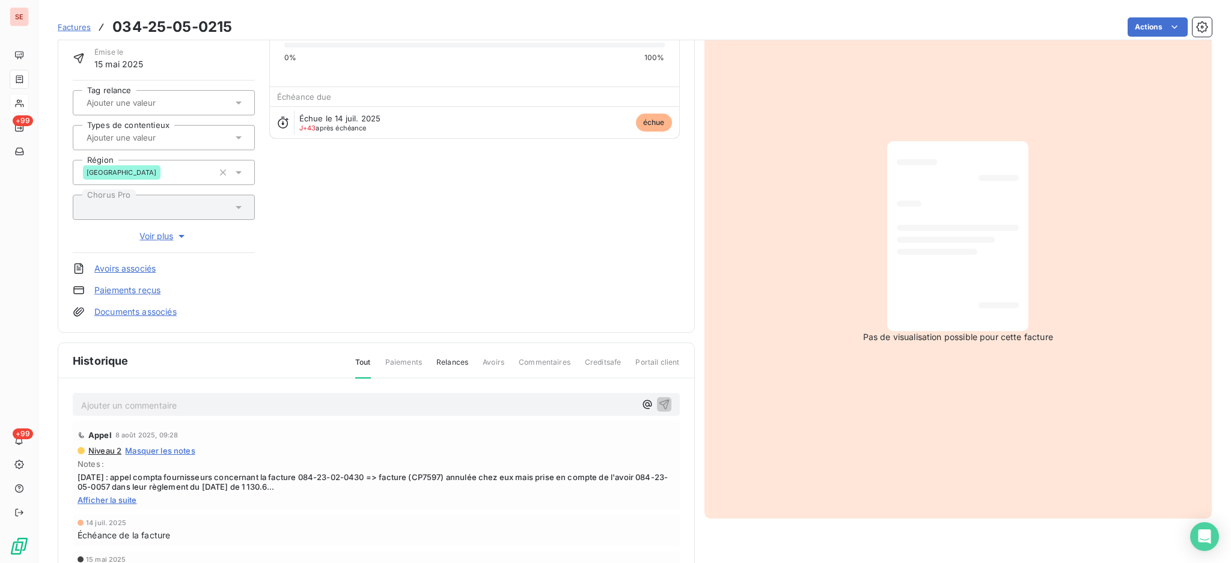
click at [126, 501] on span "Afficher la suite" at bounding box center [376, 500] width 597 height 10
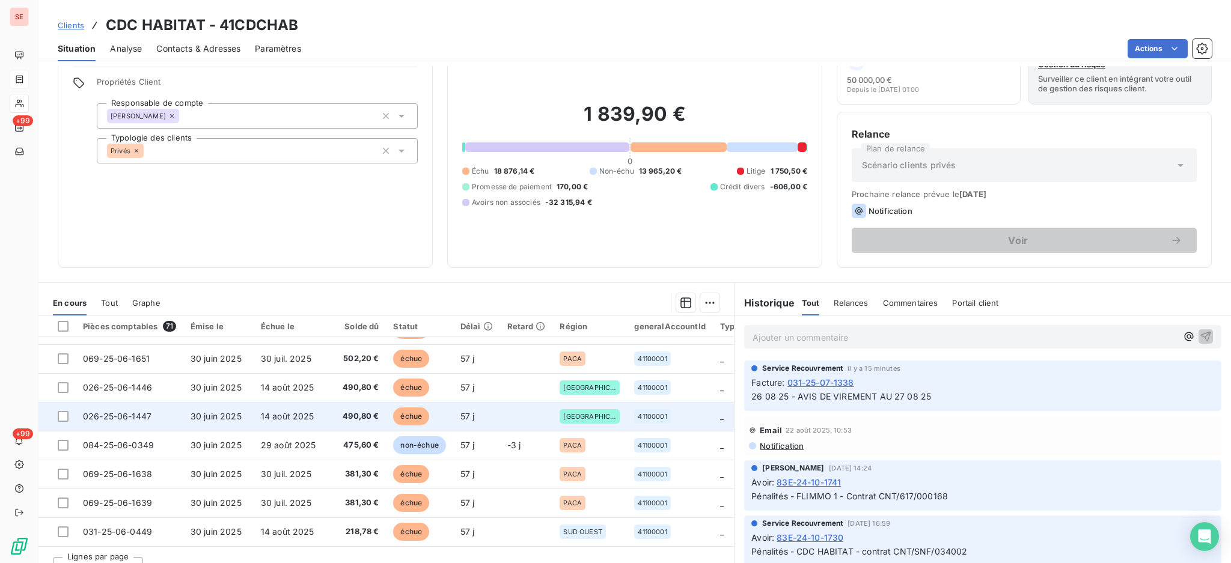
scroll to position [65, 0]
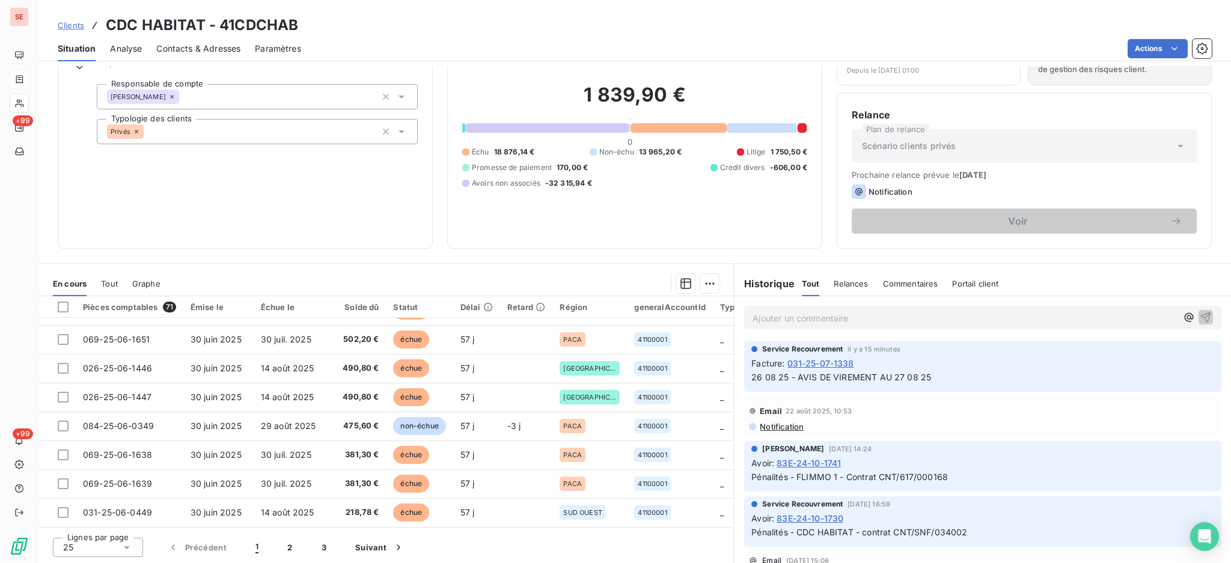
click at [129, 549] on icon at bounding box center [127, 547] width 12 height 12
click at [94, 525] on li "100" at bounding box center [98, 525] width 90 height 22
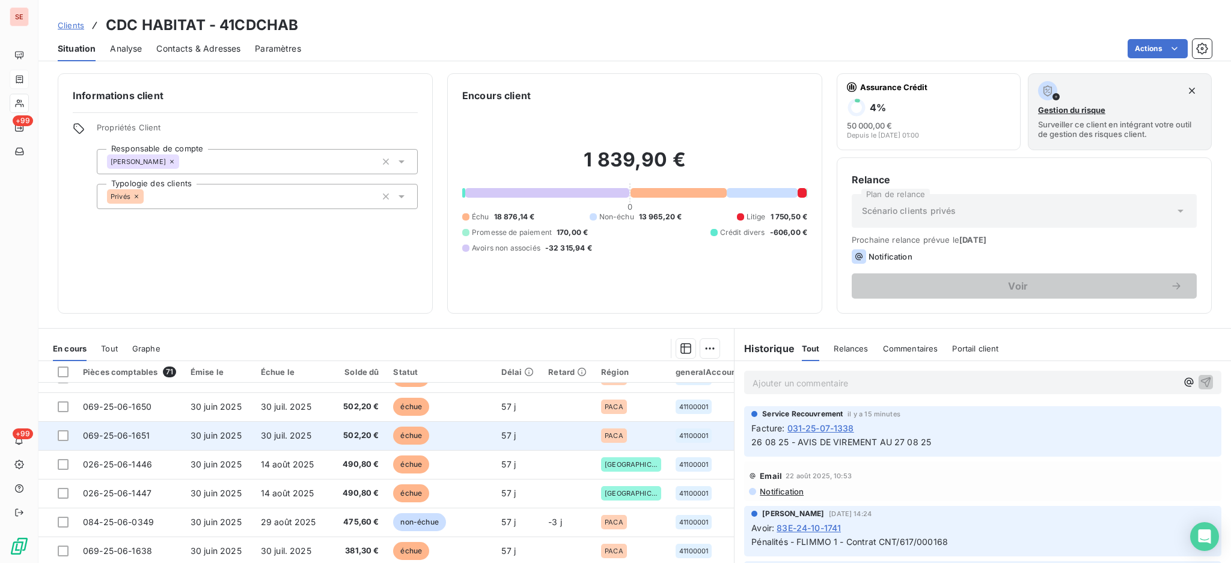
scroll to position [320, 0]
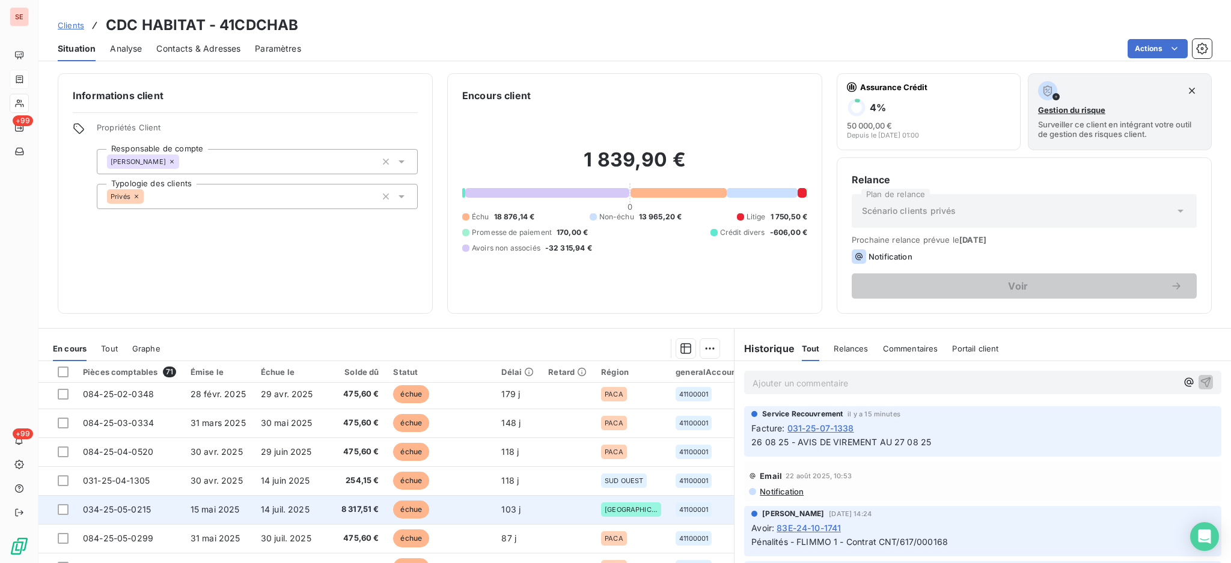
click at [341, 507] on span "8 317,51 €" at bounding box center [354, 510] width 49 height 12
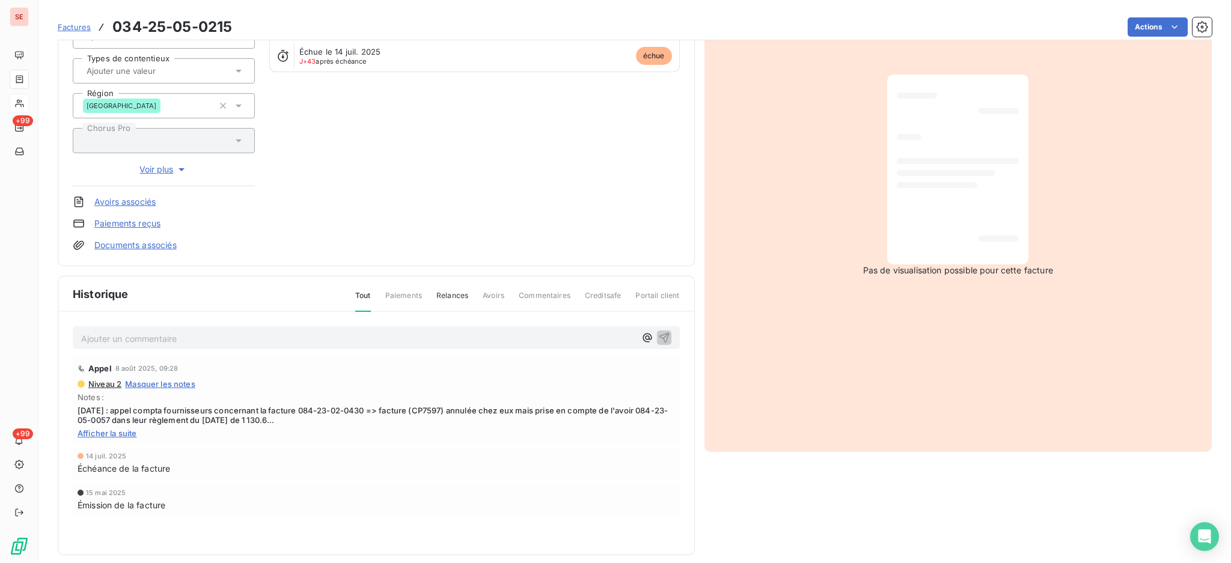
scroll to position [159, 0]
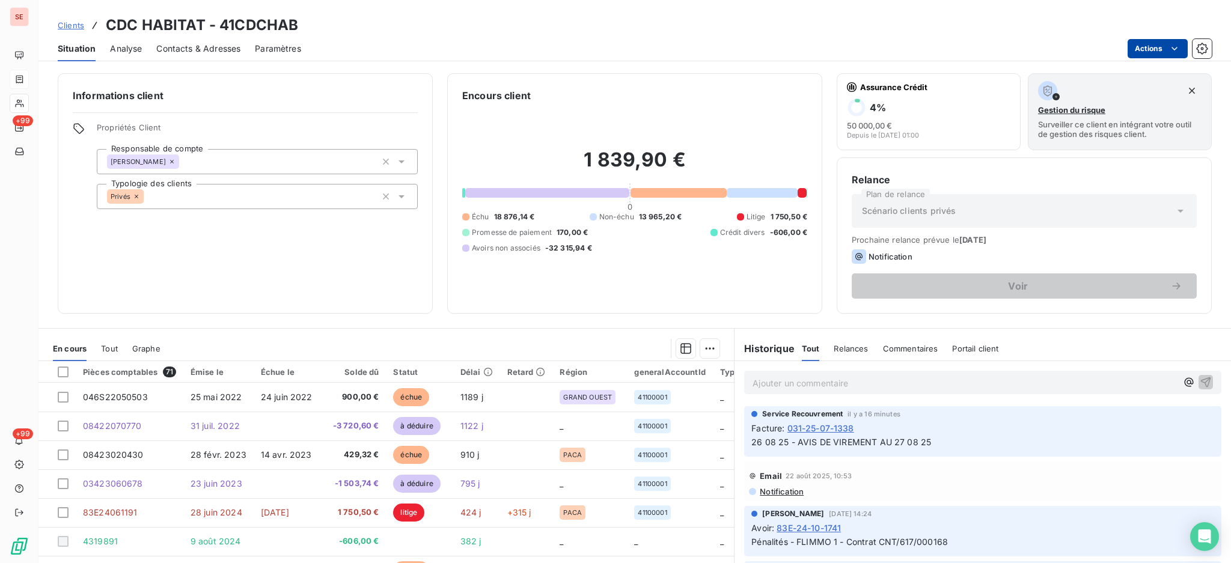
click at [1143, 46] on html "SE +99 +99 Clients CDC HABITAT - 41CDCHAB Situation Analyse Contacts & Adresses…" at bounding box center [615, 281] width 1231 height 563
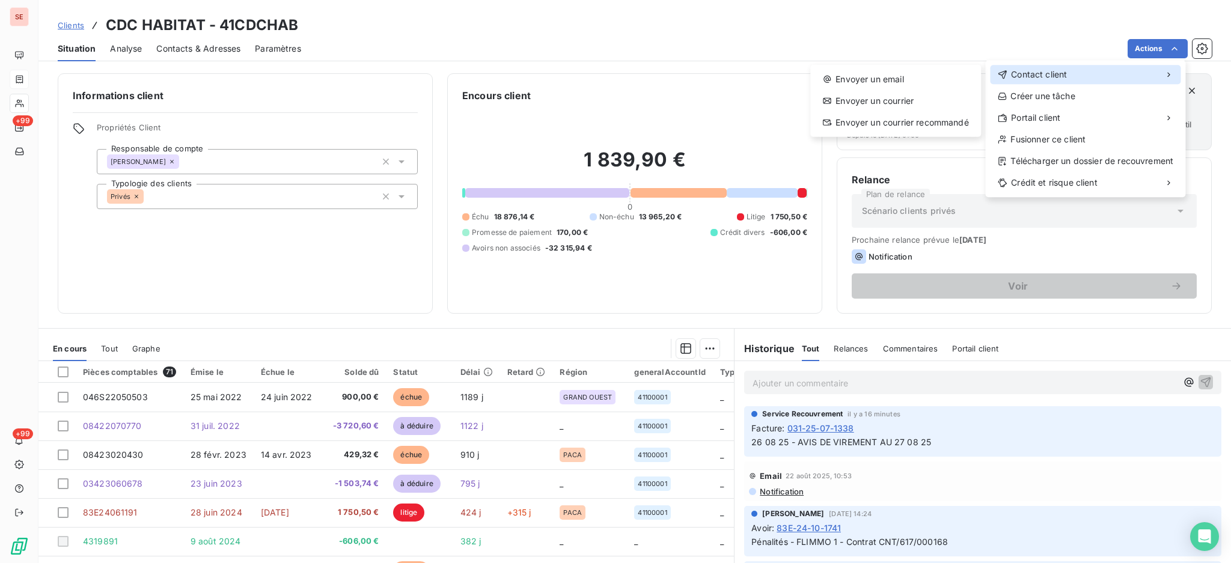
click at [1079, 76] on div "Contact client" at bounding box center [1085, 74] width 190 height 19
click at [918, 82] on div "Envoyer un email" at bounding box center [895, 79] width 161 height 19
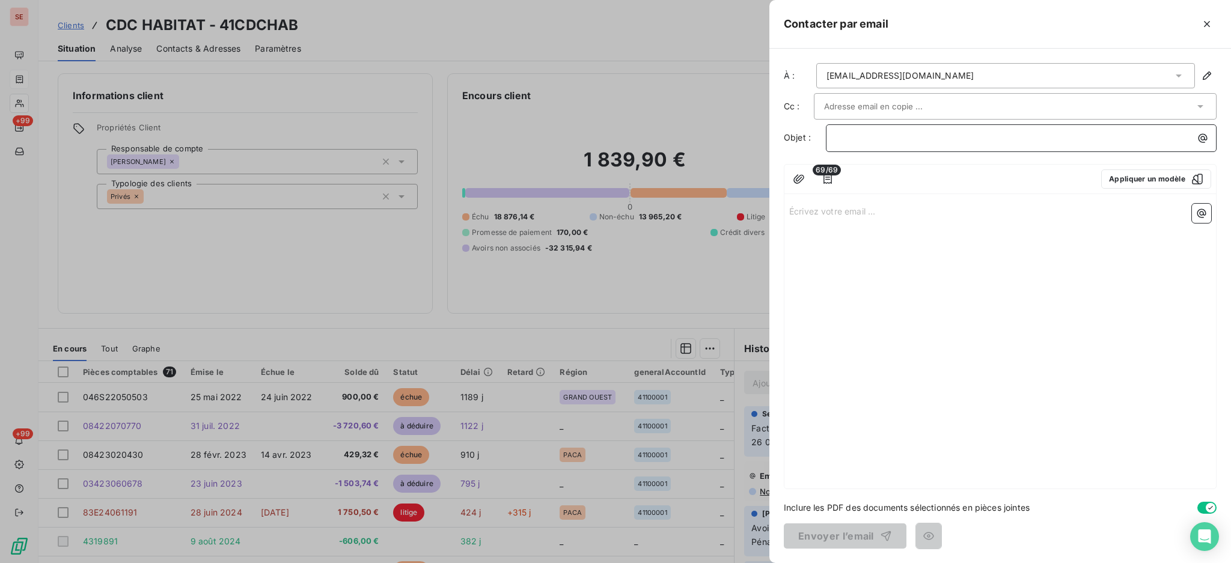
click at [1164, 139] on p "﻿" at bounding box center [1024, 138] width 376 height 14
click at [814, 210] on p "Écrivez votre email ... ﻿" at bounding box center [1000, 211] width 422 height 14
click at [1196, 215] on icon "button" at bounding box center [1201, 213] width 12 height 12
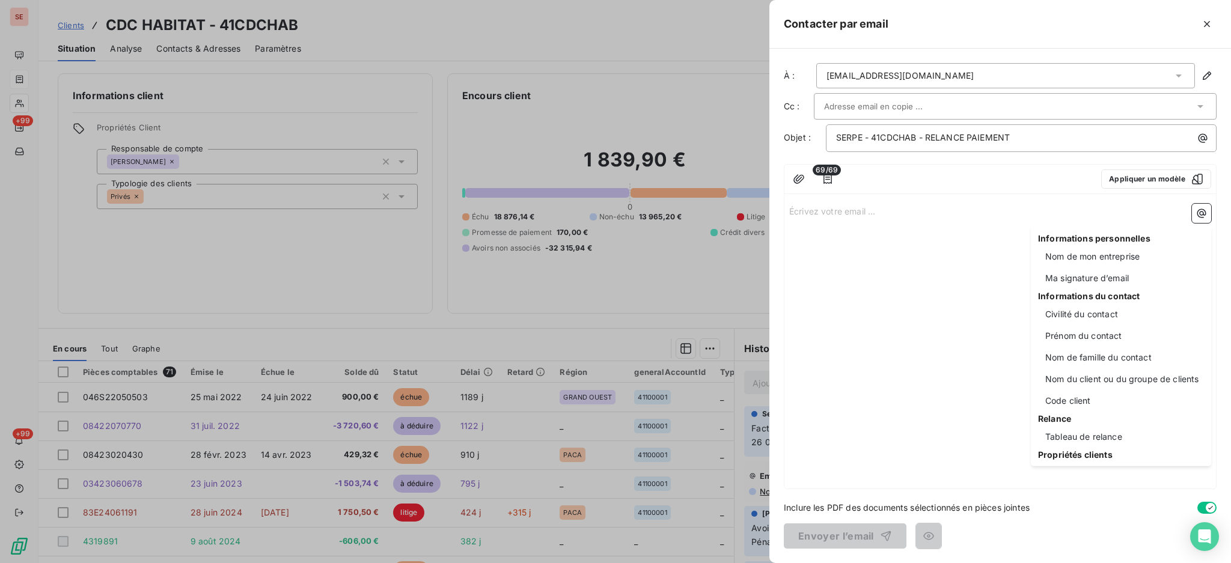
click at [1156, 178] on html "SE +99 +99 Clients CDC HABITAT - 41CDCHAB Situation Analyse Contacts & Adresses…" at bounding box center [615, 281] width 1231 height 563
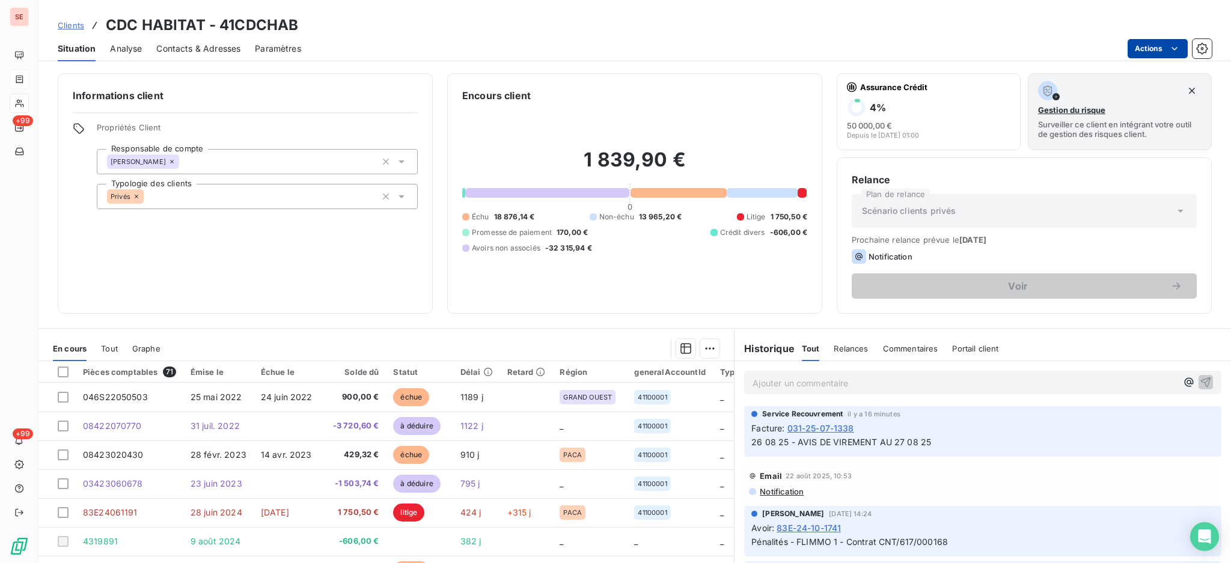
click at [1153, 52] on html "SE +99 +99 Clients CDC HABITAT - 41CDCHAB Situation Analyse Contacts & Adresses…" at bounding box center [615, 281] width 1231 height 563
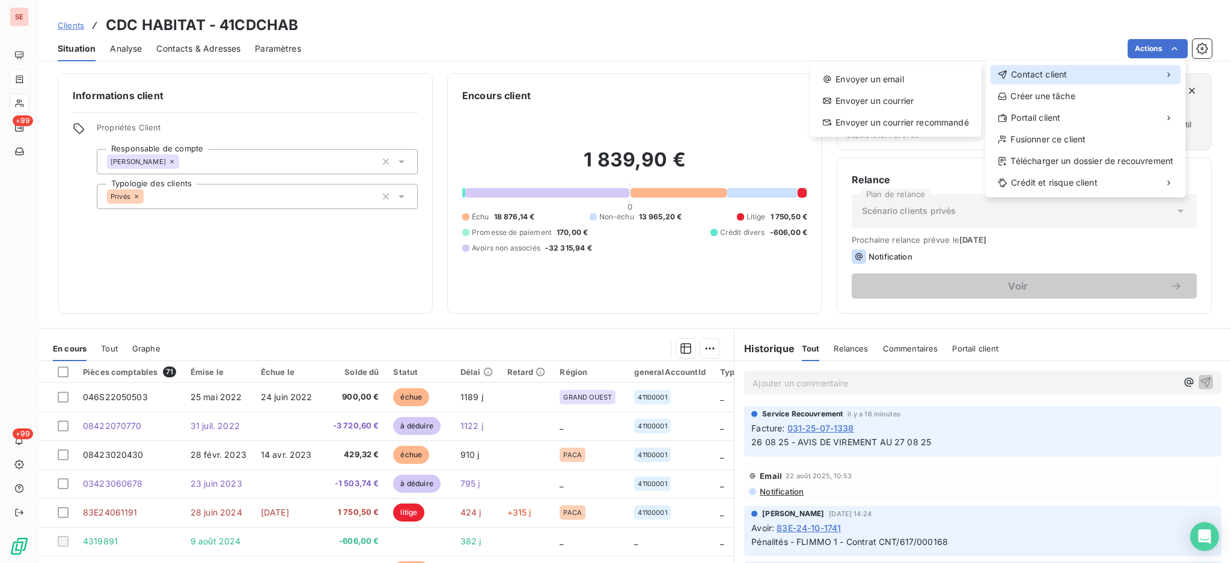
click at [1106, 65] on div "Contact client" at bounding box center [1085, 74] width 190 height 19
click at [948, 78] on div "Envoyer un email" at bounding box center [895, 79] width 161 height 19
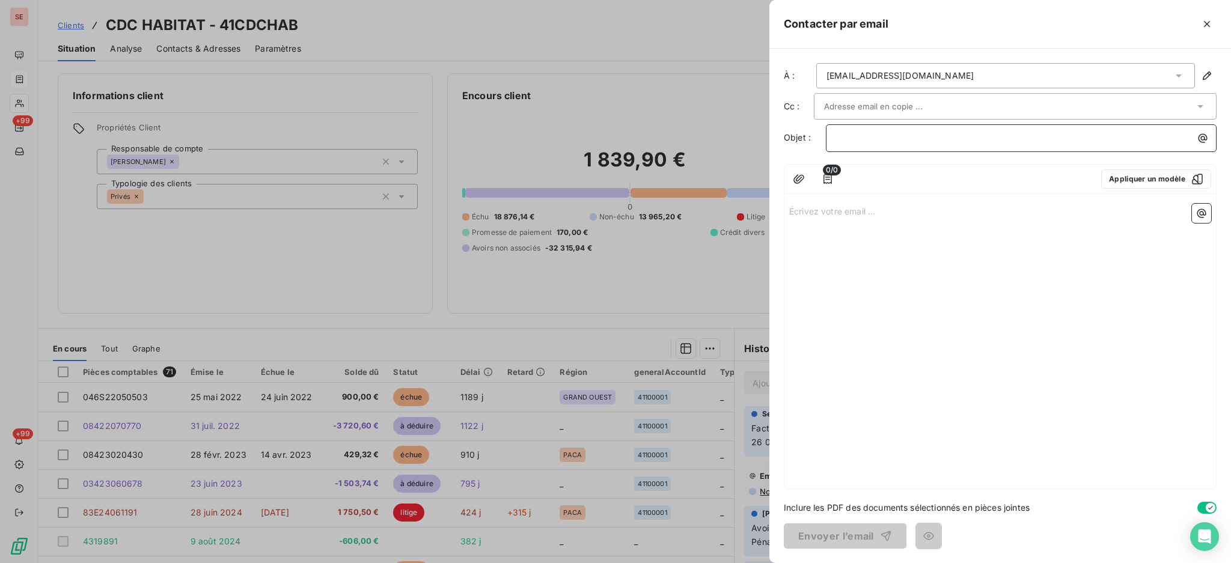
click at [953, 138] on p "﻿" at bounding box center [1024, 138] width 376 height 14
click at [1037, 218] on div "Écrivez votre email ... ﻿" at bounding box center [999, 344] width 431 height 290
click at [811, 212] on p "Écrivez votre email ... ﻿" at bounding box center [1000, 211] width 422 height 14
click at [1122, 178] on button "Appliquer un modèle" at bounding box center [1156, 178] width 110 height 19
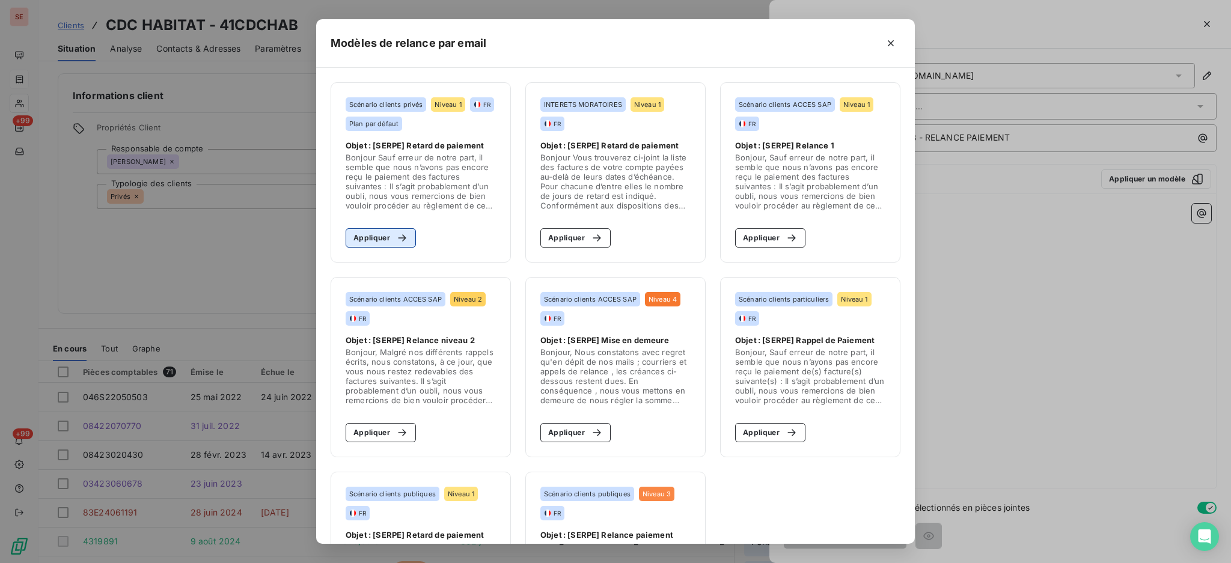
click at [353, 231] on button "Appliquer" at bounding box center [381, 237] width 70 height 19
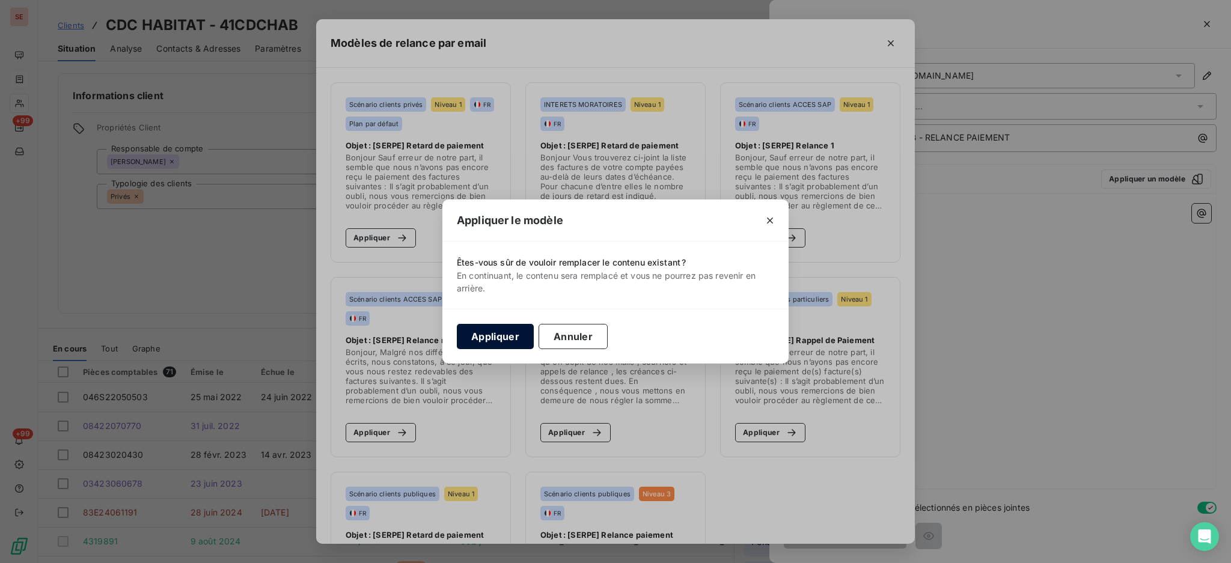
click at [500, 339] on button "Appliquer" at bounding box center [495, 336] width 77 height 25
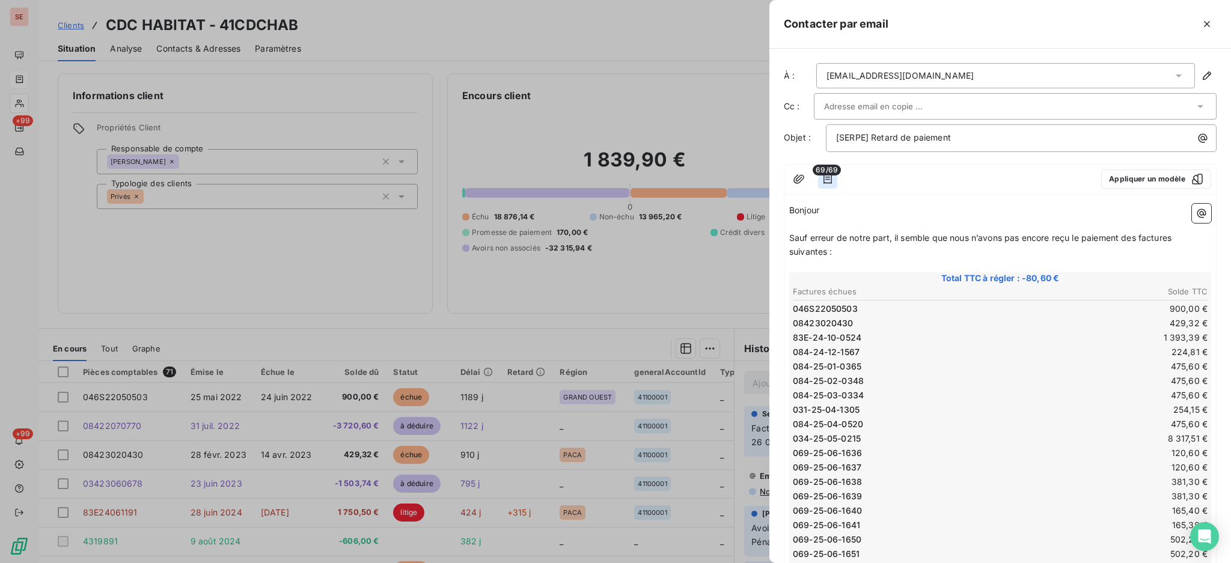
click at [827, 177] on icon "button" at bounding box center [827, 179] width 12 height 12
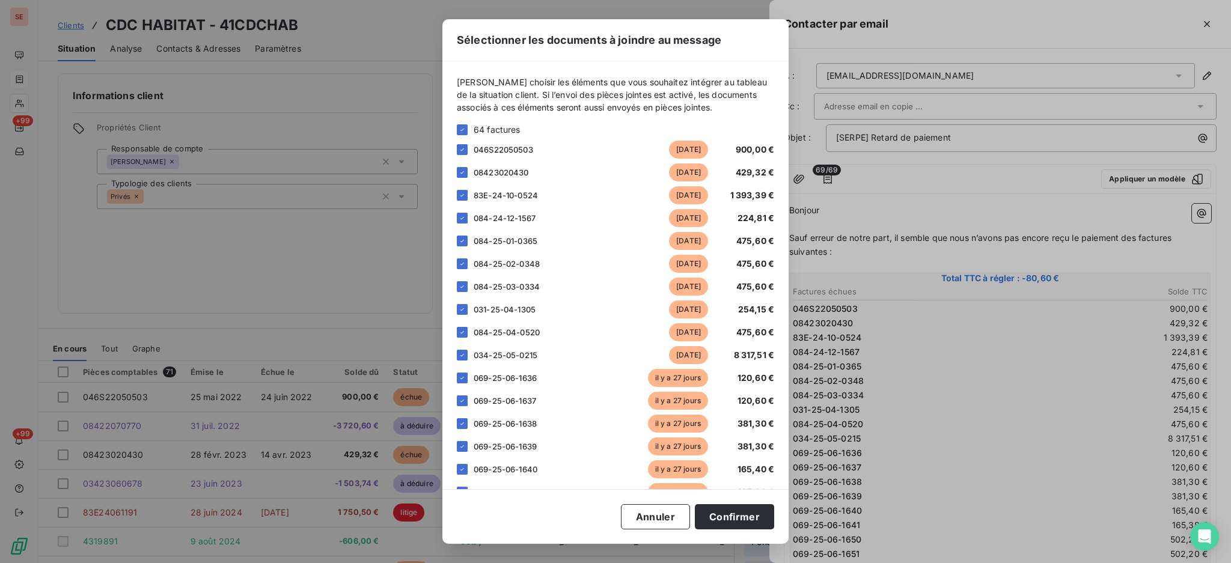
click at [462, 124] on div at bounding box center [462, 129] width 11 height 11
click at [460, 129] on icon at bounding box center [461, 129] width 7 height 7
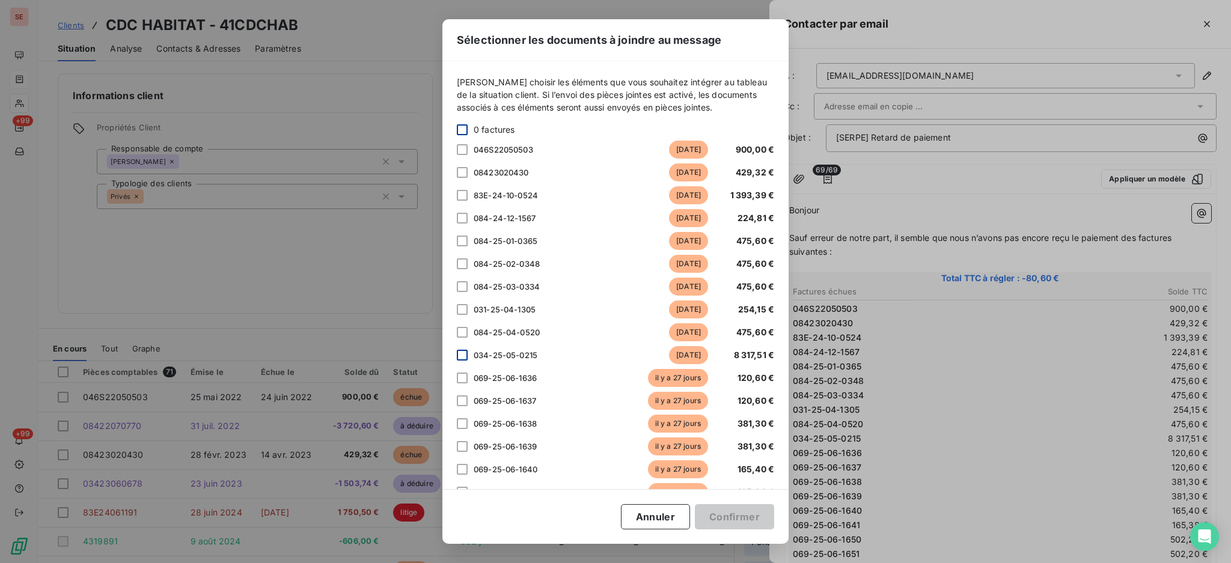
click at [461, 355] on div at bounding box center [462, 355] width 11 height 11
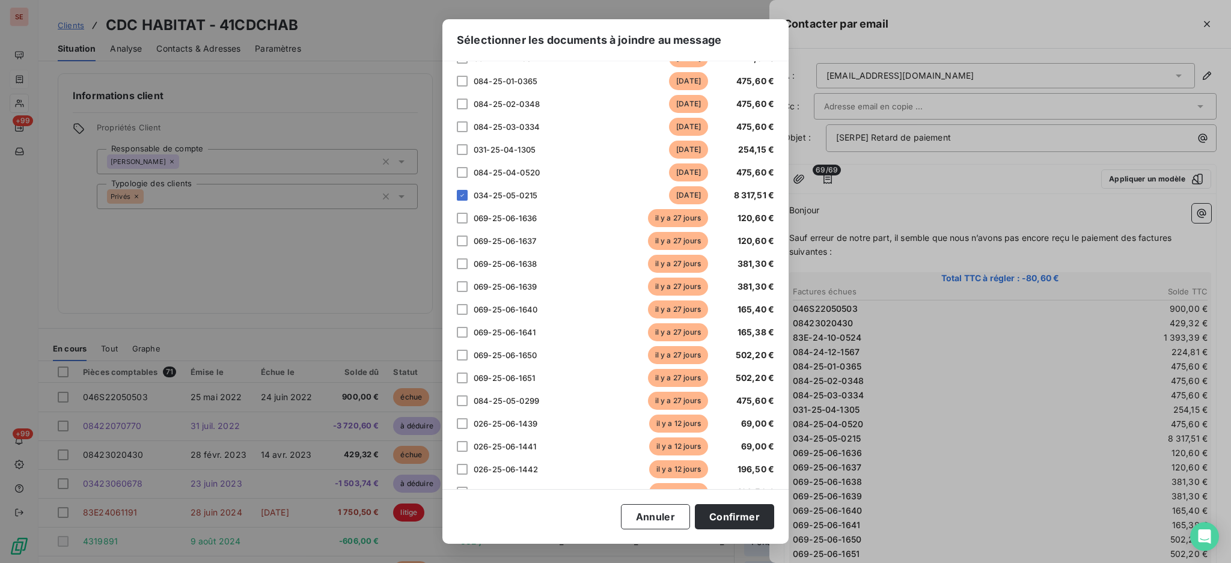
scroll to position [240, 0]
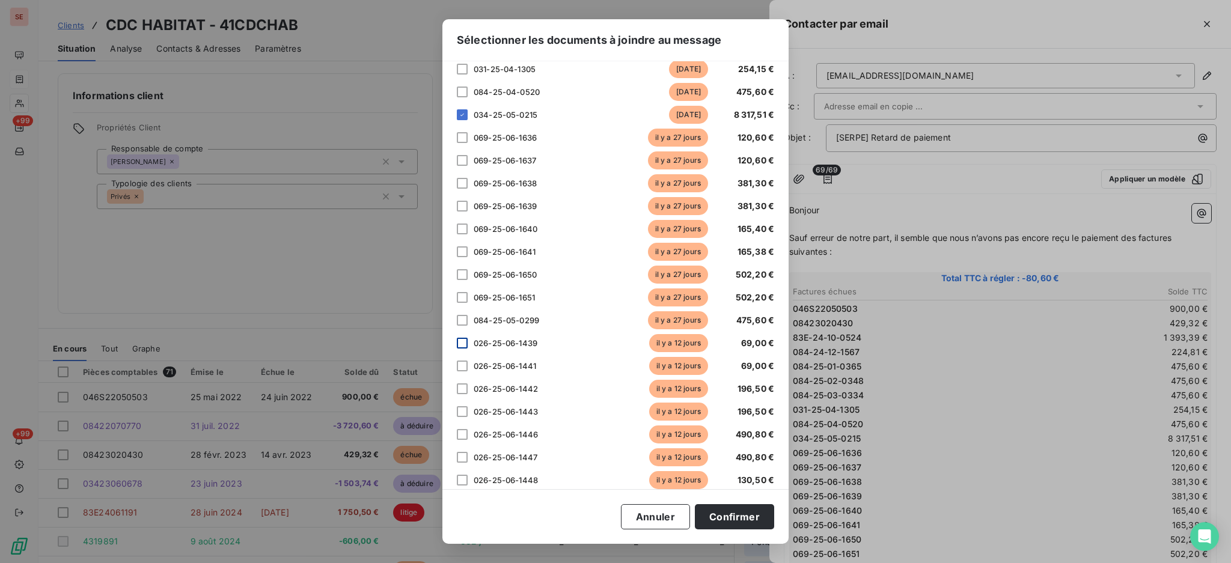
click at [463, 344] on div at bounding box center [462, 343] width 11 height 11
click at [463, 364] on div at bounding box center [462, 366] width 11 height 11
click at [458, 392] on div at bounding box center [462, 388] width 11 height 11
click at [466, 412] on div at bounding box center [462, 411] width 11 height 11
click at [458, 433] on div at bounding box center [462, 434] width 11 height 11
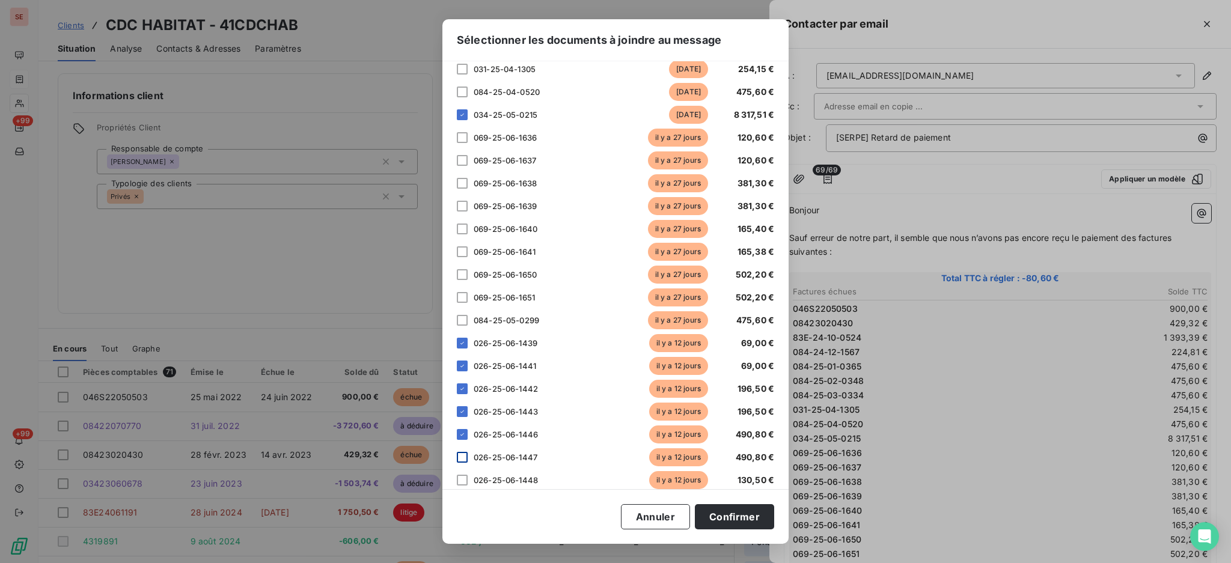
click at [459, 455] on div at bounding box center [462, 457] width 11 height 11
click at [458, 482] on div at bounding box center [462, 480] width 11 height 11
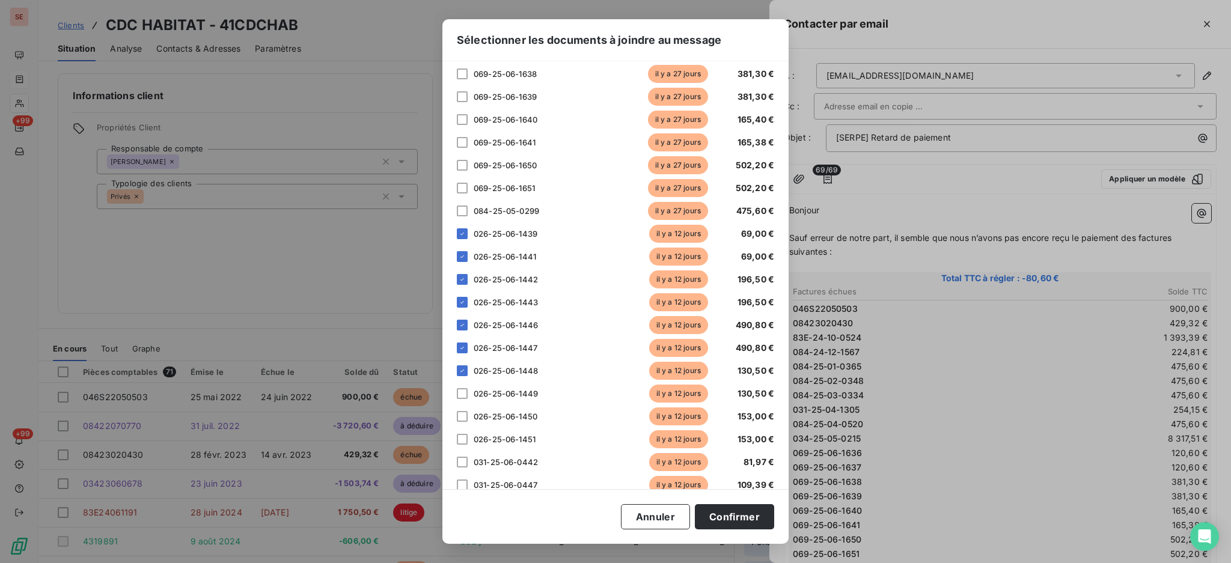
scroll to position [400, 0]
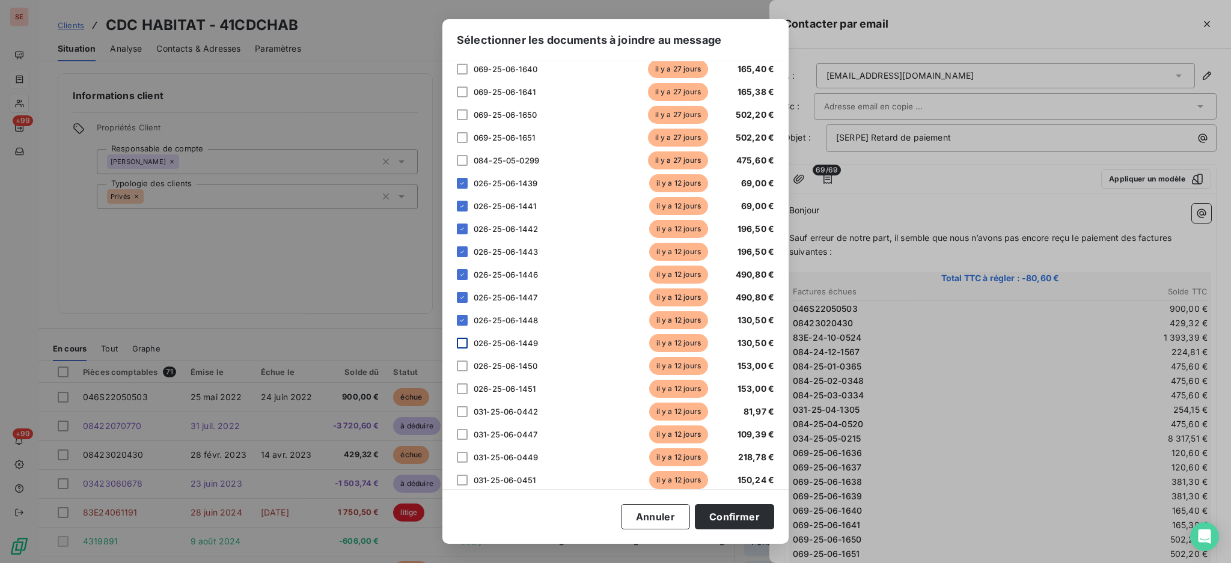
click at [461, 346] on div at bounding box center [462, 343] width 11 height 11
click at [463, 365] on div at bounding box center [462, 366] width 11 height 11
click at [458, 389] on div at bounding box center [462, 388] width 11 height 11
click at [463, 410] on div at bounding box center [462, 411] width 11 height 11
click at [459, 411] on icon at bounding box center [461, 411] width 7 height 7
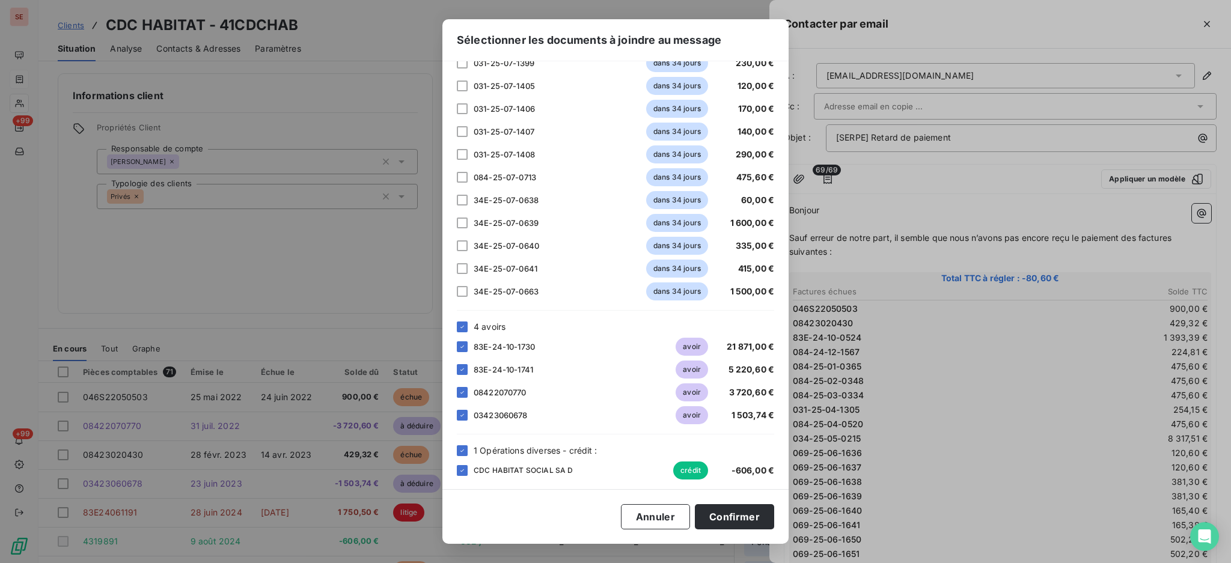
scroll to position [1301, 0]
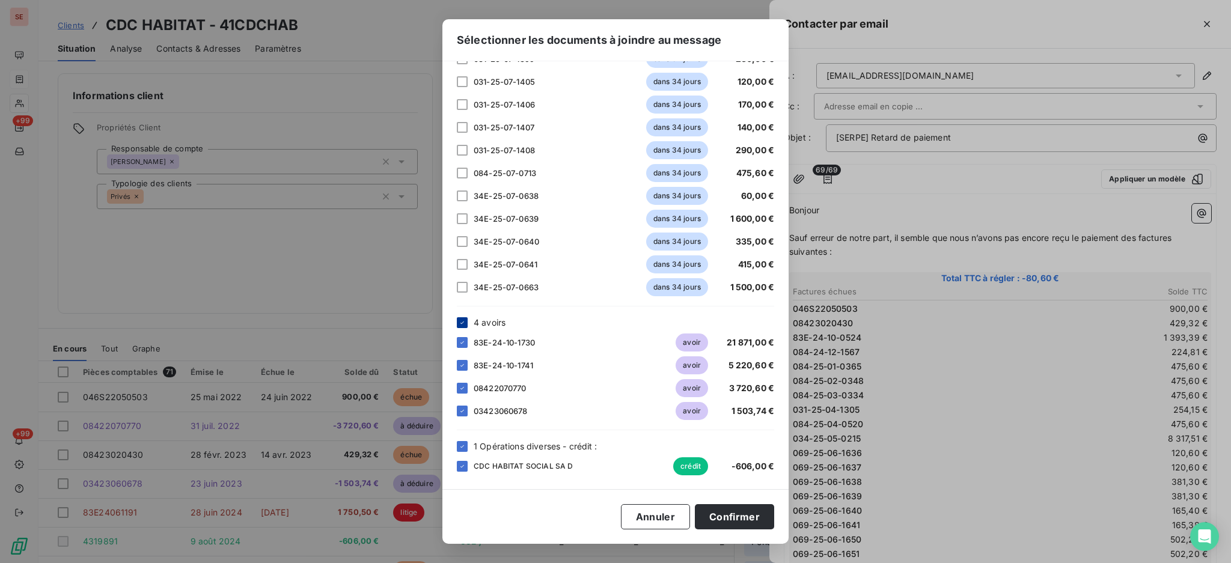
click at [460, 325] on icon at bounding box center [461, 322] width 7 height 7
click at [462, 445] on icon at bounding box center [461, 446] width 7 height 7
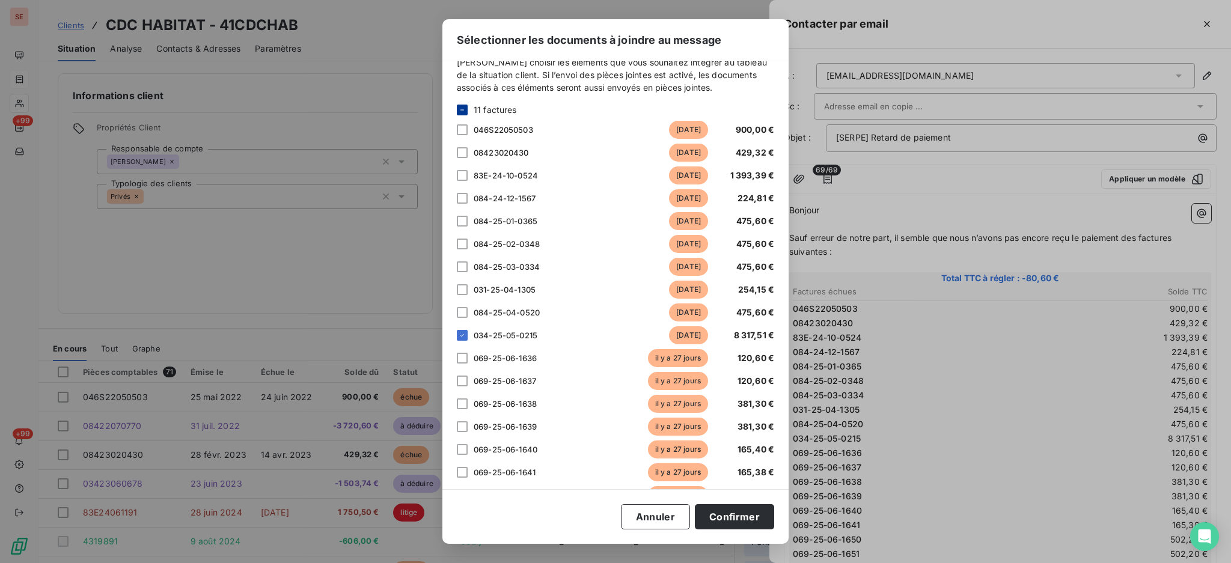
scroll to position [19, 0]
click at [752, 510] on button "Confirmer" at bounding box center [734, 516] width 79 height 25
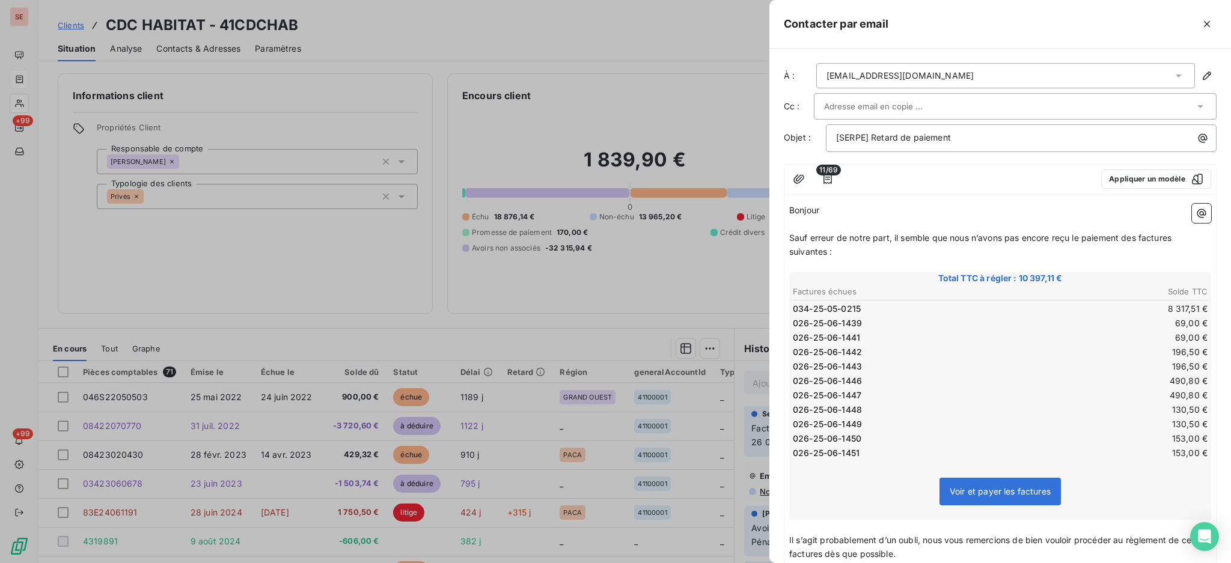
scroll to position [160, 0]
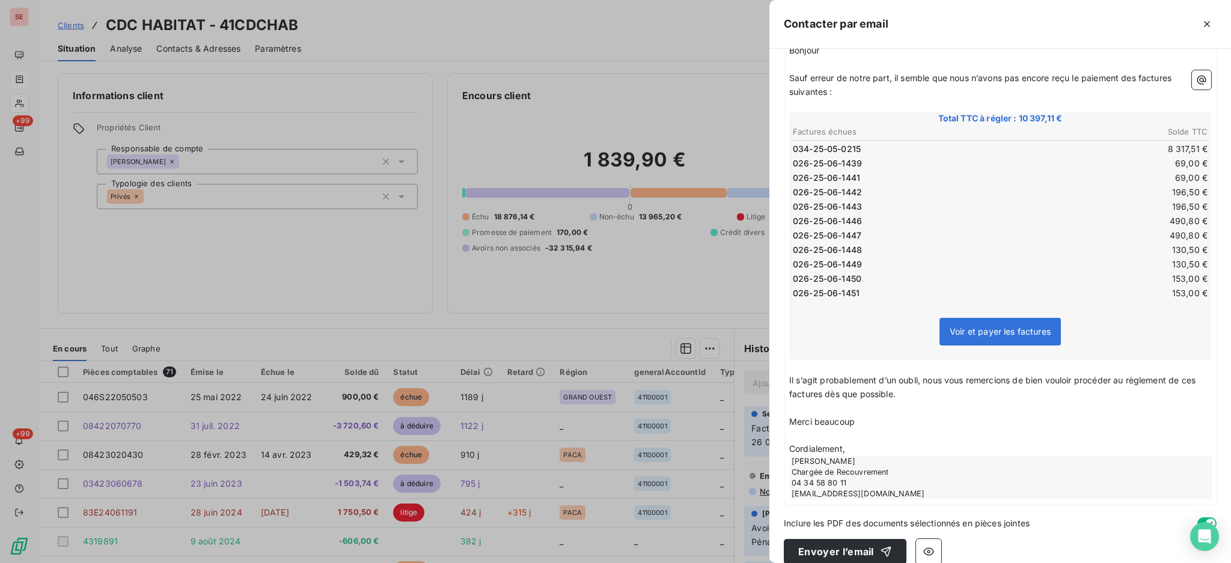
click at [862, 445] on p "Cordialement," at bounding box center [1000, 449] width 422 height 14
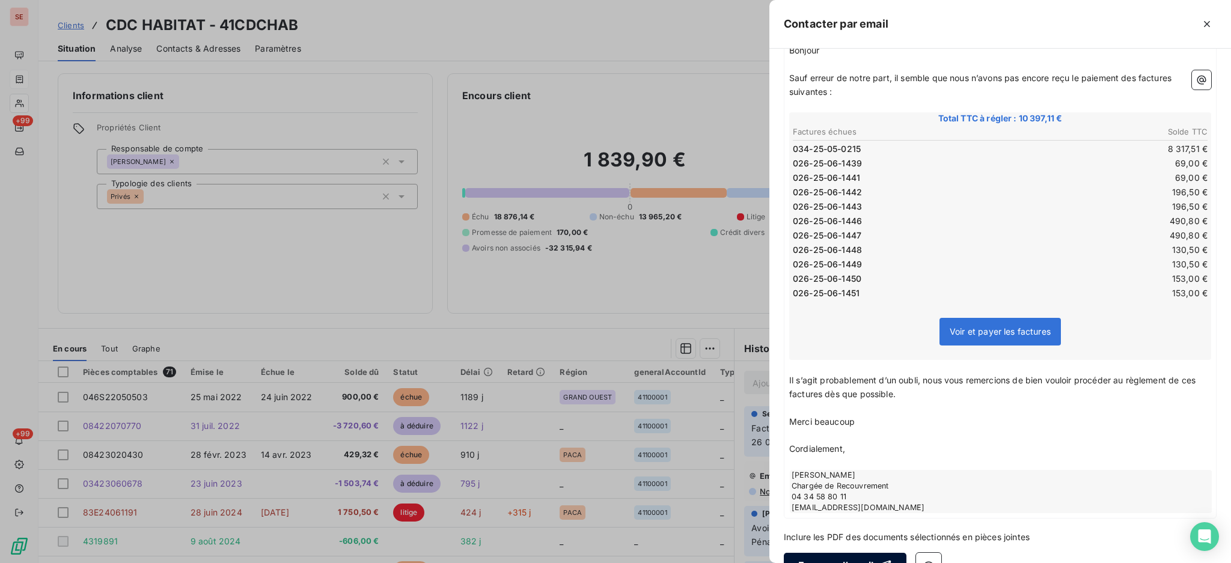
click at [853, 556] on button "Envoyer l’email" at bounding box center [845, 565] width 123 height 25
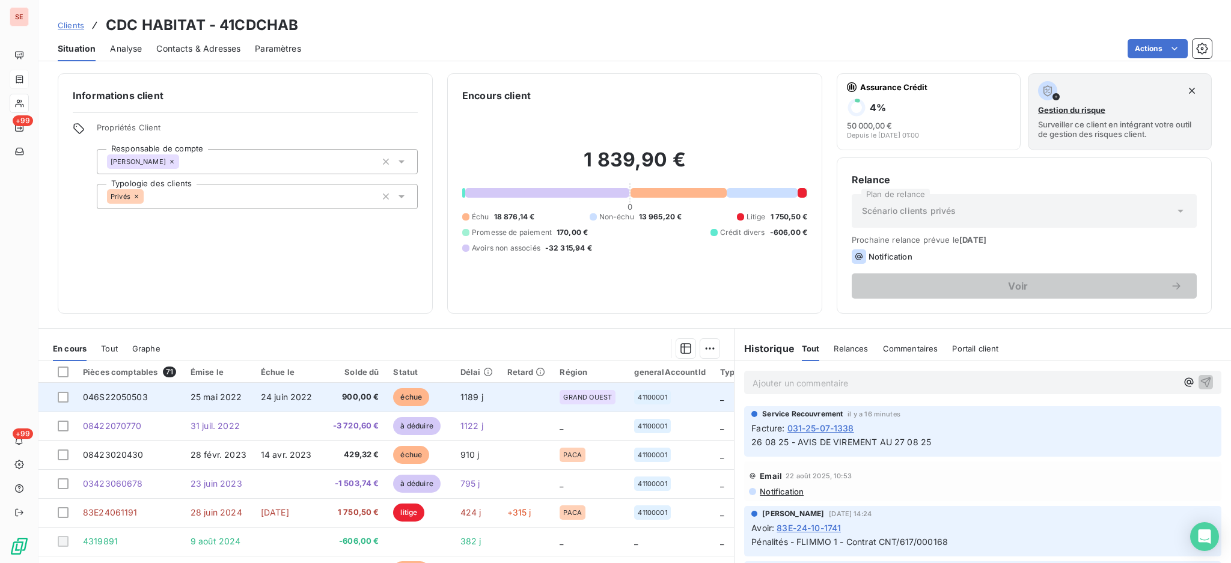
click at [308, 409] on td "24 juin 2022" at bounding box center [289, 397] width 70 height 29
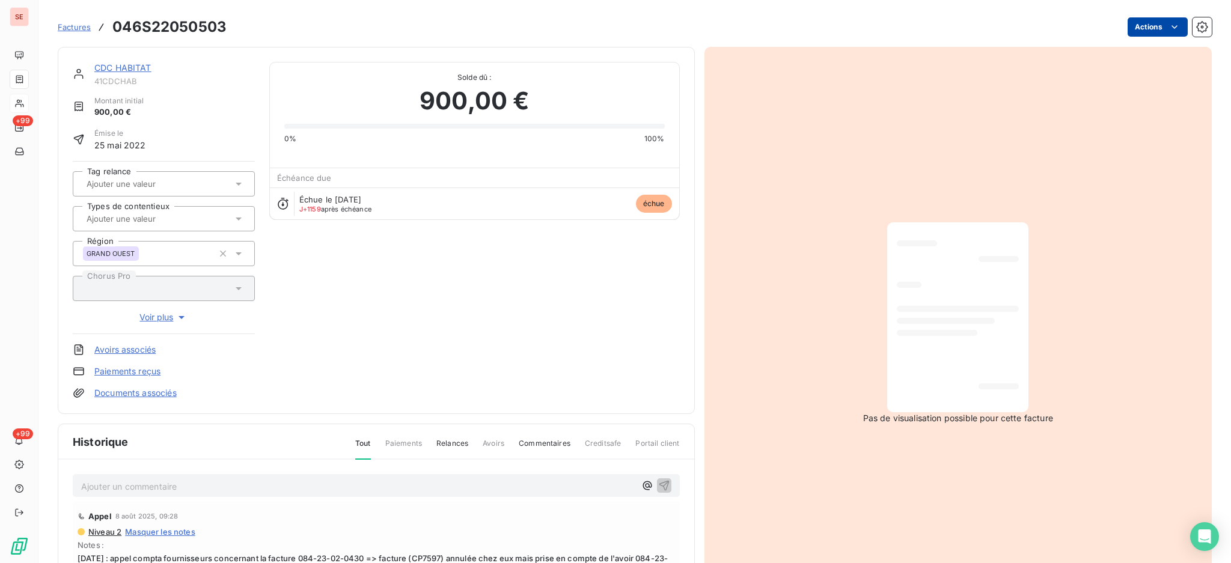
click at [1124, 24] on html "SE +99 +99 Factures 046S22050503 Actions CDC HABITAT 41CDCHAB Montant initial 9…" at bounding box center [615, 281] width 1231 height 563
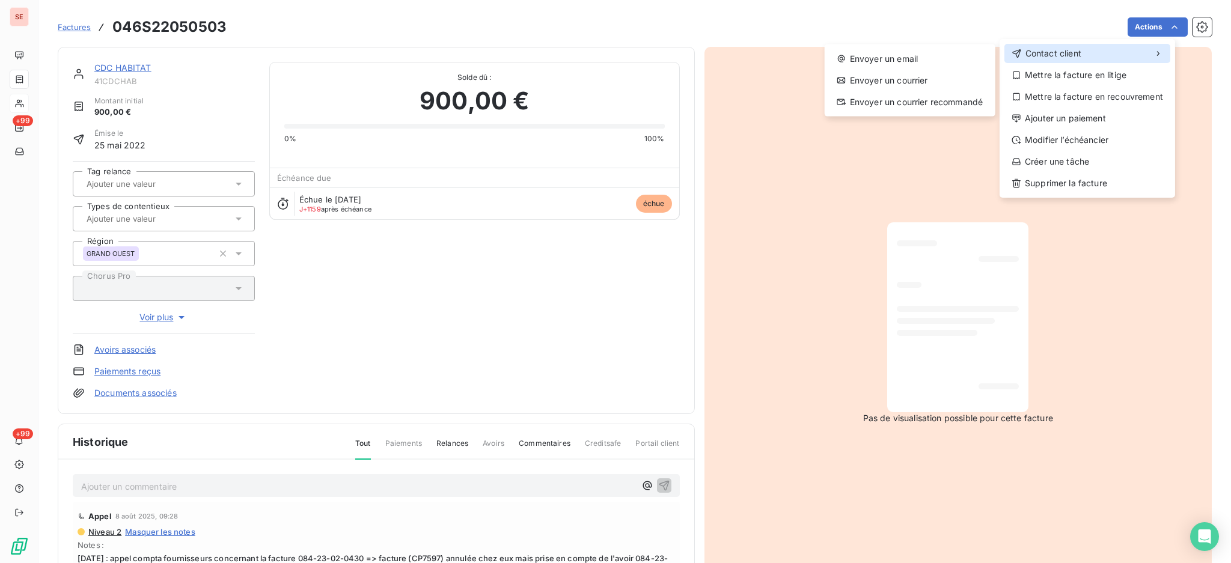
click at [1013, 57] on icon at bounding box center [1016, 54] width 10 height 10
click at [914, 59] on div "Envoyer un email" at bounding box center [909, 58] width 161 height 19
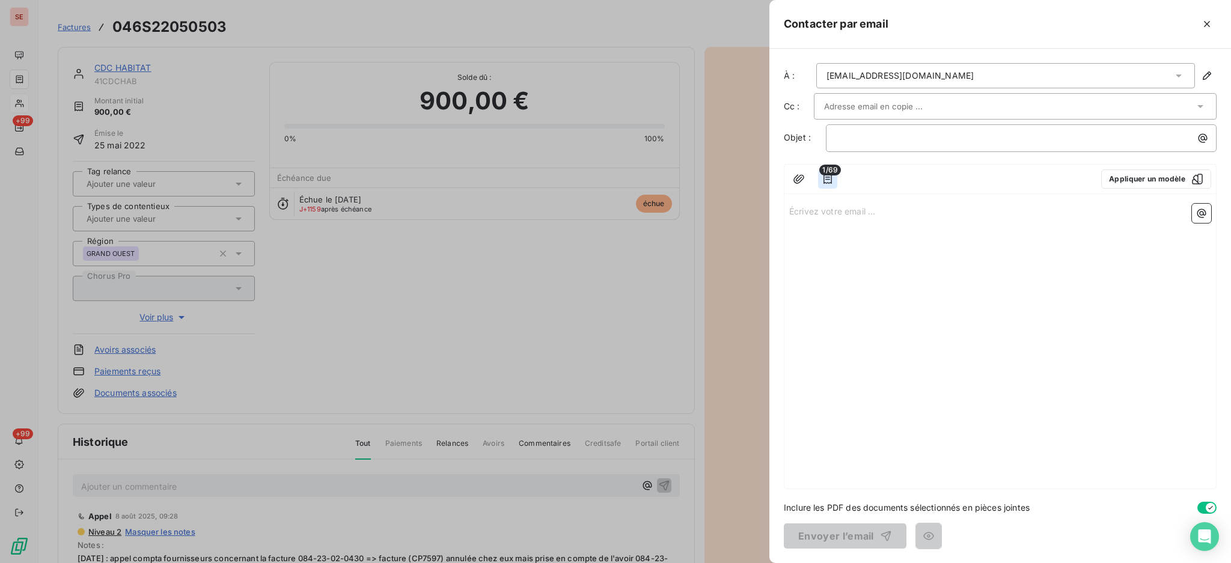
click at [830, 179] on icon "button" at bounding box center [827, 179] width 12 height 12
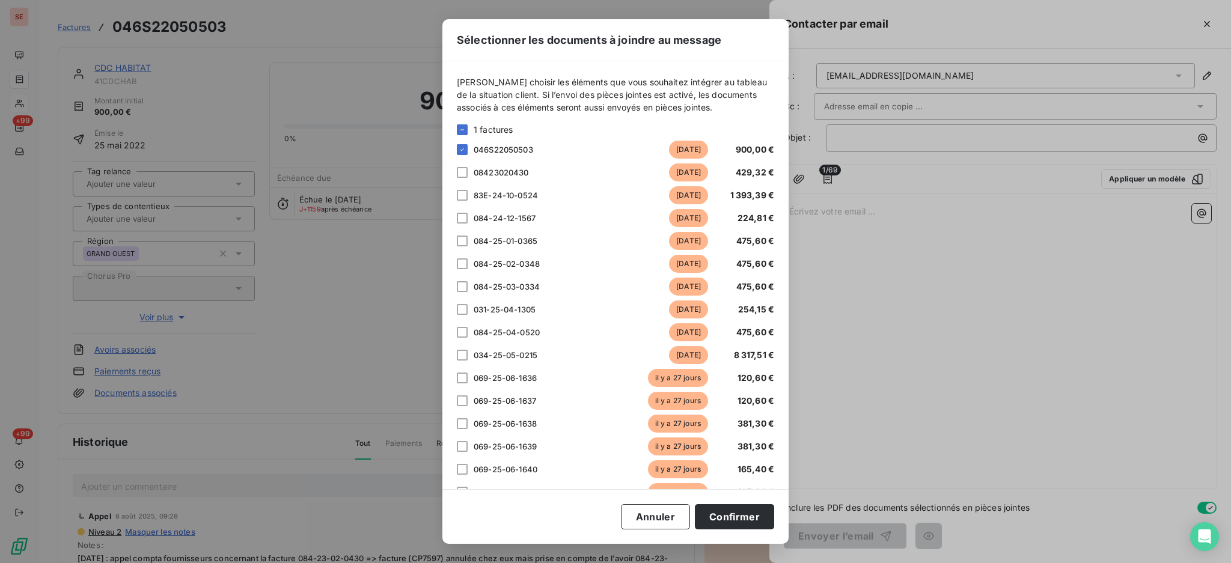
click at [455, 126] on div "[PERSON_NAME] choisir les éléments que vous souhaitez intégrer au tableau de la…" at bounding box center [615, 275] width 346 height 428
click at [462, 126] on icon at bounding box center [461, 129] width 7 height 7
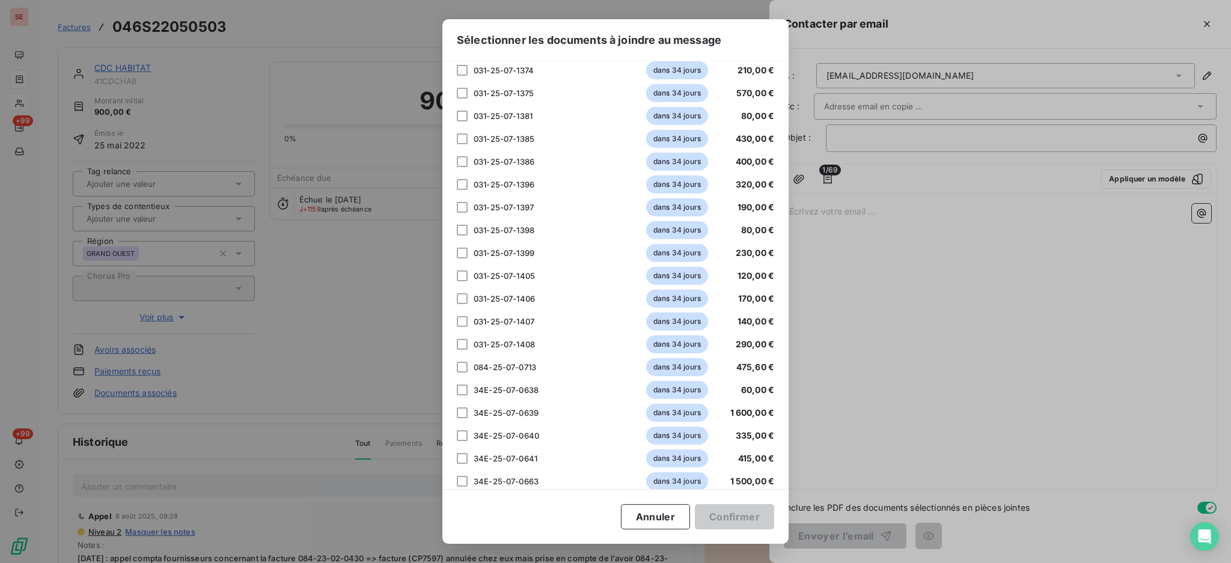
scroll to position [1301, 0]
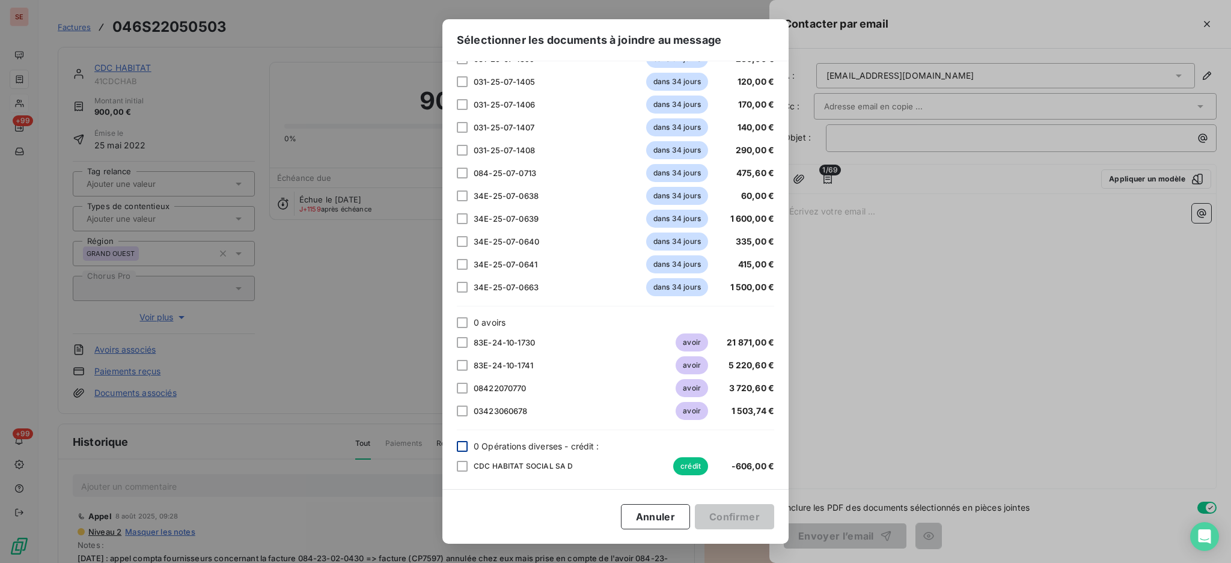
click at [466, 448] on div at bounding box center [462, 446] width 11 height 11
click at [655, 526] on button "Annuler" at bounding box center [655, 516] width 69 height 25
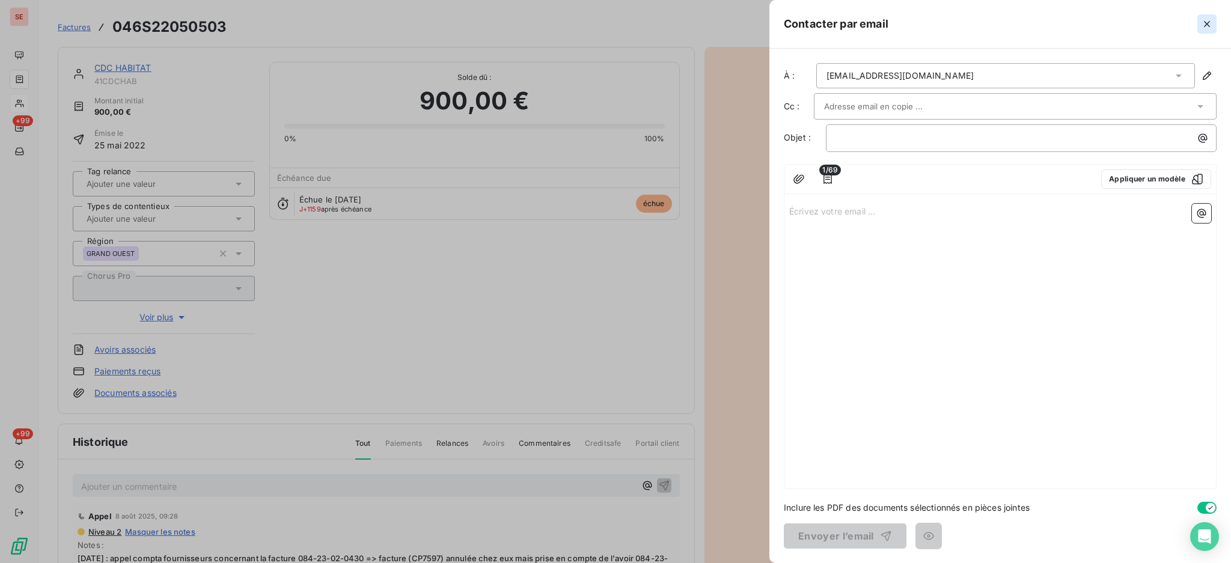
click at [1205, 24] on icon "button" at bounding box center [1207, 24] width 12 height 12
